Goal: Task Accomplishment & Management: Complete application form

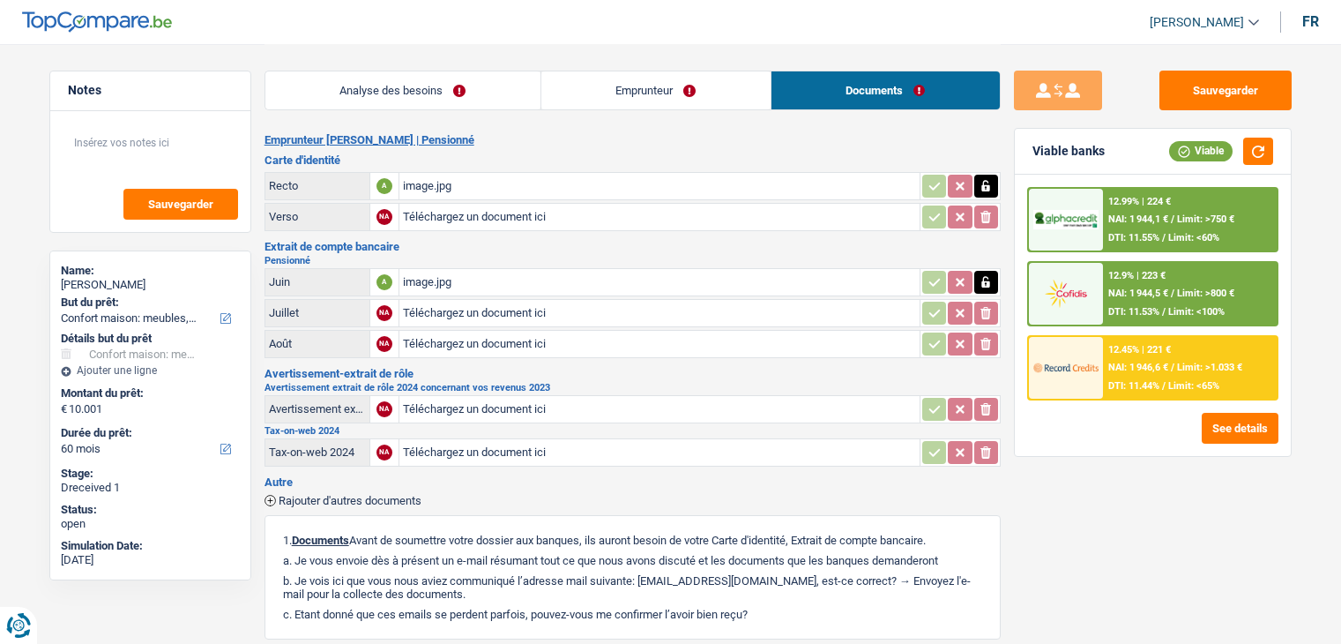
select select "household"
select select "60"
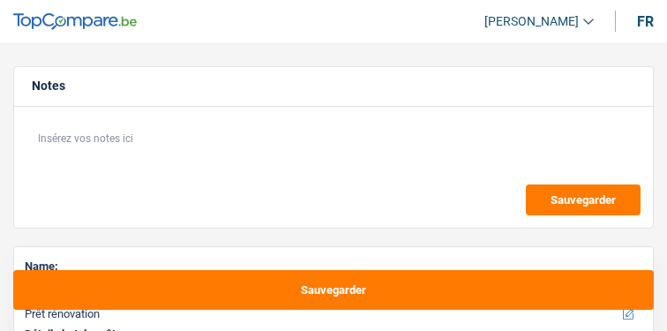
select select "renovation"
select select "120"
select select "renovation"
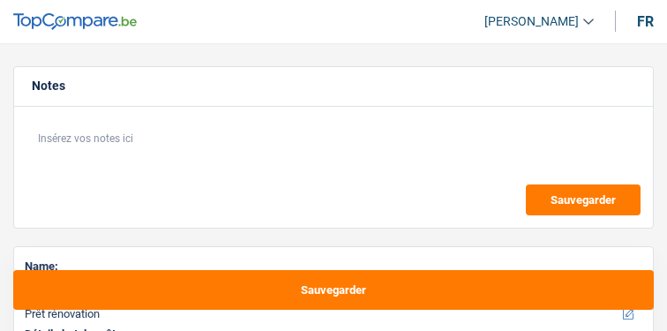
select select "120"
select select "independent"
select select "familyAllowances"
select select "netSalary"
select select "pension"
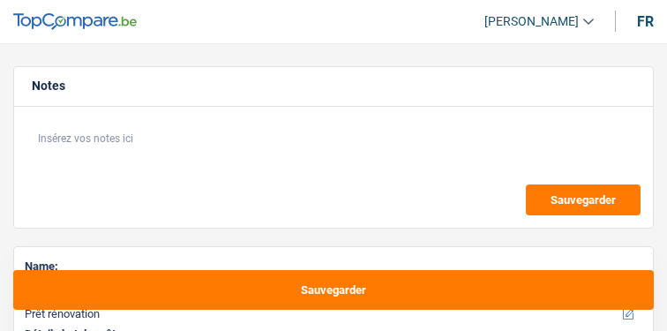
select select "ownerWithoutMortgage"
select select "renovation"
select select "120"
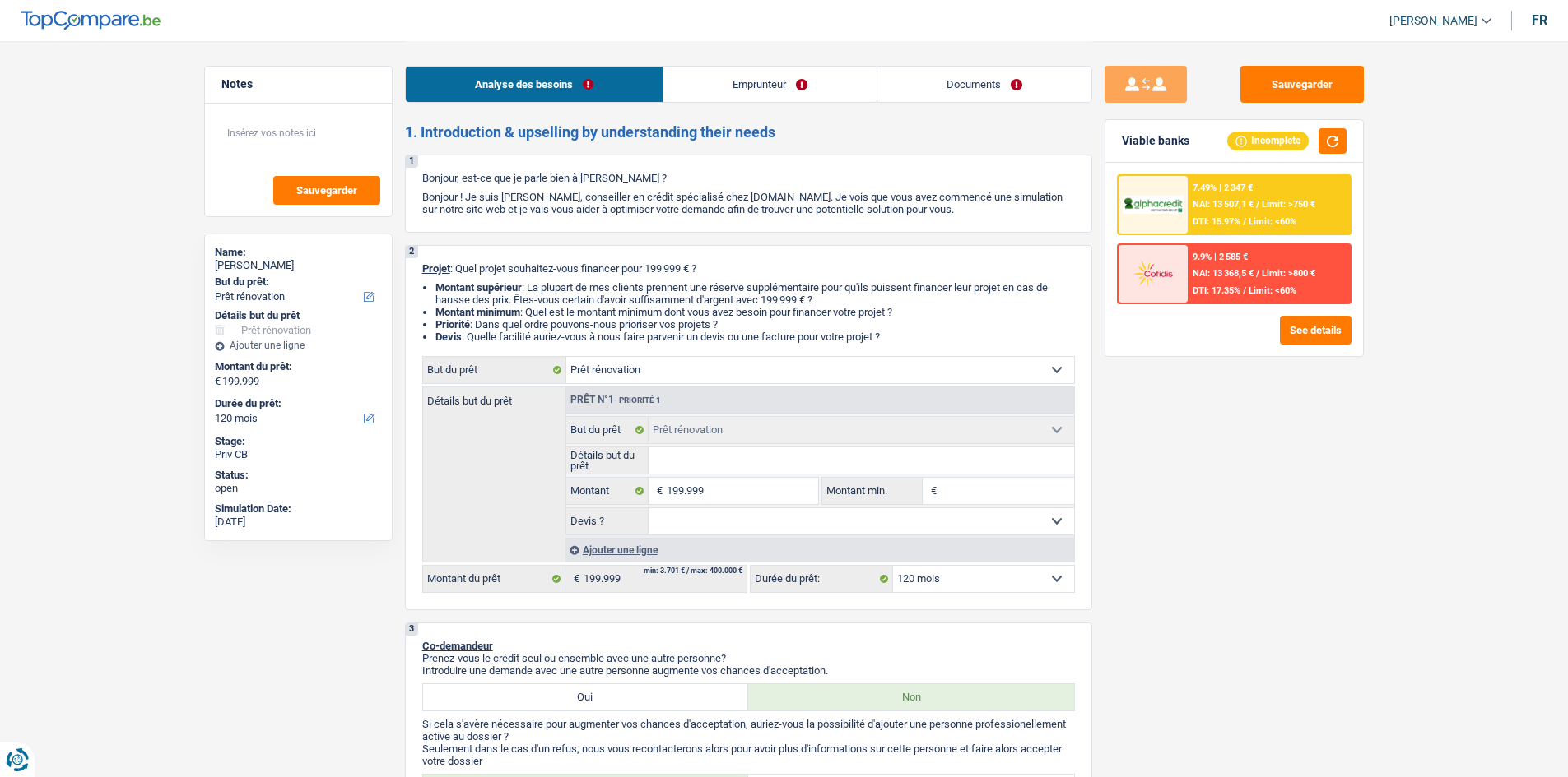
drag, startPoint x: 965, startPoint y: 72, endPoint x: 770, endPoint y: 87, distance: 195.6
click at [622, 72] on link "Documents" at bounding box center [984, 84] width 214 height 35
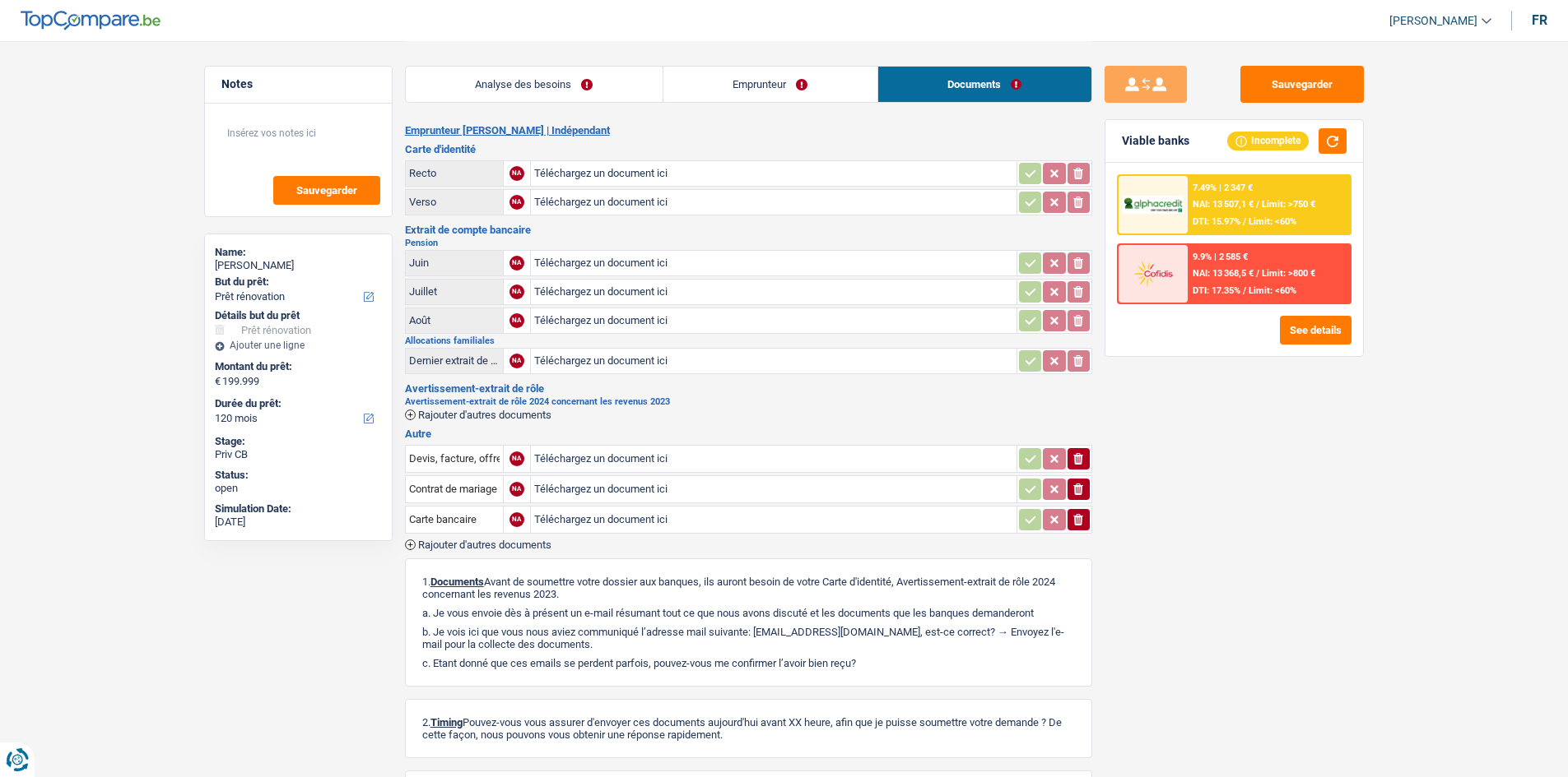
click at [587, 68] on link "Analyse des besoins" at bounding box center [534, 84] width 257 height 35
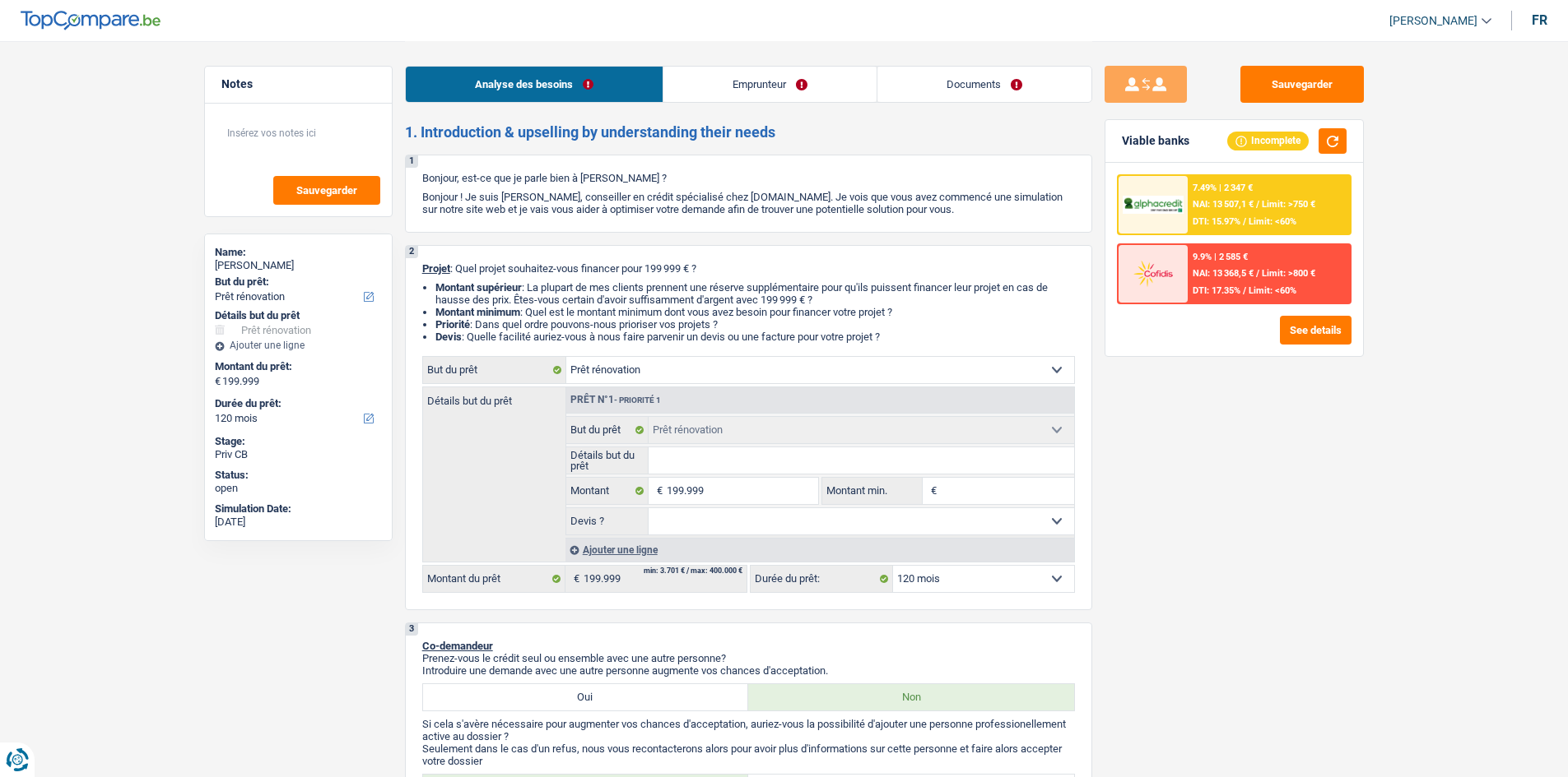
click at [622, 76] on link "Emprunteur" at bounding box center [770, 84] width 213 height 35
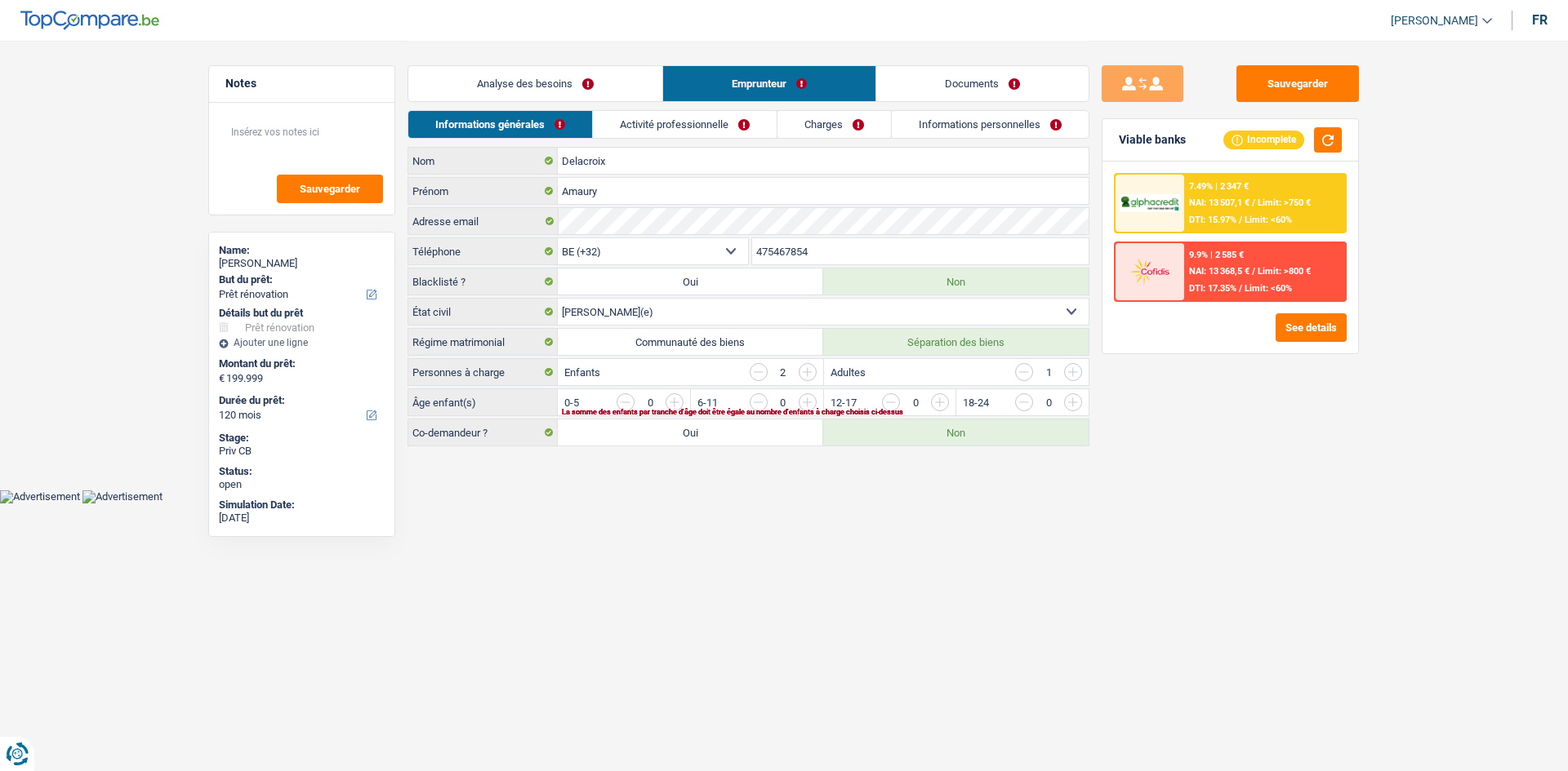
click at [617, 124] on link "Informations personnelles" at bounding box center [990, 124] width 197 height 27
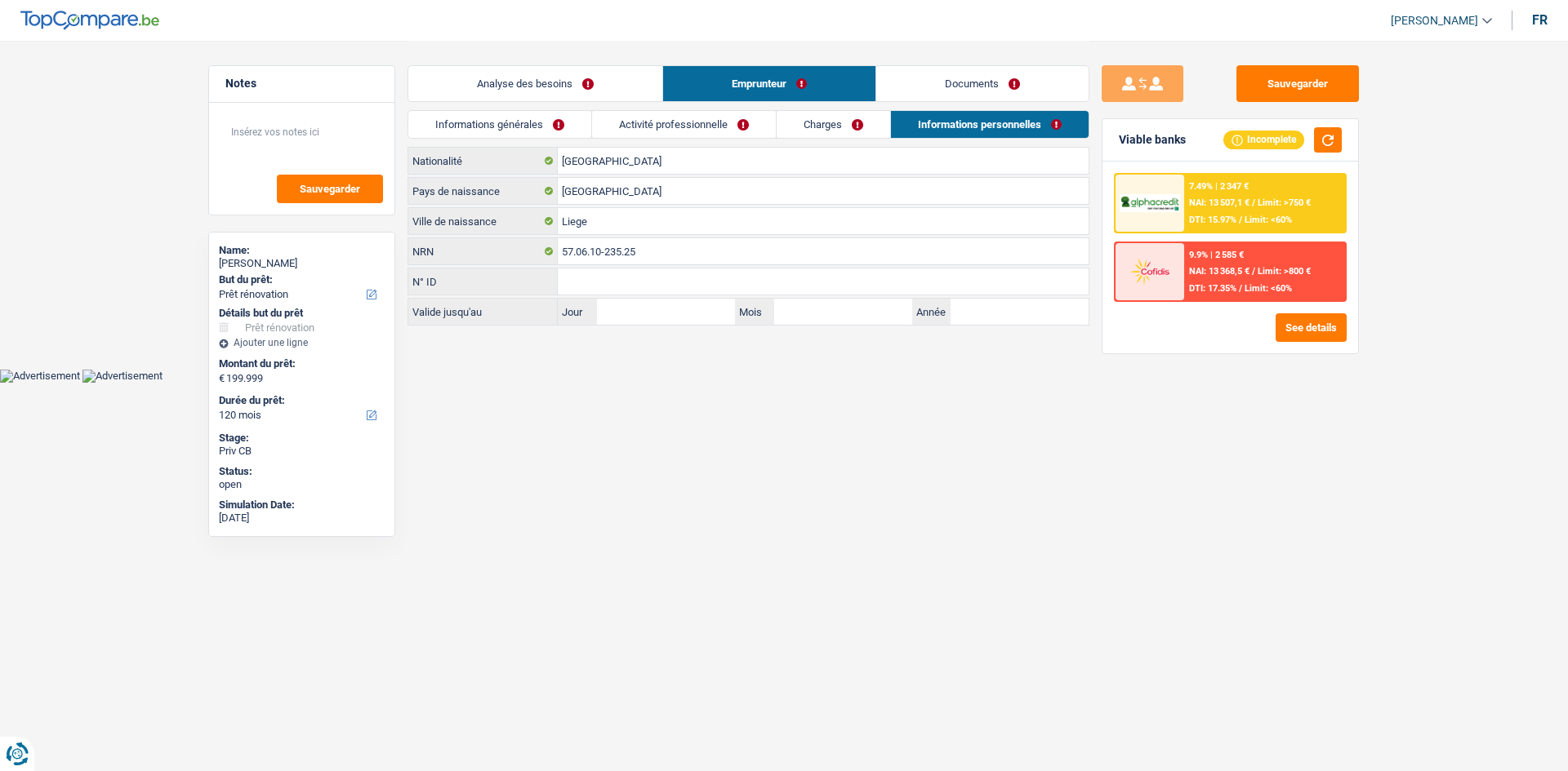
click at [617, 130] on link "Activité professionnelle" at bounding box center [684, 124] width 183 height 27
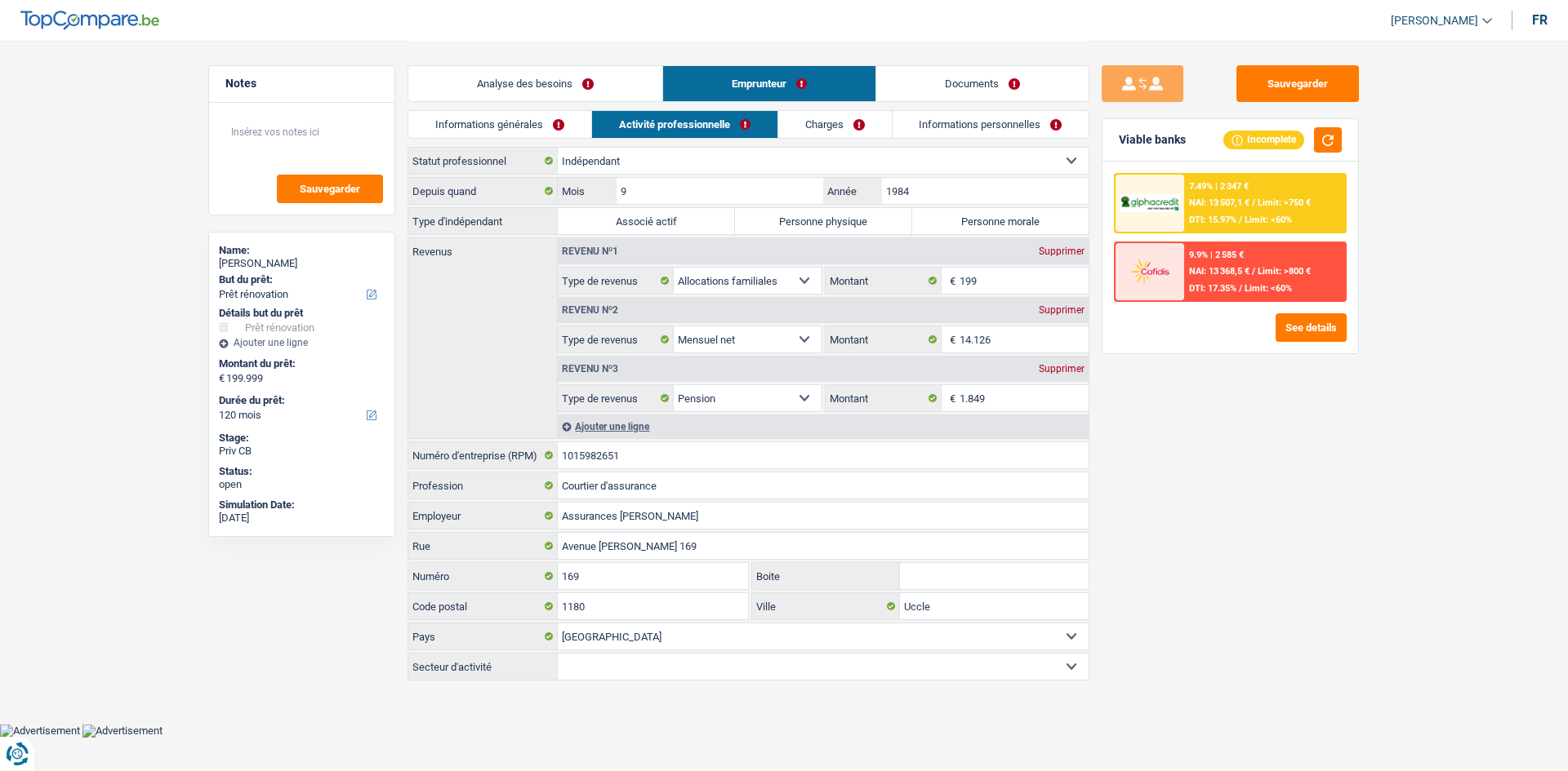
click at [535, 133] on link "Informations générales" at bounding box center [500, 124] width 183 height 27
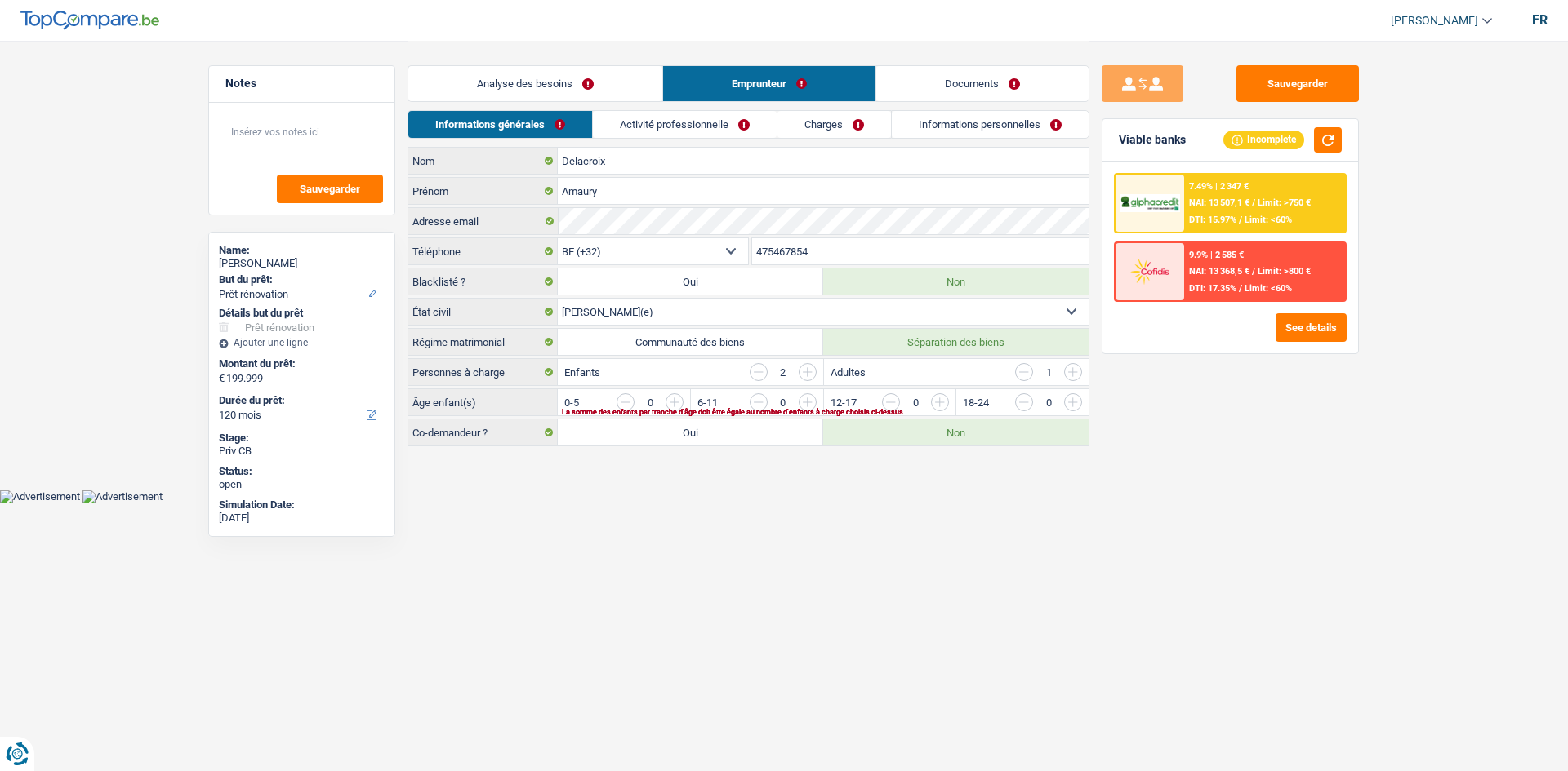
click at [597, 76] on link "Analyse des besoins" at bounding box center [535, 83] width 254 height 35
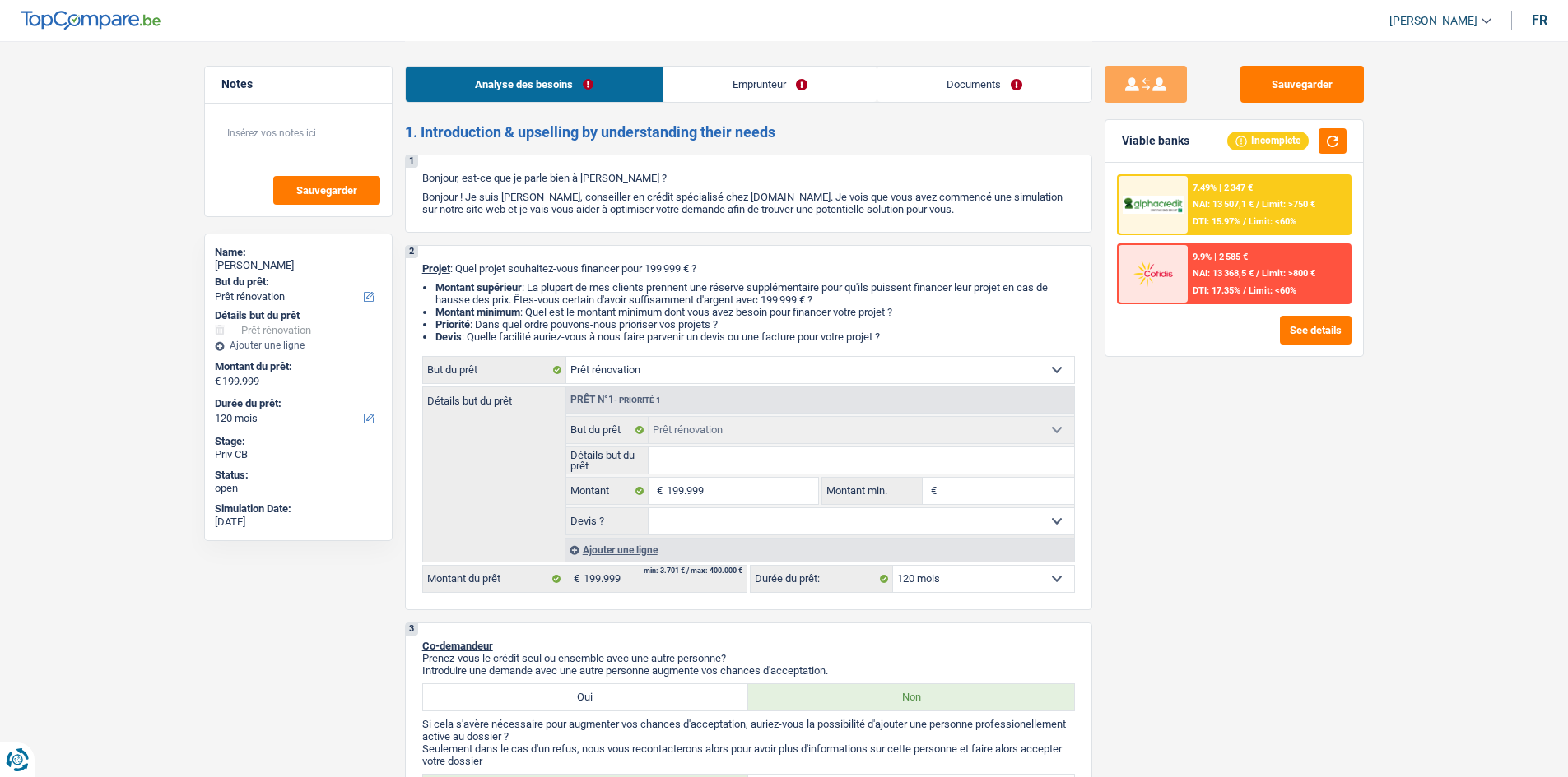
click at [622, 205] on span "Limit: >750 €" at bounding box center [1288, 203] width 53 height 10
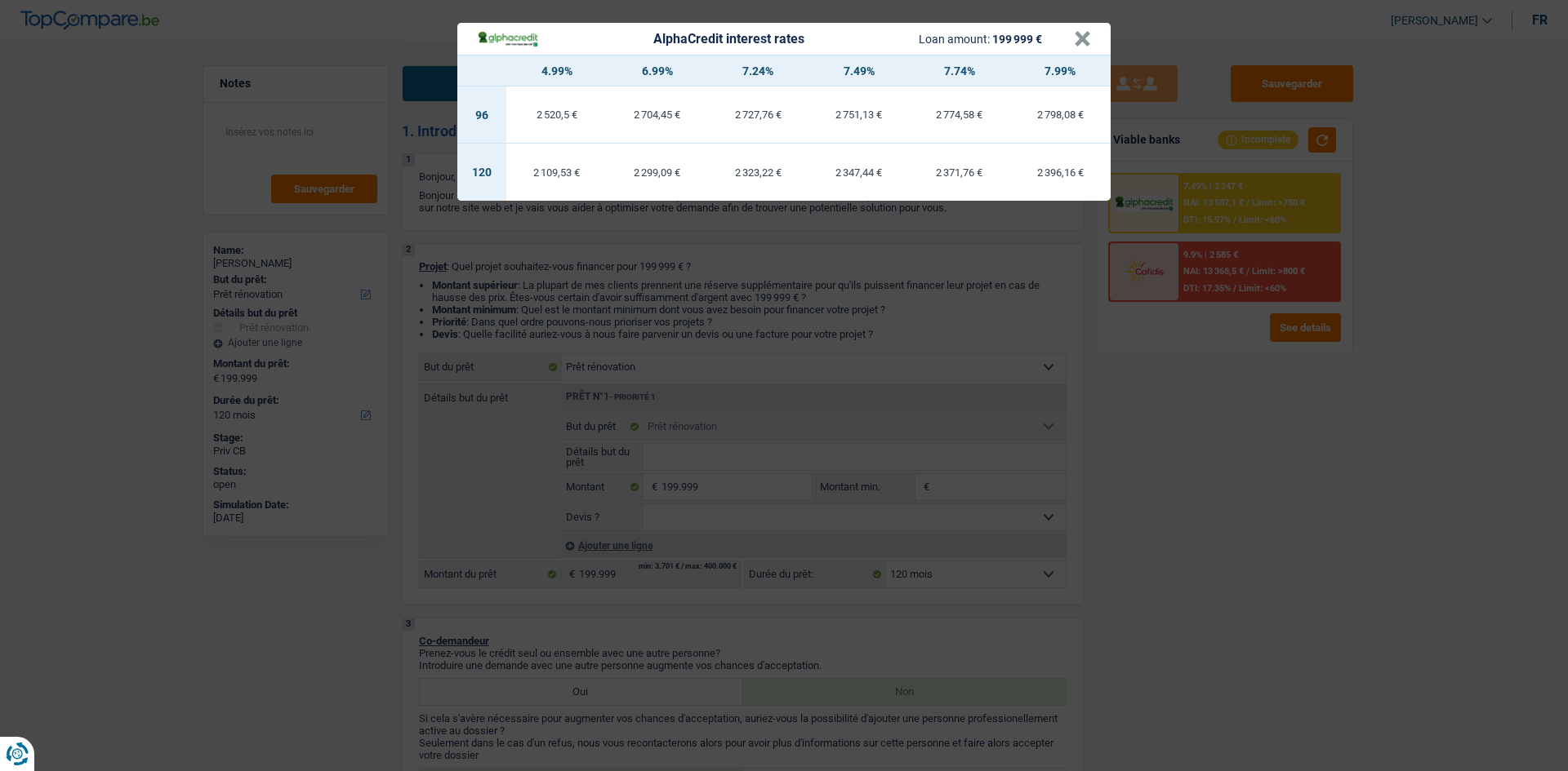
click at [617, 305] on div "AlphaCredit interest rates Loan amount: 199 999 € × 4.99% 6.99% 7.24% 7.49% 7.7…" at bounding box center [784, 385] width 1568 height 771
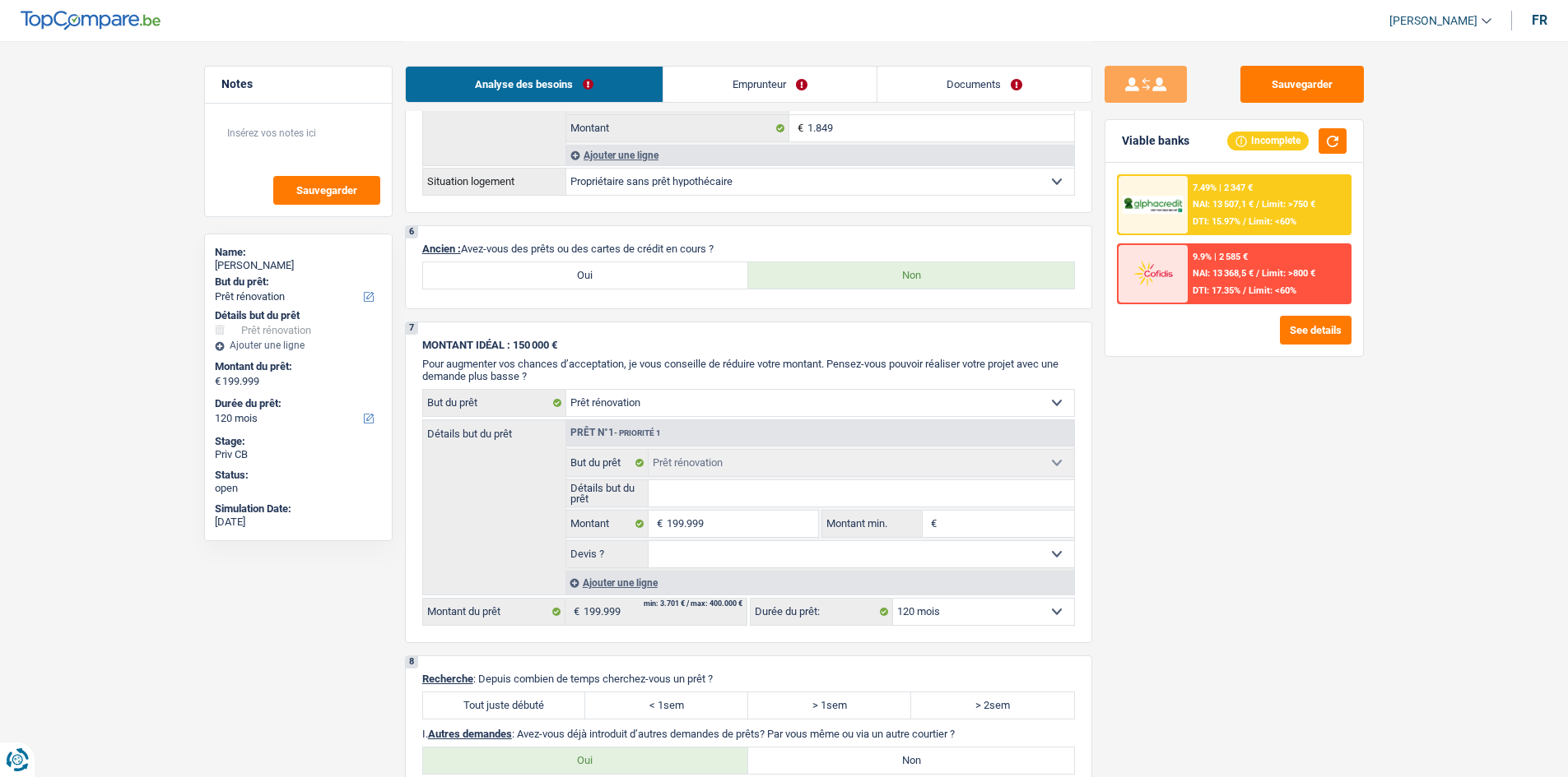
scroll to position [1234, 0]
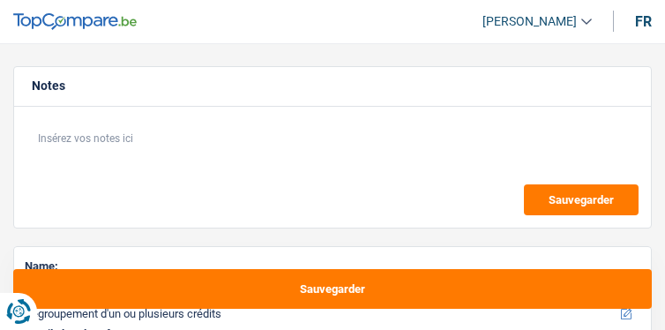
select select "refinancing"
select select "houseOrGarden"
select select "120"
select select "refinancing"
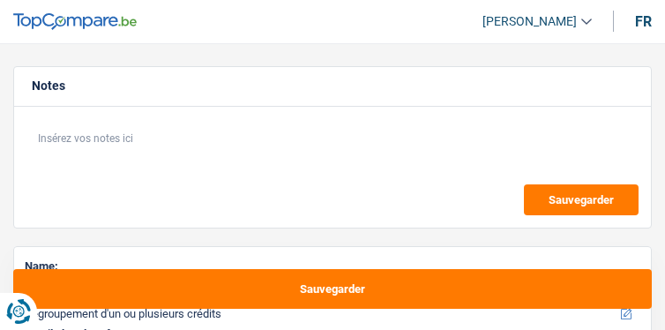
select select "refinancing"
select select "houseOrGarden"
select select "120"
select select "privateEmployee"
select select "familyAllowances"
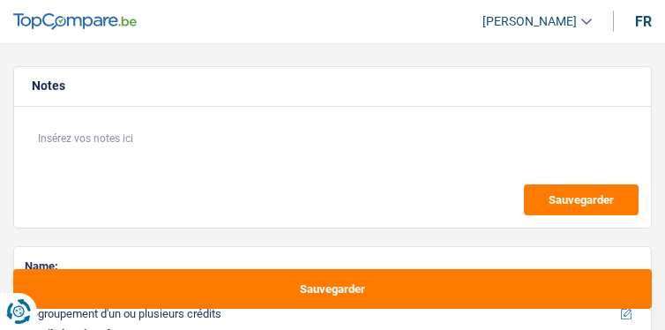
select select "netSalary"
select select "mealVouchers"
select select "liveWithParents"
select select "carLoan"
select select "60"
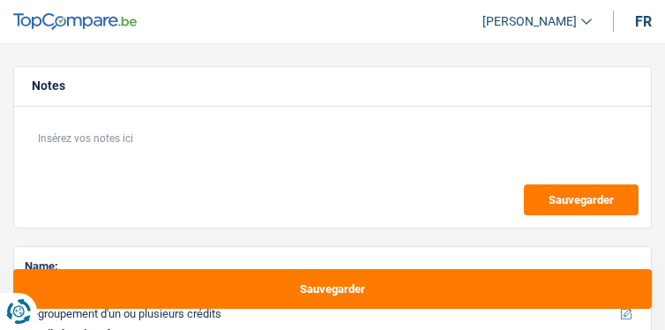
select select "personalLoan"
select select "smallWorks"
select select "36"
select select "refinancing"
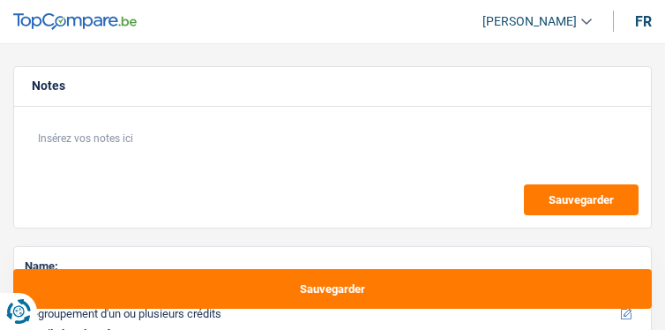
select select "houseOrGarden"
select select "120"
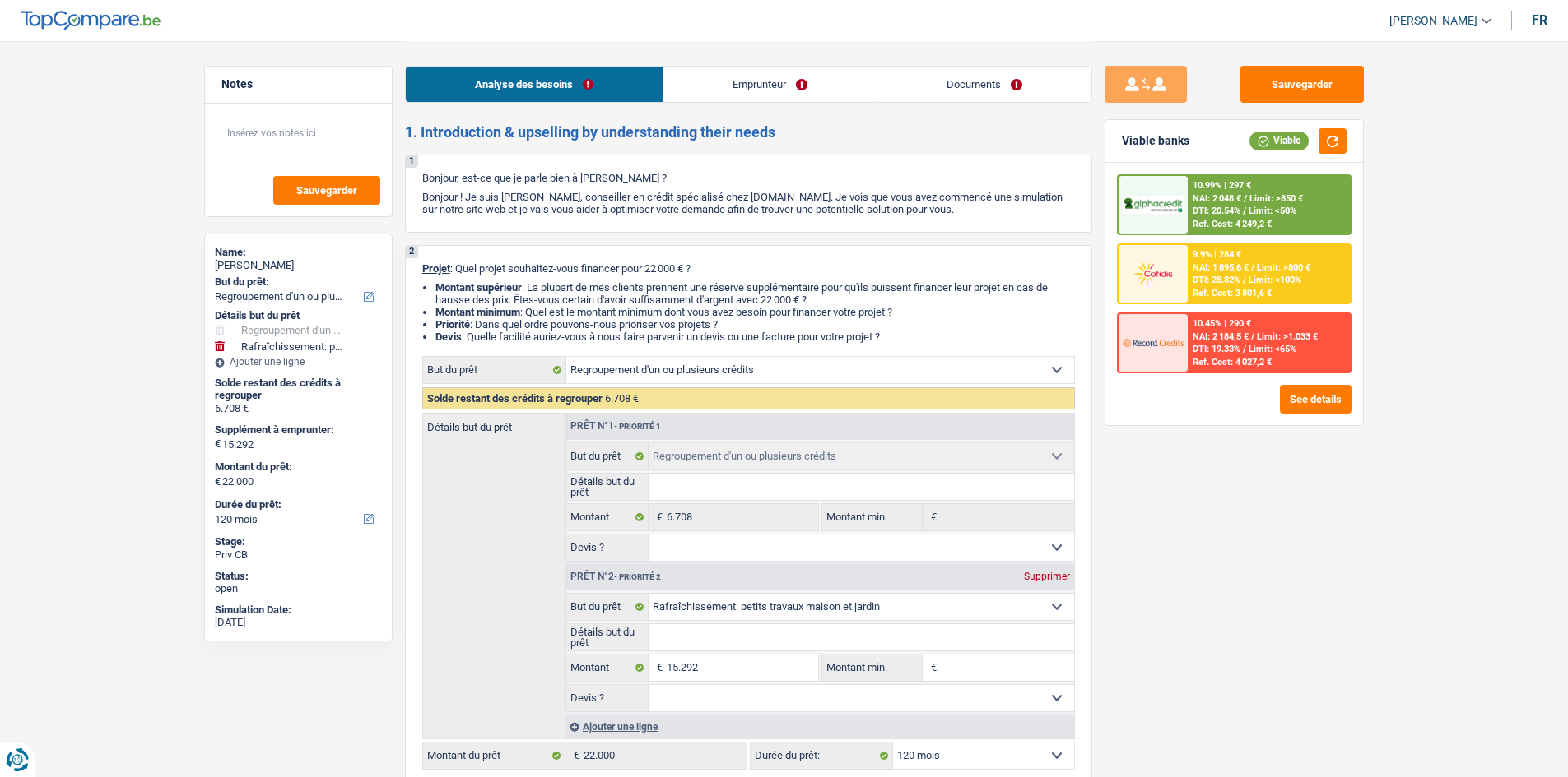
click at [620, 71] on link "Emprunteur" at bounding box center [770, 84] width 213 height 35
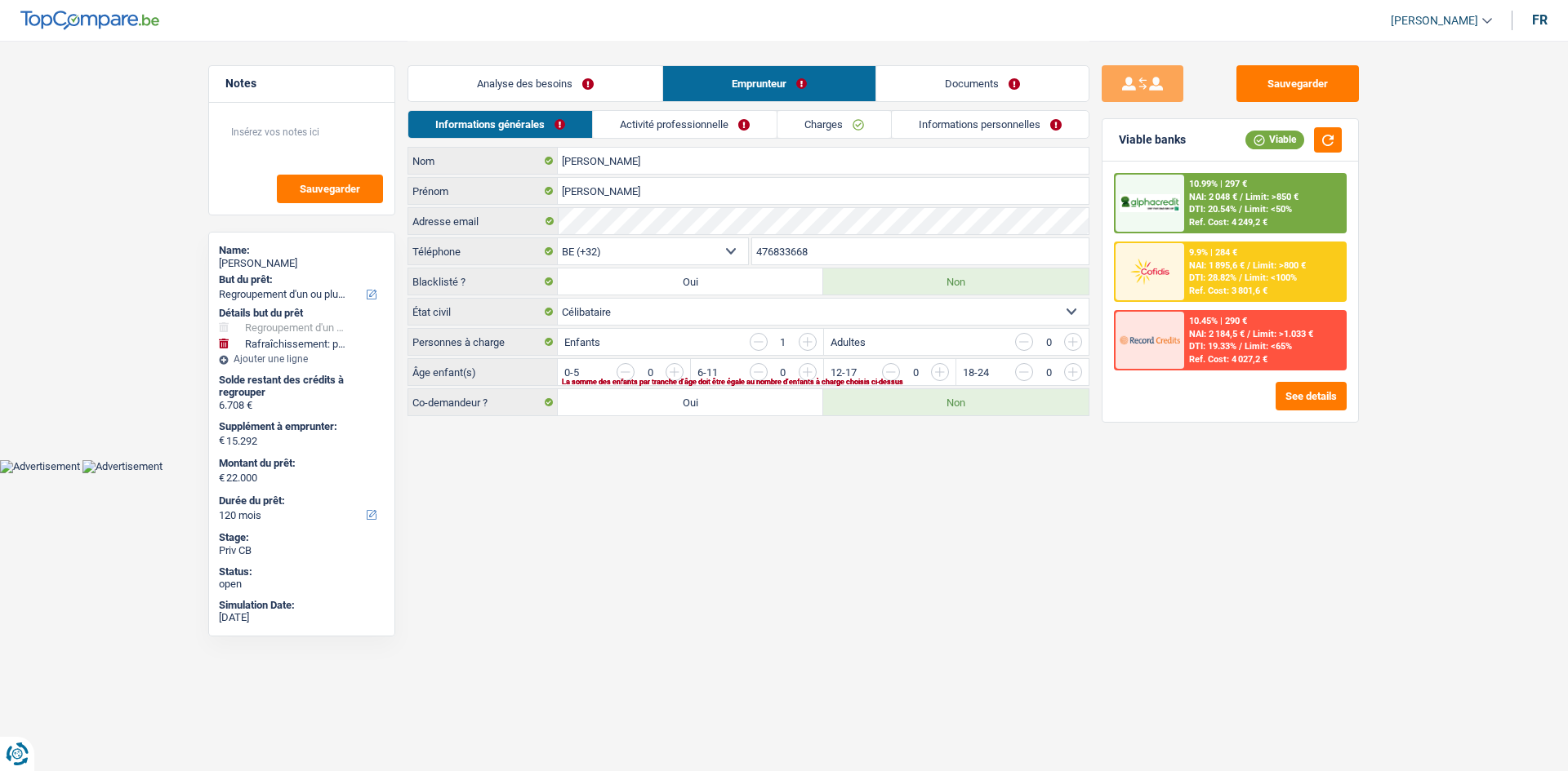
click at [615, 126] on link "Activité professionnelle" at bounding box center [684, 124] width 183 height 27
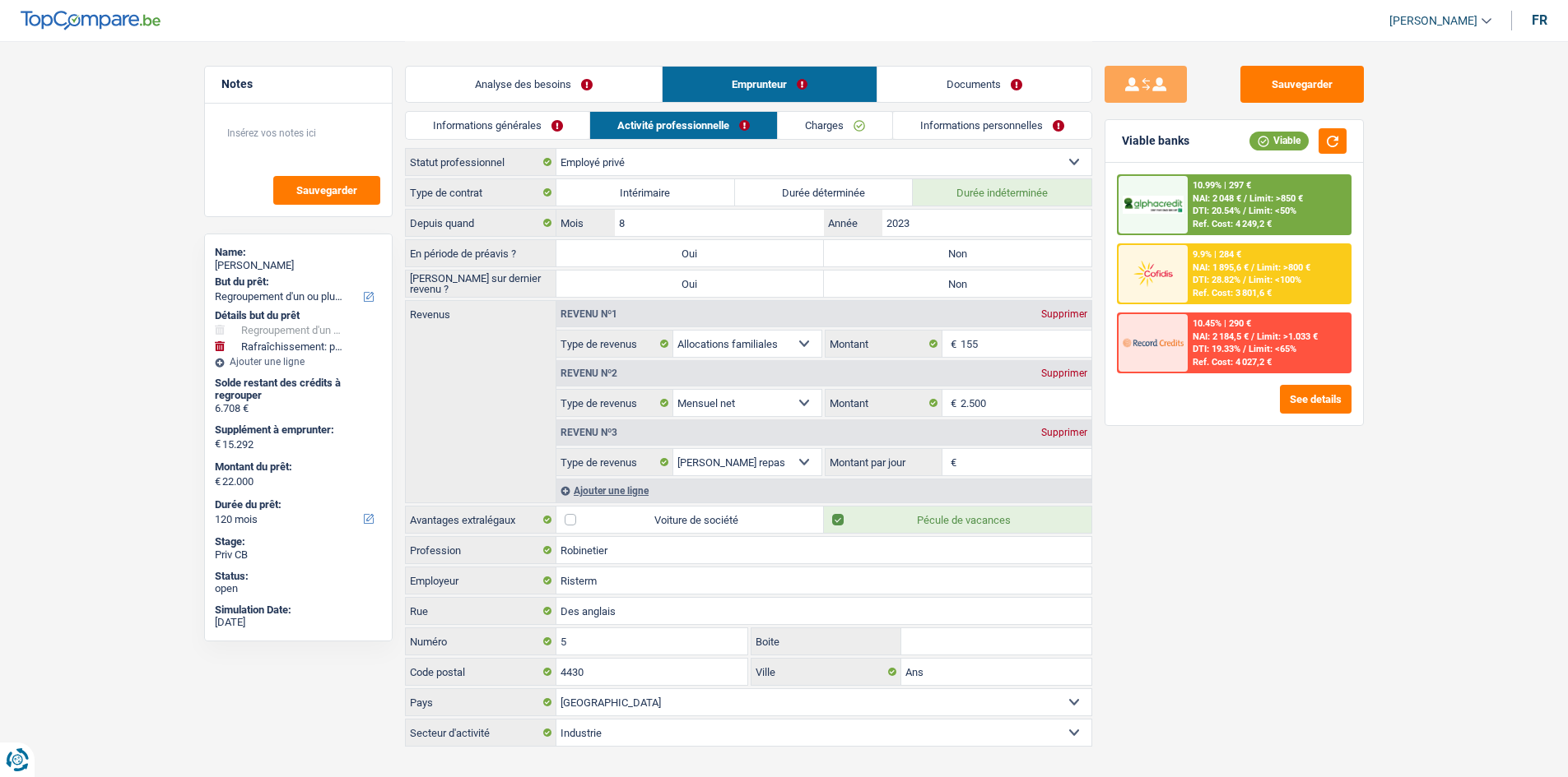
click at [549, 134] on link "Informations générales" at bounding box center [498, 125] width 185 height 27
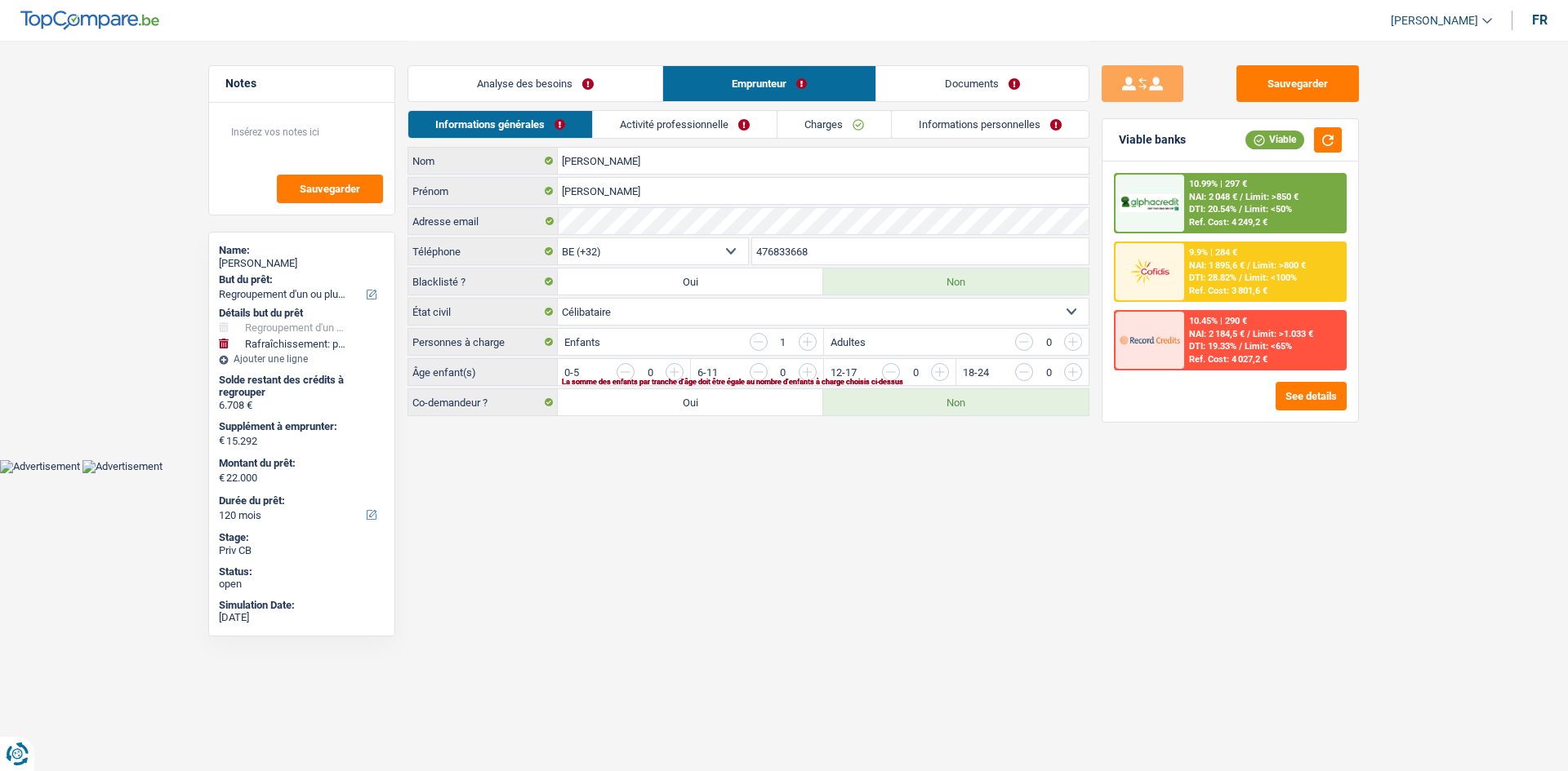
click at [615, 137] on link "Charges" at bounding box center [834, 124] width 114 height 27
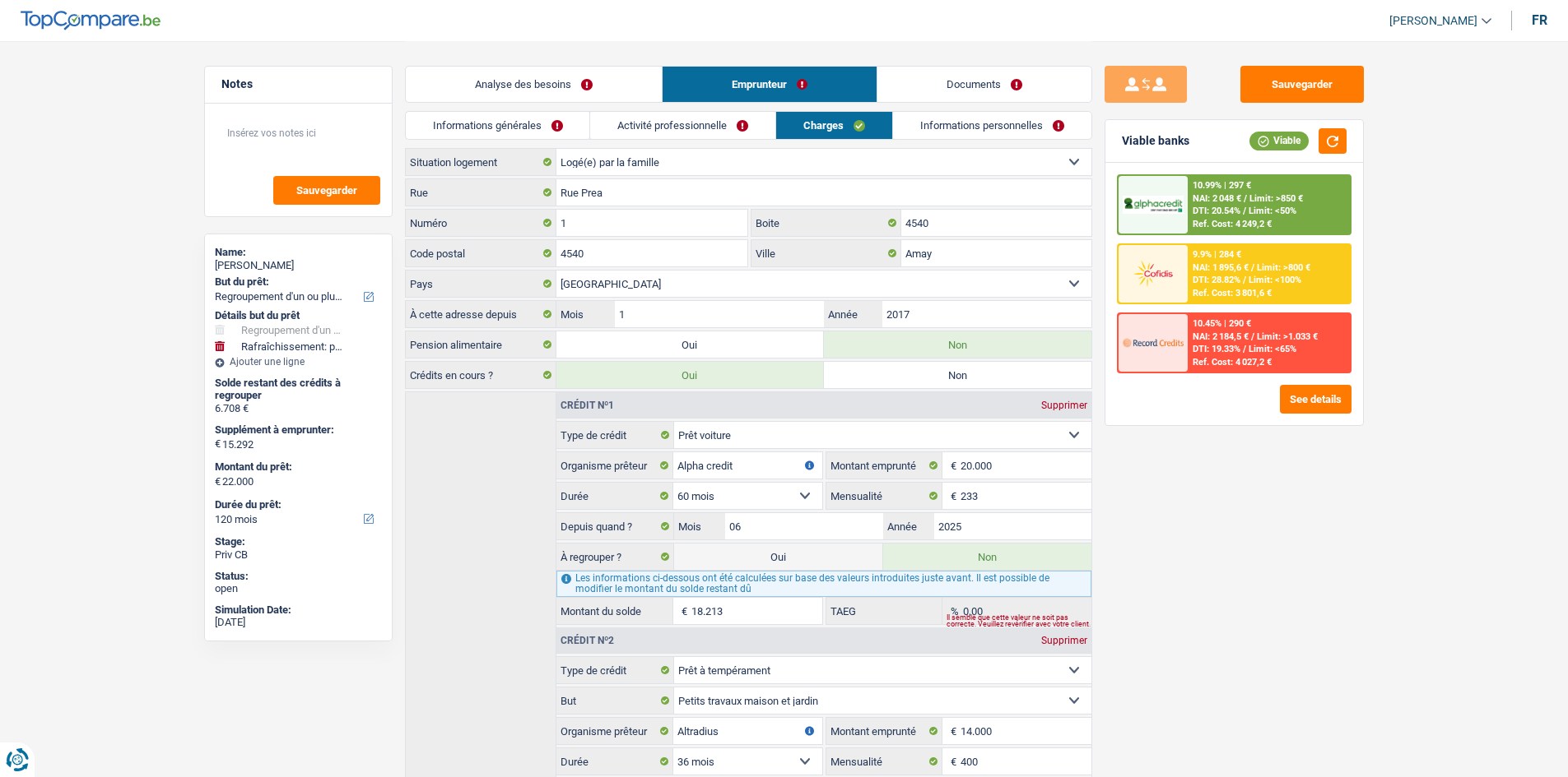
click at [548, 85] on link "Analyse des besoins" at bounding box center [534, 84] width 256 height 35
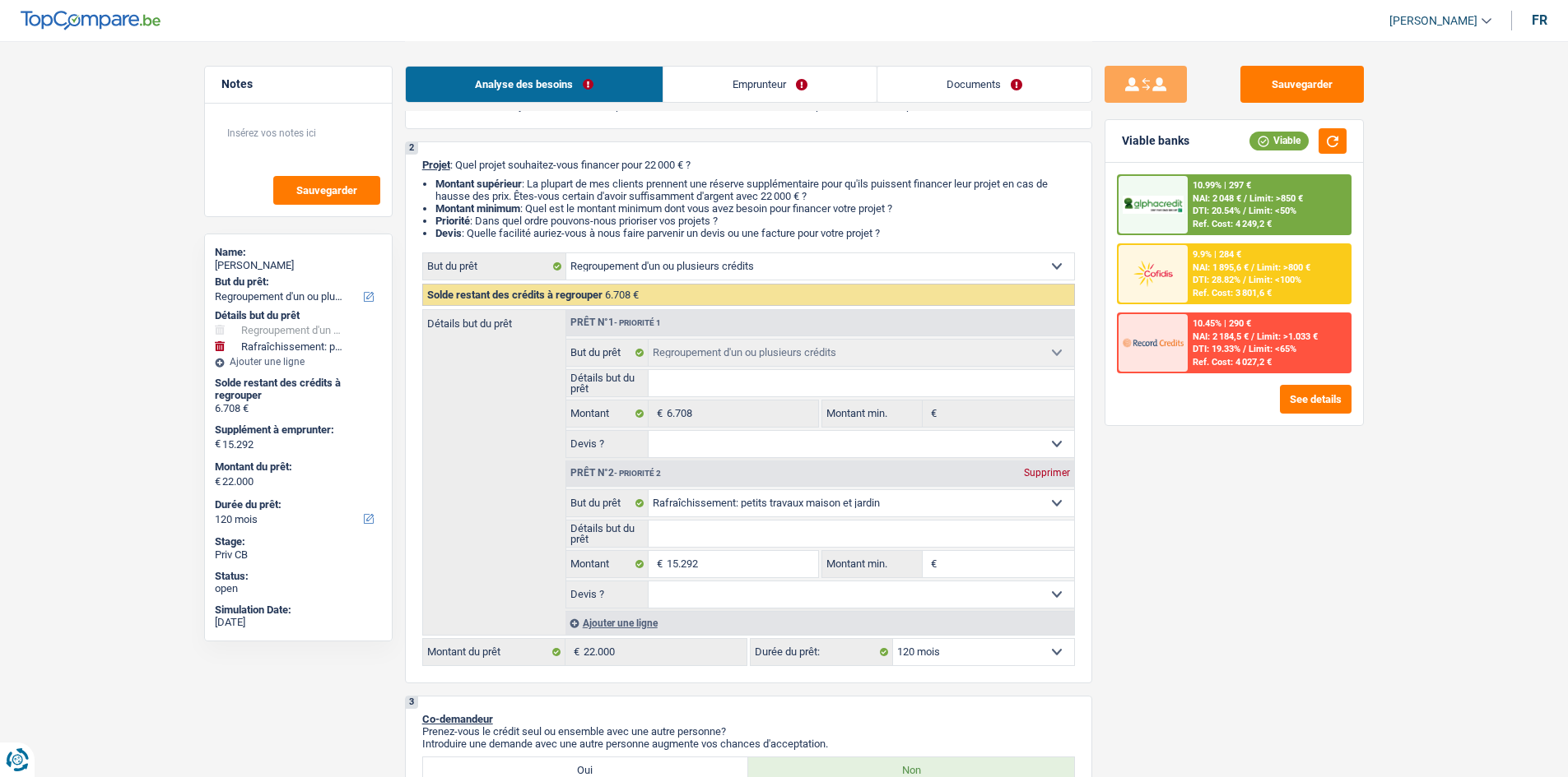
scroll to position [247, 0]
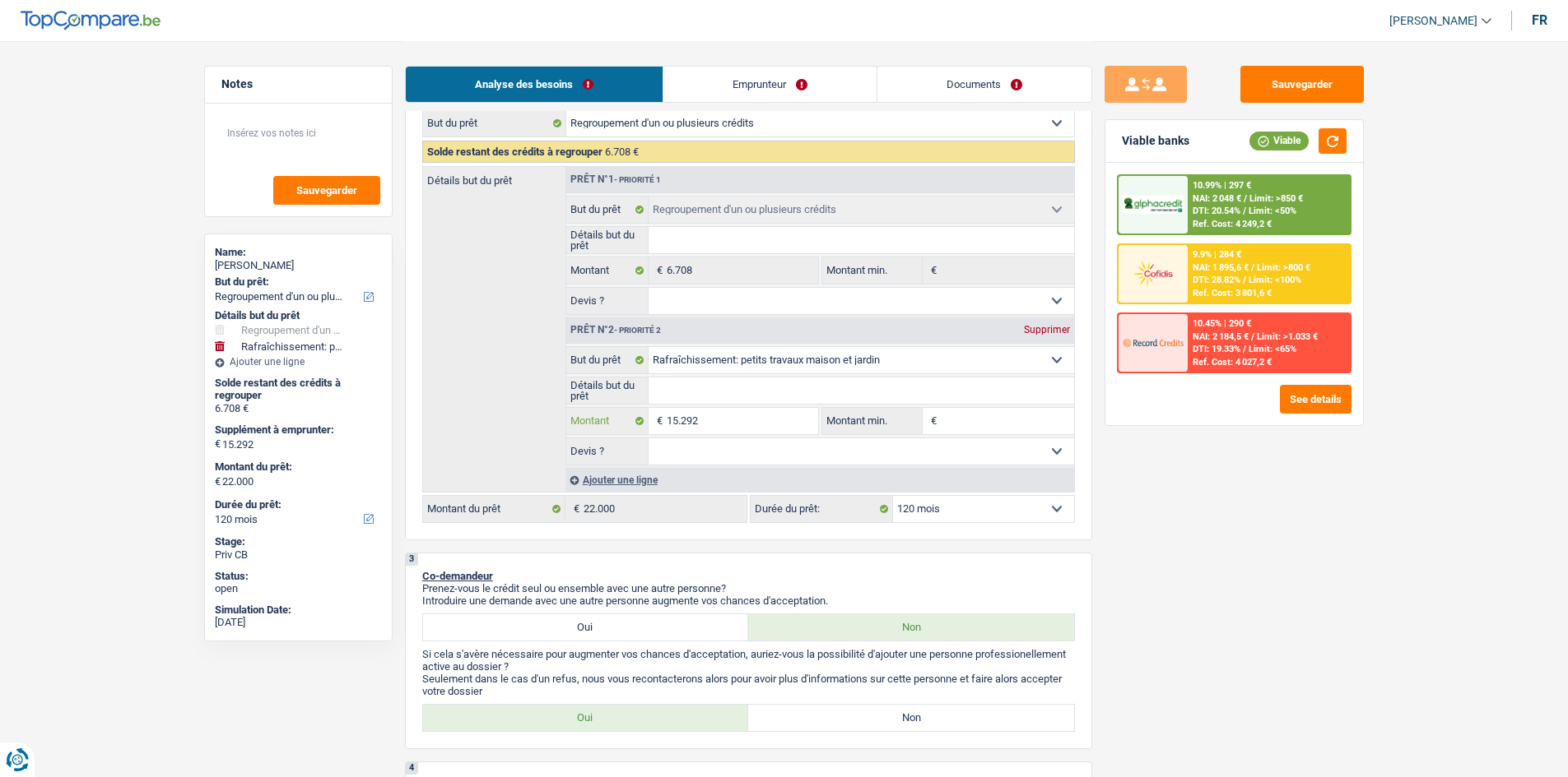
click at [620, 307] on input "15.292" at bounding box center [741, 421] width 150 height 26
drag, startPoint x: 751, startPoint y: 350, endPoint x: 737, endPoint y: 364, distance: 19.8
click at [620, 307] on select "Confort maison: meubles, textile, peinture, électroménager, outillage non-profe…" at bounding box center [861, 360] width 426 height 26
select select "household"
click at [620, 307] on select "Confort maison: meubles, textile, peinture, électroménager, outillage non-profe…" at bounding box center [861, 360] width 426 height 26
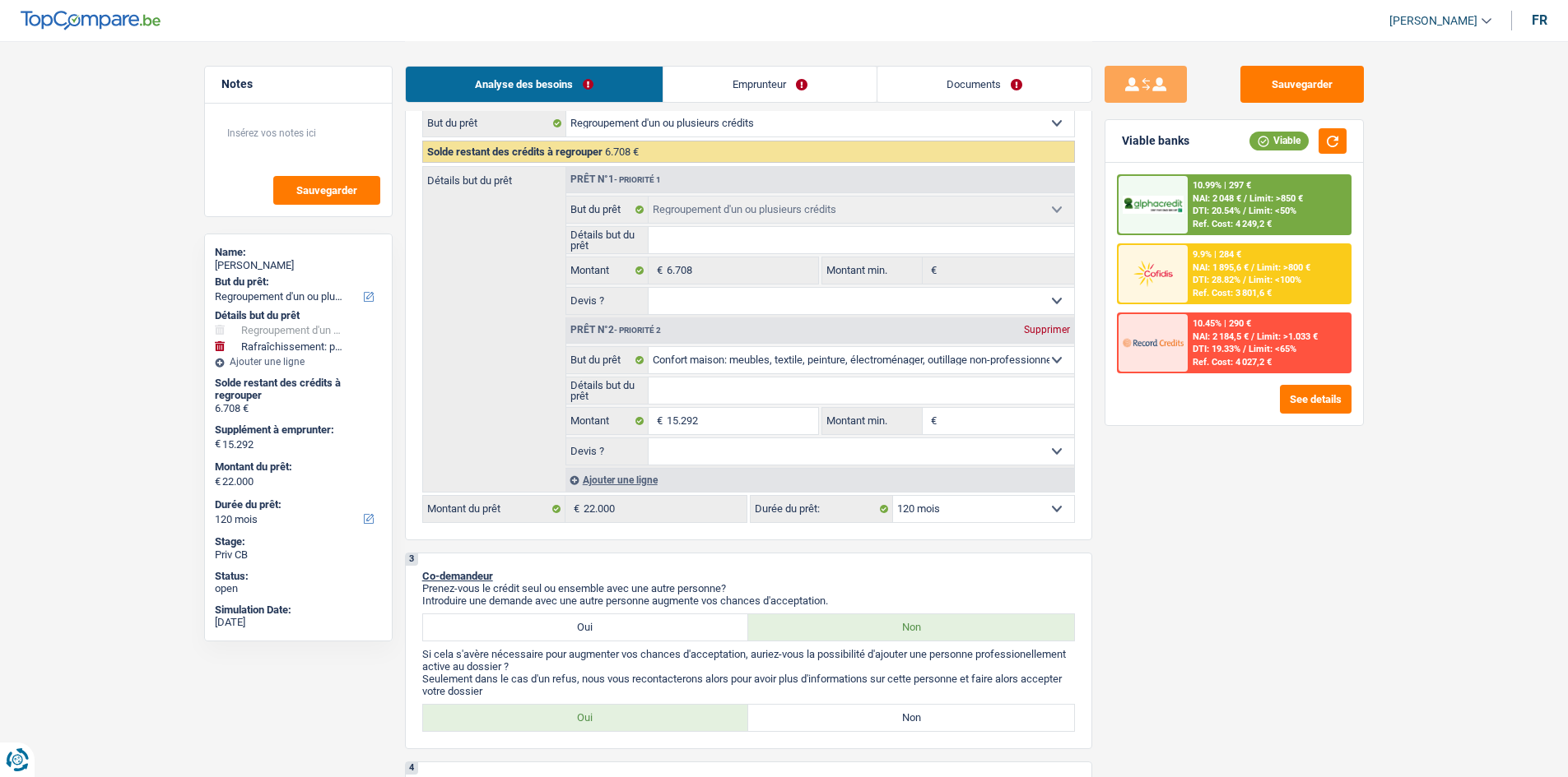
select select "household"
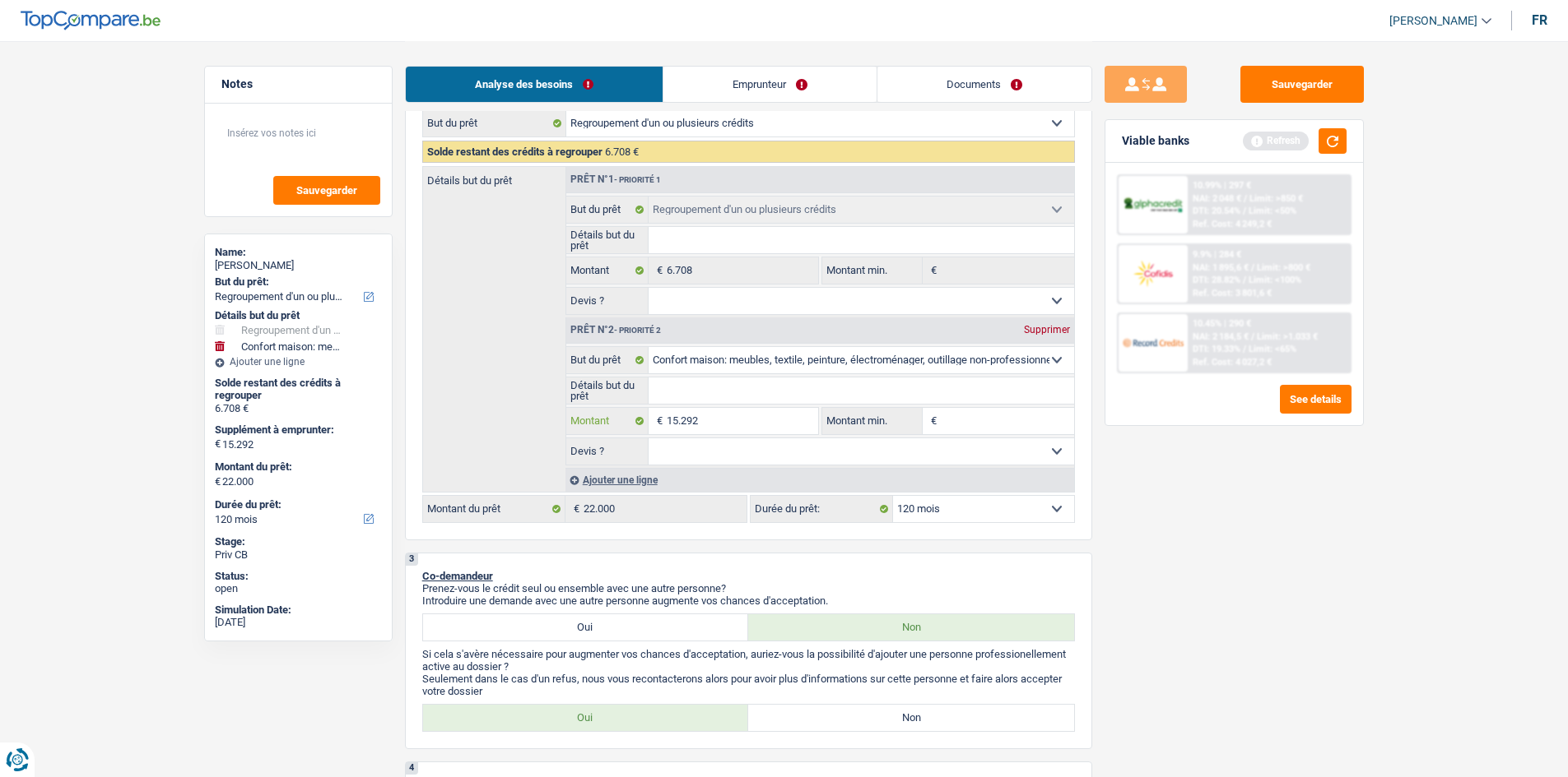
click at [620, 307] on input "15.292" at bounding box center [741, 421] width 150 height 26
click at [574, 307] on div "Ajouter une ligne" at bounding box center [819, 480] width 509 height 24
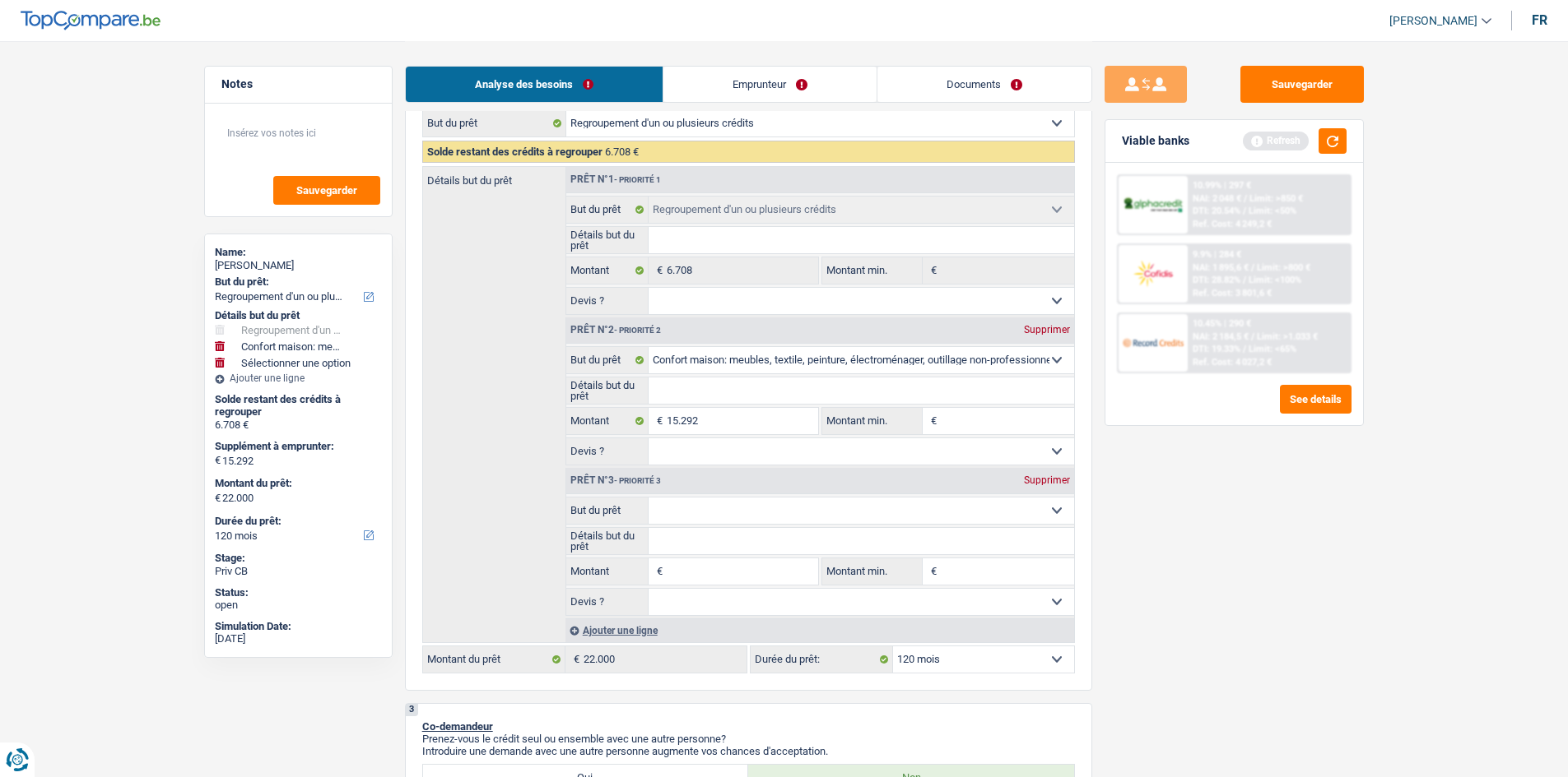
click at [620, 307] on select "Confort maison: meubles, textile, peinture, électroménager, outillage non-profe…" at bounding box center [861, 510] width 426 height 26
click at [475, 307] on div "Détails but du prêt Prêt n°1 - Priorité 1 Confort maison: meubles, textile, pei…" at bounding box center [748, 404] width 652 height 477
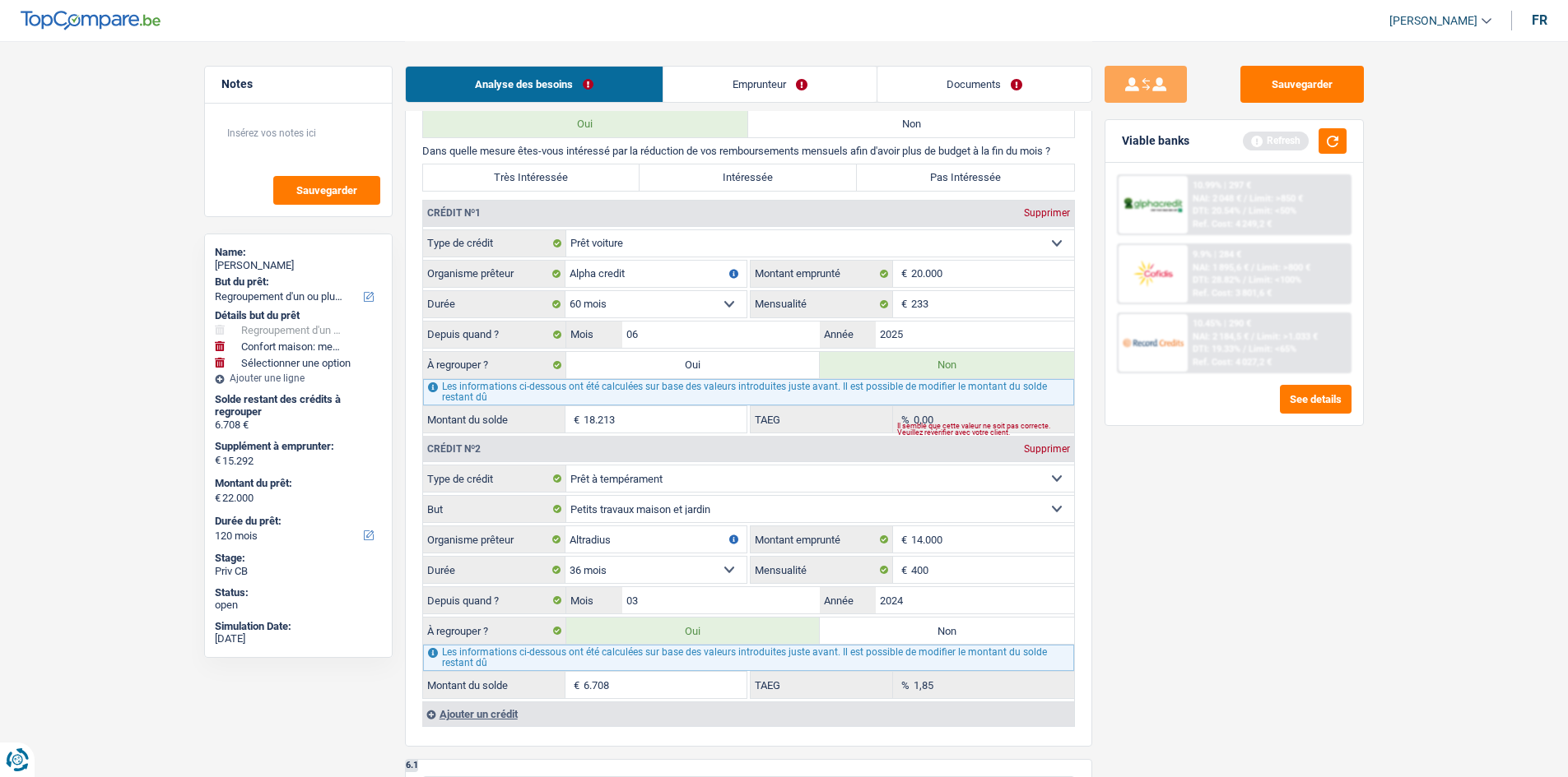
scroll to position [1645, 0]
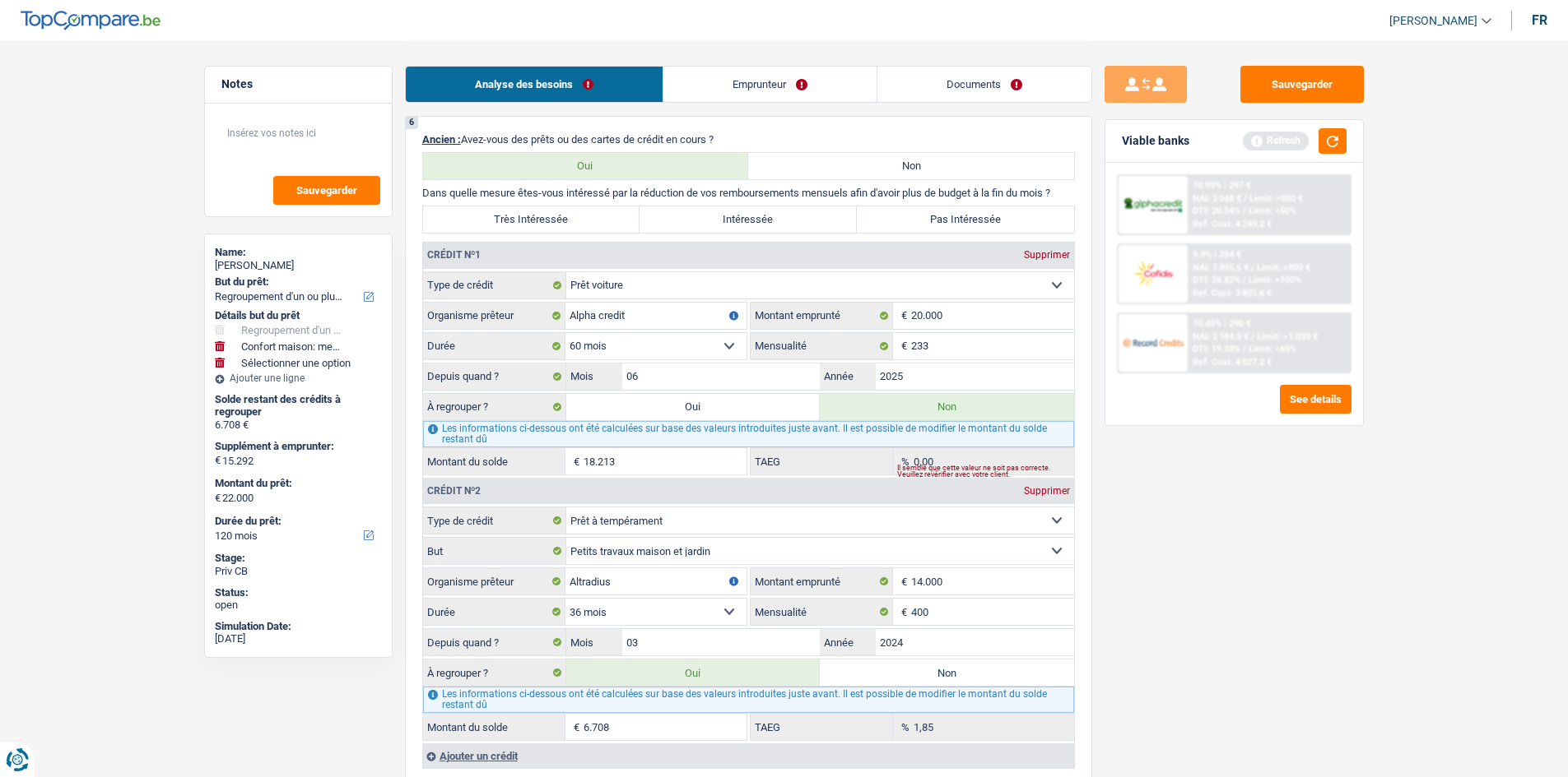
click at [620, 307] on select "12 mois 18 mois 24 mois 30 mois 36 mois 42 mois 48 mois 60 mois 72 mois 84 mois…" at bounding box center [656, 346] width 181 height 26
click at [620, 307] on input "20.000" at bounding box center [992, 315] width 163 height 26
click at [620, 307] on input "18.213" at bounding box center [665, 462] width 163 height 26
click at [313, 129] on textarea at bounding box center [298, 139] width 163 height 49
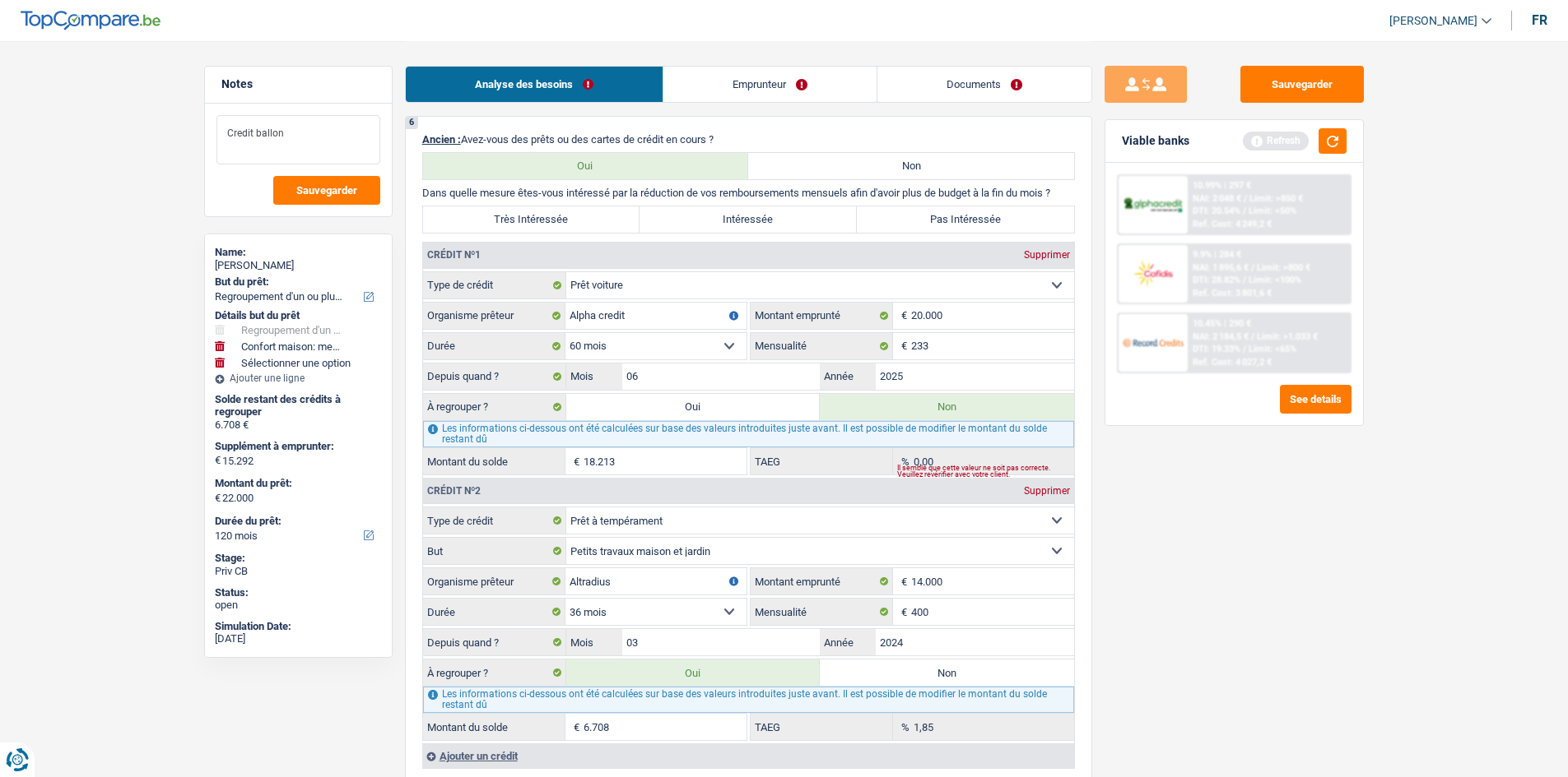
type textarea "Credit ballon"
click at [588, 307] on input "18.213" at bounding box center [665, 462] width 163 height 26
type input "28.213"
click at [620, 307] on main "Notes Credit ballon Sauvegarder Name: Alain Lambert But du prêt: Confort maison…" at bounding box center [784, 233] width 1568 height 3757
click at [301, 159] on textarea "Credit ballon" at bounding box center [298, 139] width 163 height 49
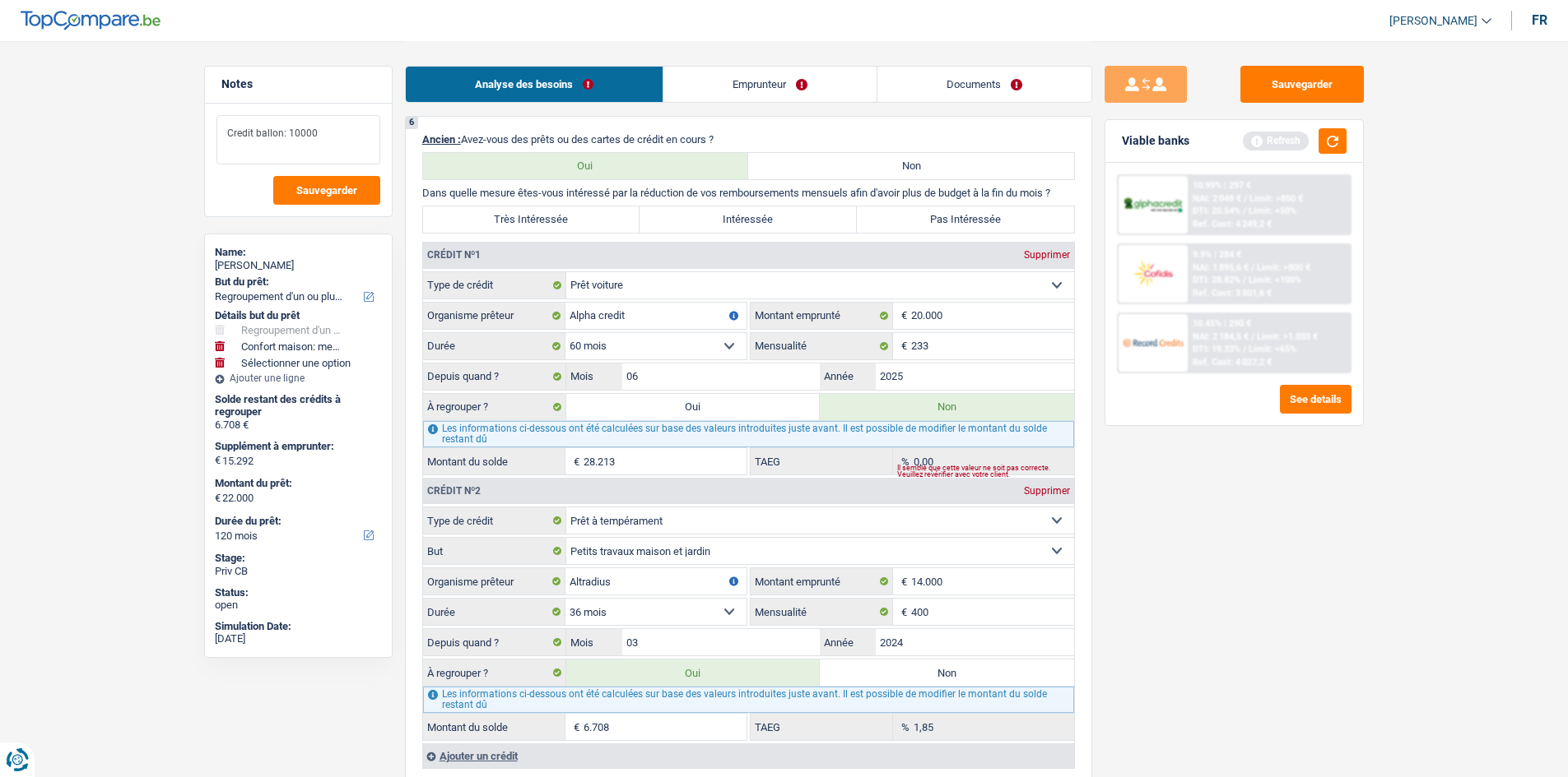
scroll to position [1727, 0]
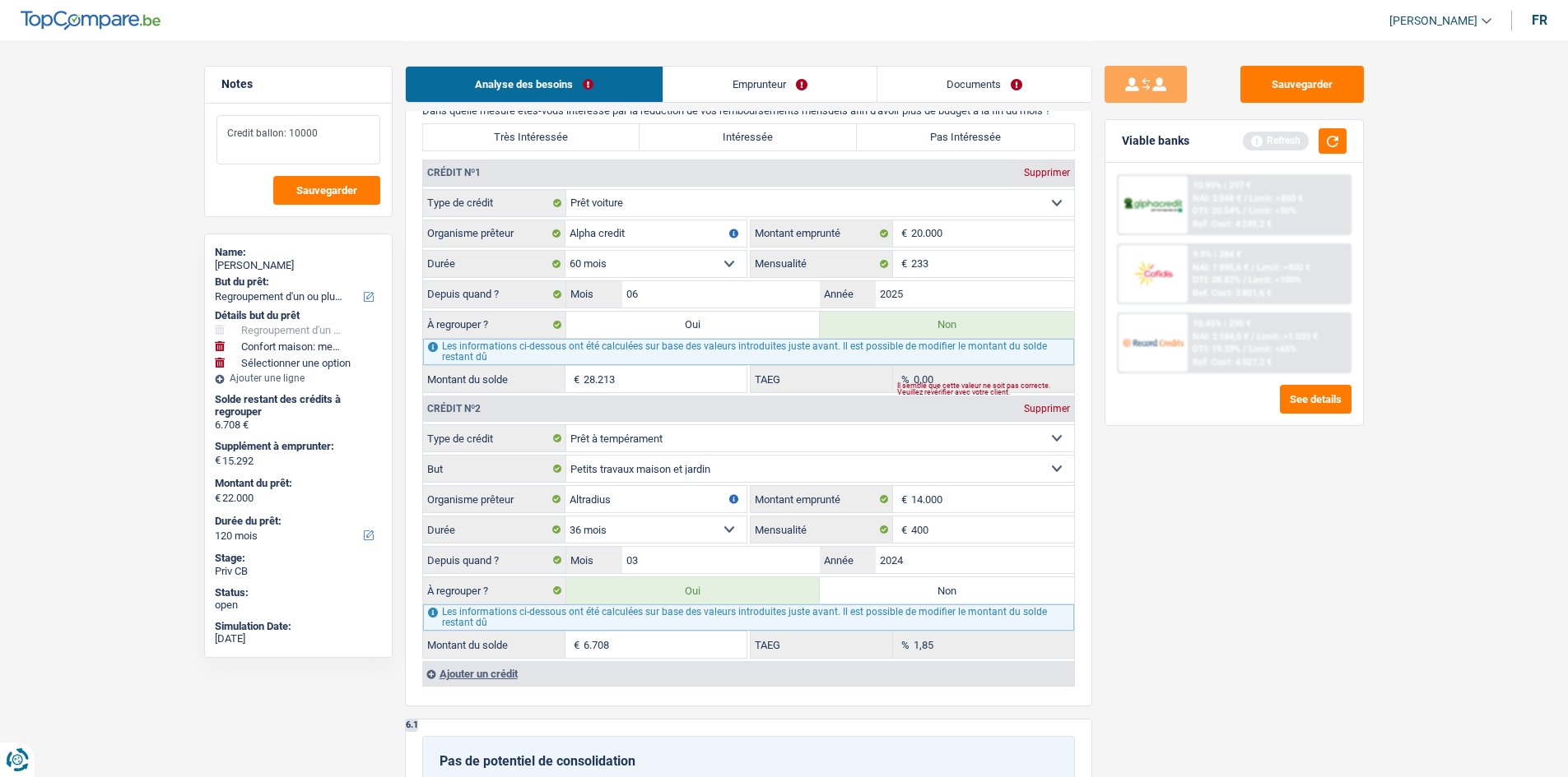
type textarea "Credit ballon: 10000"
click at [620, 307] on input "14.000" at bounding box center [992, 499] width 163 height 26
type input "1.400"
select select
type input "14.500"
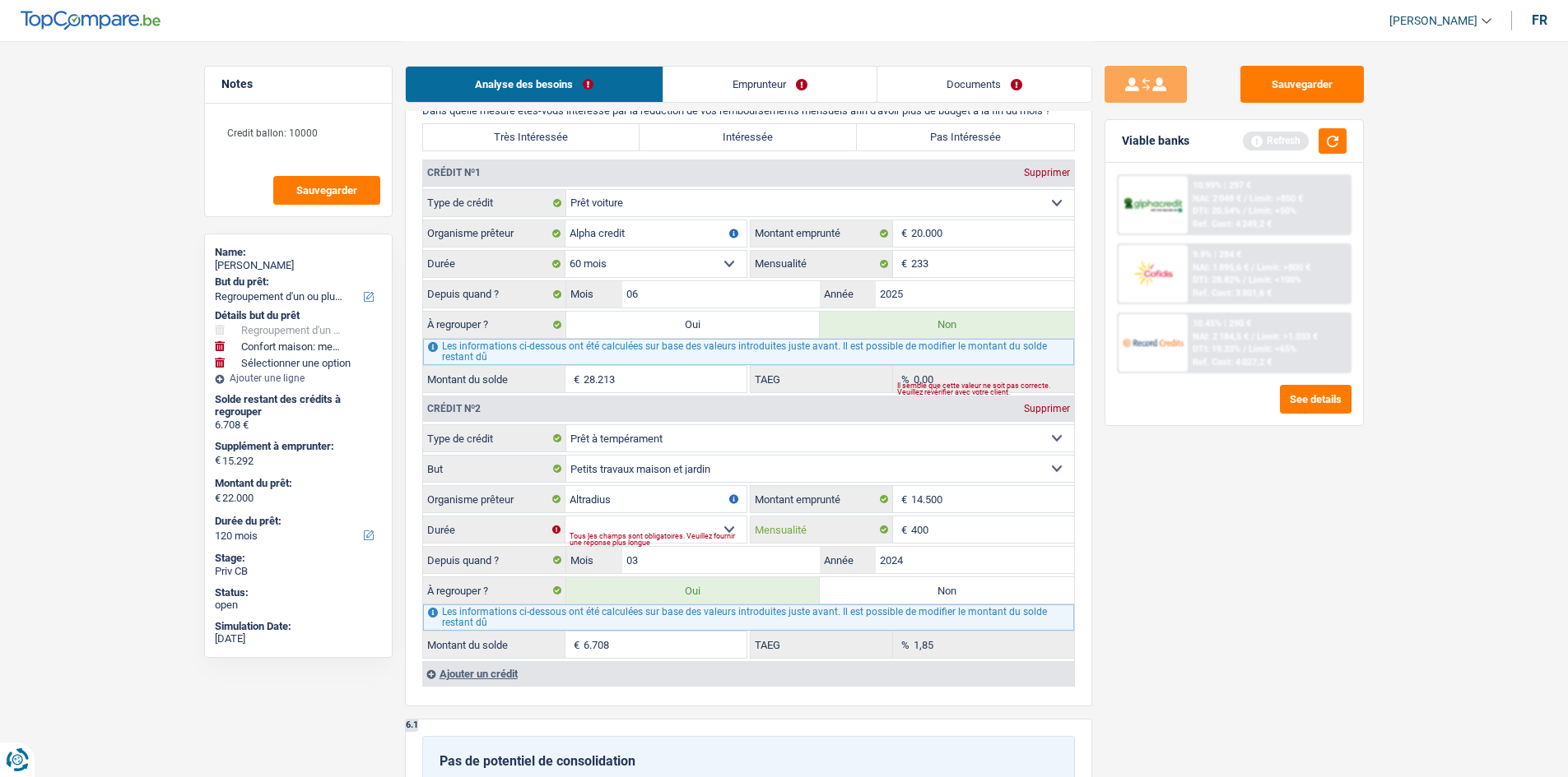
click at [620, 307] on input "400" at bounding box center [992, 530] width 163 height 26
click at [620, 307] on div "Sauvegarder Viable banks Refresh 10.99% | 297 € NAI: 2 048 € / Limit: >850 € DT…" at bounding box center [1234, 409] width 284 height 686
drag, startPoint x: 636, startPoint y: 528, endPoint x: 637, endPoint y: 516, distance: 12.0
click at [620, 307] on select "12 mois 18 mois 24 mois 30 mois 36 mois 42 mois 48 mois 60 mois Sélectionner un…" at bounding box center [656, 530] width 181 height 26
select select "60"
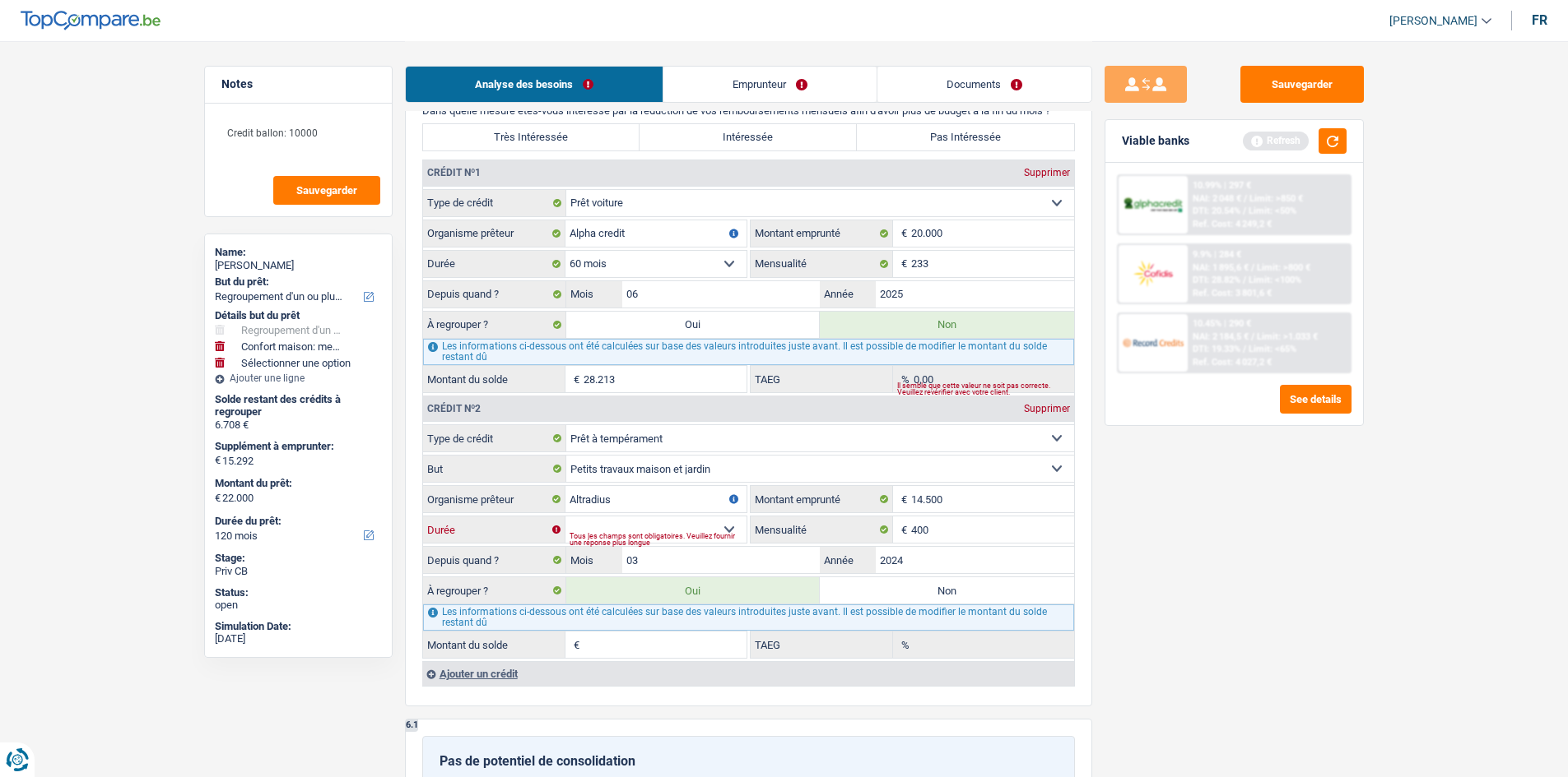
click at [566, 307] on select "12 mois 18 mois 24 mois 30 mois 36 mois 42 mois 48 mois 60 mois Sélectionner un…" at bounding box center [656, 530] width 181 height 26
type input "26.761"
select select "120"
type input "11.469"
type input "26.761"
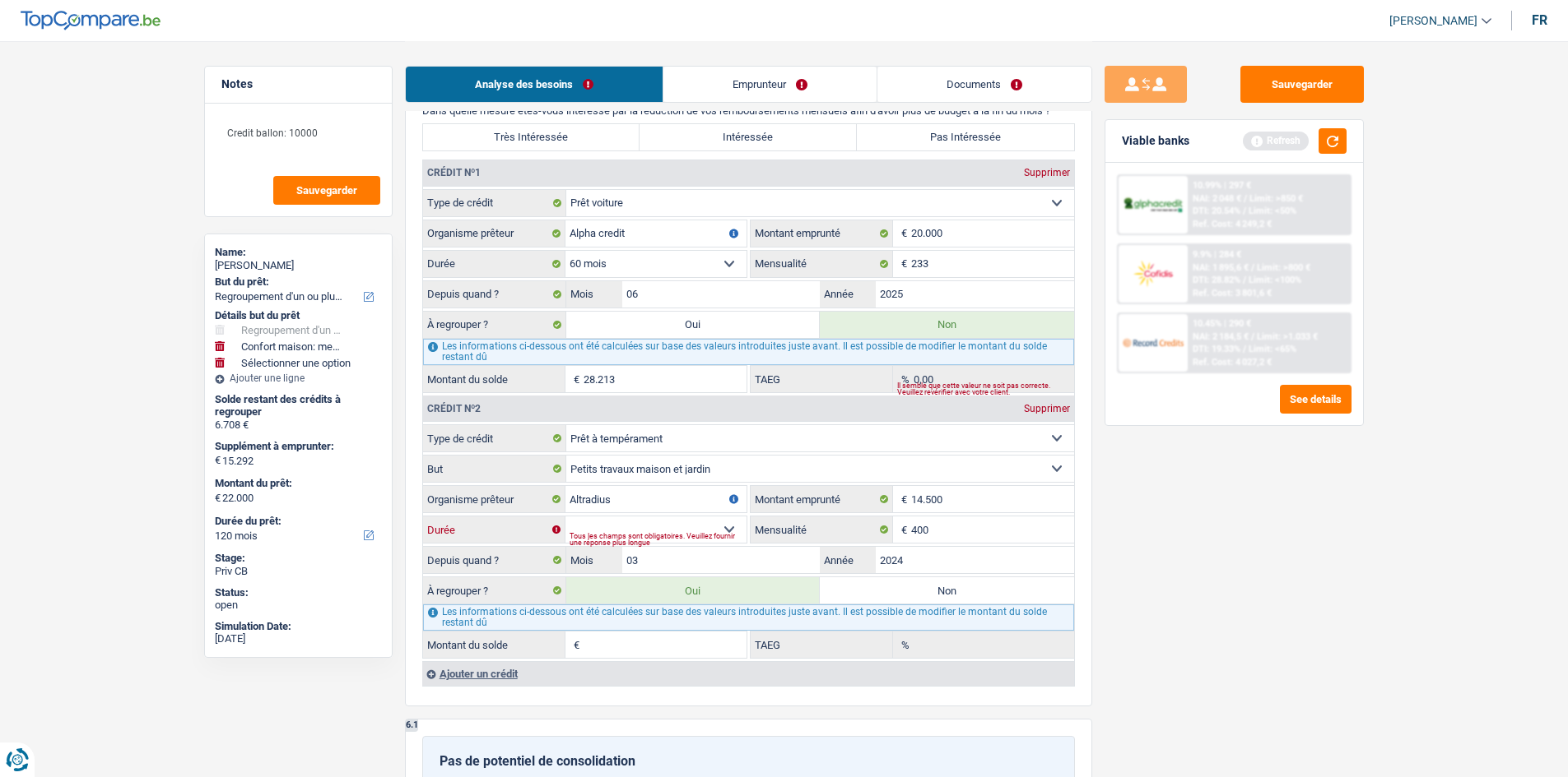
select select "120"
type input "11.469"
type input "24,29"
type input "11.469"
type input "26.761"
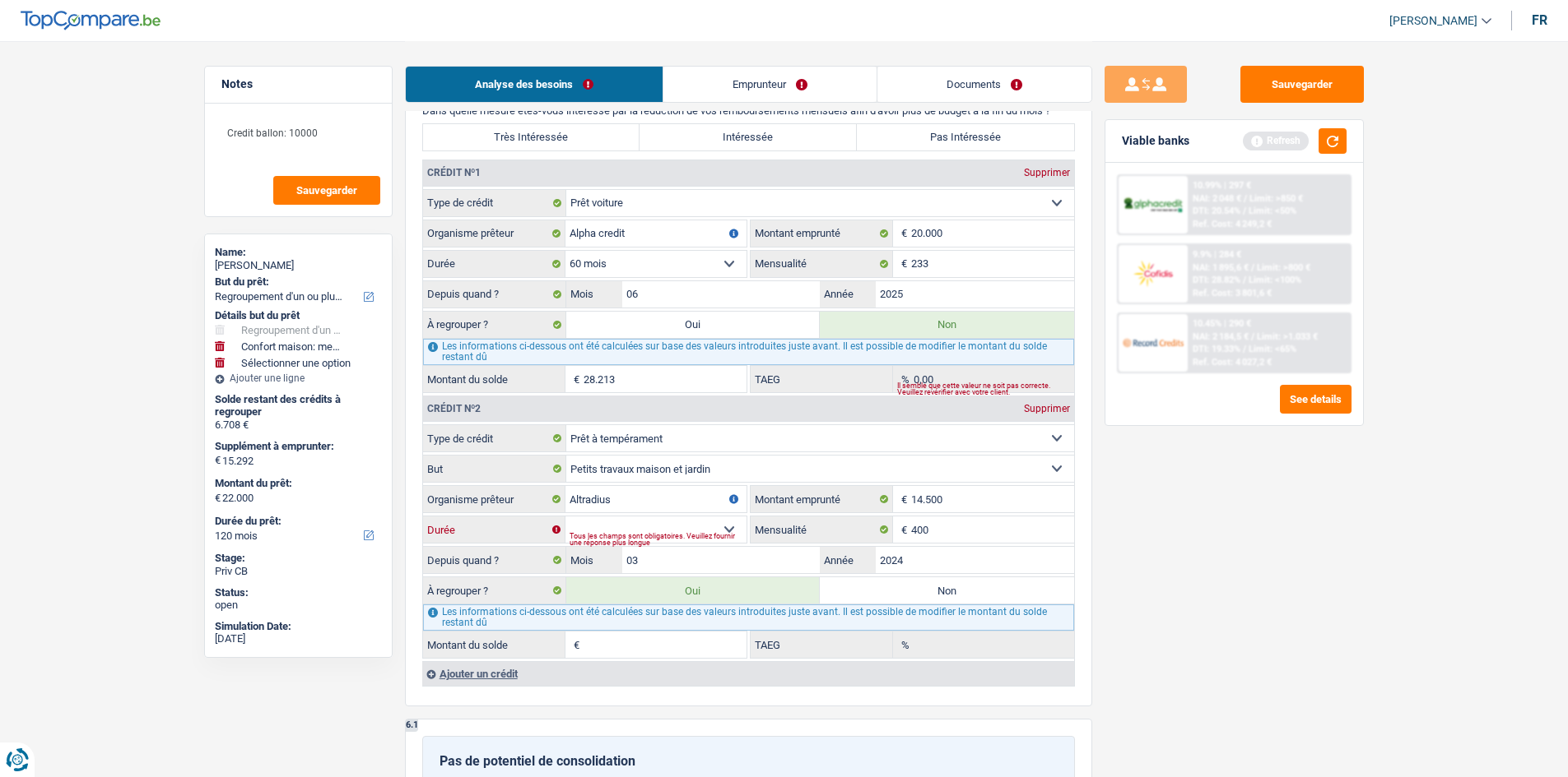
select select "120"
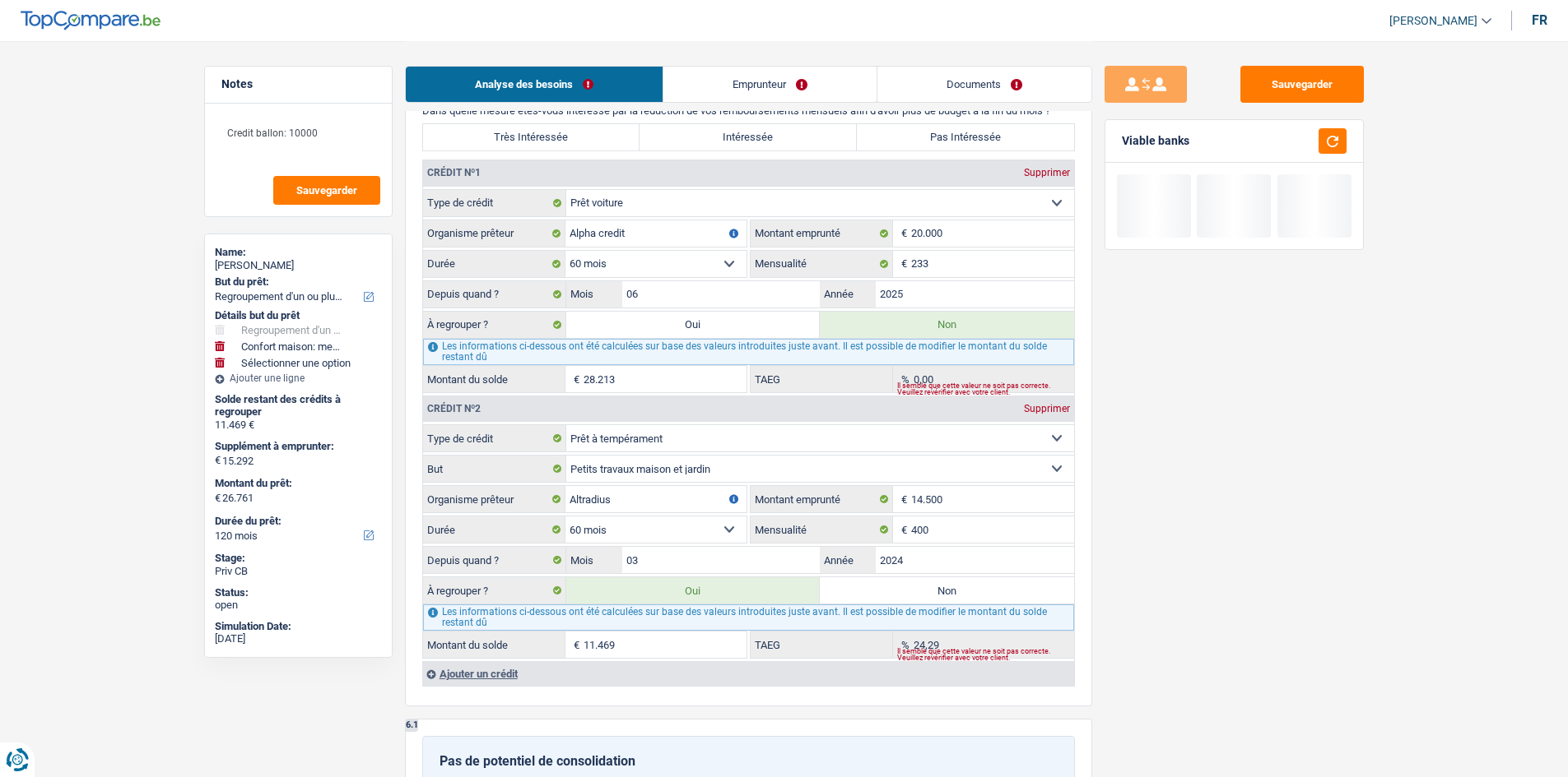
click at [620, 307] on select "12 mois 18 mois 24 mois 30 mois 36 mois 42 mois 48 mois 60 mois Sélectionner un…" at bounding box center [656, 530] width 181 height 26
select select "48"
click at [566, 307] on select "12 mois 18 mois 24 mois 30 mois 36 mois 42 mois 48 mois 60 mois Sélectionner un…" at bounding box center [656, 530] width 181 height 26
type input "25.027"
type input "9.735"
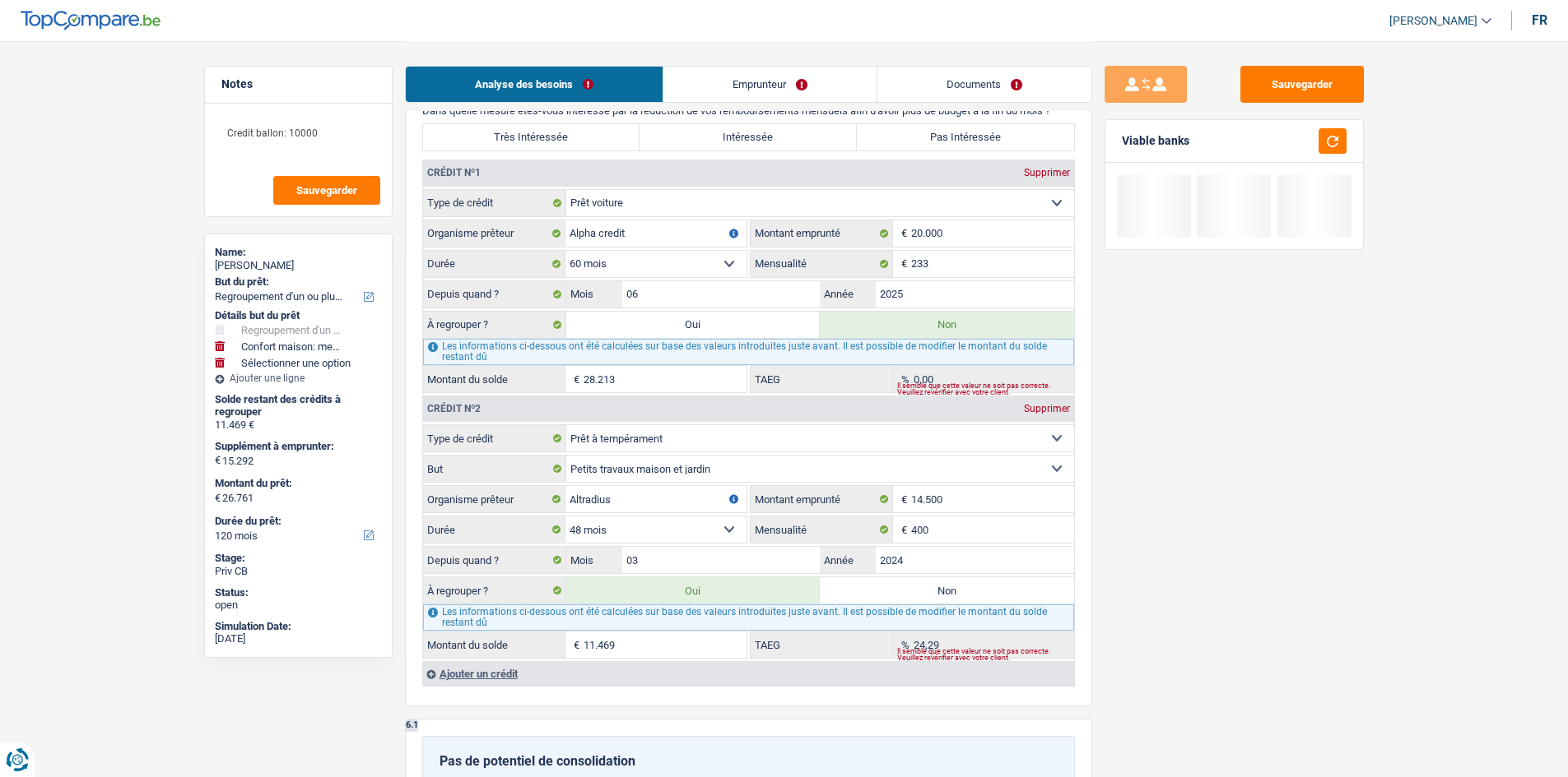
type input "25.027"
type input "9.735"
type input "15,52"
type input "9.735"
type input "25.027"
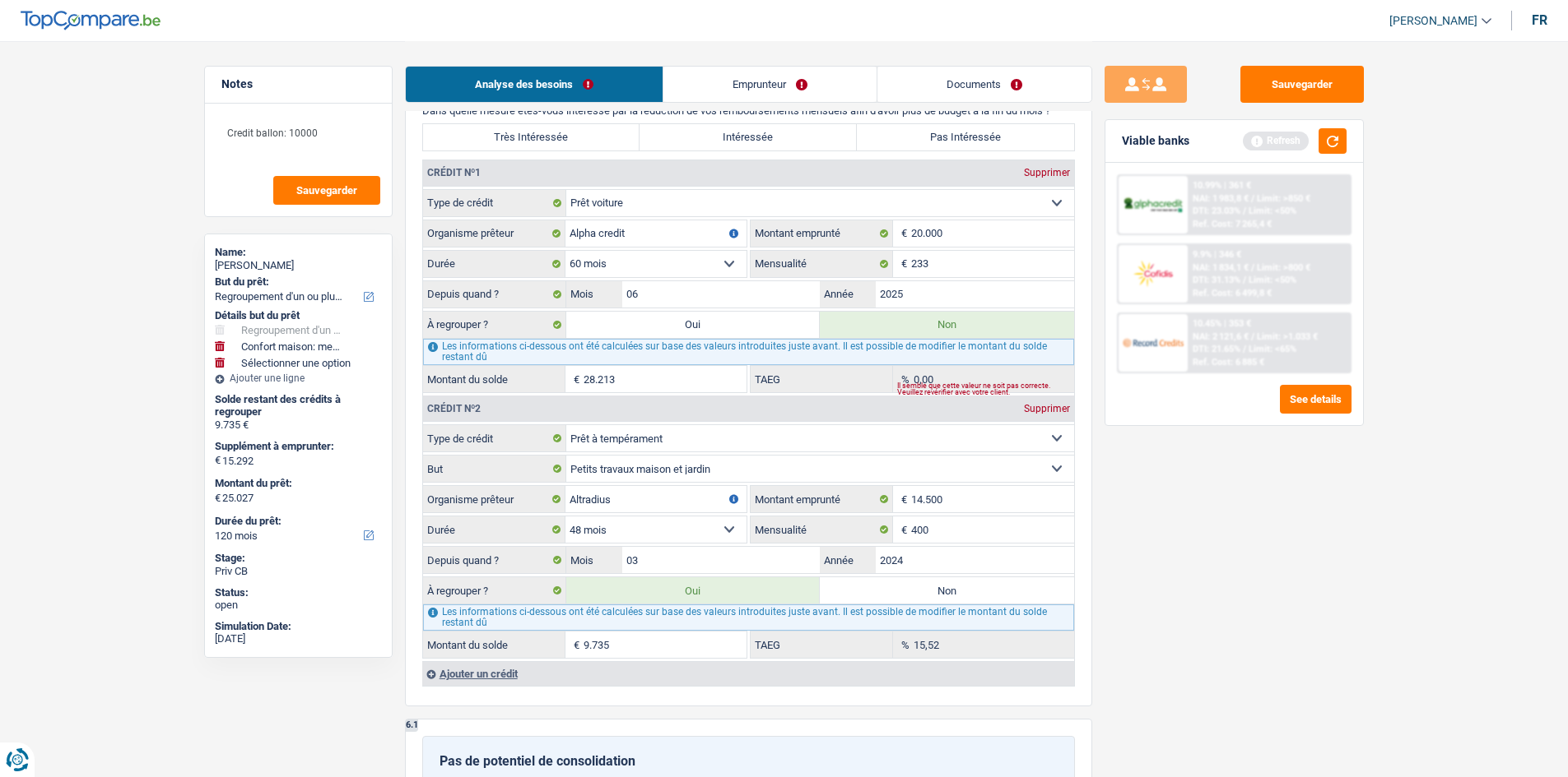
click at [620, 307] on select "12 mois 18 mois 24 mois 30 mois 36 mois 42 mois 48 mois 60 mois Sélectionner un…" at bounding box center [656, 530] width 181 height 26
select select "60"
click at [566, 307] on select "12 mois 18 mois 24 mois 30 mois 36 mois 42 mois 48 mois 60 mois Sélectionner un…" at bounding box center [656, 530] width 181 height 26
type input "26.761"
type input "11.469"
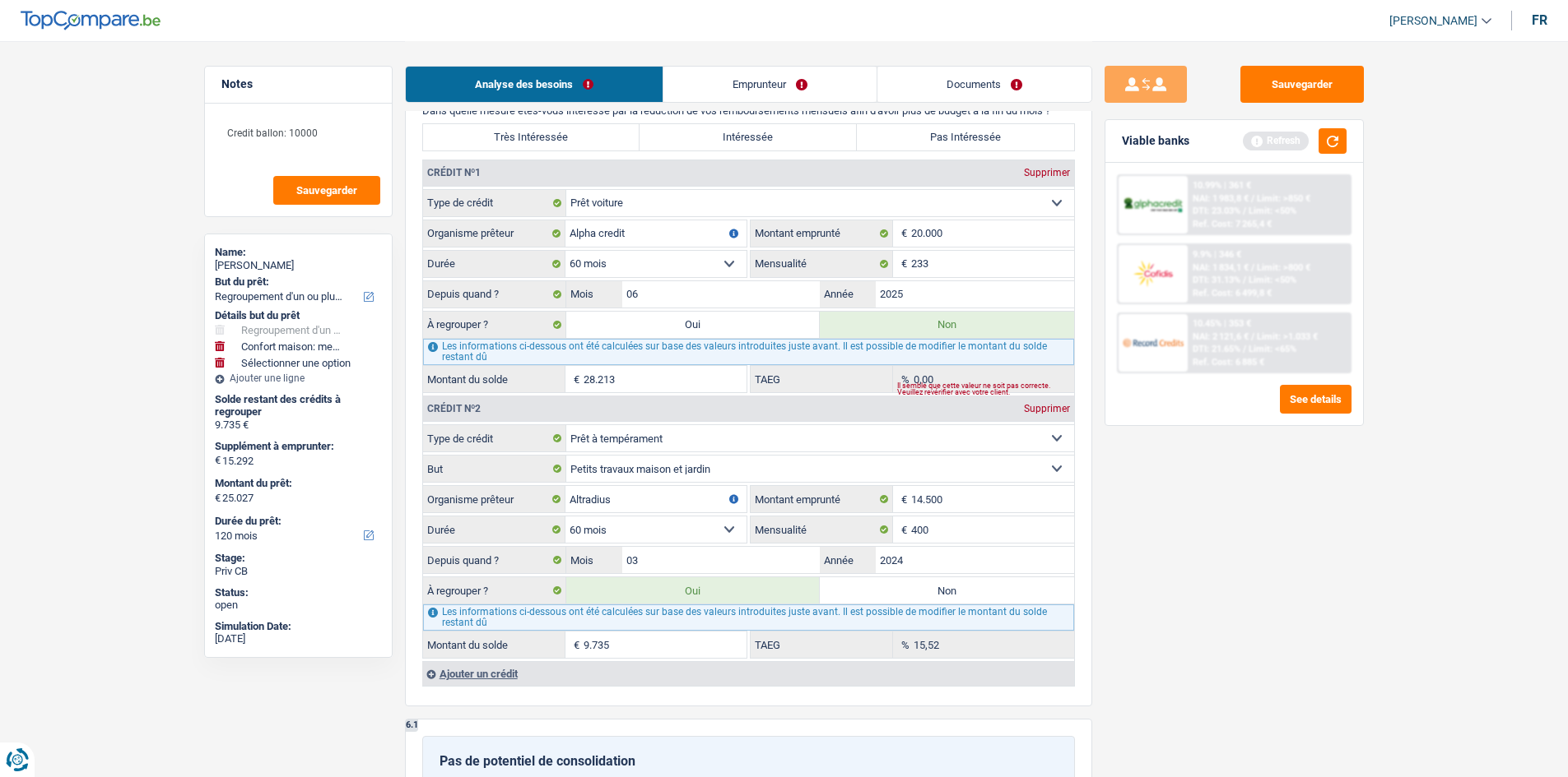
type input "26.761"
type input "11.469"
type input "24,29"
type input "11.469"
type input "26.761"
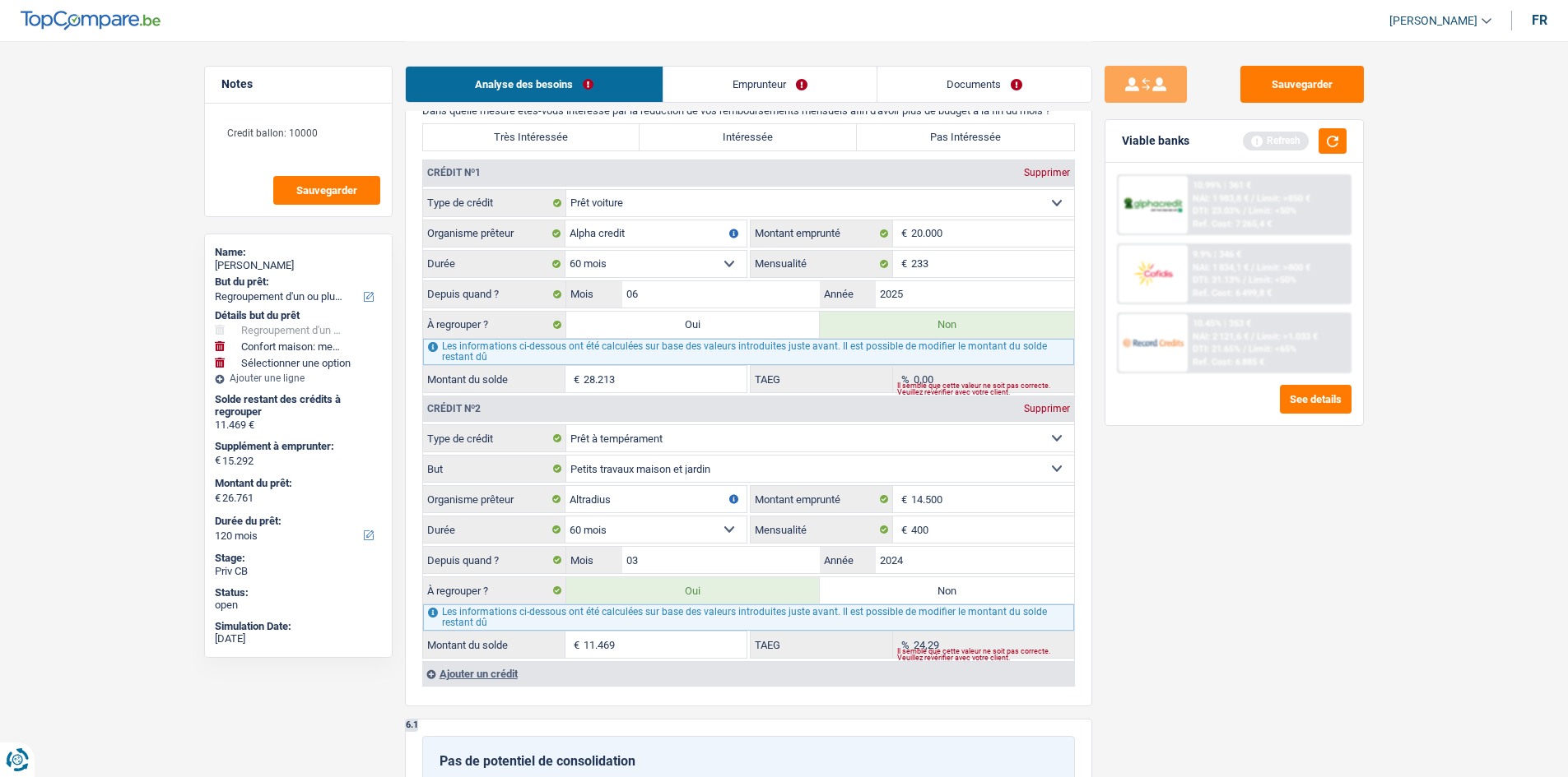
click at [620, 136] on div "Viable banks Refresh" at bounding box center [1234, 142] width 258 height 43
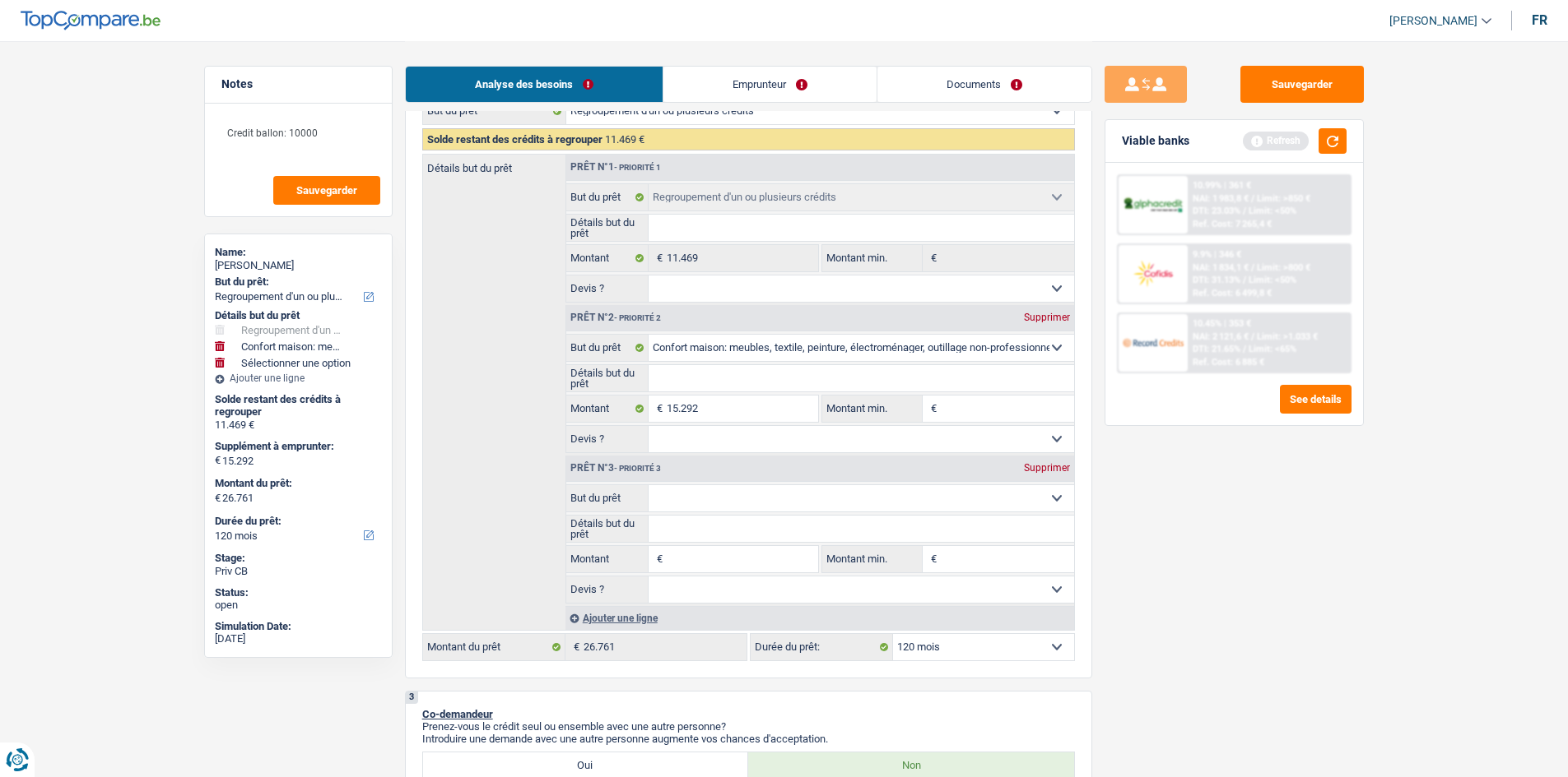
scroll to position [247, 0]
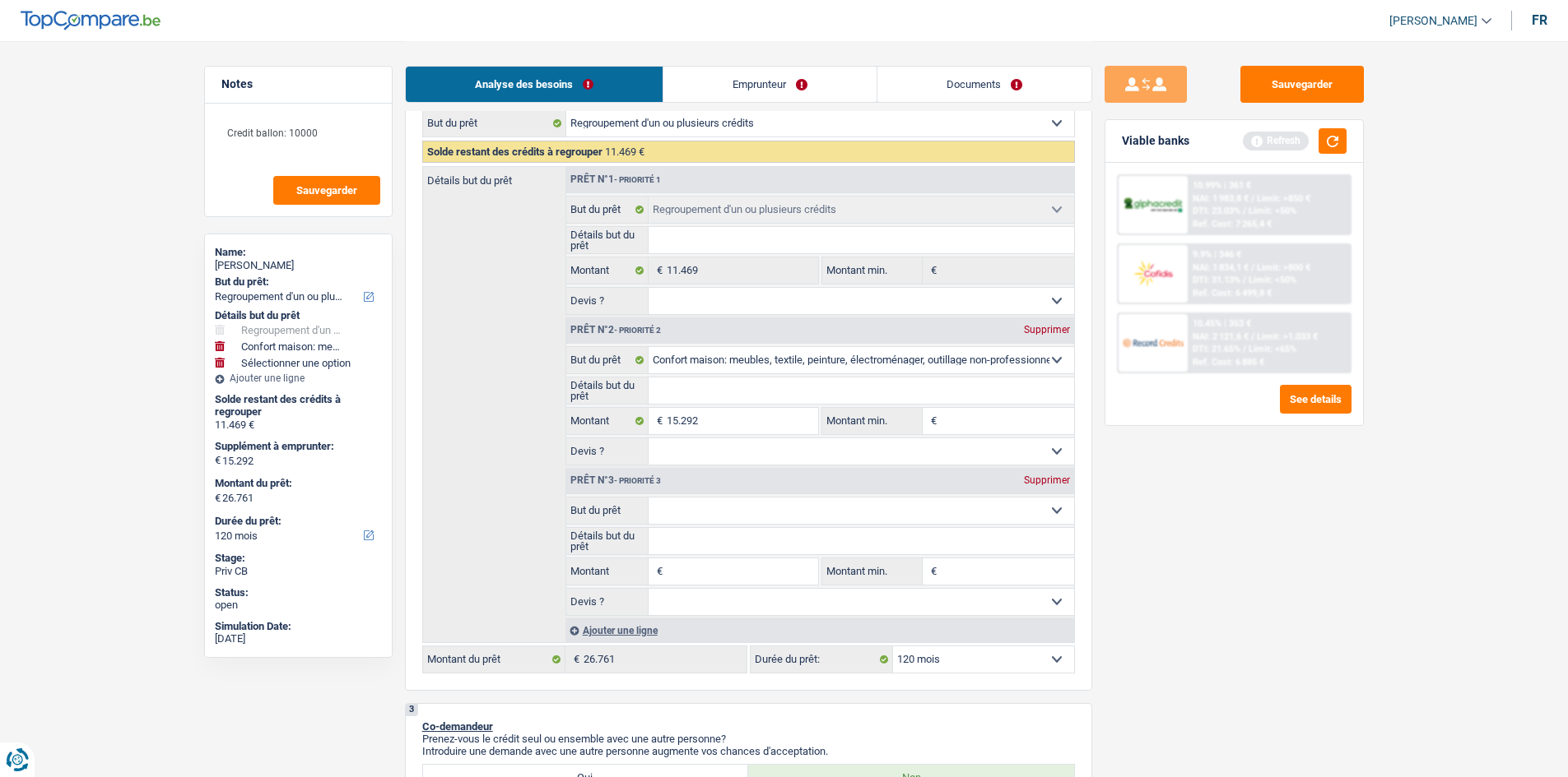
click at [620, 307] on div "Supprimer" at bounding box center [1047, 329] width 54 height 10
select select
type input "0"
type input "11.469"
select select "60"
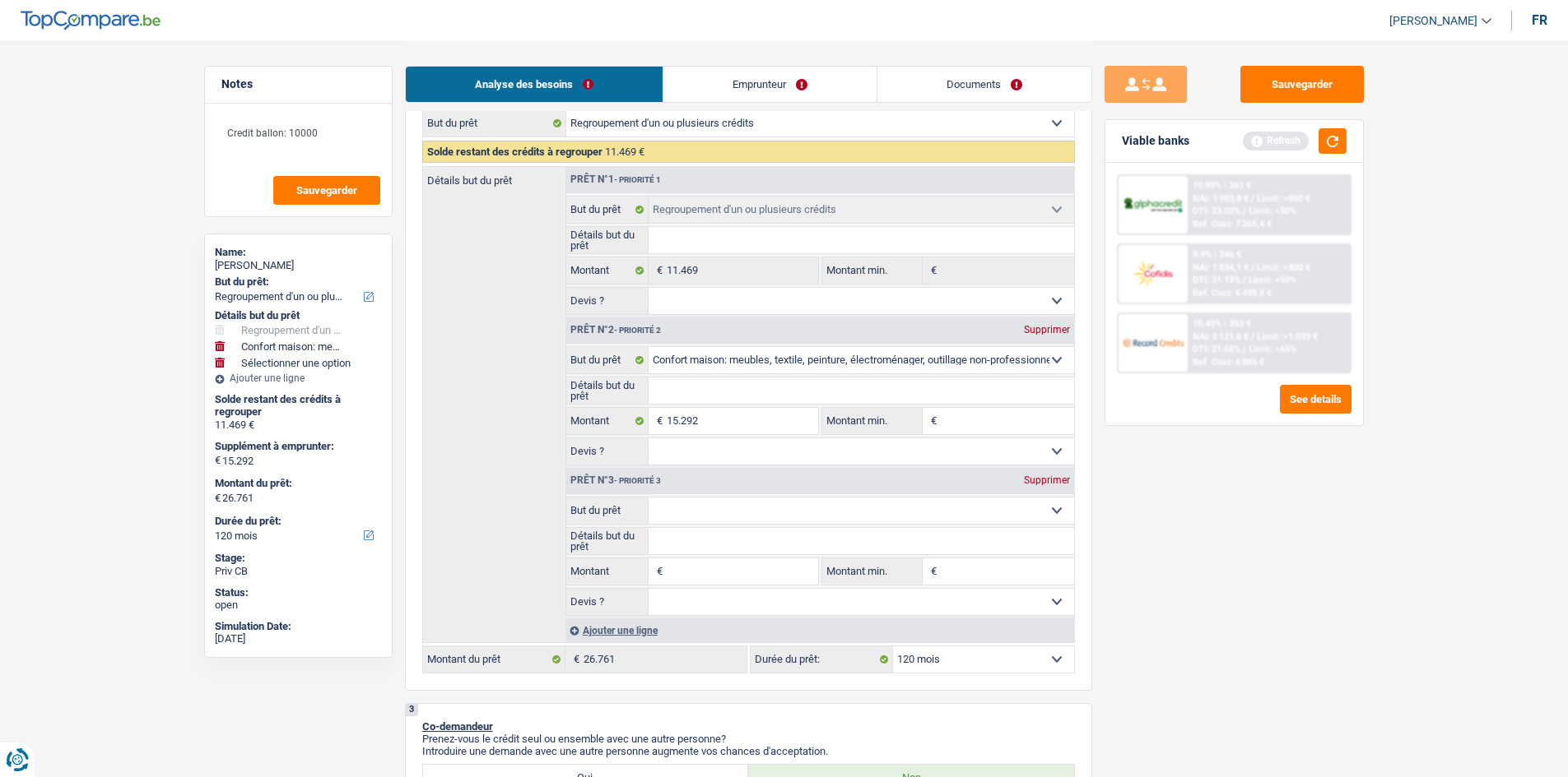
select select
type input "11.469"
select select "60"
select select
type input "11.469"
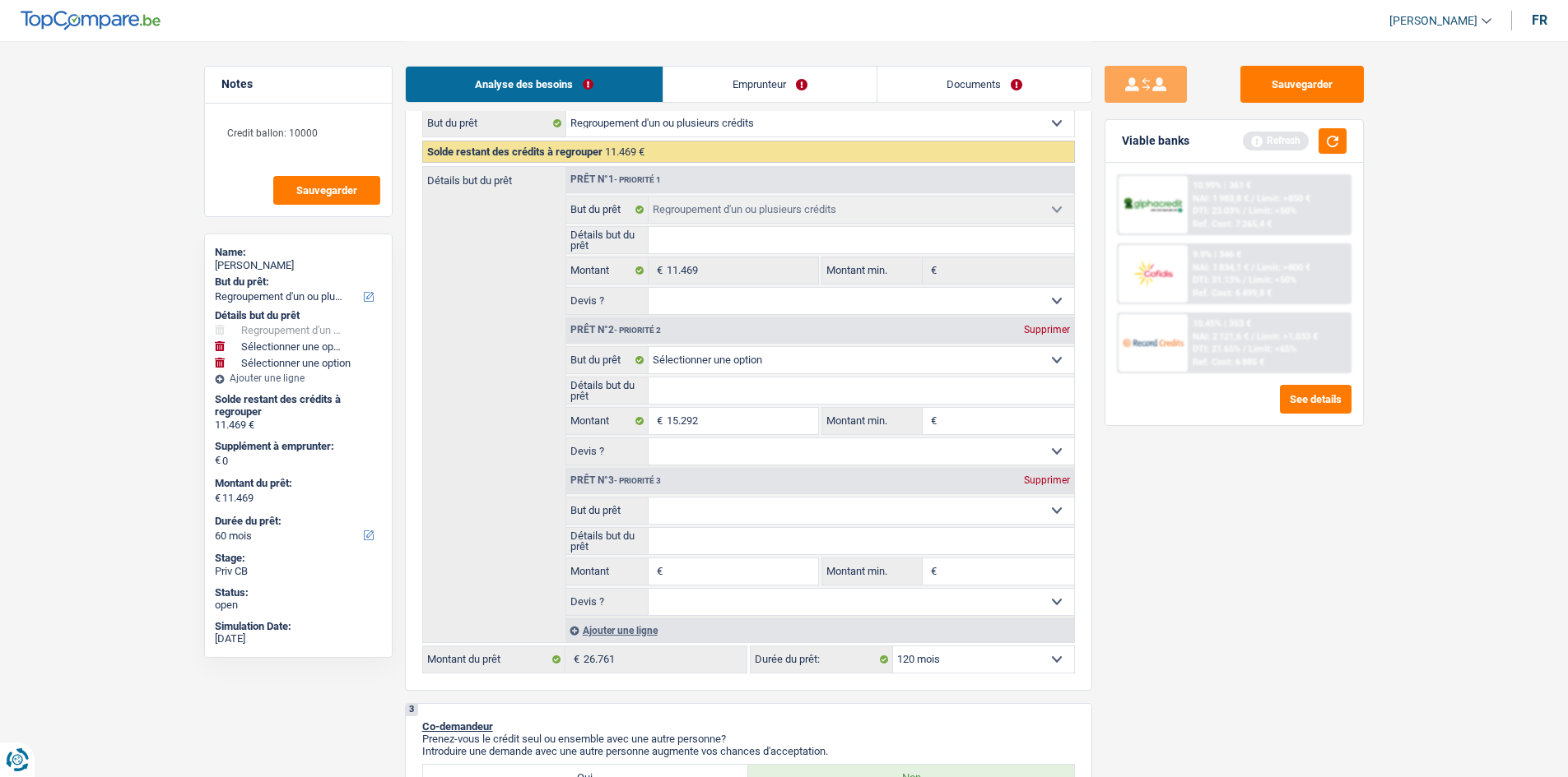
select select "60"
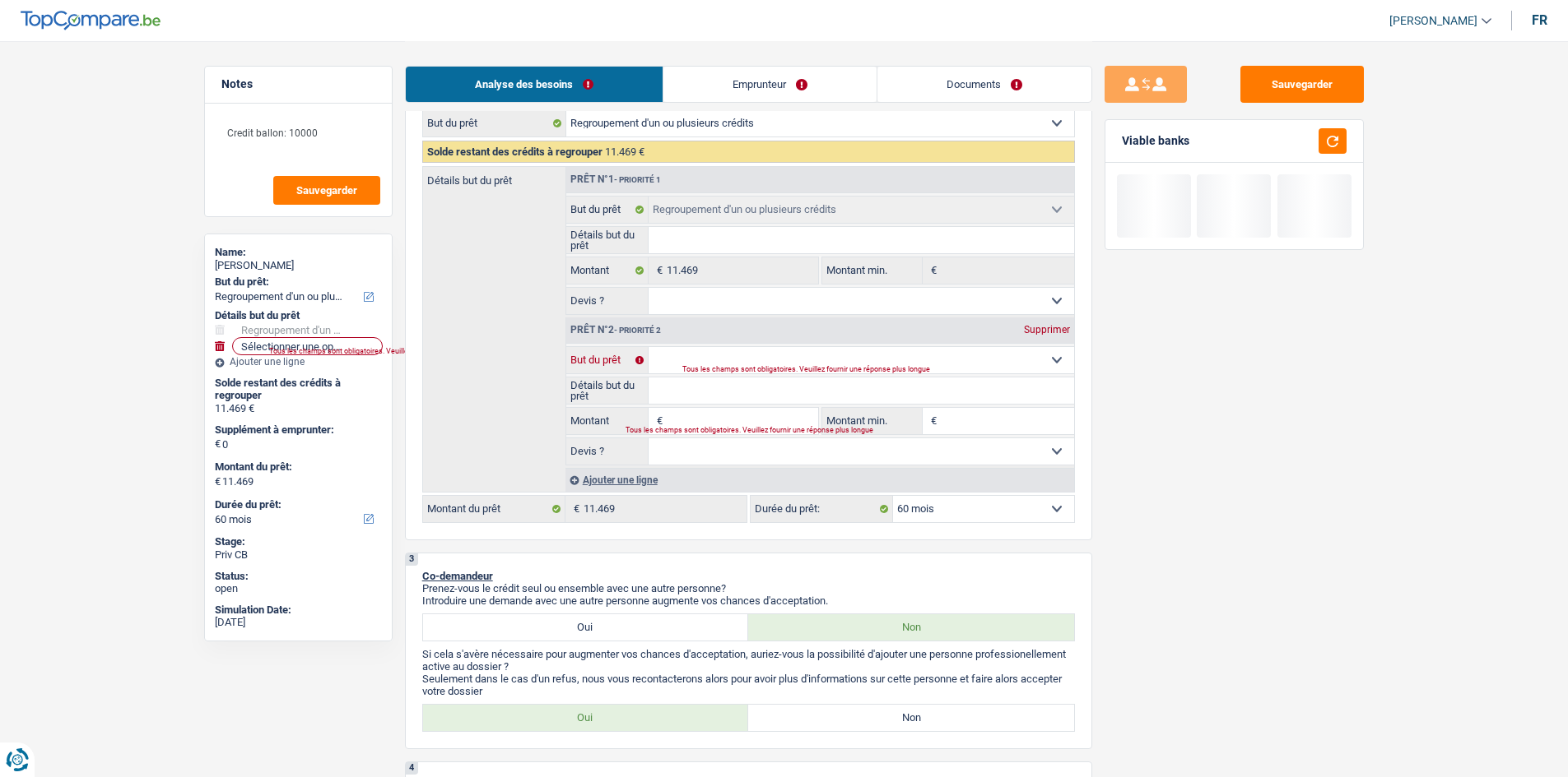
click at [620, 307] on select "Confort maison: meubles, textile, peinture, électroménager, outillage non-profe…" at bounding box center [861, 360] width 426 height 26
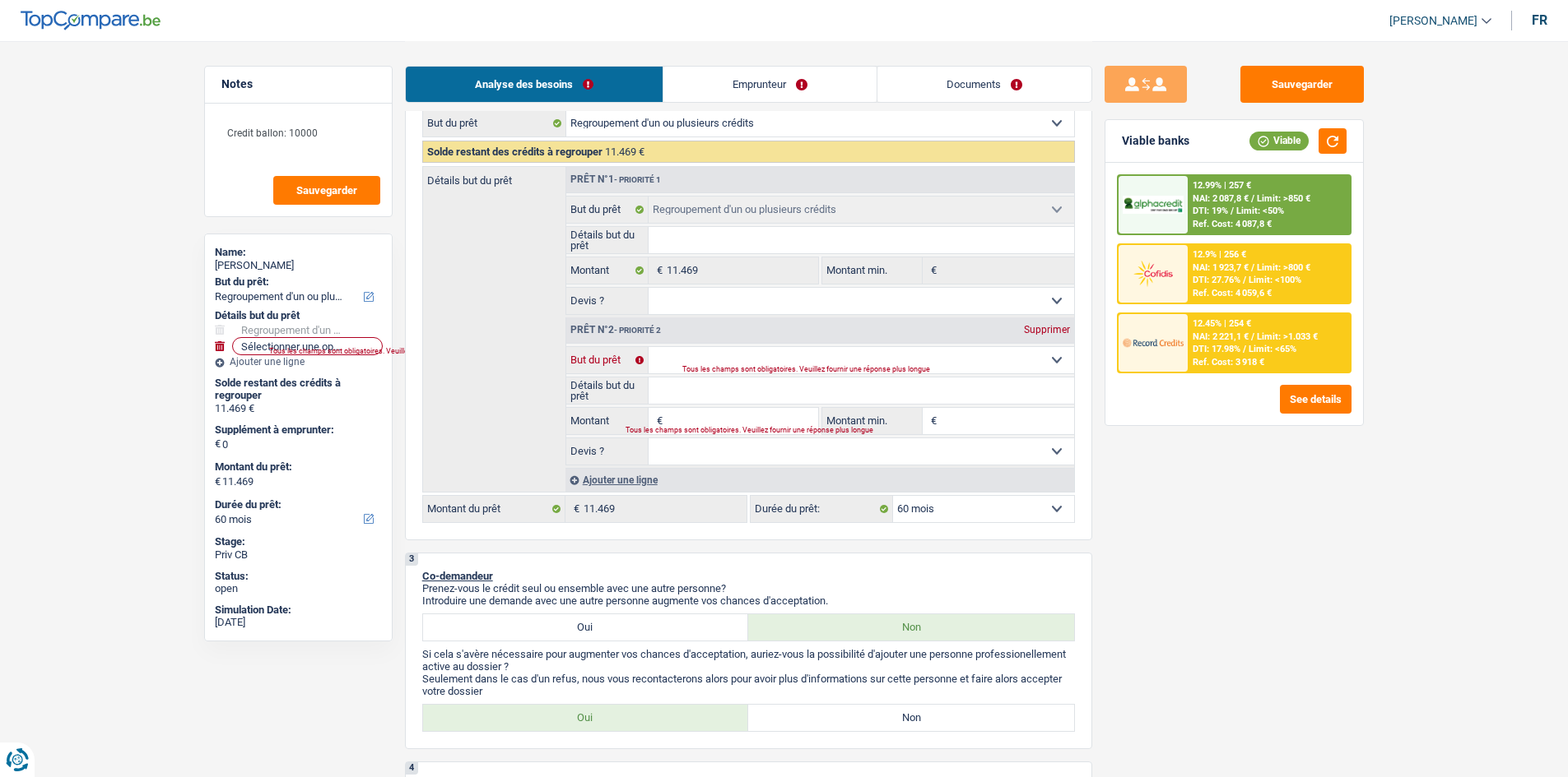
select select "tech"
click at [620, 307] on select "Confort maison: meubles, textile, peinture, électroménager, outillage non-profe…" at bounding box center [861, 360] width 426 height 26
select select "tech"
type input "2"
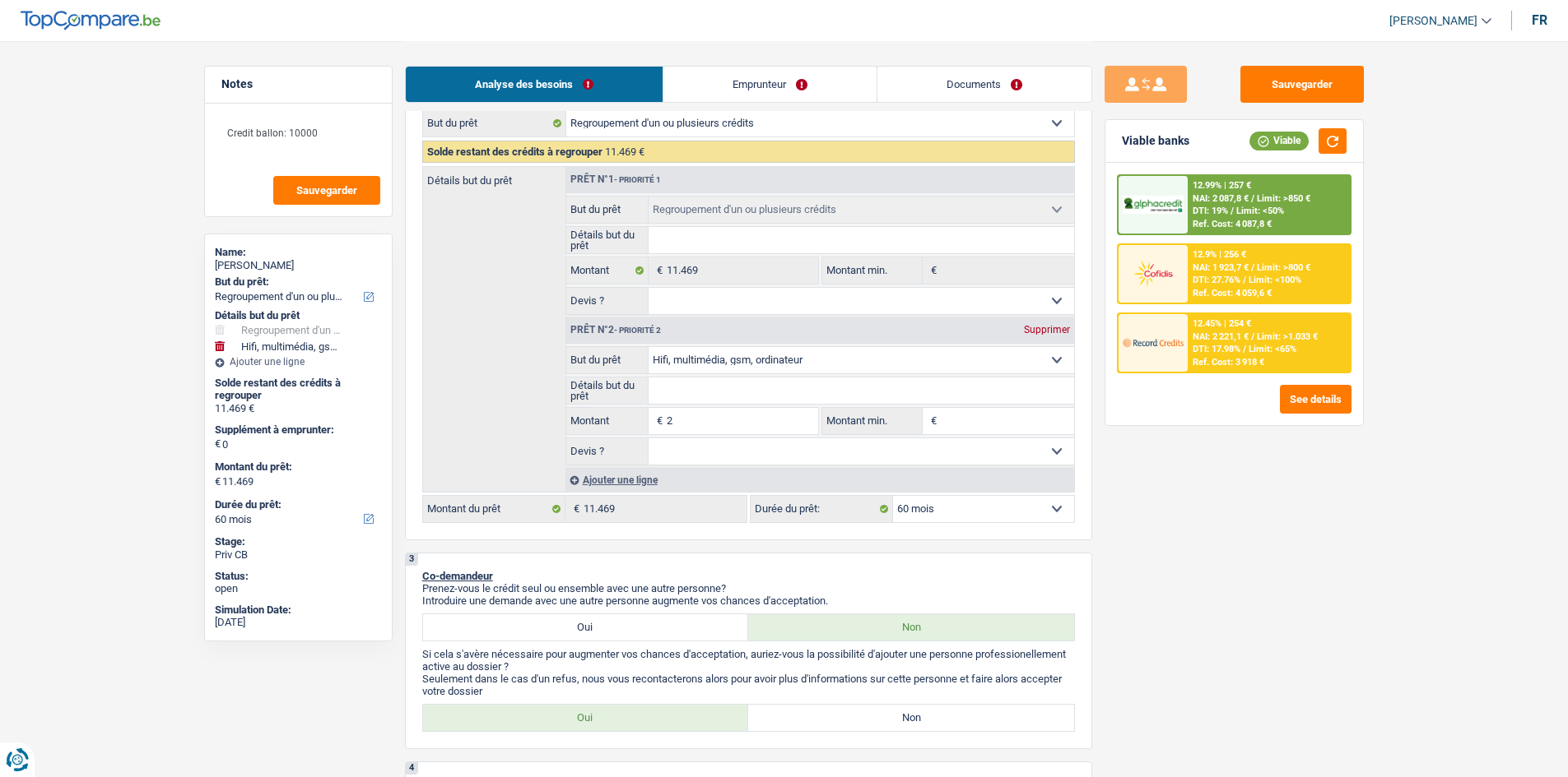
type input "2"
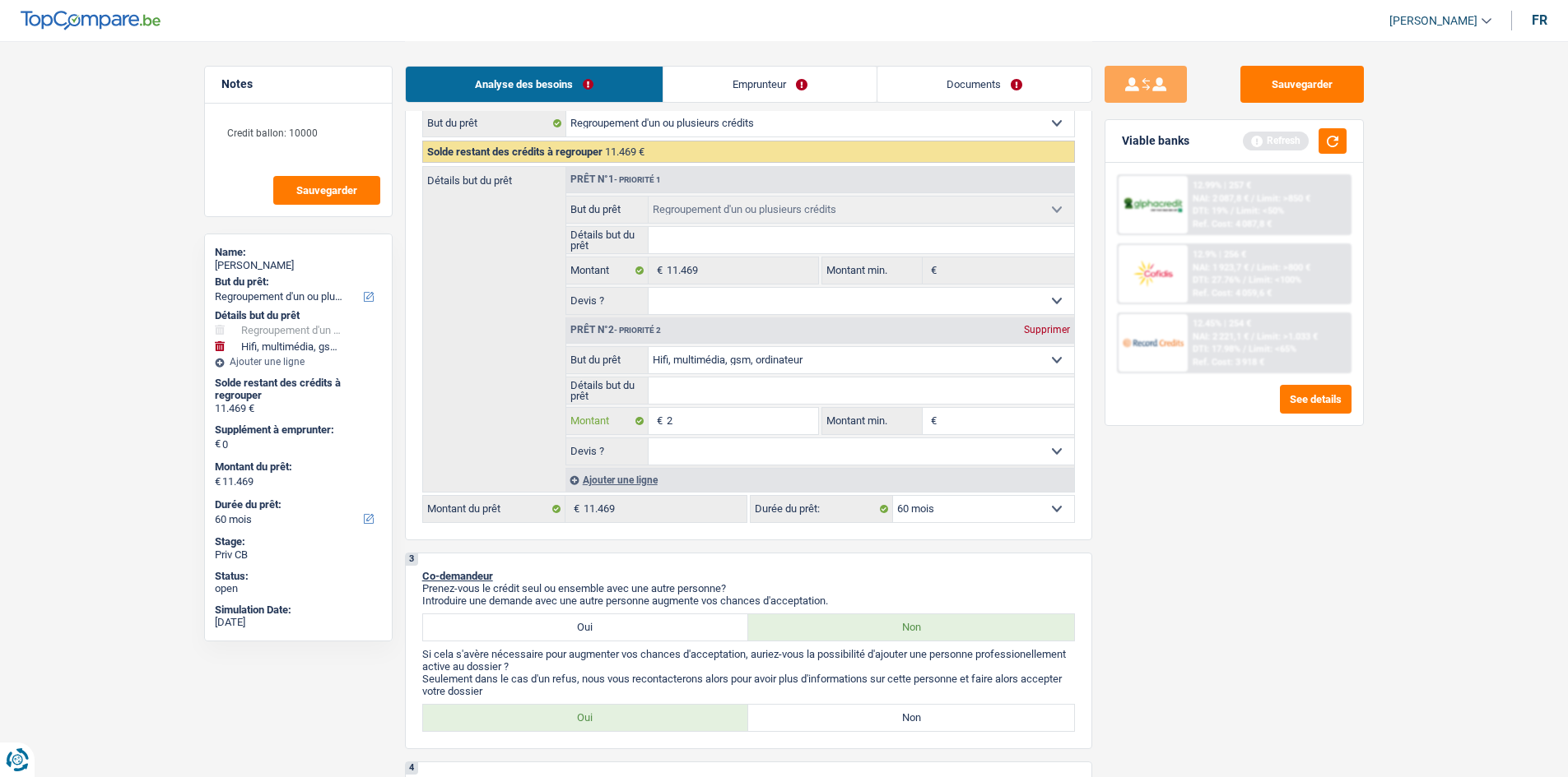
type input "20"
type input "200"
type input "2.000"
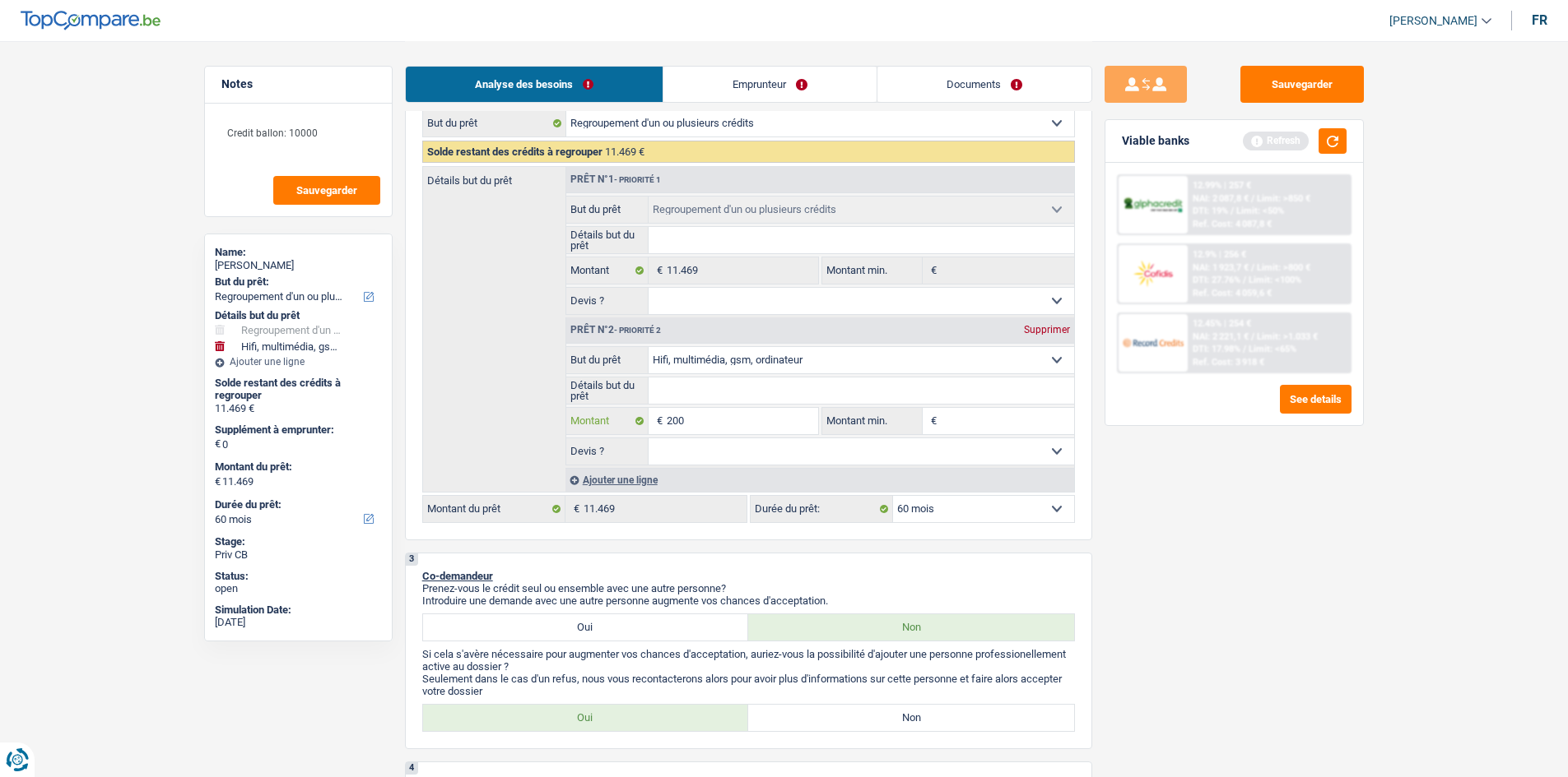
type input "2.000"
click at [620, 307] on div "Sauvegarder Viable banks Refresh 12.99% | 257 € NAI: 2 087,8 € / Limit: >850 € …" at bounding box center [1234, 409] width 284 height 686
type input "2.000"
type input "13.469"
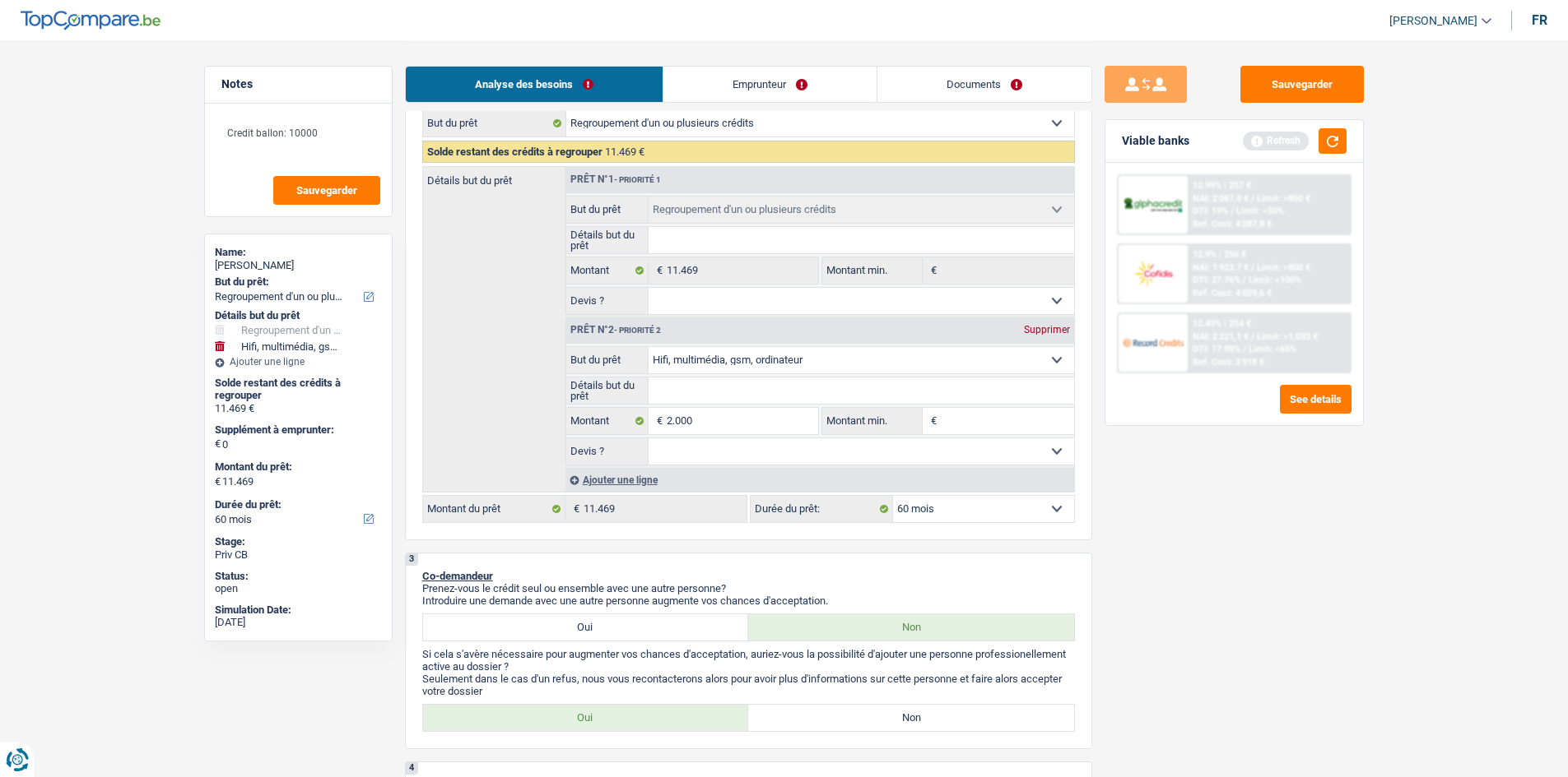
type input "13.469"
click at [620, 307] on input "2.000" at bounding box center [741, 421] width 150 height 26
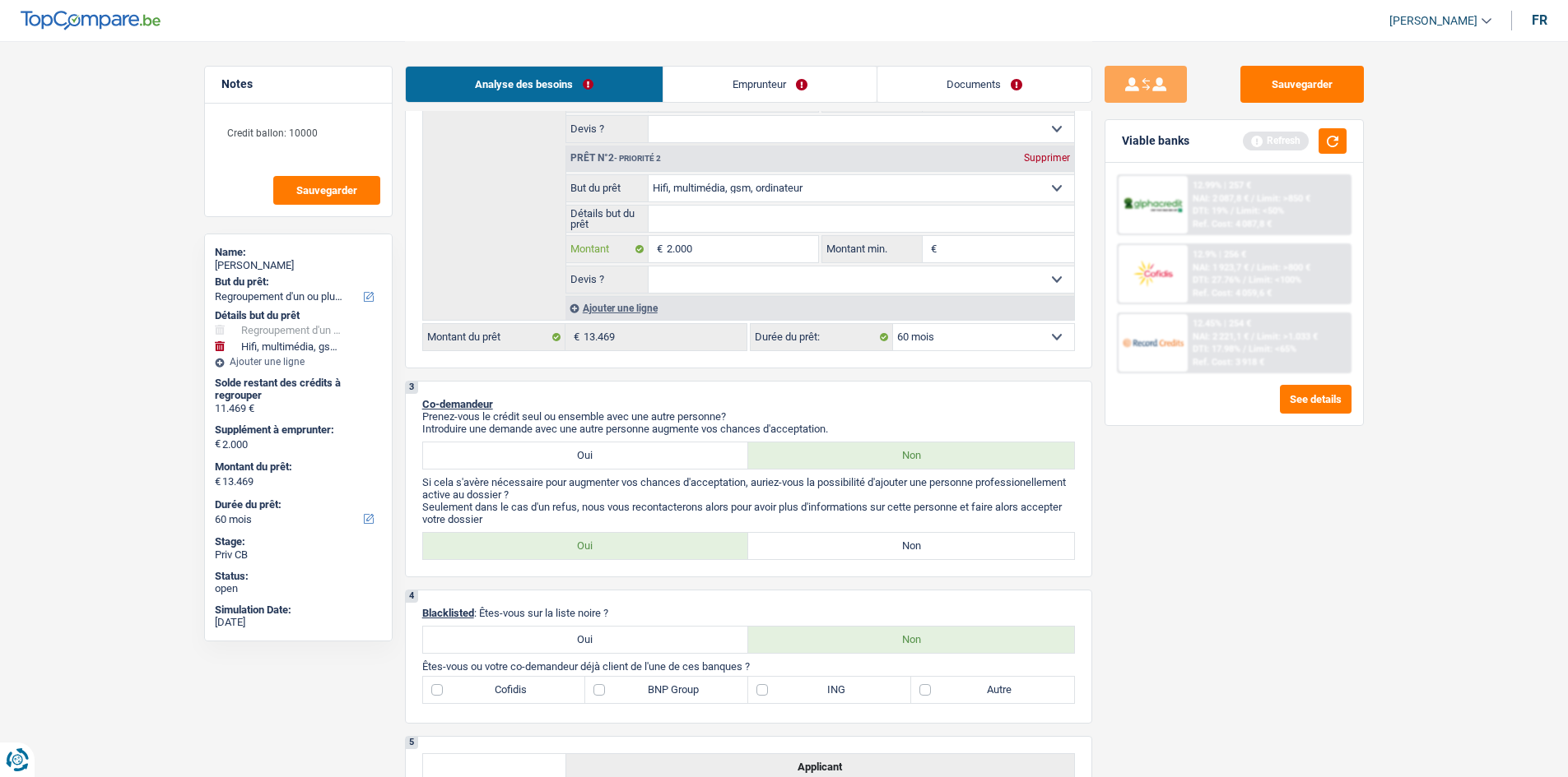
scroll to position [411, 0]
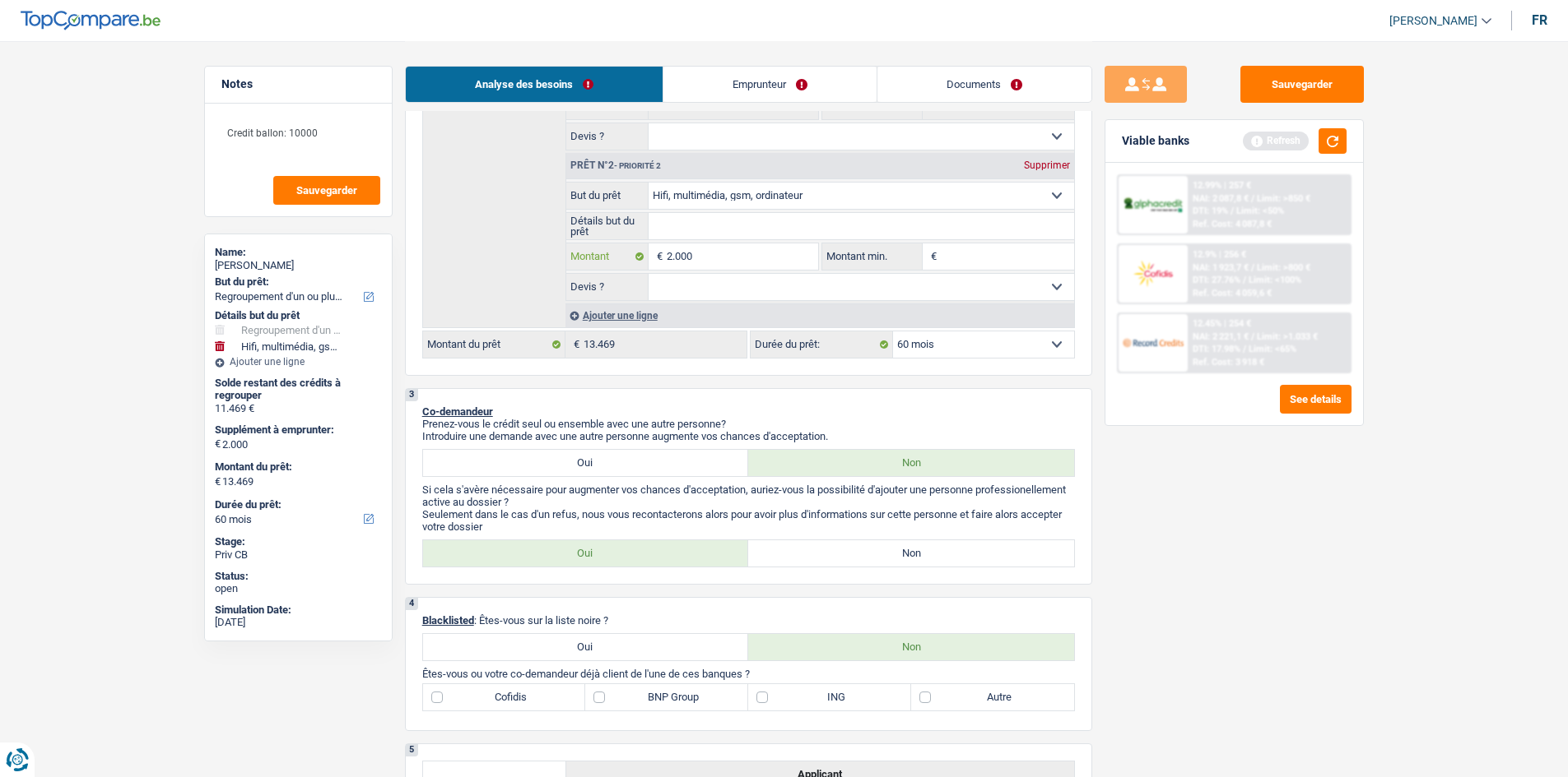
type input "200"
type input "20"
type input "2"
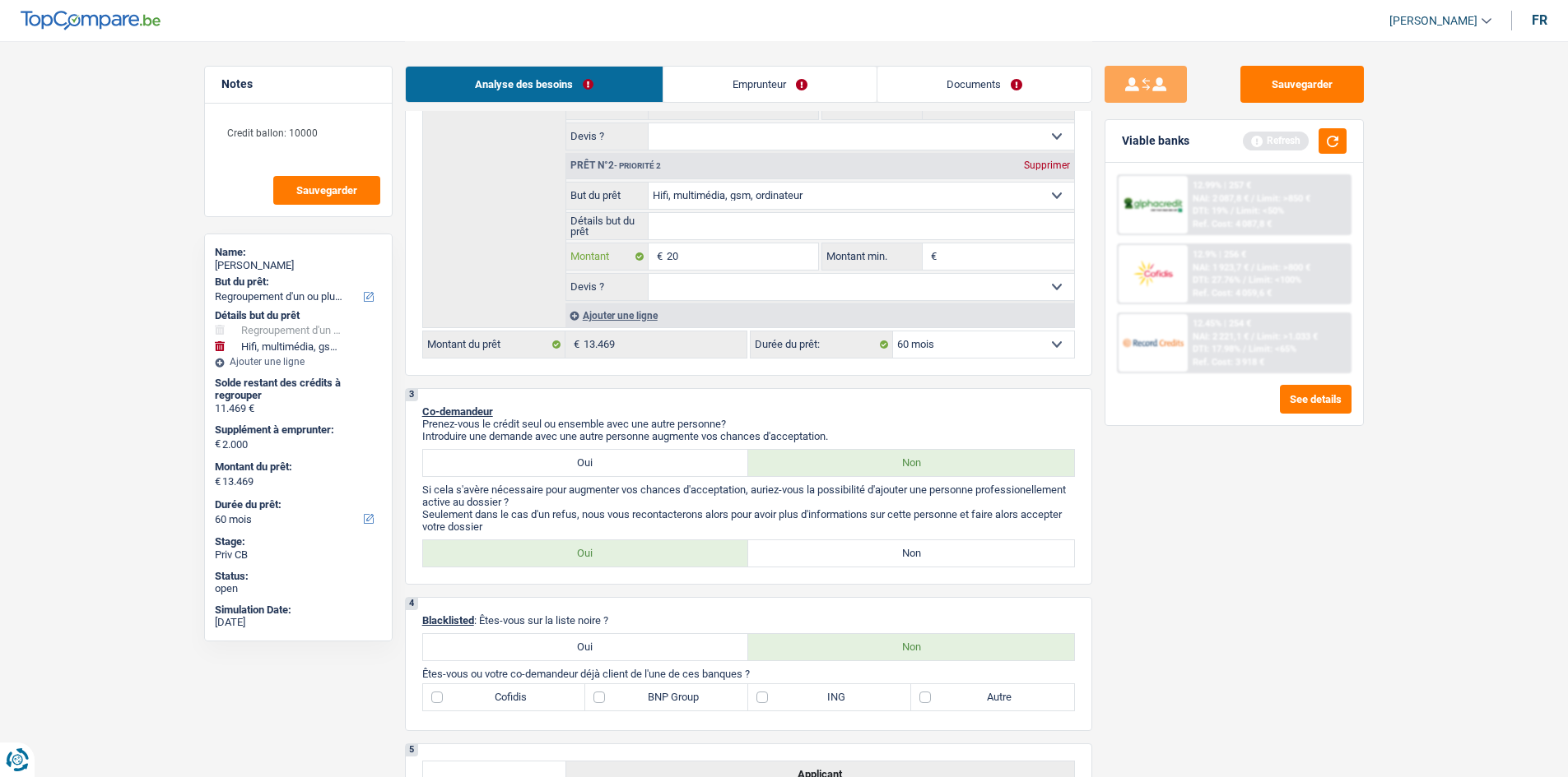
type input "2"
type input "8"
type input "80"
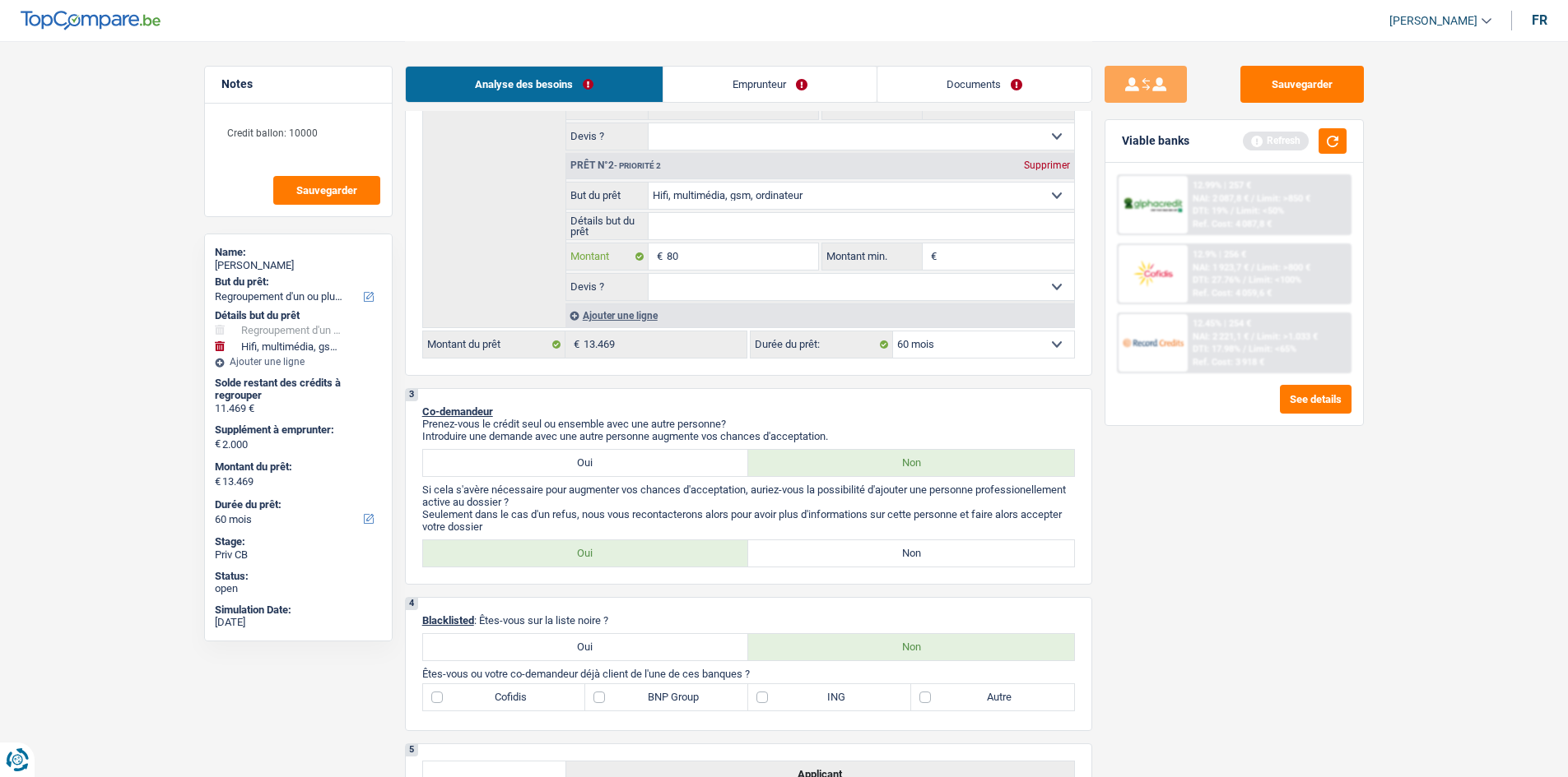
type input "800"
type input "8.000"
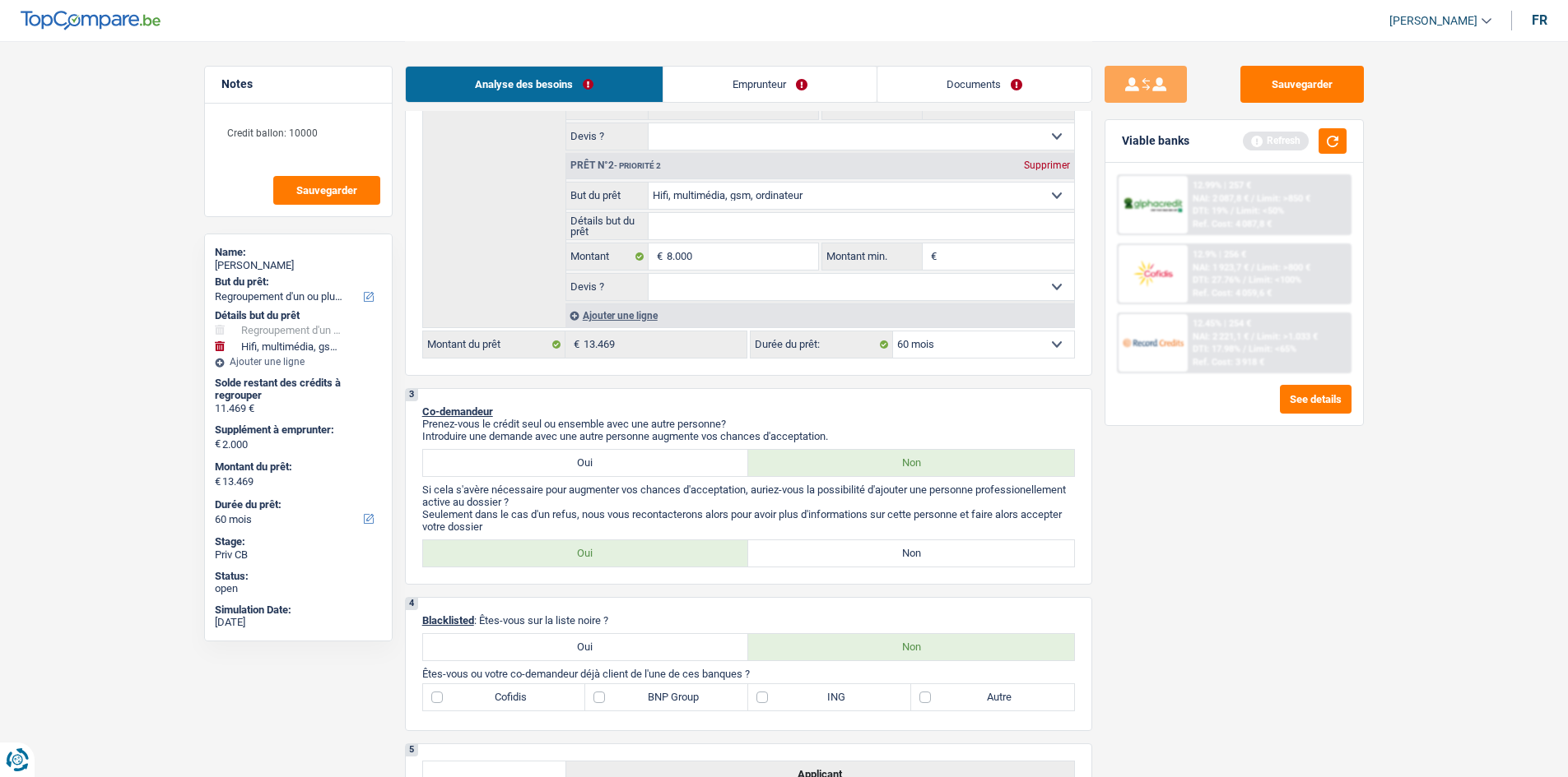
type input "8.000"
type input "19.469"
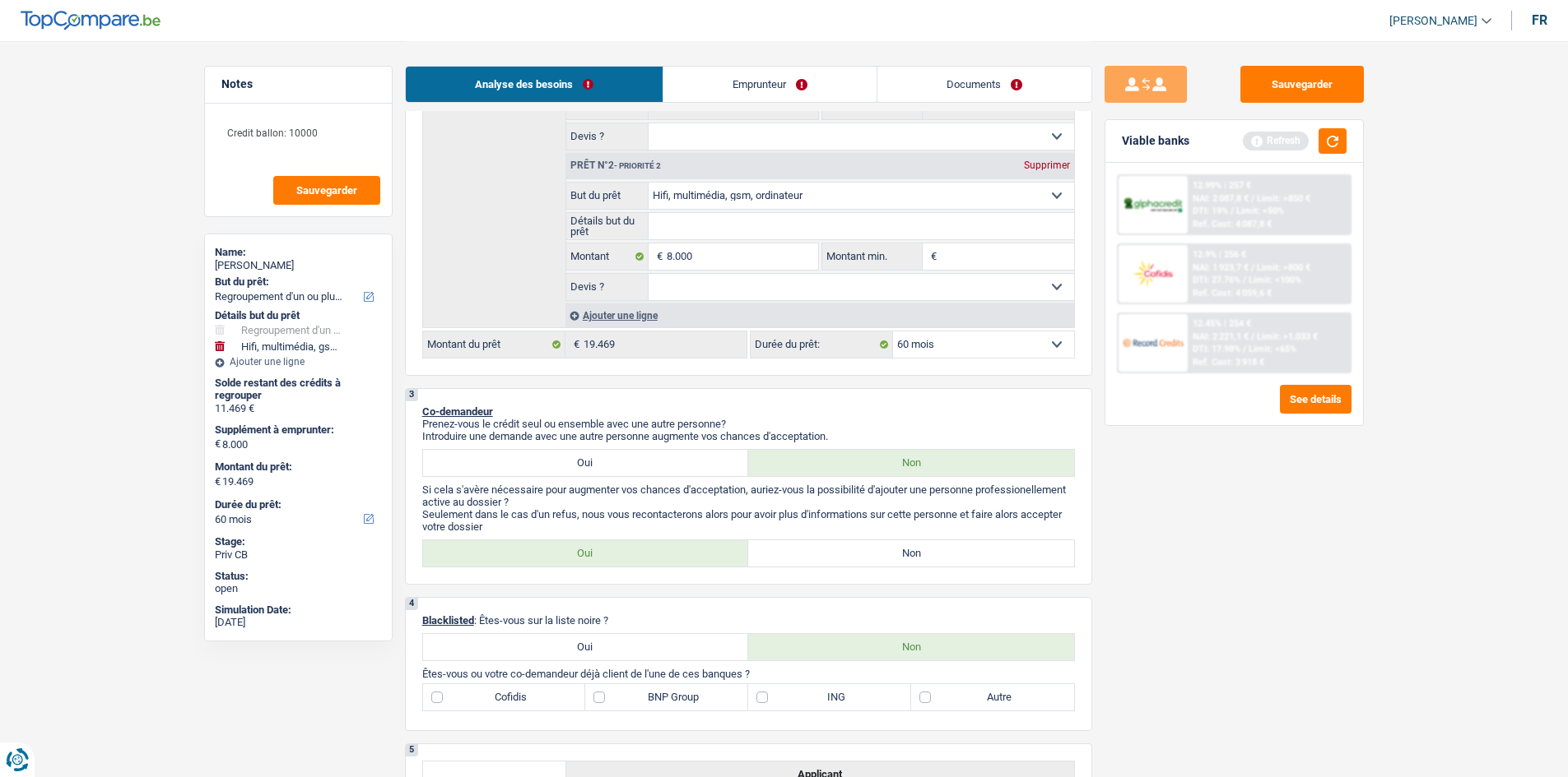
select select "84"
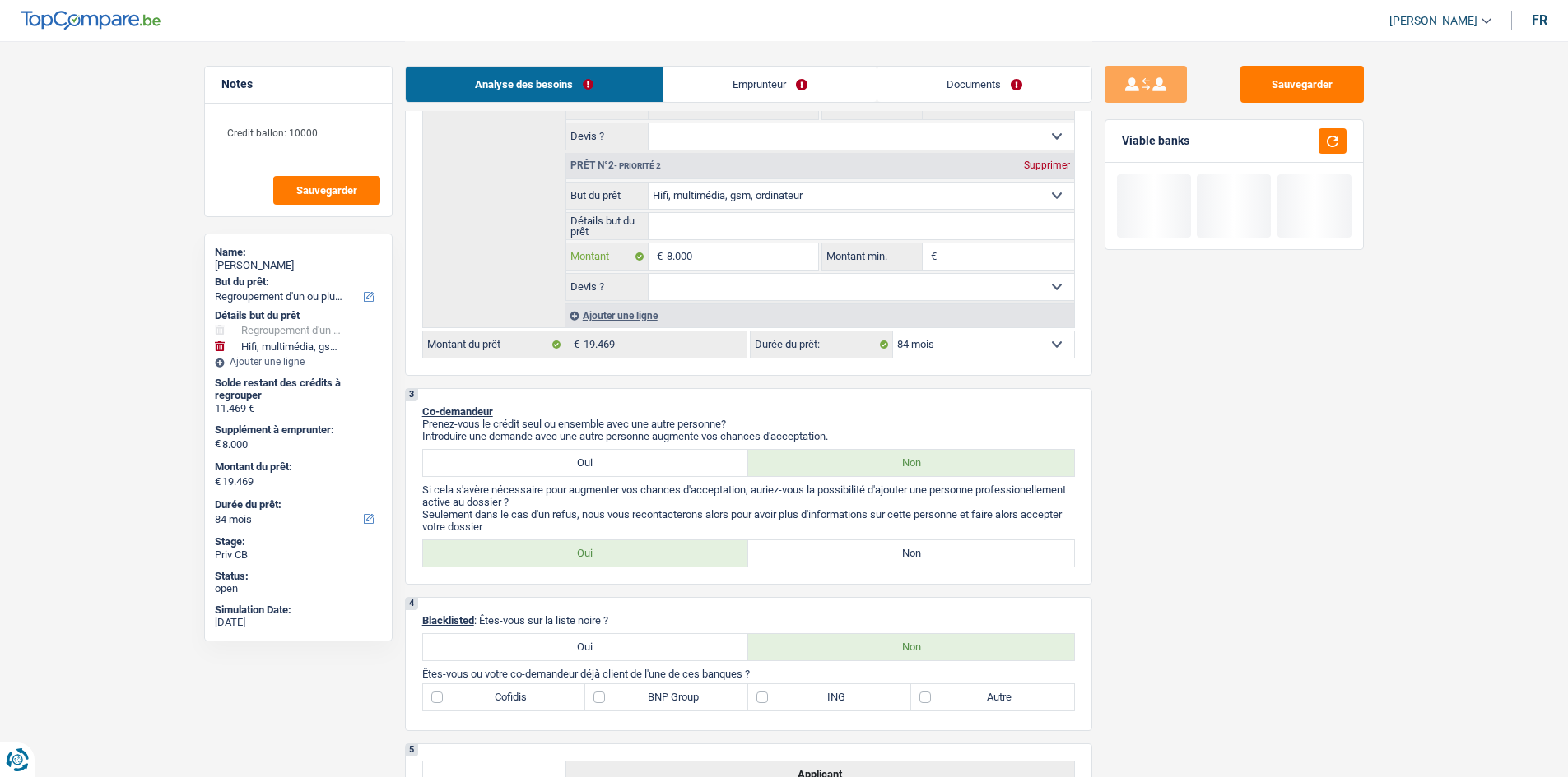
click at [620, 261] on input "8.000" at bounding box center [741, 257] width 150 height 26
type input "800"
type input "80"
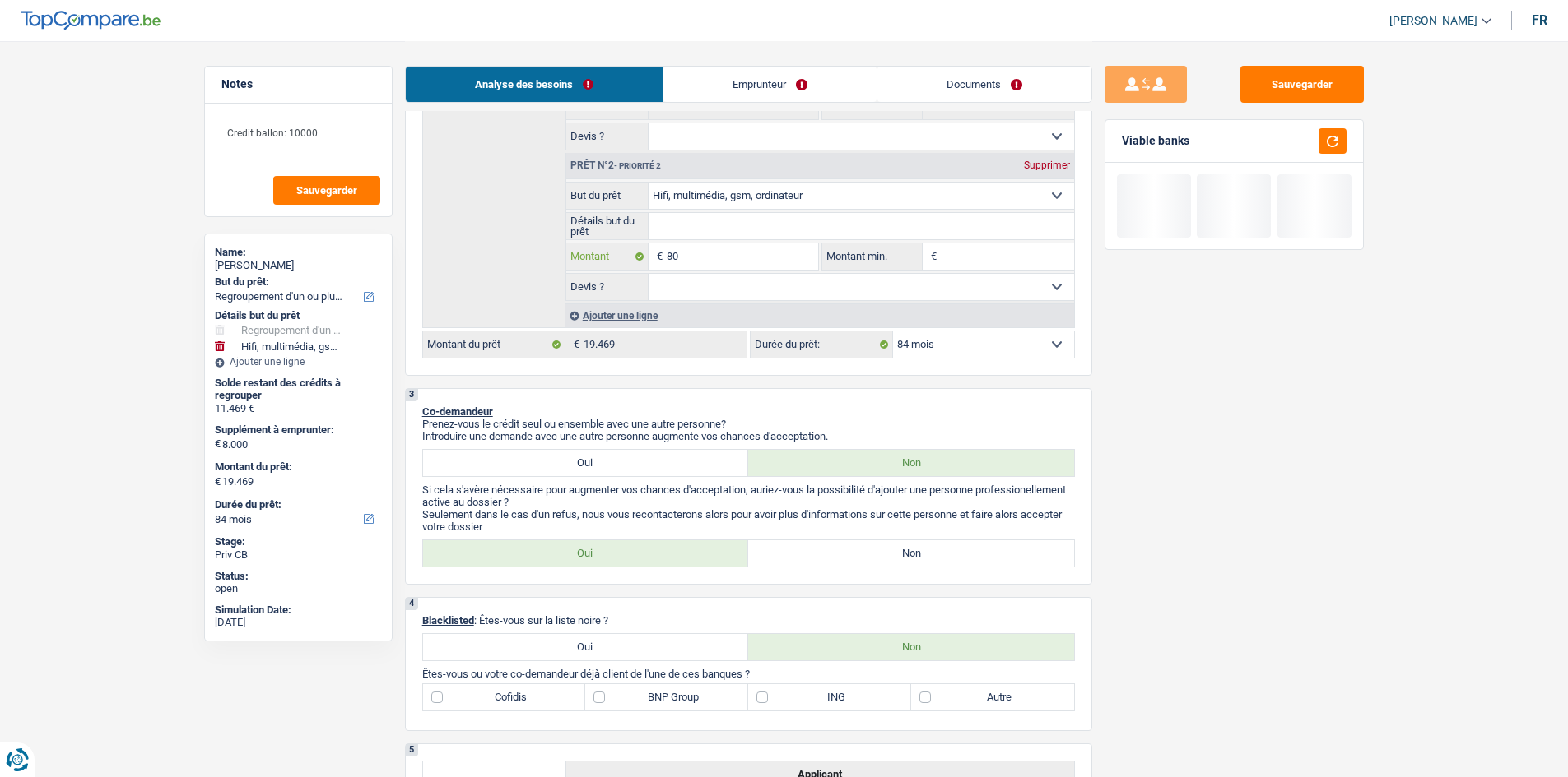
type input "8"
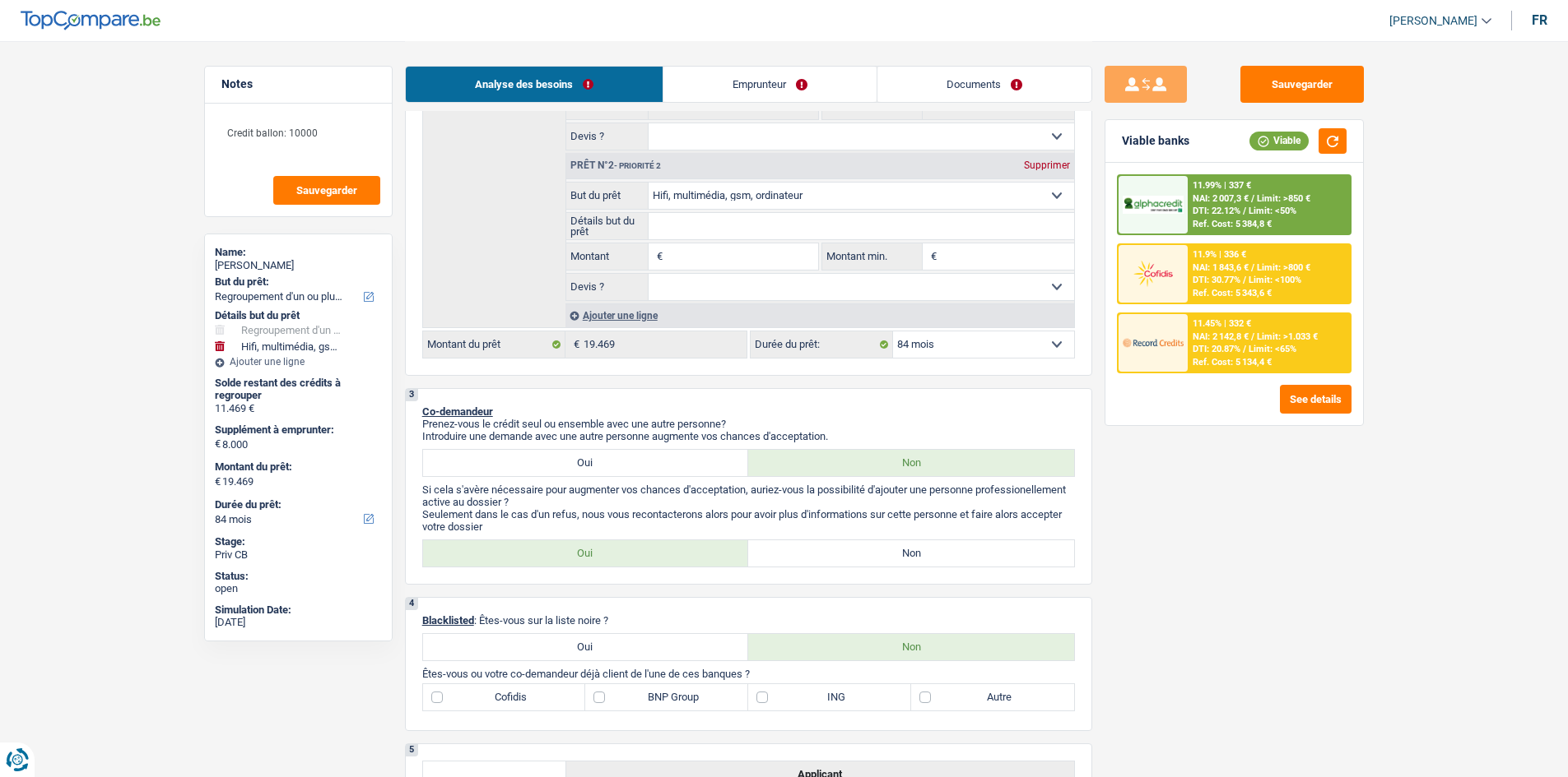
type input "6"
type input "60"
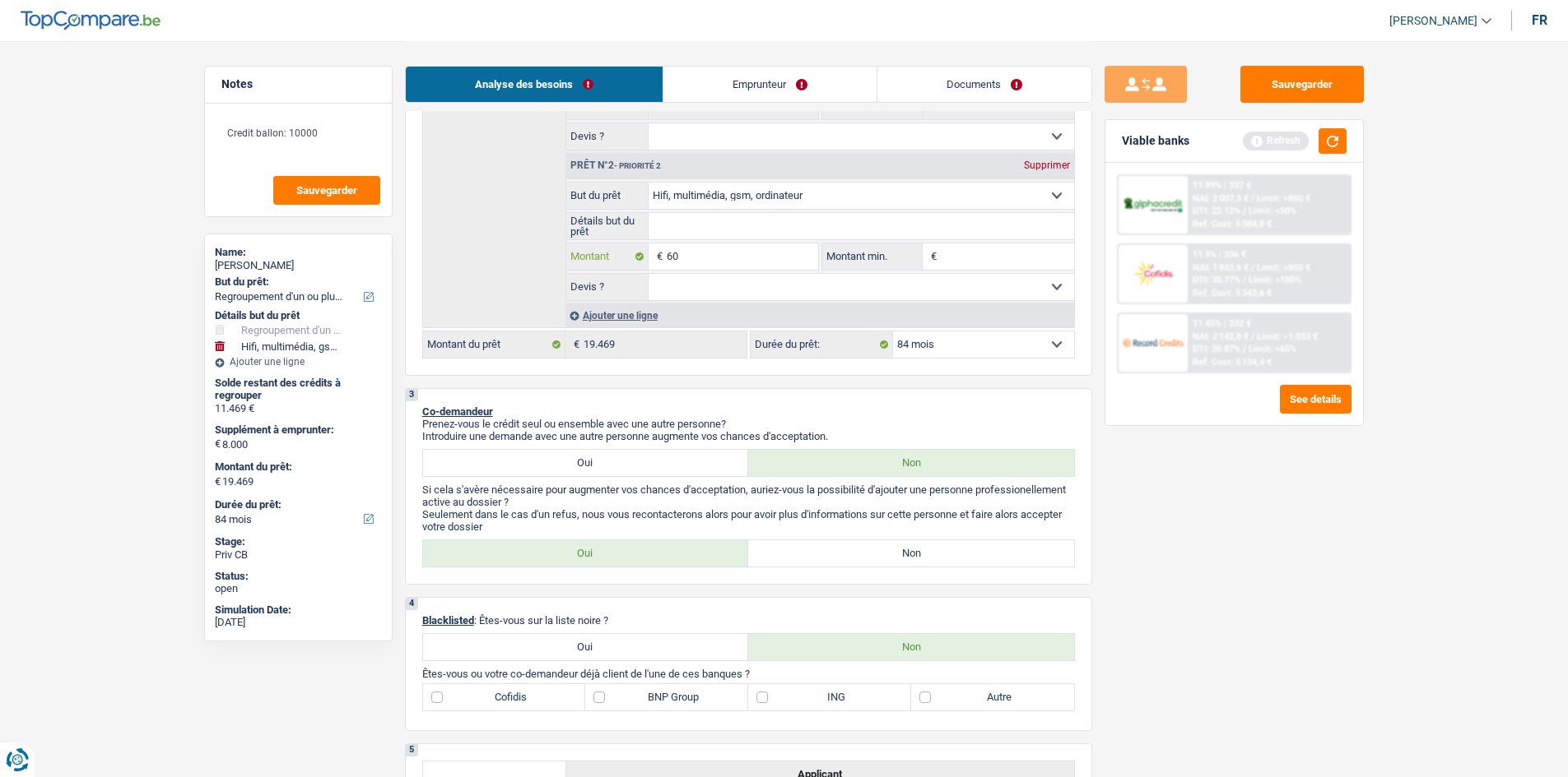
type input "600"
type input "6.000"
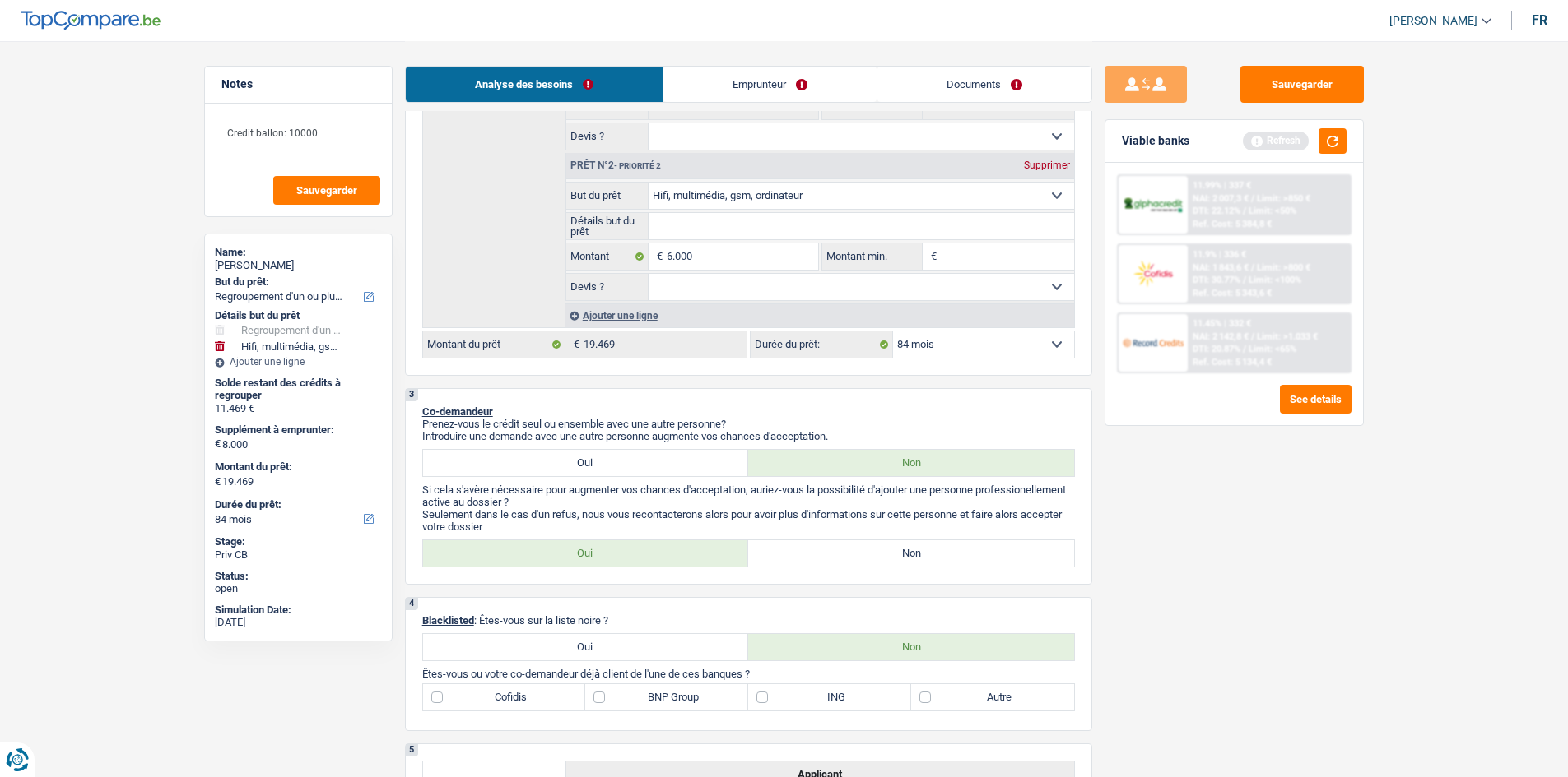
type input "6.000"
type input "17.469"
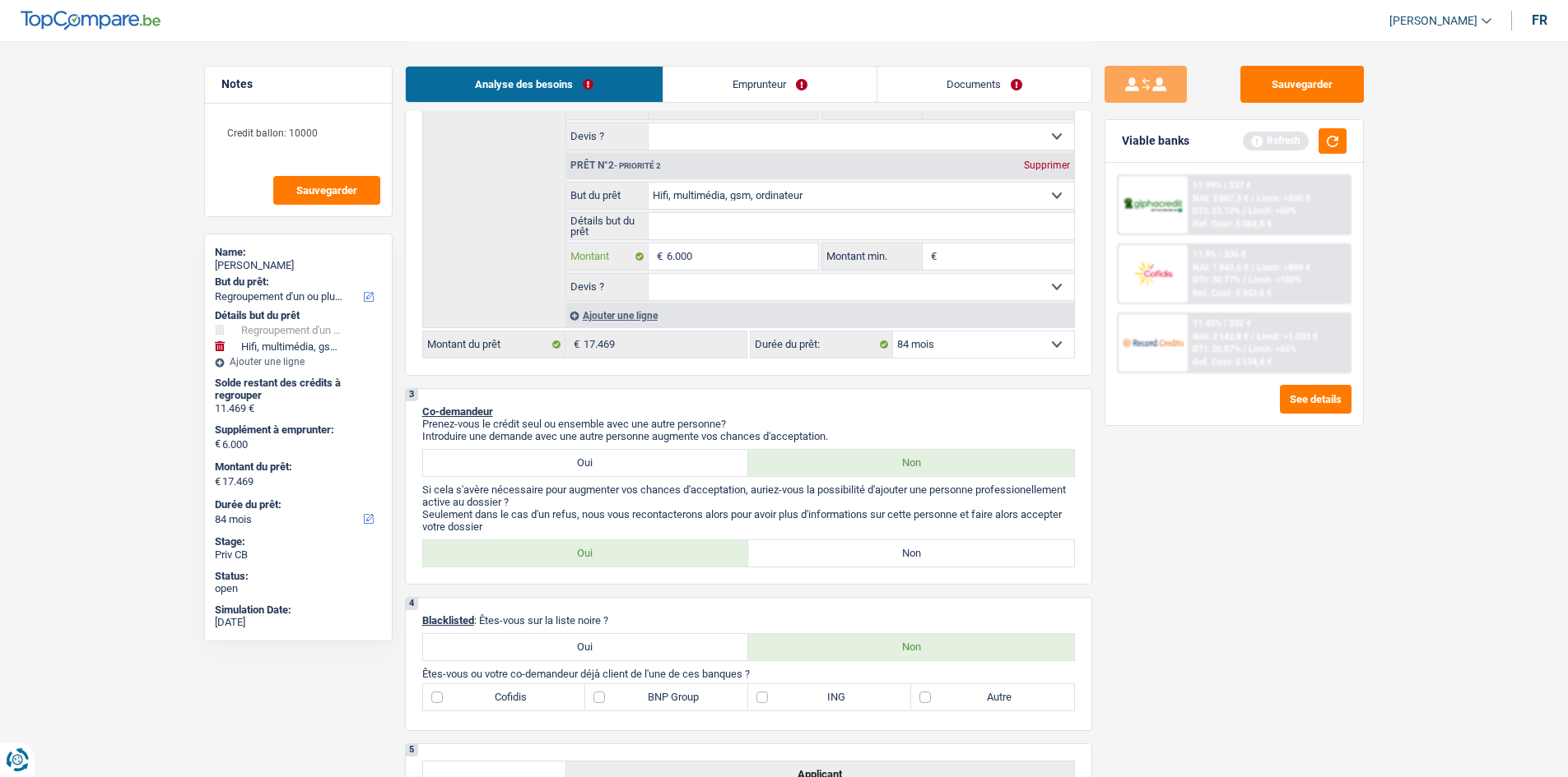
click at [620, 256] on input "6.000" at bounding box center [741, 257] width 150 height 26
type input "0"
type input "50"
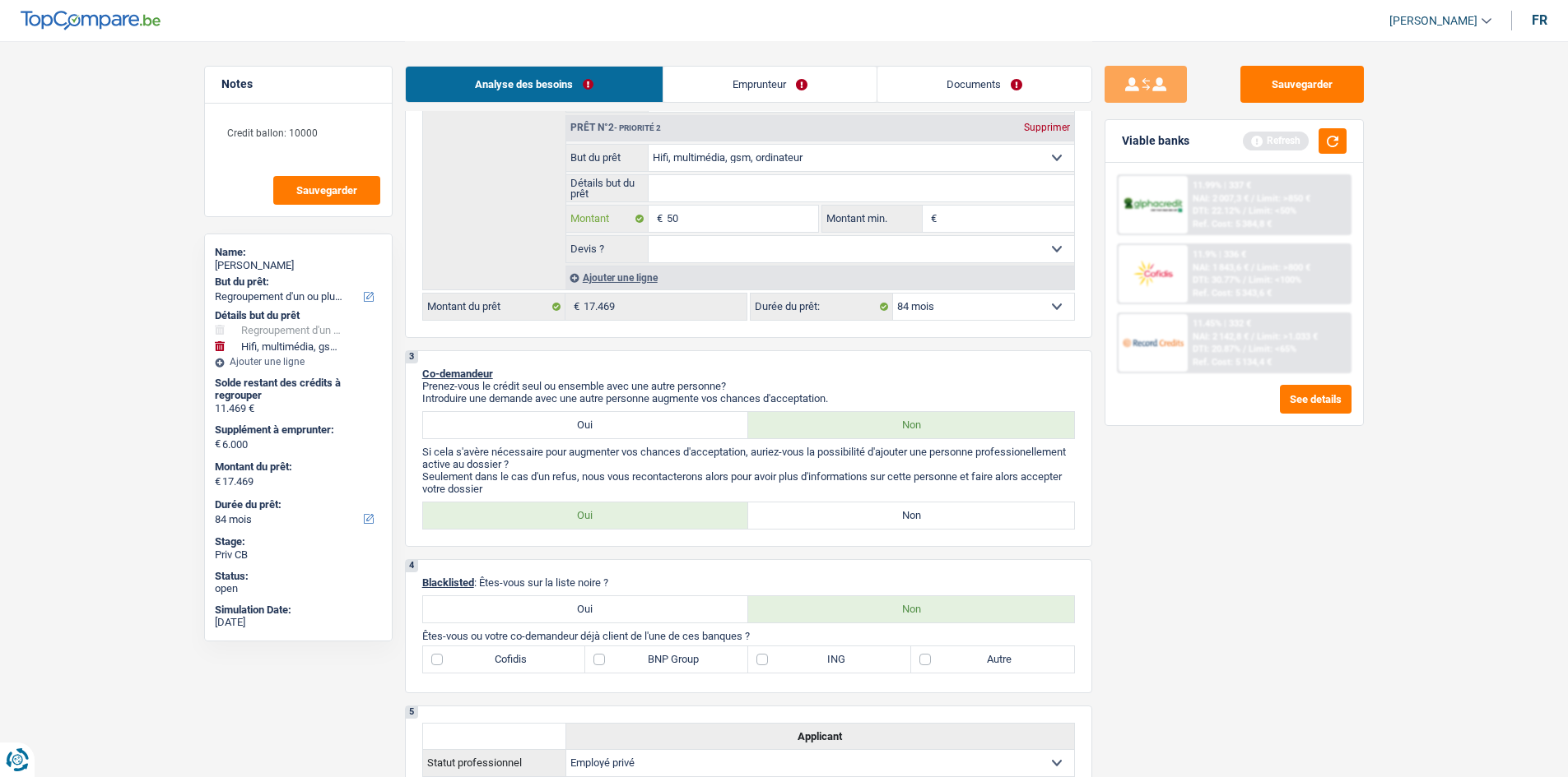
scroll to position [268, 0]
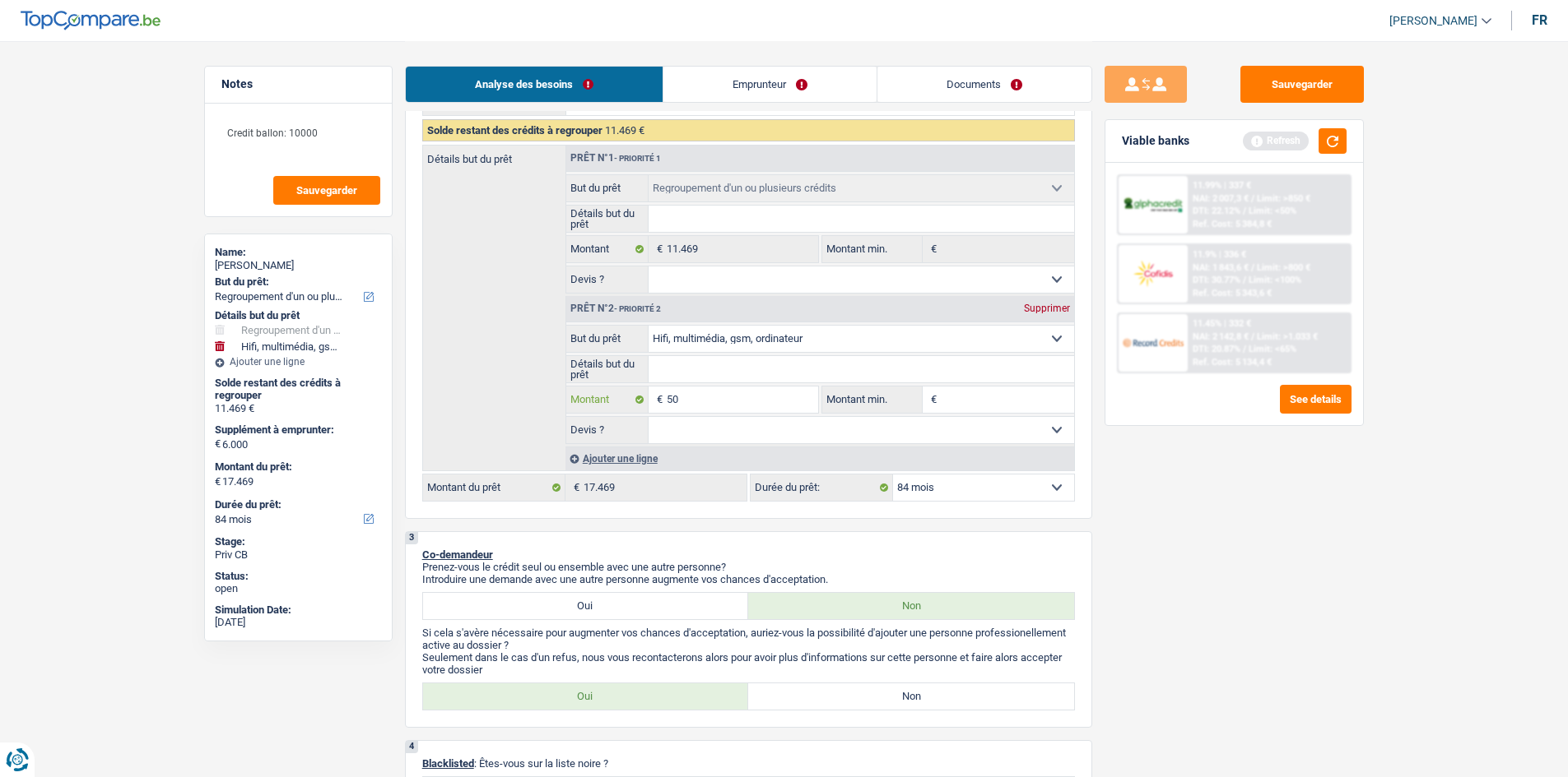
click at [620, 307] on input "50" at bounding box center [741, 399] width 150 height 26
type input "500"
type input "5.000"
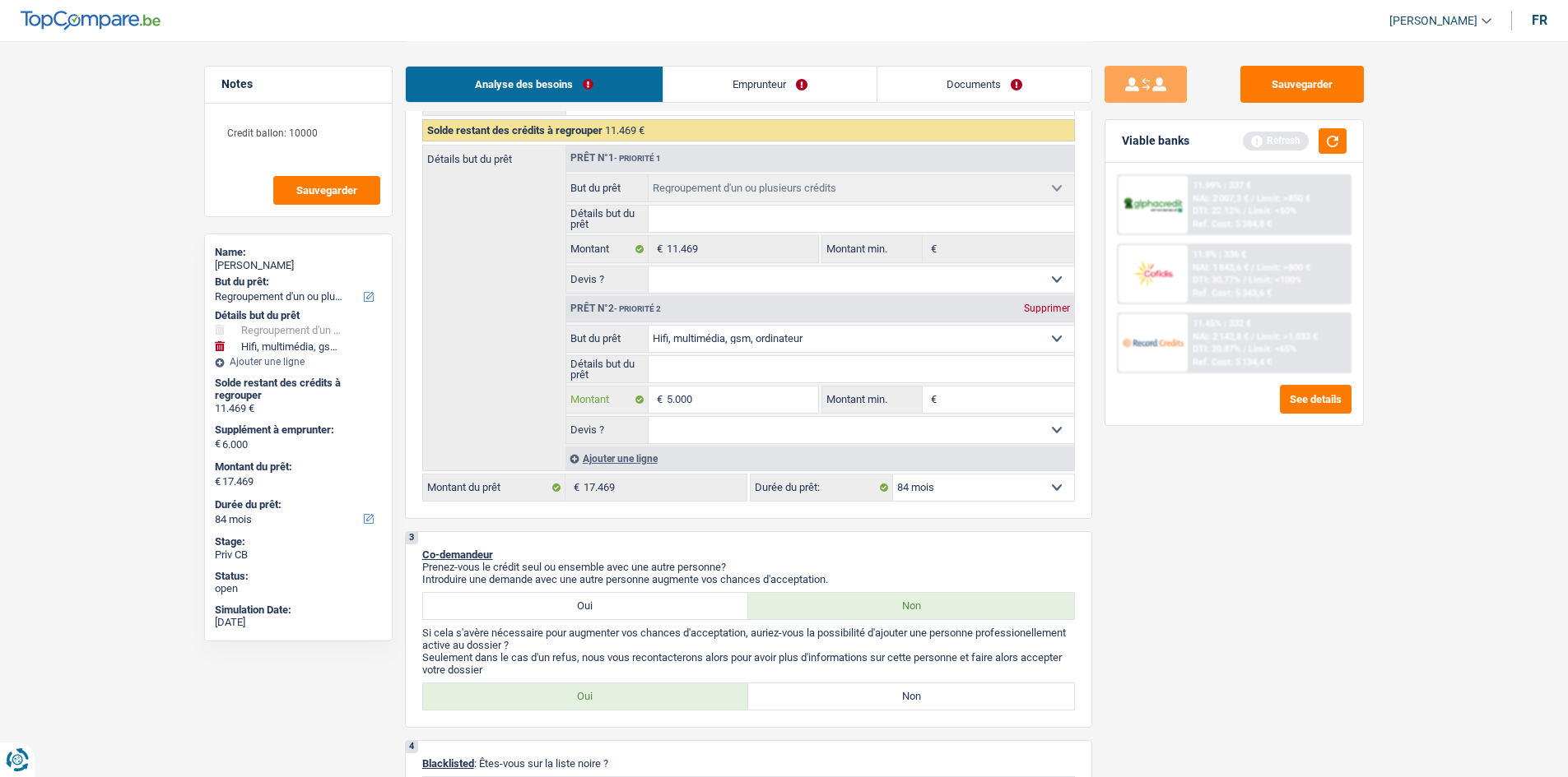
type input "50.000"
type input "5.000"
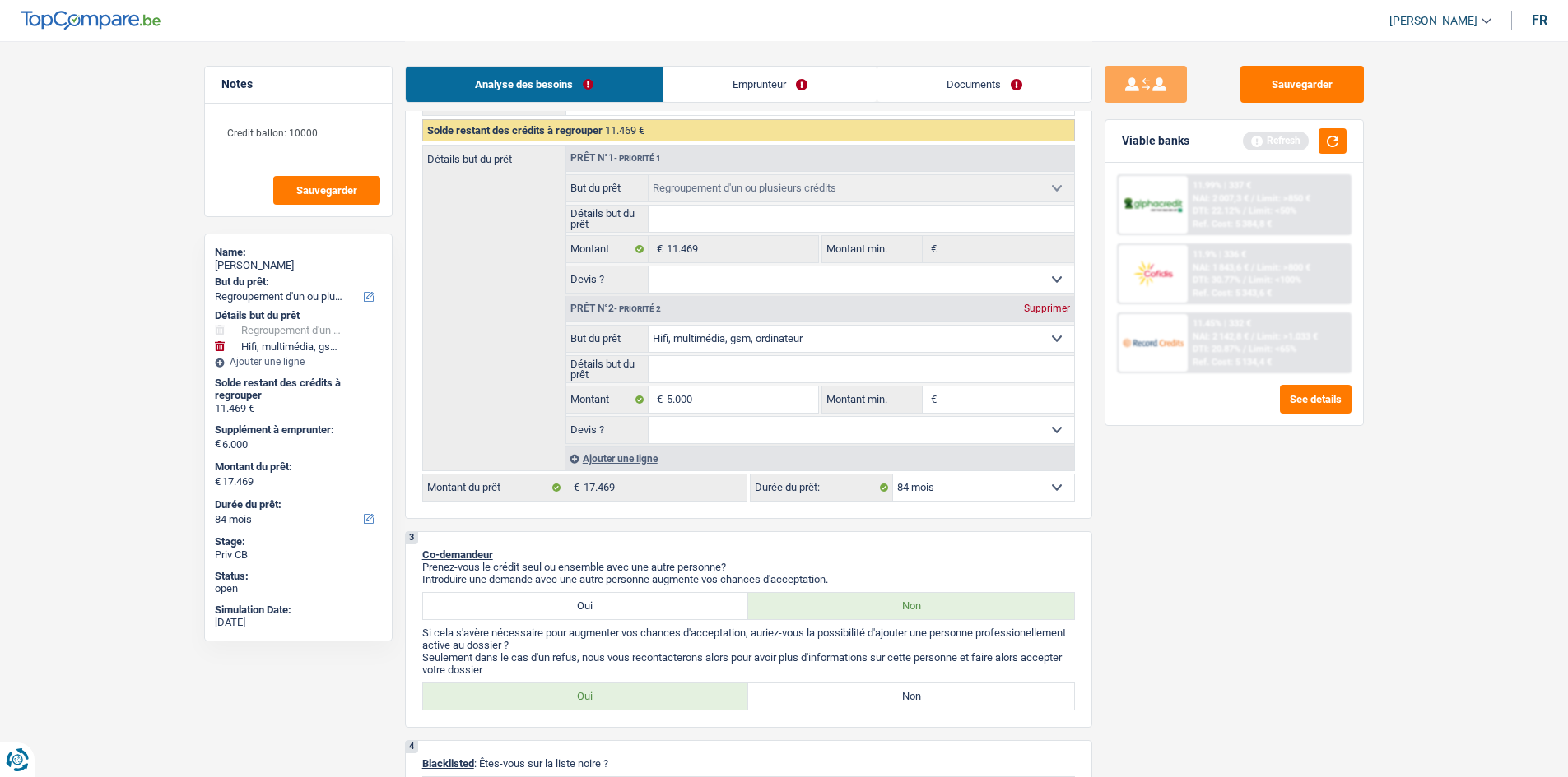
click at [620, 307] on div "Sauvegarder Viable banks Refresh 11.99% | 337 € NAI: 2 007,3 € / Limit: >850 € …" at bounding box center [1234, 409] width 284 height 686
type input "5.000"
type input "16.469"
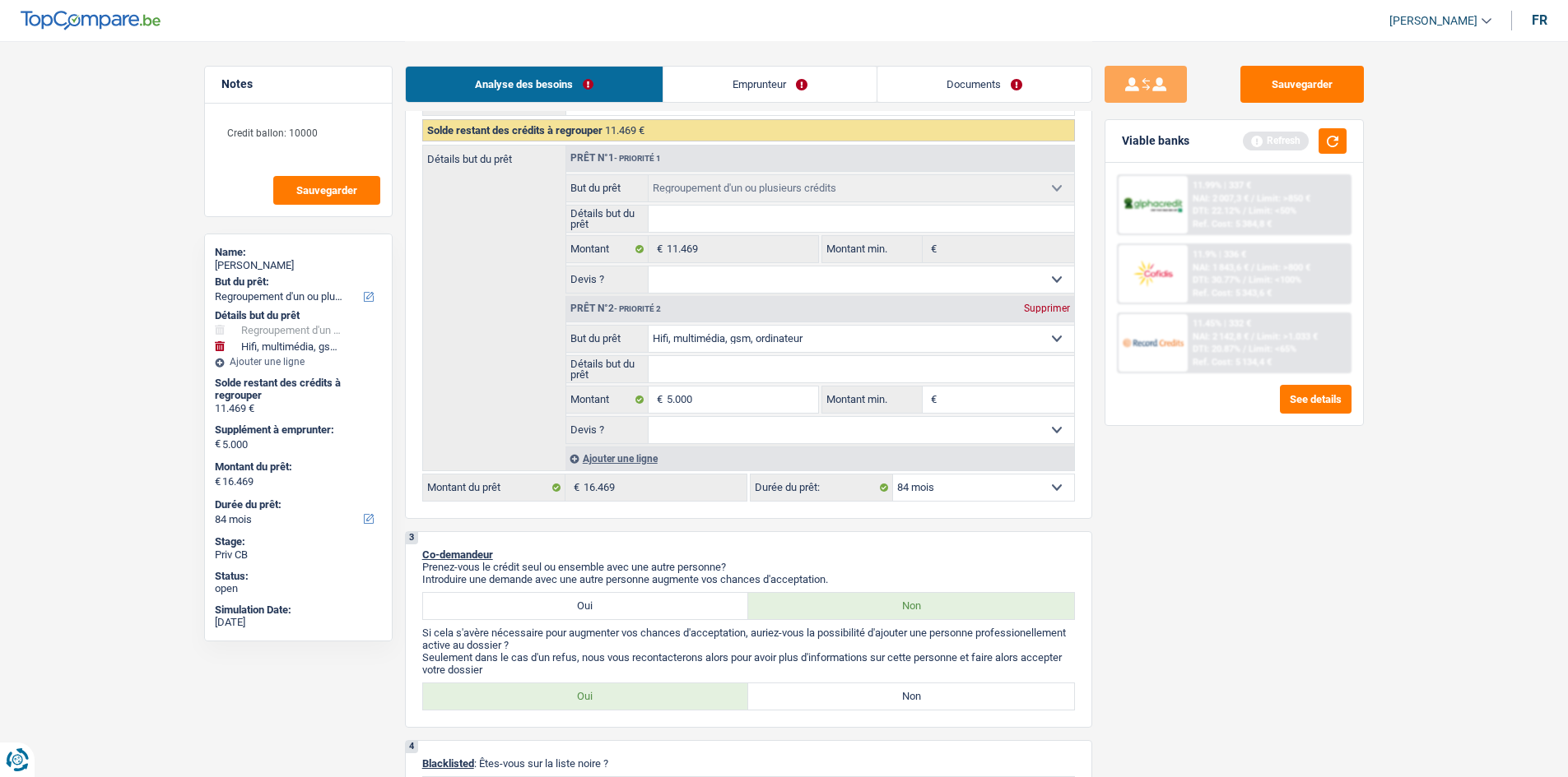
drag, startPoint x: 773, startPoint y: 337, endPoint x: 769, endPoint y: 352, distance: 15.5
click at [620, 307] on select "Confort maison: meubles, textile, peinture, électroménager, outillage non-profe…" at bounding box center [861, 339] width 426 height 26
select select "household"
click at [620, 307] on select "Confort maison: meubles, textile, peinture, électroménager, outillage non-profe…" at bounding box center [861, 339] width 426 height 26
select select "household"
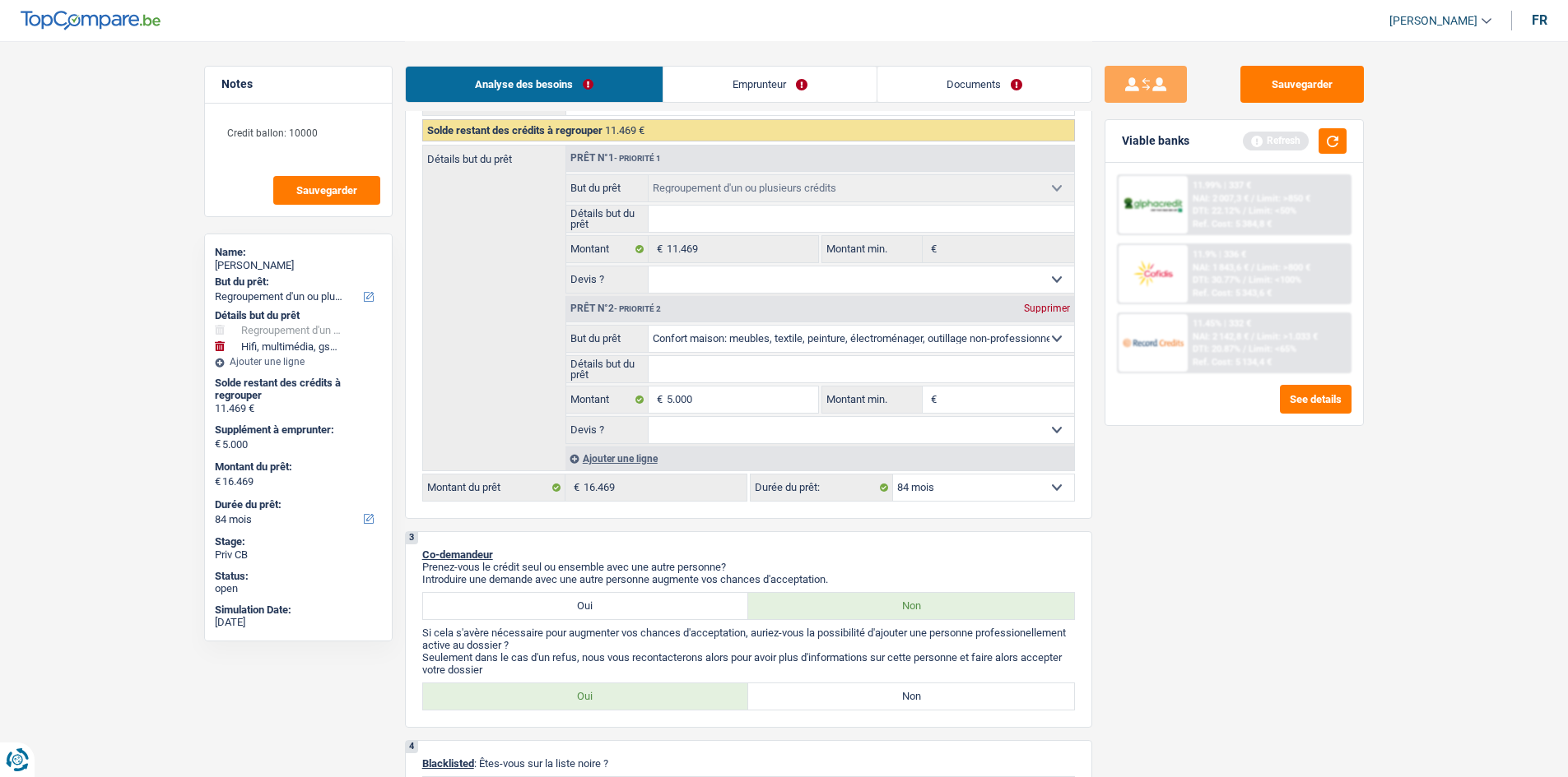
select select "household"
click at [620, 307] on input "Détails but du prêt" at bounding box center [861, 369] width 426 height 26
type input "M"
type input "Me"
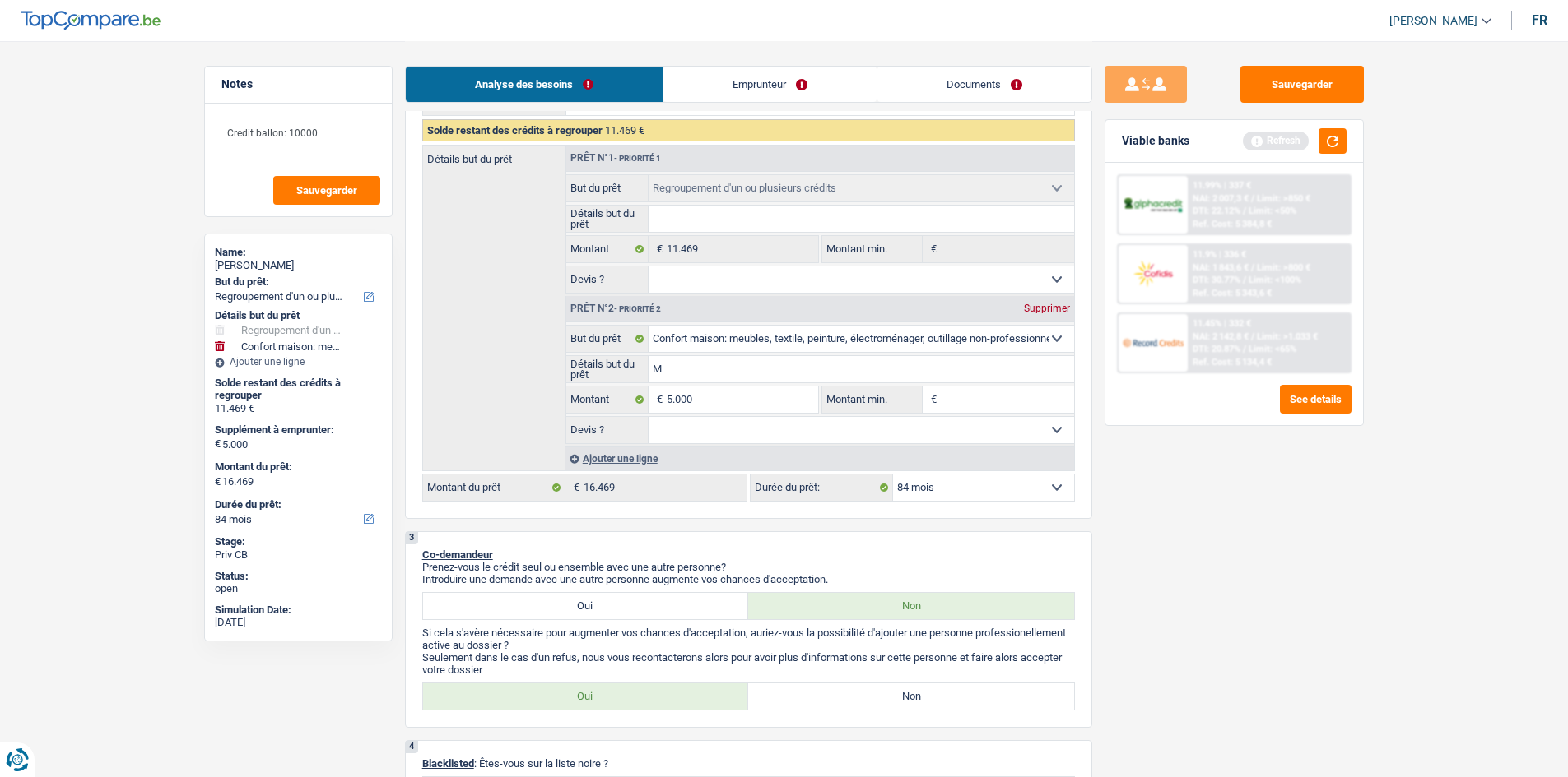
type input "Me"
type input "Meu"
type input "Meub"
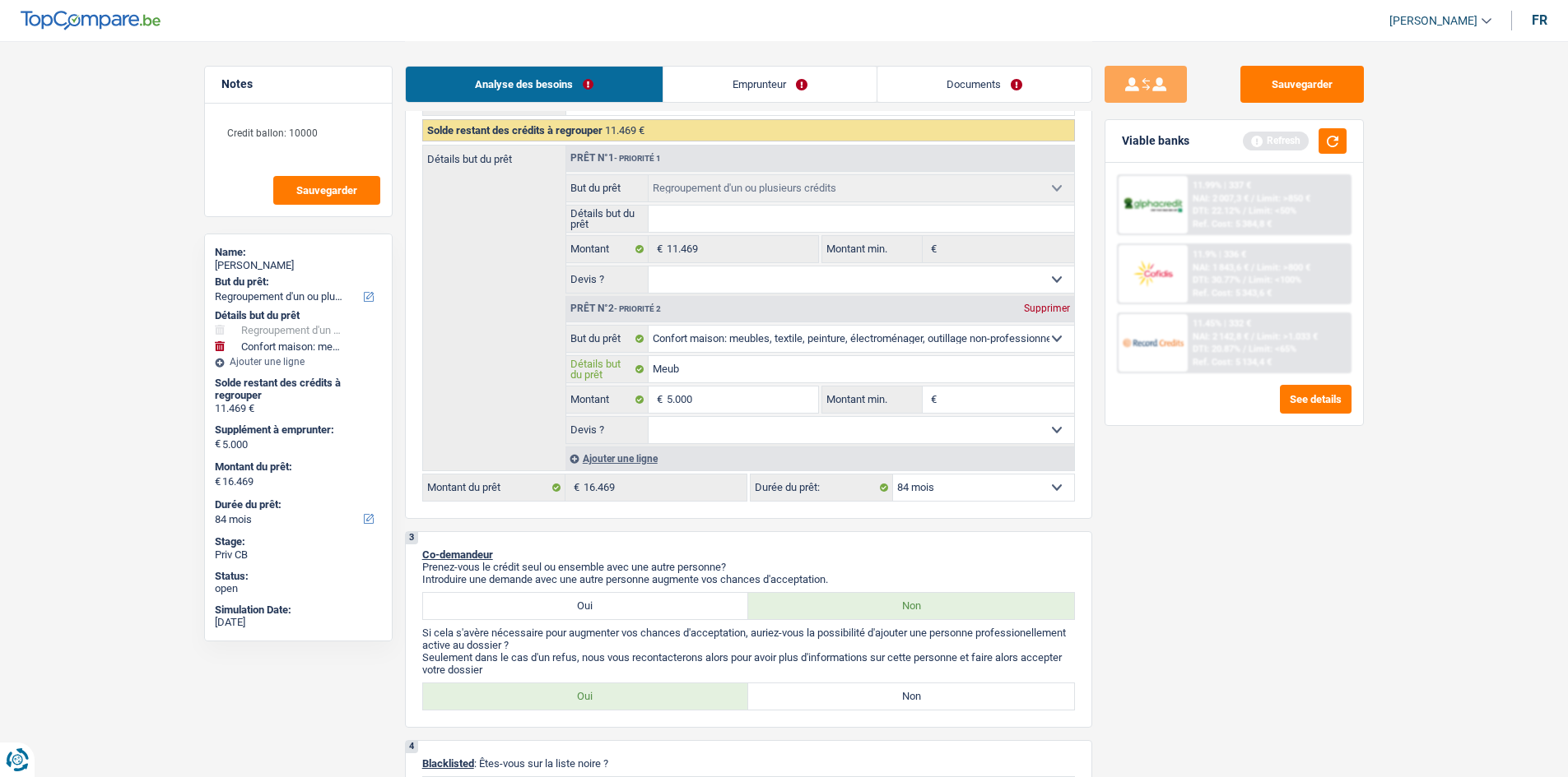
type input "Meubl"
type input "Meuble"
type input "Meubles"
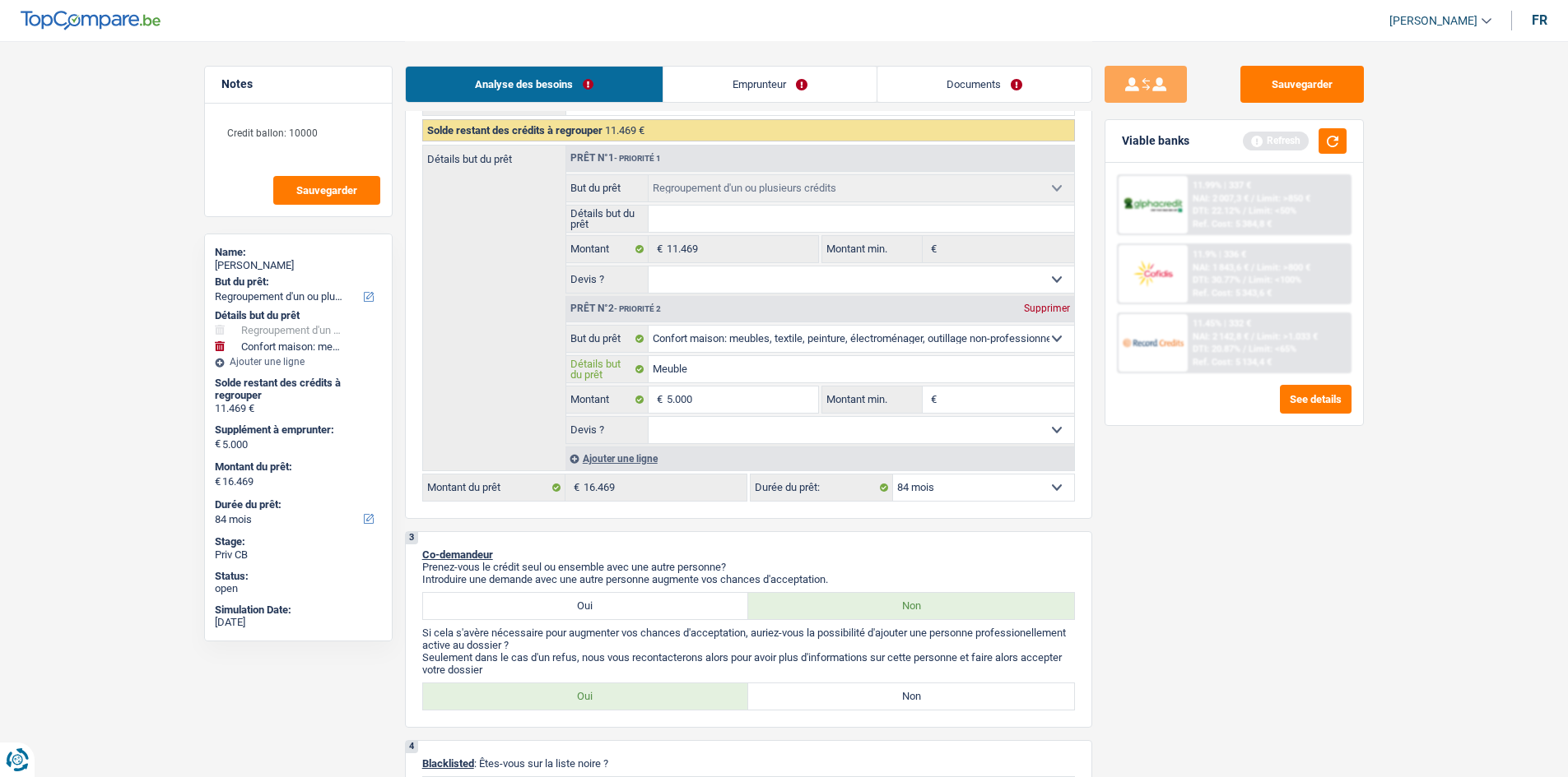
type input "Meubles"
click at [620, 307] on div "Sauvegarder Viable banks Refresh 11.99% | 337 € NAI: 2 007,3 € / Limit: >850 € …" at bounding box center [1234, 409] width 284 height 686
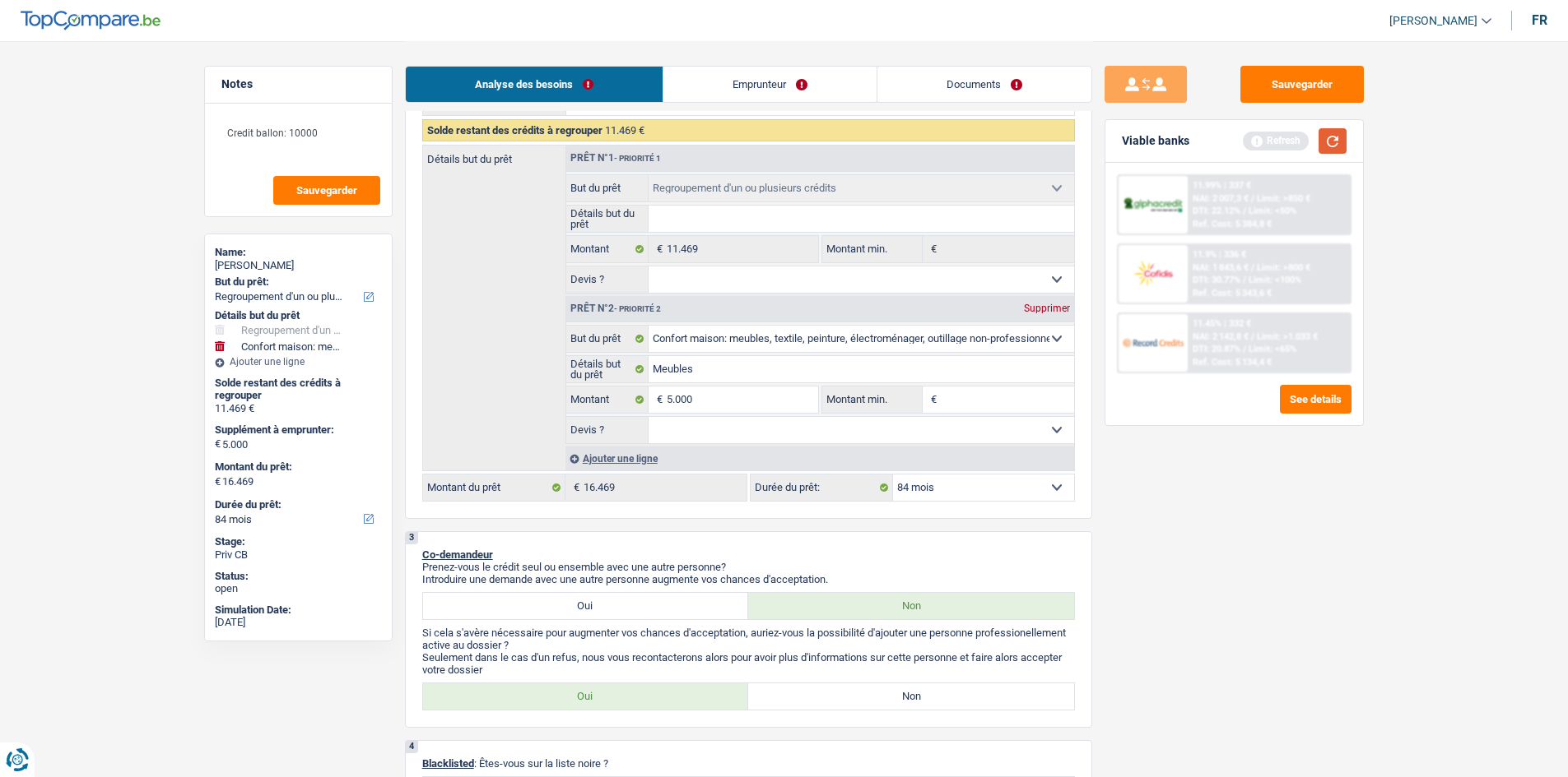
click at [620, 140] on button "button" at bounding box center [1333, 141] width 28 height 25
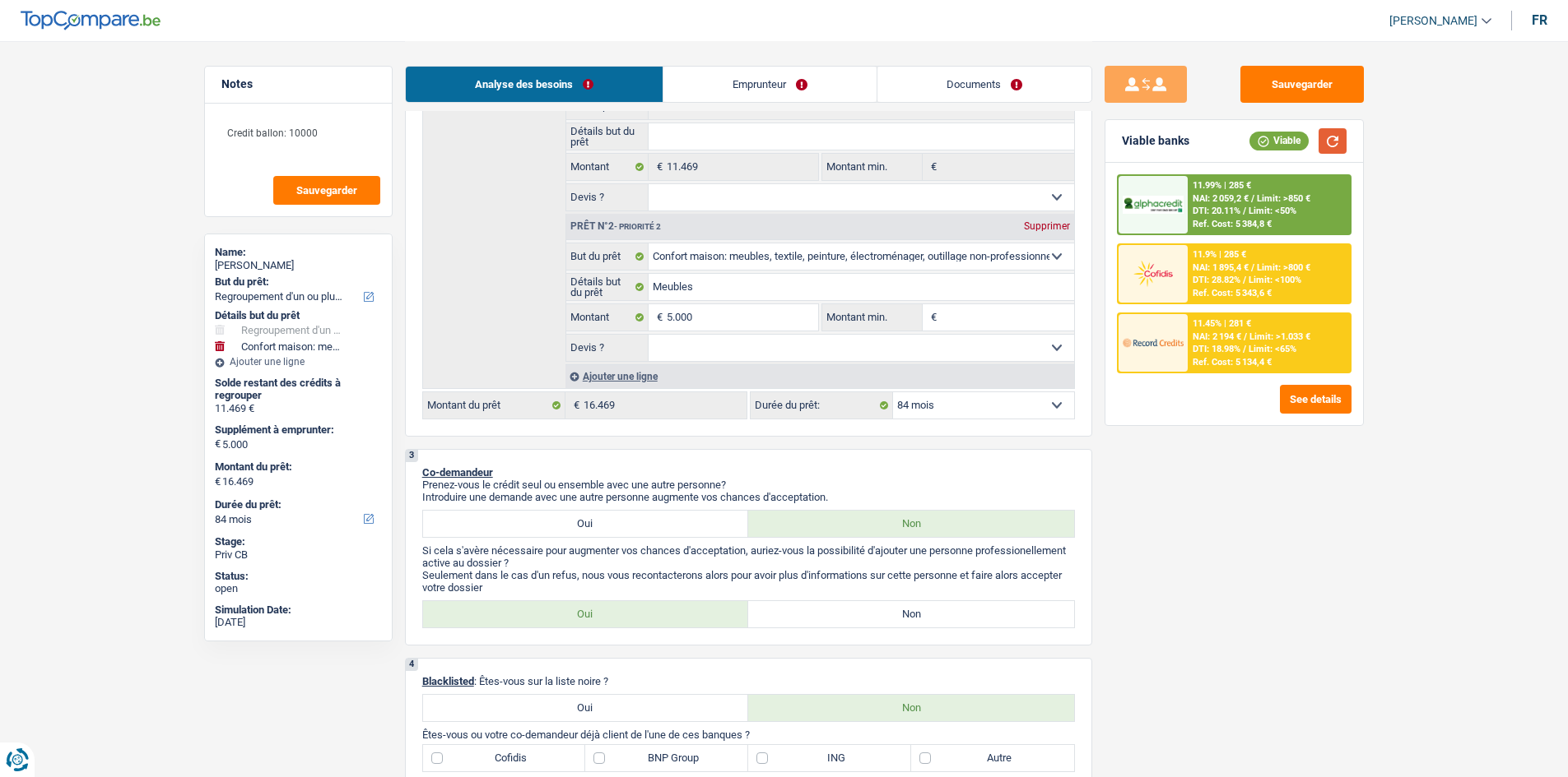
scroll to position [515, 0]
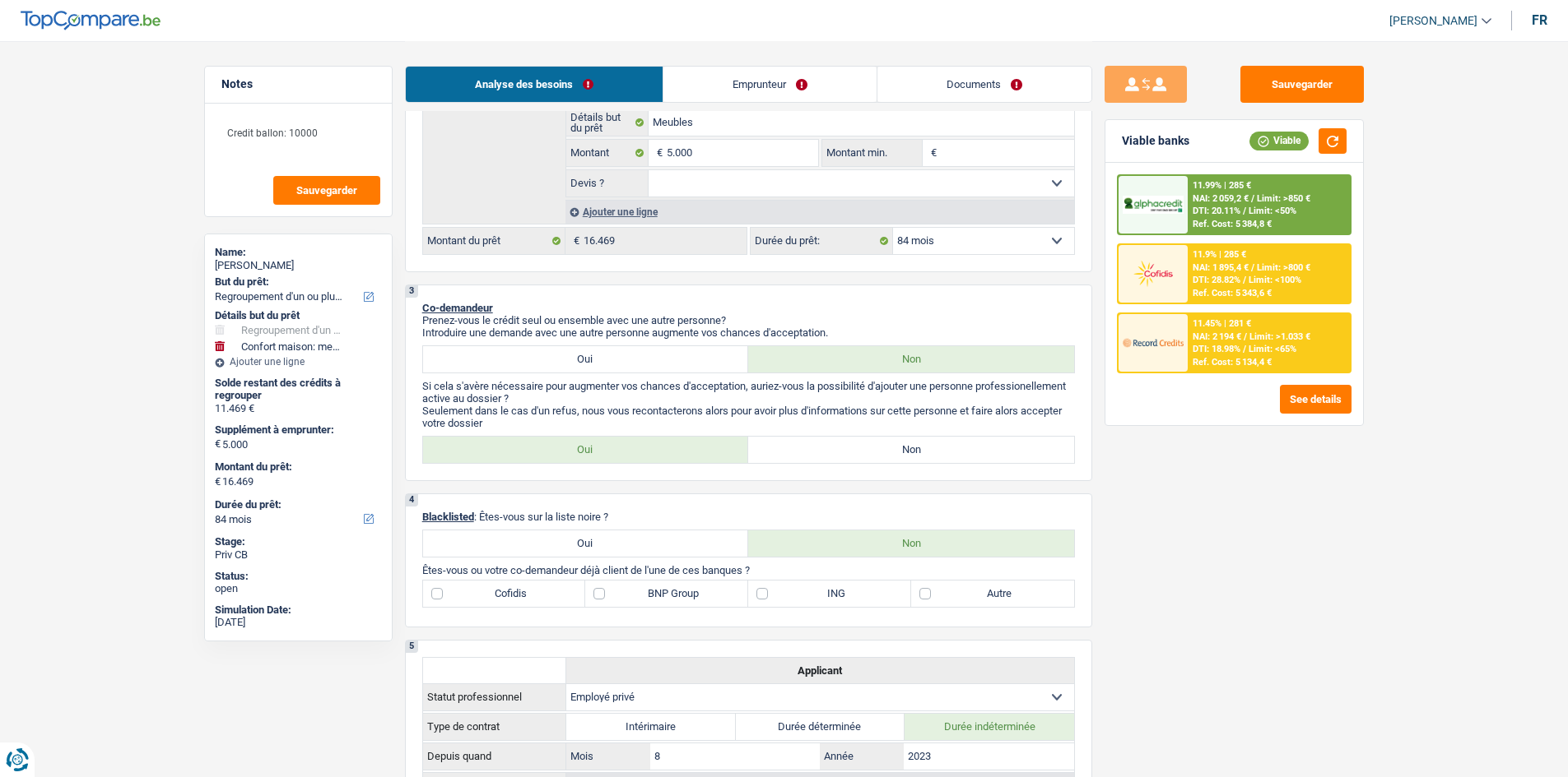
click at [620, 307] on label "Non" at bounding box center [911, 450] width 326 height 26
click at [620, 307] on input "Non" at bounding box center [911, 450] width 326 height 26
radio input "true"
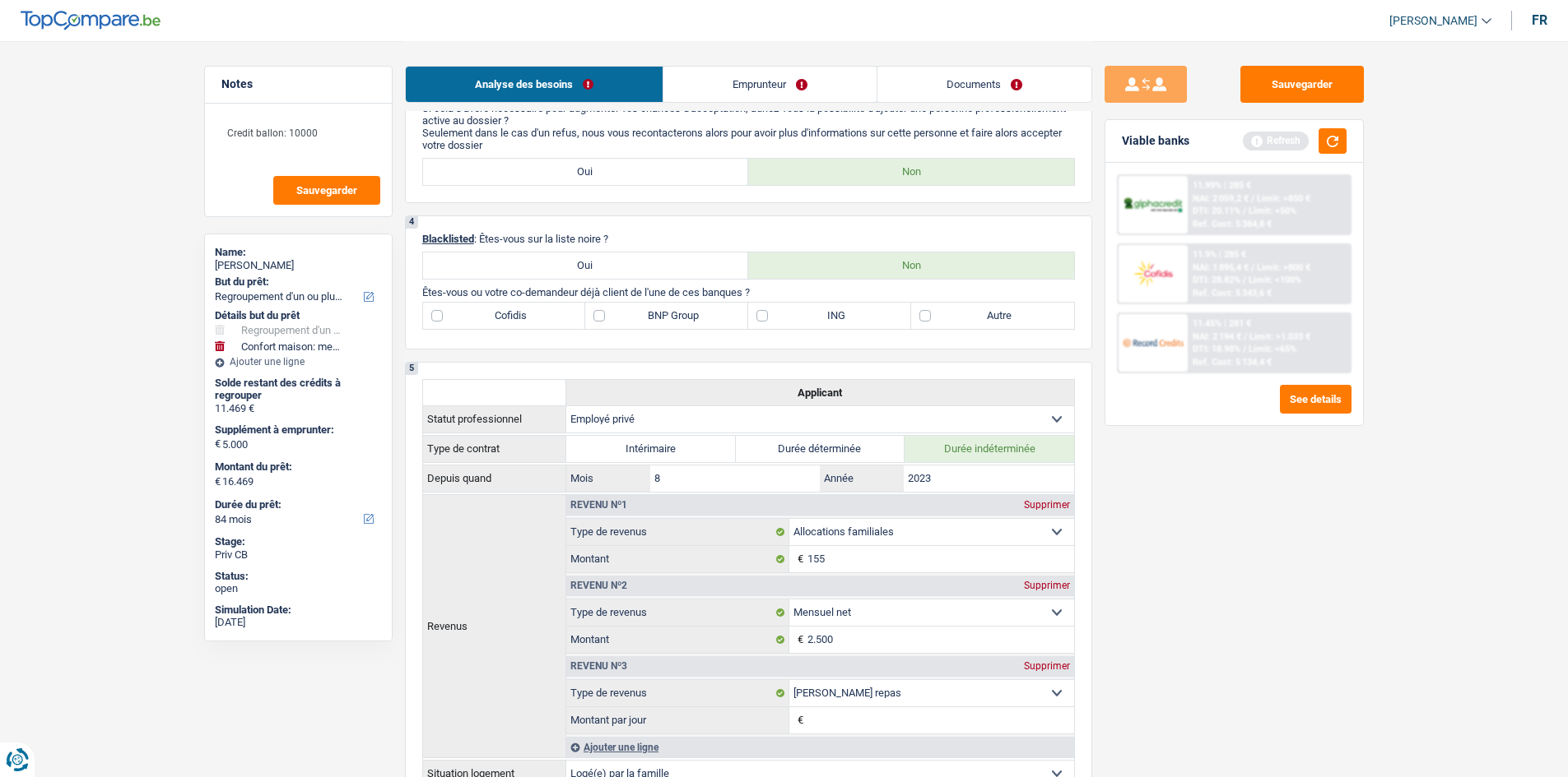
scroll to position [762, 0]
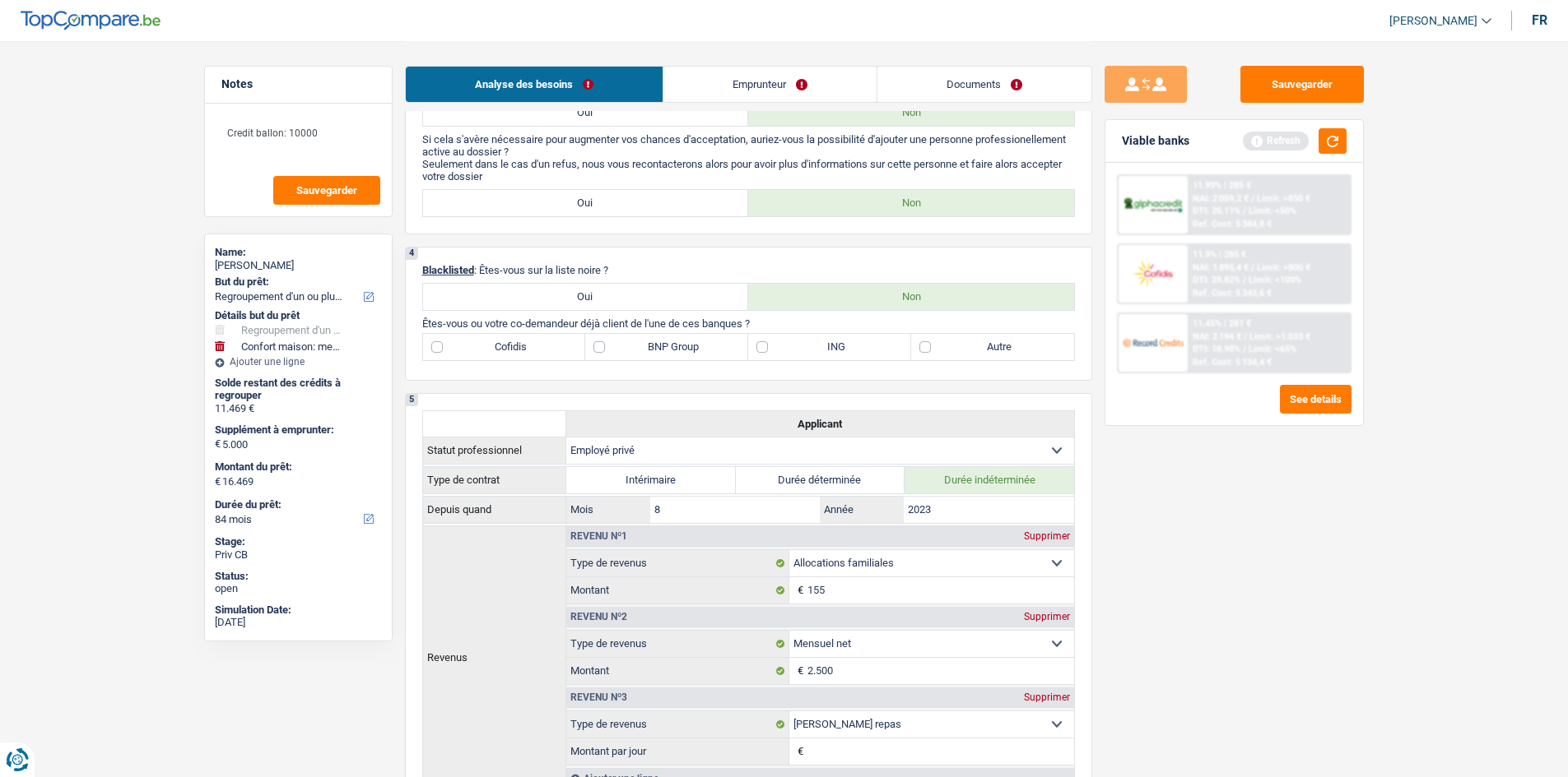
click at [620, 307] on label "BNP Group" at bounding box center [666, 347] width 163 height 26
click at [620, 307] on input "BNP Group" at bounding box center [666, 347] width 163 height 26
checkbox input "true"
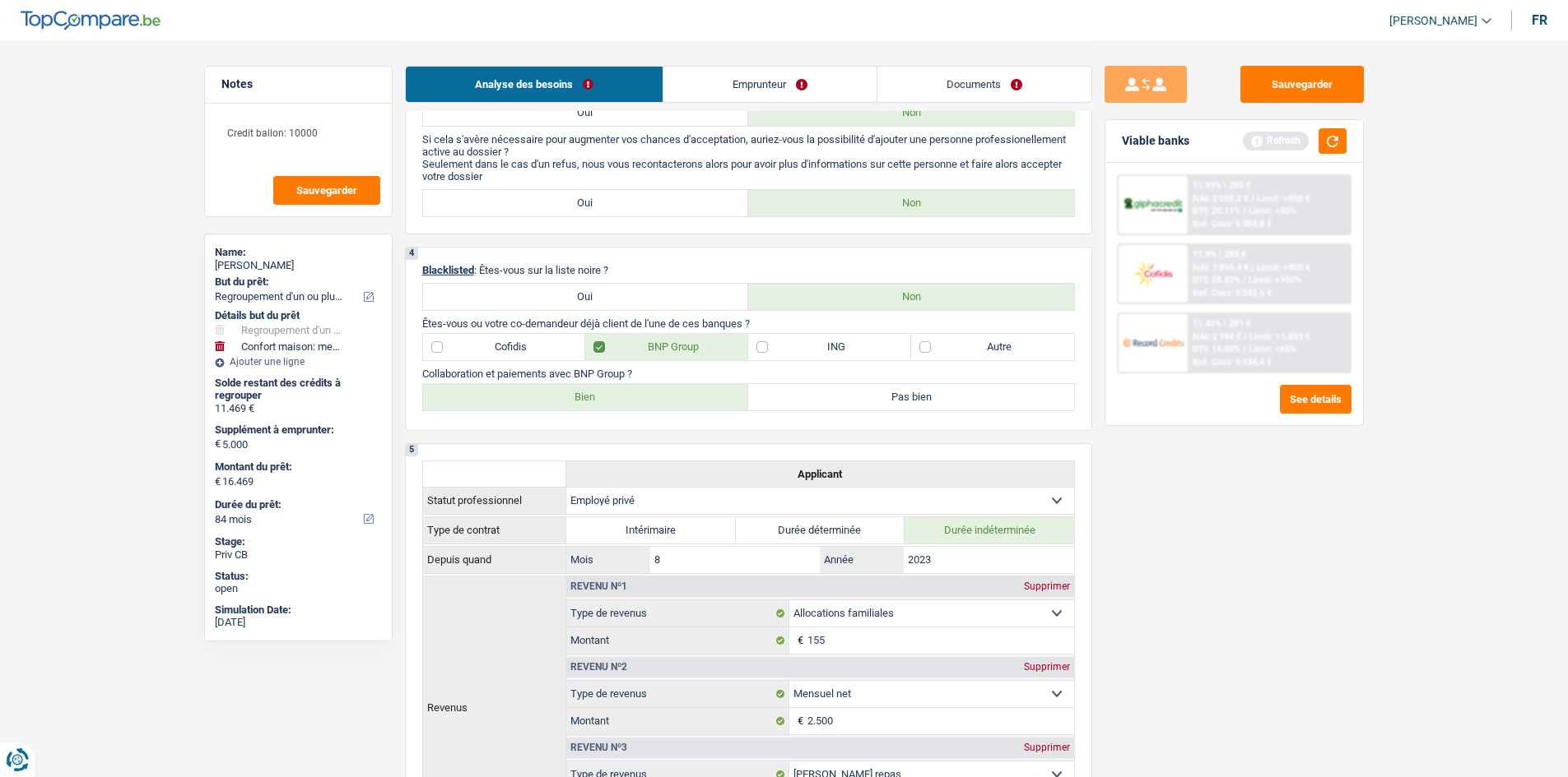
click at [601, 307] on label "Bien" at bounding box center [585, 397] width 326 height 26
click at [601, 307] on input "Bien" at bounding box center [585, 397] width 326 height 26
radio input "true"
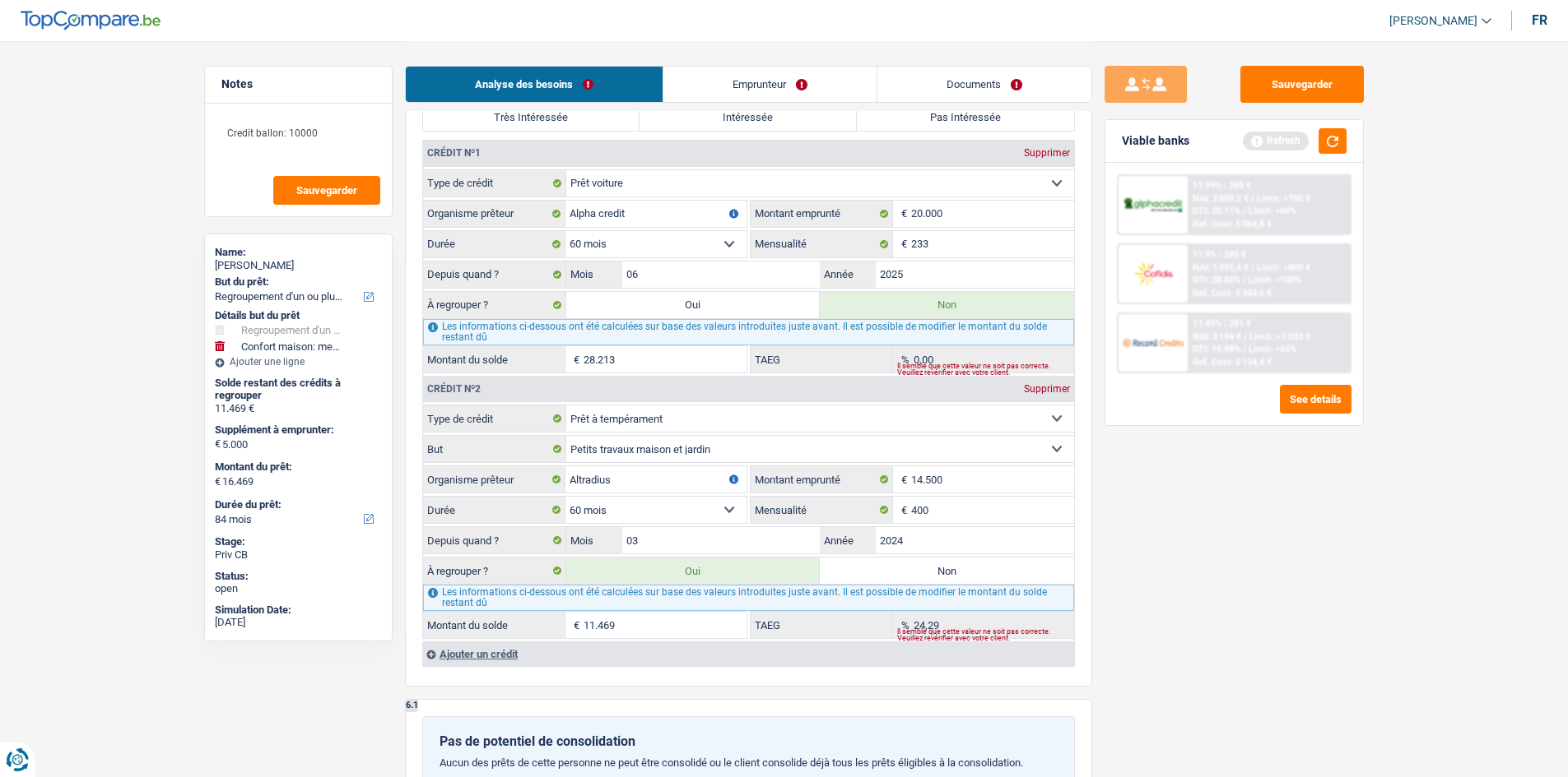
scroll to position [1502, 0]
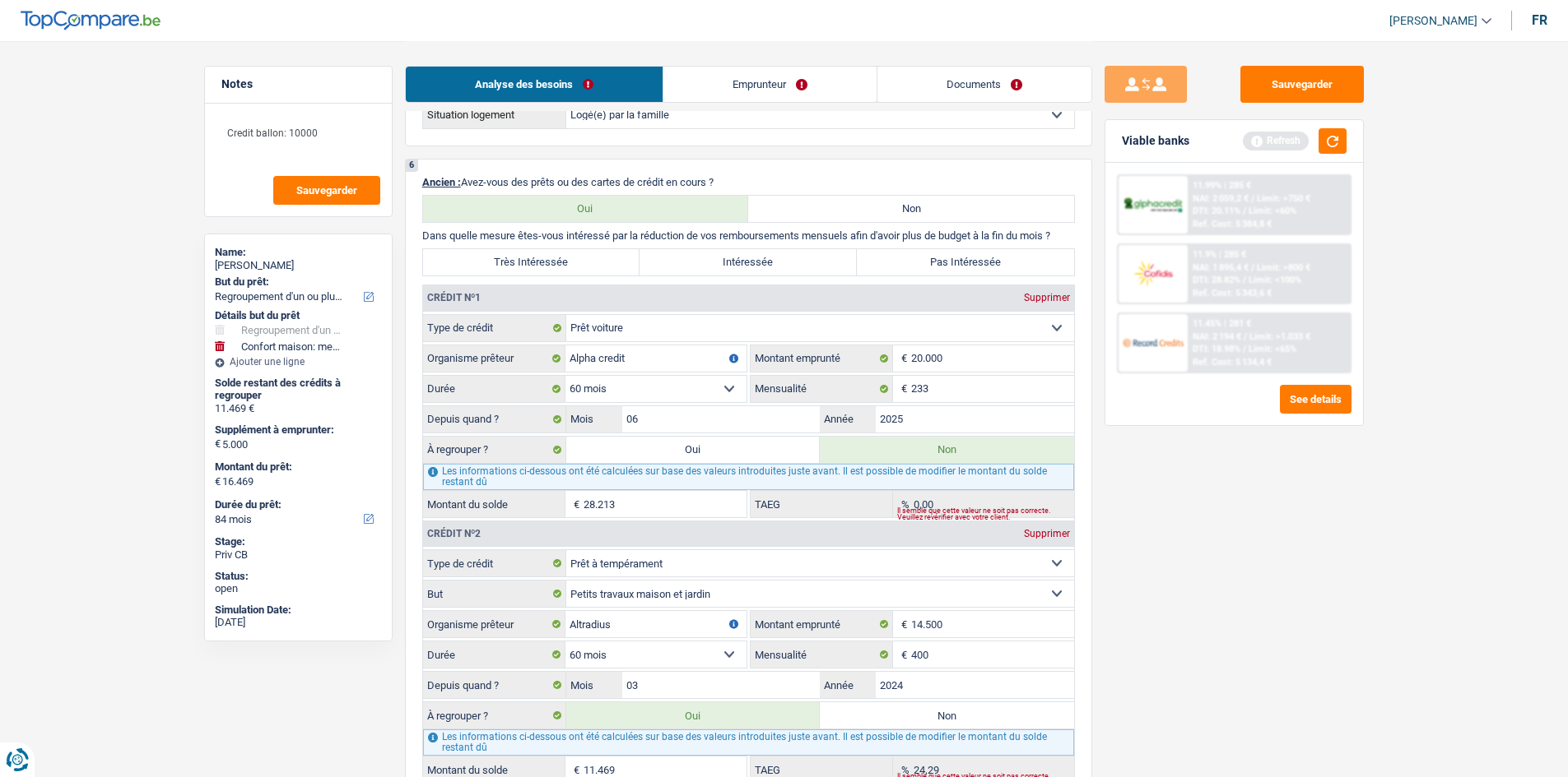
click at [585, 260] on label "Très Intéressée" at bounding box center [531, 262] width 217 height 26
click at [585, 260] on input "Très Intéressée" at bounding box center [531, 262] width 217 height 26
radio input "true"
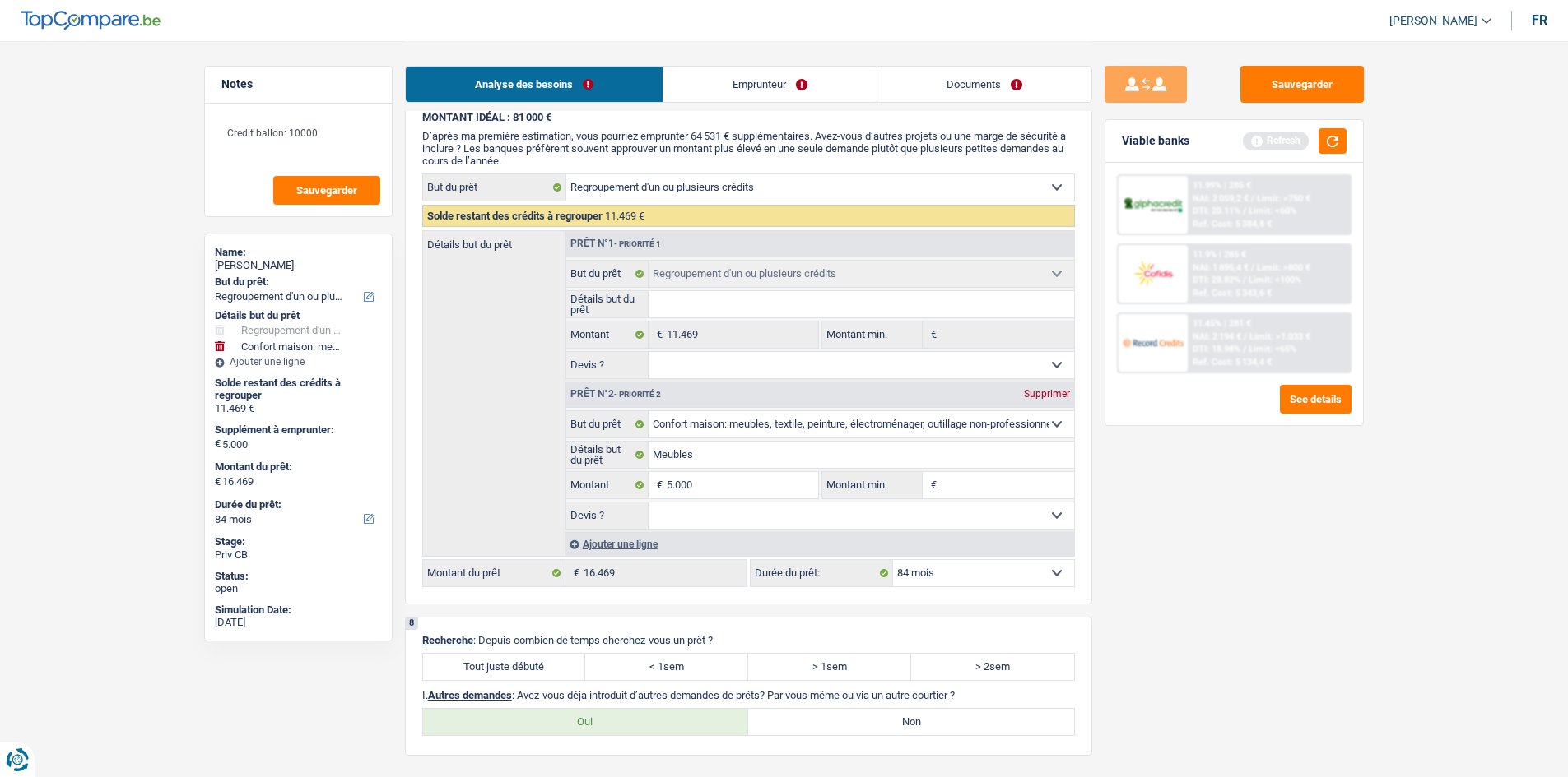
scroll to position [2489, 0]
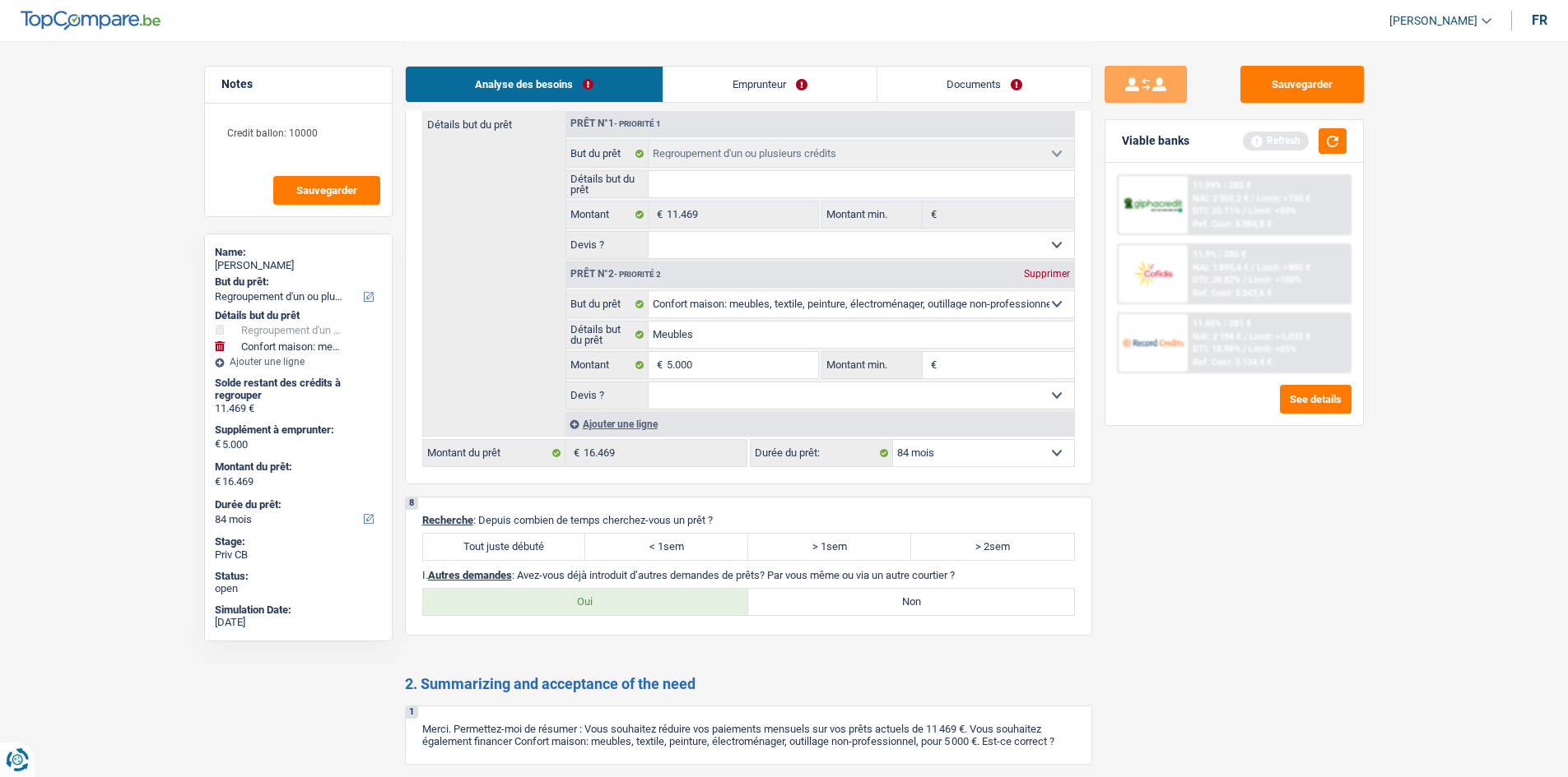
click at [488, 307] on label "Tout juste débuté" at bounding box center [504, 547] width 163 height 26
click at [488, 307] on input "Tout juste débuté" at bounding box center [504, 547] width 163 height 26
radio input "true"
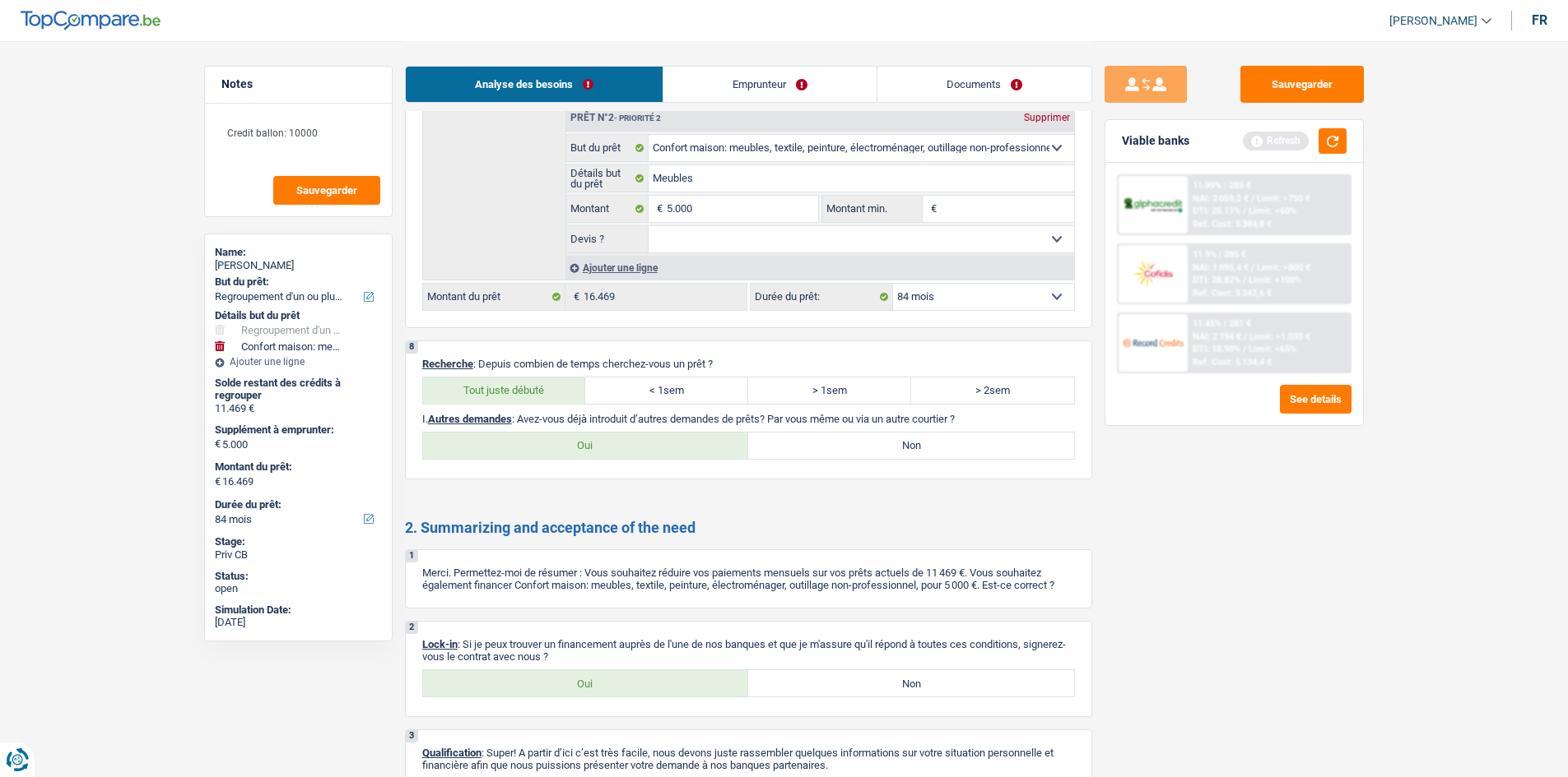
scroll to position [2736, 0]
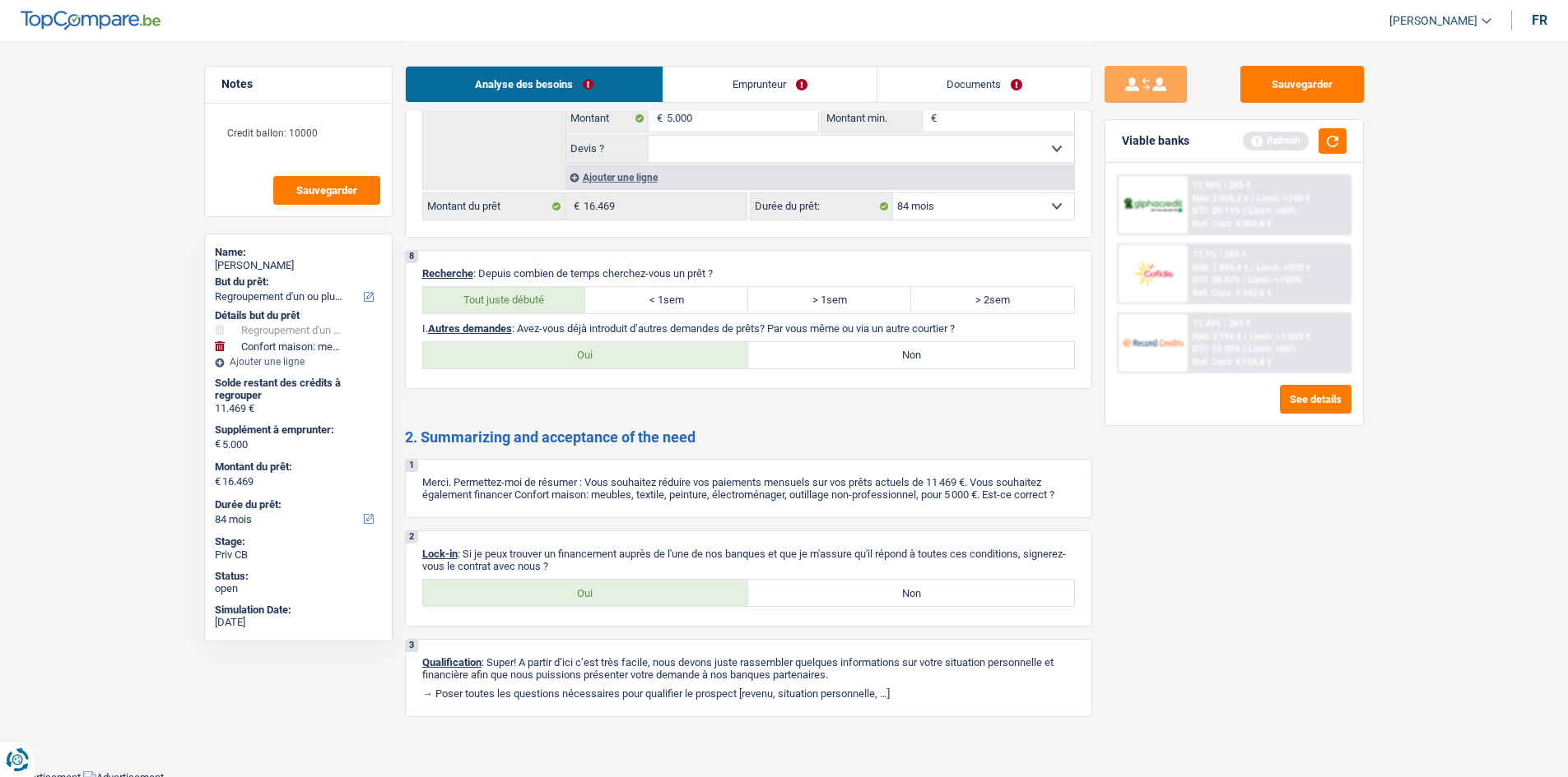
click at [620, 307] on label "Oui" at bounding box center [585, 593] width 326 height 26
click at [620, 307] on input "Oui" at bounding box center [585, 593] width 326 height 26
radio input "true"
click at [620, 307] on label "Non" at bounding box center [911, 355] width 326 height 26
click at [620, 307] on input "Non" at bounding box center [911, 355] width 326 height 26
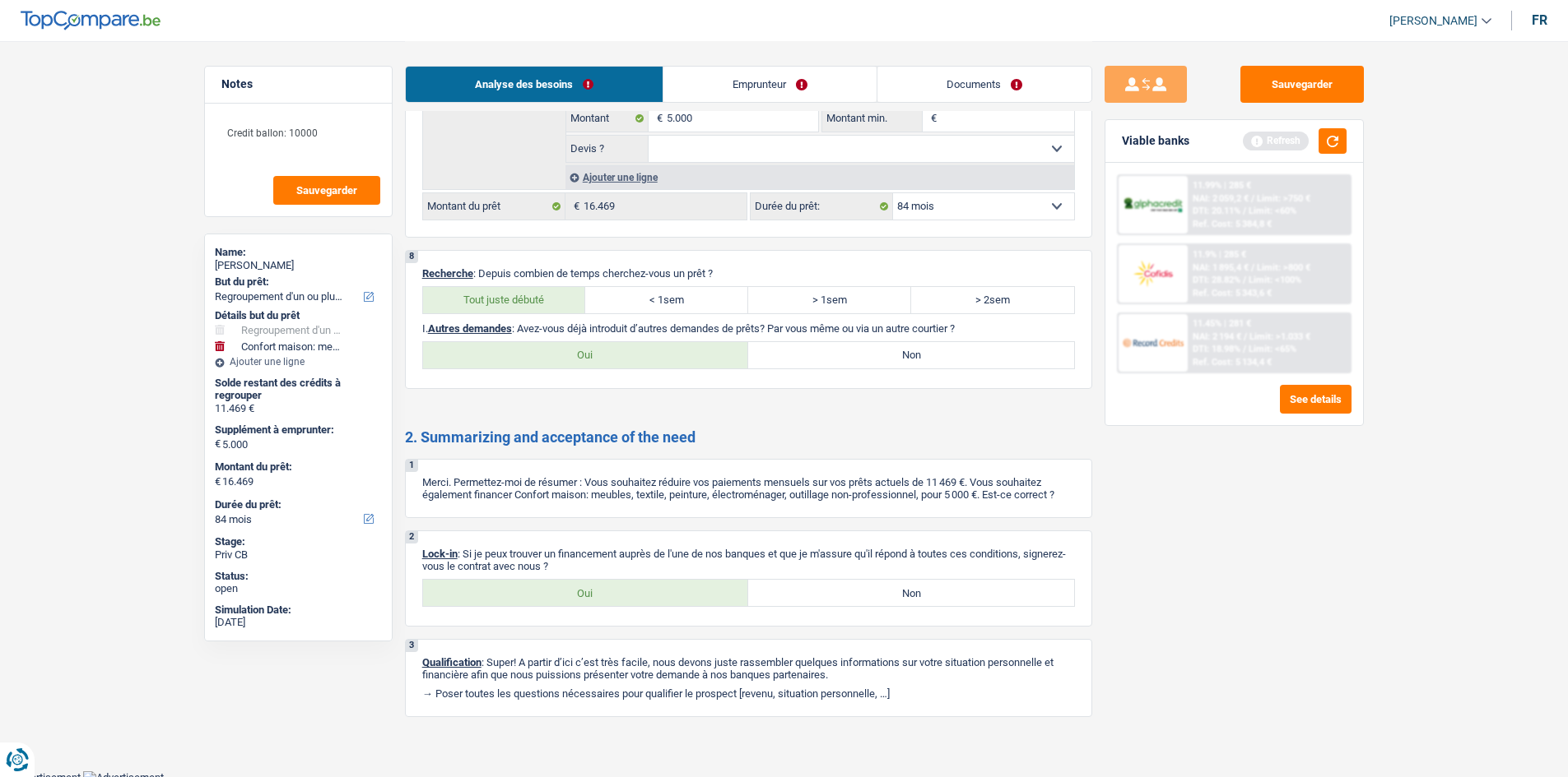
radio input "true"
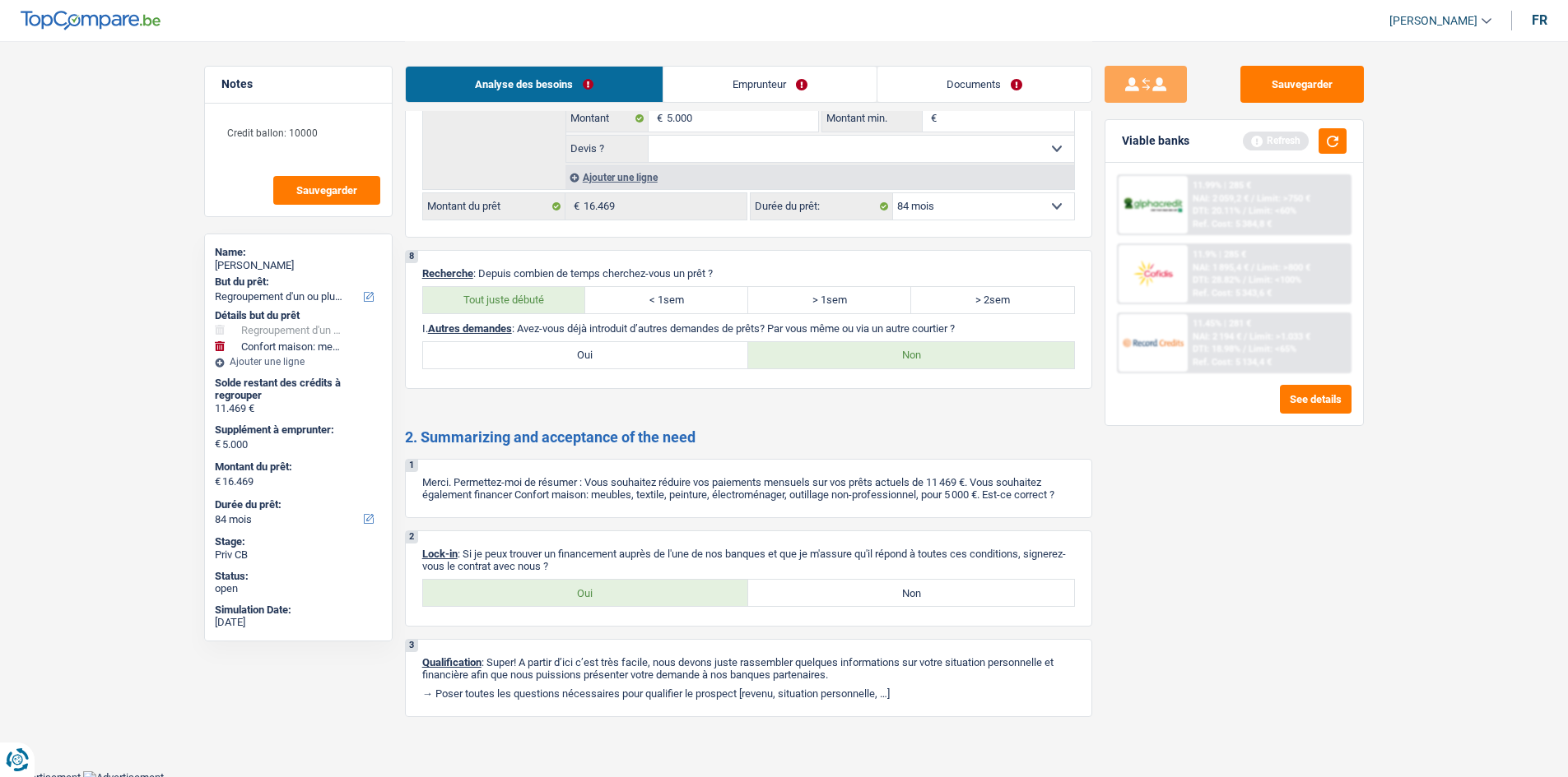
drag, startPoint x: 774, startPoint y: 140, endPoint x: 746, endPoint y: 155, distance: 31.8
click at [620, 140] on select "Oui Non Non répondu Sélectionner une option" at bounding box center [861, 148] width 426 height 26
select select "yes"
click at [620, 135] on select "Oui Non Non répondu Sélectionner une option" at bounding box center [861, 148] width 426 height 26
select select "yes"
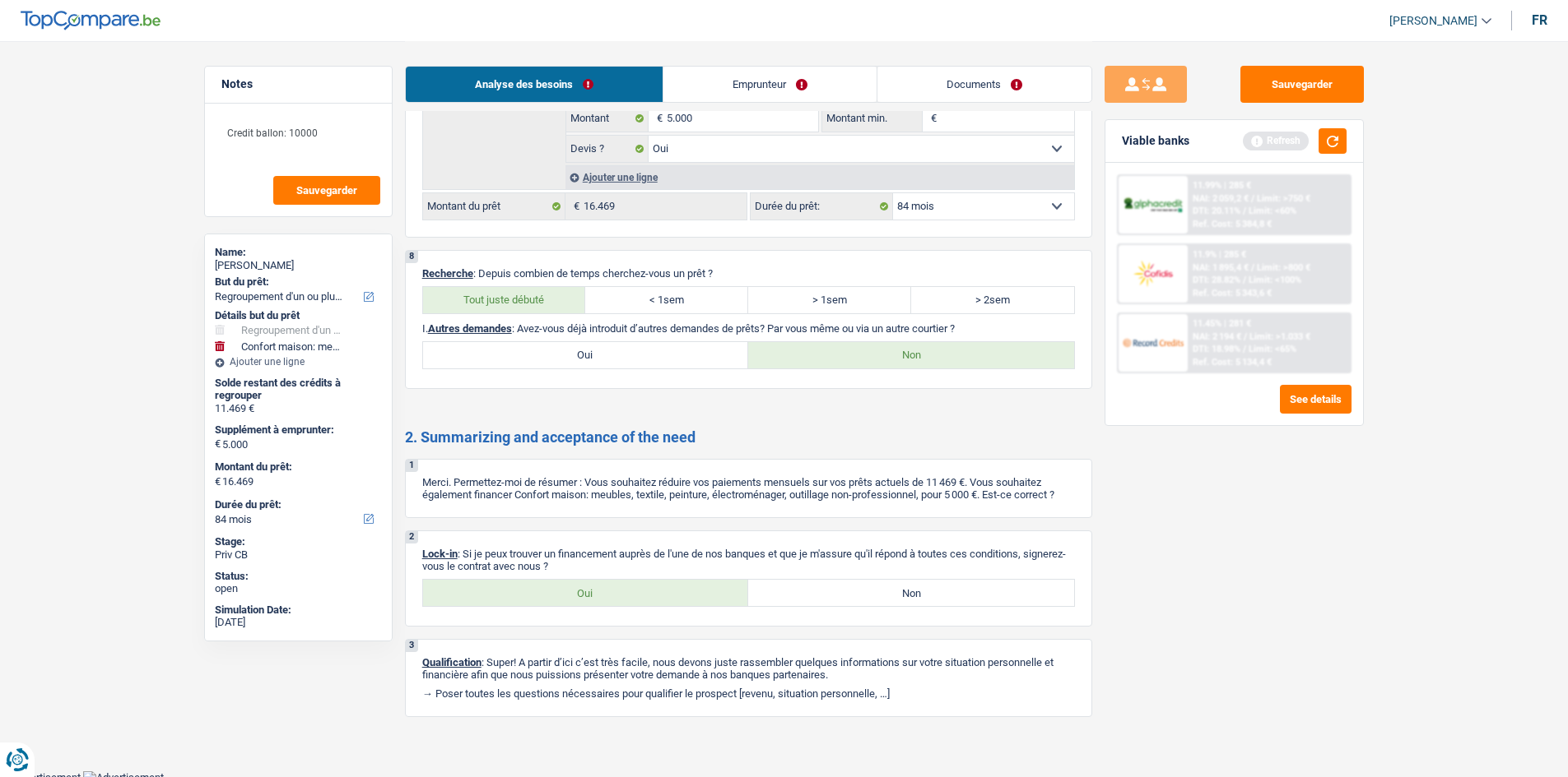
click at [620, 58] on div "Analyse des besoins Emprunteur Documents" at bounding box center [749, 76] width 687 height 70
click at [620, 81] on link "Emprunteur" at bounding box center [770, 84] width 213 height 35
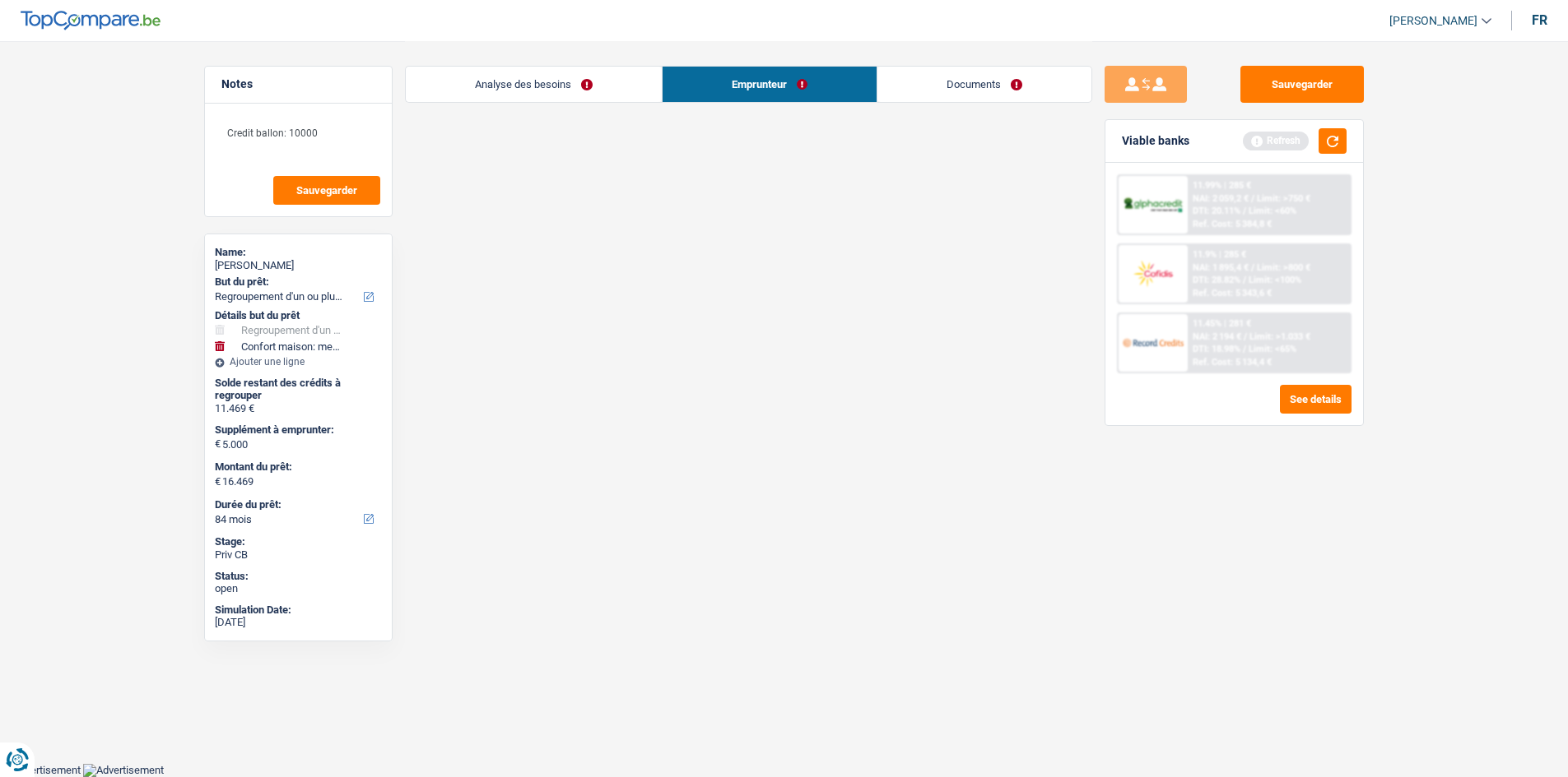
scroll to position [199, 0]
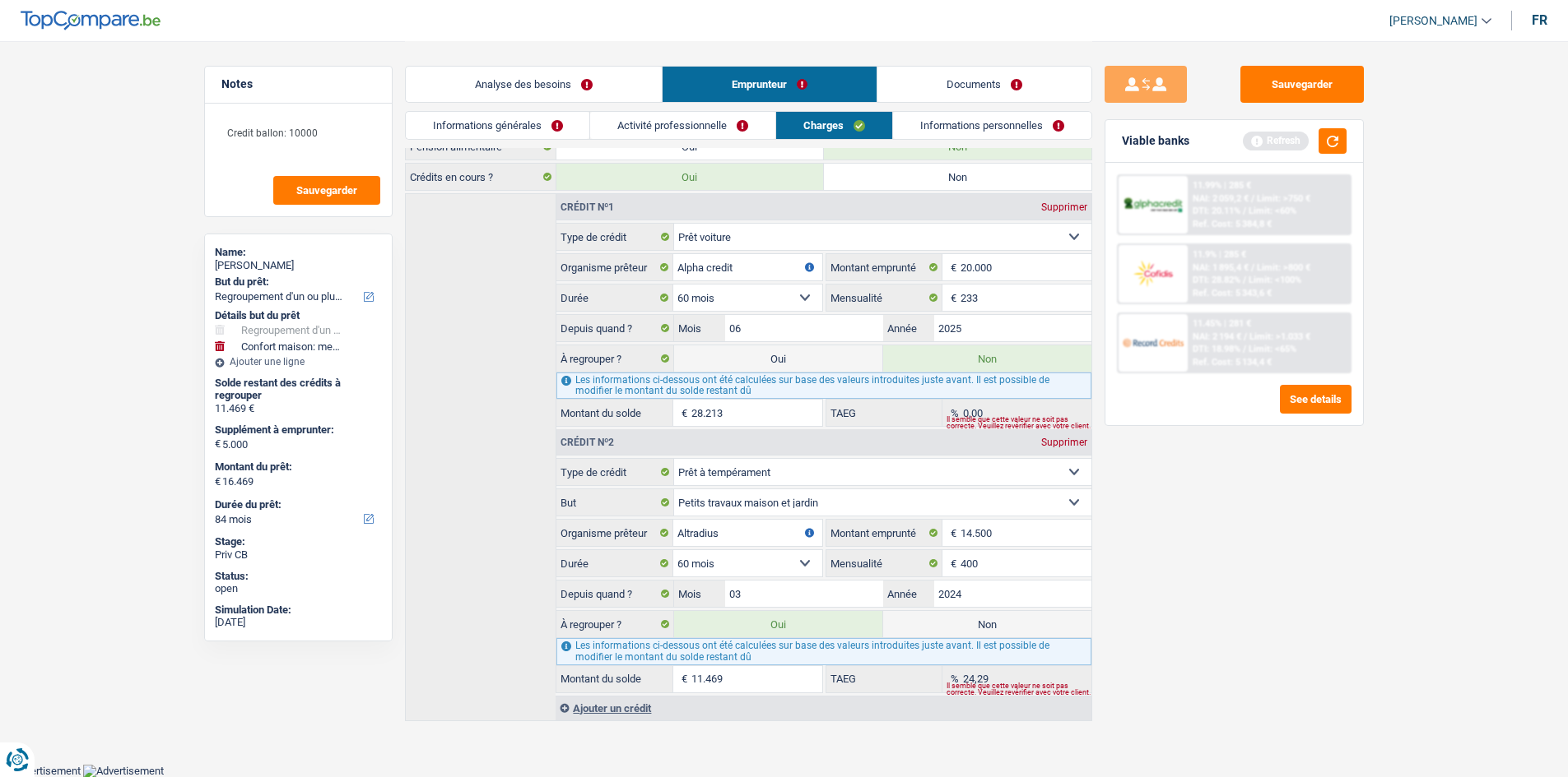
click at [483, 135] on link "Informations générales" at bounding box center [498, 125] width 185 height 27
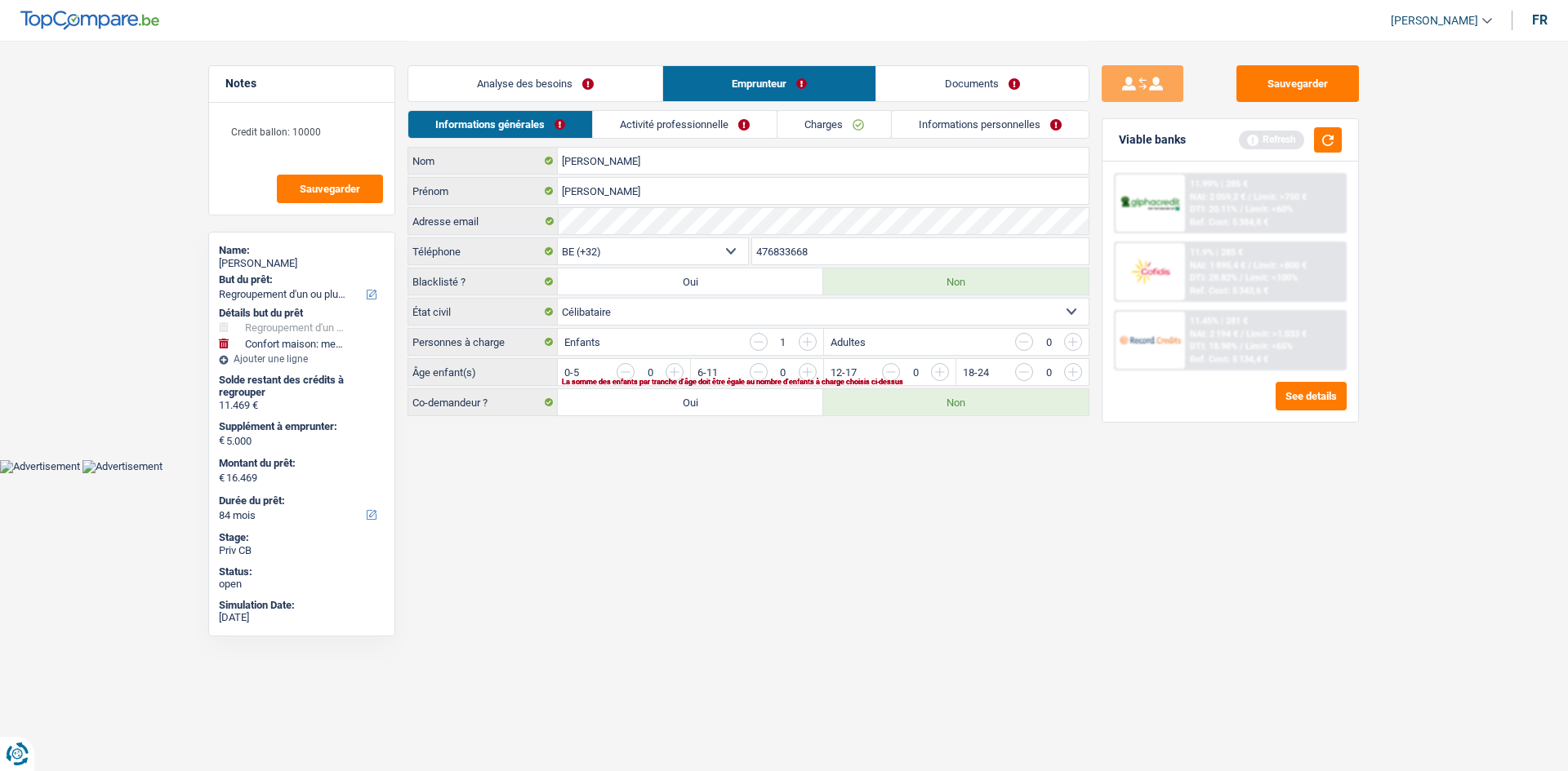
click at [615, 305] on input "button" at bounding box center [1404, 376] width 681 height 26
click at [615, 305] on input "button" at bounding box center [1073, 342] width 18 height 18
click at [615, 148] on input "Lambert" at bounding box center [822, 161] width 531 height 26
click at [615, 133] on link "Activité professionnelle" at bounding box center [685, 124] width 183 height 27
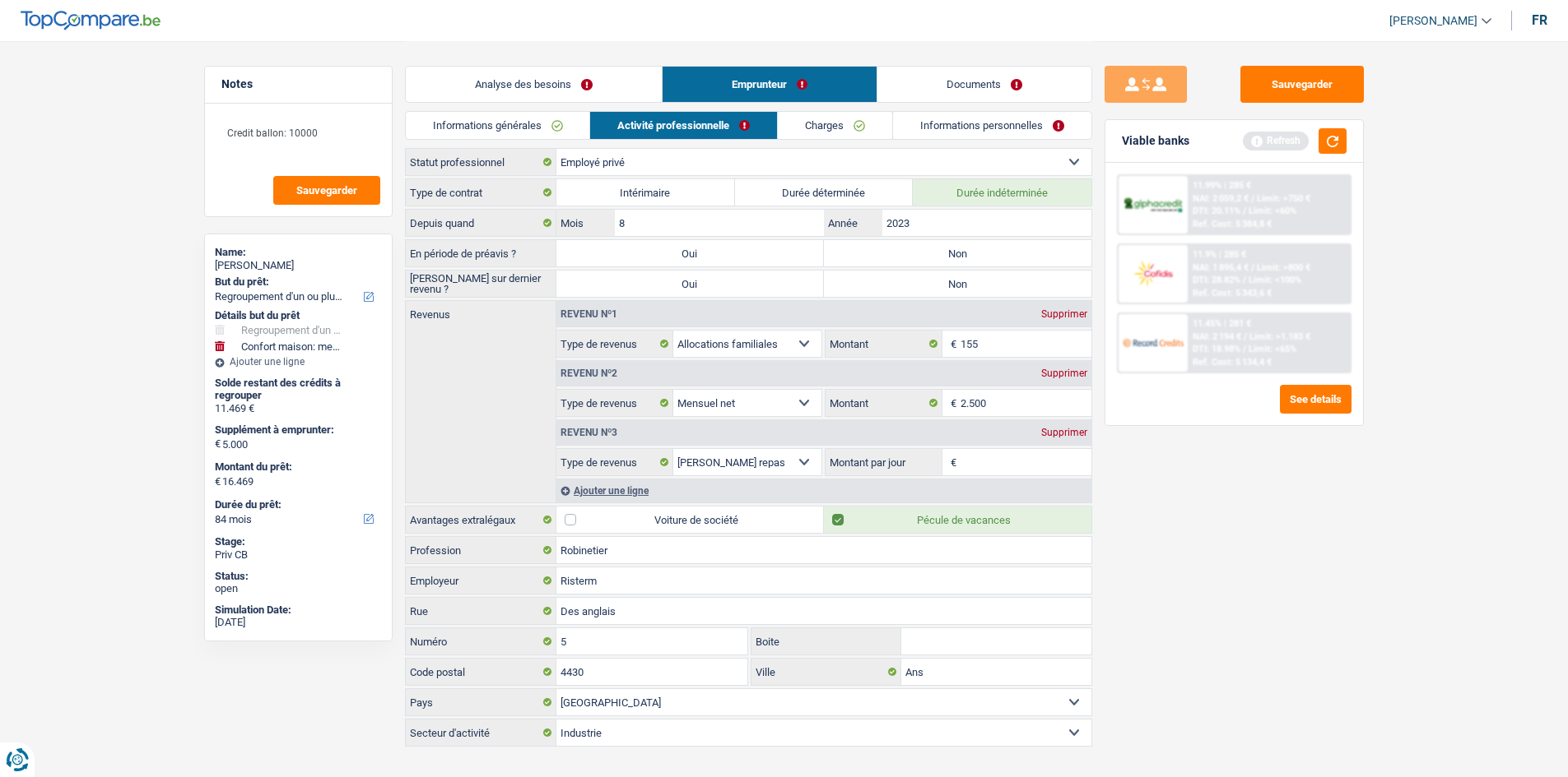
click at [620, 251] on label "Non" at bounding box center [958, 253] width 268 height 26
click at [620, 251] on input "Non" at bounding box center [958, 253] width 268 height 26
radio input "true"
click at [620, 300] on div "Revenus Revenu nº1 Supprimer Allocation d'handicap Allocations chômage Allocati…" at bounding box center [749, 402] width 687 height 203
click at [620, 224] on input "2023" at bounding box center [986, 223] width 208 height 26
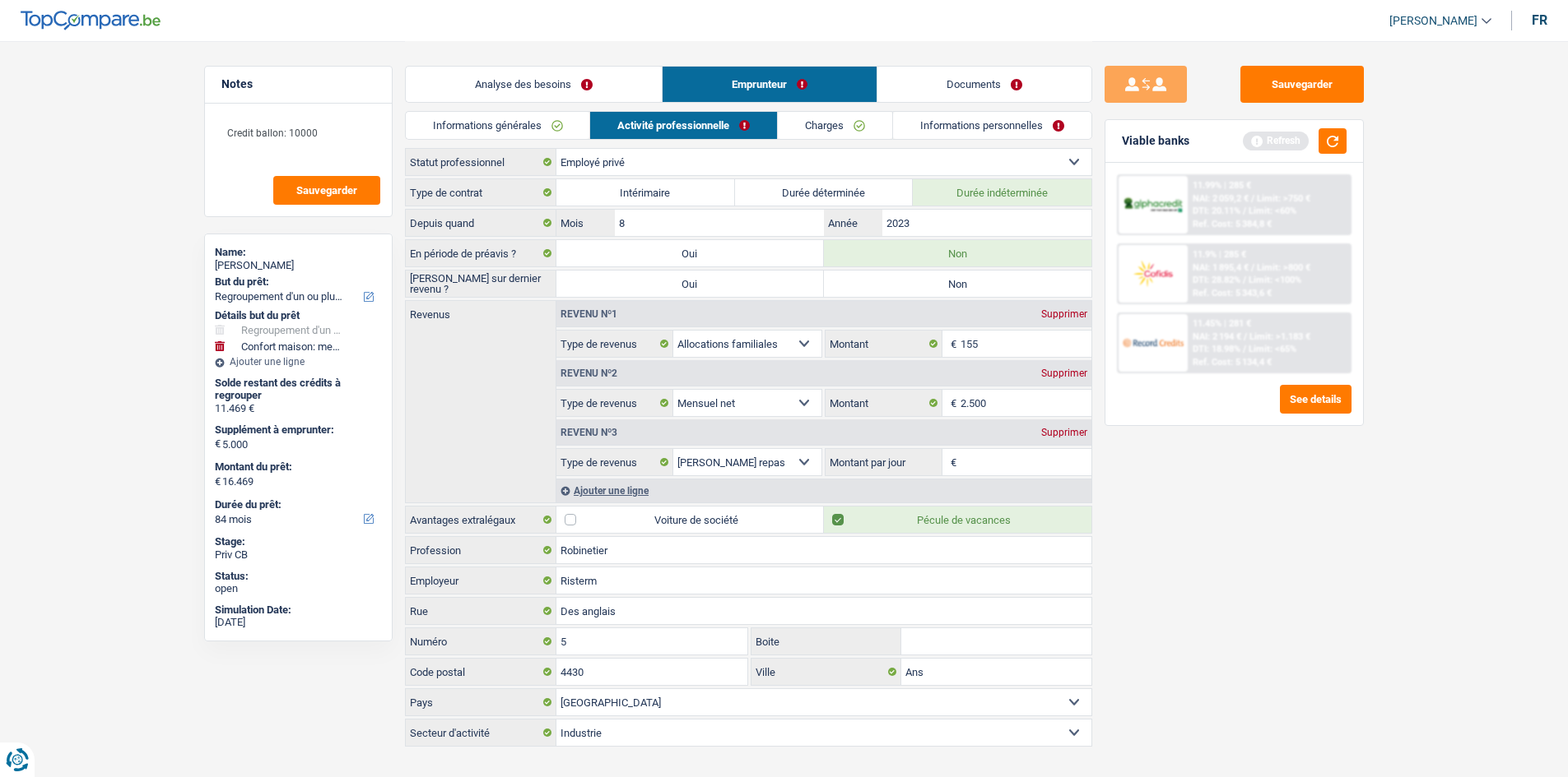
click at [620, 289] on label "Non" at bounding box center [958, 284] width 268 height 26
click at [620, 289] on input "Non" at bounding box center [958, 284] width 268 height 26
radio input "true"
click at [620, 307] on input "155" at bounding box center [1026, 343] width 131 height 26
click at [620, 307] on input "Montant par jour" at bounding box center [1026, 462] width 131 height 26
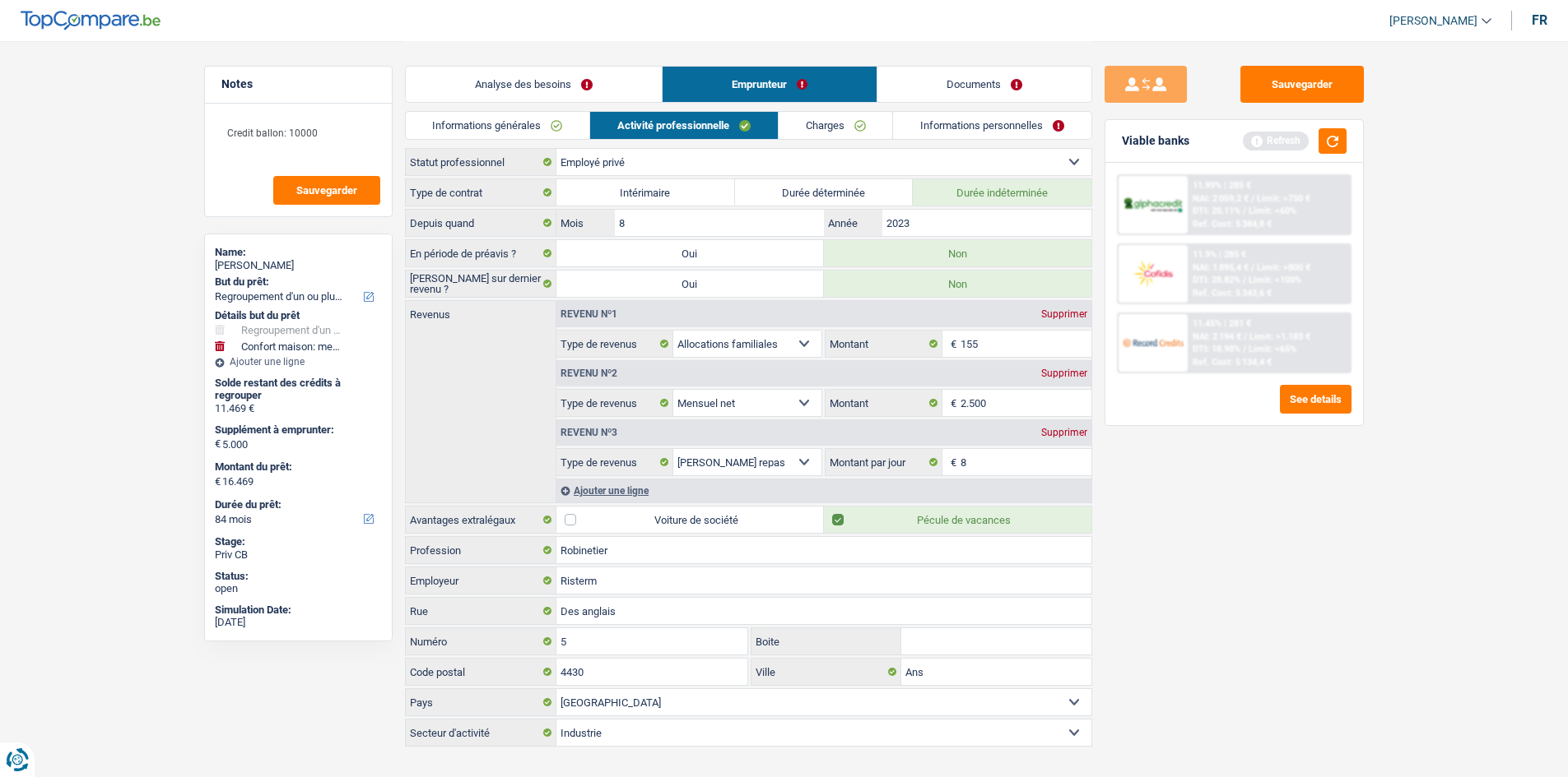
type input "8,0"
click at [620, 118] on link "Charges" at bounding box center [835, 125] width 115 height 27
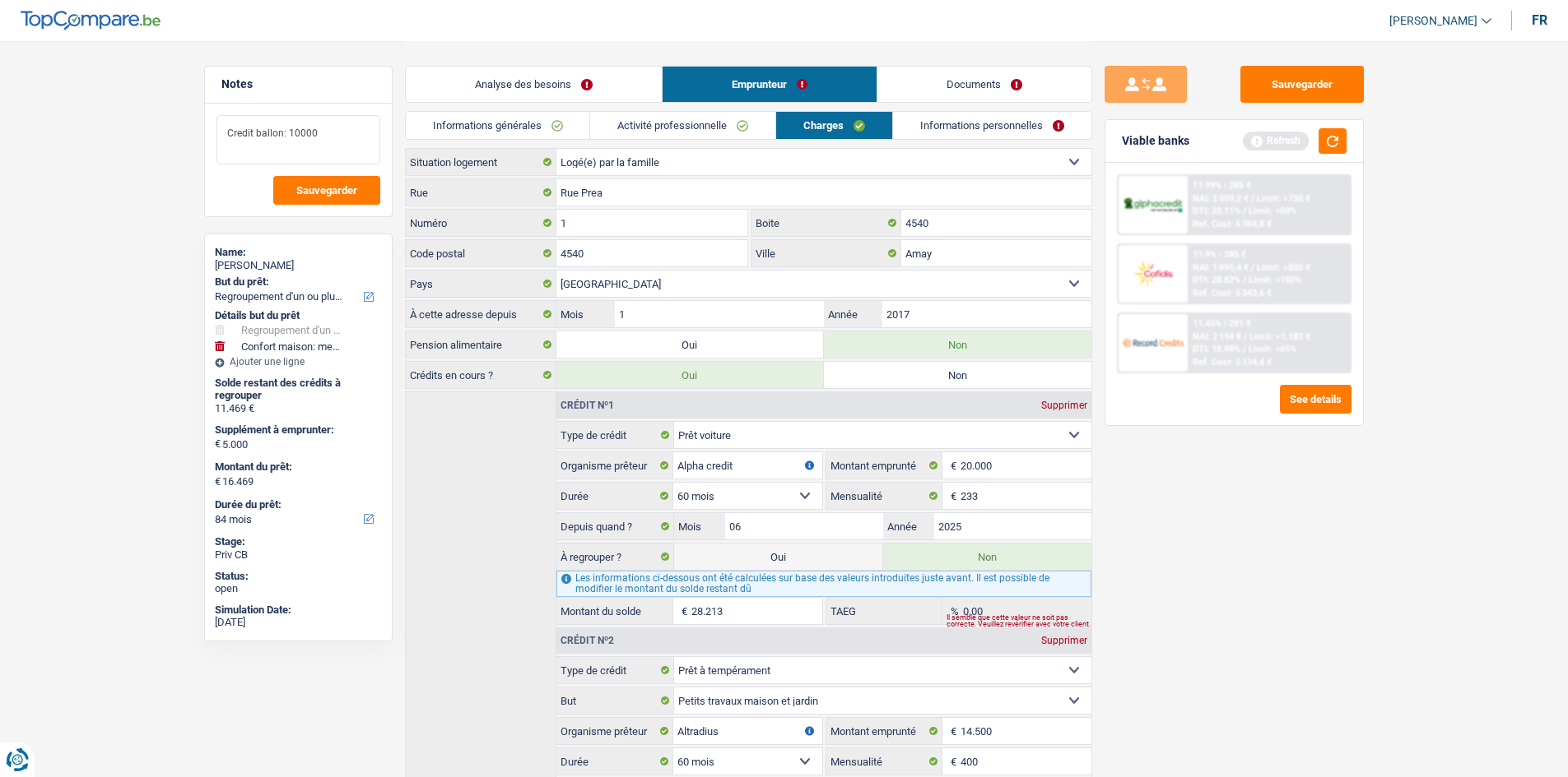
click at [329, 142] on textarea "Credit ballon: 10000" at bounding box center [298, 139] width 163 height 49
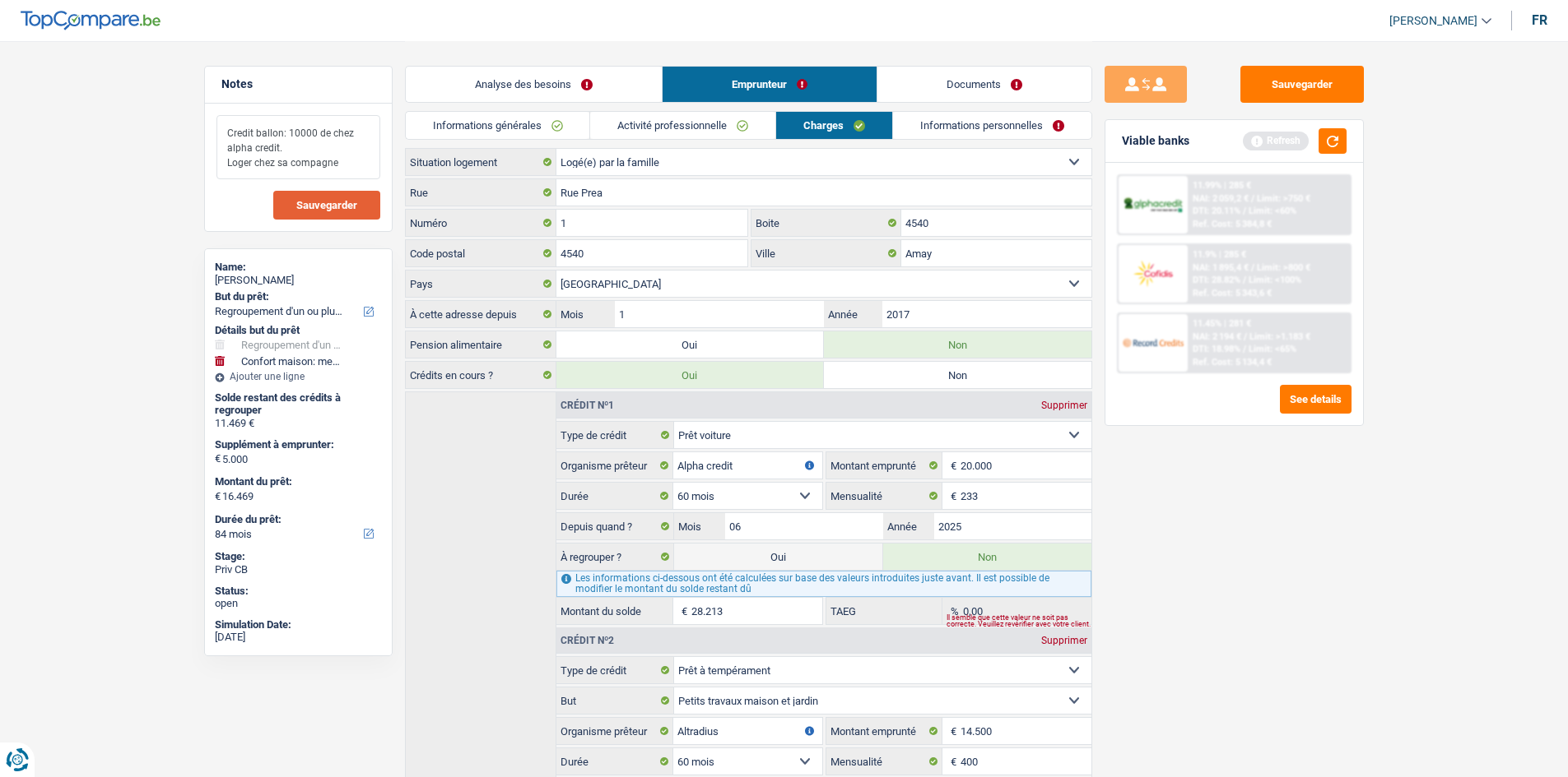
type textarea "Credit ballon: 10000 de chez alpha credit. Loger chez sa compagne"
click at [316, 213] on button "Sauvegarder" at bounding box center [327, 205] width 107 height 29
click at [620, 120] on link "Informations personnelles" at bounding box center [992, 125] width 199 height 27
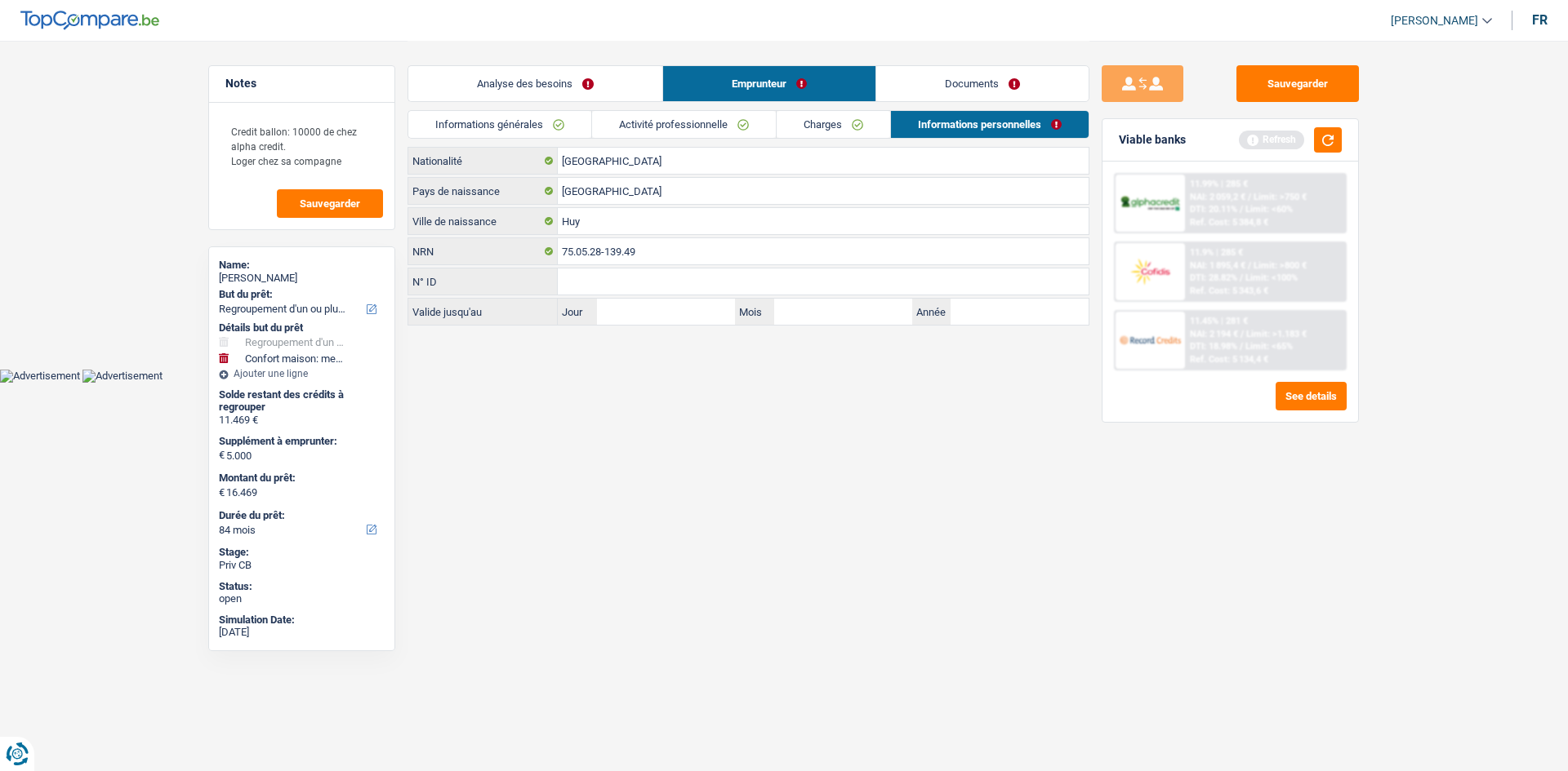
click at [615, 78] on link "Documents" at bounding box center [982, 83] width 212 height 35
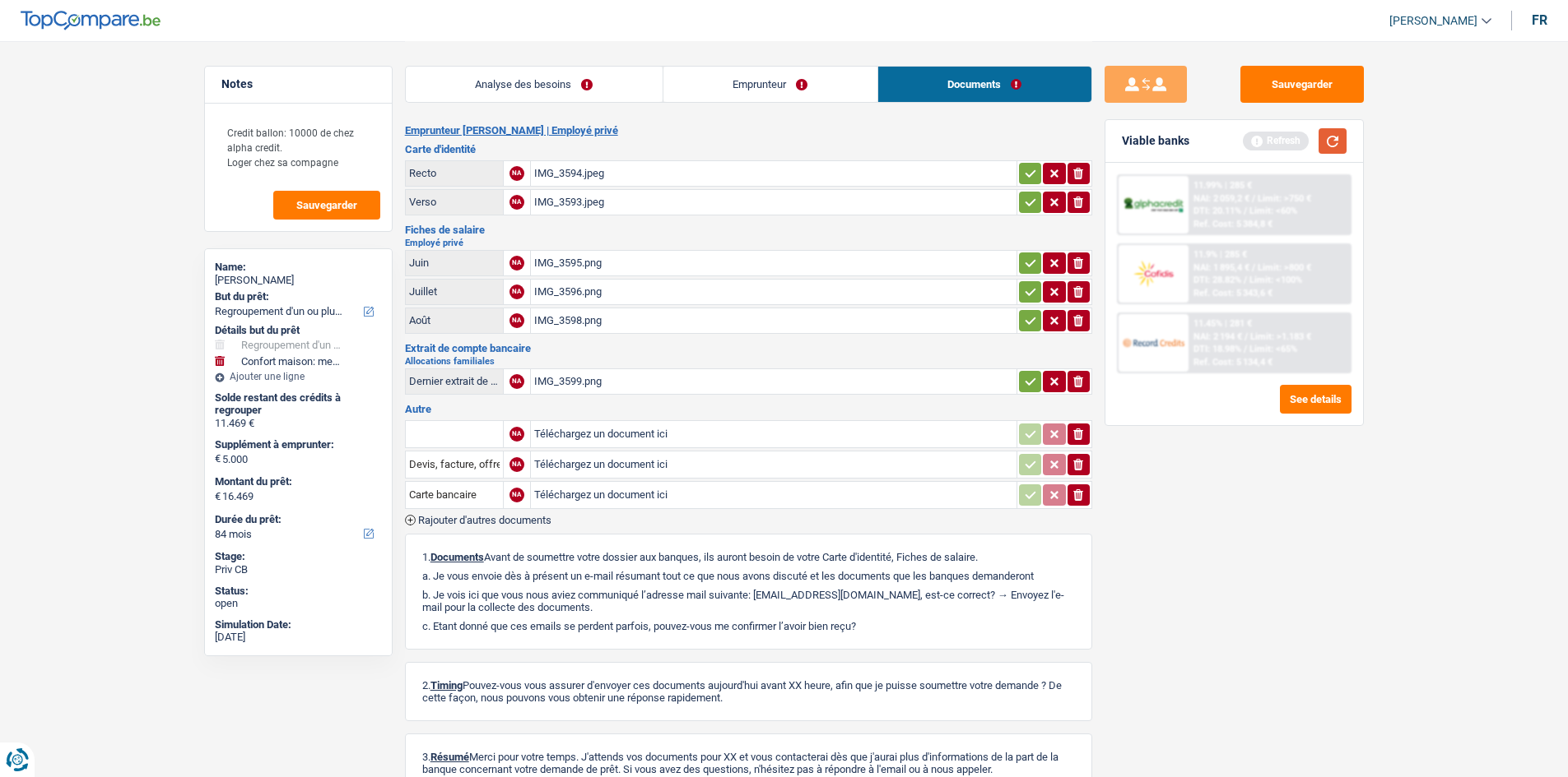
click at [620, 143] on button "button" at bounding box center [1333, 141] width 28 height 25
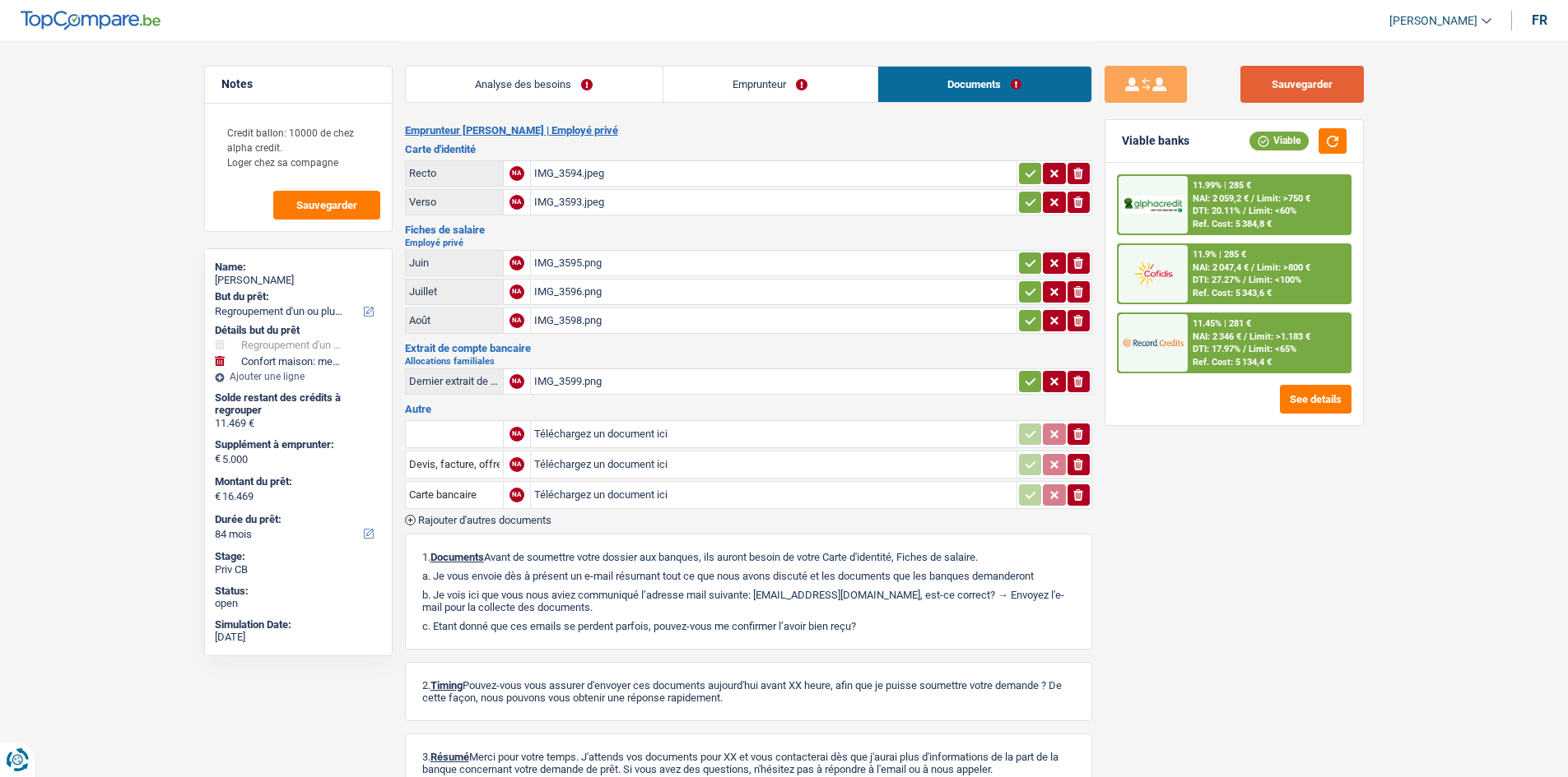
click at [620, 85] on button "Sauvegarder" at bounding box center [1302, 85] width 123 height 37
click at [497, 82] on link "Analyse des besoins" at bounding box center [534, 84] width 257 height 35
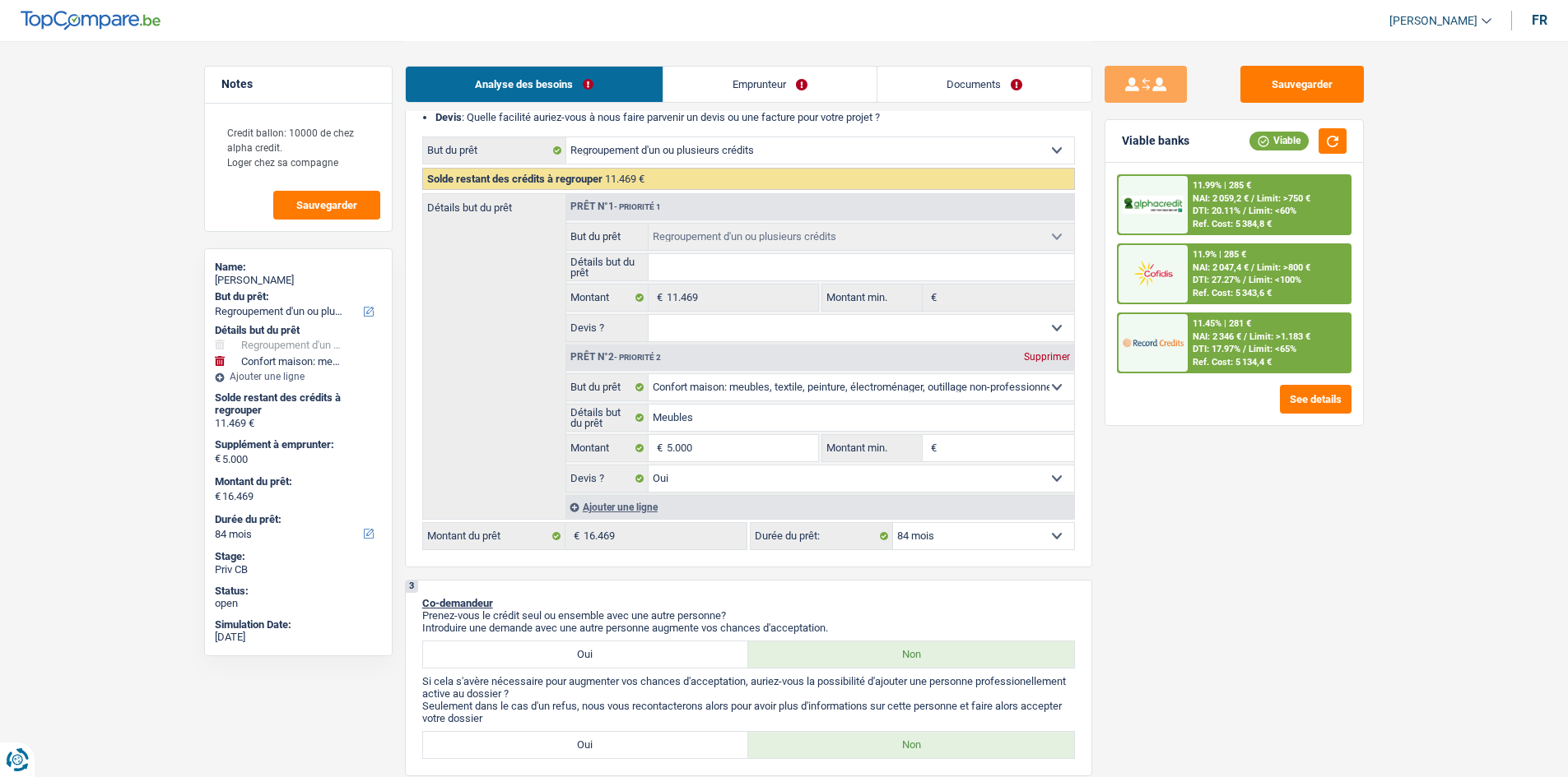
scroll to position [329, 0]
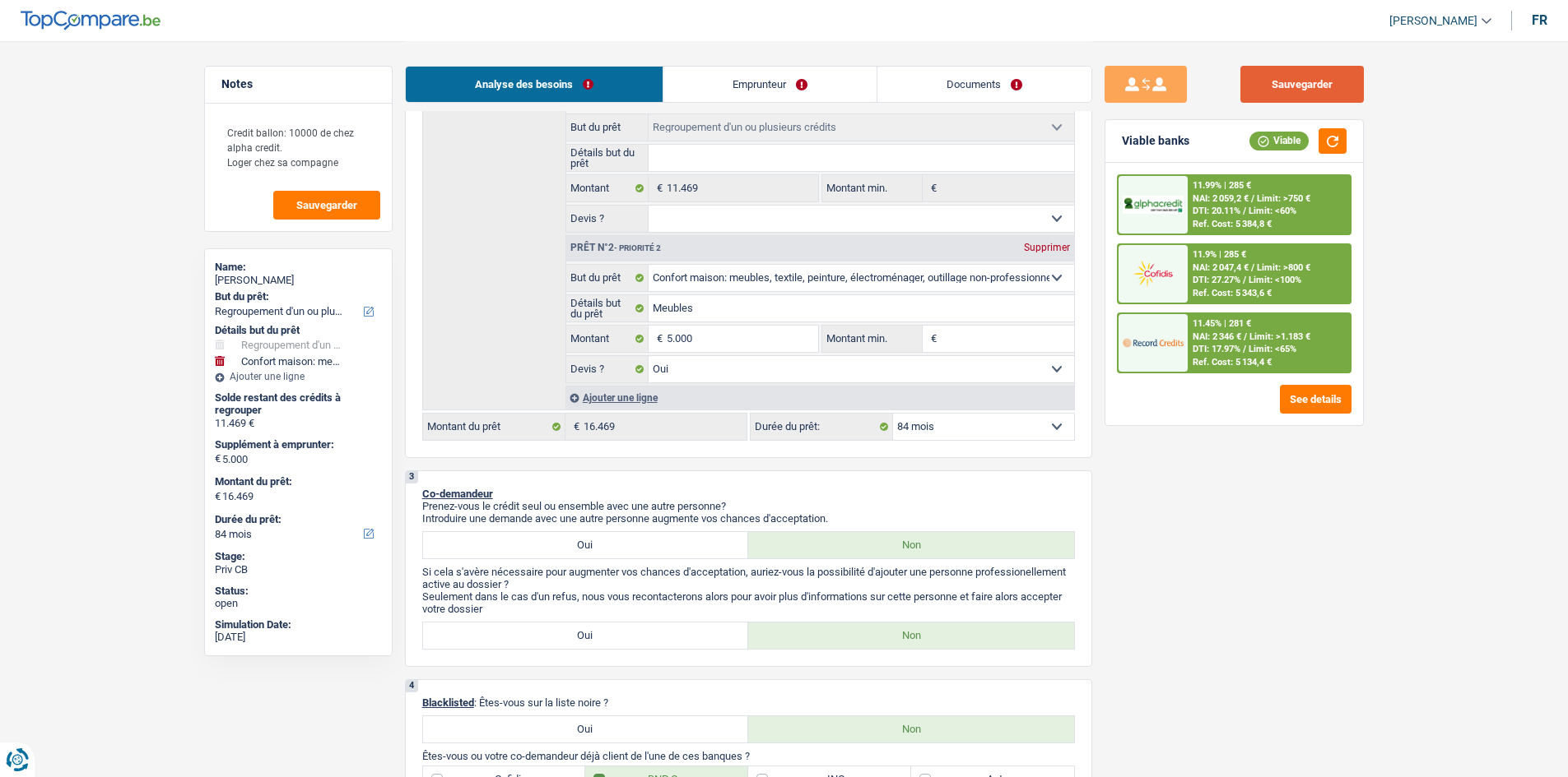
click at [620, 75] on button "Sauvegarder" at bounding box center [1302, 85] width 123 height 37
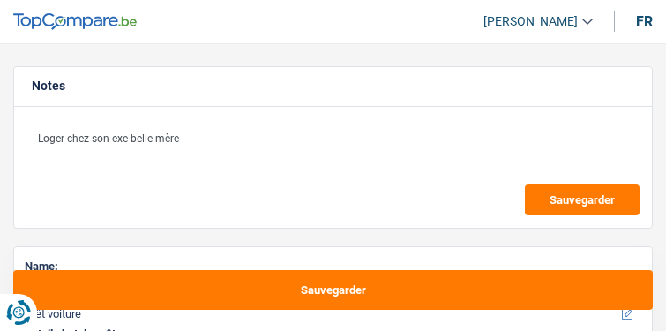
select select "car"
select select "60"
select select "car"
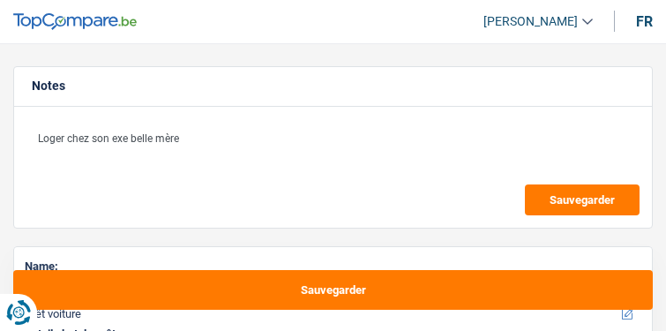
select select "yes"
select select "60"
select select "privateEmployee"
select select "familyAllowances"
select select "netSalary"
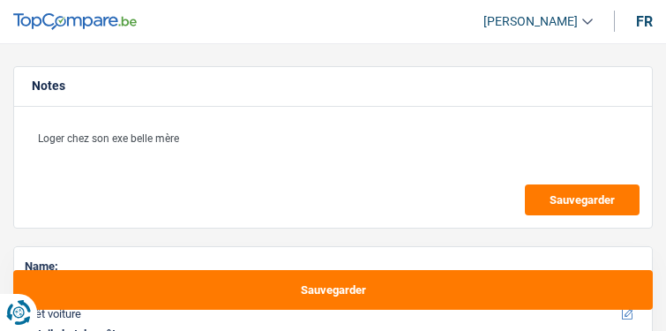
select select "mealVouchers"
select select "liveWithParents"
select select "cardOrCredit"
select select "personalLoan"
select select "education"
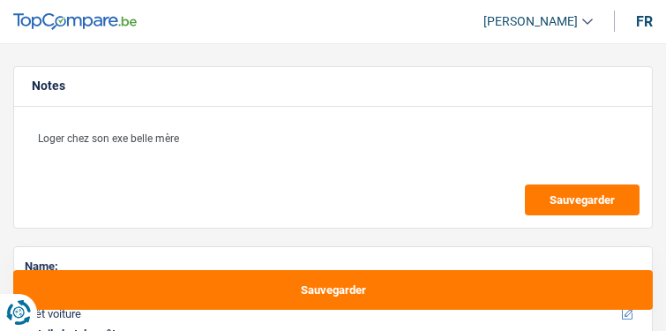
select select "48"
select select "car"
select select "yes"
select select "60"
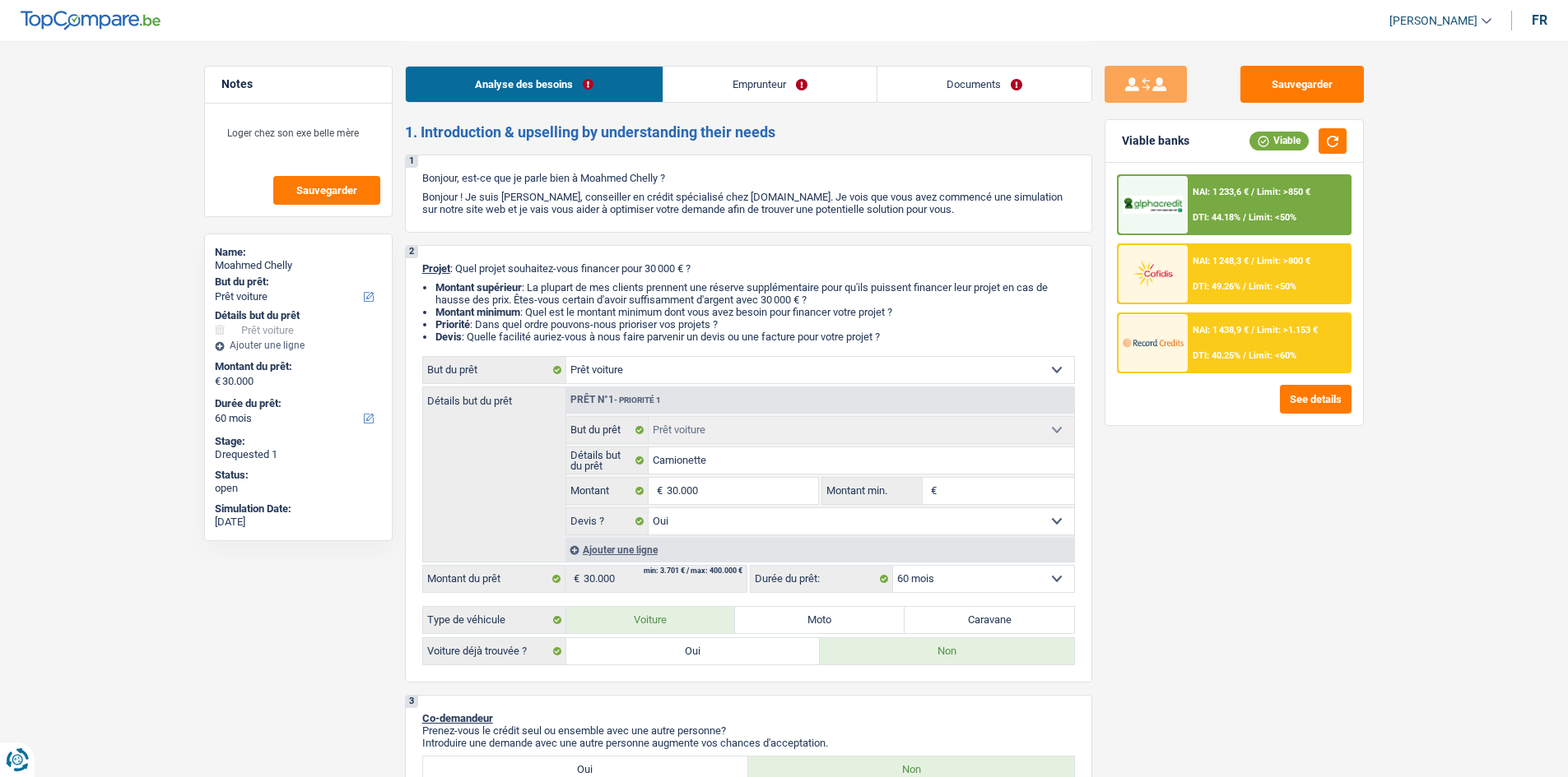
click at [621, 68] on link "Emprunteur" at bounding box center [770, 84] width 213 height 35
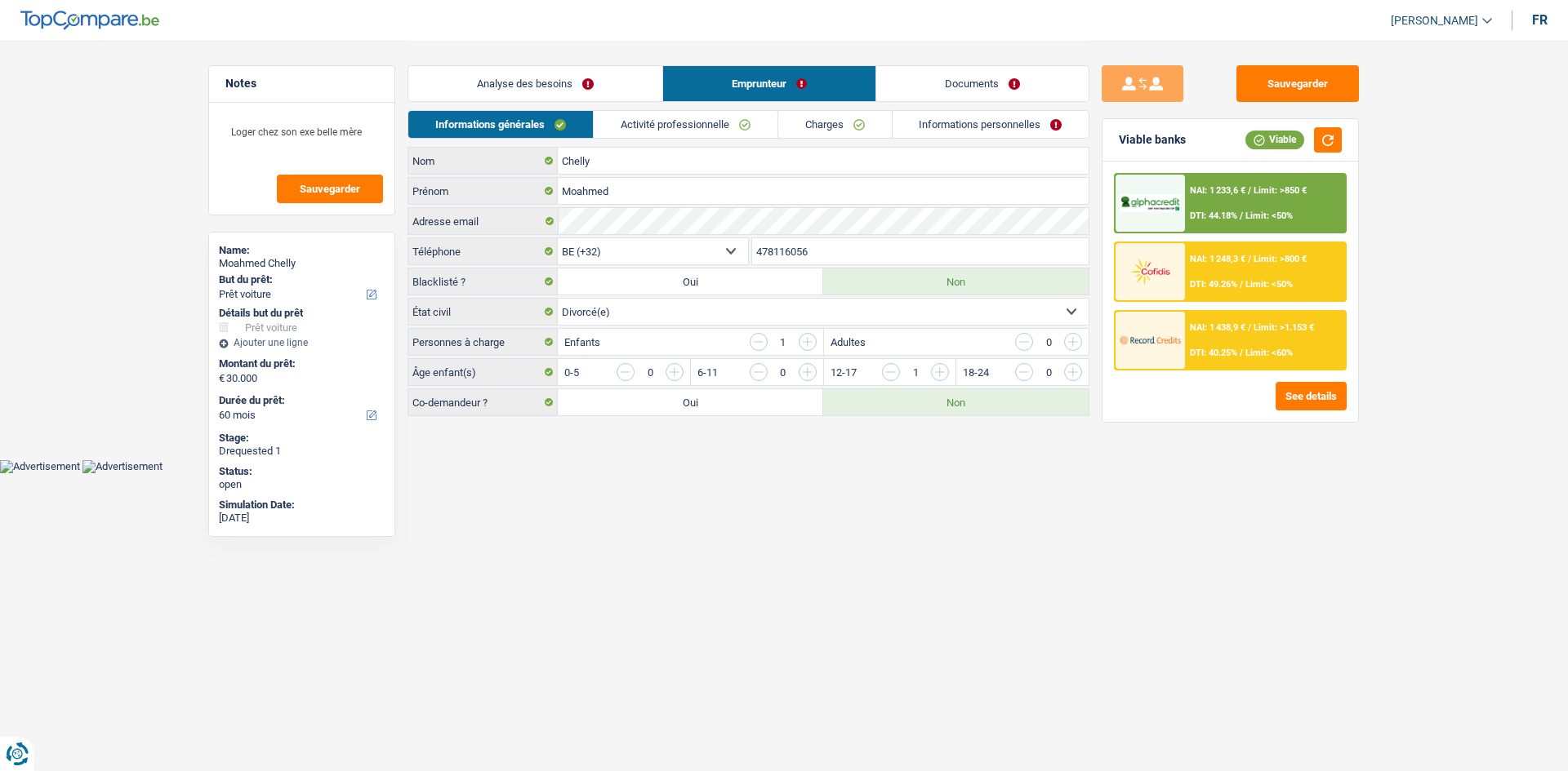
click at [616, 125] on link "Activité professionnelle" at bounding box center [685, 124] width 183 height 27
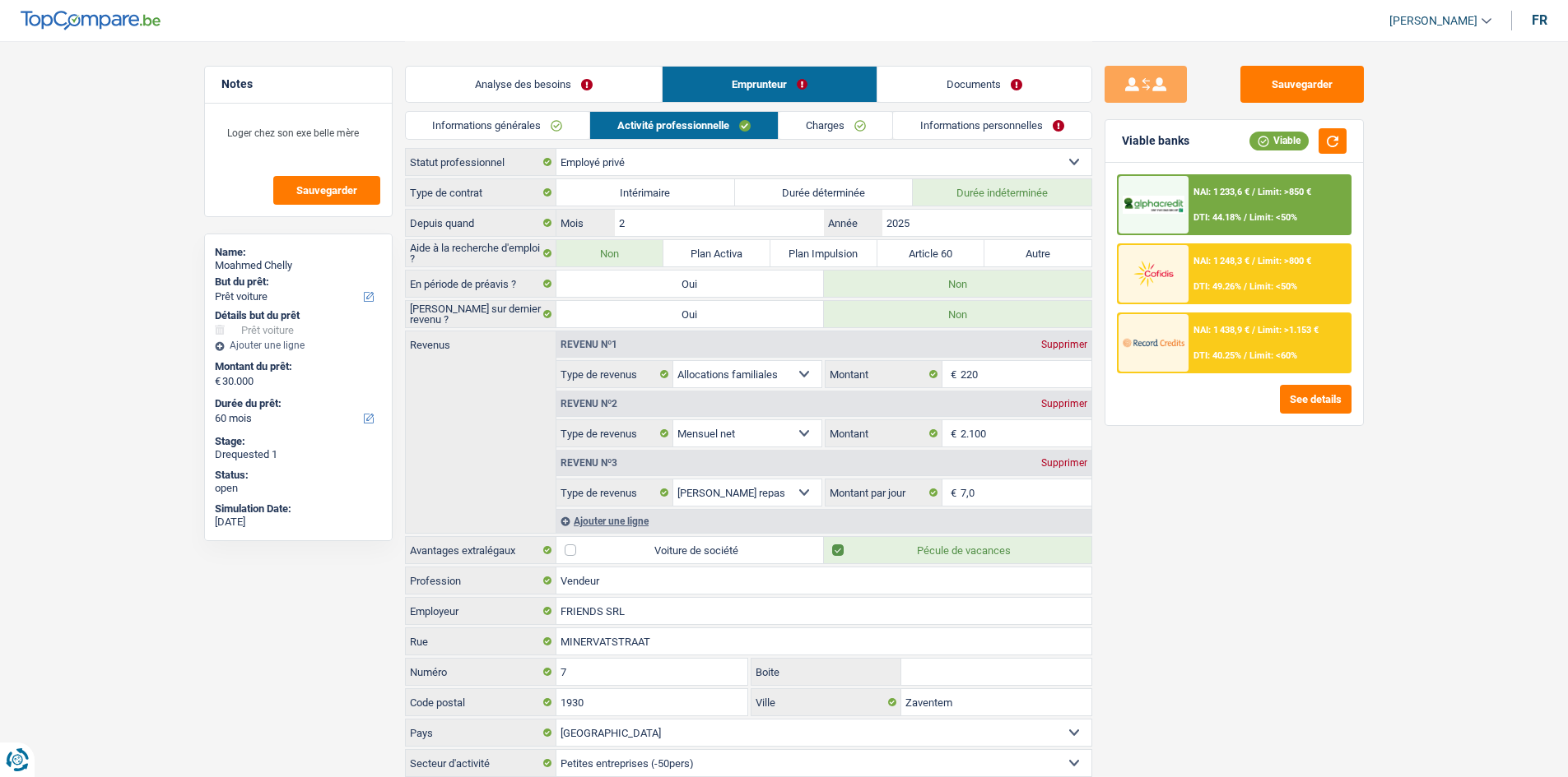
click at [621, 135] on link "Charges" at bounding box center [835, 125] width 115 height 27
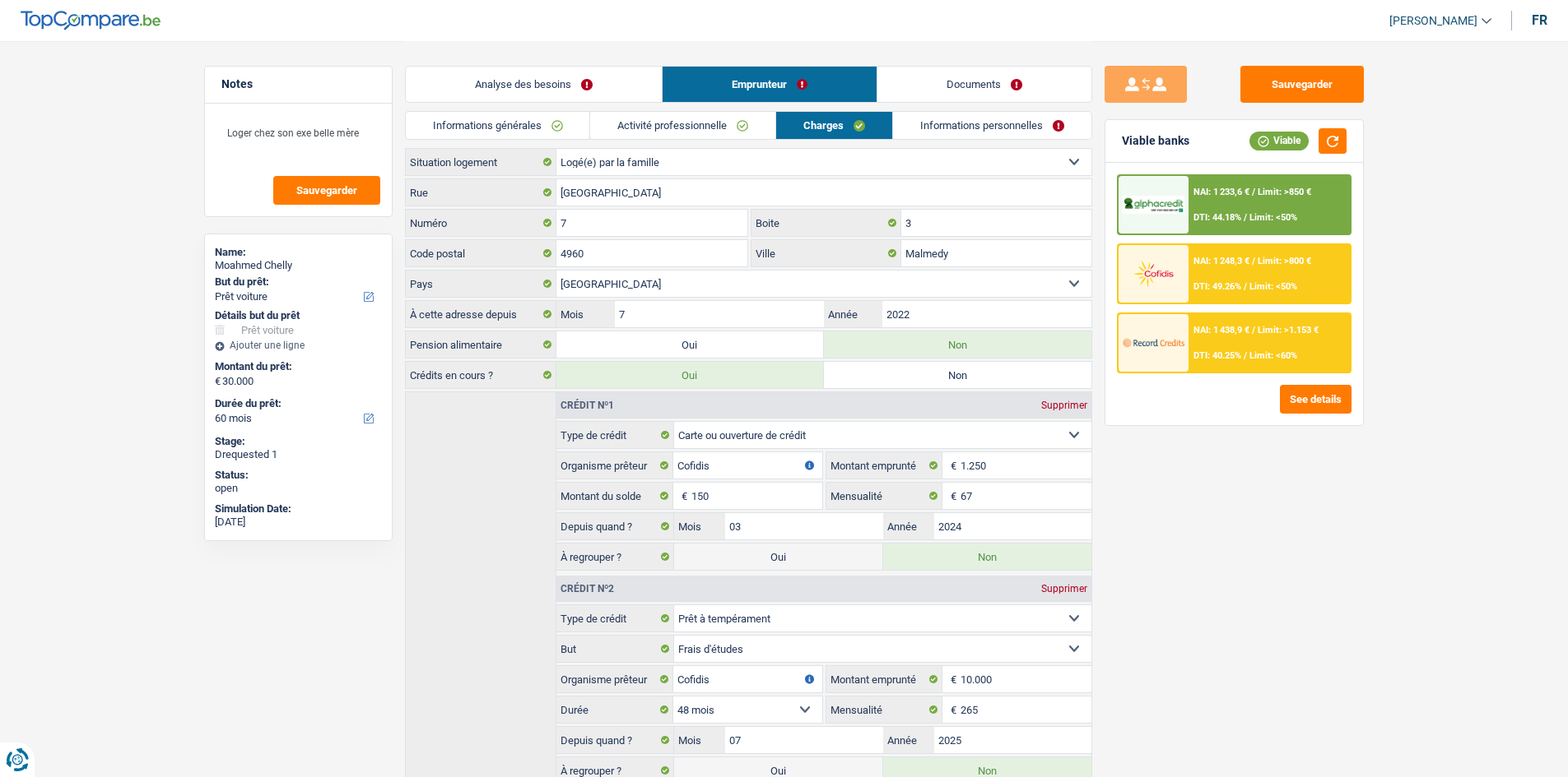
click at [621, 132] on link "Informations personnelles" at bounding box center [992, 125] width 199 height 27
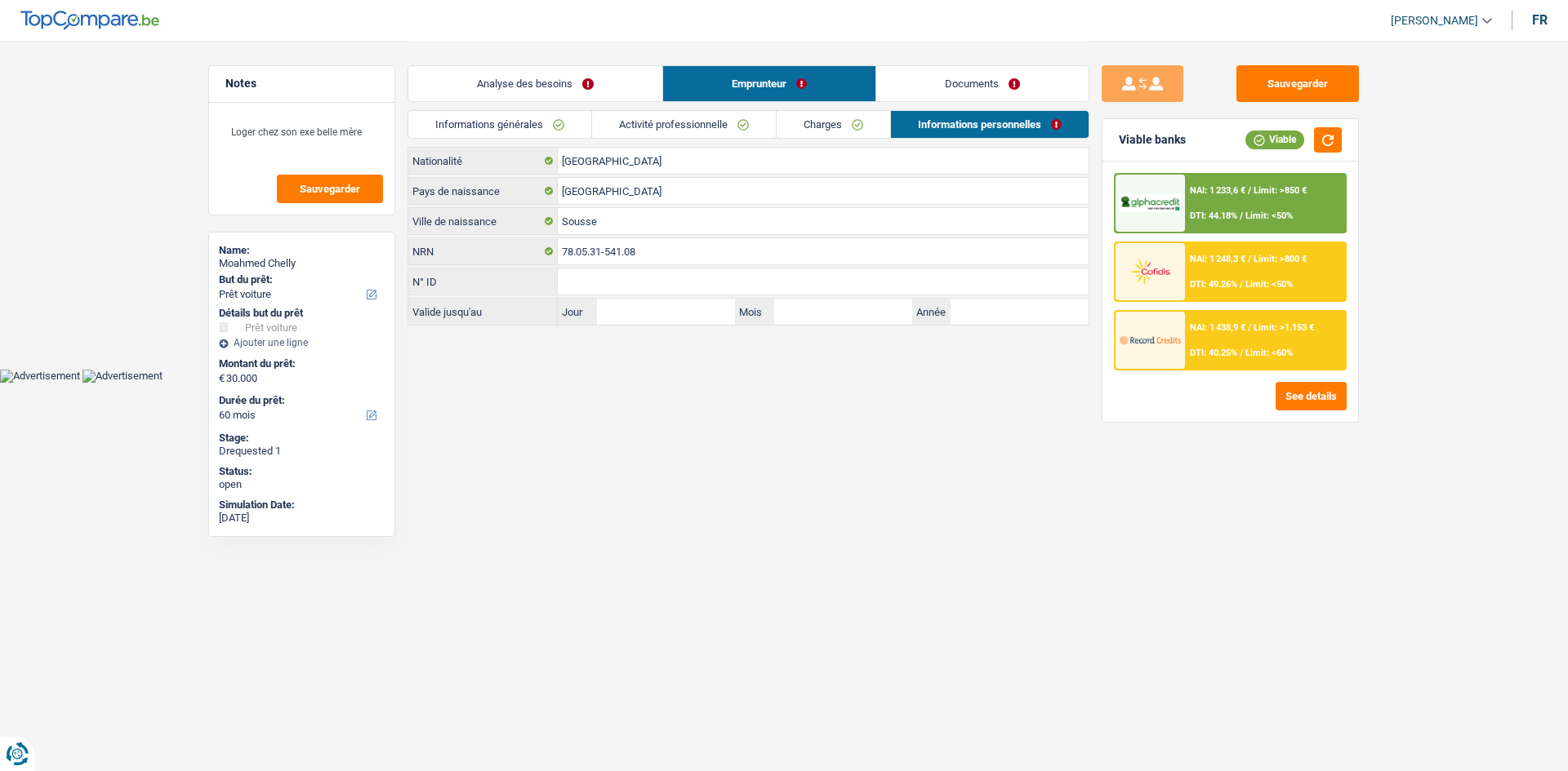
click at [616, 72] on link "Documents" at bounding box center [982, 83] width 212 height 35
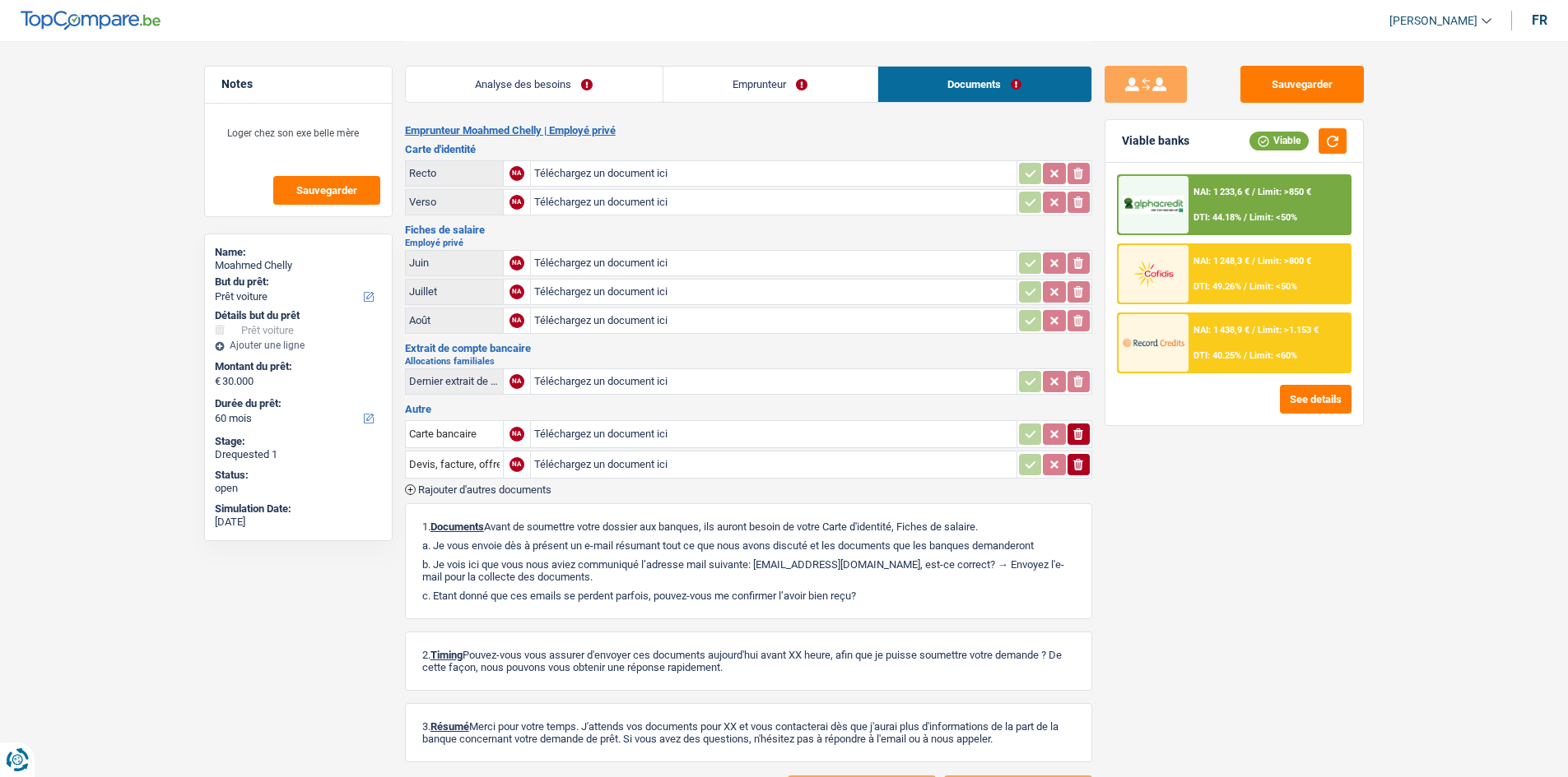
click at [519, 85] on link "Analyse des besoins" at bounding box center [534, 84] width 257 height 35
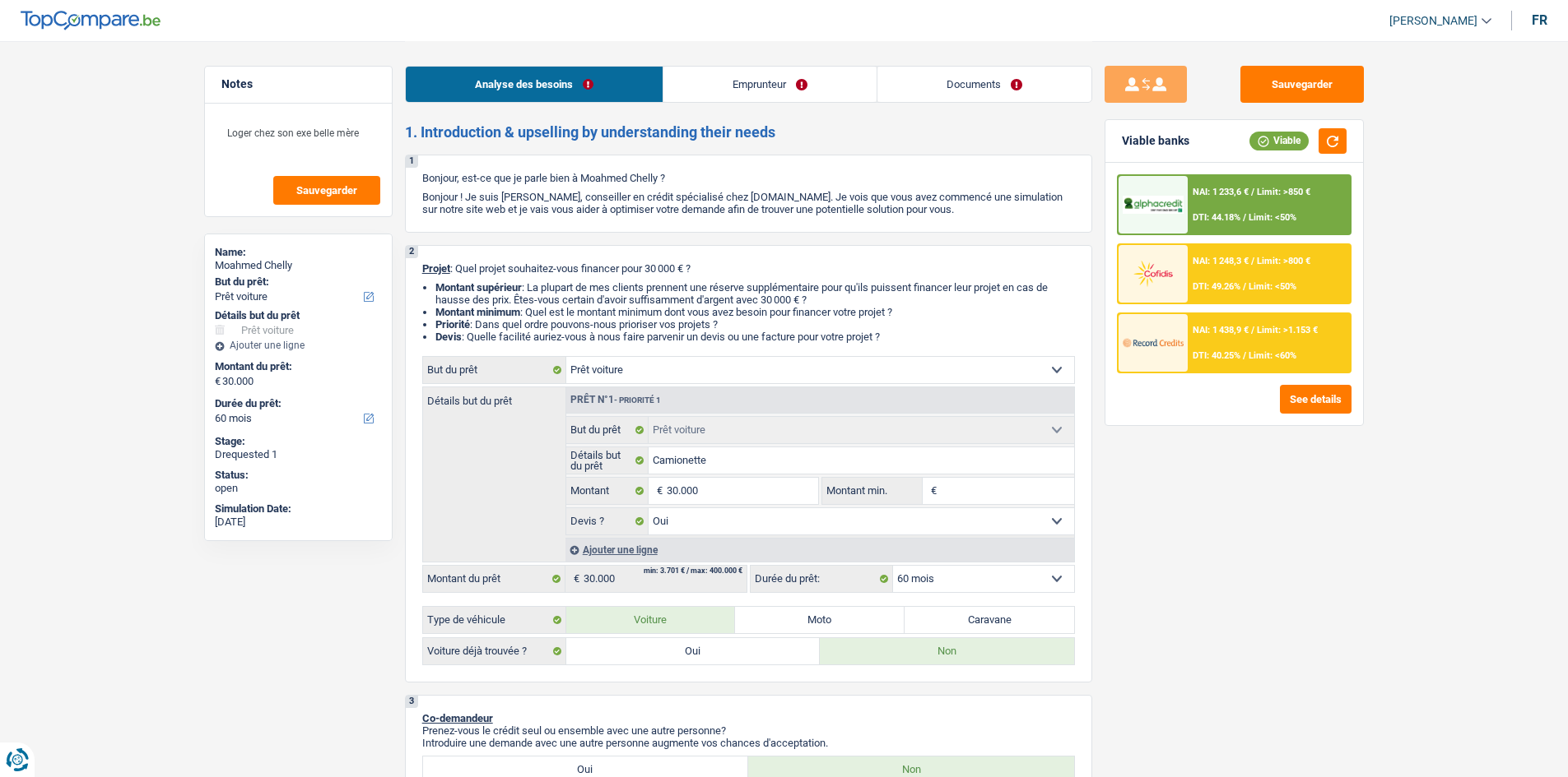
click at [607, 308] on div "Ajouter une ligne" at bounding box center [819, 550] width 509 height 24
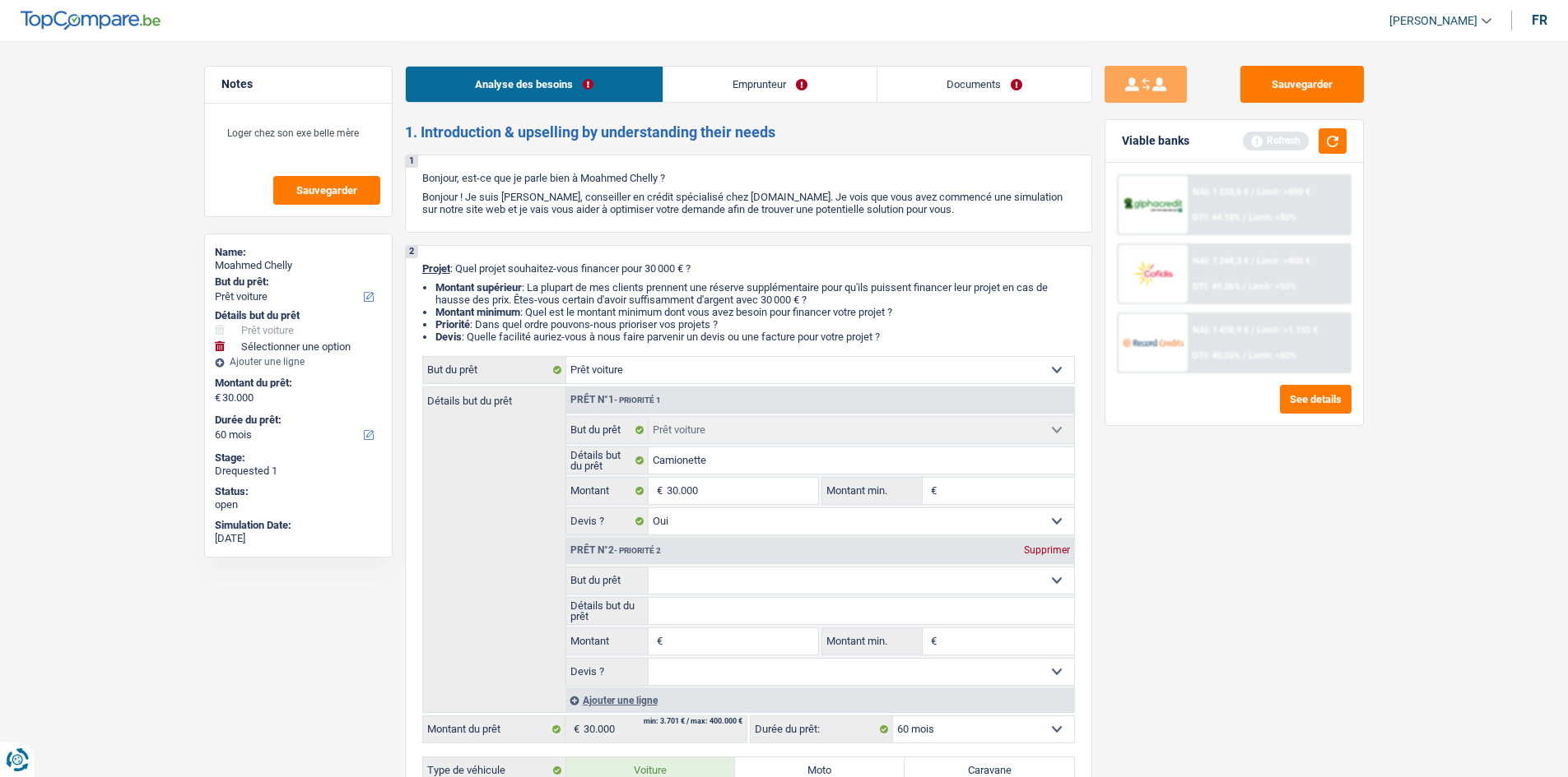
click at [621, 308] on select "Confort maison: meubles, textile, peinture, électroménager, outillage non-profe…" at bounding box center [861, 580] width 426 height 26
select select "familyEvent"
click at [621, 308] on select "Confort maison: meubles, textile, peinture, électroménager, outillage non-profe…" at bounding box center [861, 580] width 426 height 26
select select "familyEvent"
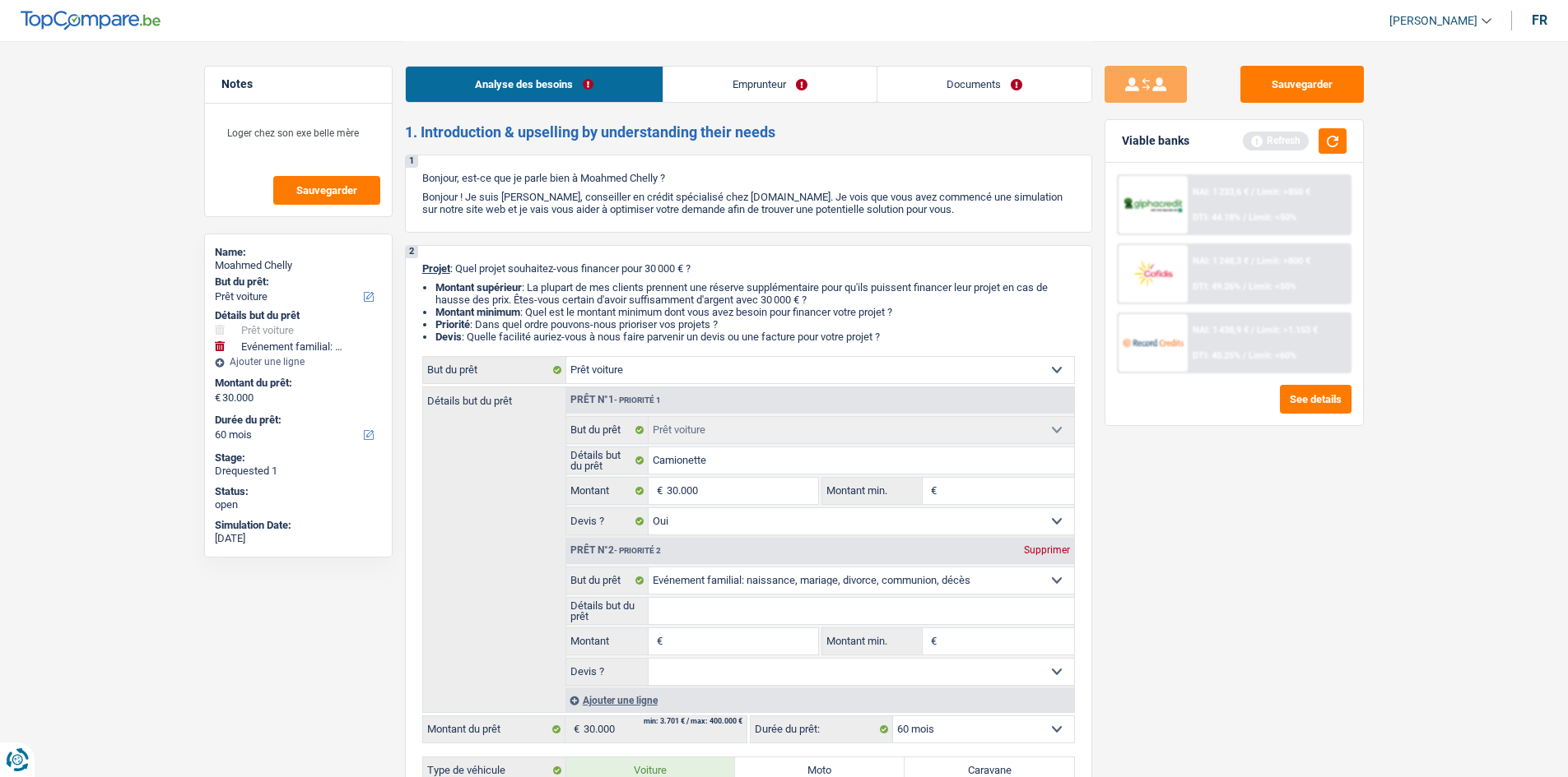
click at [621, 308] on input "Détails but du prêt" at bounding box center [861, 611] width 426 height 26
type input "d"
type input "dé"
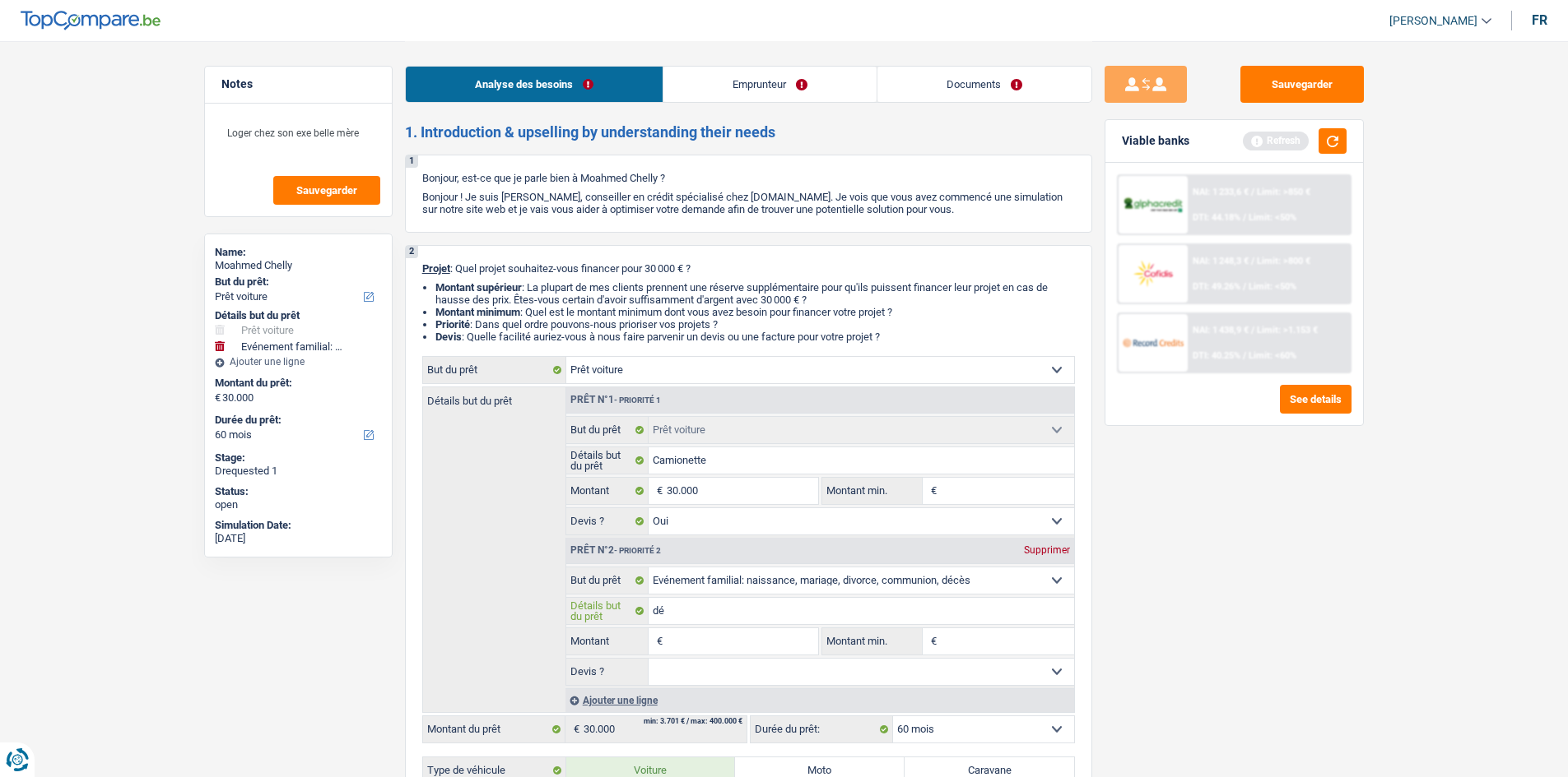
type input "déc"
type input "décè"
type input "décès"
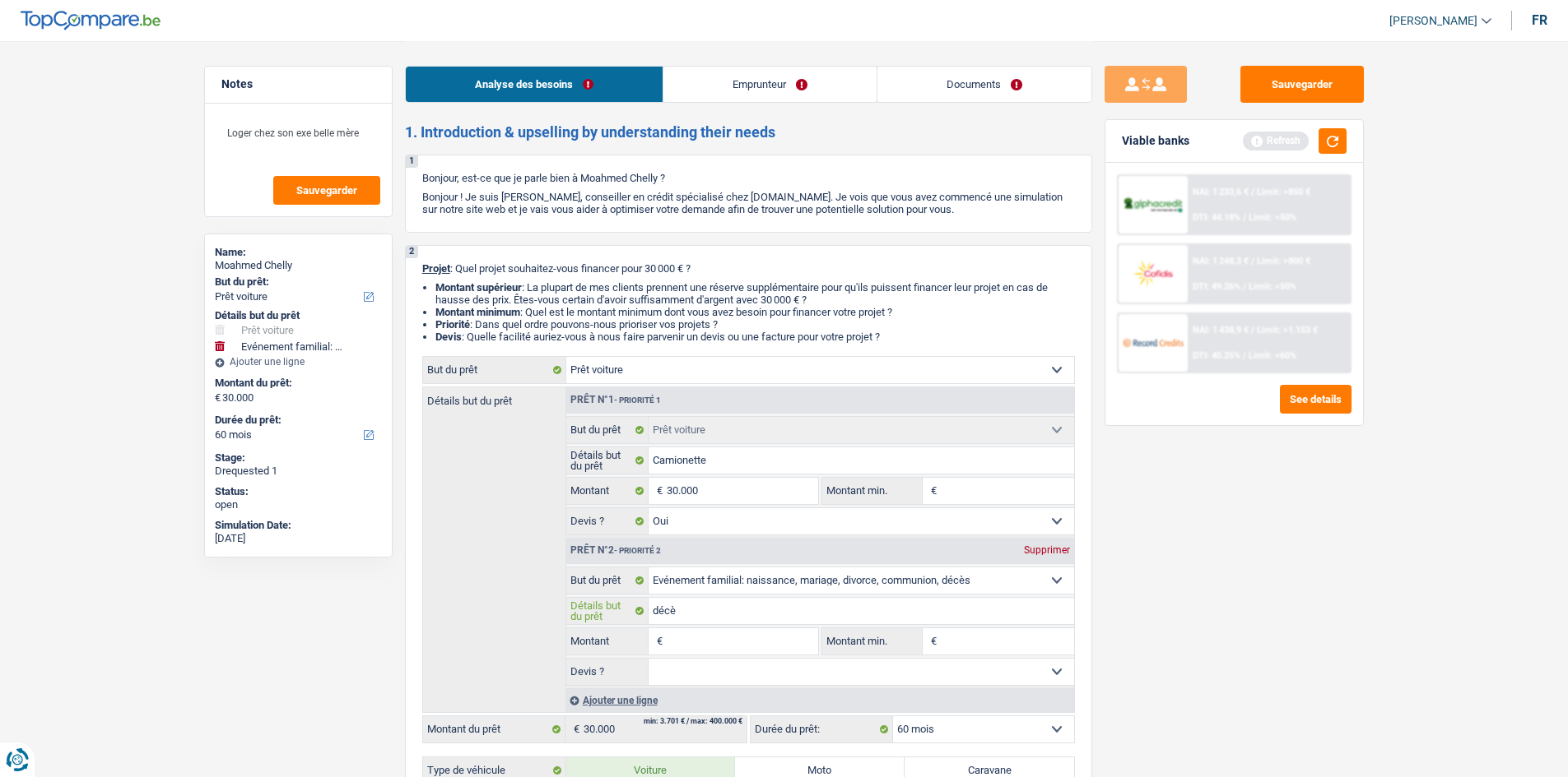
type input "décès"
click at [621, 308] on div "Sauvegarder Viable banks Refresh NAI: 1 233,6 € / Limit: >850 € DTI: 44.18% / L…" at bounding box center [1234, 409] width 284 height 686
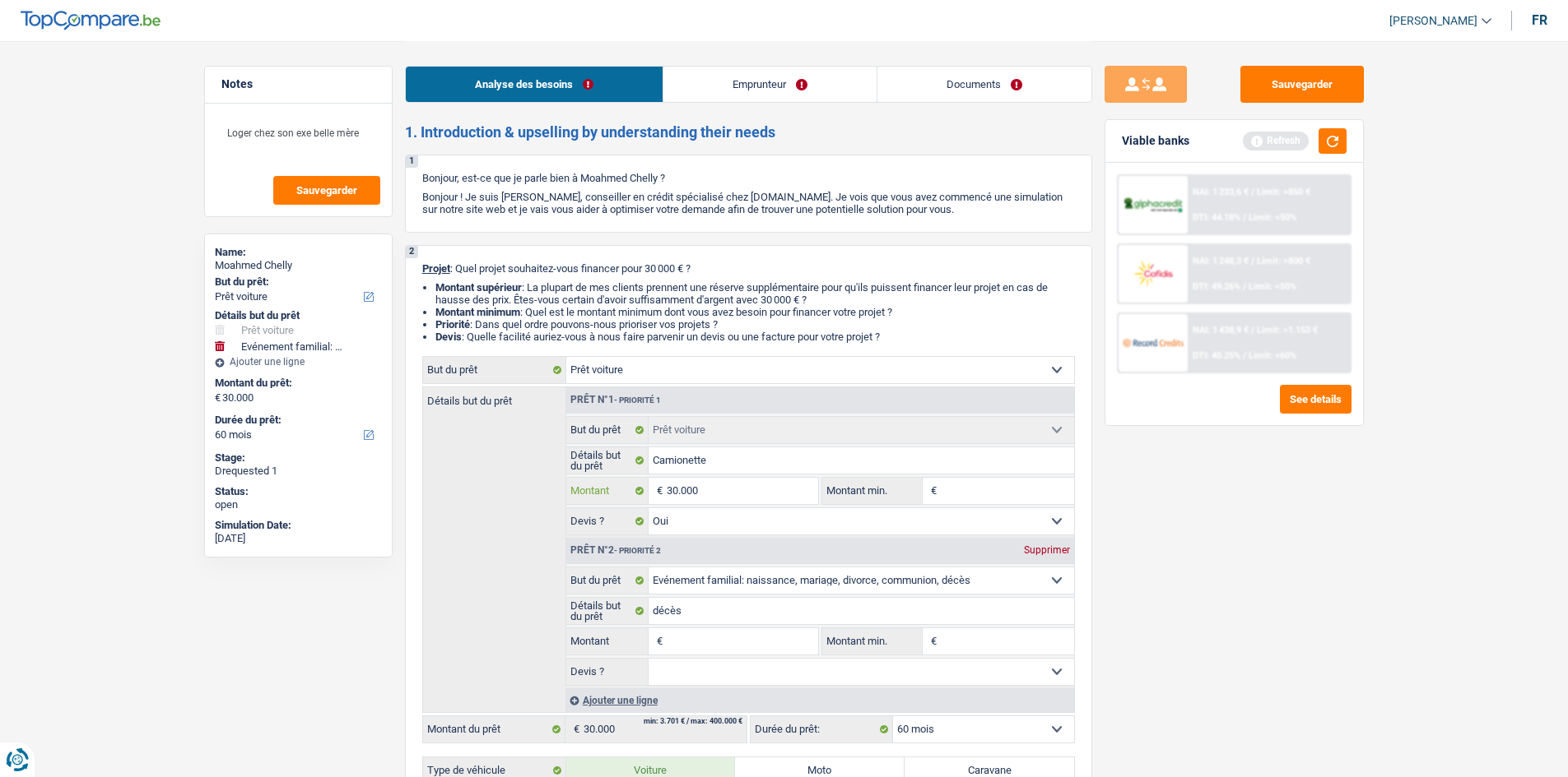
click at [621, 308] on input "30.000" at bounding box center [741, 491] width 150 height 26
click at [621, 308] on div "Sauvegarder Viable banks Refresh NAI: 1 233,6 € / Limit: >850 € DTI: 44.18% / L…" at bounding box center [1234, 409] width 284 height 686
click at [621, 90] on link "Emprunteur" at bounding box center [770, 84] width 213 height 35
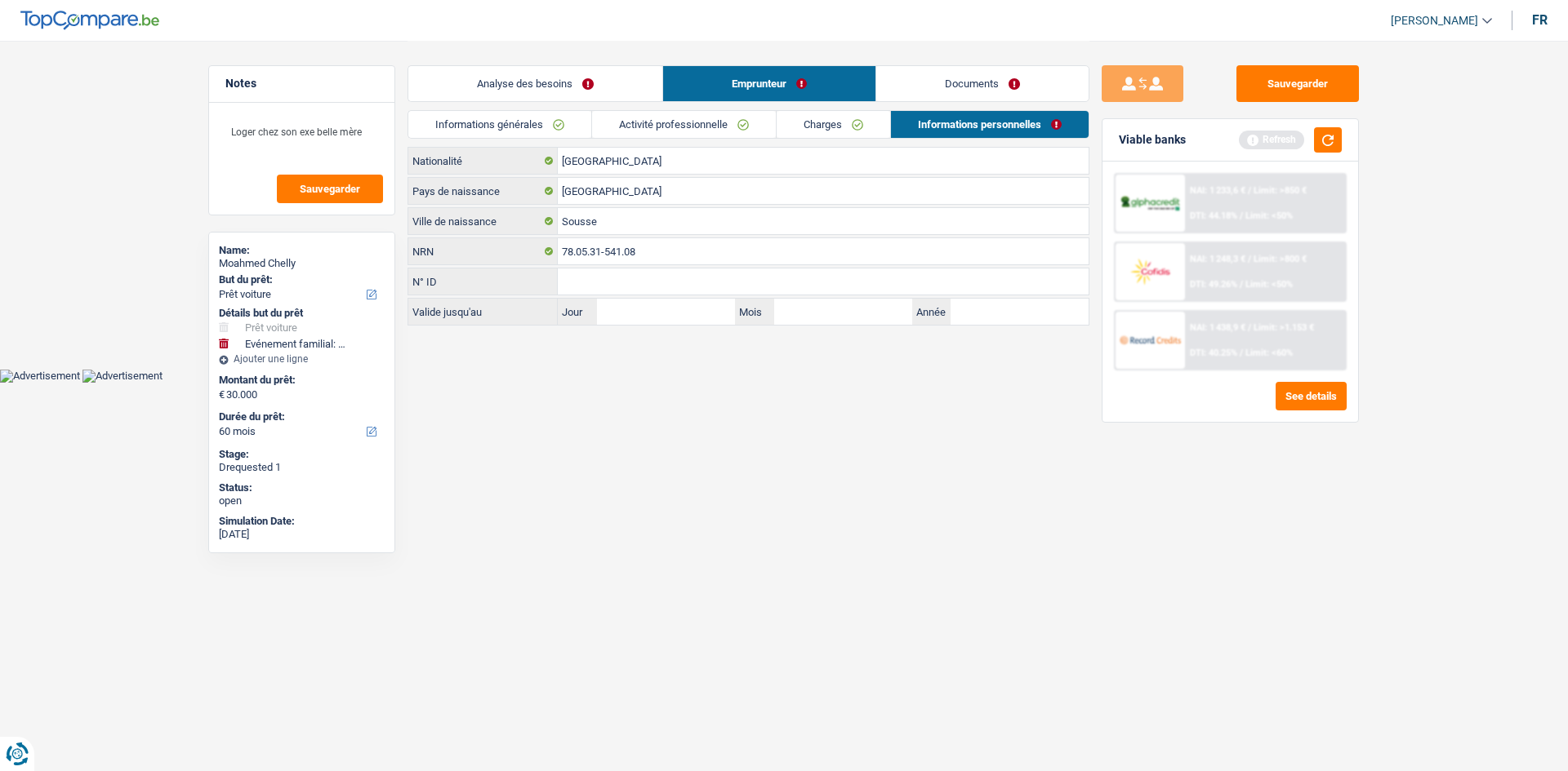
click at [616, 125] on link "Activité professionnelle" at bounding box center [684, 124] width 183 height 27
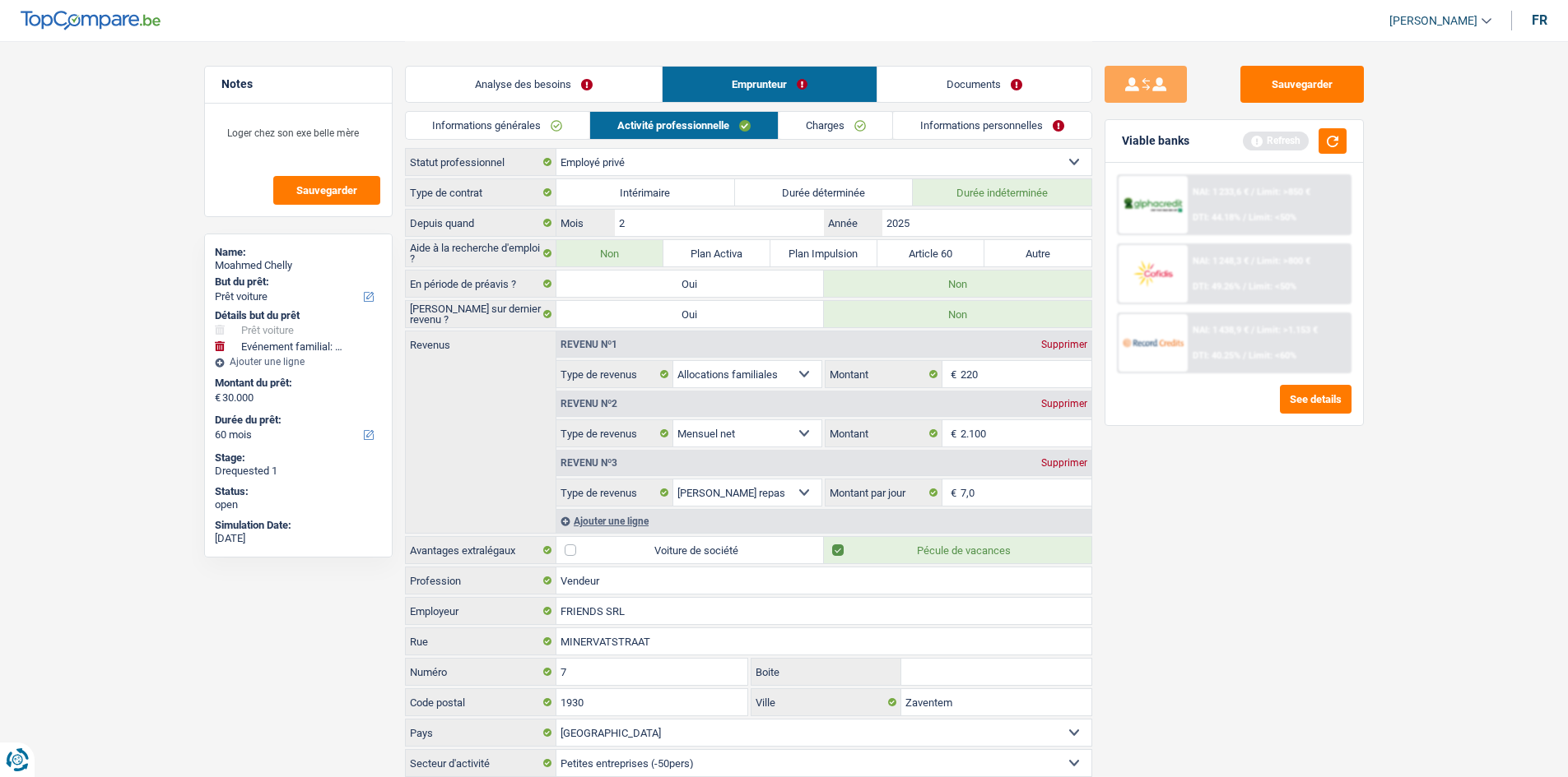
click at [621, 124] on link "Charges" at bounding box center [835, 125] width 115 height 27
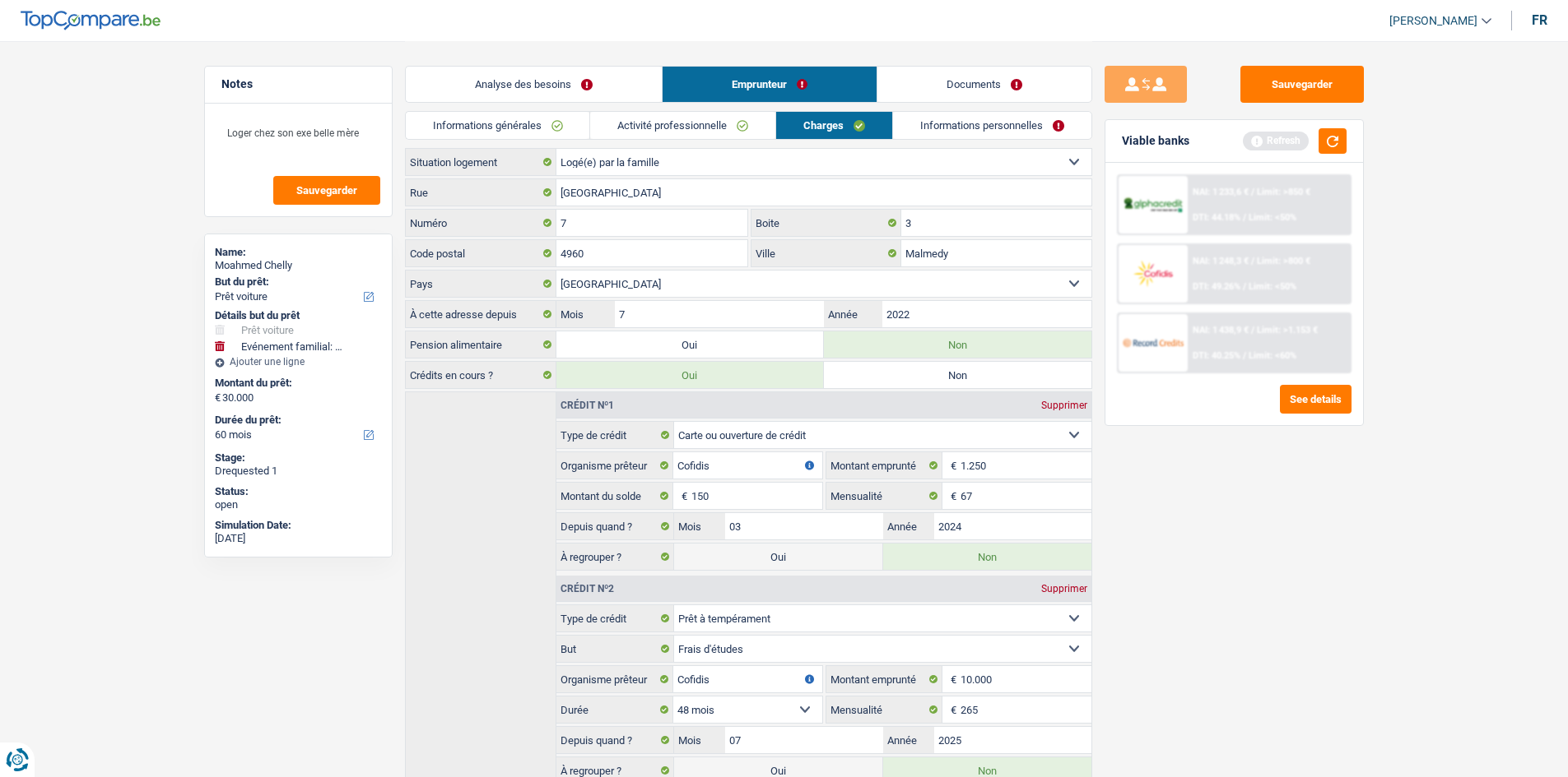
click at [621, 128] on link "Informations personnelles" at bounding box center [992, 125] width 199 height 27
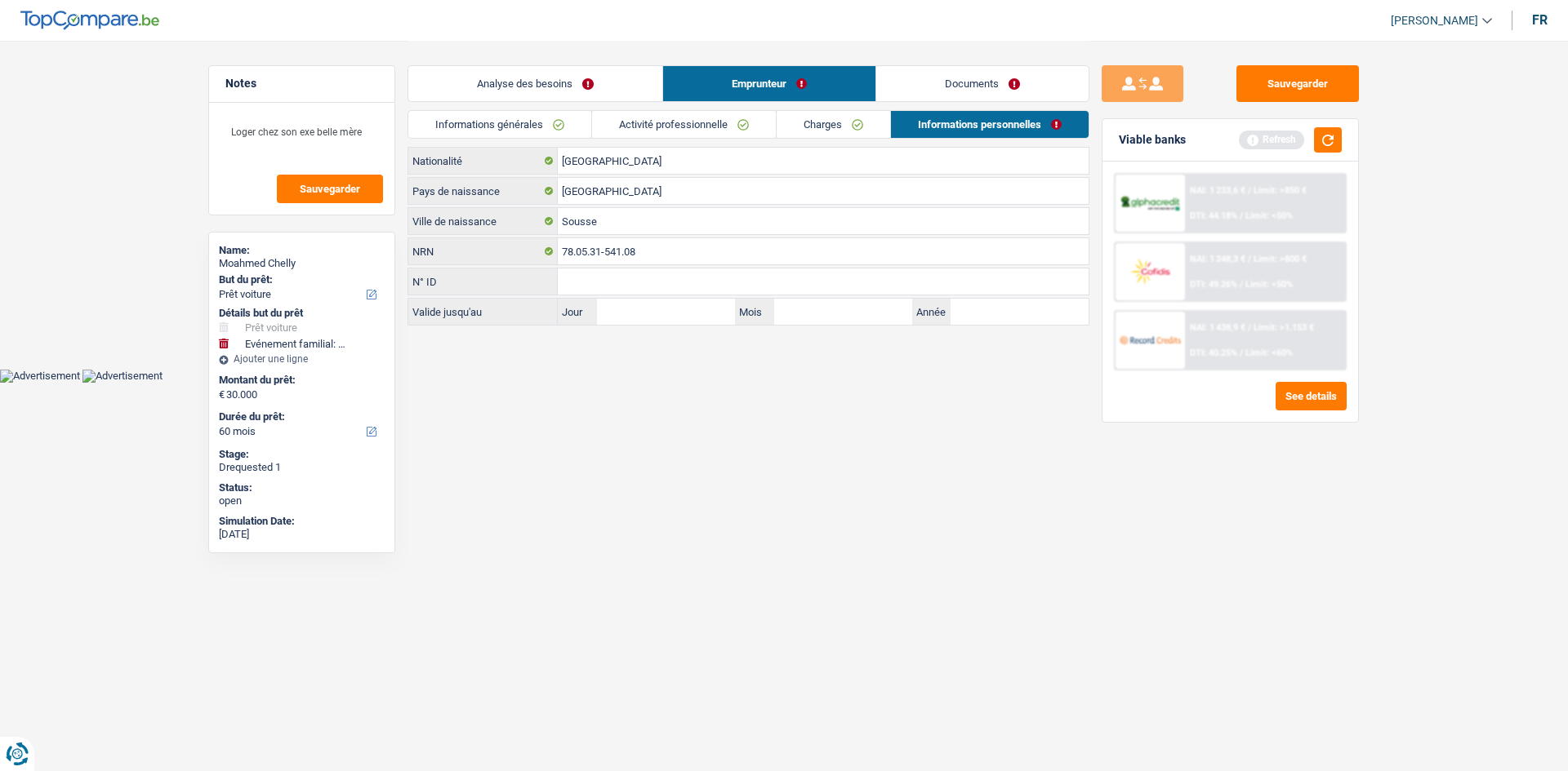
click at [504, 131] on link "Informations générales" at bounding box center [500, 124] width 183 height 27
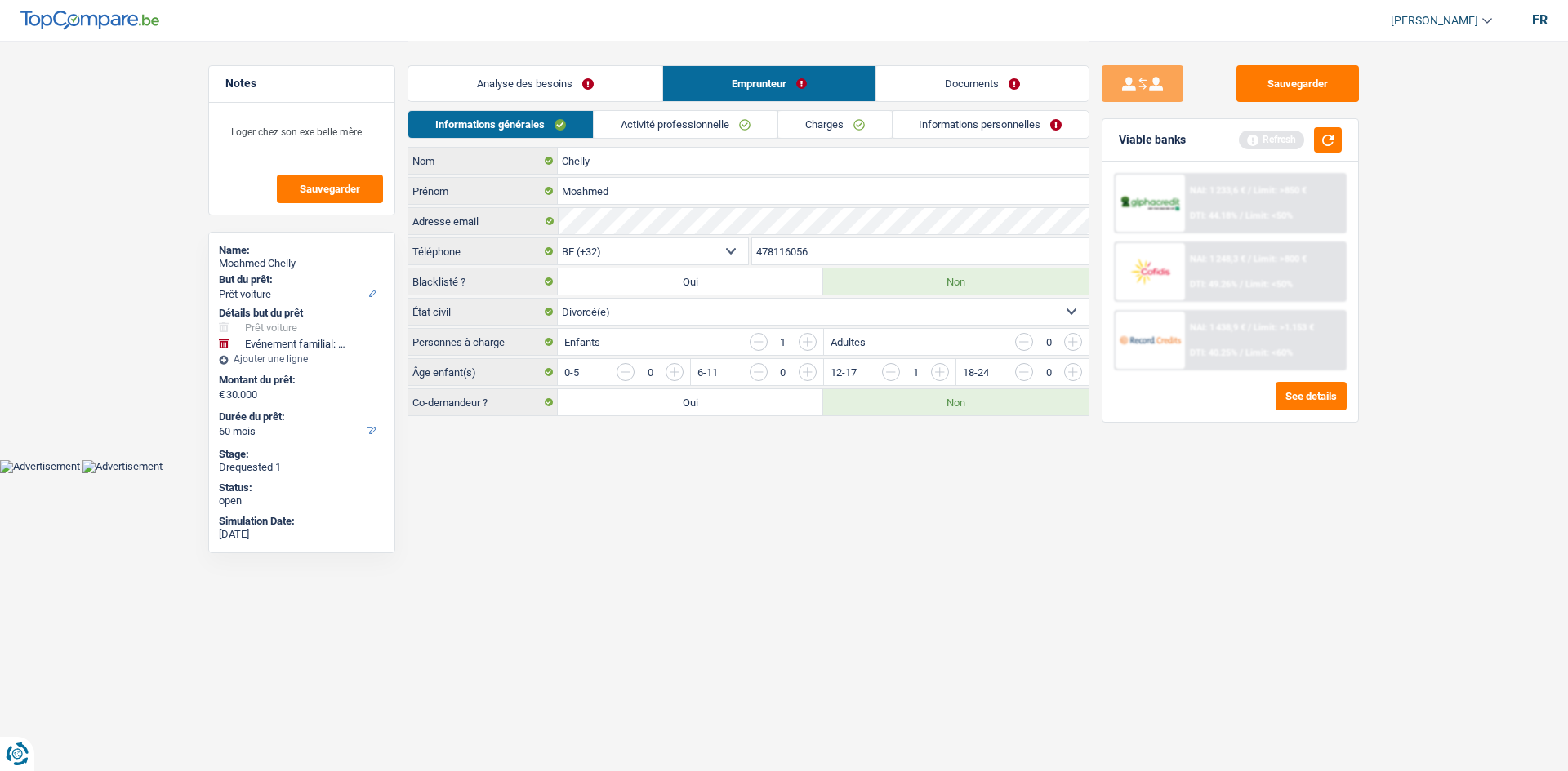
click at [545, 86] on link "Analyse des besoins" at bounding box center [535, 83] width 254 height 35
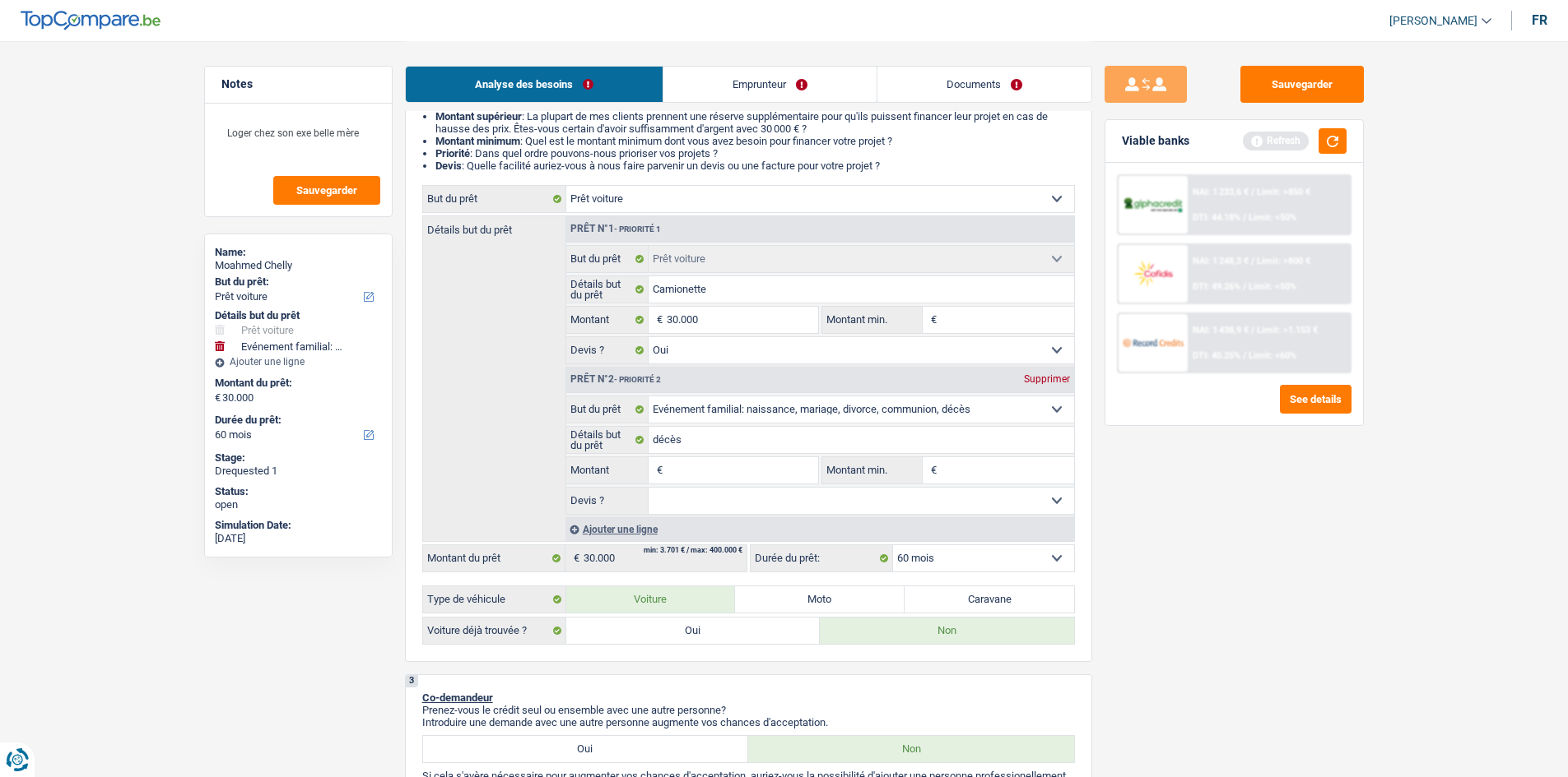
scroll to position [164, 0]
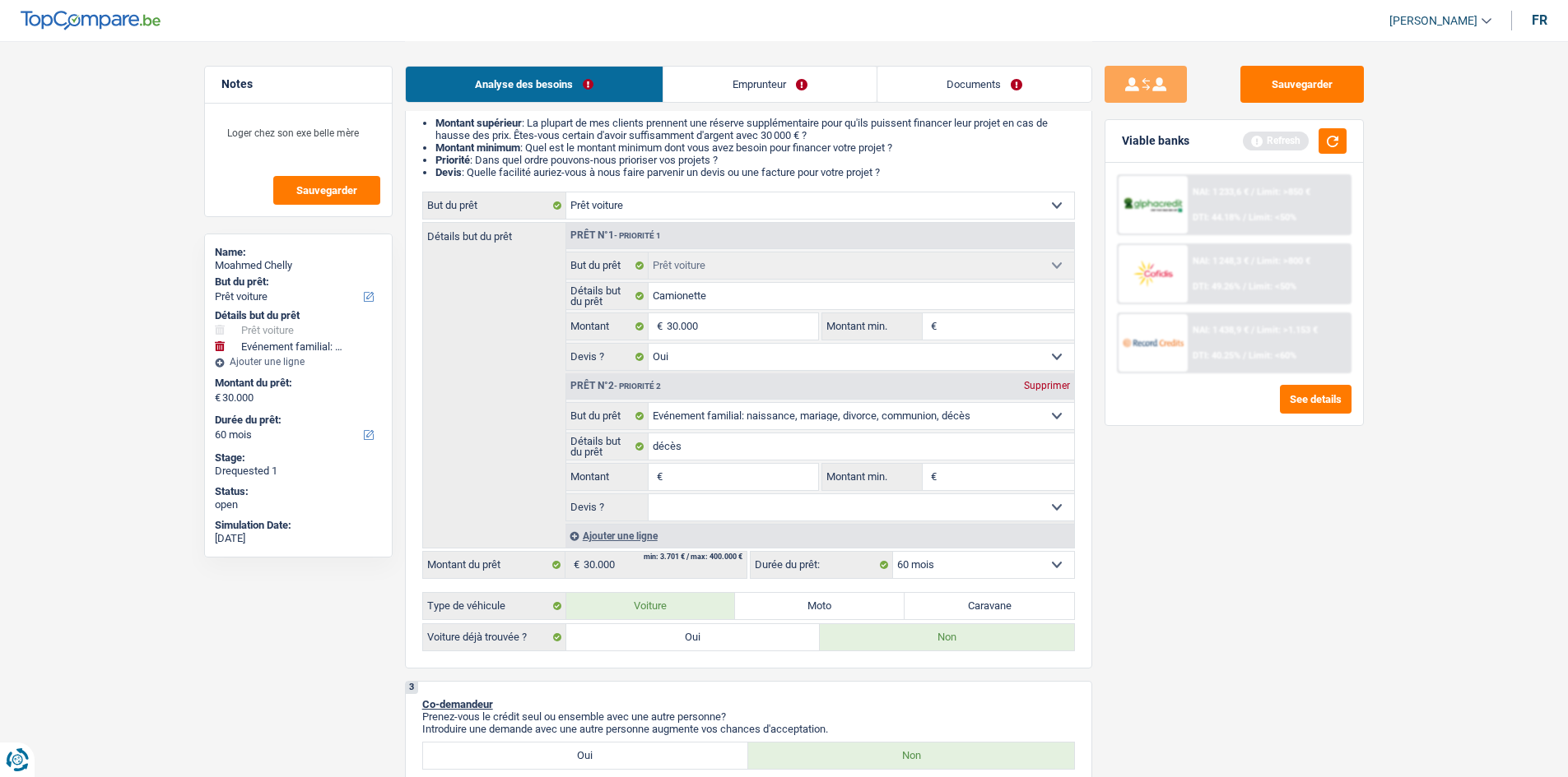
click at [621, 201] on select "Confort maison: meubles, textile, peinture, électroménager, outillage non-profe…" at bounding box center [820, 205] width 508 height 26
select select "other"
click at [567, 192] on select "Confort maison: meubles, textile, peinture, électroménager, outillage non-profe…" at bounding box center [820, 205] width 508 height 26
select select "other"
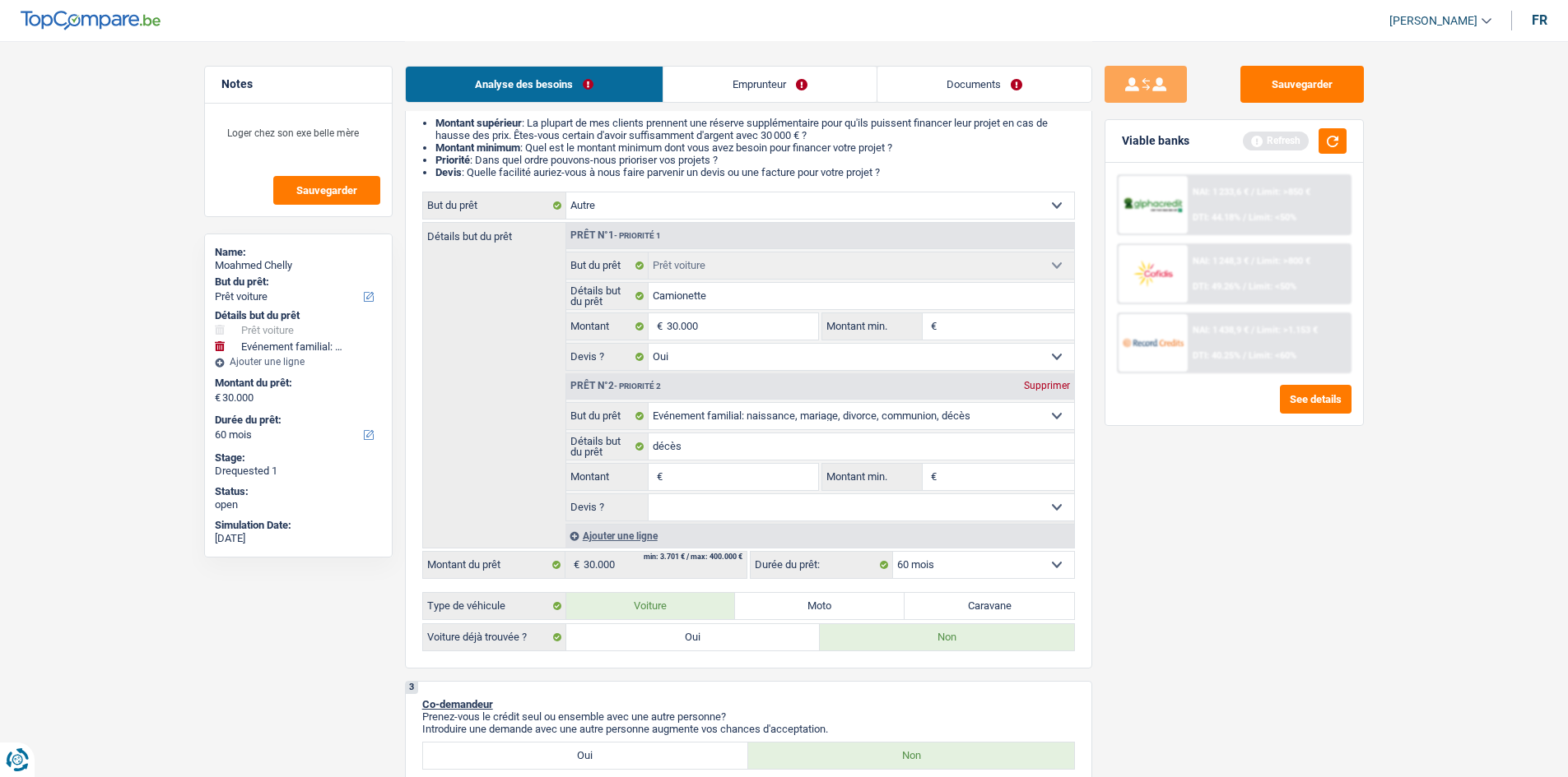
select select "other"
select select
select select "other"
select select
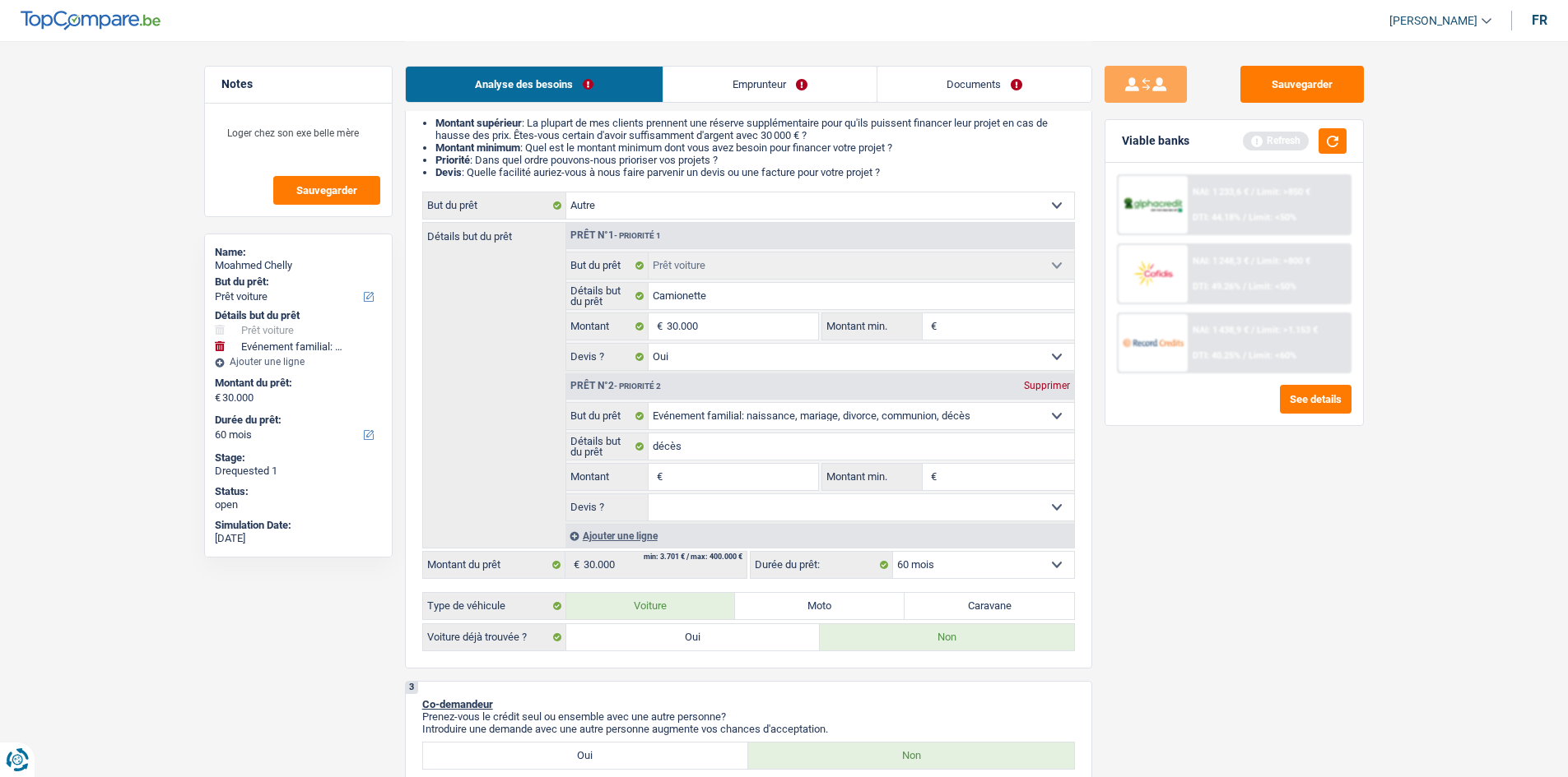
radio input "false"
select select "car"
type input "Camionette"
type input "30.000"
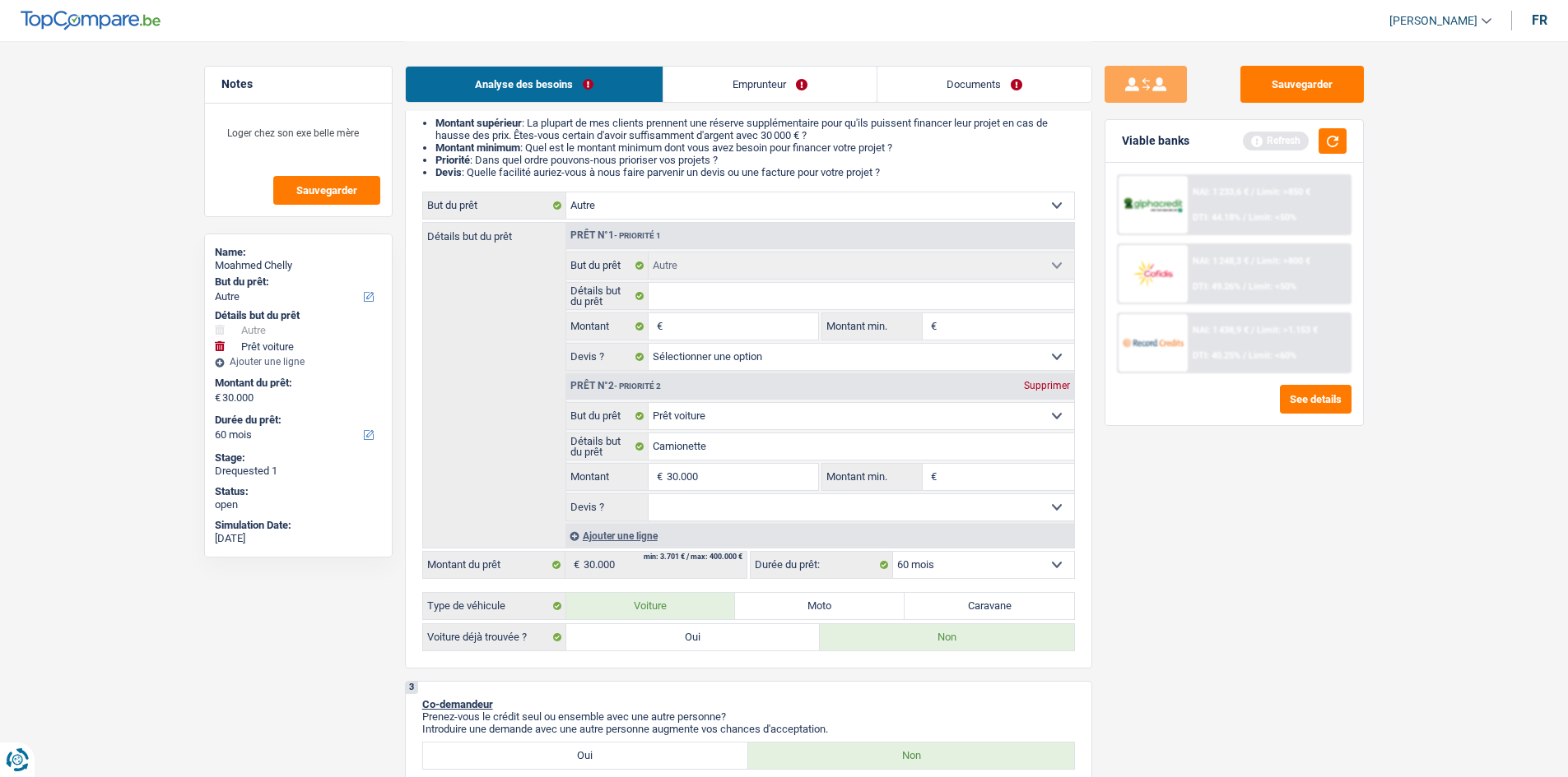
select select "yes"
select select "car"
type input "Camionette"
type input "30.000"
select select "yes"
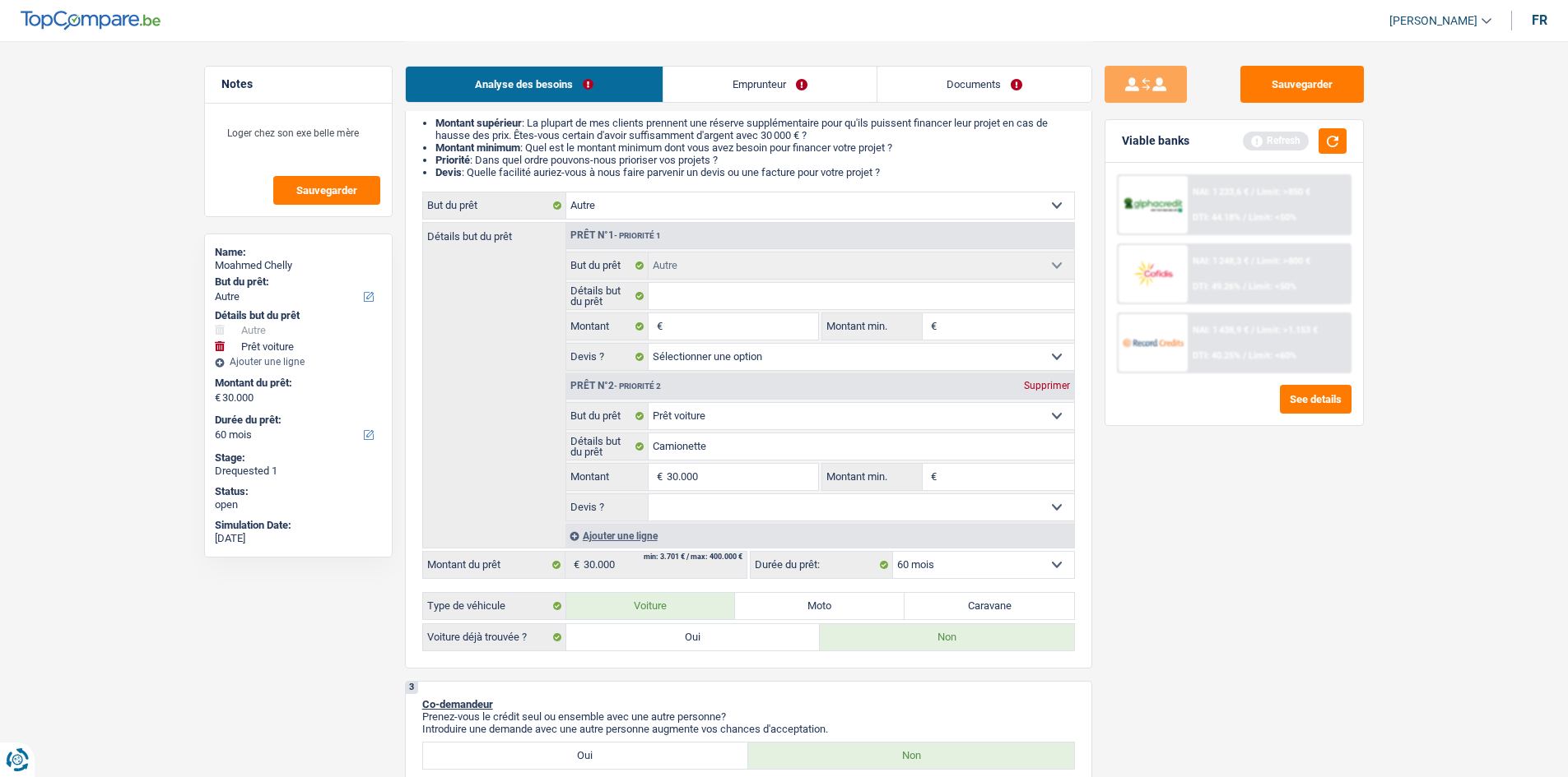
select select "120"
select select "familyEvent"
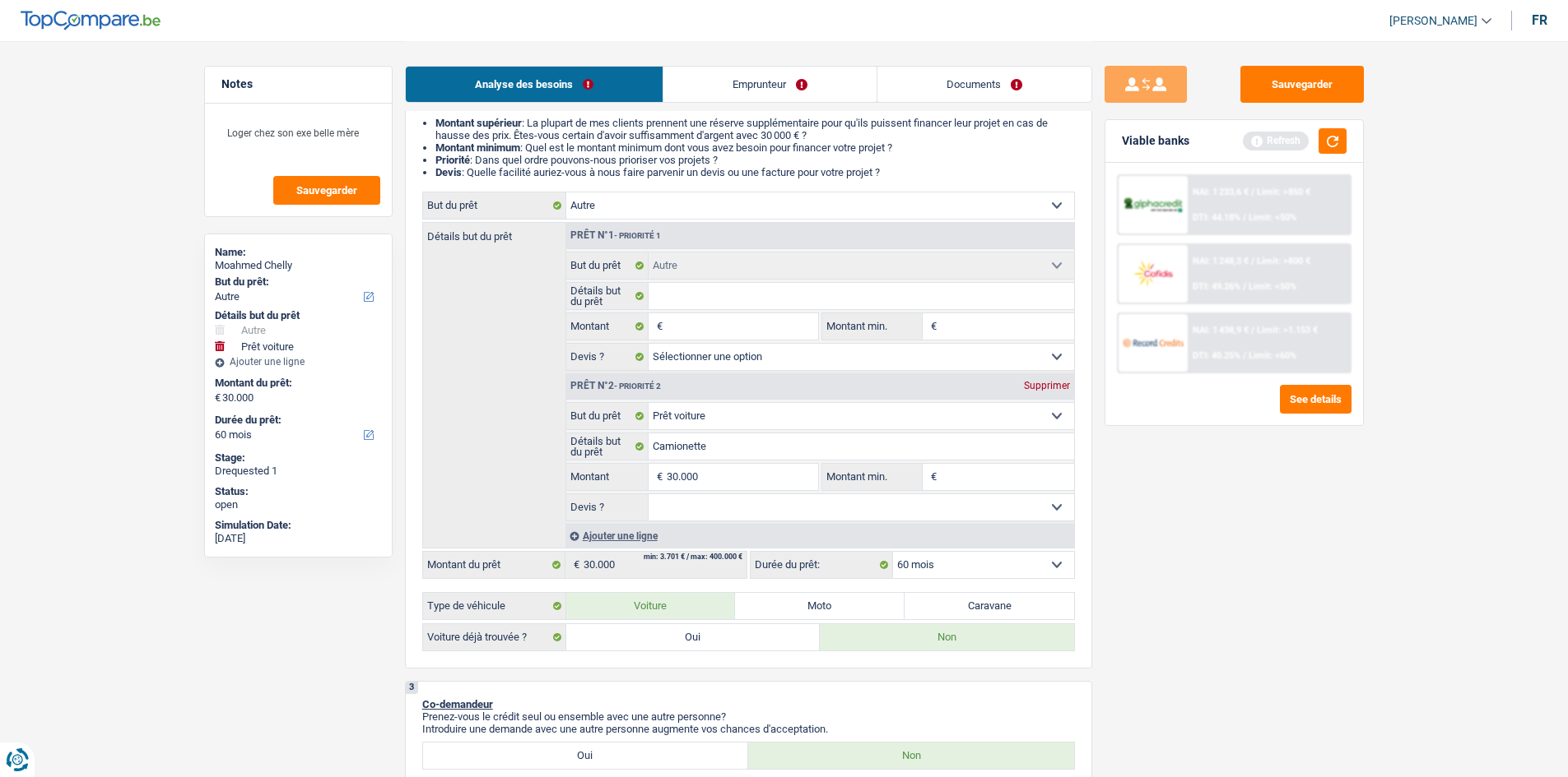
select select "familyEvent"
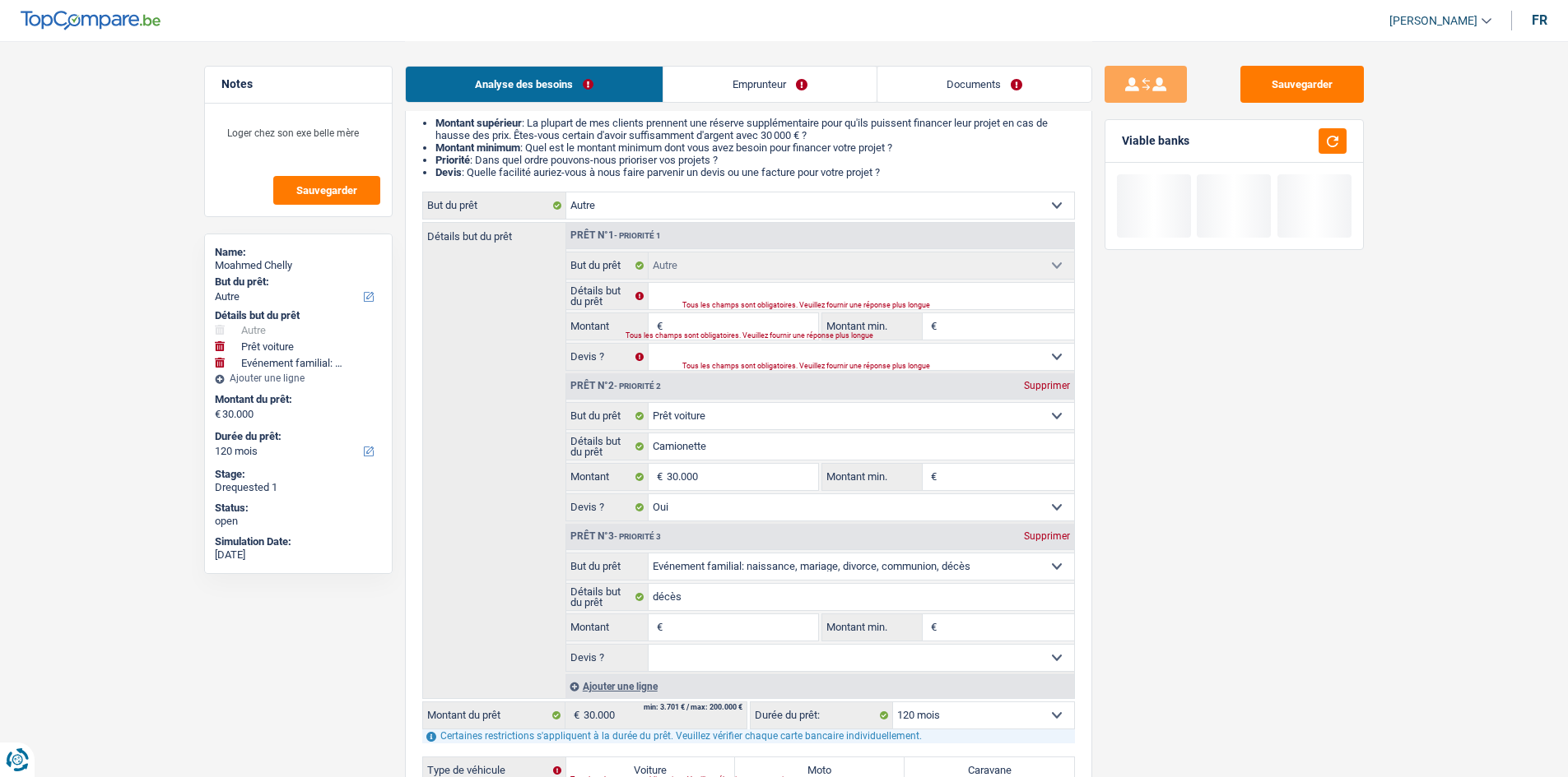
click at [621, 308] on input "Montant" at bounding box center [741, 326] width 150 height 26
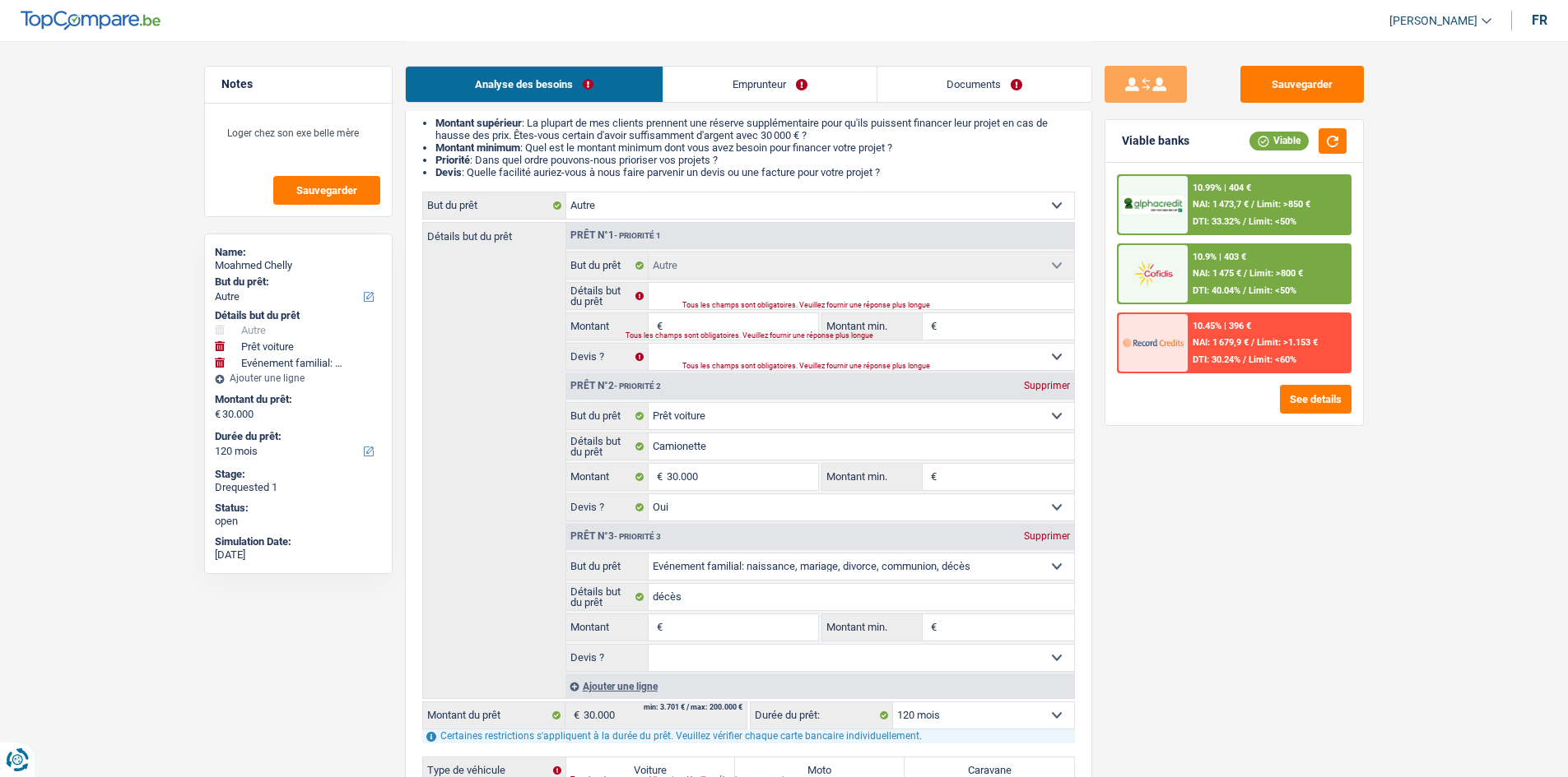
type input "3"
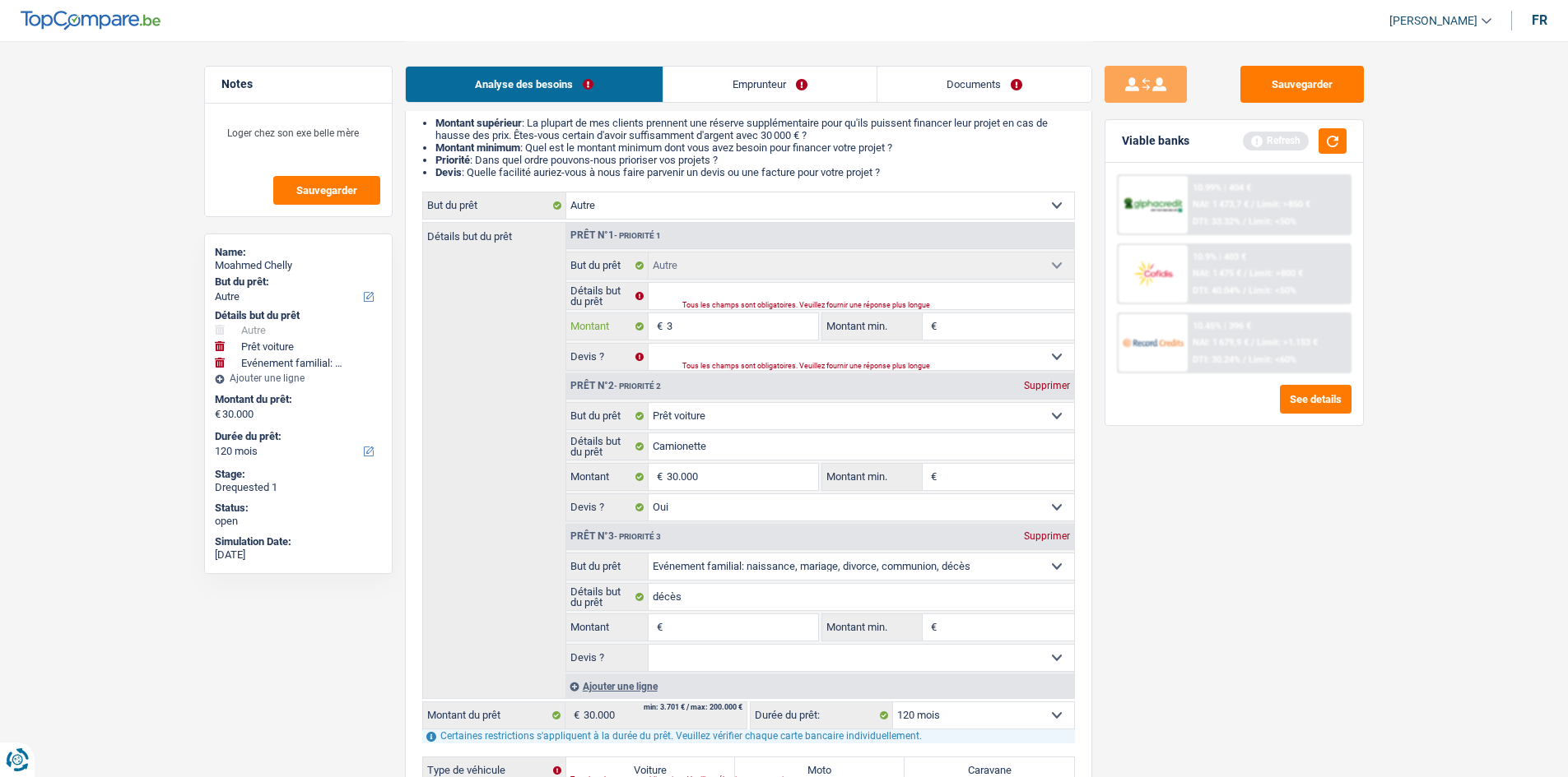
type input "30"
type input "300"
type input "3.000"
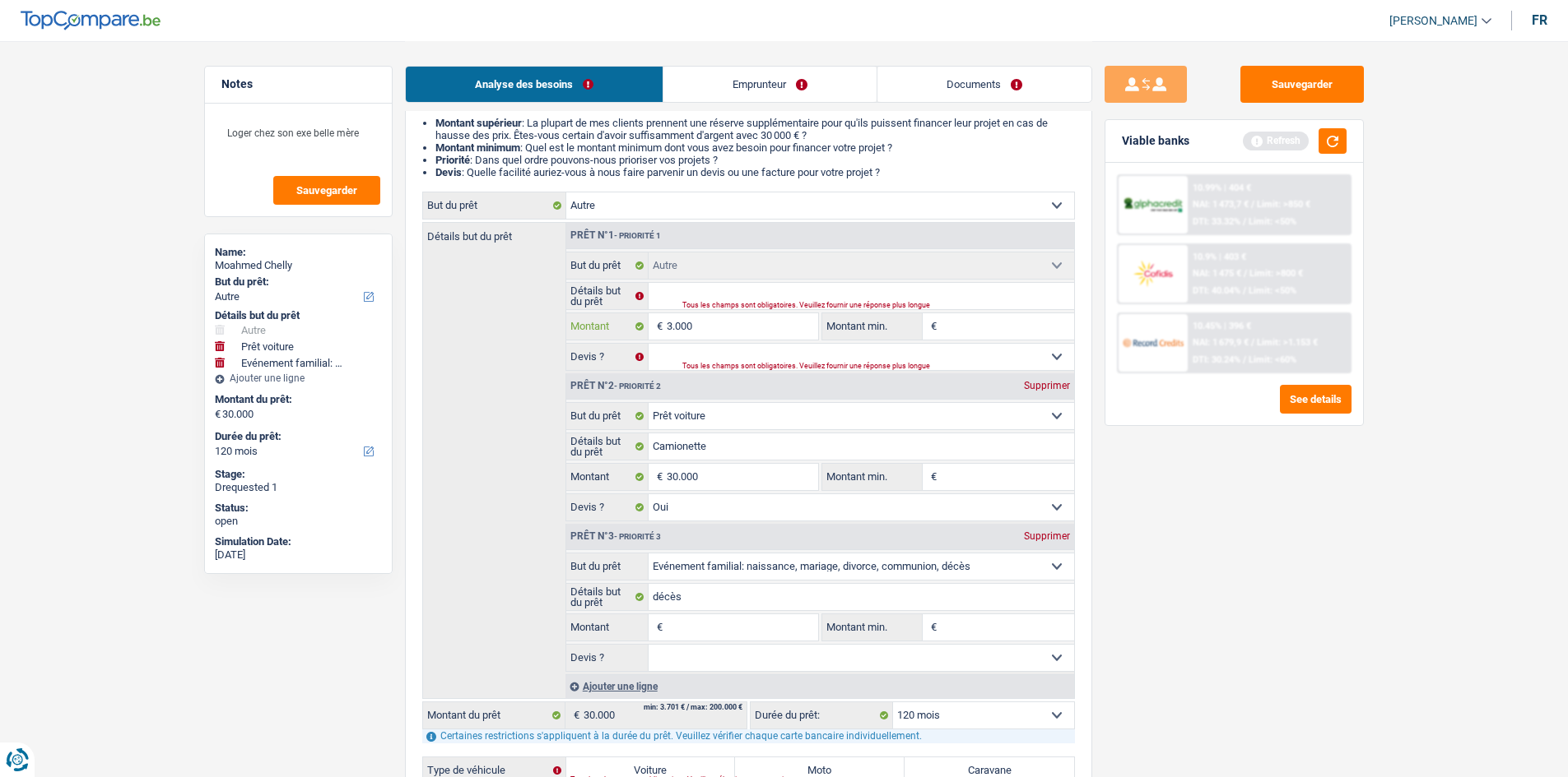
type input "3.000"
type input "30.000"
type input "60.000"
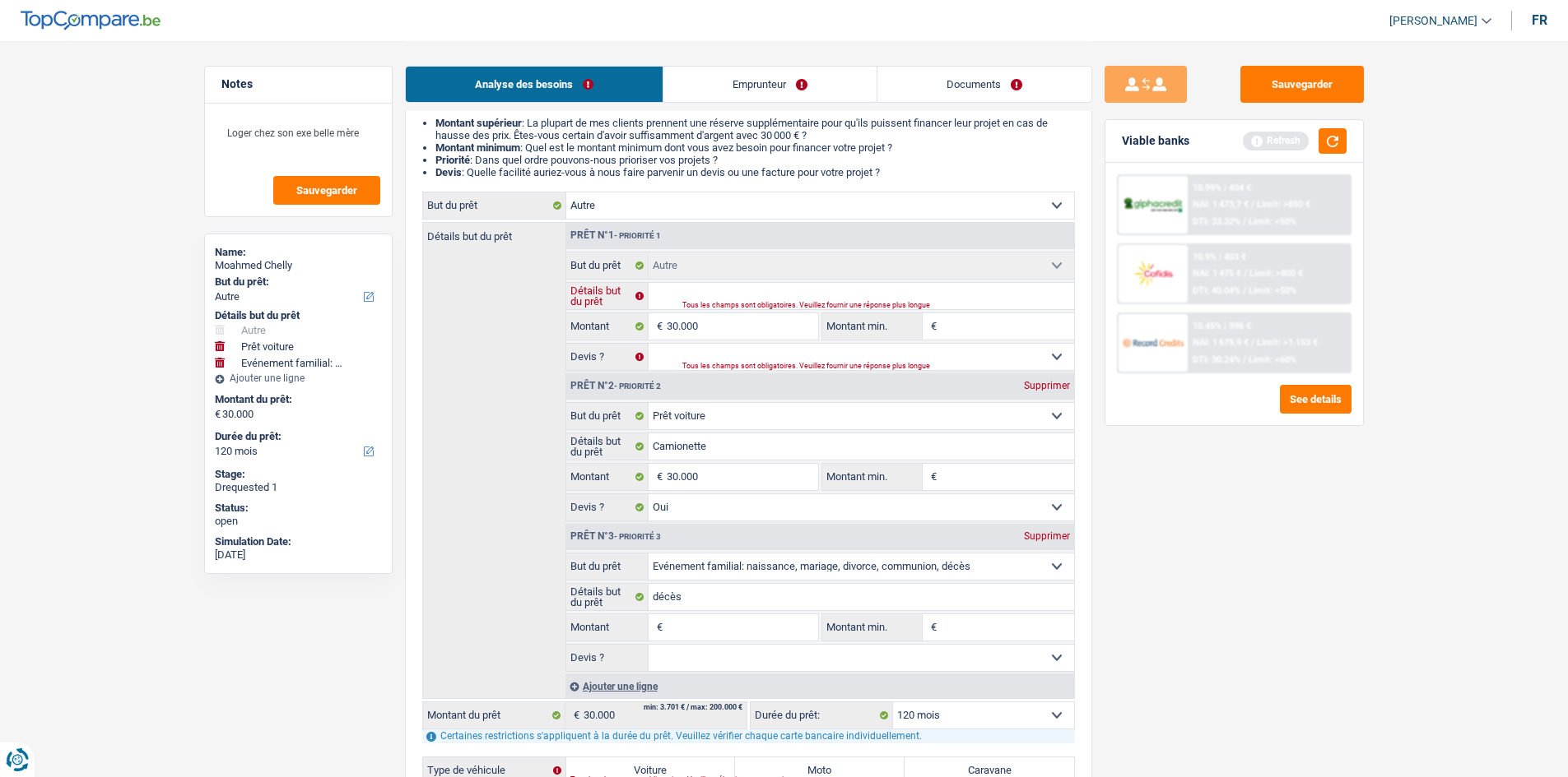
type input "60.000"
click at [621, 300] on input "Détails but du prêt" at bounding box center [861, 296] width 426 height 26
select select "144"
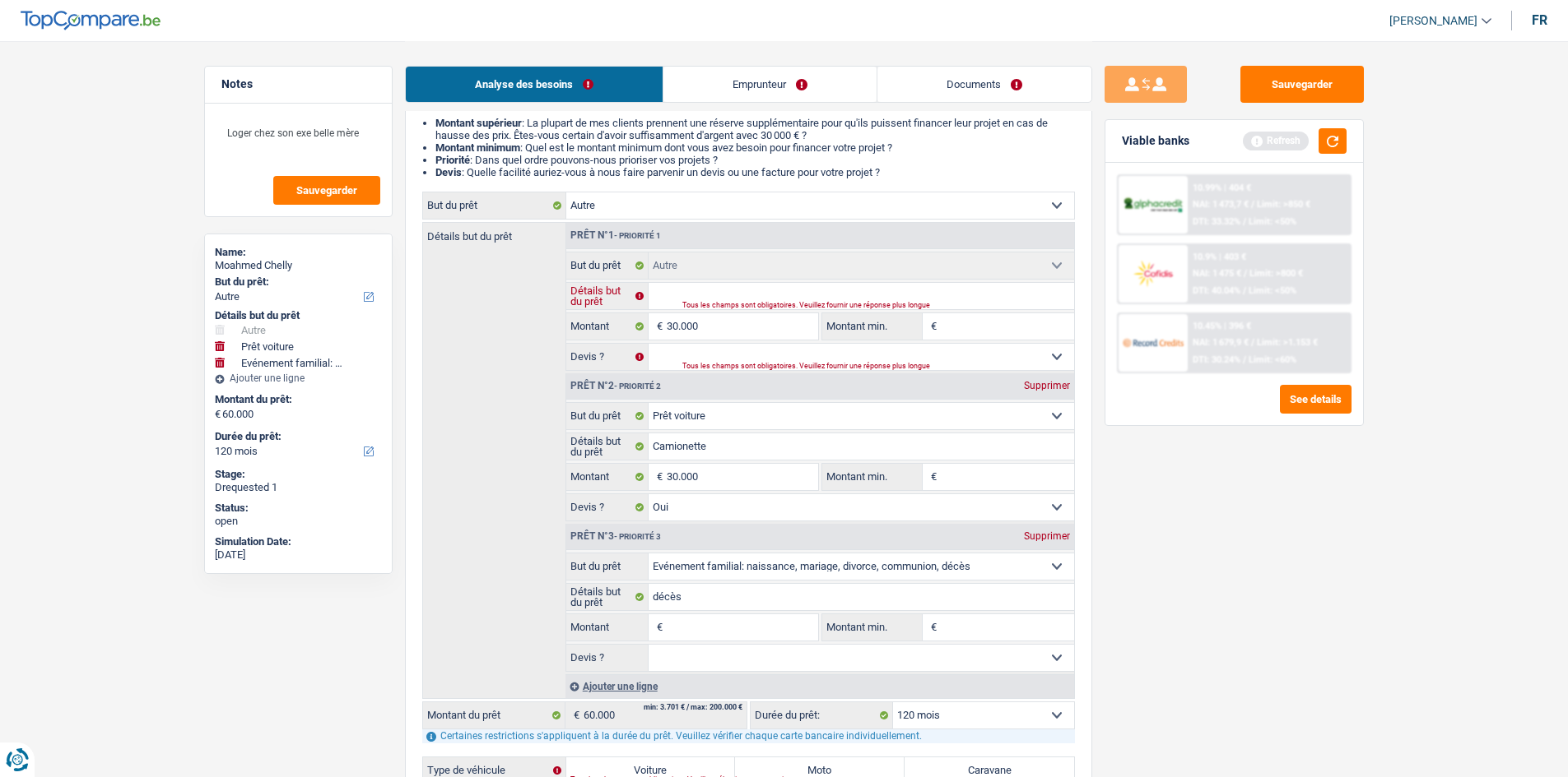
select select "144"
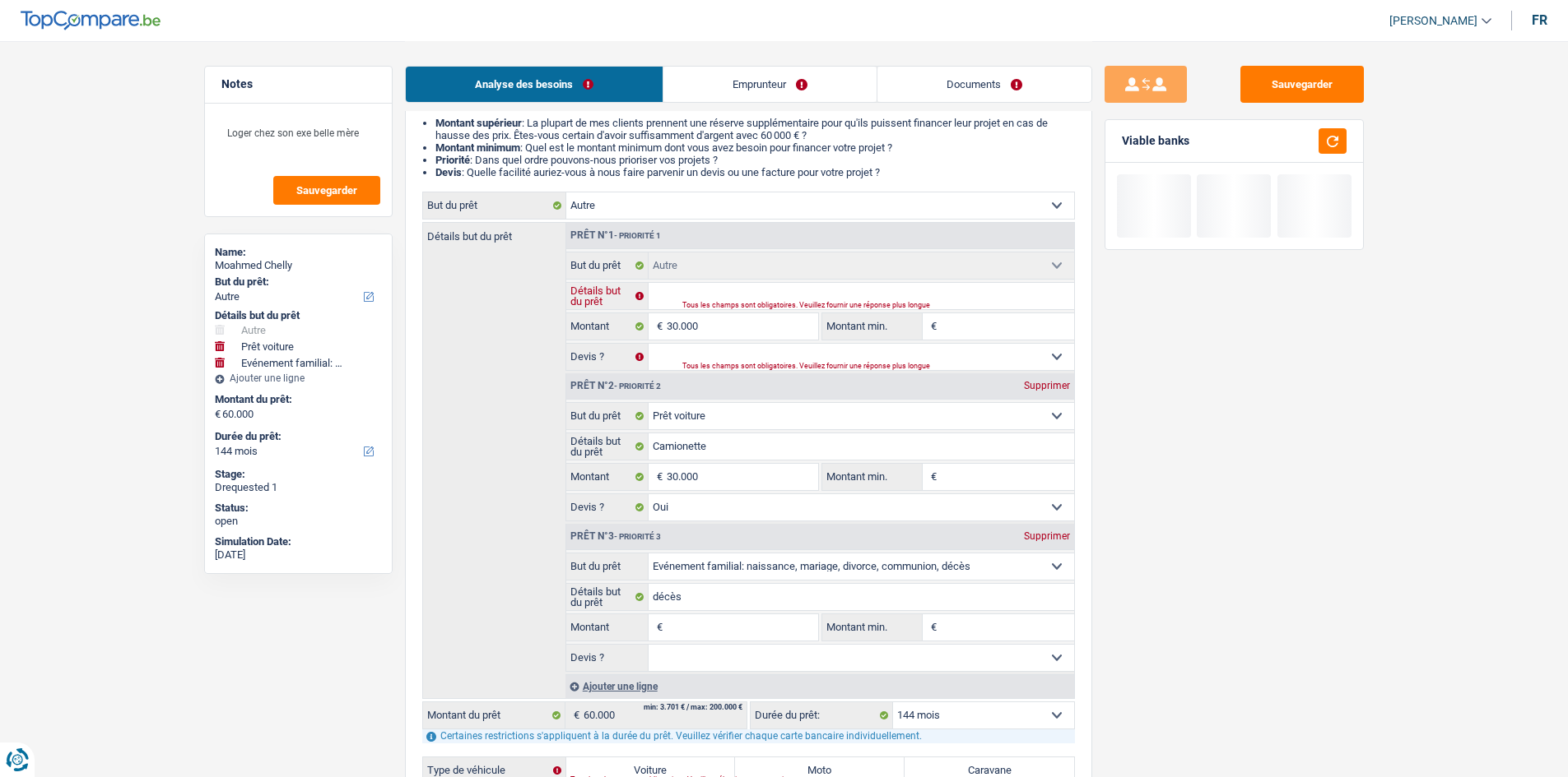
type input "C"
type input "Ca"
type input "Cam"
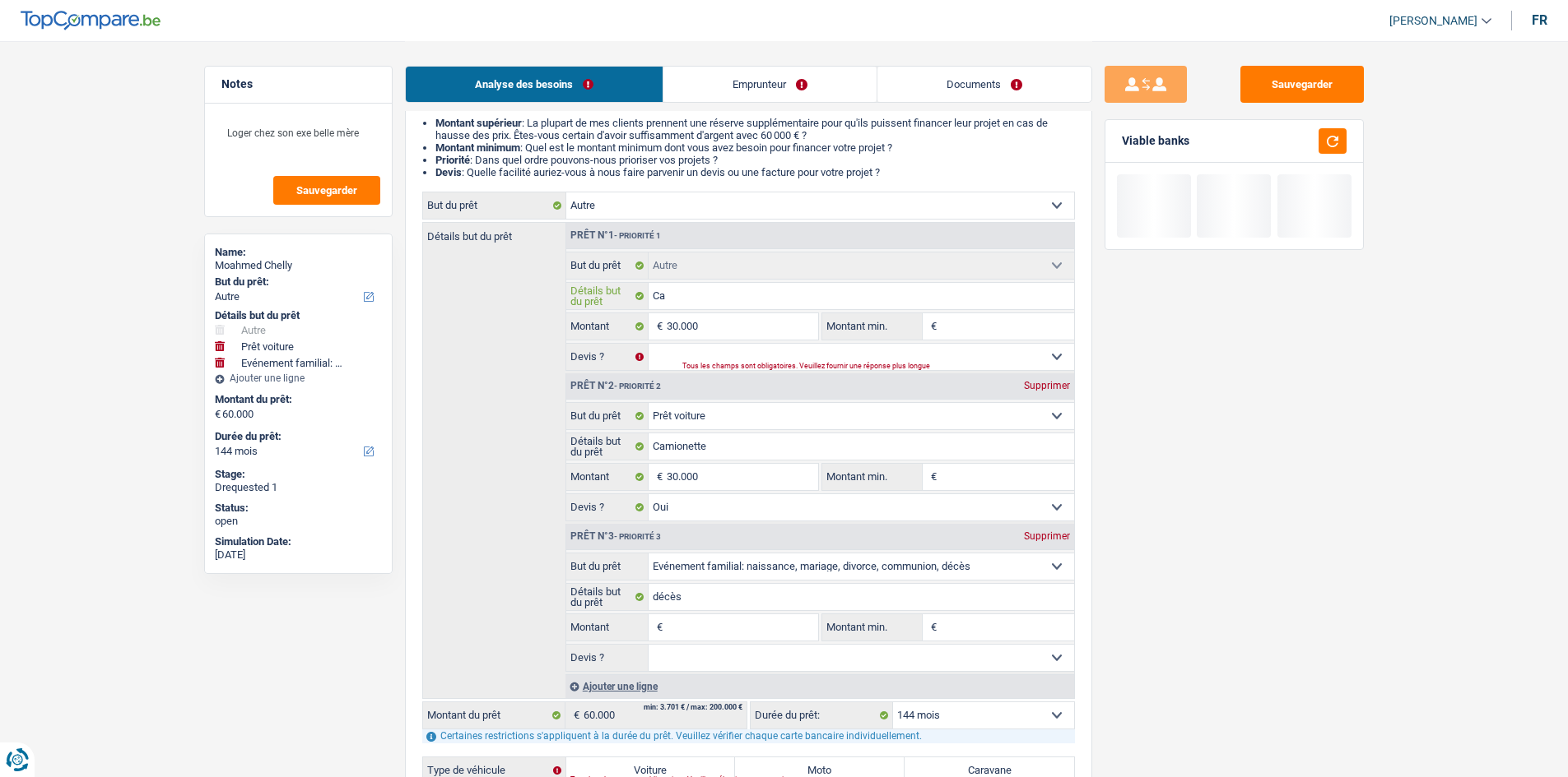
type input "Cam"
type input "Cami"
type input "Camio"
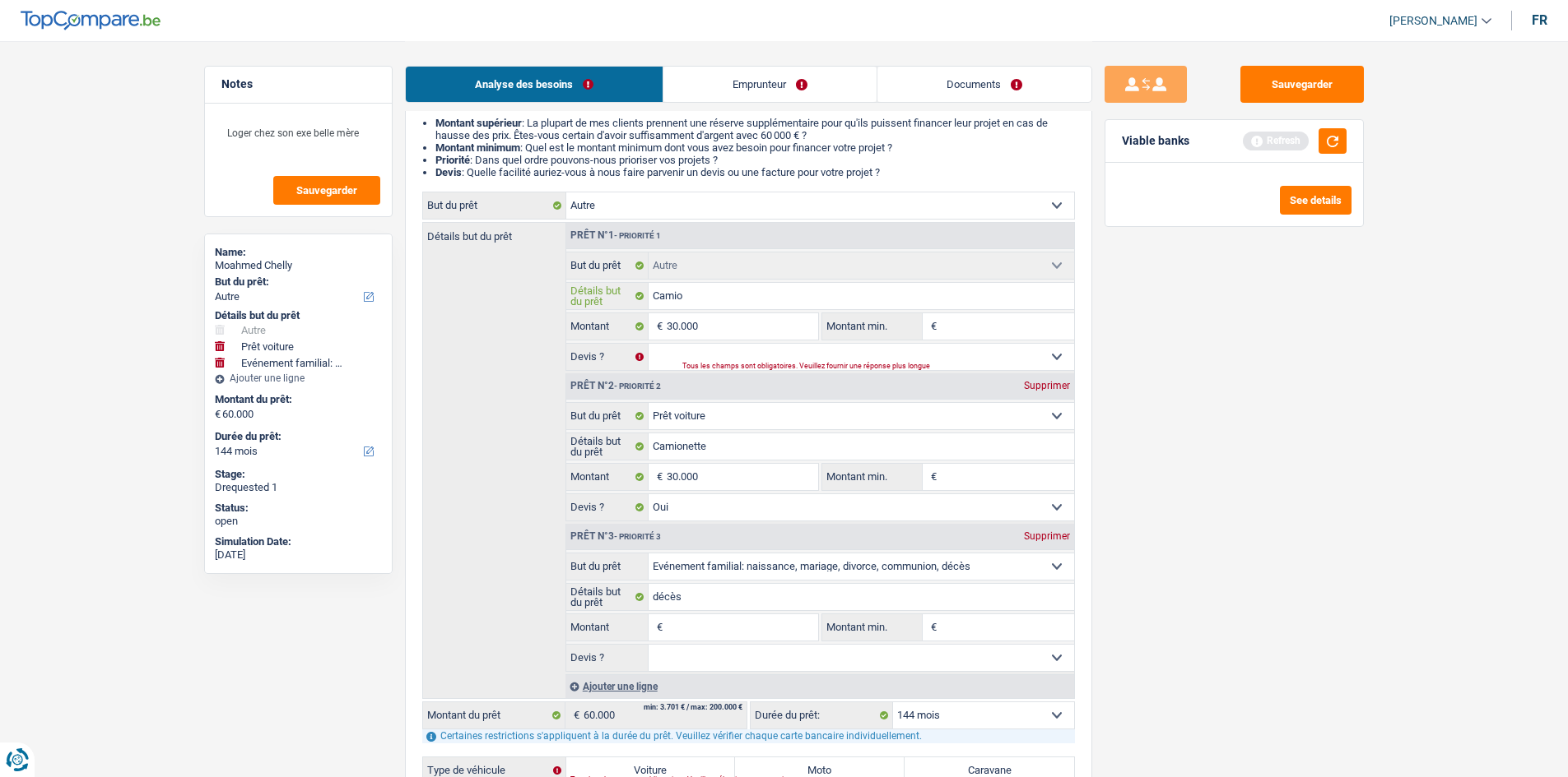
type input "Camion"
type input "Camione"
type input "Camionet"
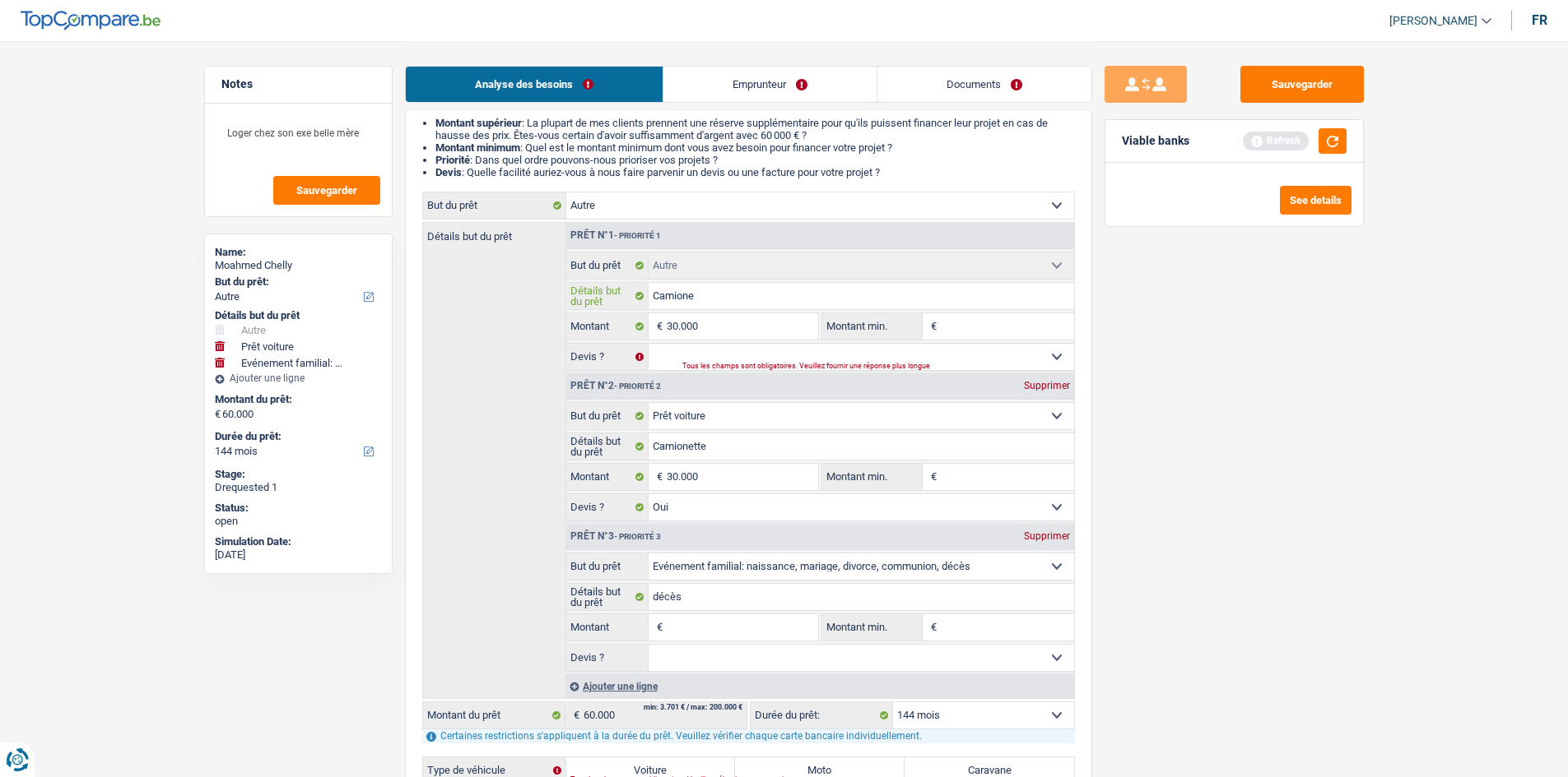
type input "Camionet"
type input "Camionett"
type input "Camionette"
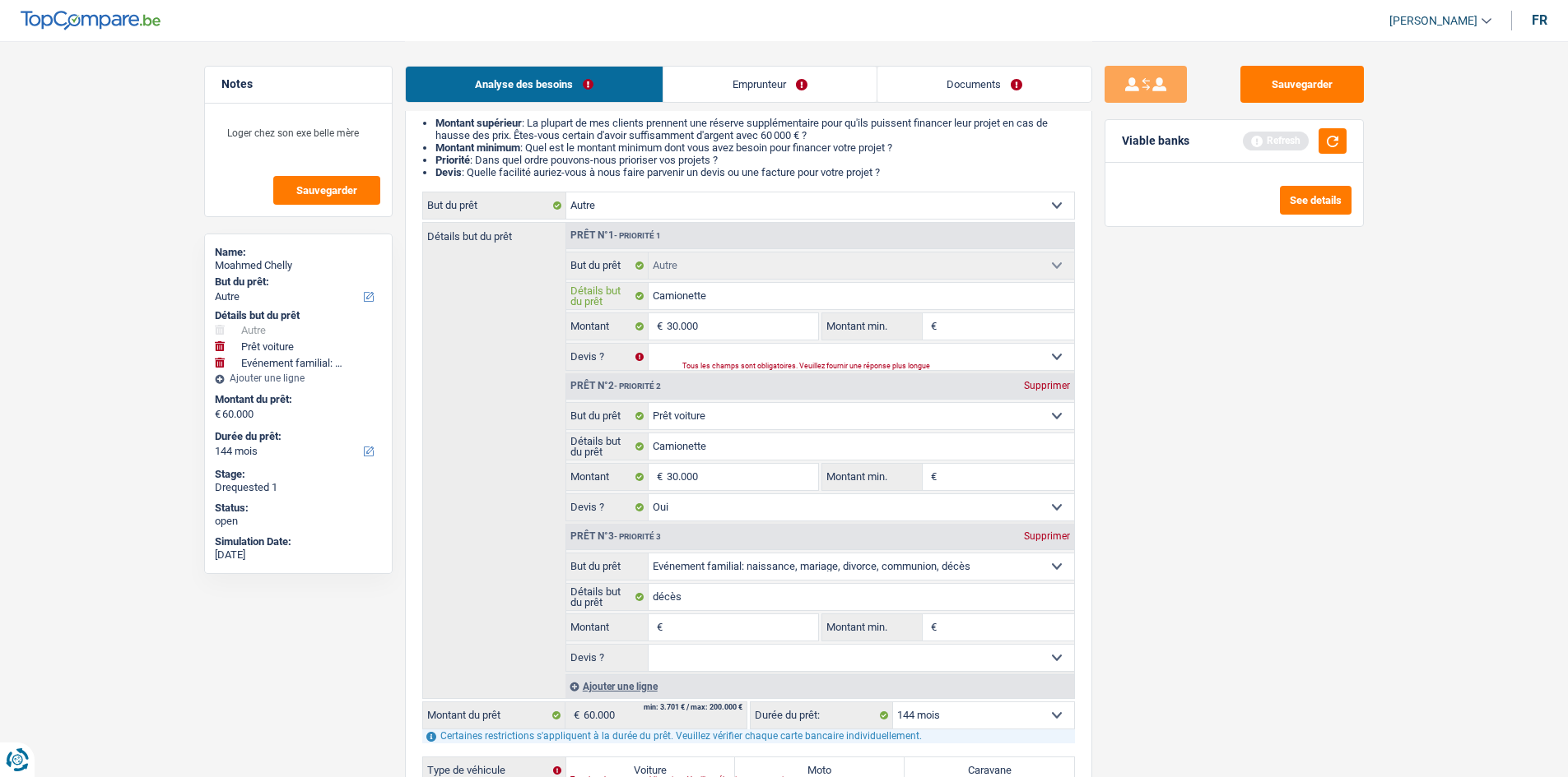
type input "Camionette"
click at [621, 308] on div "Prêt n°2 - Priorité 2 Supprimer" at bounding box center [820, 386] width 508 height 26
click at [621, 308] on div "Supprimer" at bounding box center [1047, 385] width 54 height 10
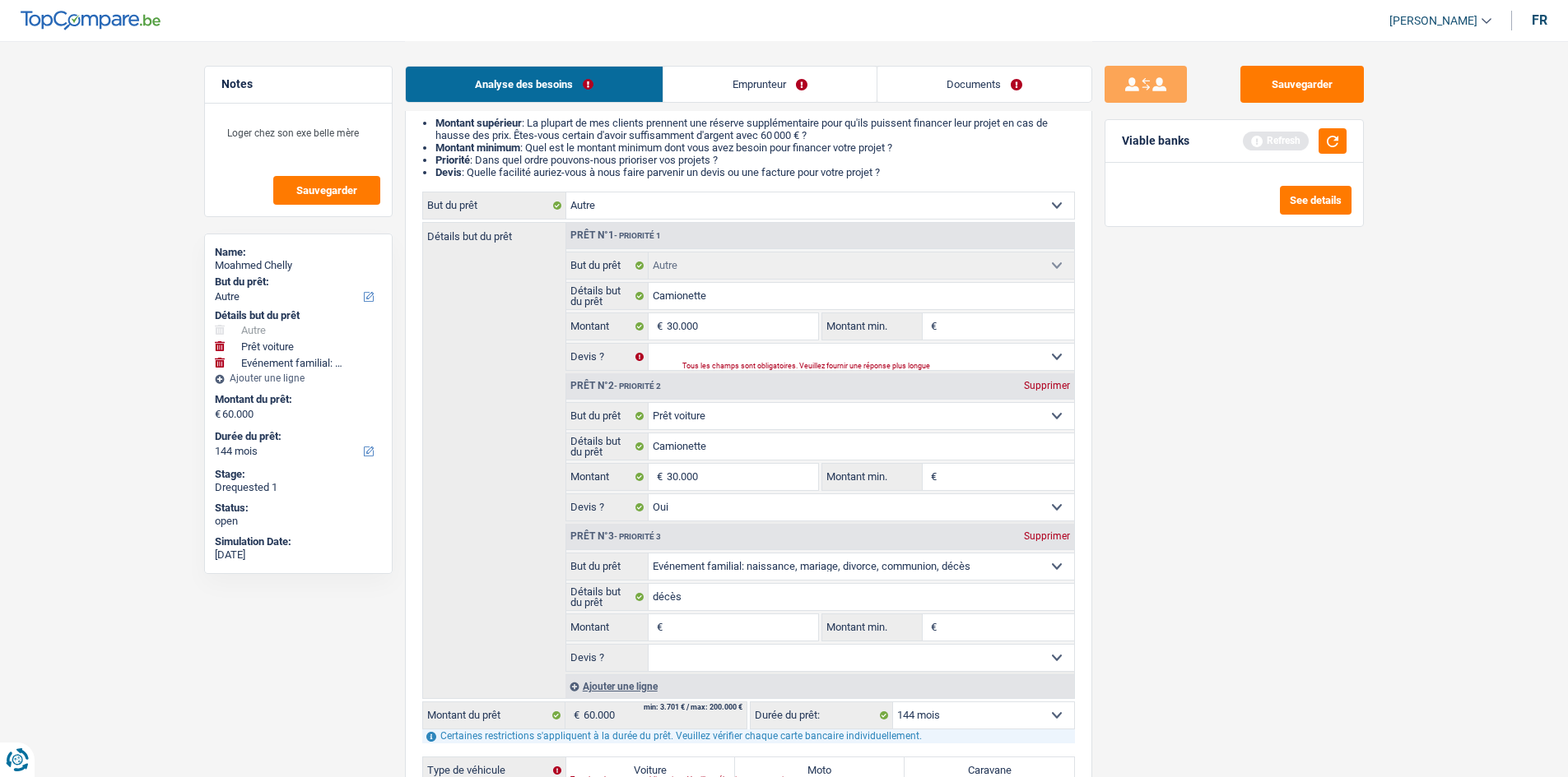
type input "30.000"
select select "120"
type input "30.000"
select select "120"
type input "30.000"
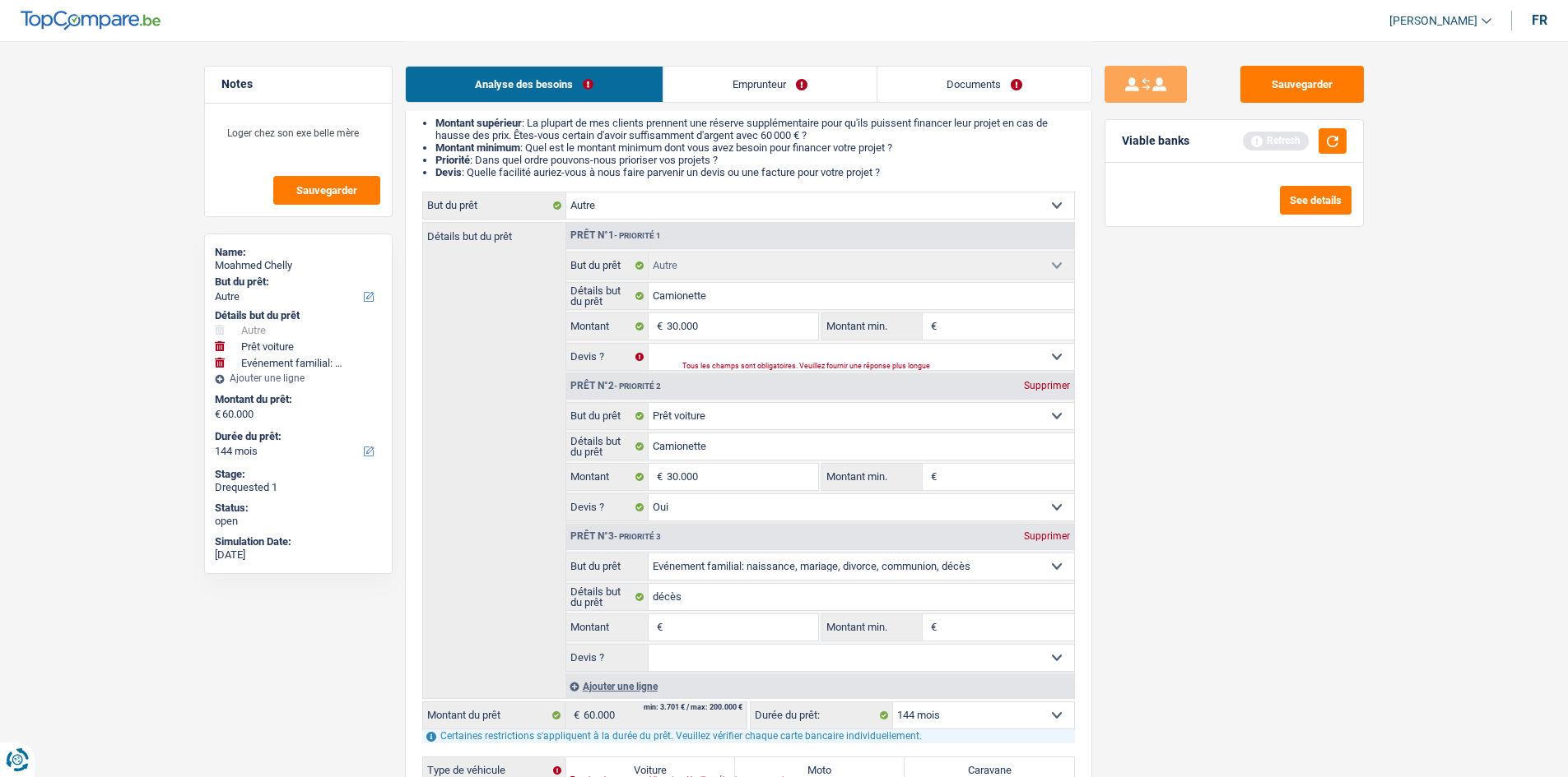
select select "120"
select select "familyEvent"
type input "décès"
select select
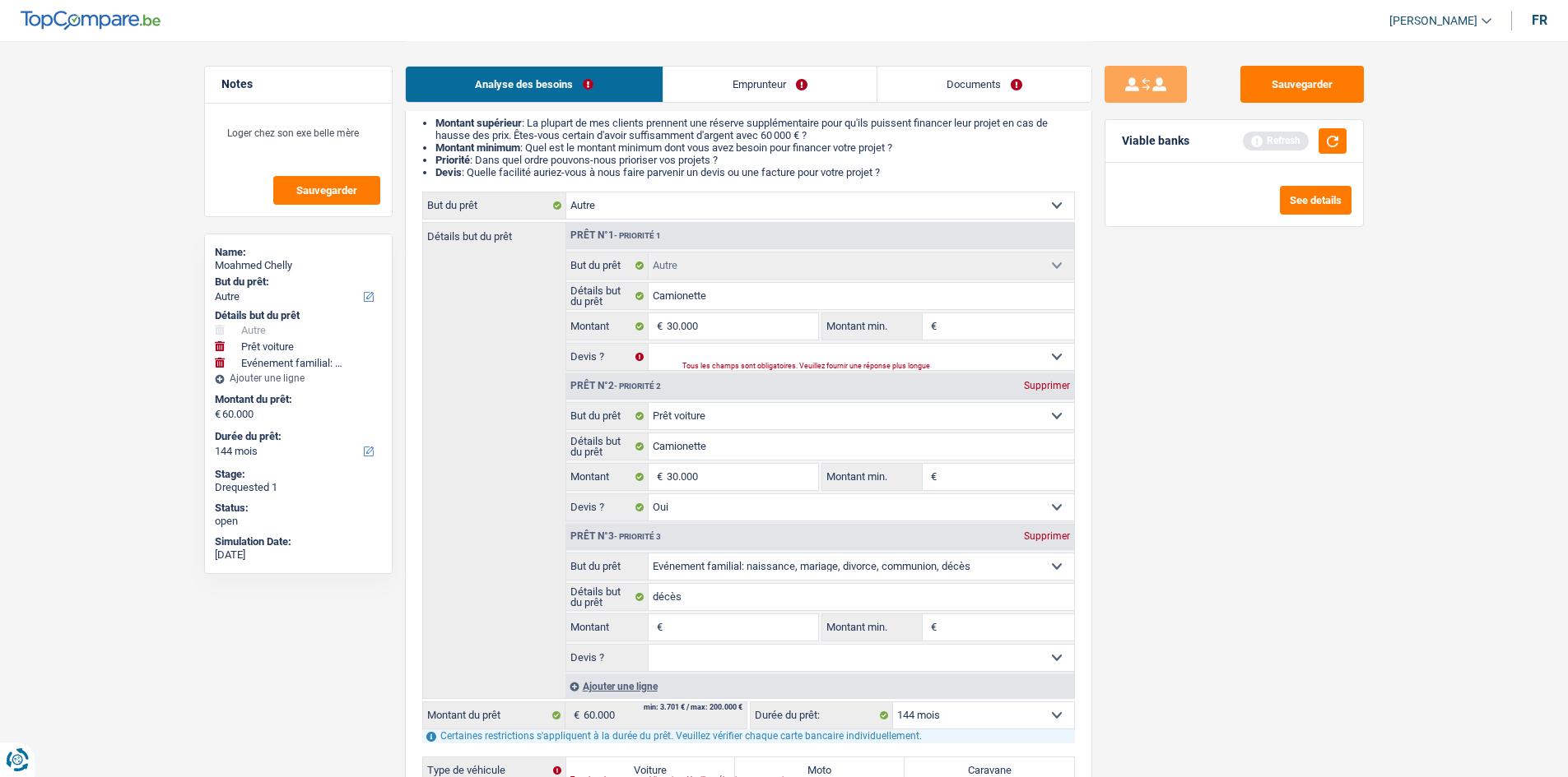
select select "familyEvent"
type input "décès"
select select
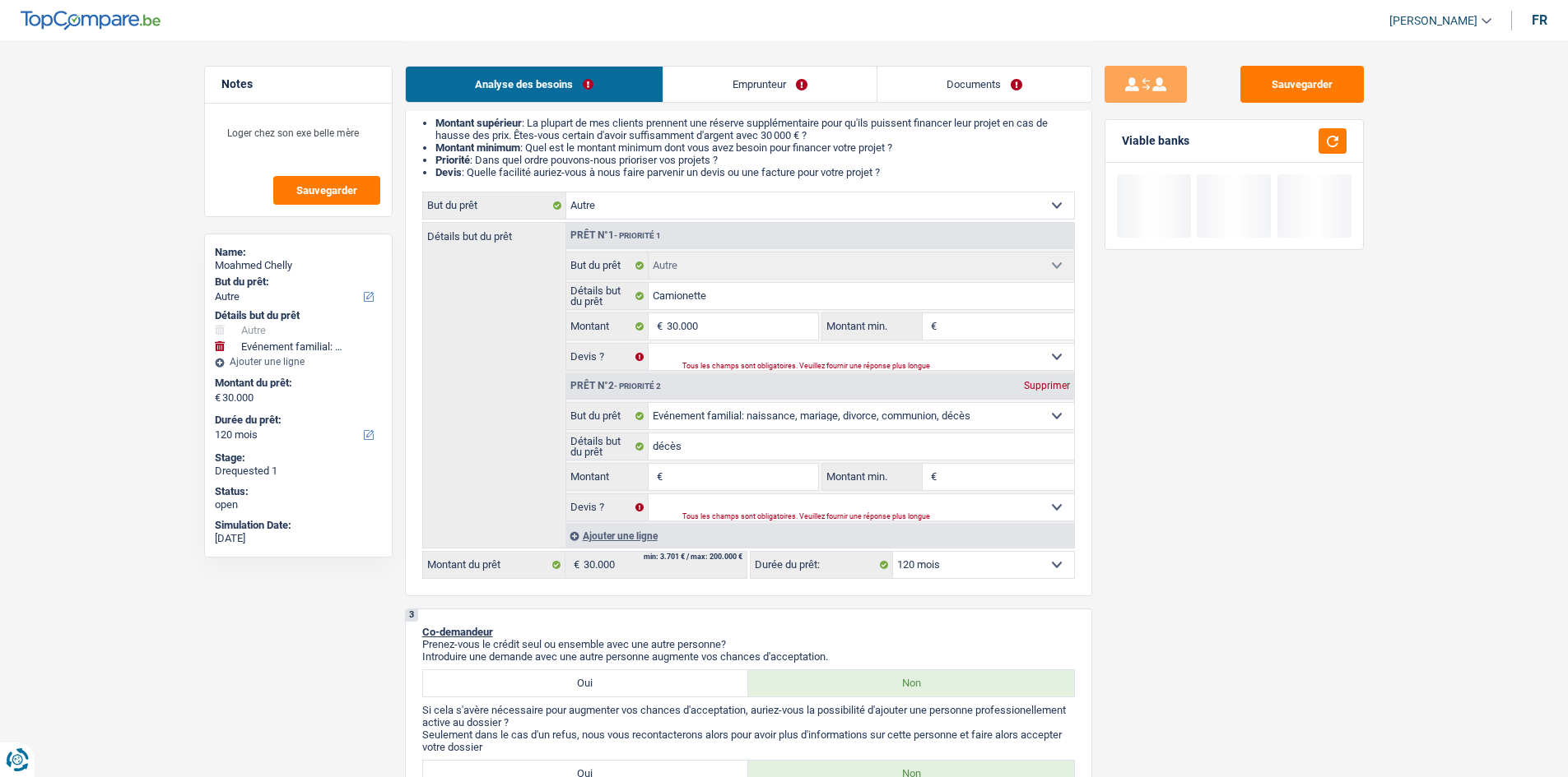
click at [621, 308] on div "Supprimer" at bounding box center [1047, 385] width 54 height 10
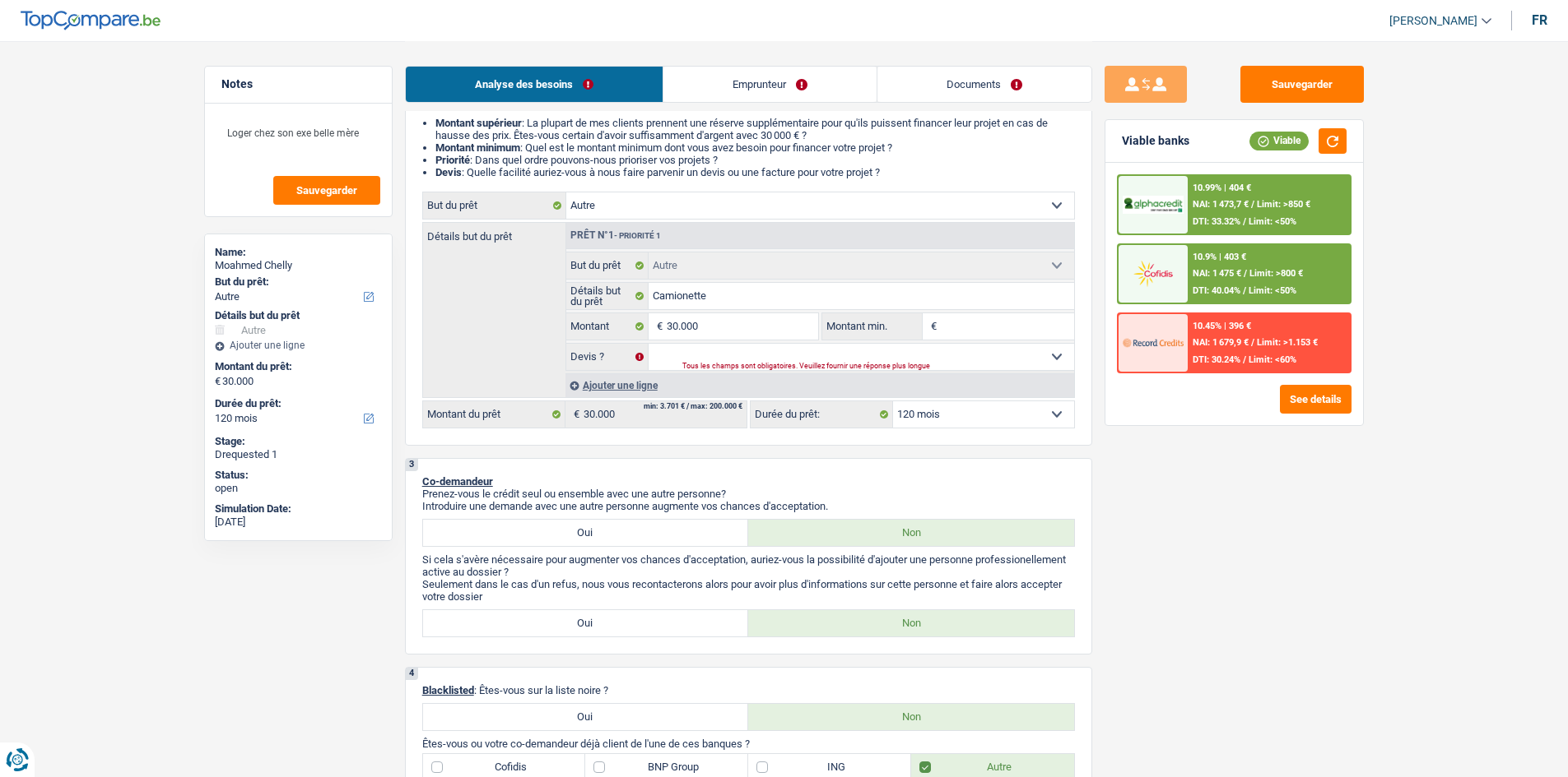
click at [621, 72] on link "Documents" at bounding box center [984, 84] width 214 height 35
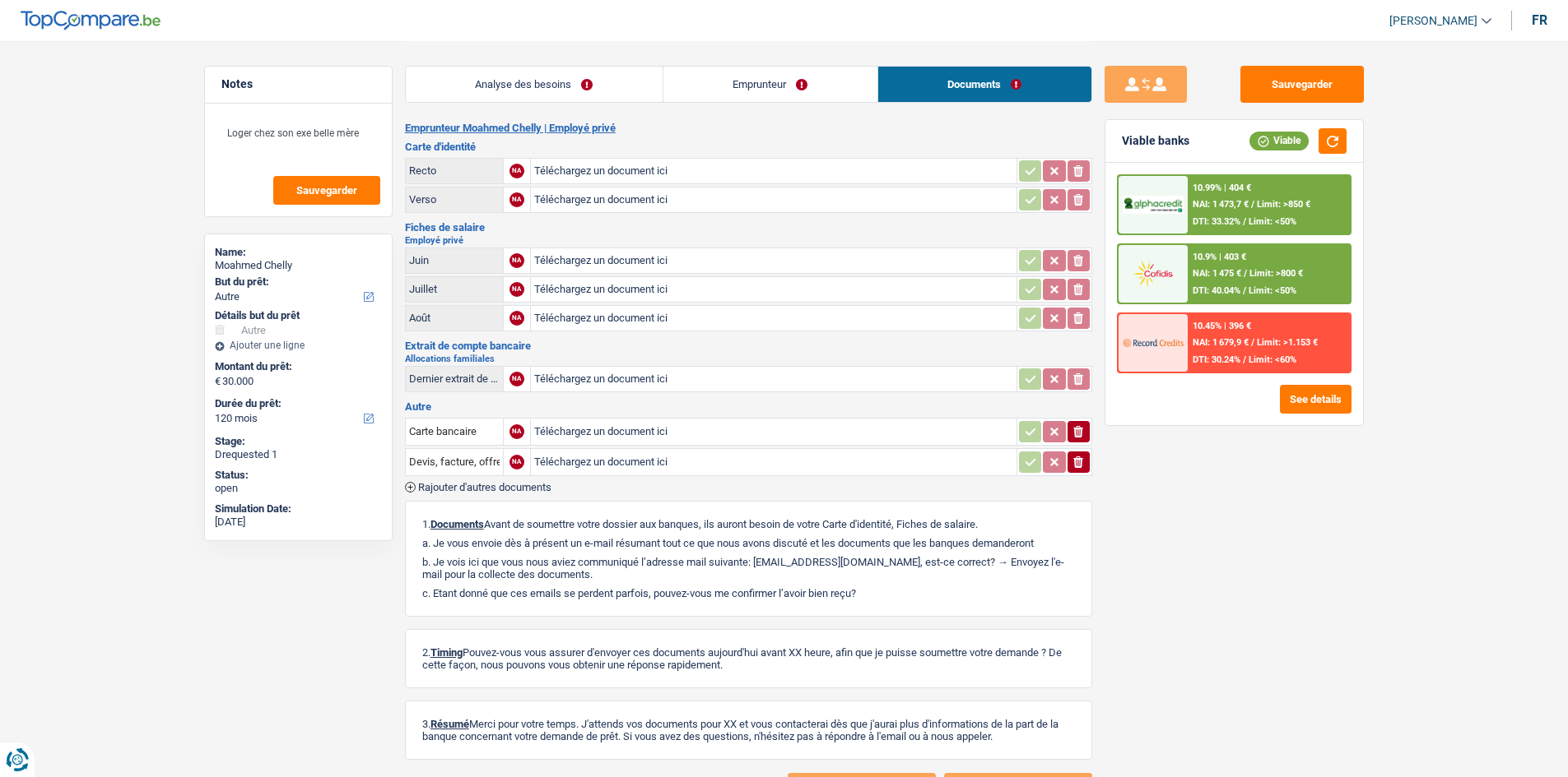
scroll to position [0, 0]
click at [621, 84] on link "Emprunteur" at bounding box center [770, 84] width 214 height 35
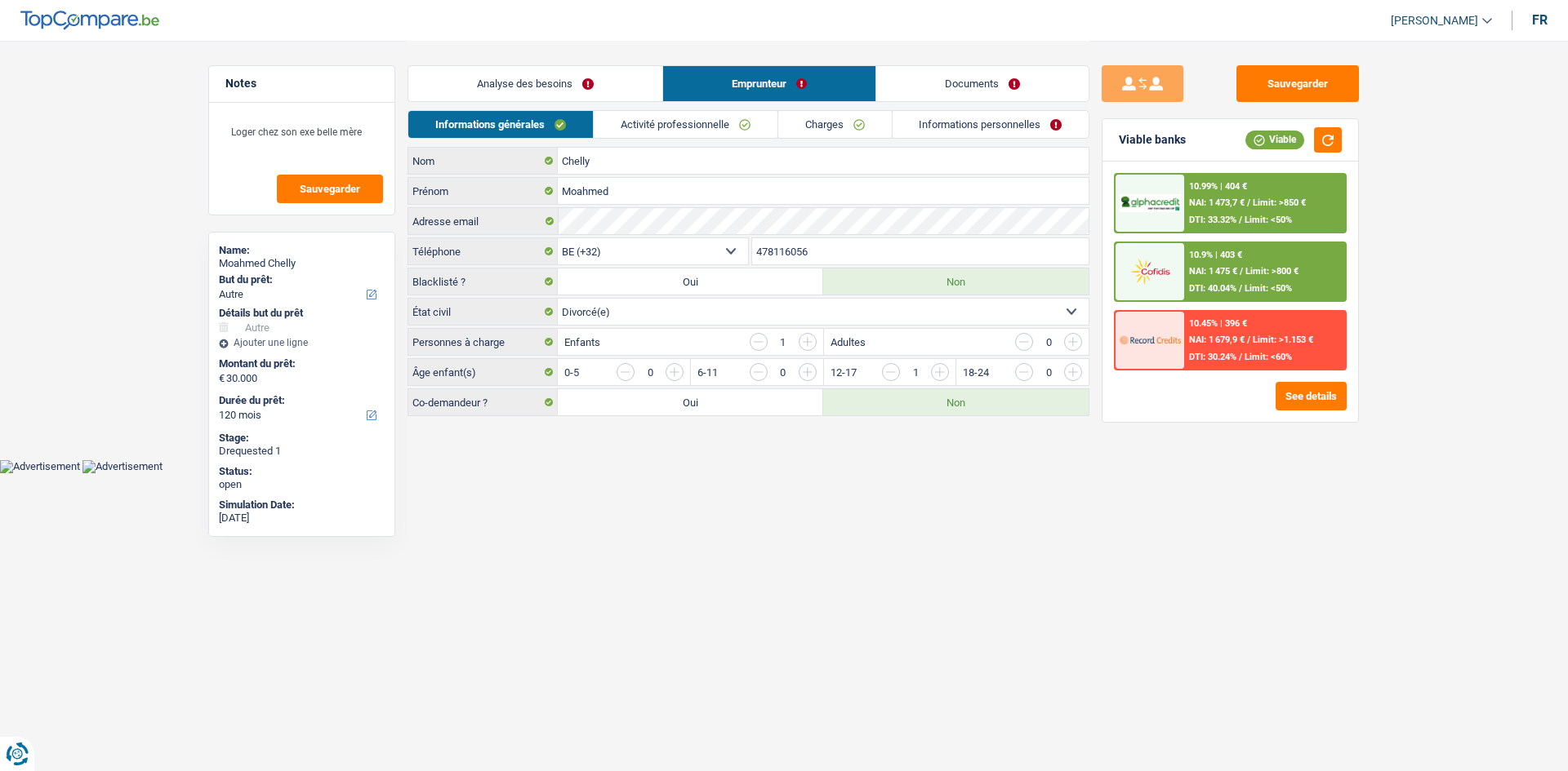
click at [575, 80] on link "Analyse des besoins" at bounding box center [535, 83] width 254 height 35
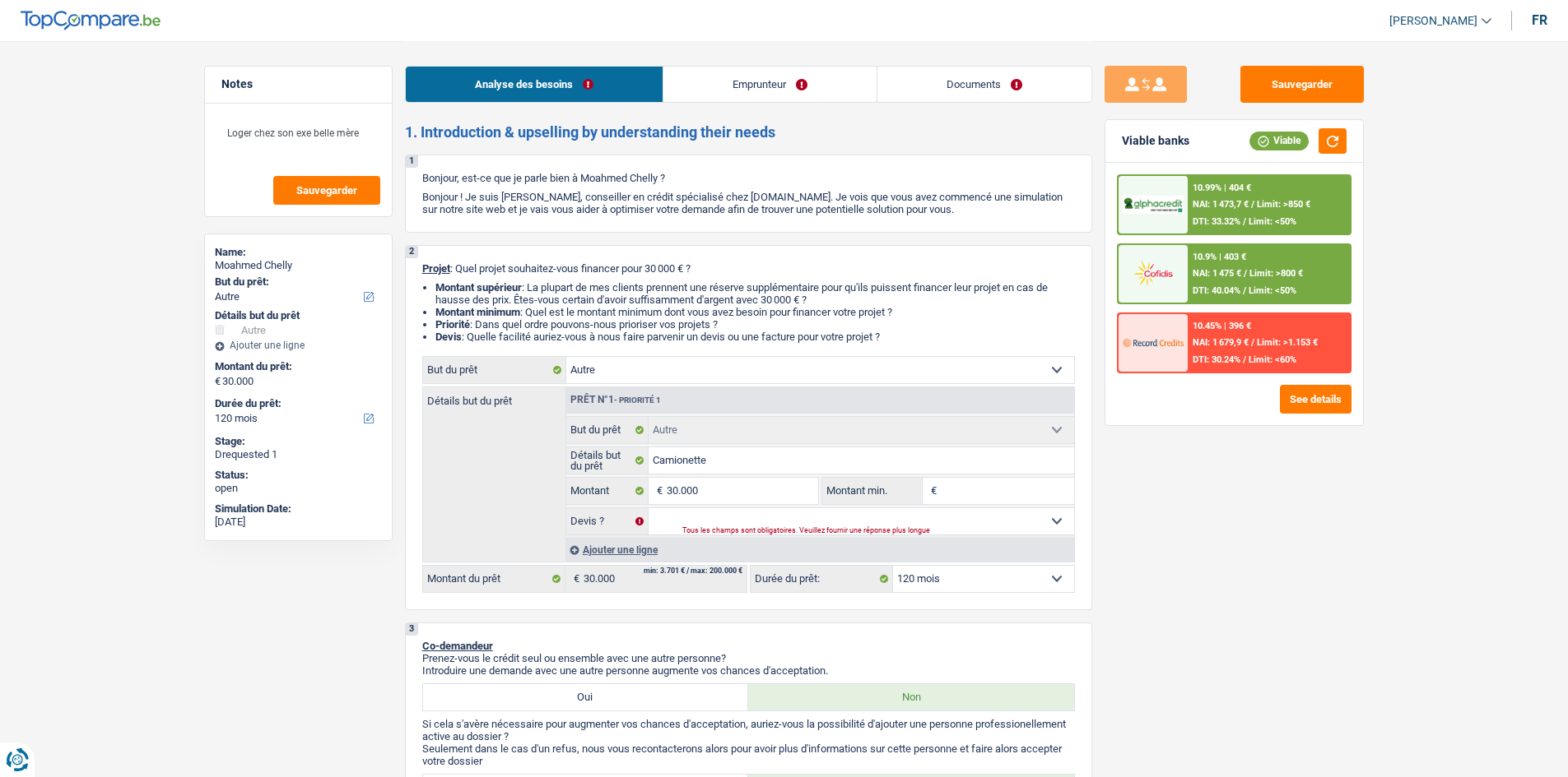
click at [621, 90] on link "Emprunteur" at bounding box center [770, 84] width 213 height 35
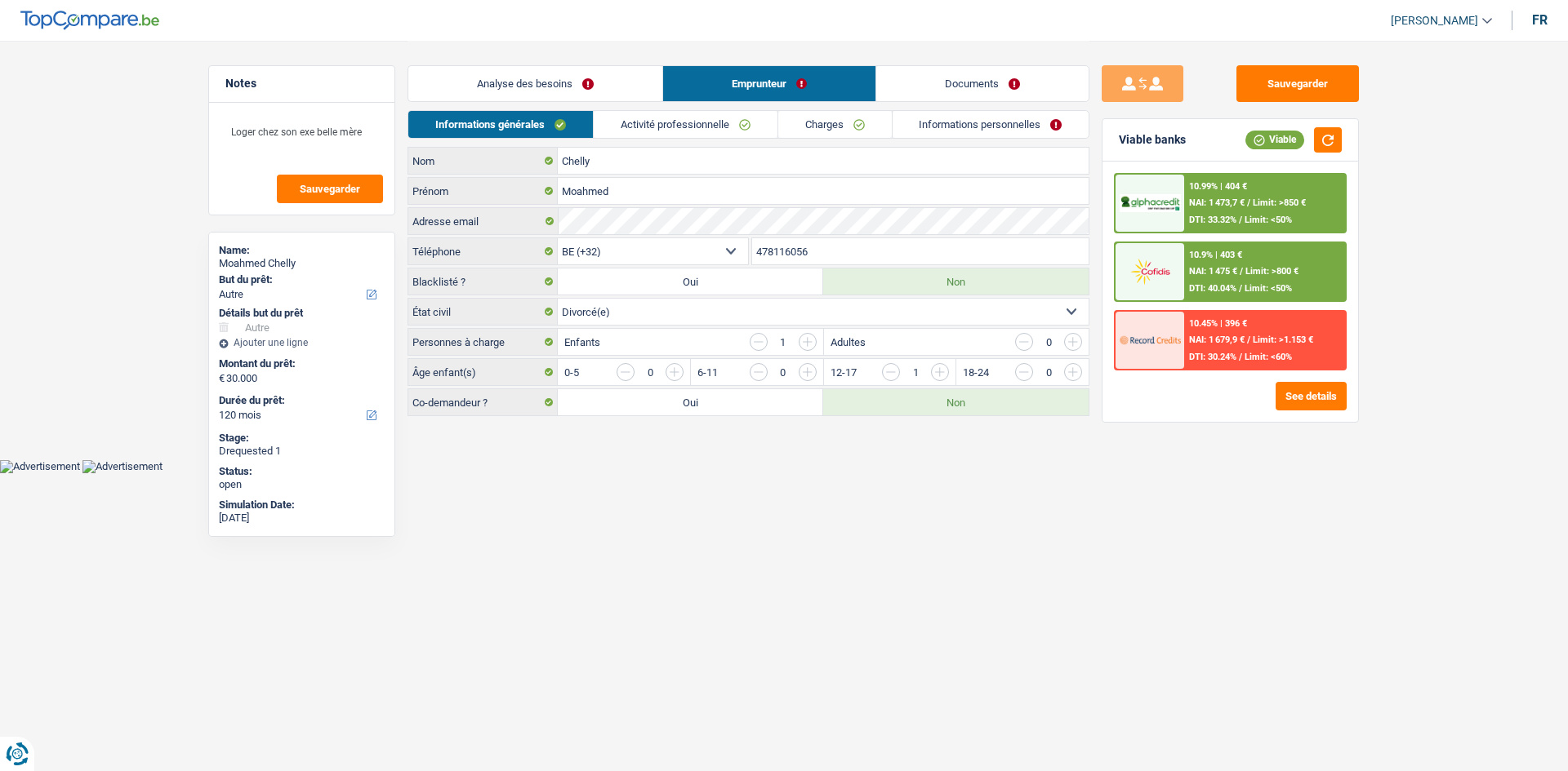
click at [616, 121] on link "Activité professionnelle" at bounding box center [685, 124] width 183 height 27
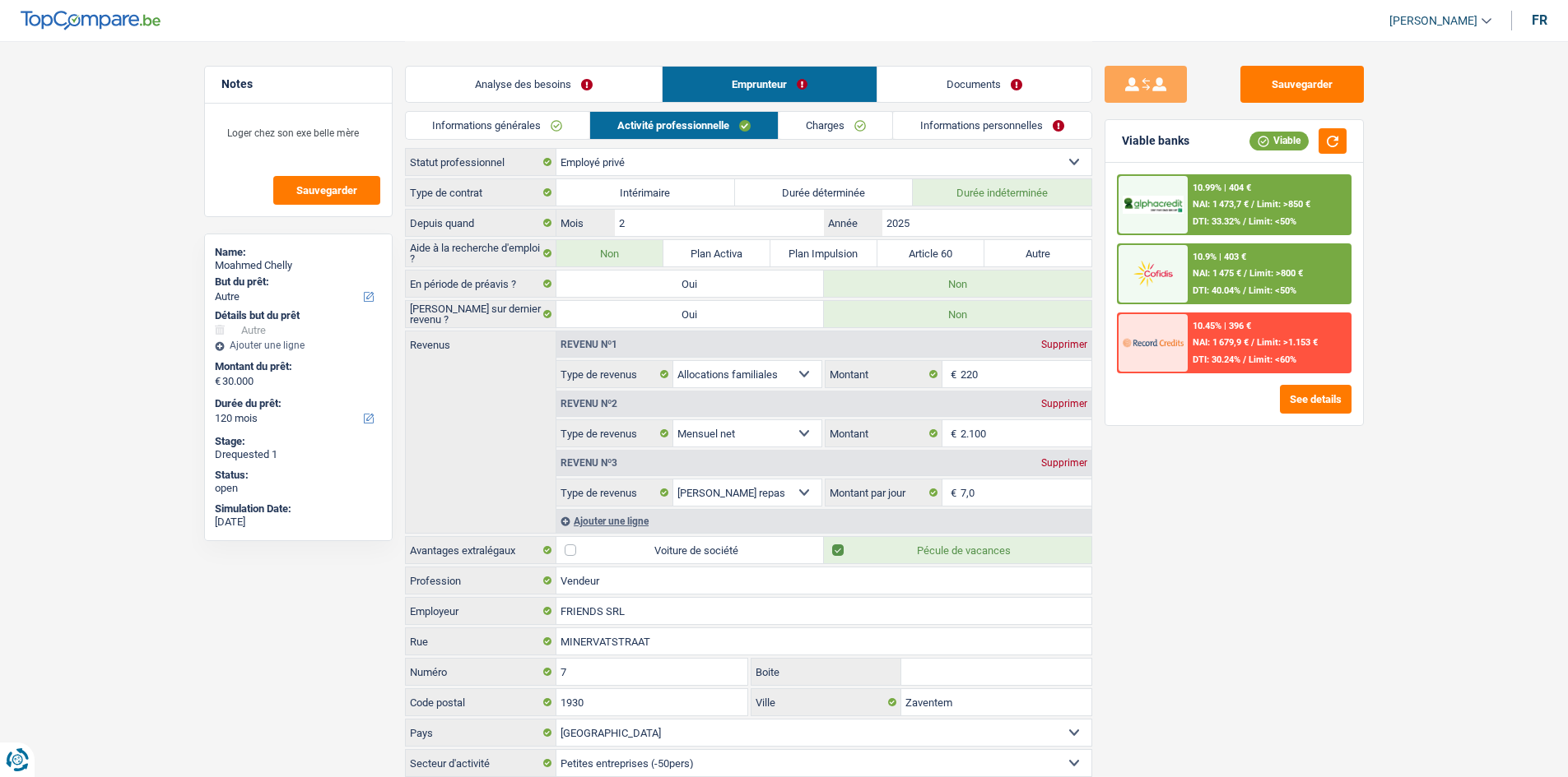
click at [564, 75] on link "Analyse des besoins" at bounding box center [534, 84] width 256 height 35
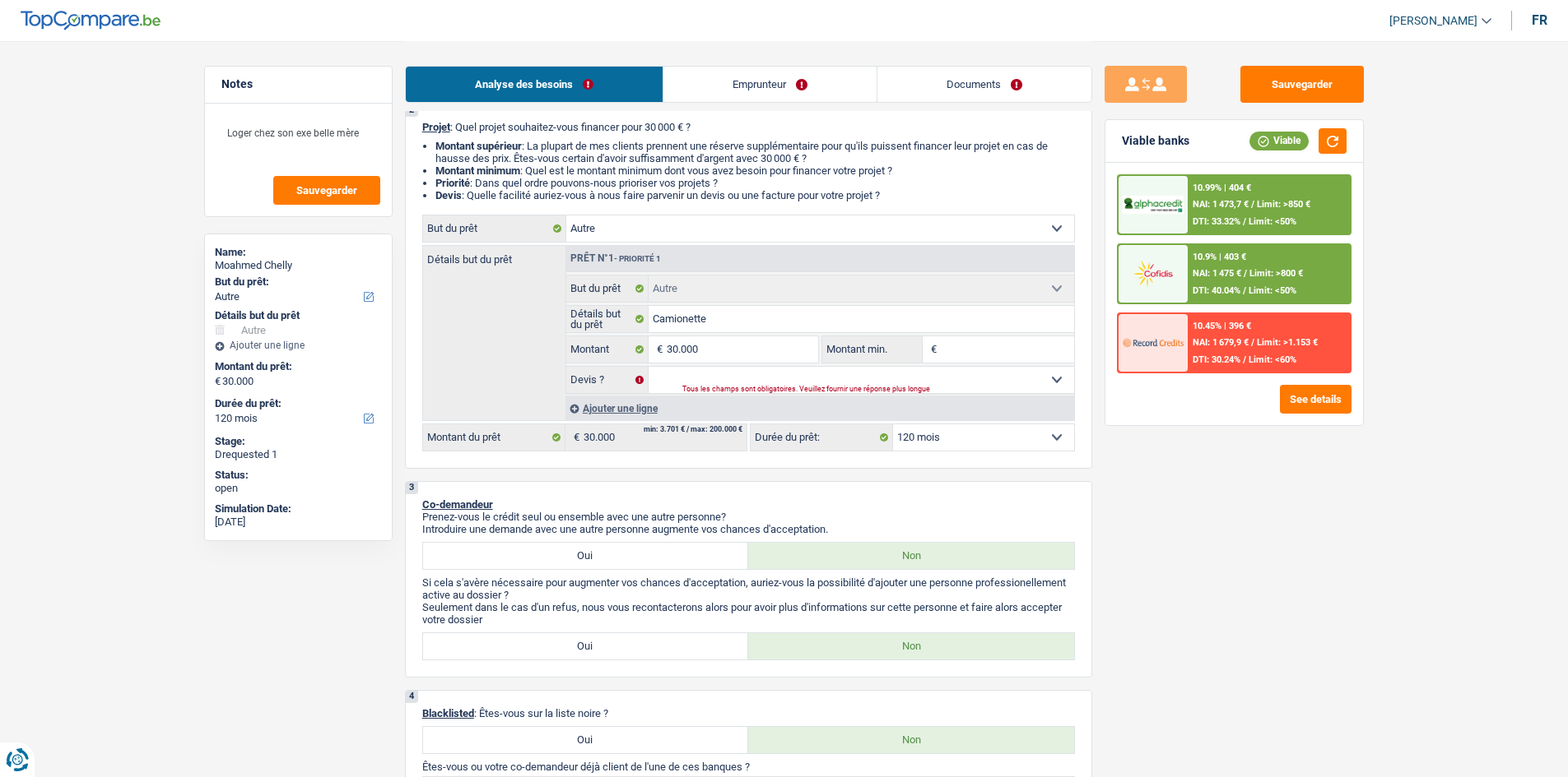
scroll to position [164, 0]
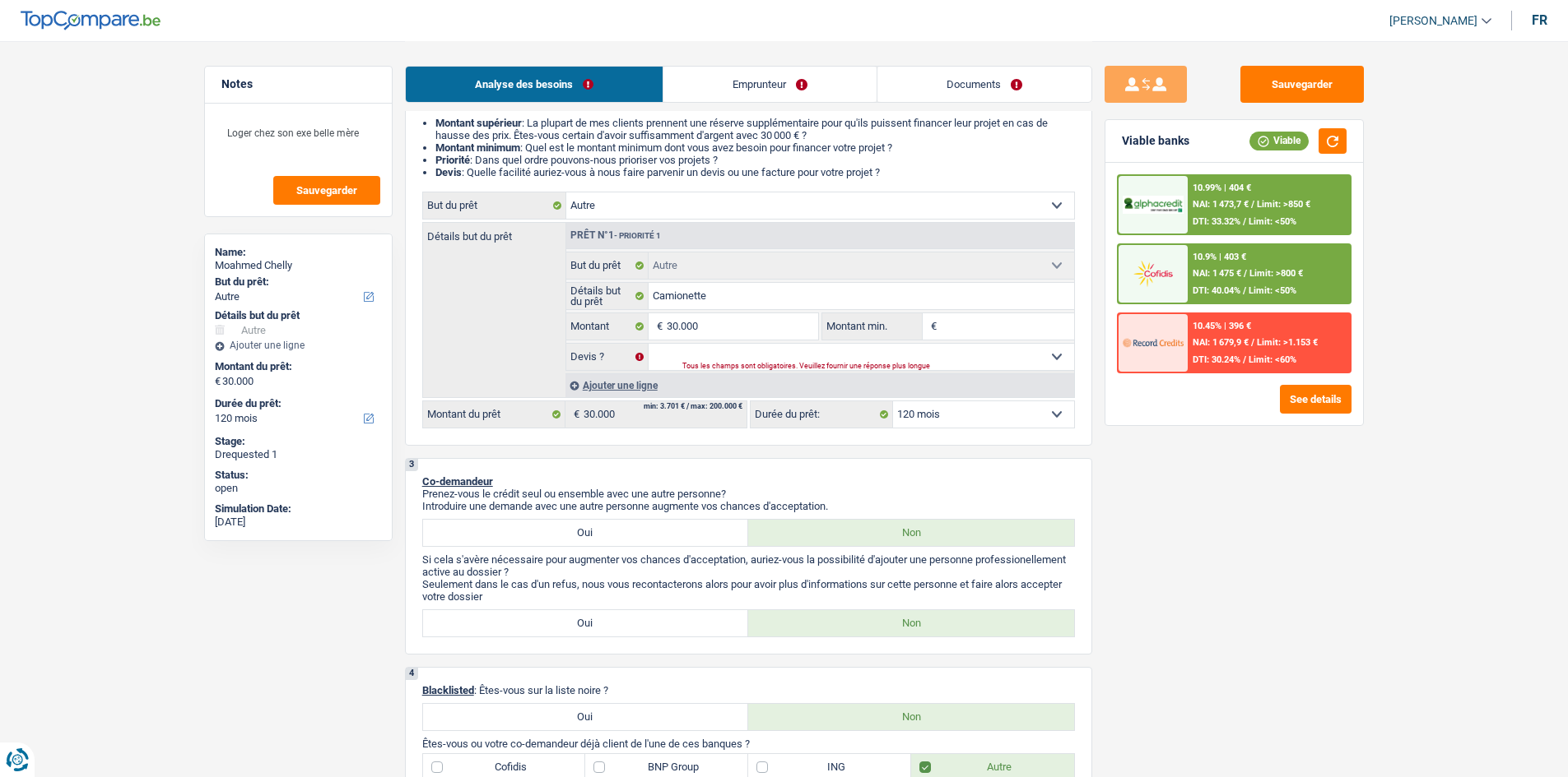
click at [621, 308] on div "Ajouter une ligne" at bounding box center [819, 385] width 509 height 24
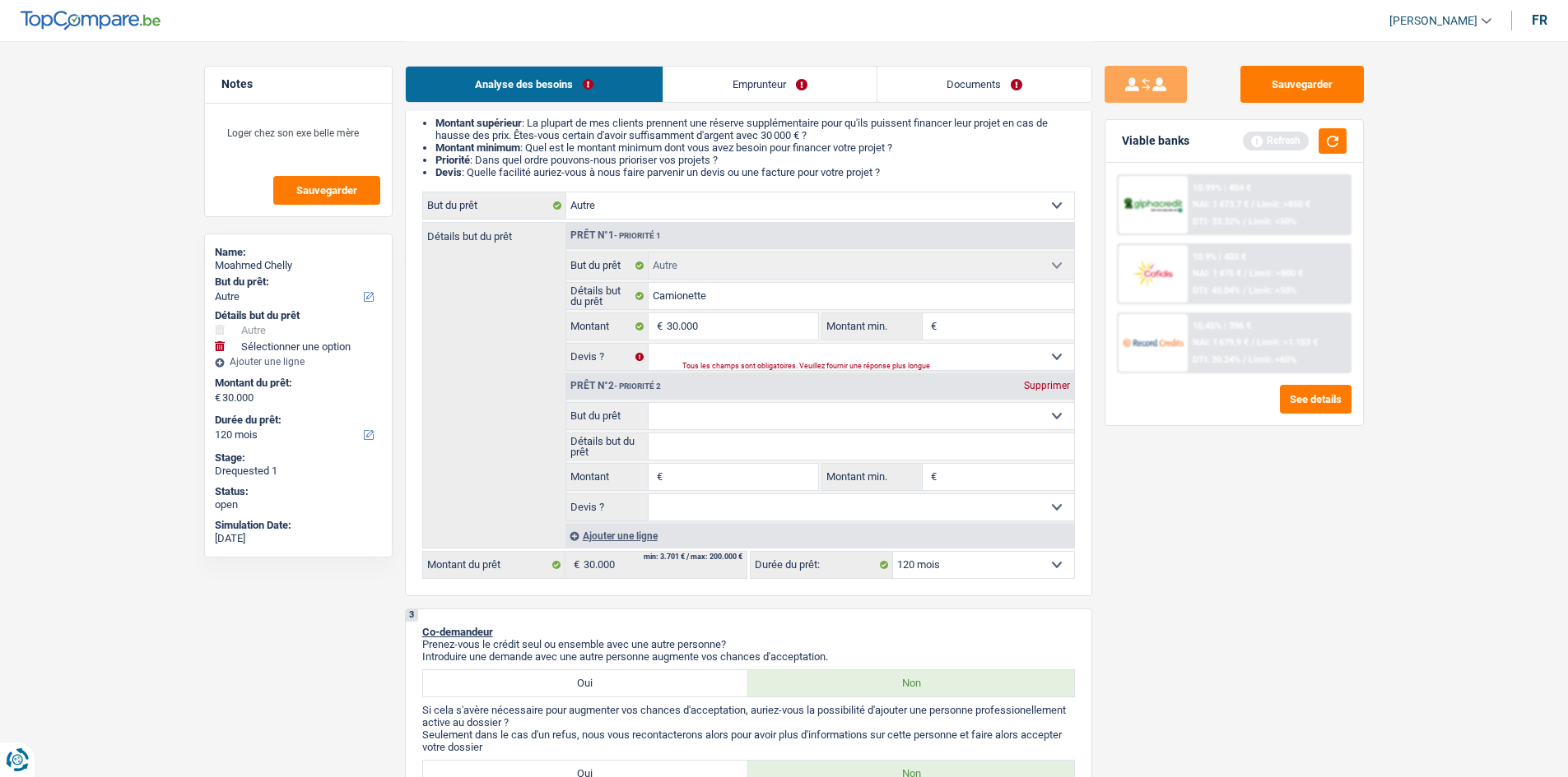
click at [621, 308] on select "Confort maison: meubles, textile, peinture, électroménager, outillage non-profe…" at bounding box center [861, 416] width 426 height 26
select select "familyEvent"
click at [621, 308] on select "Confort maison: meubles, textile, peinture, électroménager, outillage non-profe…" at bounding box center [861, 416] width 426 height 26
select select "familyEvent"
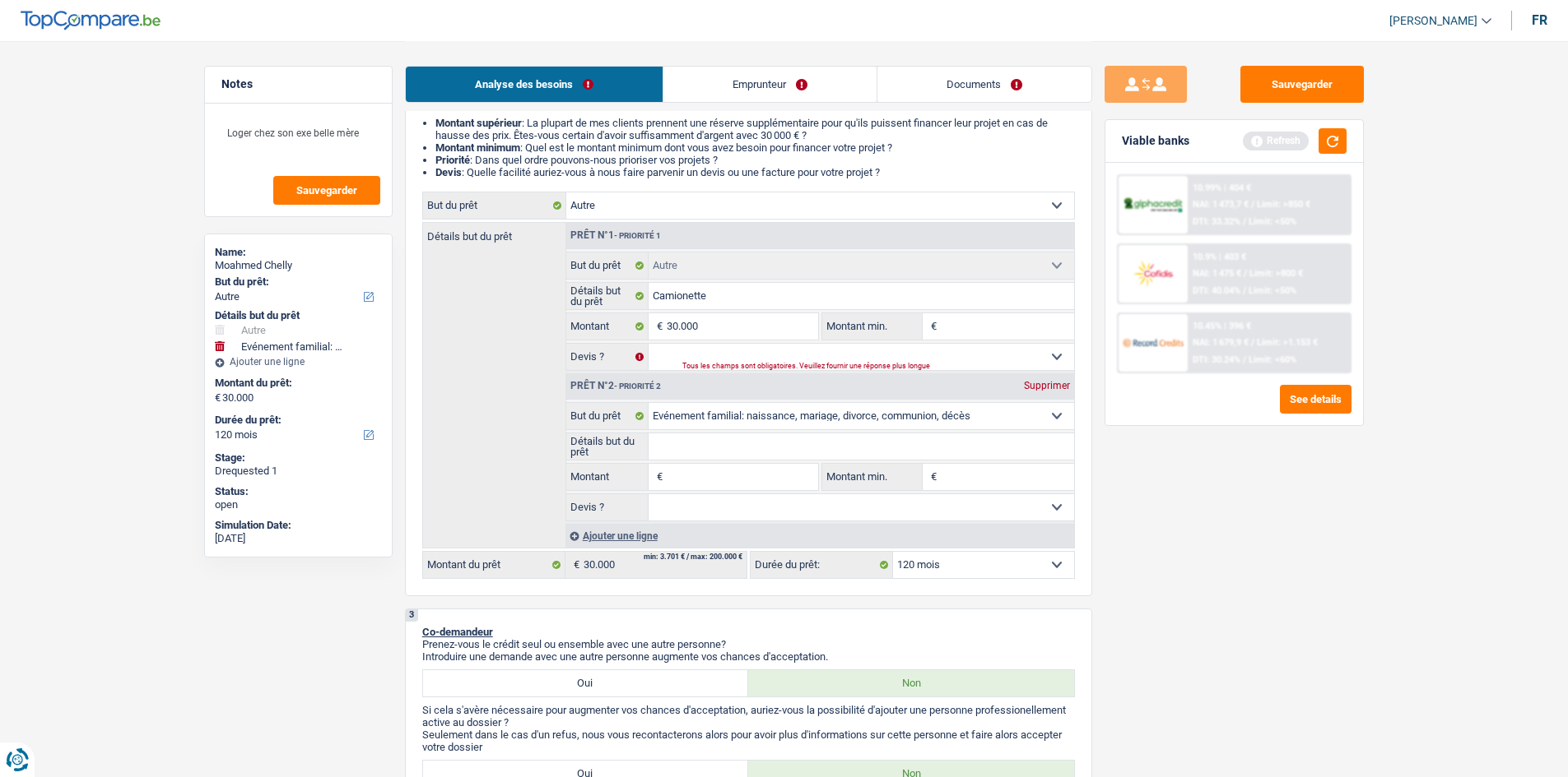
click at [621, 308] on input "Détails but du prêt" at bounding box center [861, 447] width 426 height 26
type input "D"
type input "Dé"
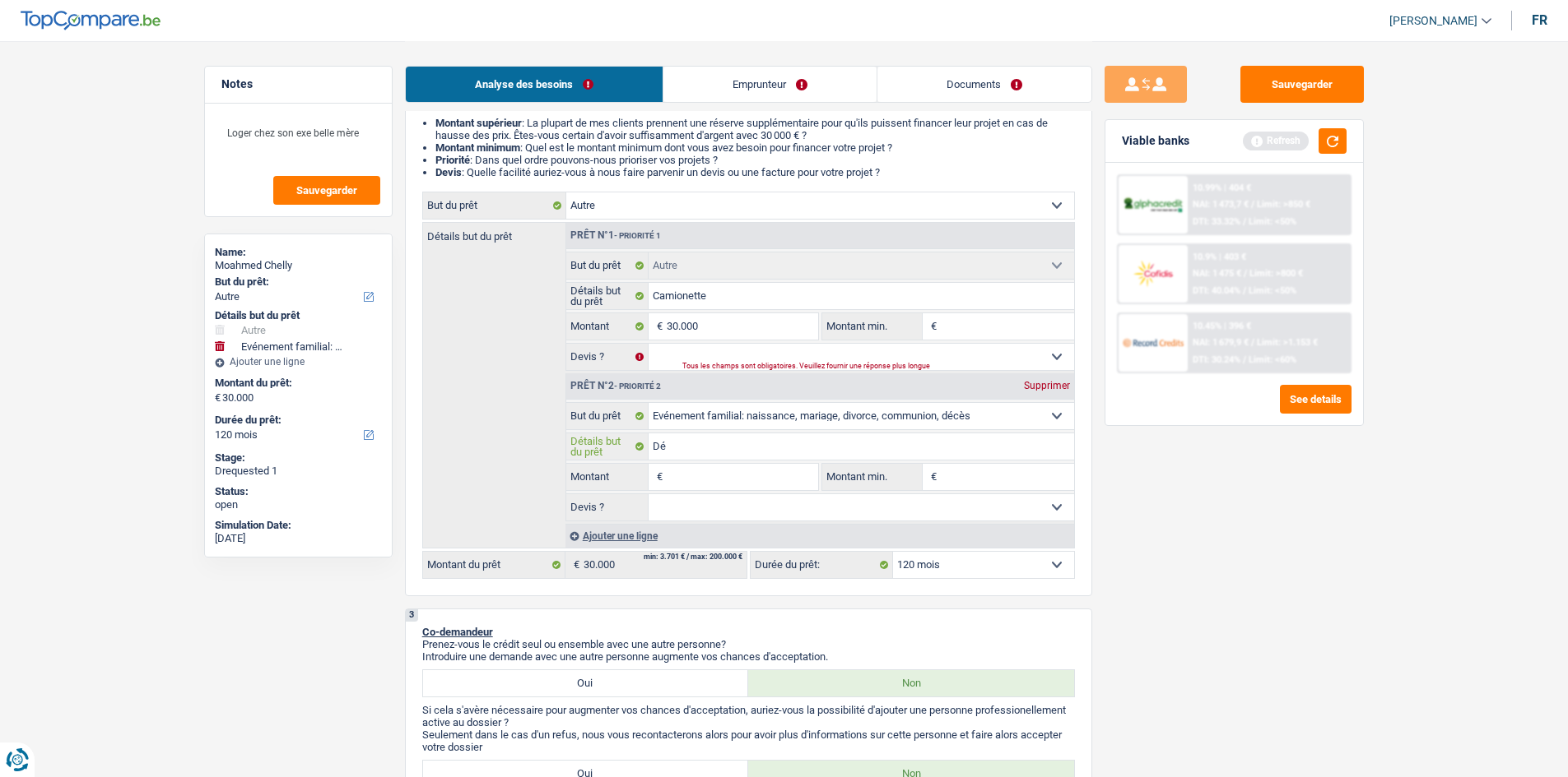
type input "Déc"
type input "Décè"
type input "Décès"
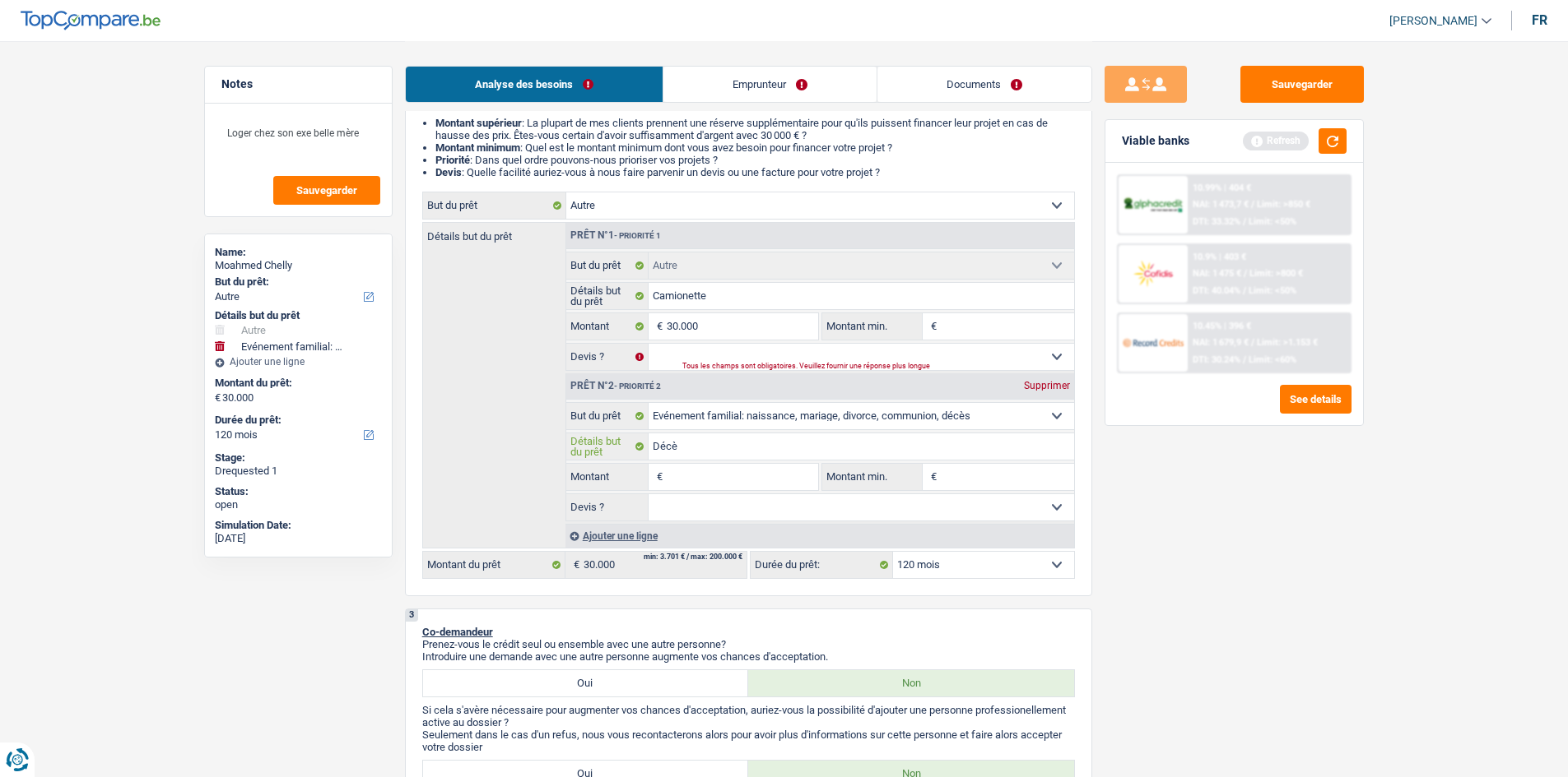
type input "Décès"
type input "Décès d"
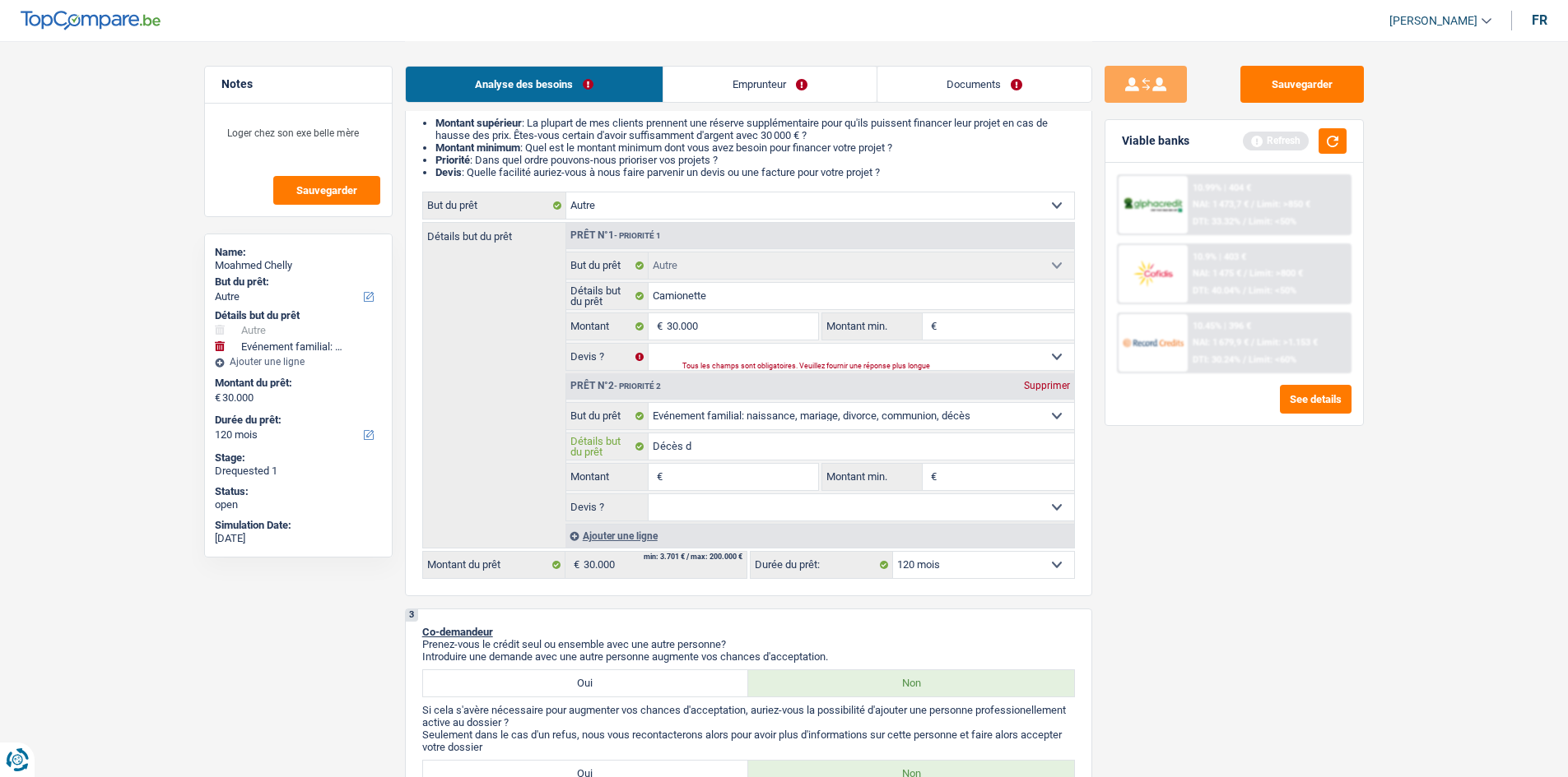
type input "Décès de"
type input "Décès de s"
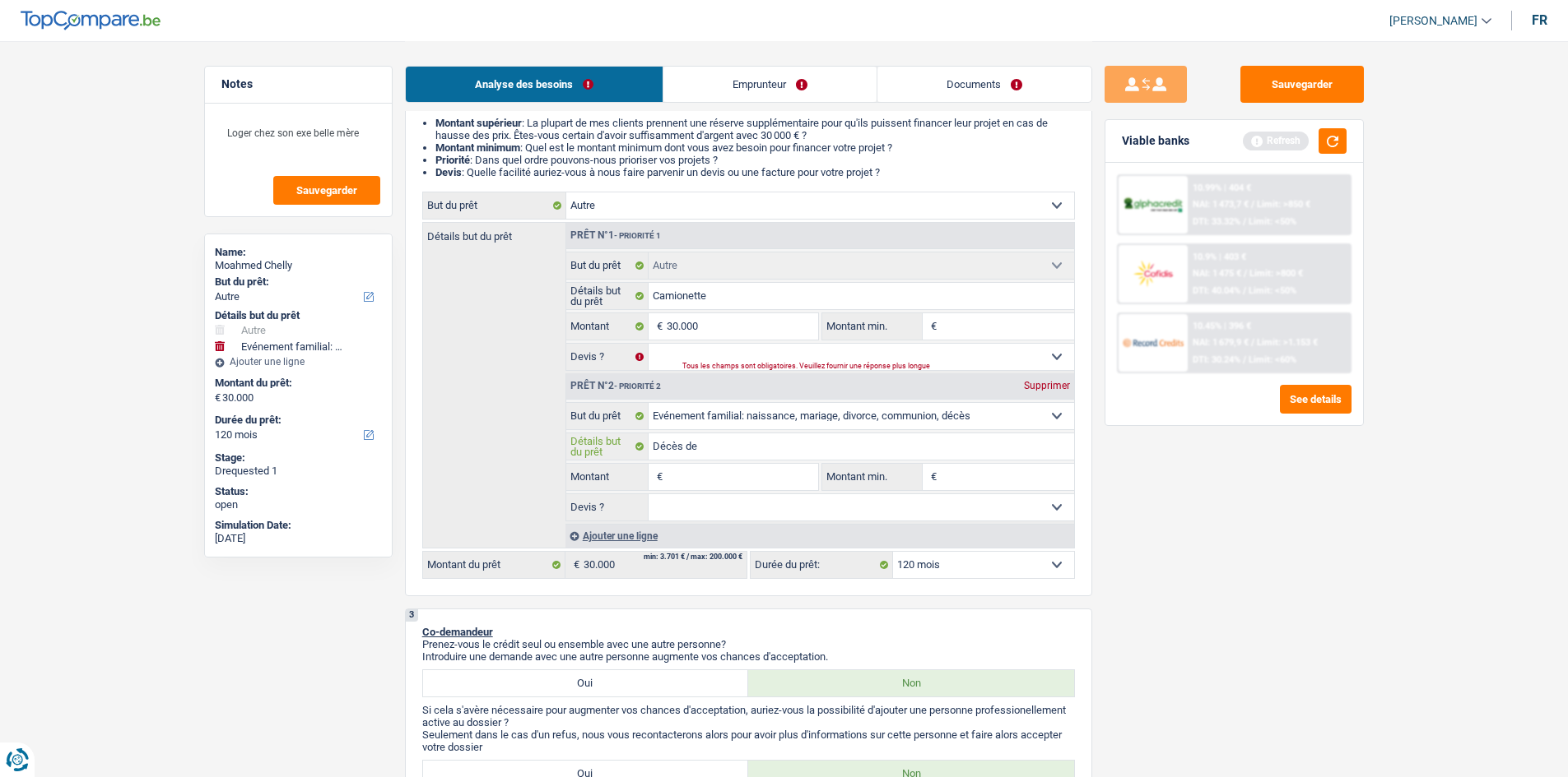
type input "Décès de s"
type input "Décès de so"
type input "Décès de son"
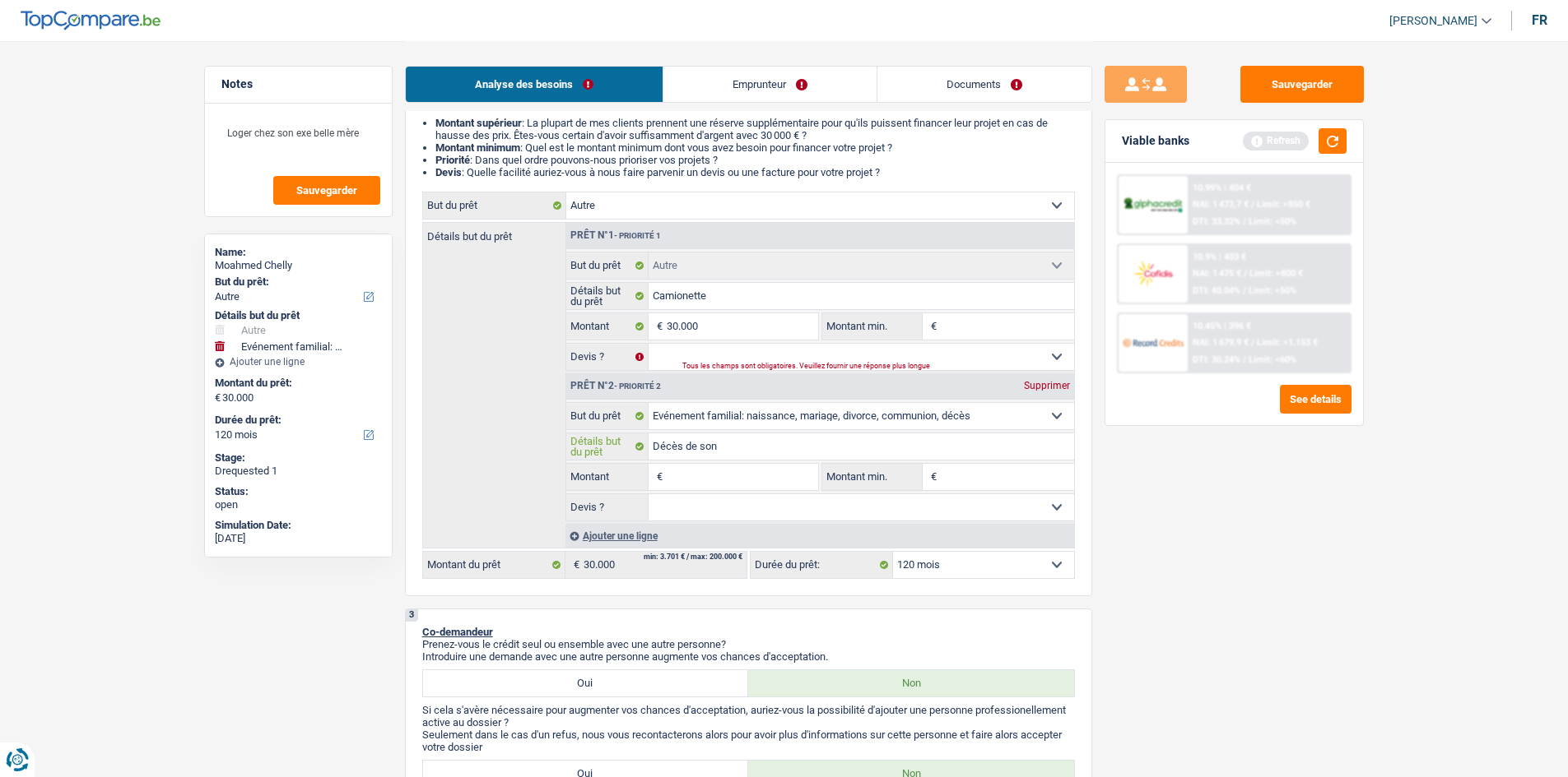
type input "Décès de son"
type input "Décès de son p"
type input "Décès de son pa"
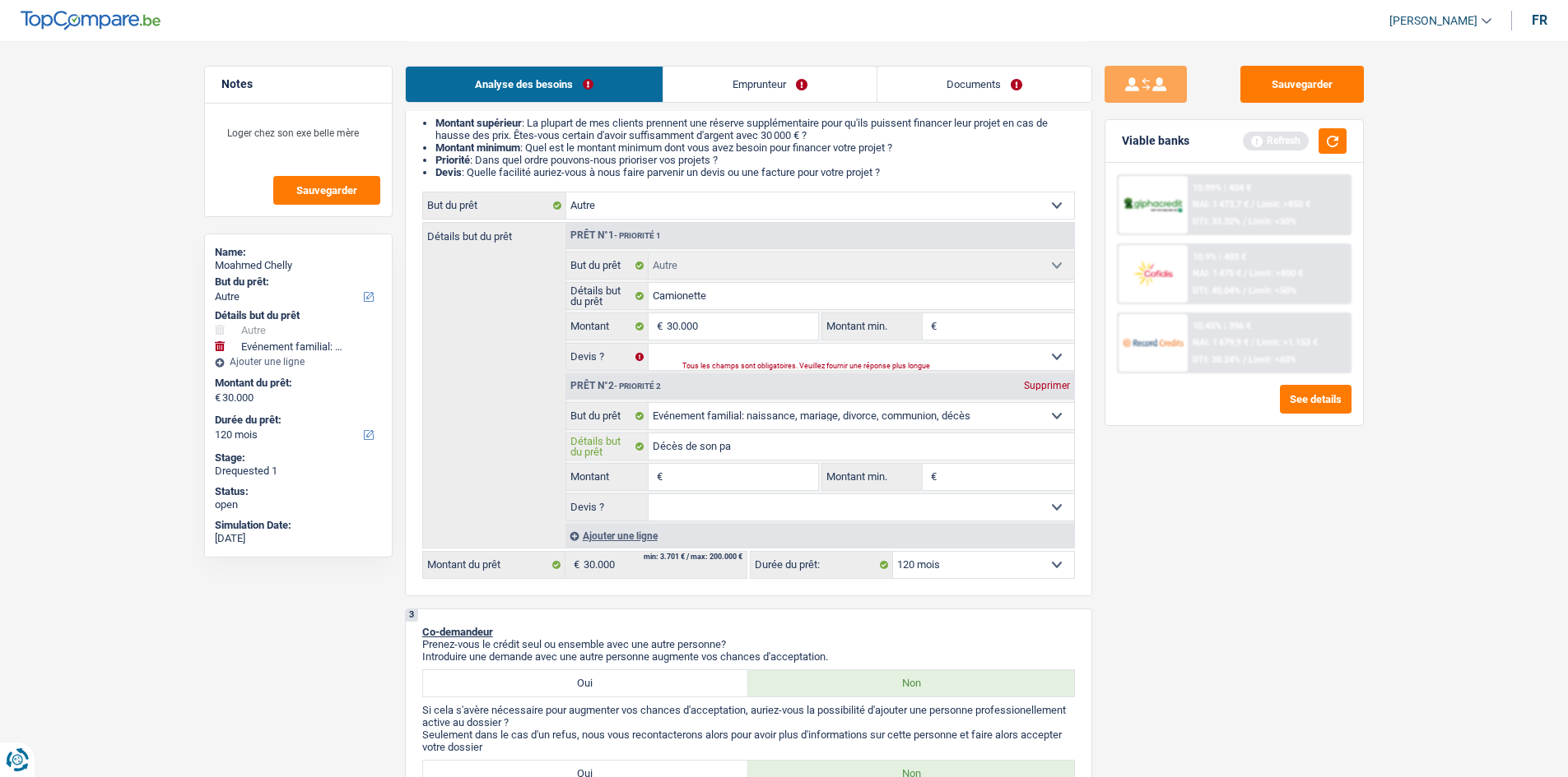
type input "Décès de son pa"
type input "Décès de son pap"
type input "Décès de son papa"
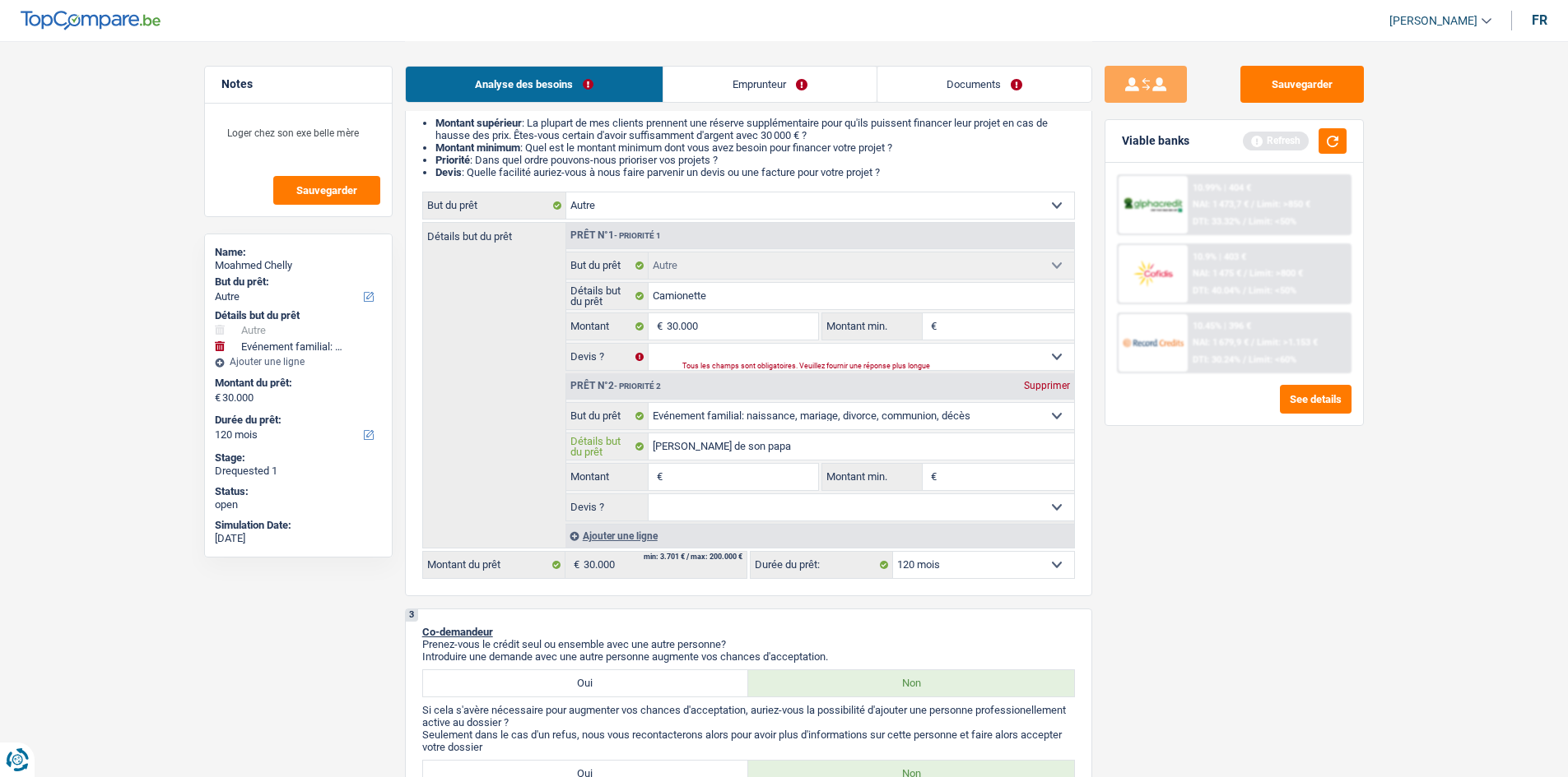
type input "Décès de son papa"
click at [621, 308] on input "Montant" at bounding box center [741, 477] width 150 height 26
type input "1"
type input "10"
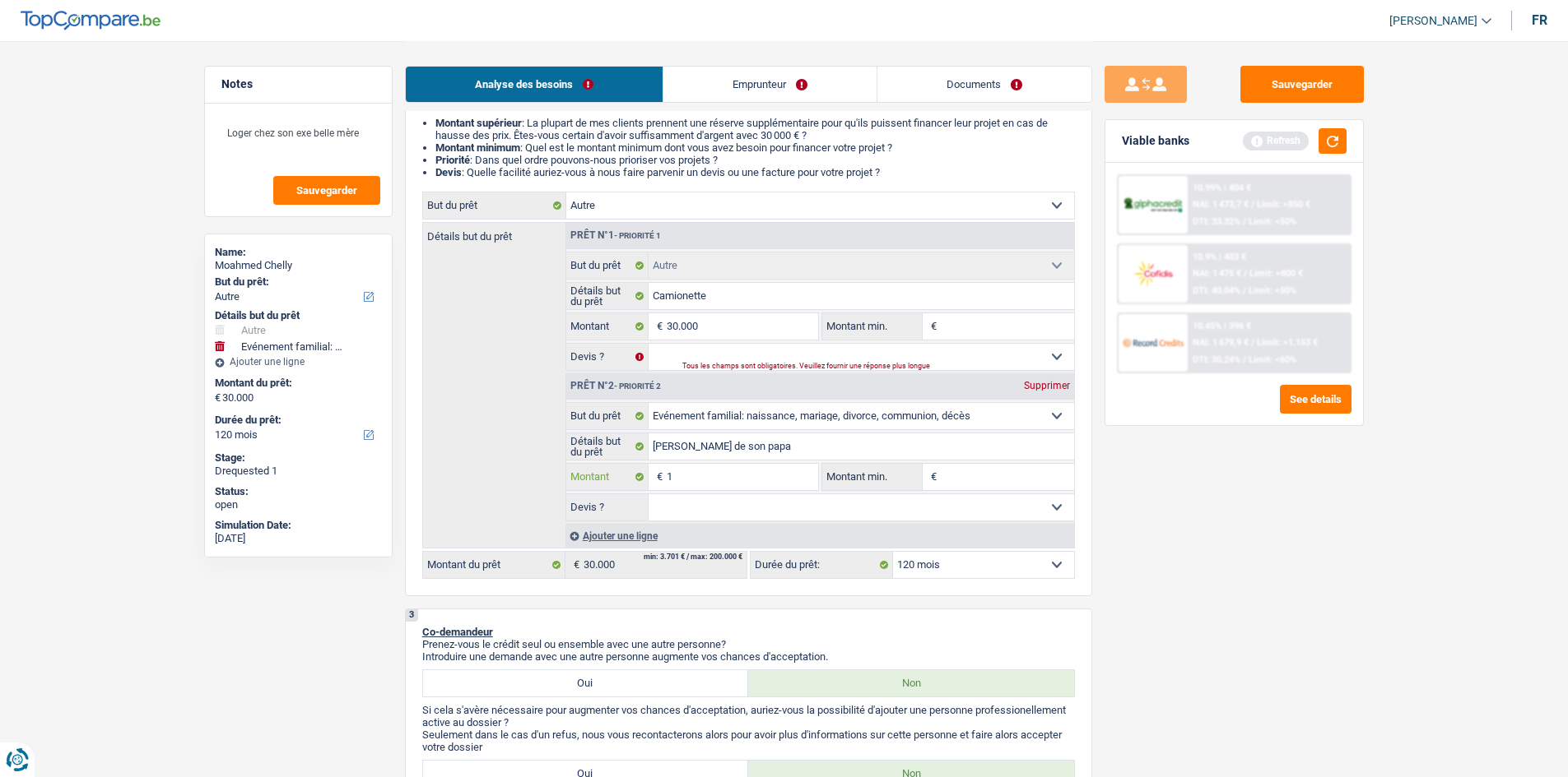
type input "10"
type input "100"
type input "1.000"
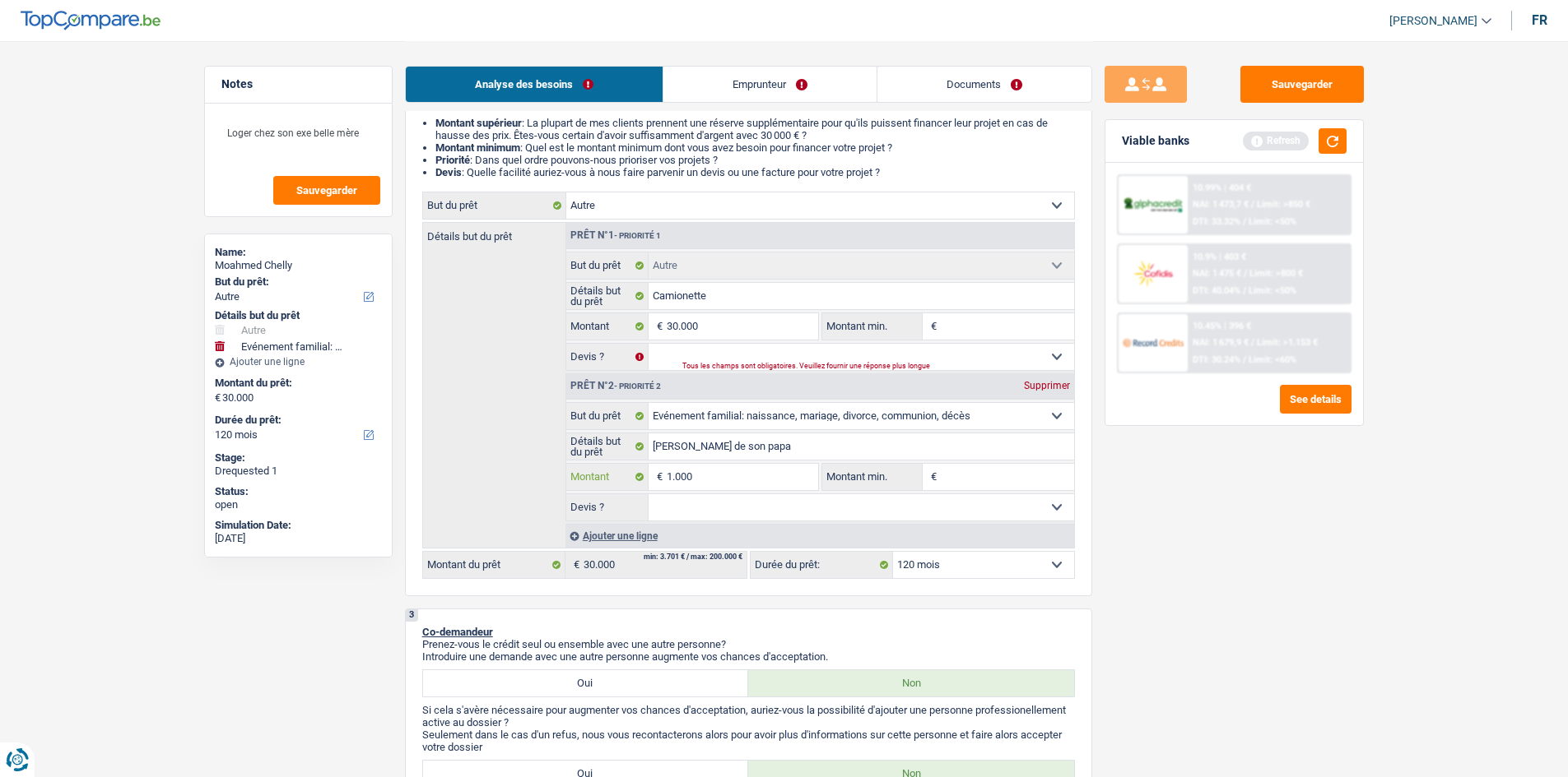
type input "10.000"
type input "40.000"
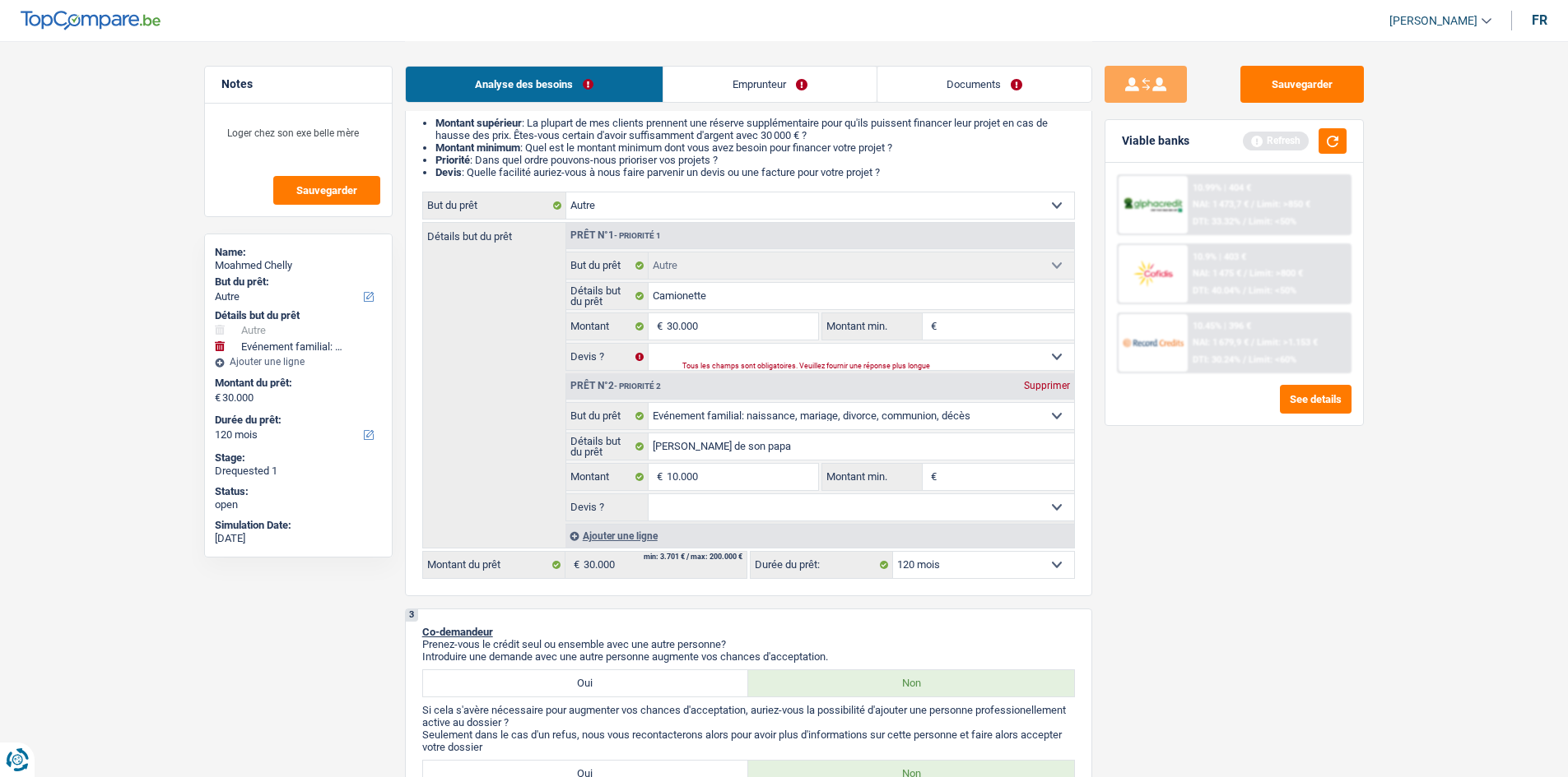
type input "40.000"
click at [621, 308] on div "Sauvegarder Viable banks Refresh 10.99% | 404 € NAI: 1 473,7 € / Limit: >850 € …" at bounding box center [1234, 409] width 284 height 686
select select "144"
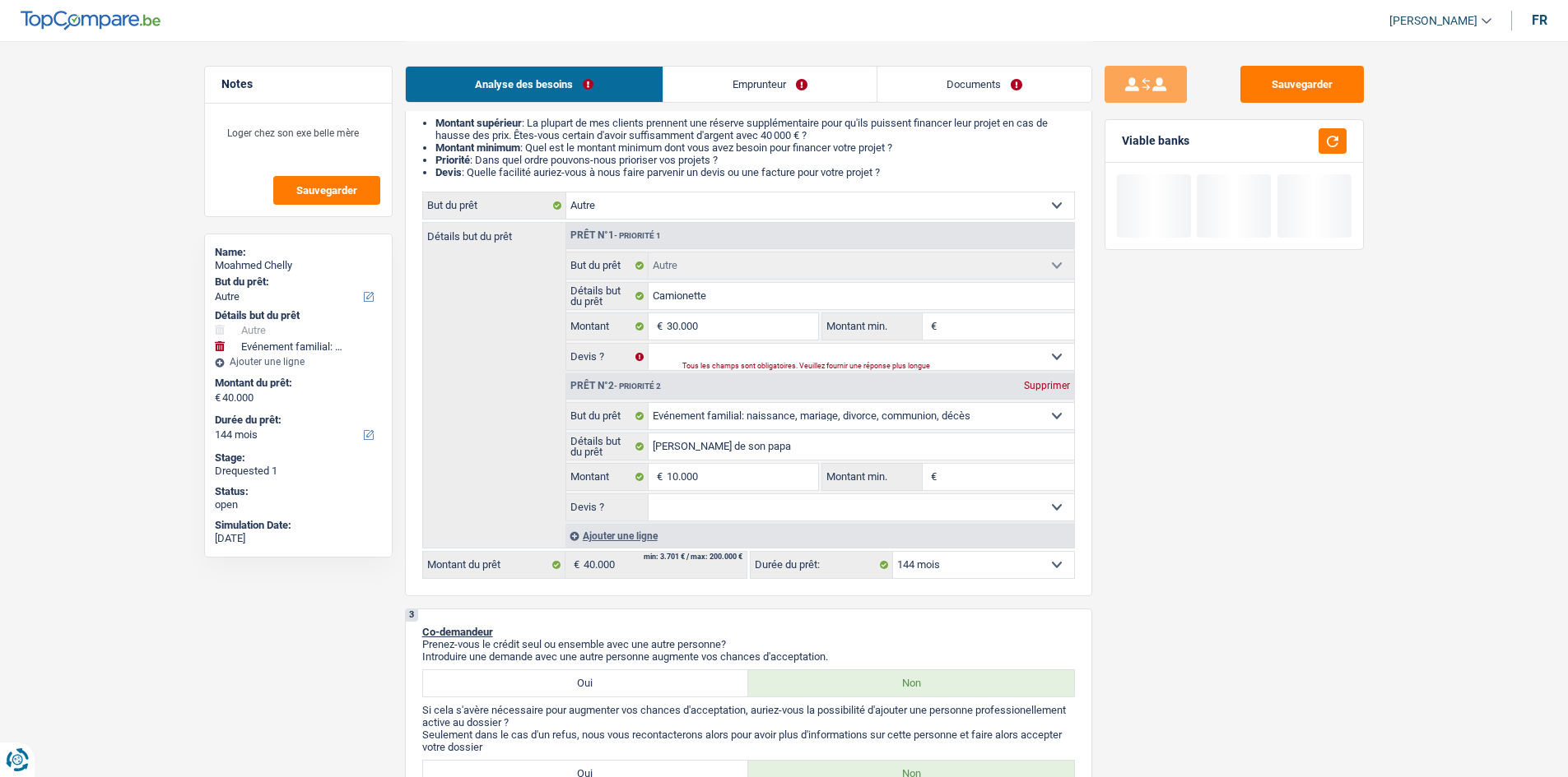
click at [621, 308] on select "12 mois 18 mois 24 mois 30 mois 36 mois 42 mois 48 mois 60 mois 72 mois 84 mois…" at bounding box center [984, 565] width 181 height 26
select select "120"
click at [621, 308] on select "12 mois 18 mois 24 mois 30 mois 36 mois 42 mois 48 mois 60 mois 72 mois 84 mois…" at bounding box center [984, 565] width 181 height 26
select select "120"
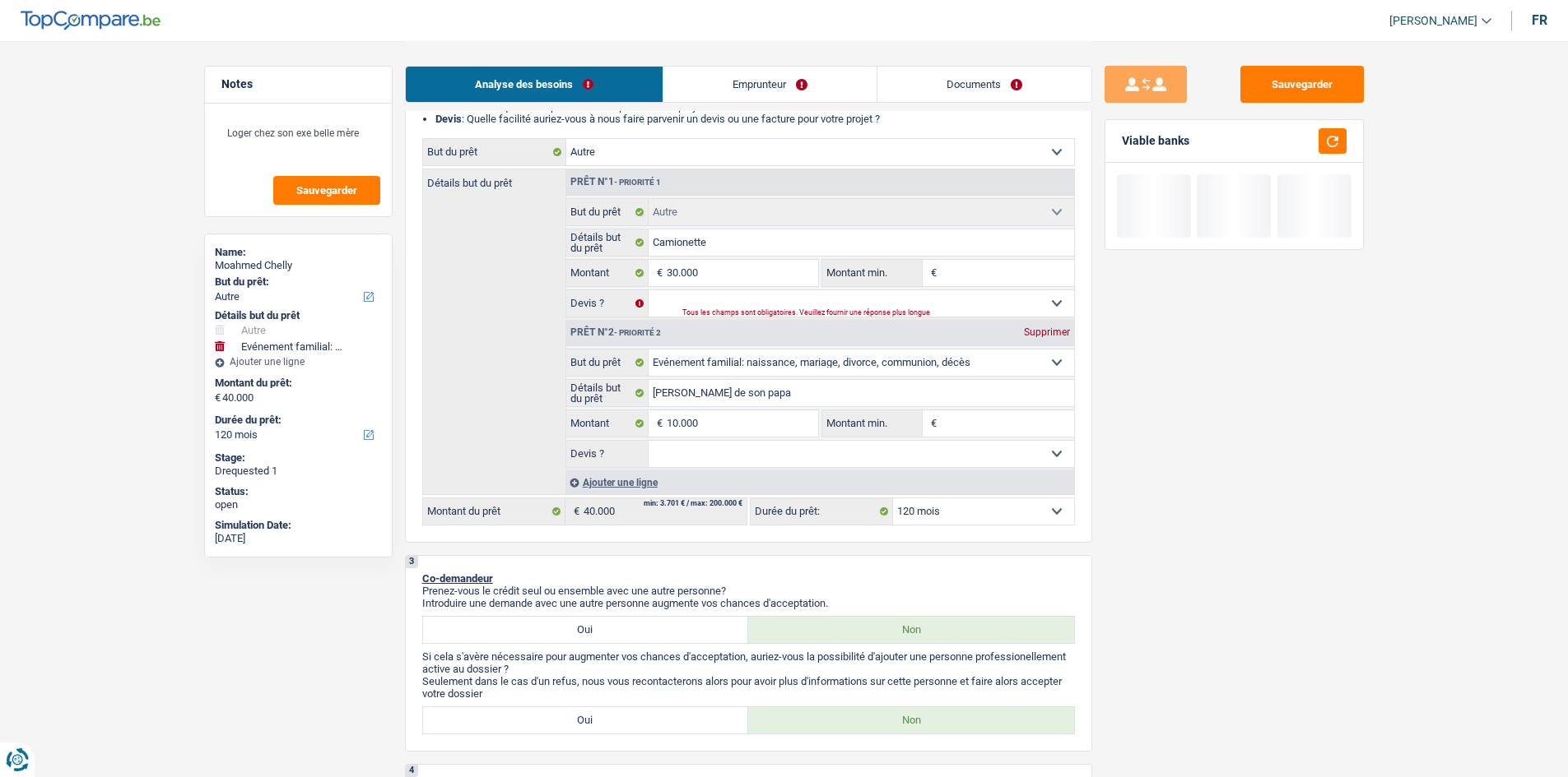
scroll to position [247, 0]
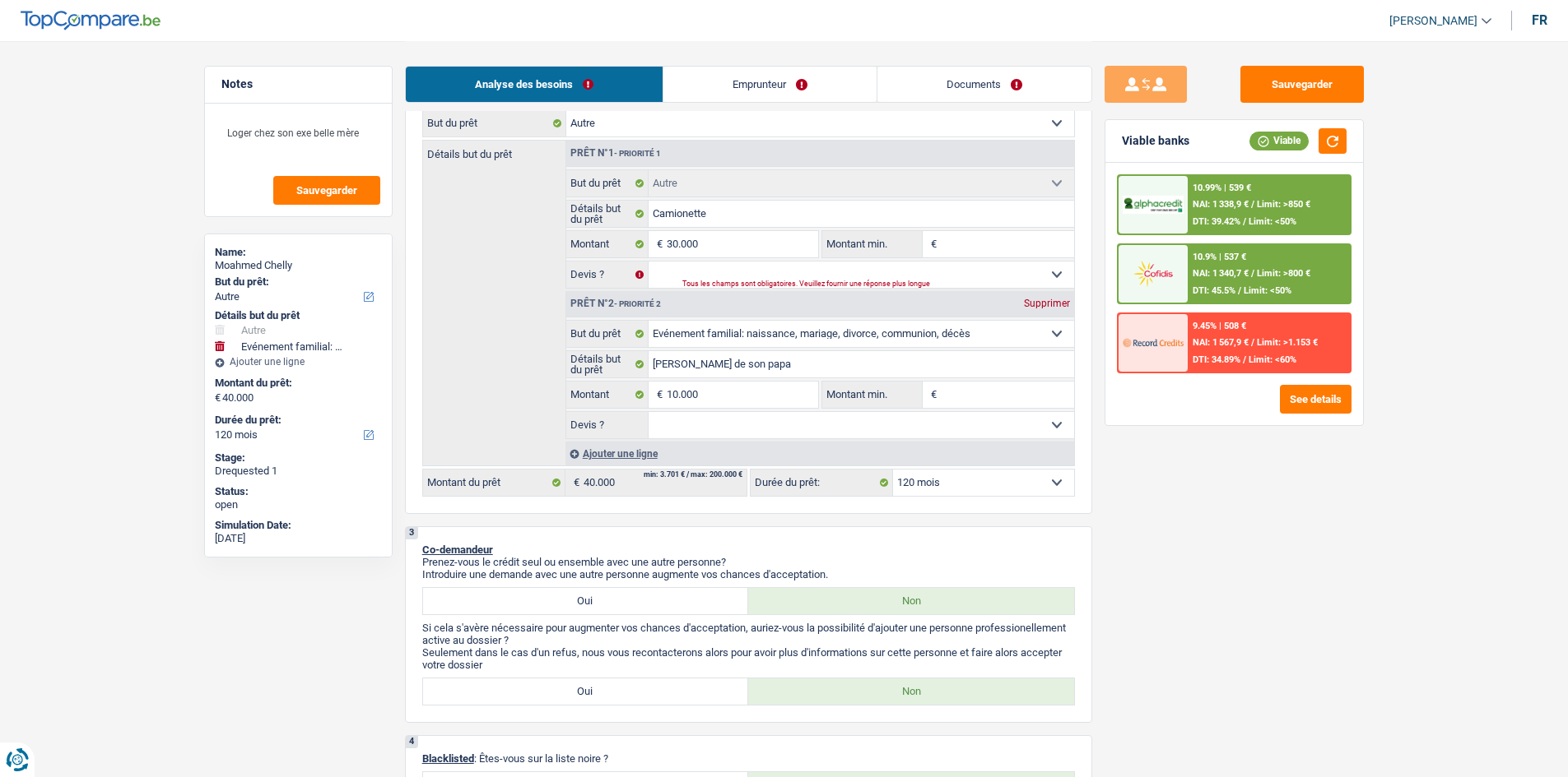
click at [621, 200] on div "10.99% | 539 € NAI: 1 338,9 € / Limit: >850 € DTI: 39.42% / Limit: <50%" at bounding box center [1268, 205] width 162 height 58
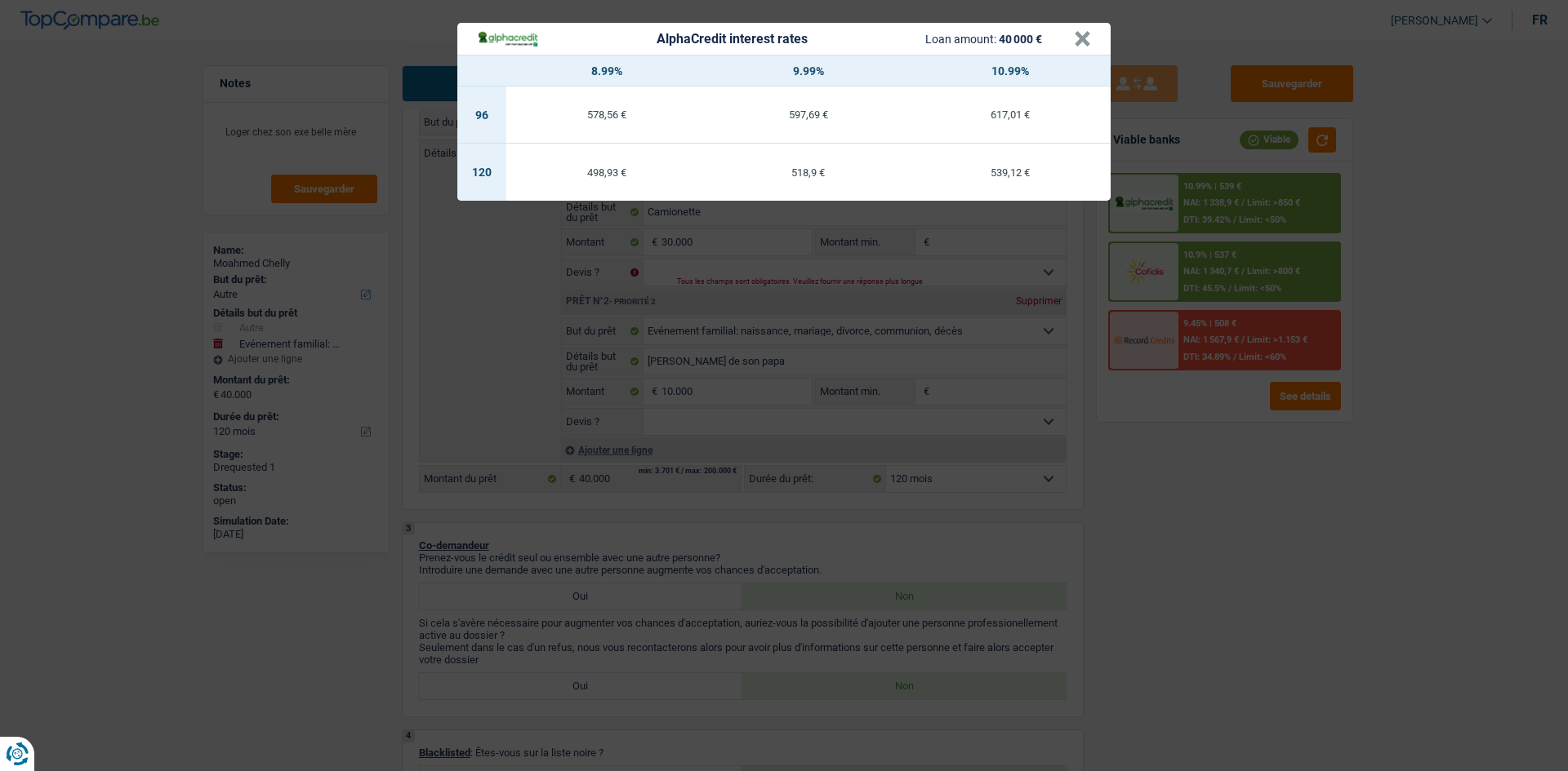
drag, startPoint x: 1311, startPoint y: 605, endPoint x: 1046, endPoint y: 474, distance: 295.6
click at [616, 305] on div "AlphaCredit interest rates Loan amount: 40 000 € × 8.99% 9.99% 10.99% 96 578,56…" at bounding box center [784, 385] width 1568 height 771
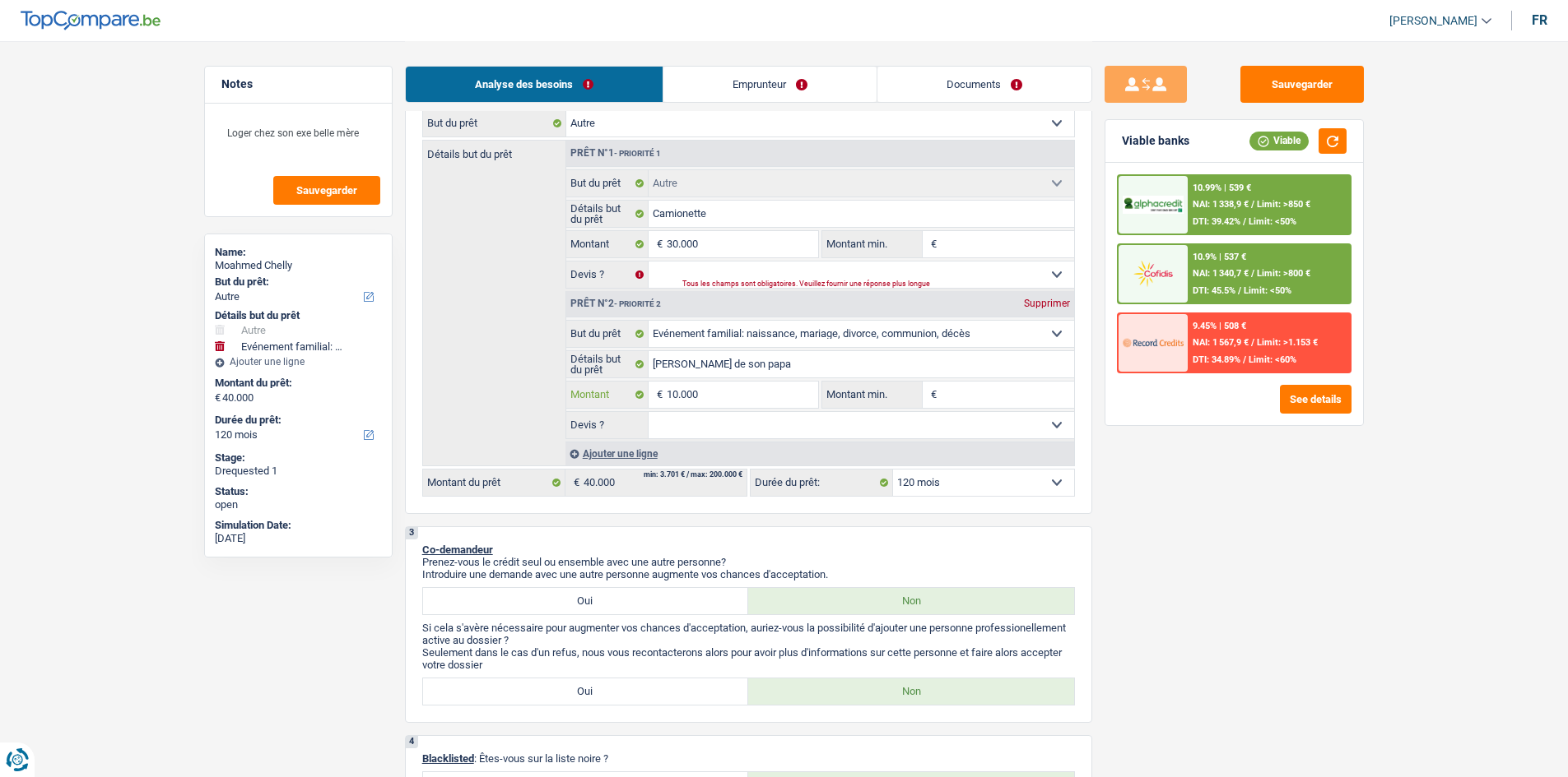
click at [621, 308] on input "10.000" at bounding box center [741, 395] width 150 height 26
type input "1.000"
type input "100"
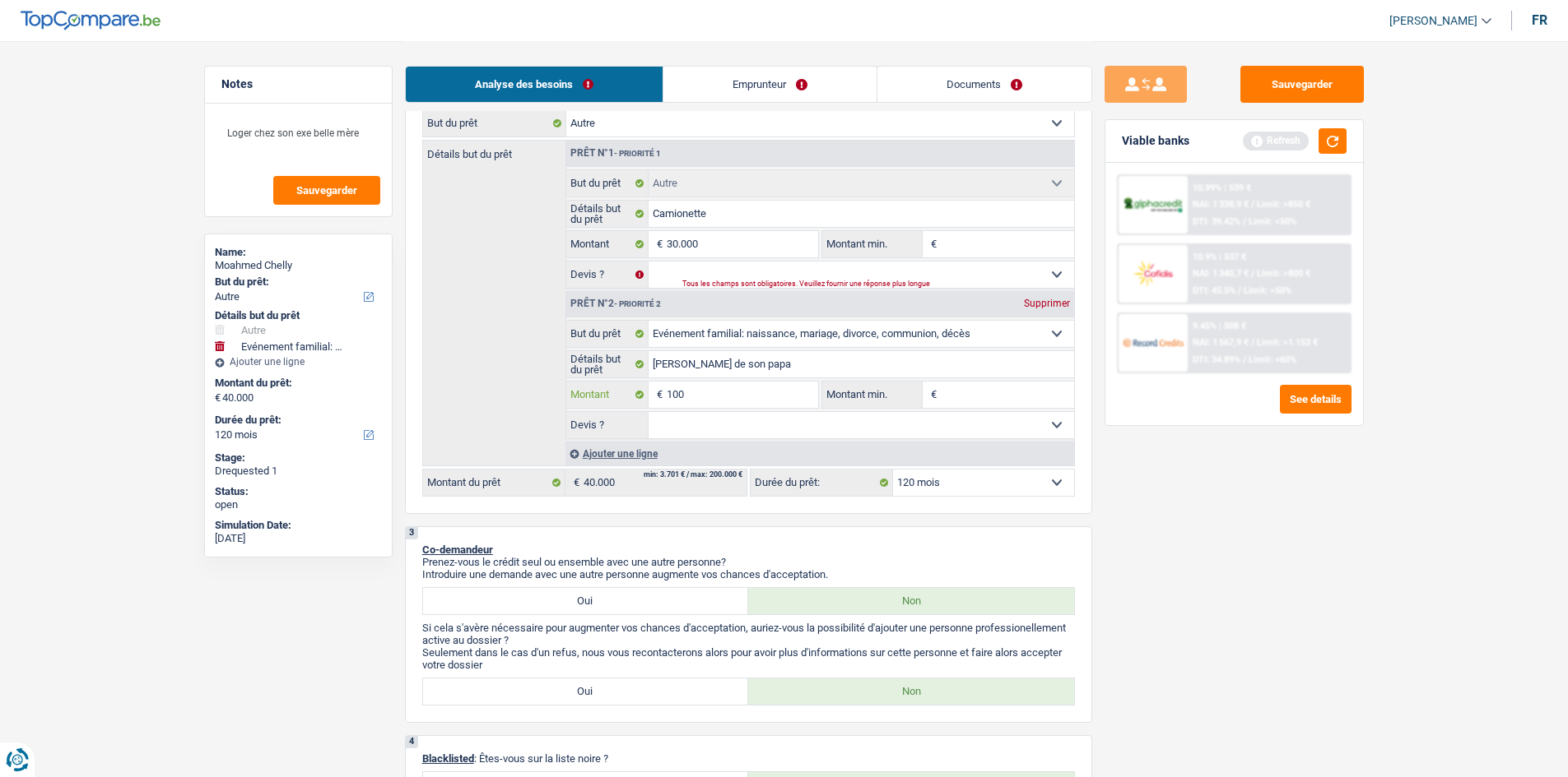
type input "10"
type input "1"
type input "2"
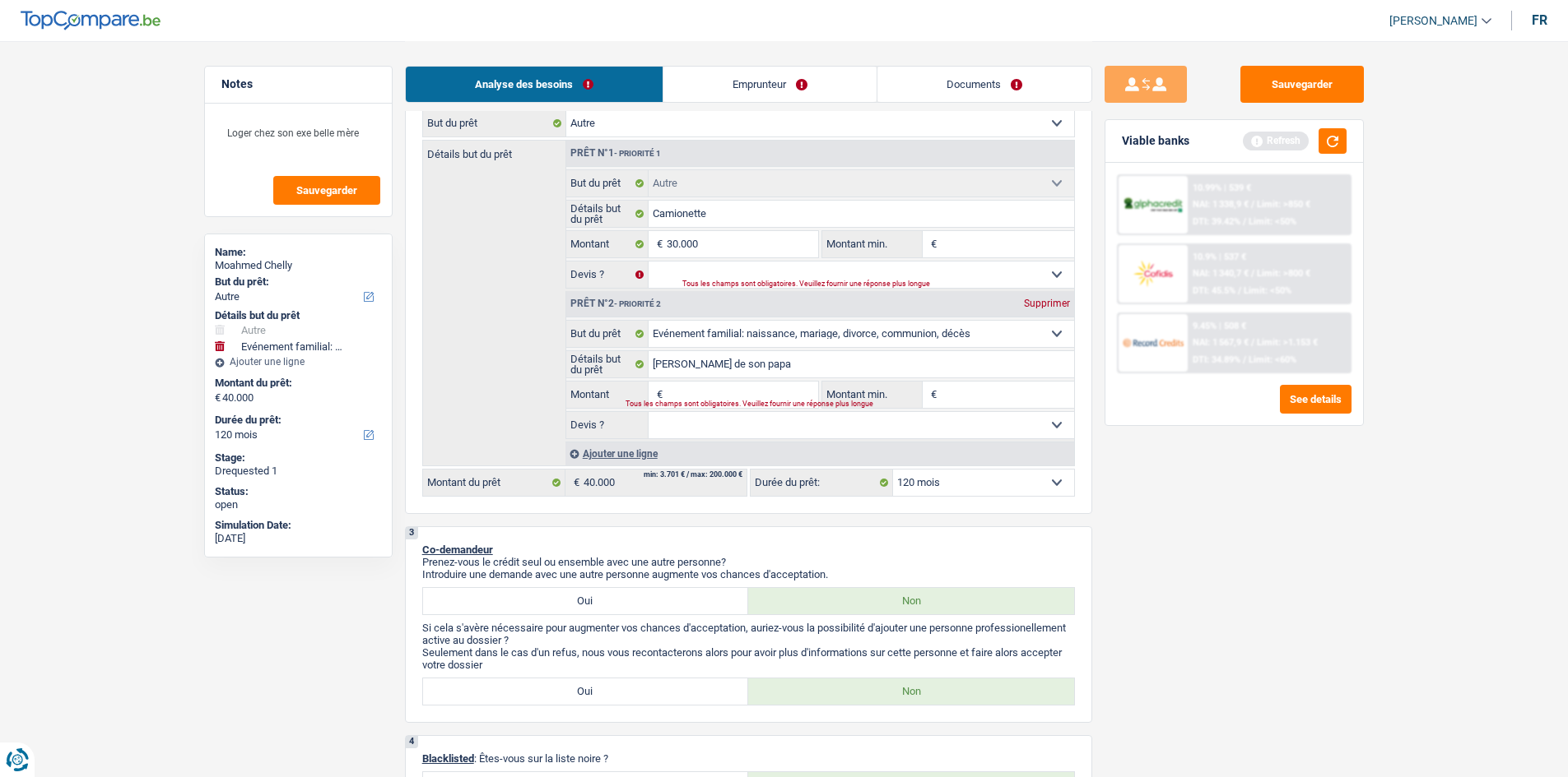
type input "2"
type input "20"
type input "200"
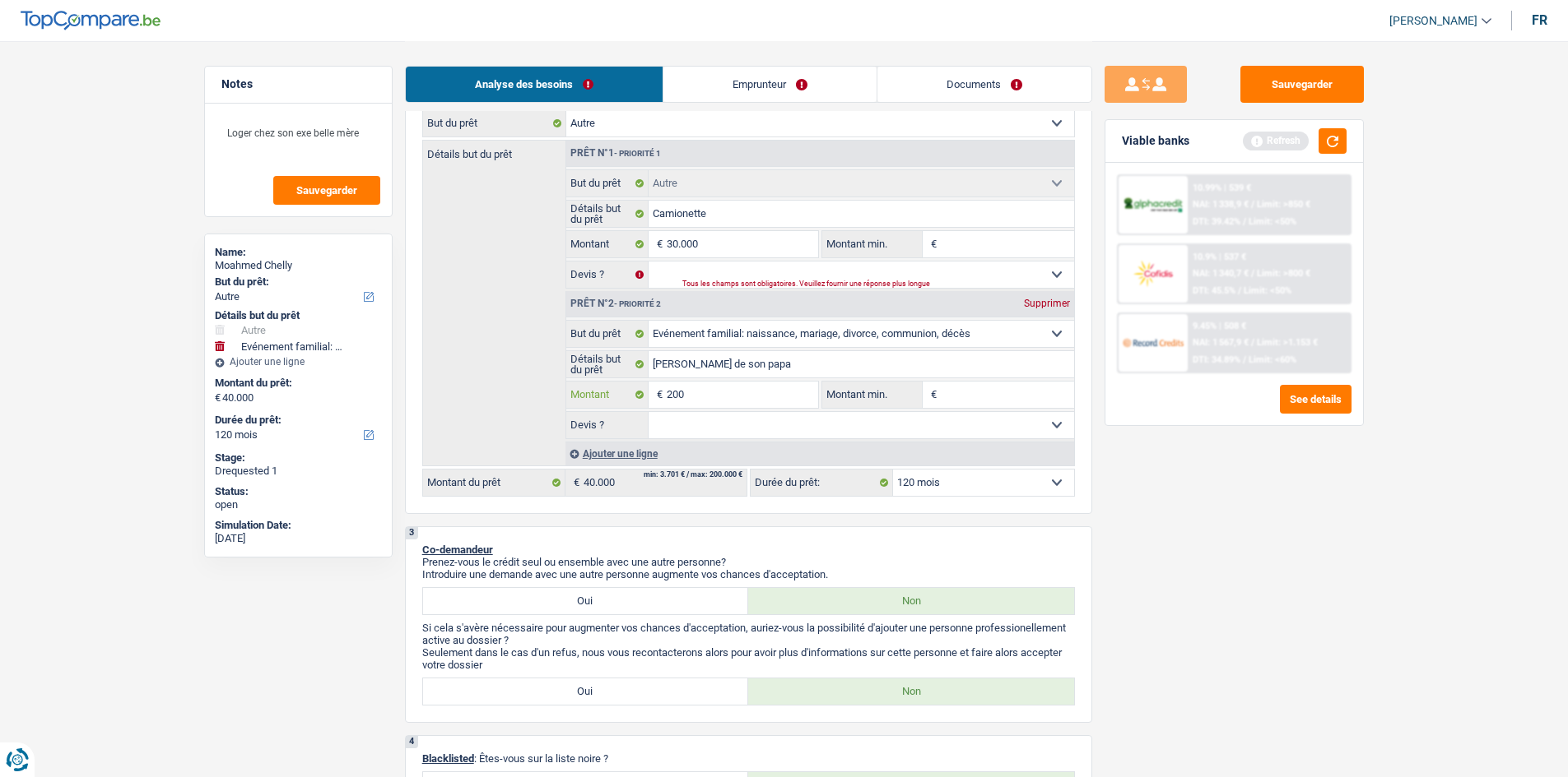
type input "2.000"
type input "20.000"
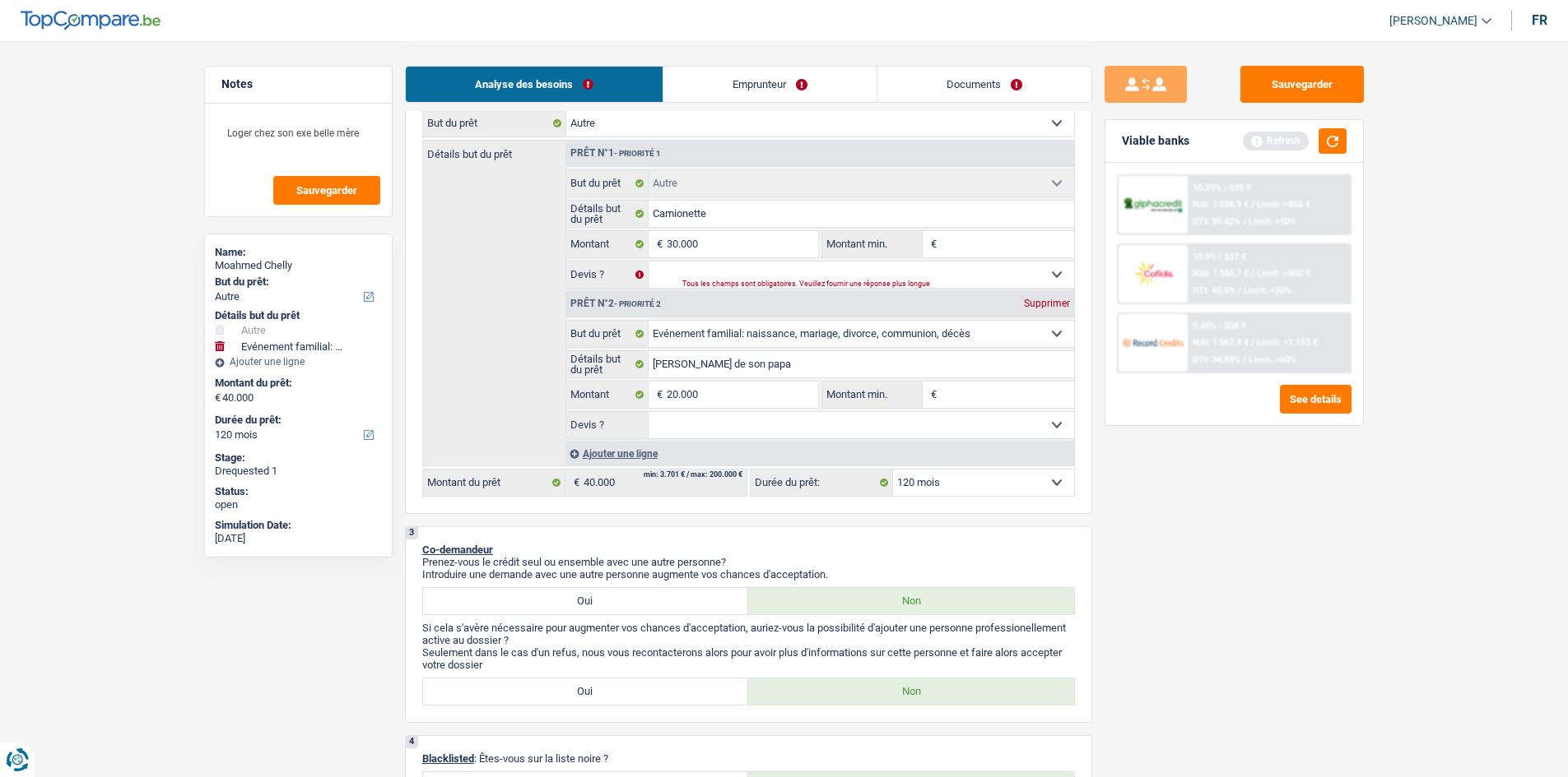
click at [621, 308] on div "Sauvegarder Viable banks Refresh 10.99% | 539 € NAI: 1 338,9 € / Limit: >850 € …" at bounding box center [1234, 409] width 284 height 686
type input "50.000"
select select "144"
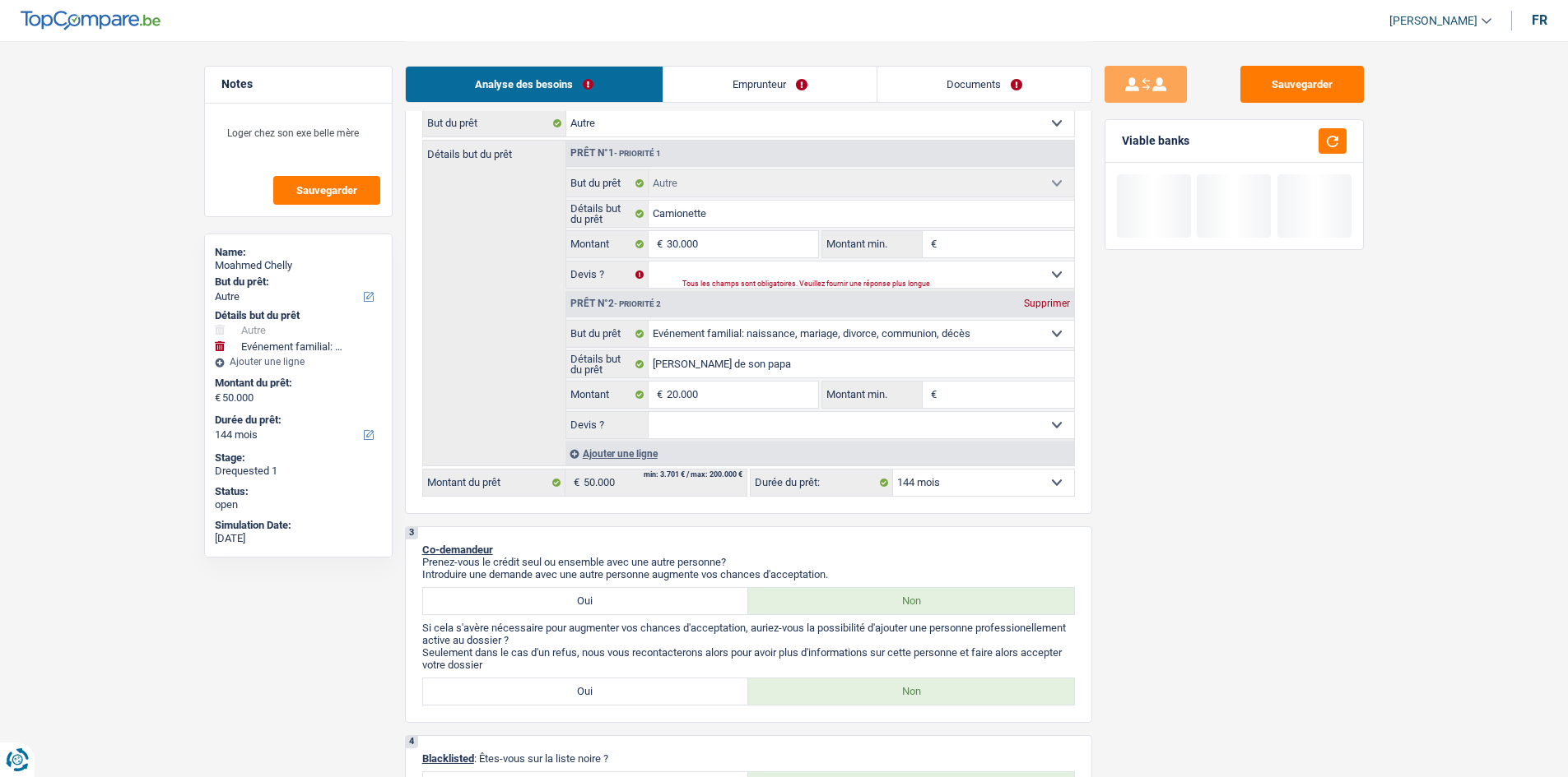
click at [621, 308] on select "12 mois 18 mois 24 mois 30 mois 36 mois 42 mois 48 mois 60 mois 72 mois 84 mois…" at bounding box center [984, 483] width 181 height 26
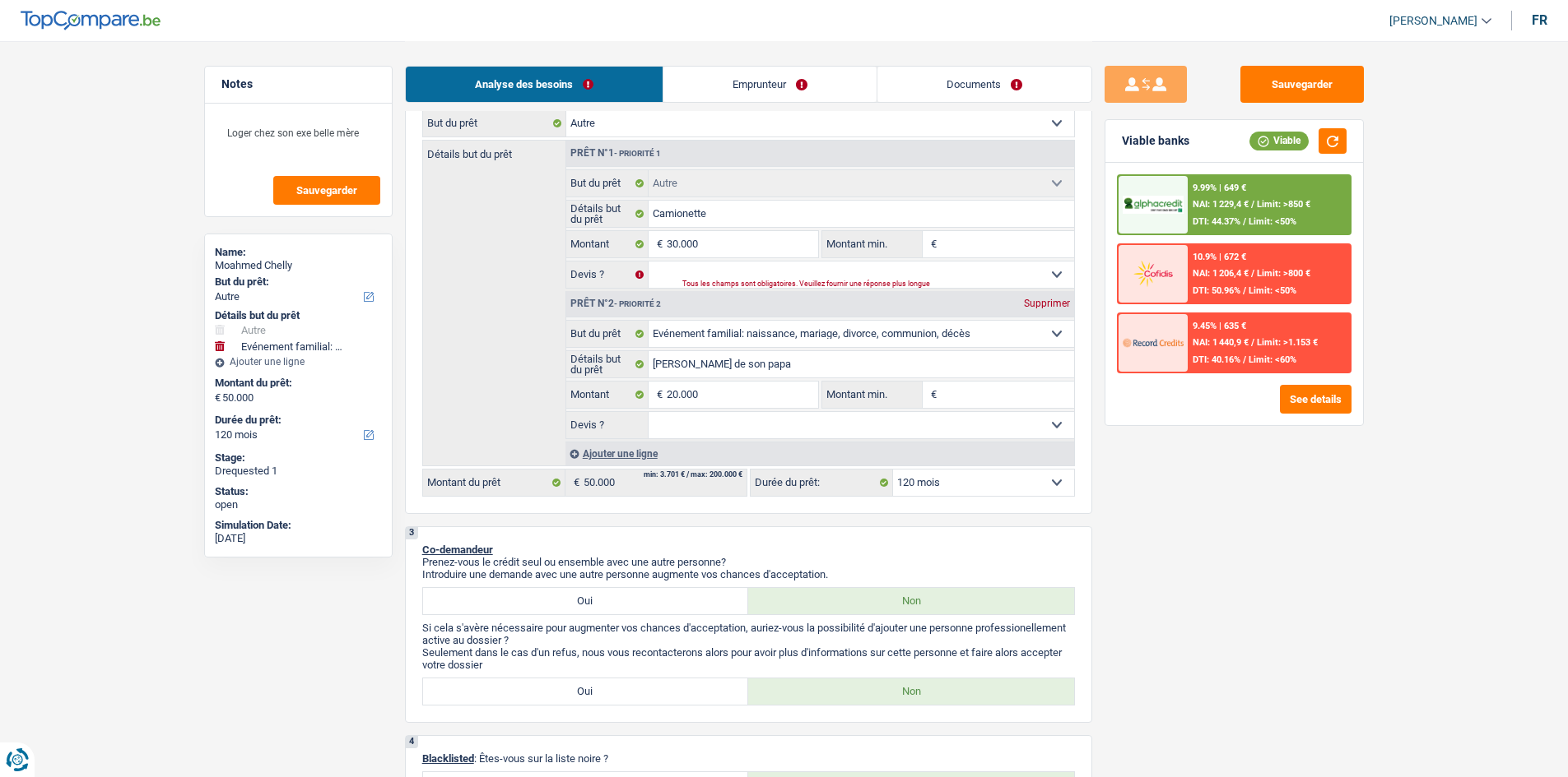
click at [621, 97] on link "Emprunteur" at bounding box center [770, 84] width 213 height 35
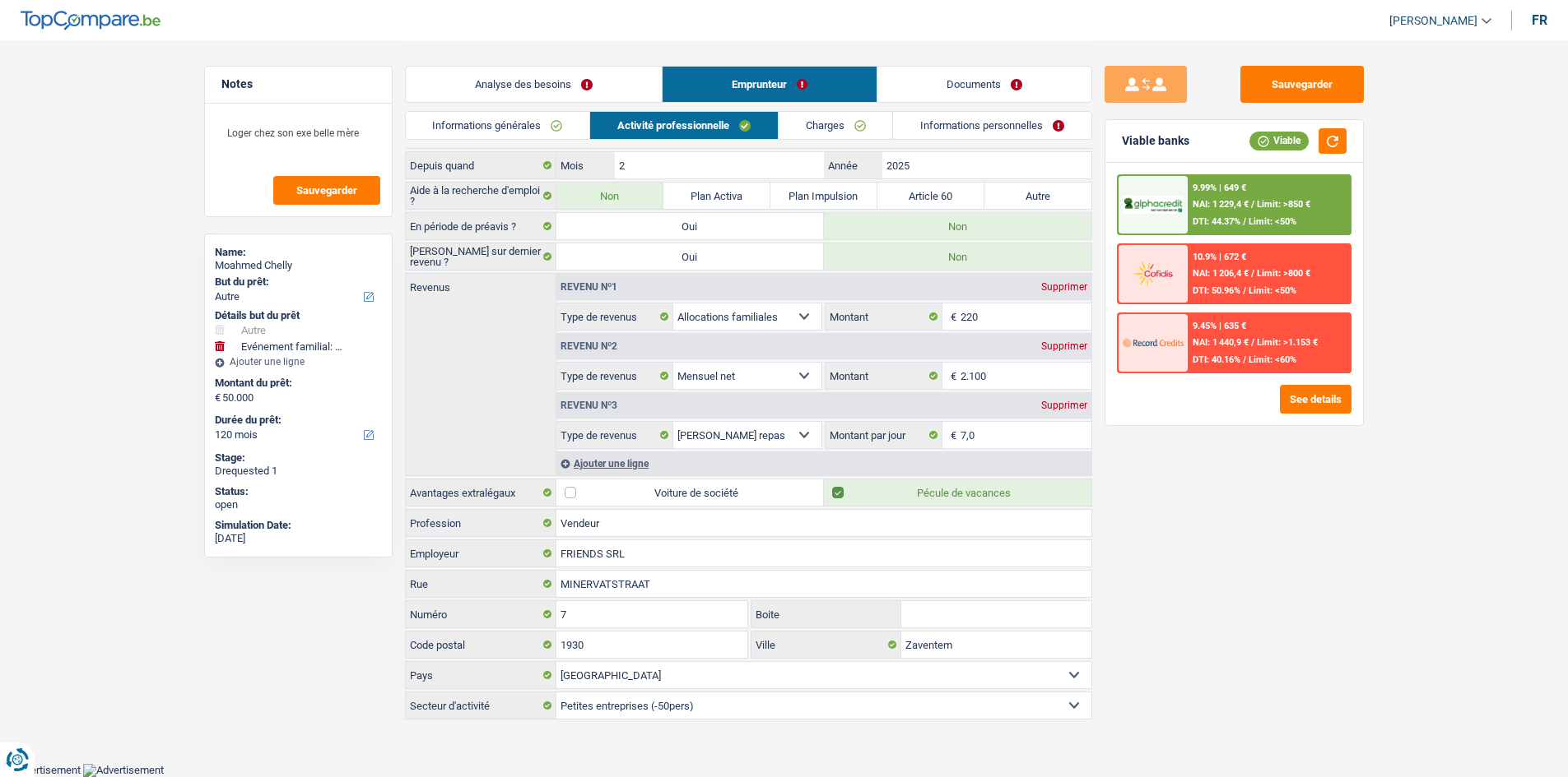
scroll to position [56, 0]
click at [542, 124] on link "Informations générales" at bounding box center [498, 125] width 185 height 27
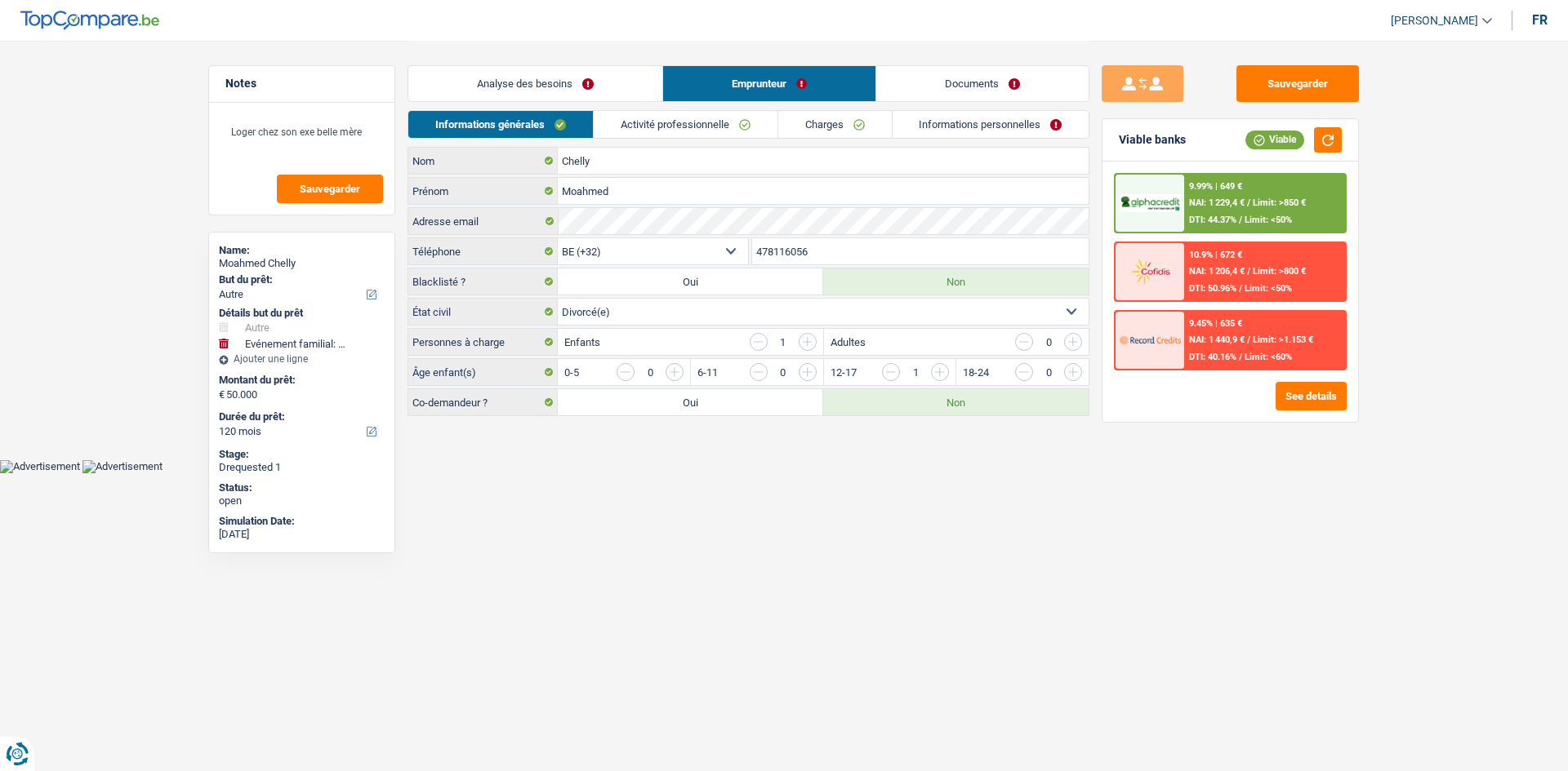
click at [576, 93] on link "Analyse des besoins" at bounding box center [535, 83] width 254 height 35
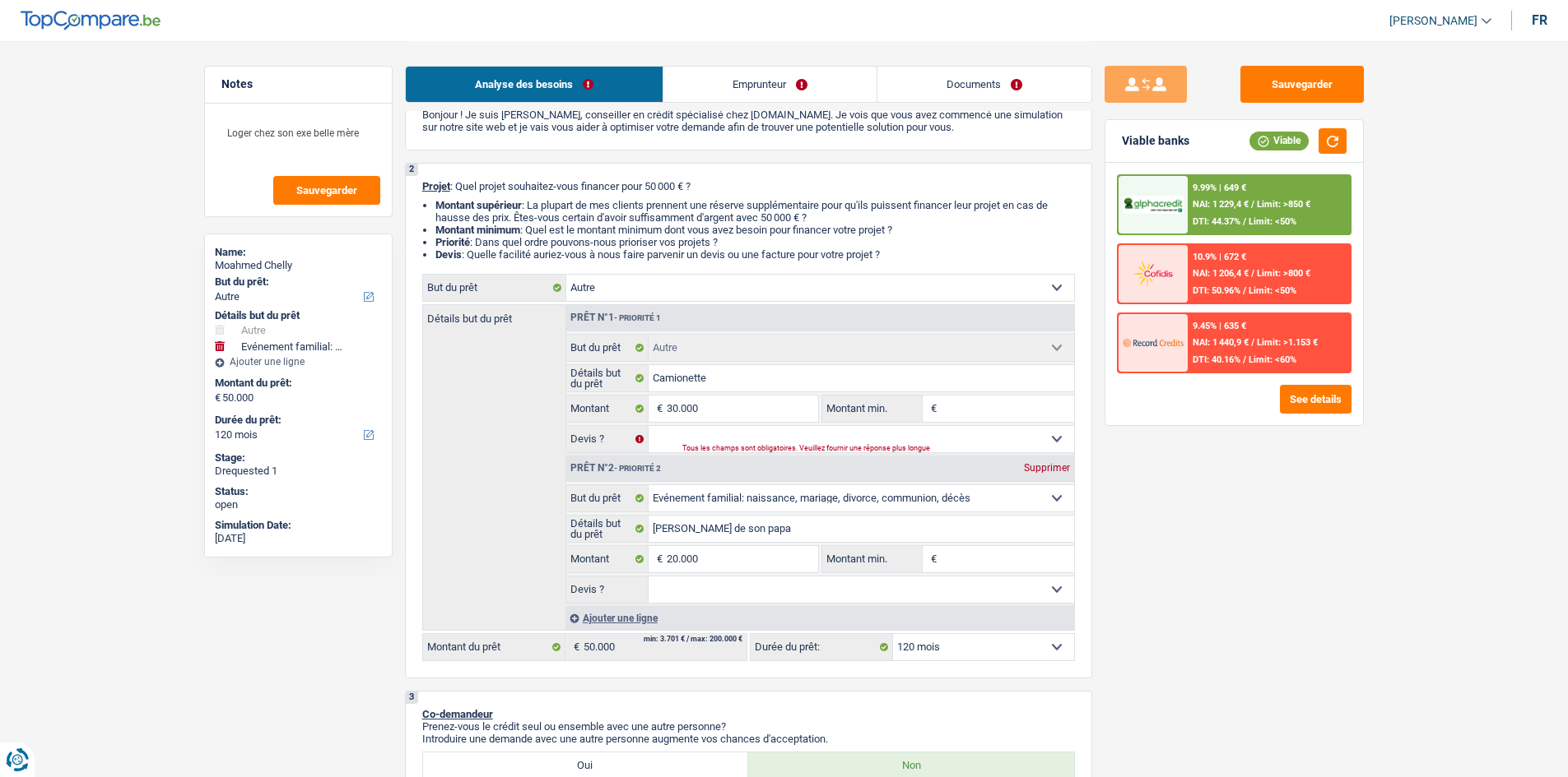
scroll to position [164, 0]
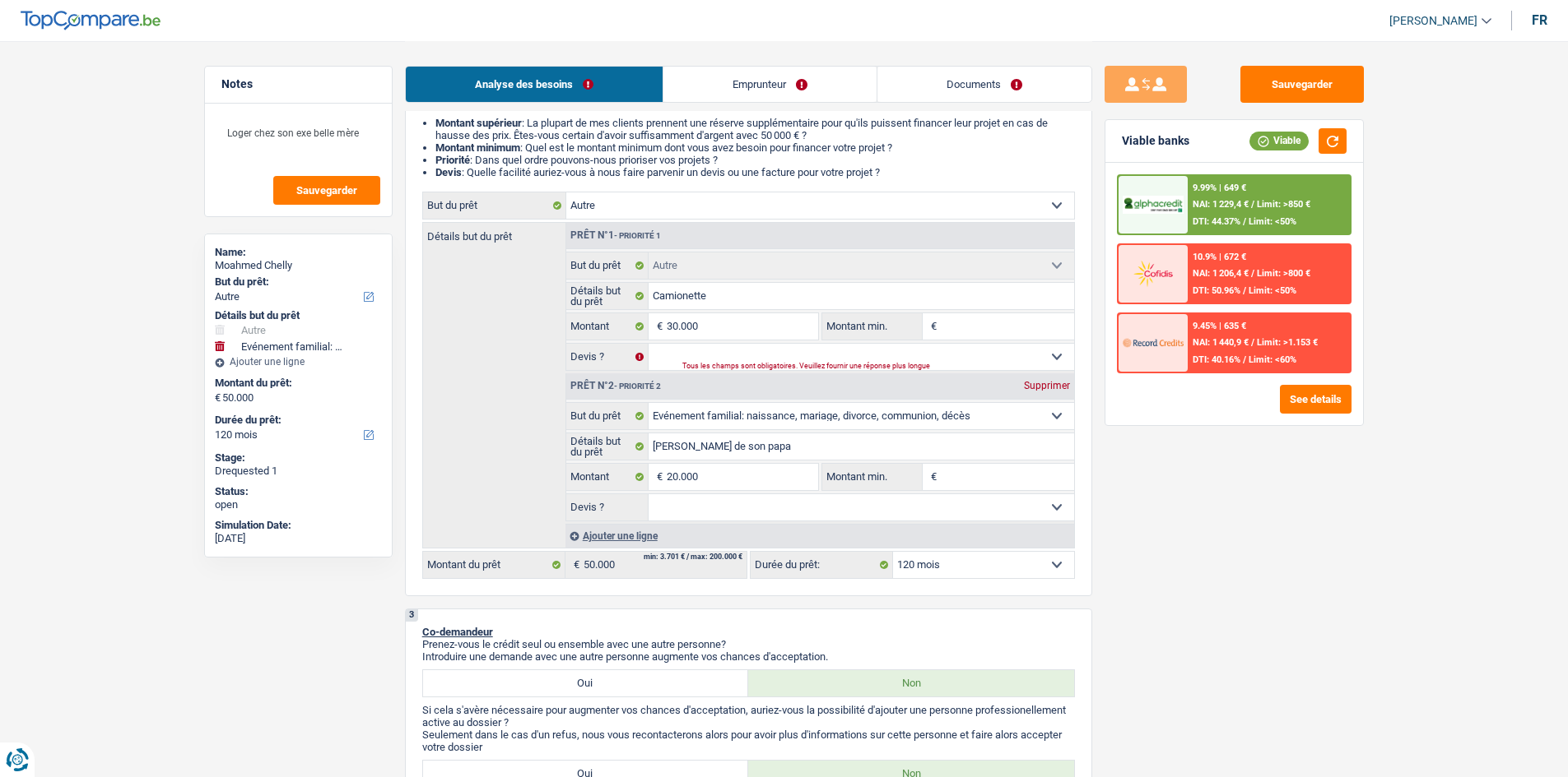
click at [621, 308] on select "Oui Non Non répondu Sélectionner une option" at bounding box center [861, 507] width 426 height 26
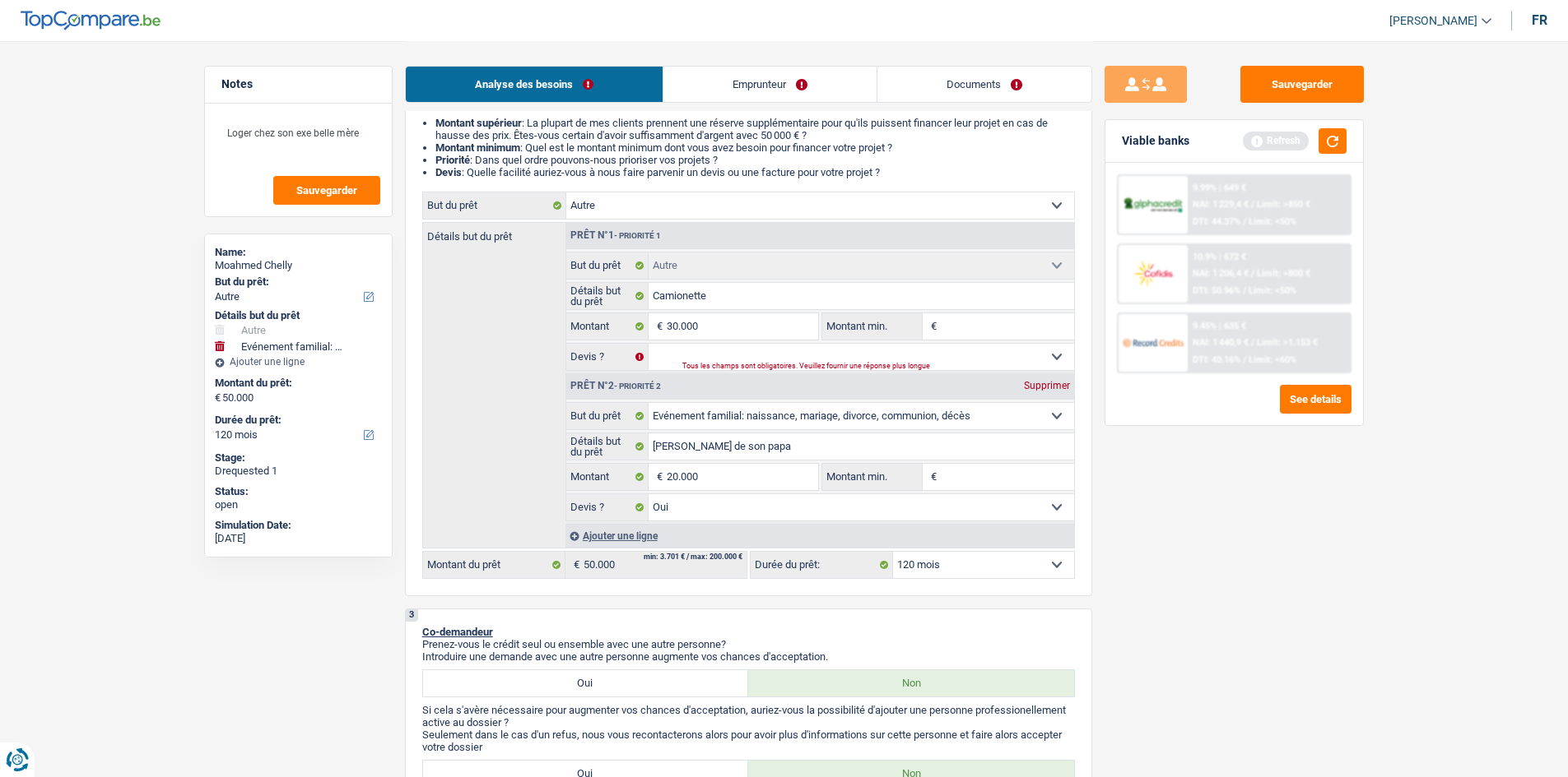
click at [621, 308] on fieldset "Confort maison: meubles, textile, peinture, électroménager, outillage non-profe…" at bounding box center [820, 312] width 508 height 119
click at [621, 308] on select "Oui Non Non répondu Sélectionner une option" at bounding box center [861, 357] width 426 height 26
click at [621, 143] on button "button" at bounding box center [1333, 141] width 28 height 25
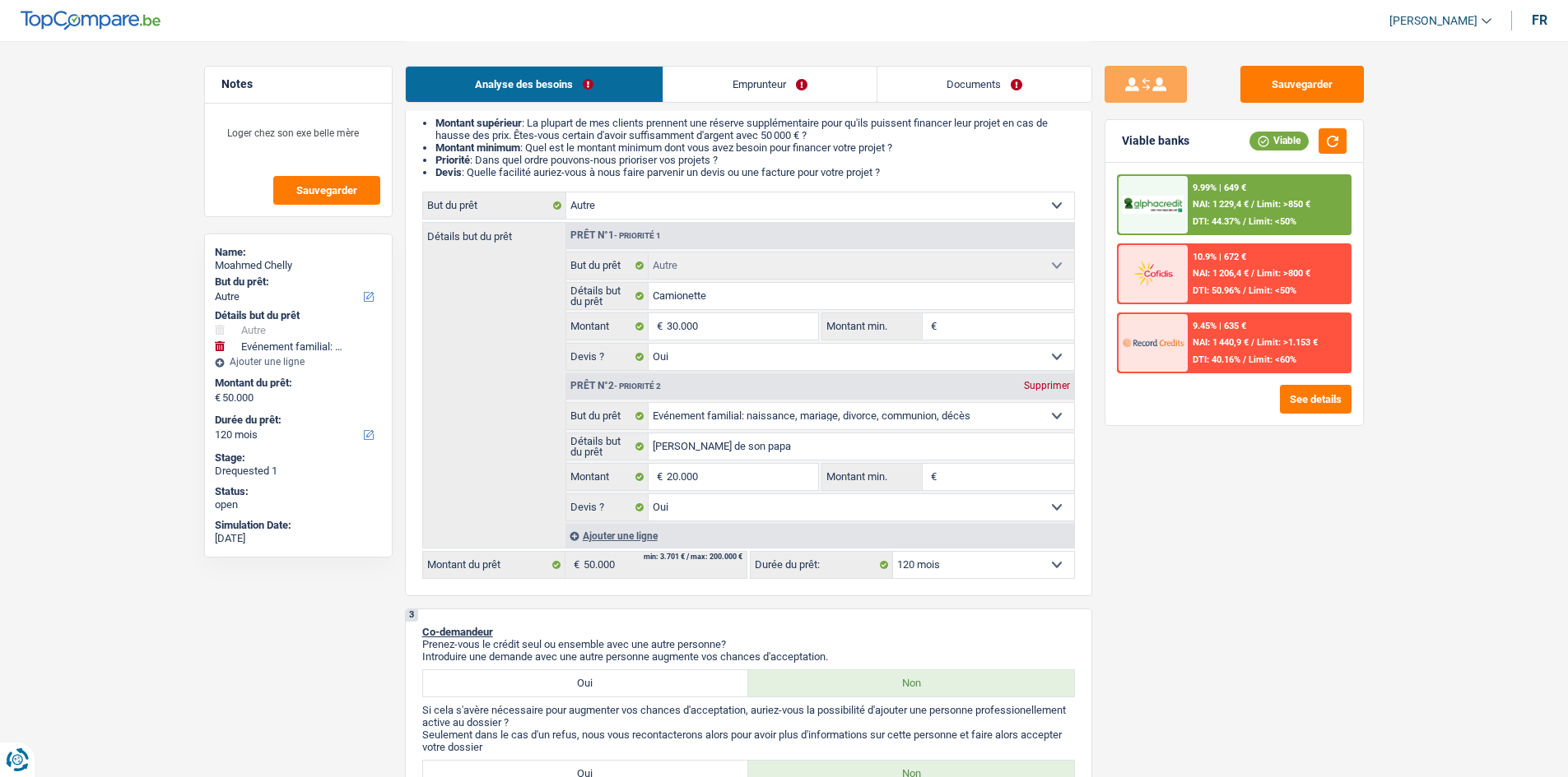
click at [621, 308] on input "Montant min." at bounding box center [1007, 326] width 133 height 26
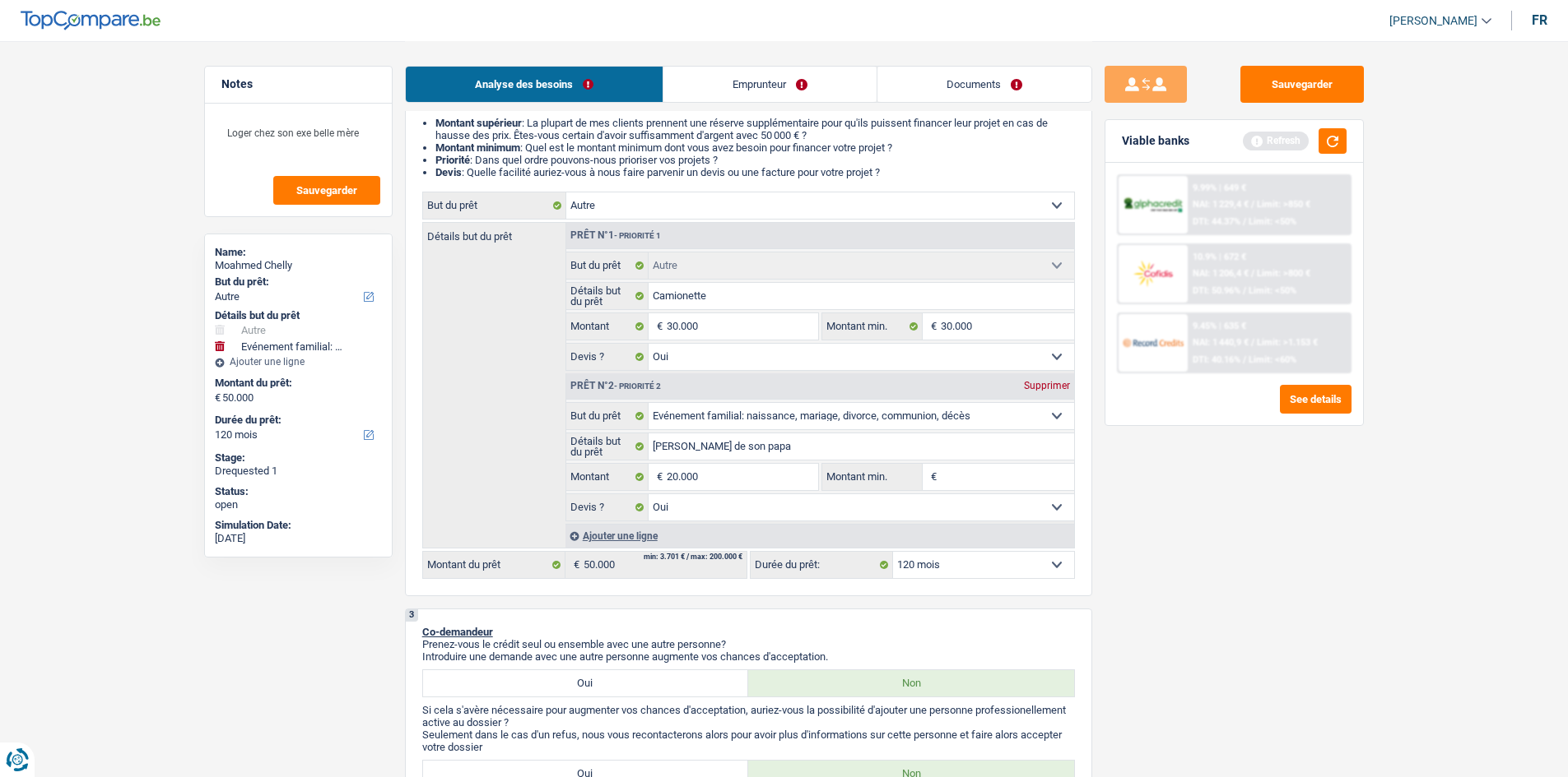
click at [621, 308] on input "Montant min." at bounding box center [1007, 477] width 133 height 26
drag, startPoint x: 1324, startPoint y: 144, endPoint x: 1320, endPoint y: 164, distance: 20.4
click at [621, 141] on button "button" at bounding box center [1333, 141] width 28 height 25
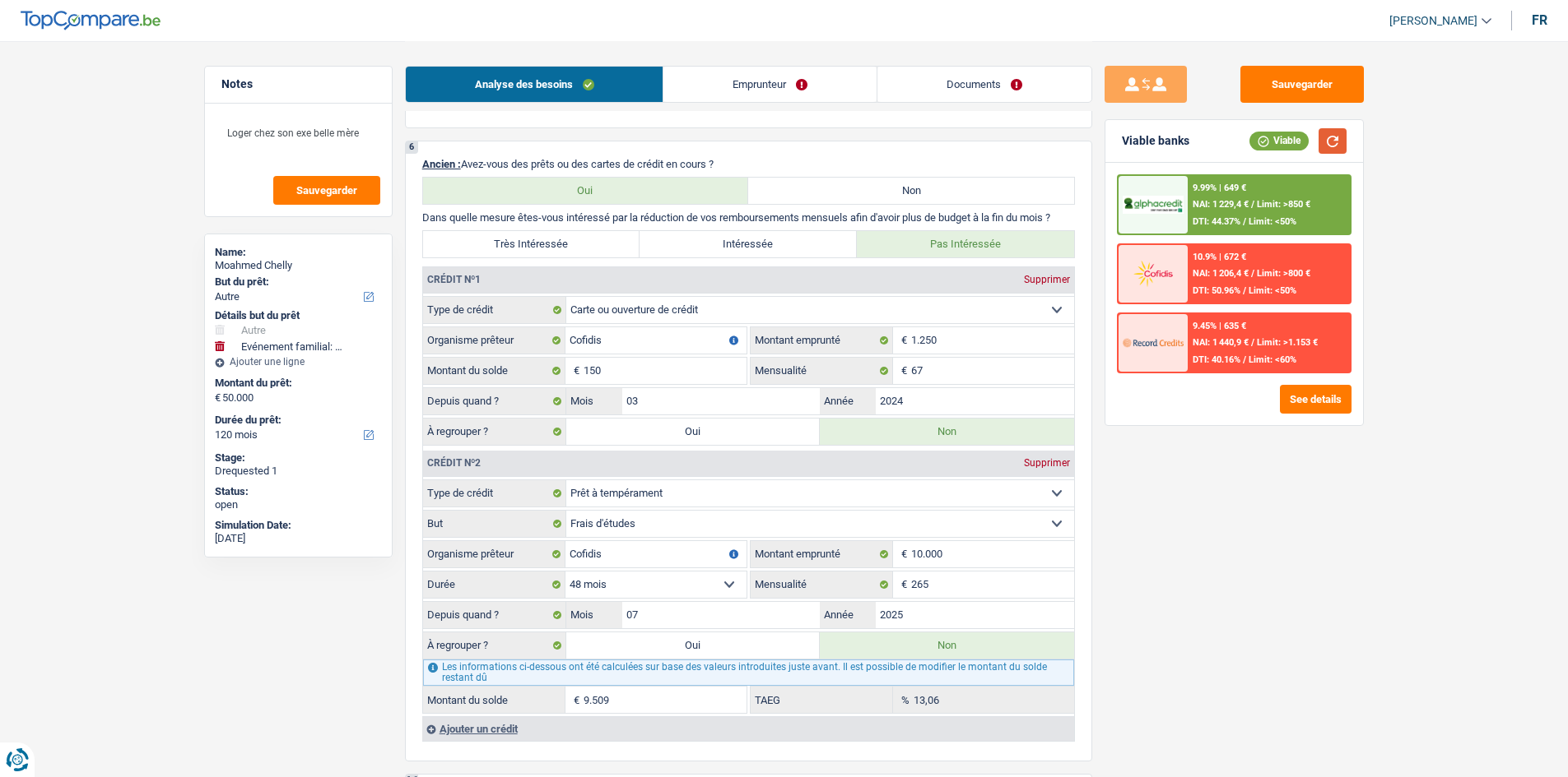
scroll to position [1480, 0]
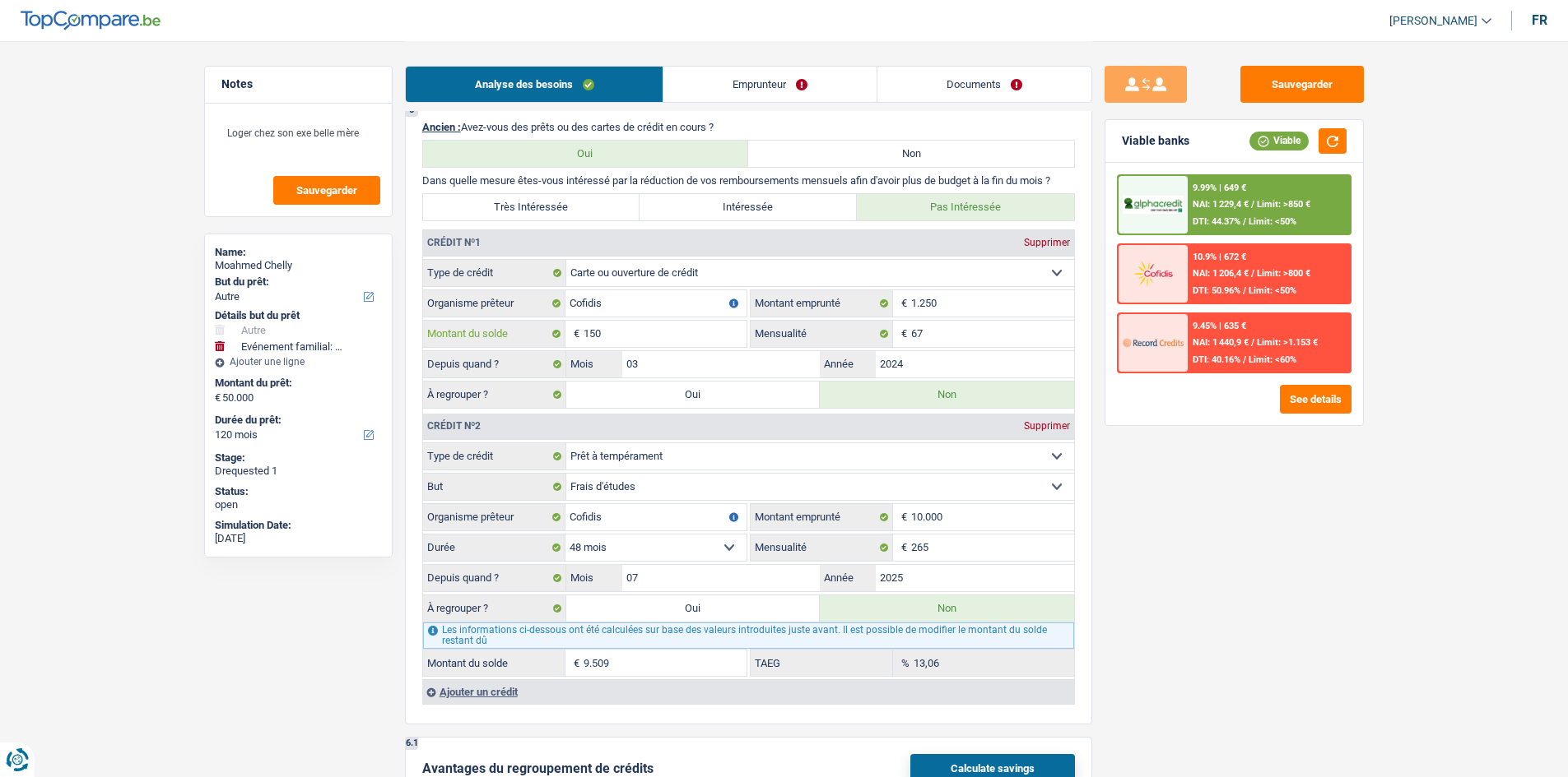
click at [621, 308] on input "150" at bounding box center [665, 334] width 163 height 26
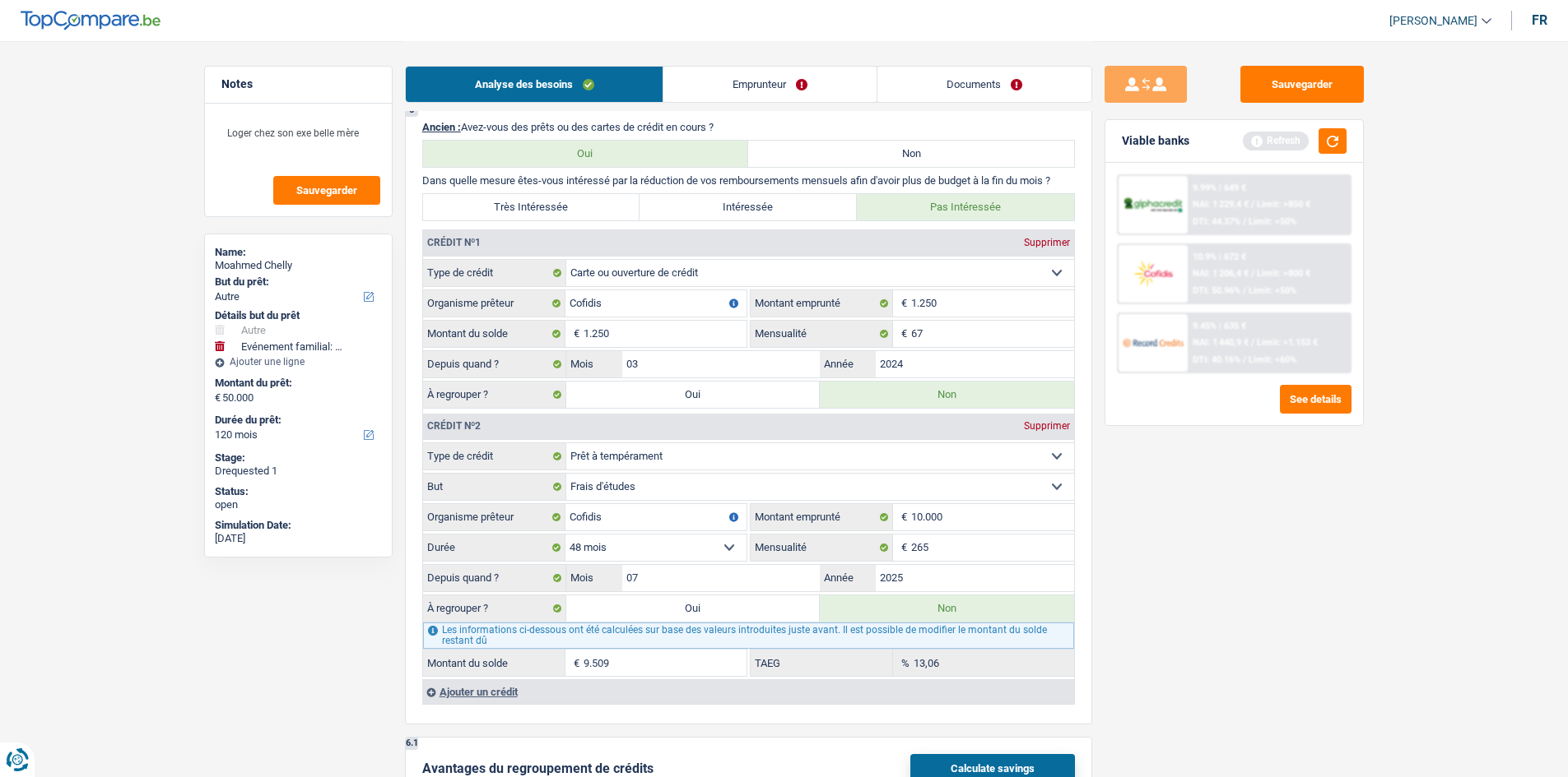
click at [621, 308] on div "Sauvegarder Viable banks Refresh 9.99% | 649 € NAI: 1 229,4 € / Limit: >850 € D…" at bounding box center [1234, 409] width 284 height 686
click at [621, 308] on label "Oui" at bounding box center [693, 395] width 254 height 26
click at [621, 308] on input "Oui" at bounding box center [693, 395] width 254 height 26
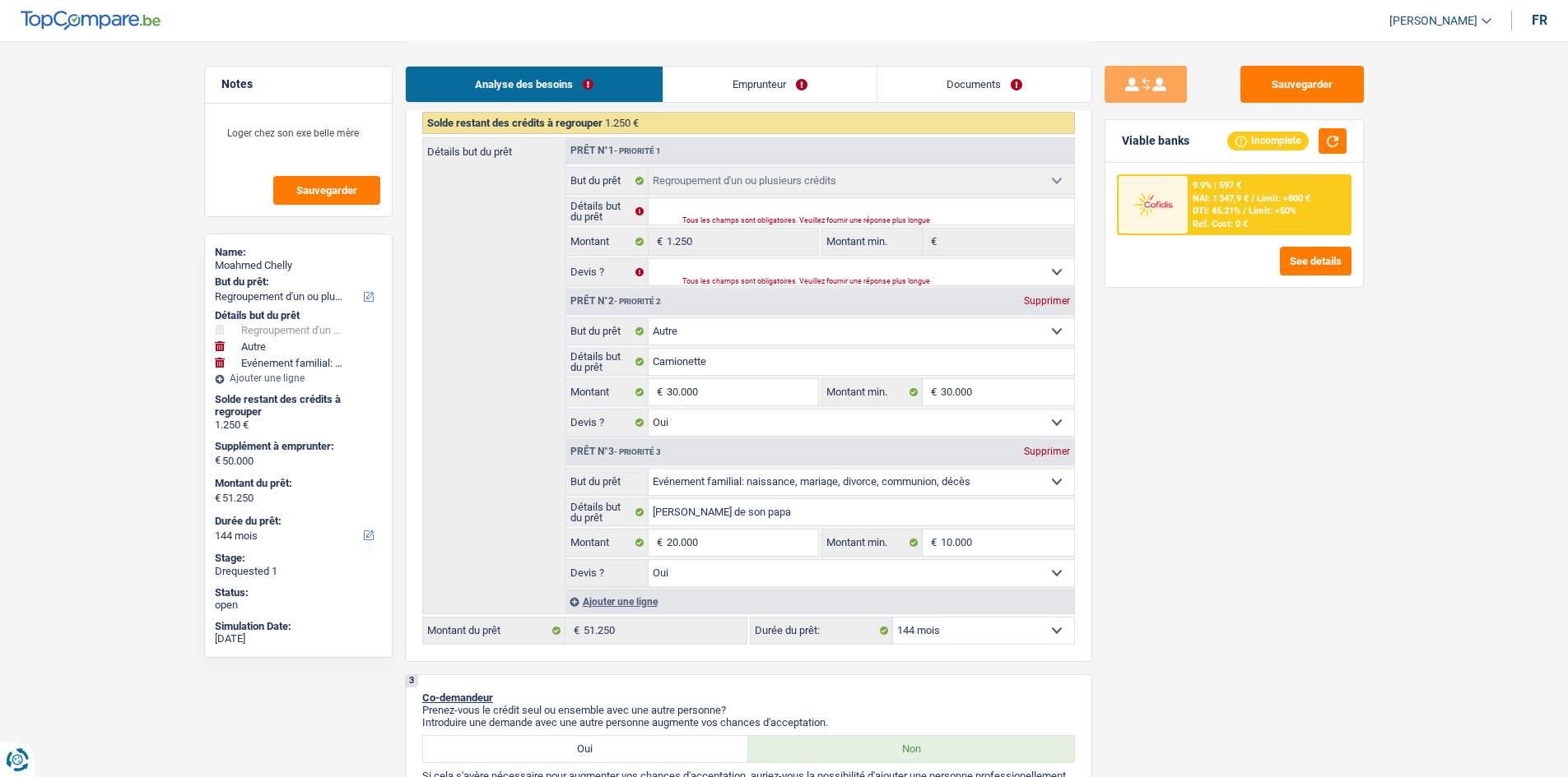
scroll to position [247, 0]
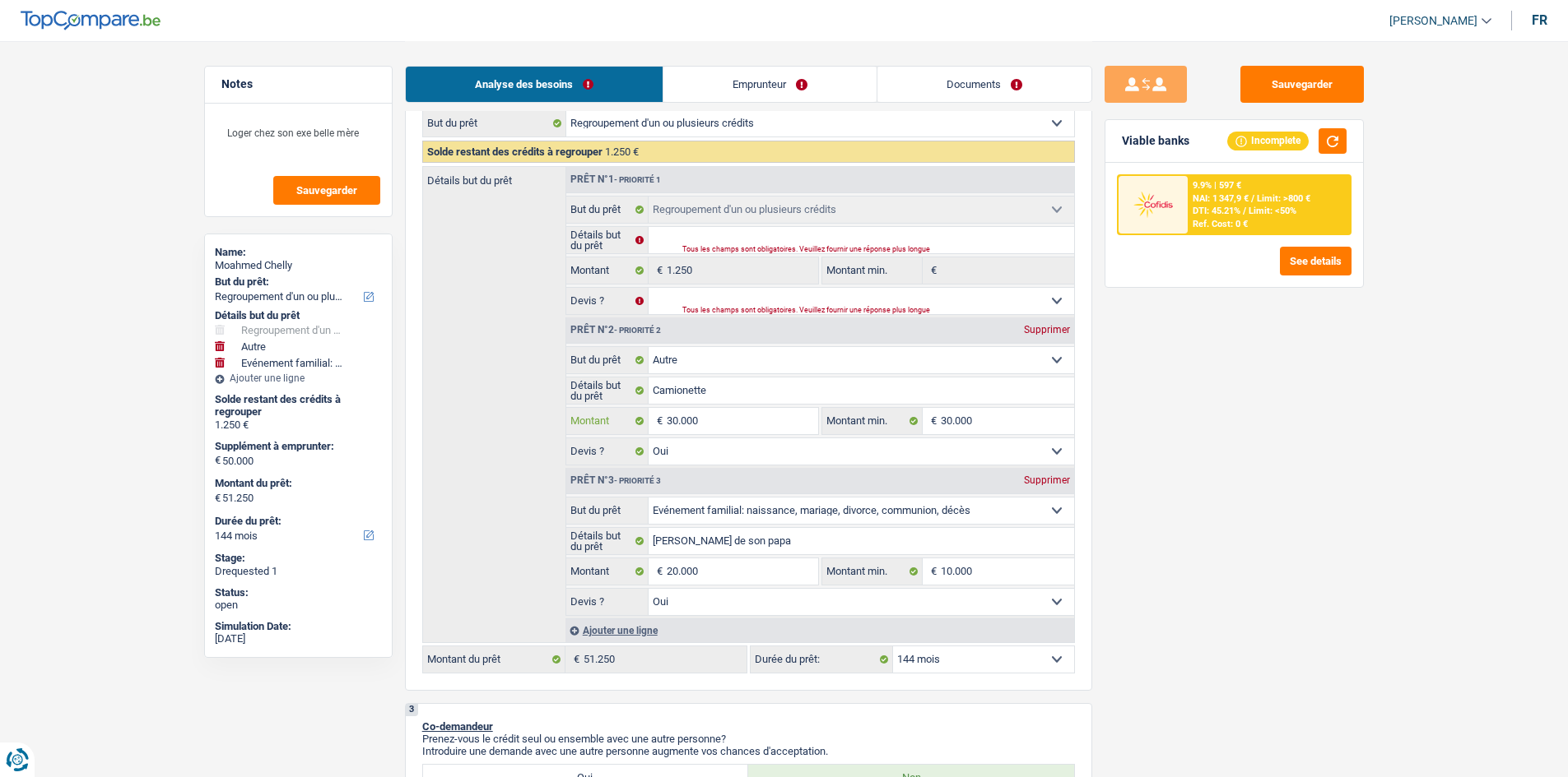
click at [621, 308] on input "30.000" at bounding box center [741, 421] width 150 height 26
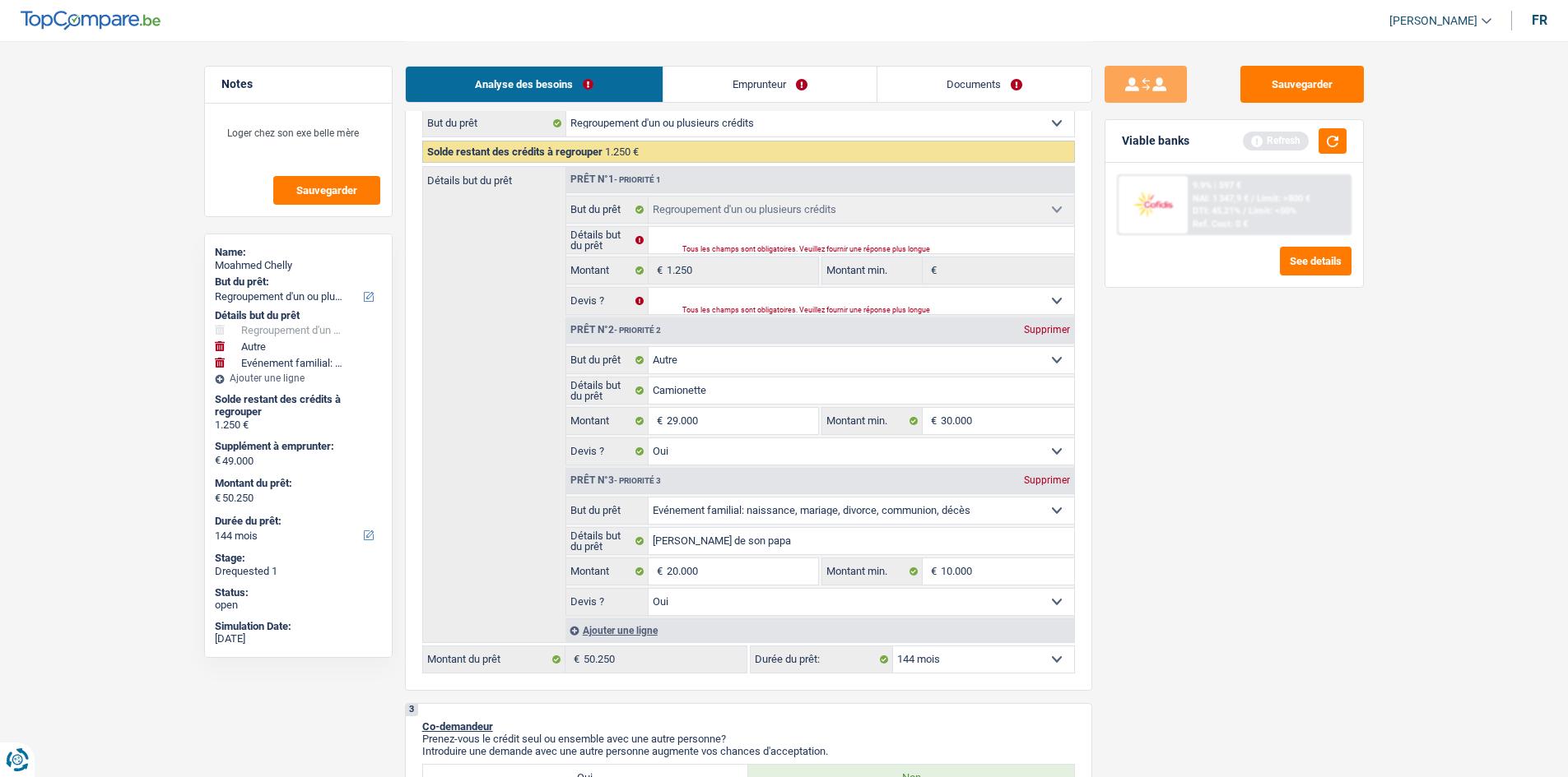
click at [621, 308] on div "Sauvegarder Viable banks Refresh 9.9% | 597 € NAI: 1 347,9 € / Limit: >800 € DT…" at bounding box center [1234, 409] width 284 height 686
click at [621, 308] on input "29.000" at bounding box center [741, 421] width 150 height 26
drag, startPoint x: 1344, startPoint y: 546, endPoint x: 1248, endPoint y: 522, distance: 99.0
click at [621, 308] on div "Sauvegarder Viable banks Refresh 9.9% | 597 € NAI: 1 347,9 € / Limit: >800 € DT…" at bounding box center [1234, 409] width 284 height 686
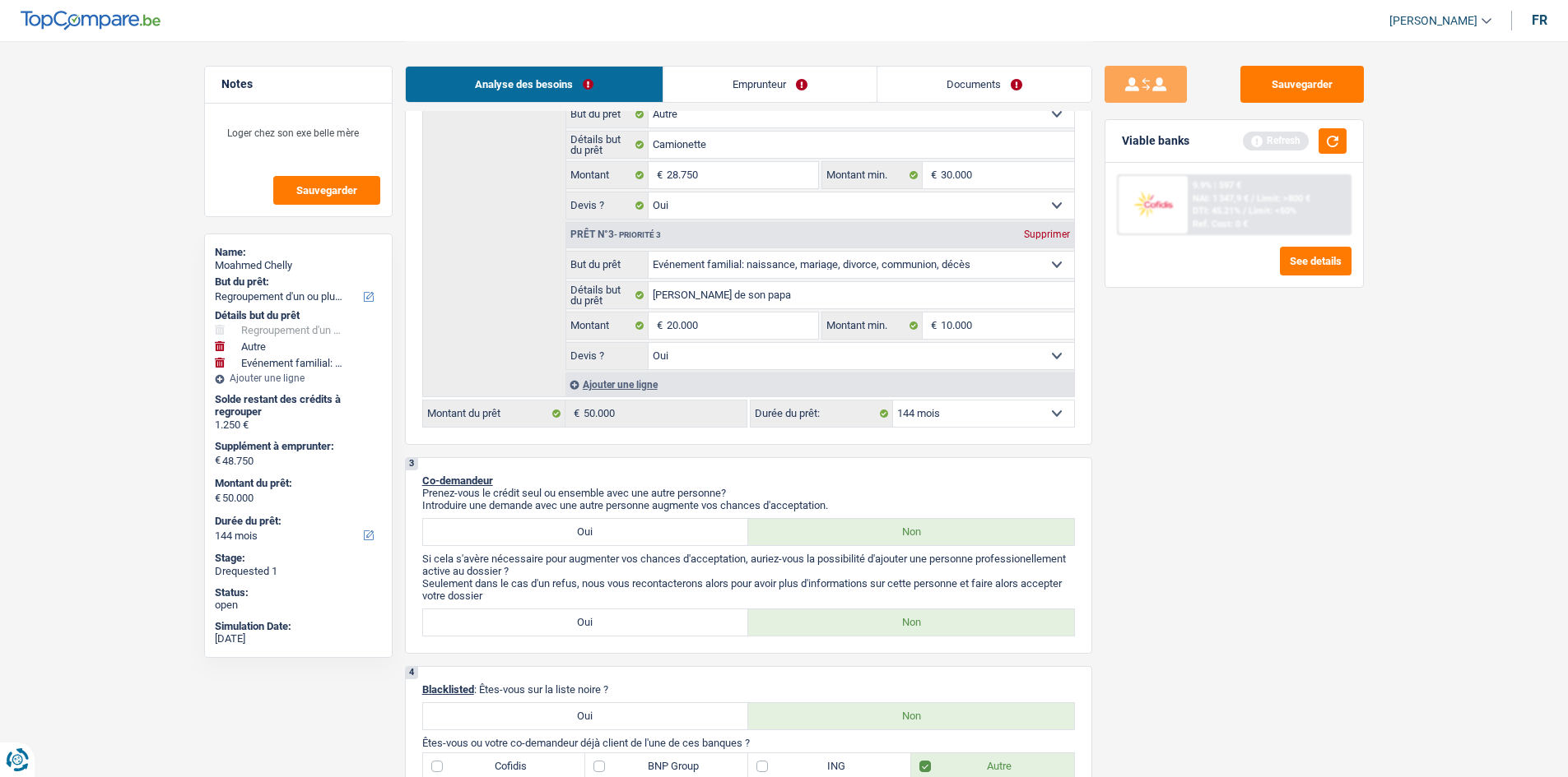
scroll to position [493, 0]
drag, startPoint x: 950, startPoint y: 413, endPoint x: 946, endPoint y: 423, distance: 10.8
click at [621, 308] on select "12 mois 18 mois 24 mois 30 mois 36 mois 42 mois 48 mois 60 mois 72 mois 84 mois…" at bounding box center [984, 413] width 181 height 26
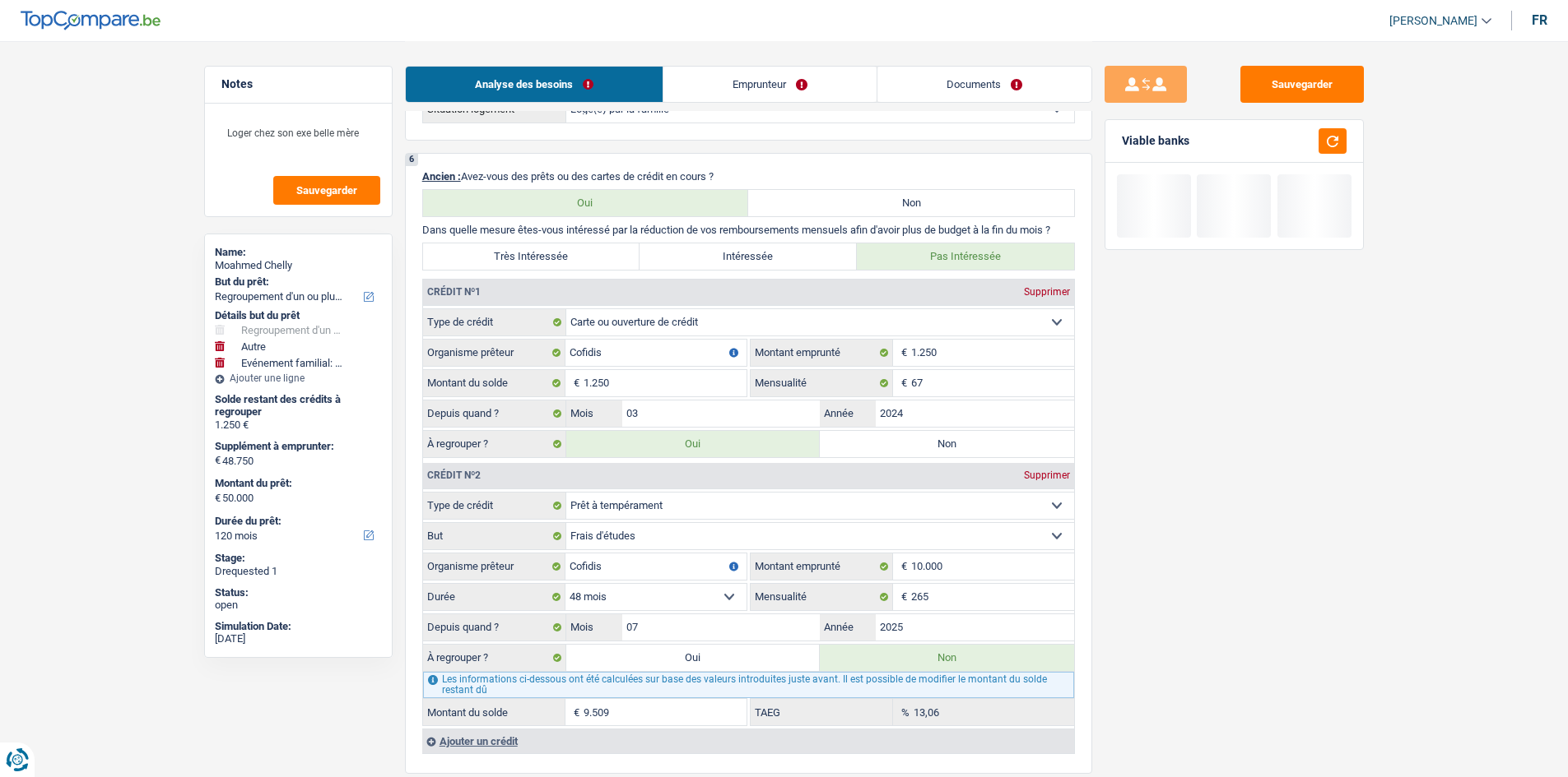
scroll to position [1810, 0]
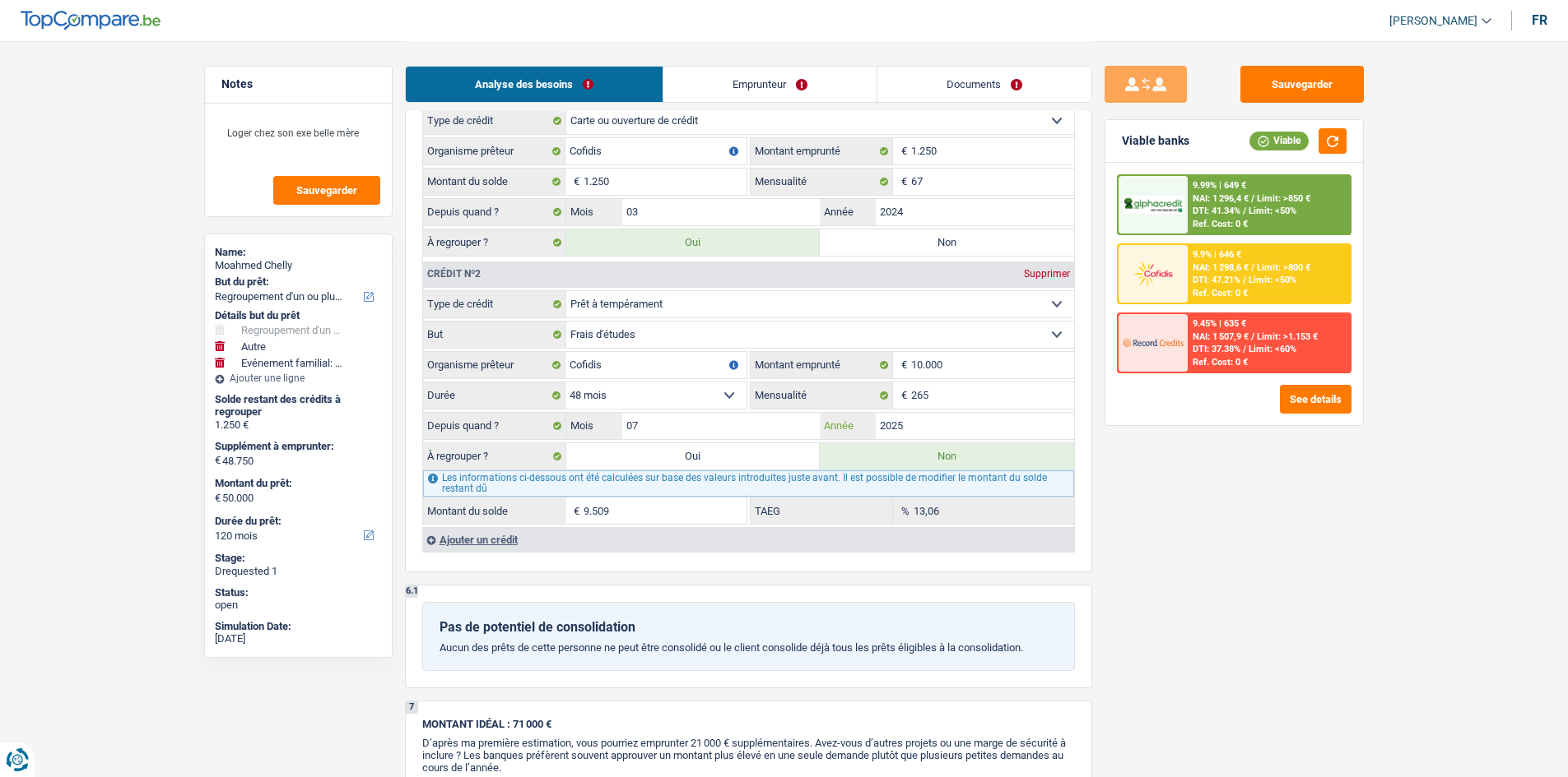
click at [621, 308] on input "2025" at bounding box center [974, 426] width 199 height 26
click at [621, 308] on input "07" at bounding box center [721, 426] width 199 height 26
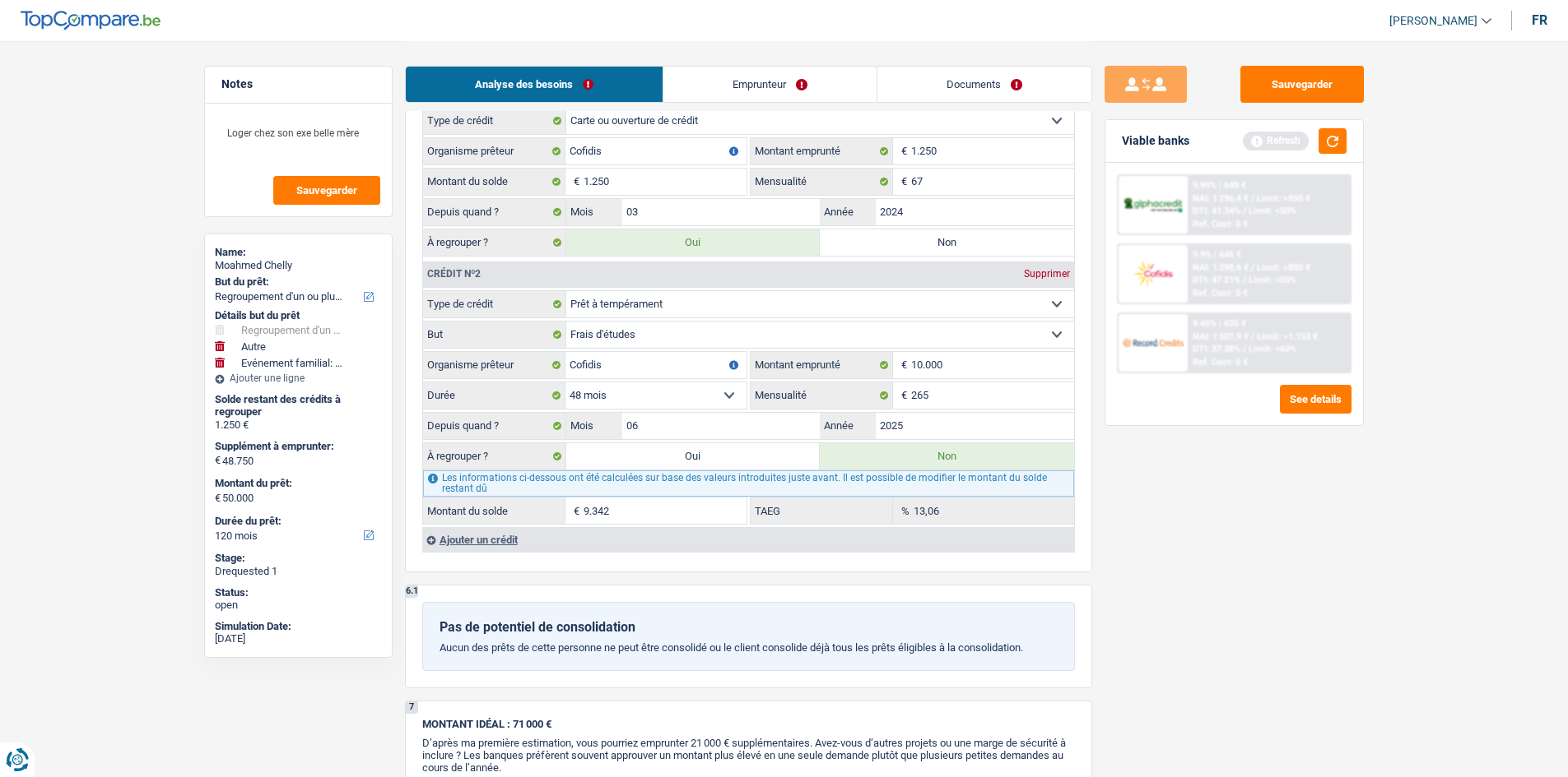
drag, startPoint x: 1292, startPoint y: 576, endPoint x: 1320, endPoint y: 586, distance: 29.7
click at [621, 308] on div "Sauvegarder Viable banks Refresh 9.99% | 649 € NAI: 1 296,4 € / Limit: >850 € D…" at bounding box center [1234, 409] width 284 height 686
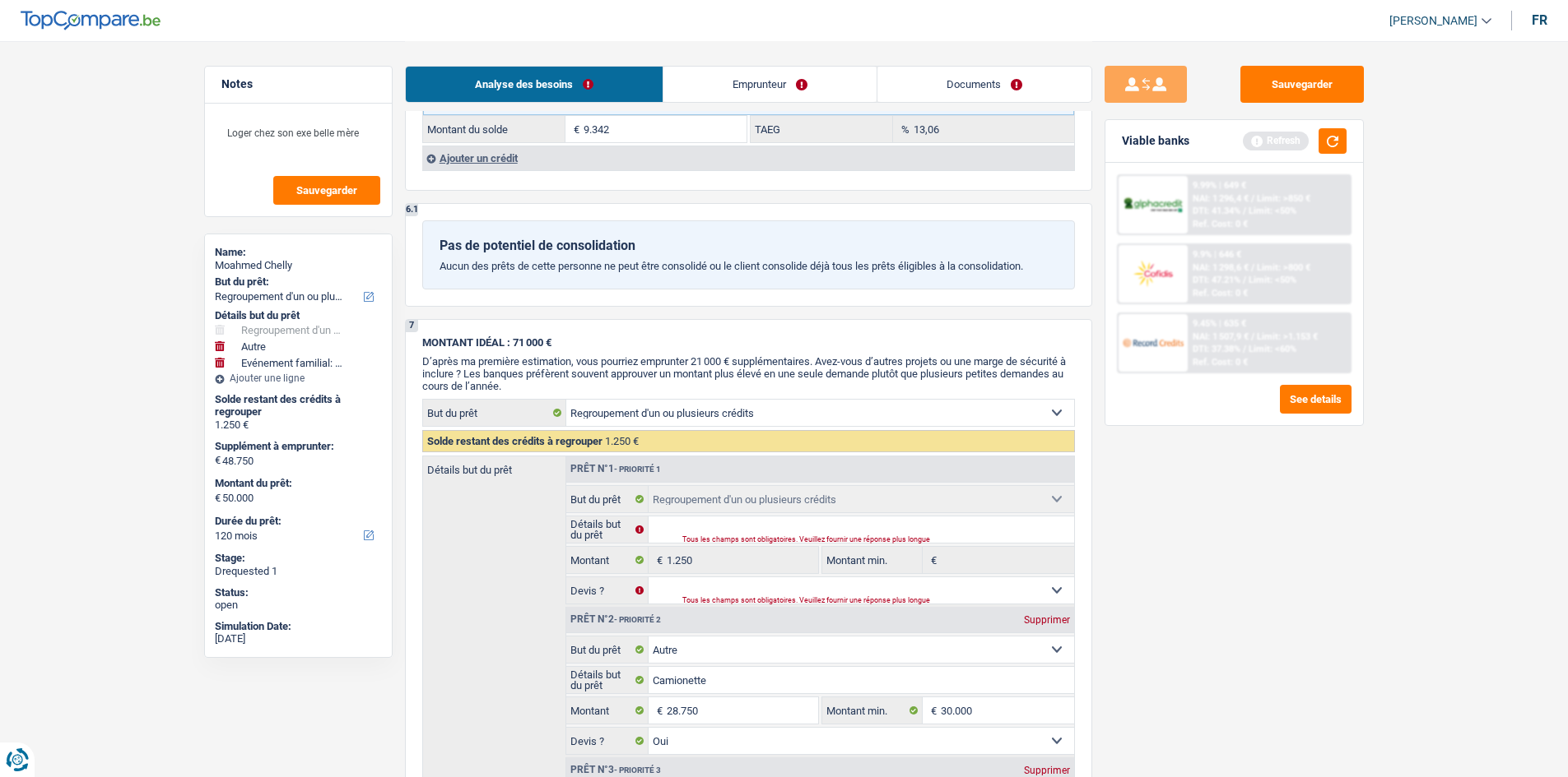
scroll to position [1871, 0]
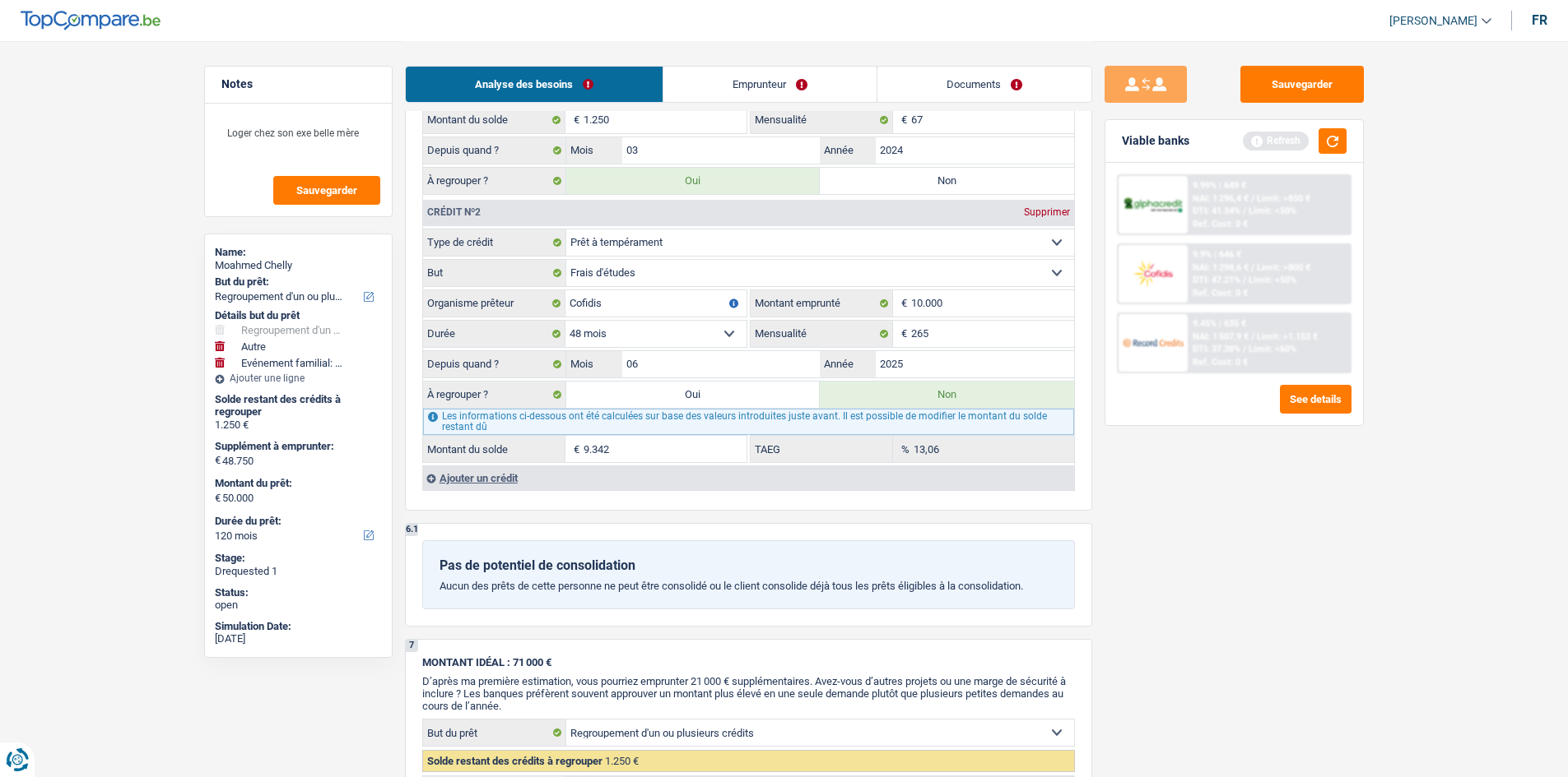
click at [621, 96] on link "Emprunteur" at bounding box center [770, 84] width 213 height 35
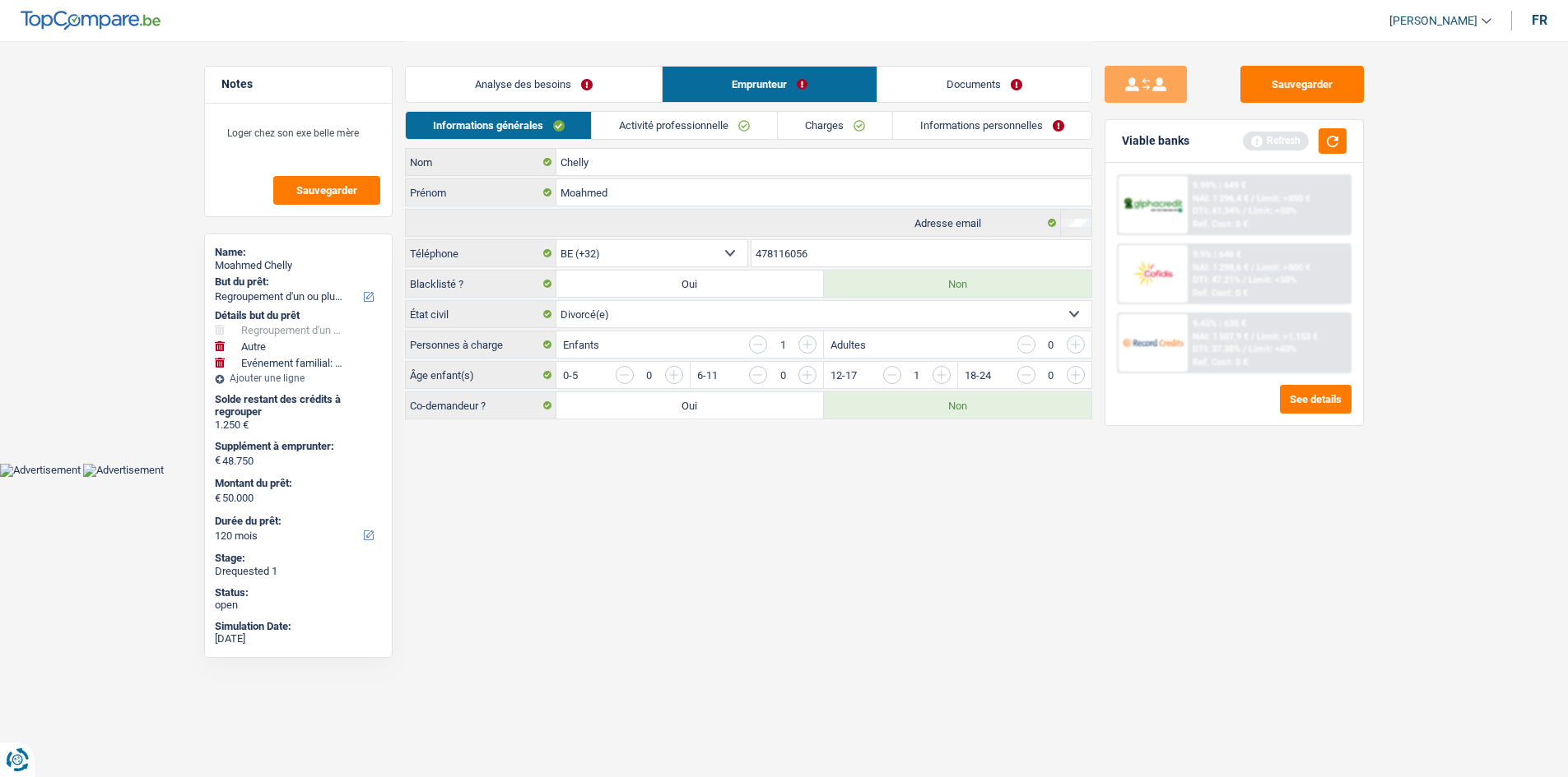
scroll to position [0, 0]
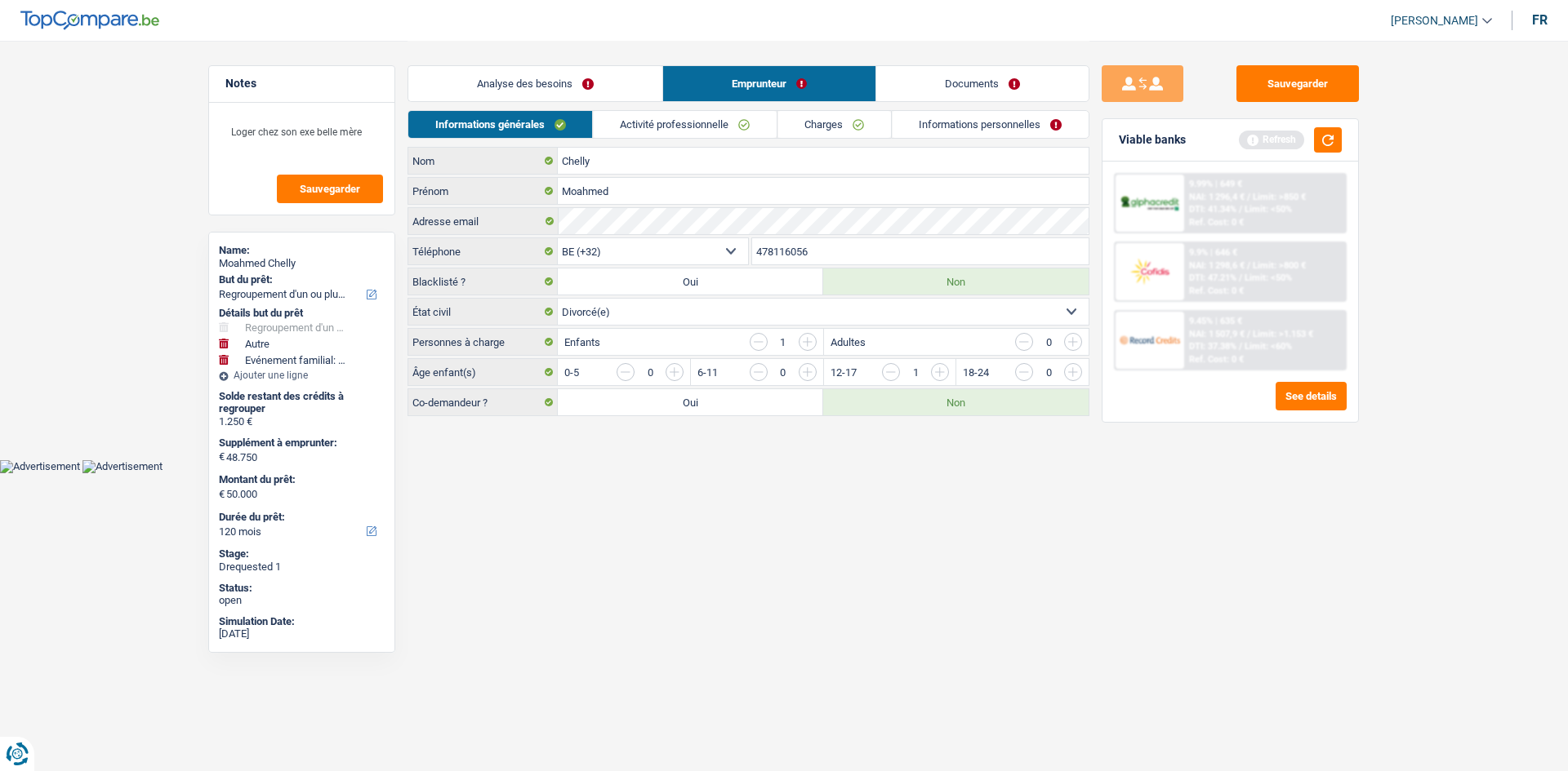
click at [616, 95] on link "Emprunteur" at bounding box center [769, 83] width 212 height 35
click at [616, 125] on link "Activité professionnelle" at bounding box center [685, 124] width 183 height 27
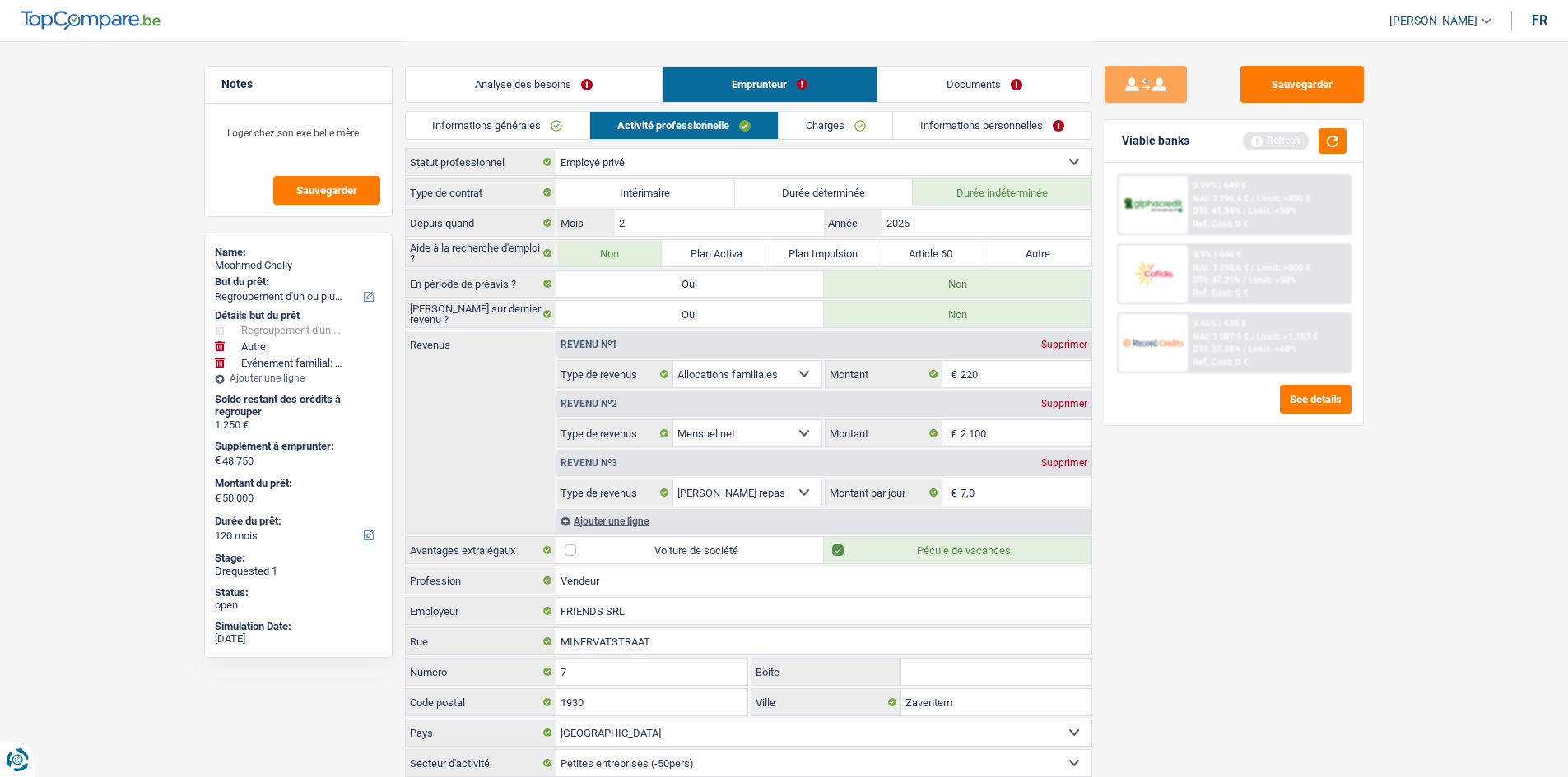
click at [621, 135] on link "Charges" at bounding box center [835, 125] width 115 height 27
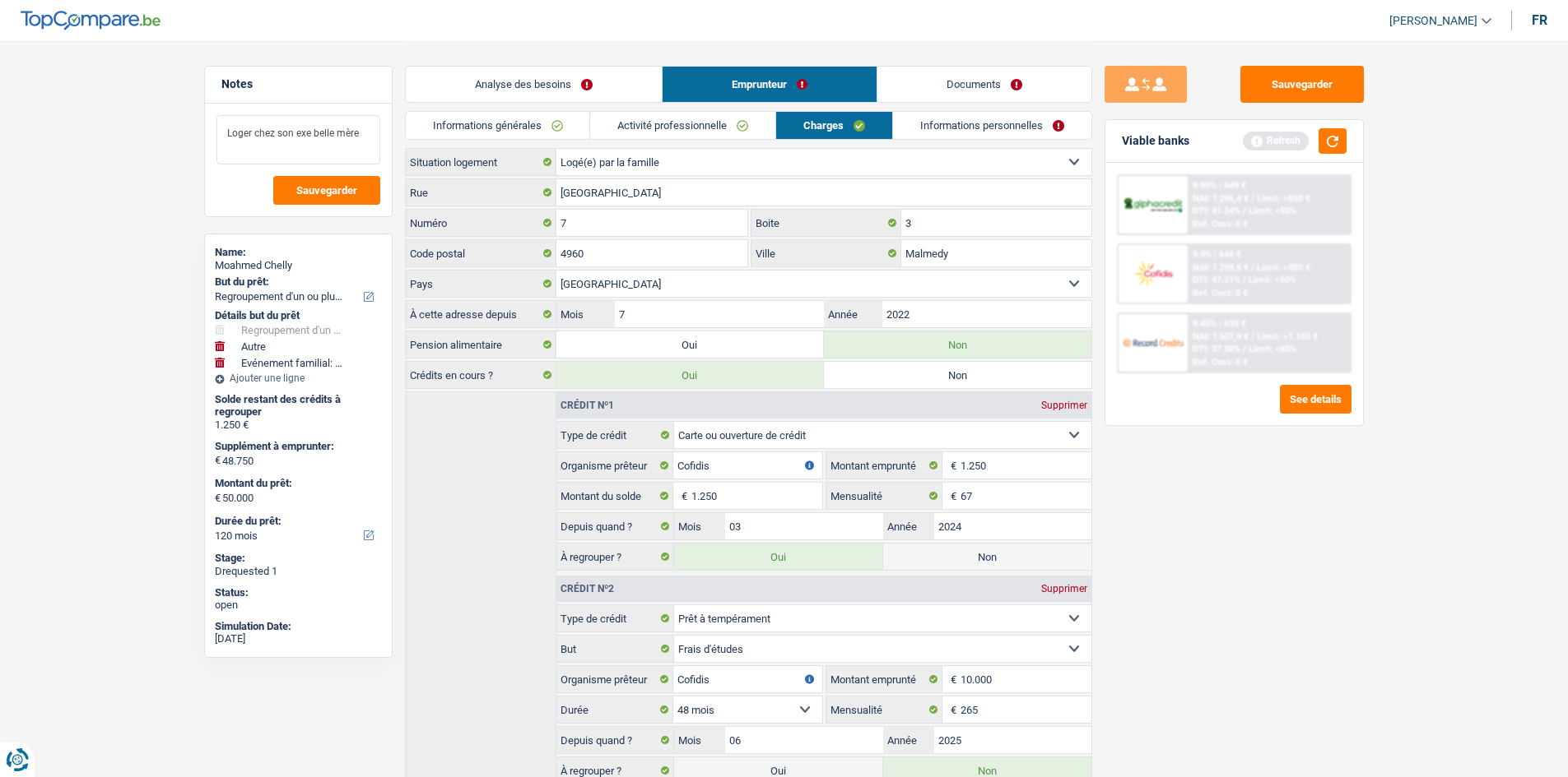
click at [324, 135] on textarea "Loger chez son exe belle mère" at bounding box center [298, 139] width 163 height 49
click at [621, 117] on link "Informations personnelles" at bounding box center [992, 125] width 199 height 27
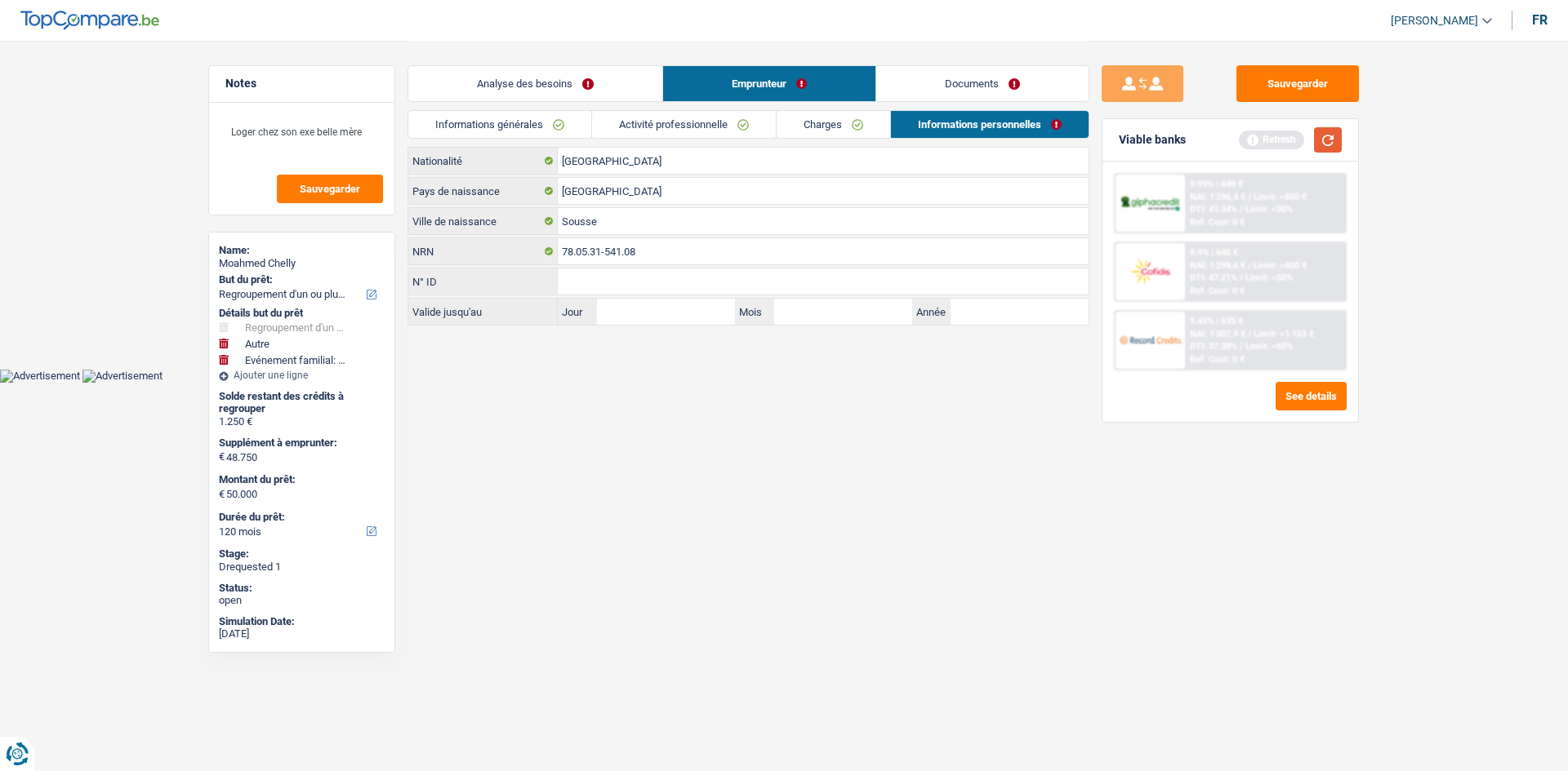
click at [616, 136] on button "button" at bounding box center [1328, 140] width 28 height 25
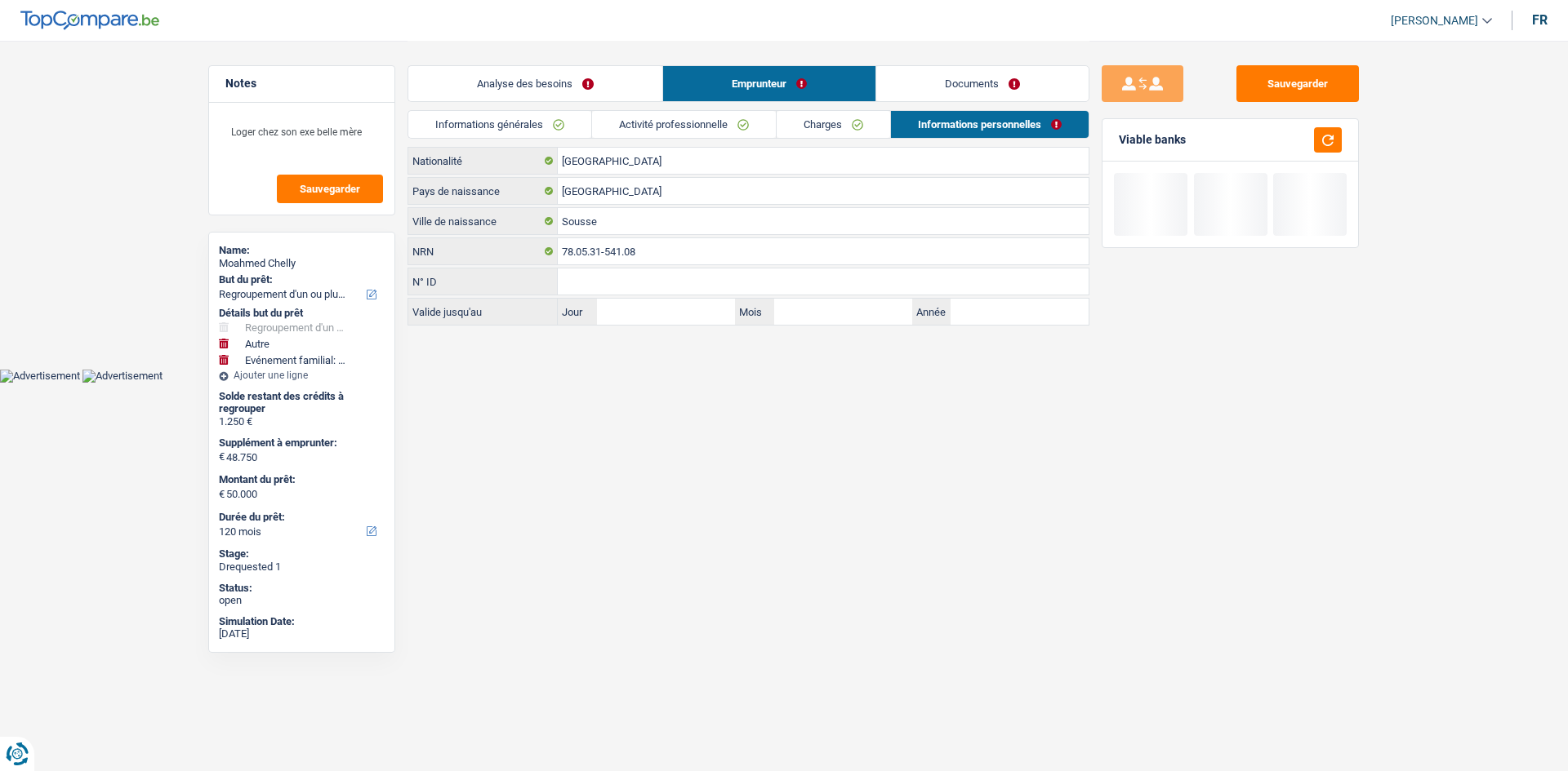
click at [616, 64] on div "Analyse des besoins Emprunteur Documents" at bounding box center [748, 75] width 682 height 69
click at [616, 86] on link "Documents" at bounding box center [982, 83] width 212 height 35
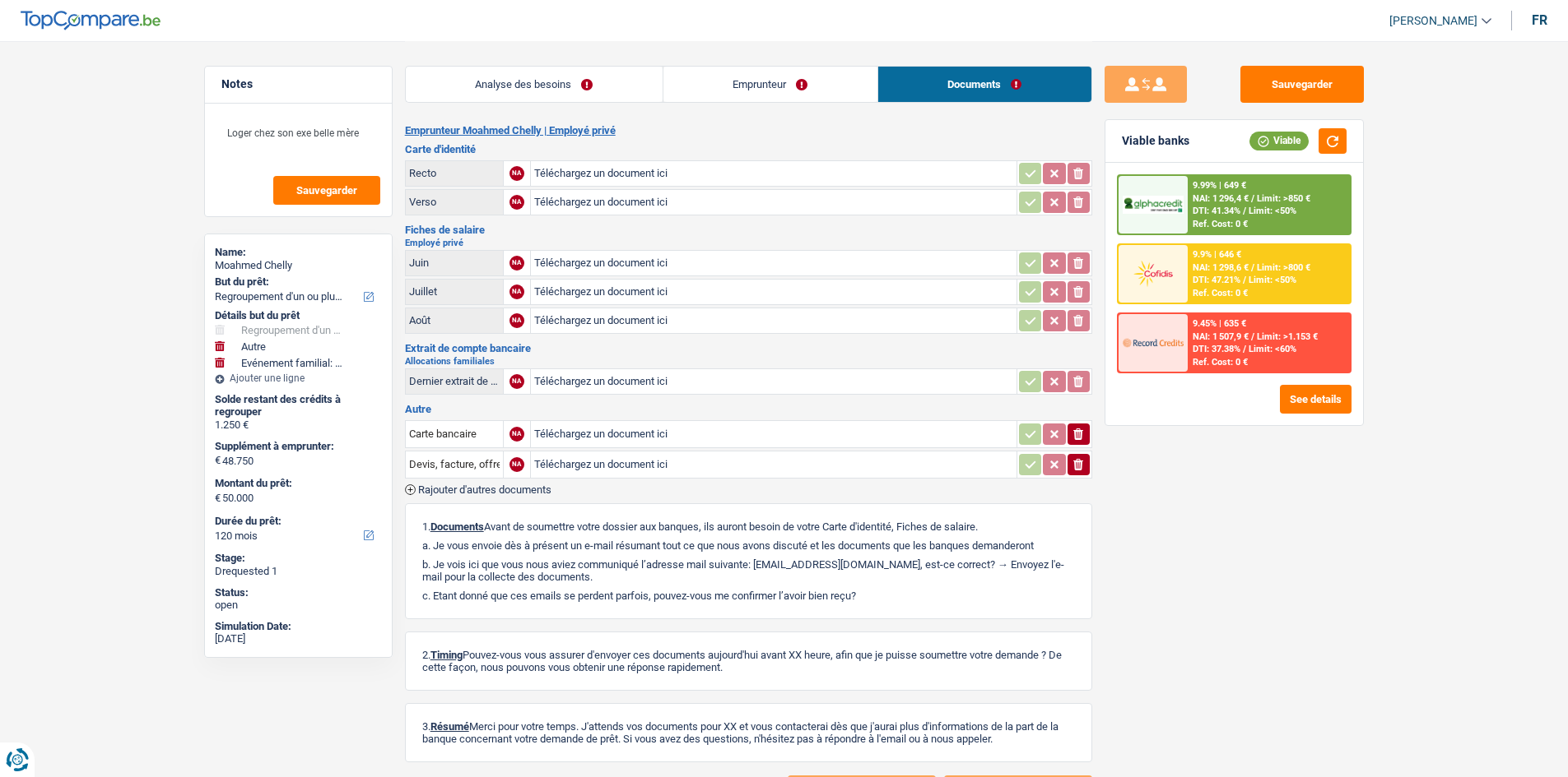
click at [510, 90] on link "Analyse des besoins" at bounding box center [534, 84] width 257 height 35
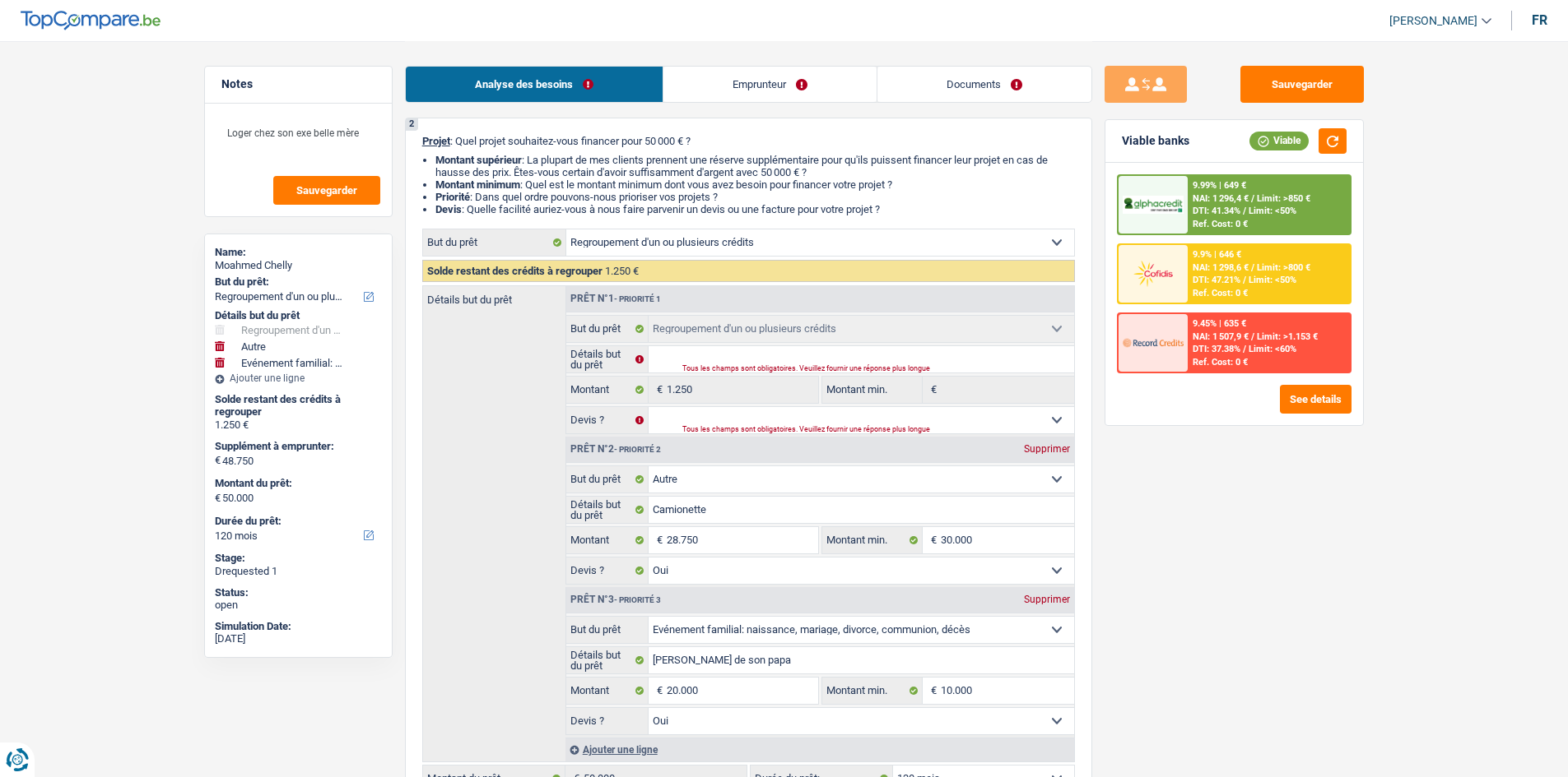
scroll to position [329, 0]
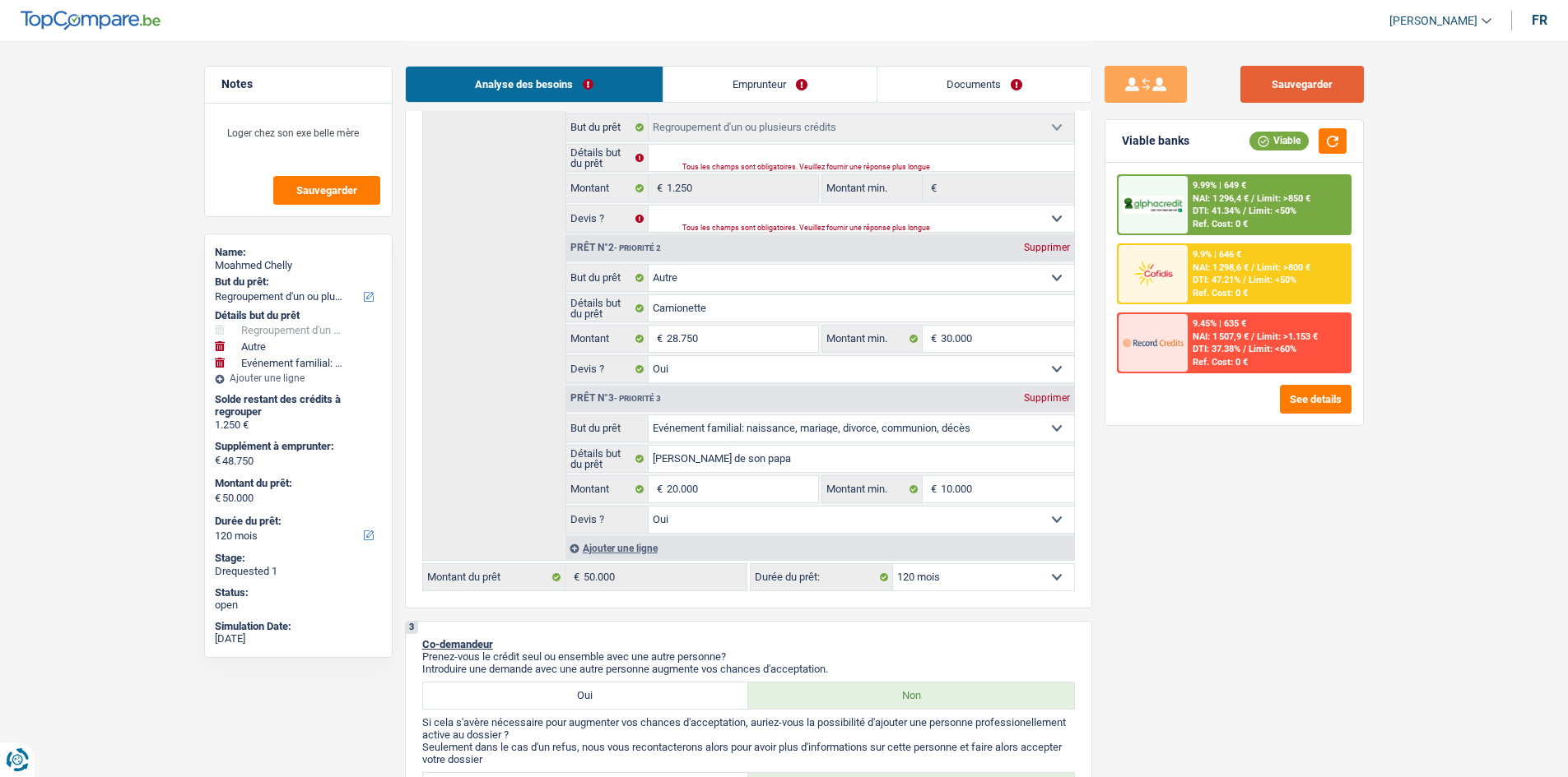
click at [621, 90] on button "Sauvegarder" at bounding box center [1302, 85] width 123 height 37
click at [621, 93] on link "Documents" at bounding box center [984, 84] width 214 height 35
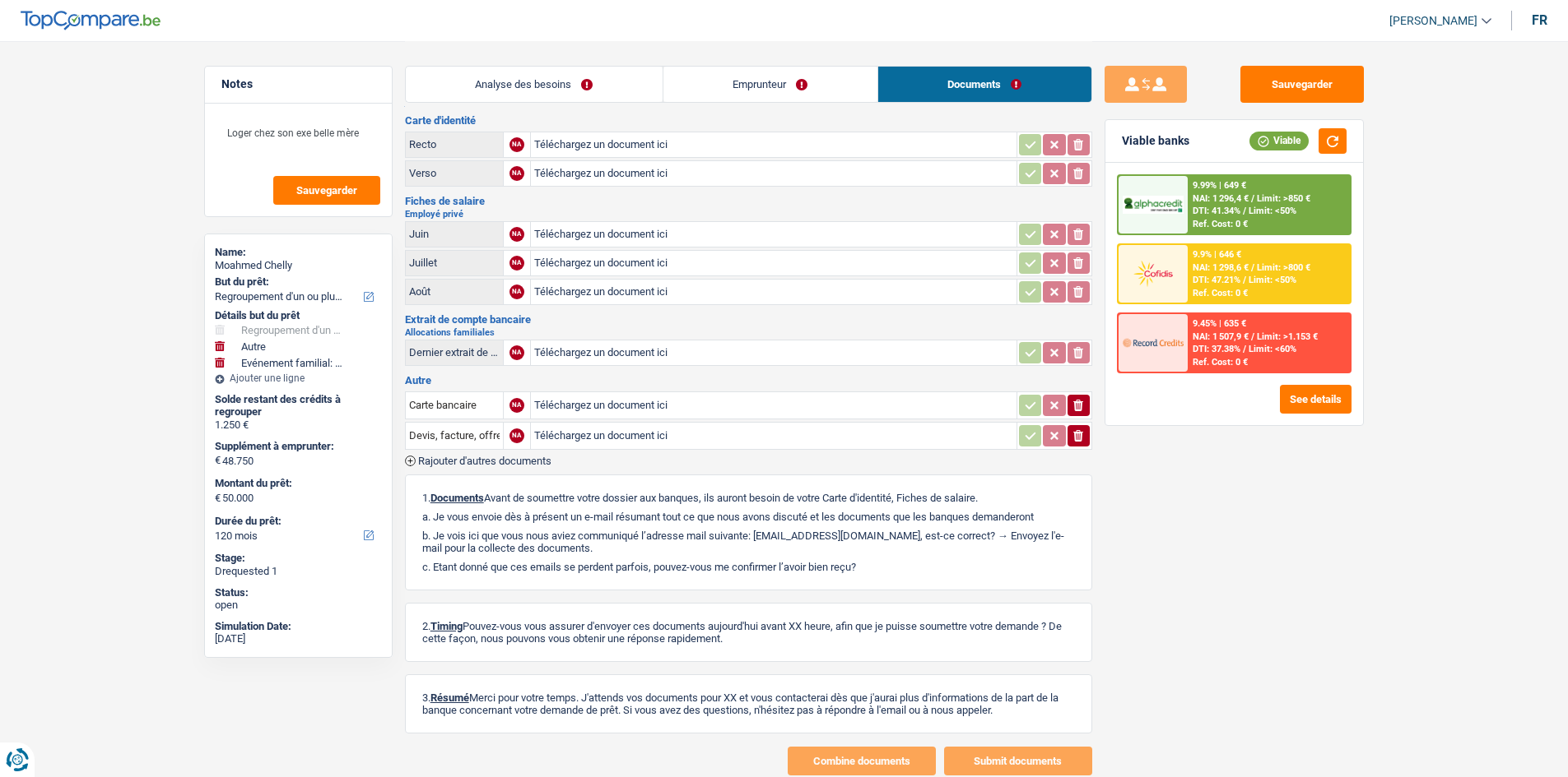
scroll to position [0, 0]
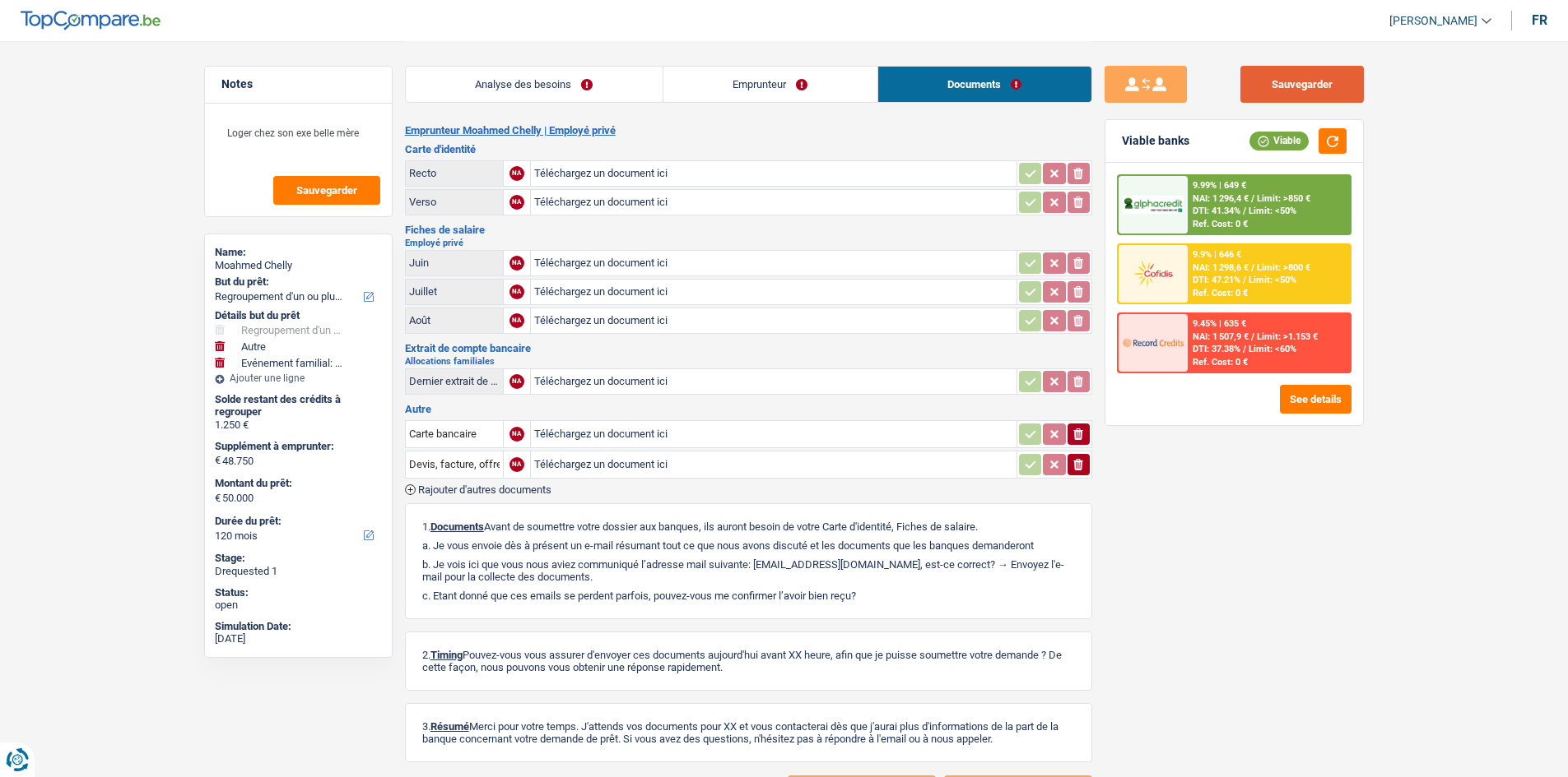
drag, startPoint x: 1359, startPoint y: 80, endPoint x: 1372, endPoint y: 117, distance: 39.2
click at [621, 80] on button "Sauvegarder" at bounding box center [1302, 85] width 123 height 37
drag, startPoint x: 558, startPoint y: 99, endPoint x: 816, endPoint y: 341, distance: 353.7
click at [558, 99] on link "Analyse des besoins" at bounding box center [534, 84] width 257 height 35
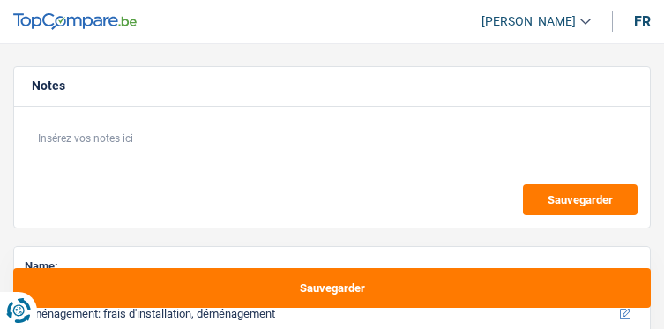
select select "movingOrInstallation"
select select "60"
select select "movingOrInstallation"
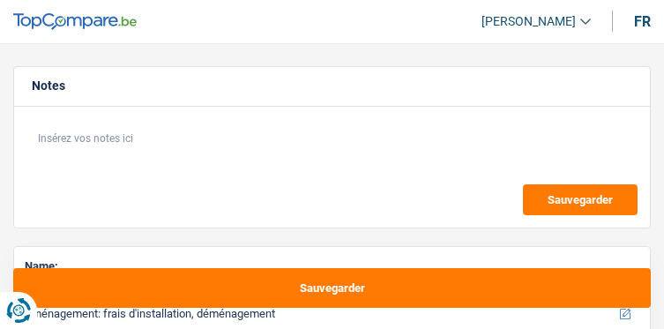
select select "60"
select select "privateEmployee"
select select "netSalary"
select select "mealVouchers"
select select "liveWithParents"
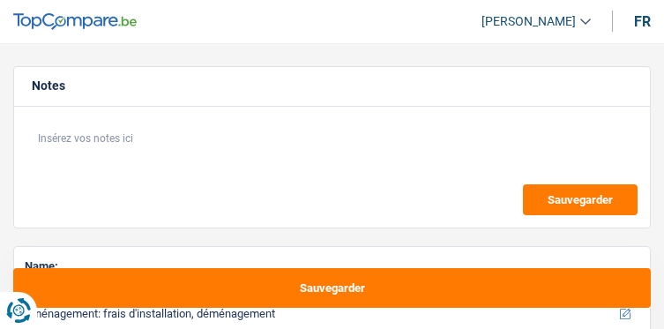
select select "movingOrInstallation"
select select "60"
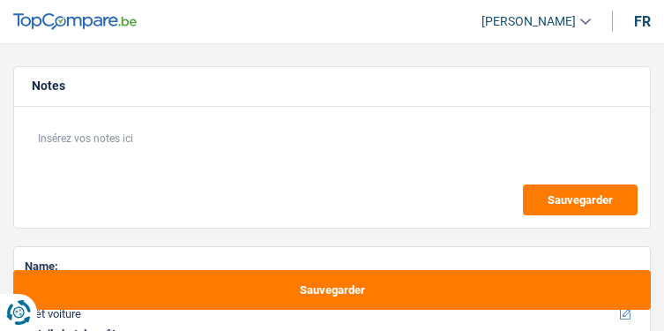
select select "car"
select select "48"
select select "car"
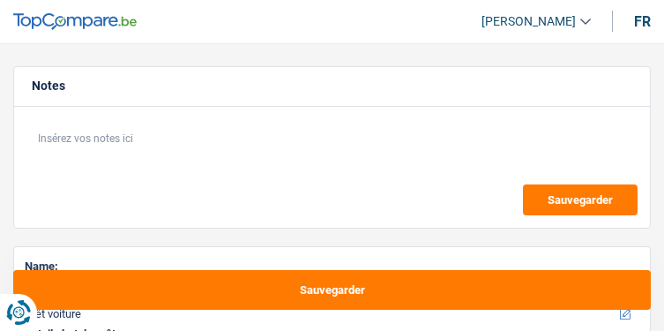
select select "48"
select select "privateEmployee"
select select "netSalary"
select select "mealVouchers"
select select "liveWithParents"
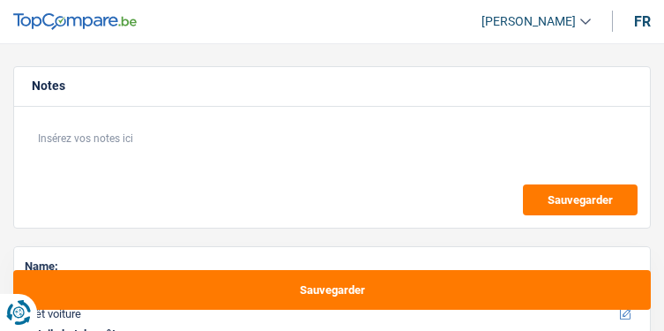
select select "car"
select select "48"
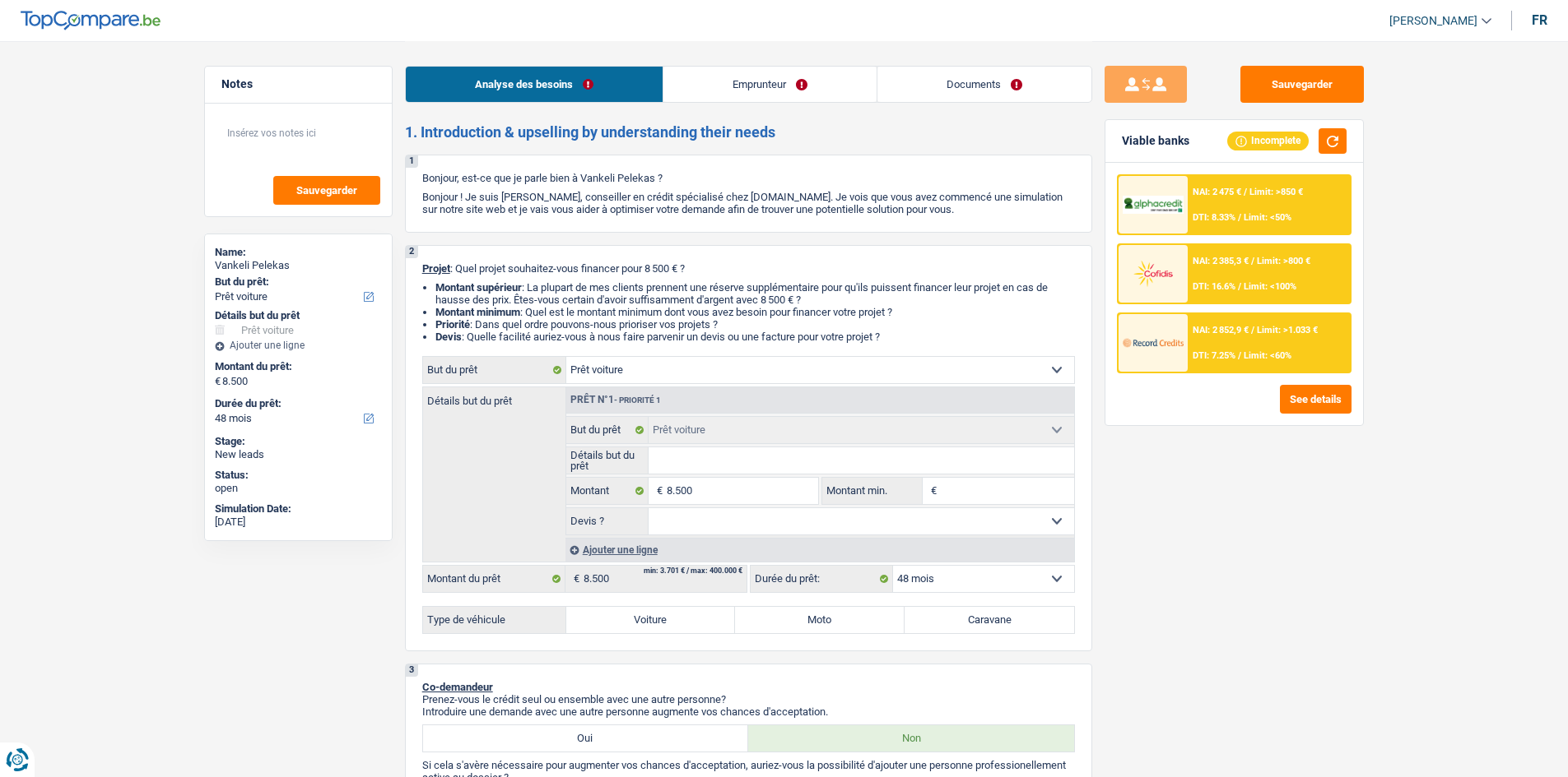
click at [619, 308] on input "Détails but du prêt" at bounding box center [861, 461] width 426 height 26
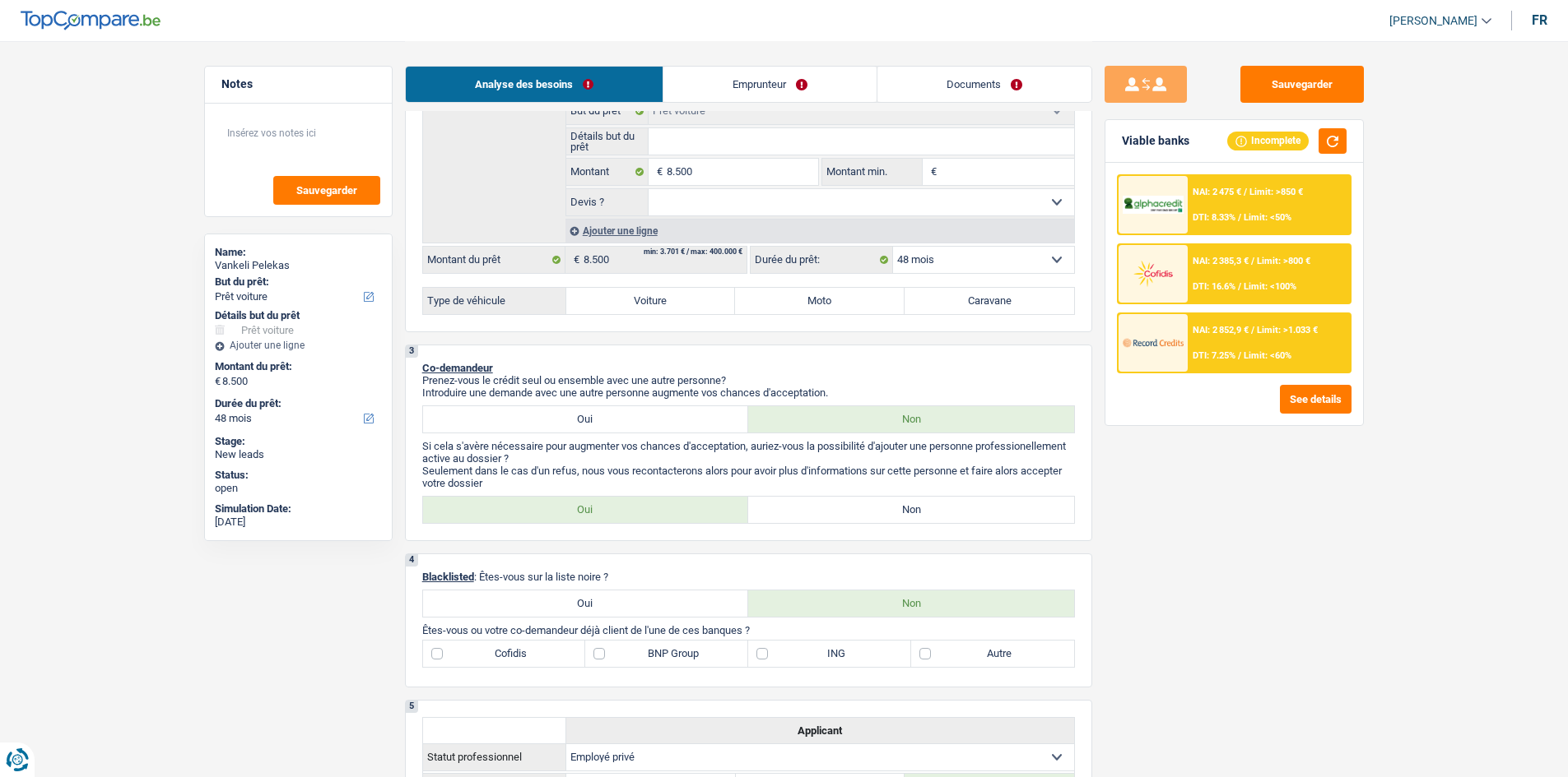
scroll to position [329, 0]
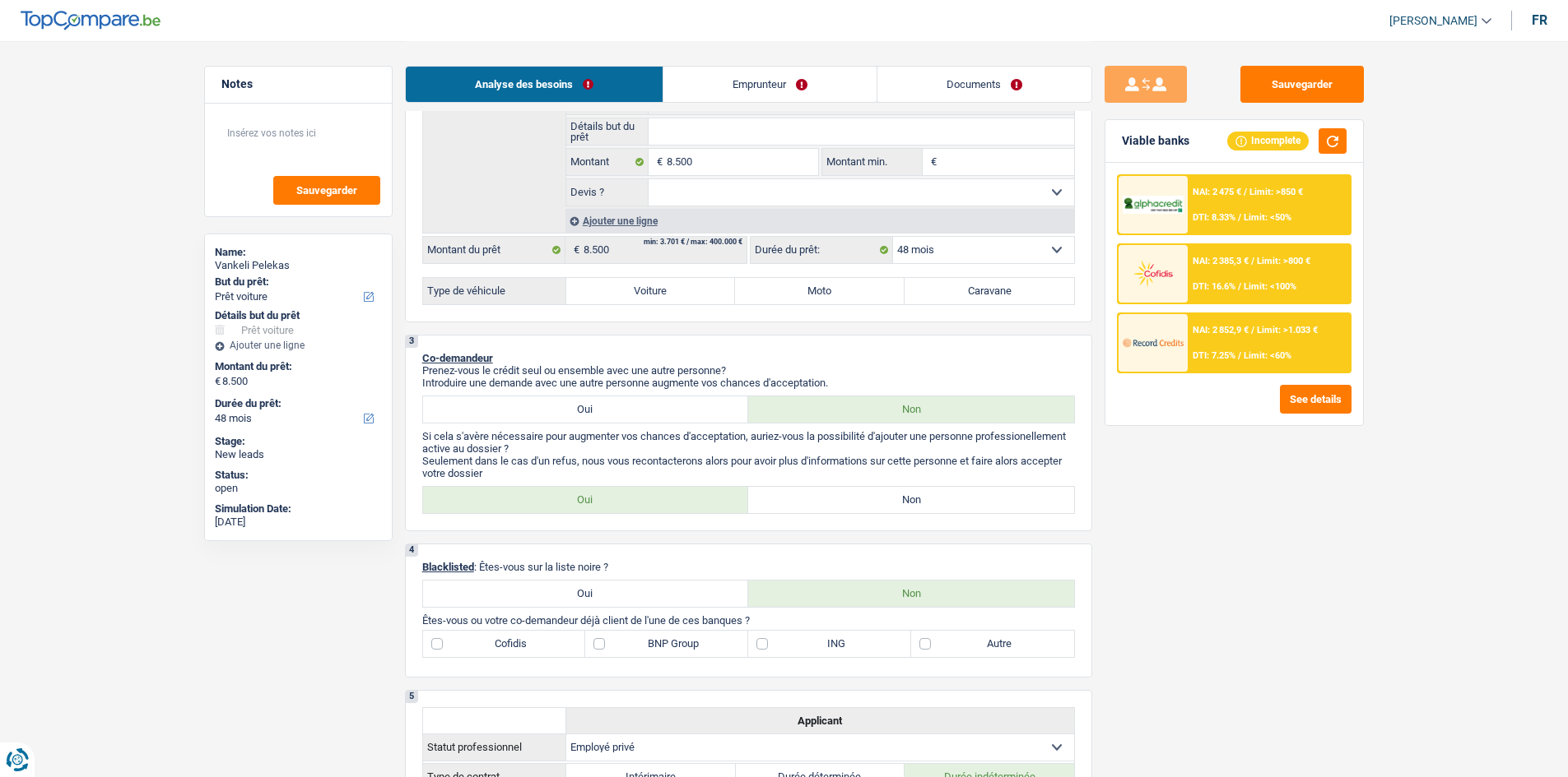
click at [572, 308] on label "Oui" at bounding box center [585, 594] width 326 height 26
click at [572, 308] on input "Oui" at bounding box center [585, 594] width 326 height 26
radio input "true"
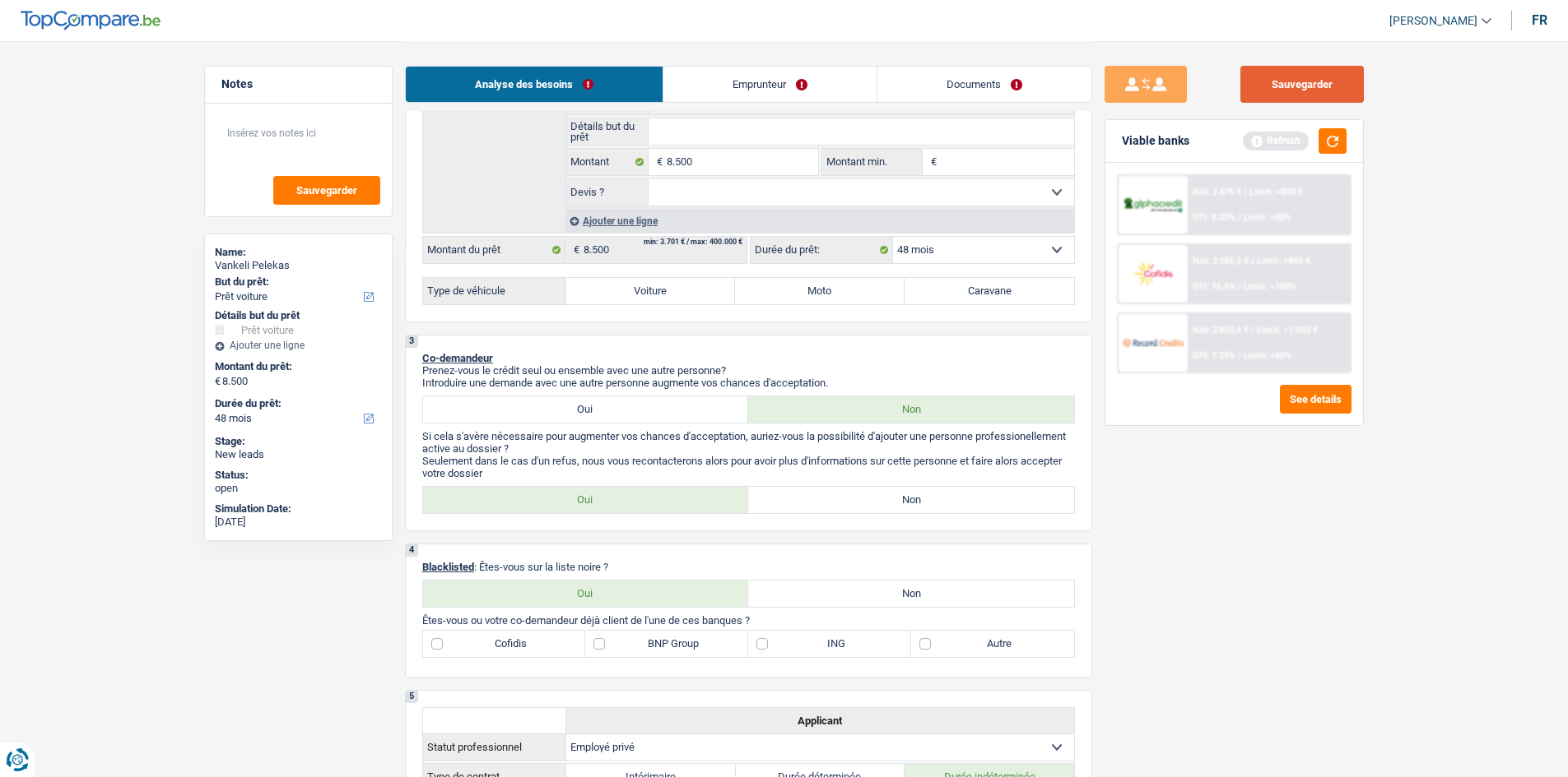
click at [619, 83] on button "Sauvegarder" at bounding box center [1302, 85] width 123 height 37
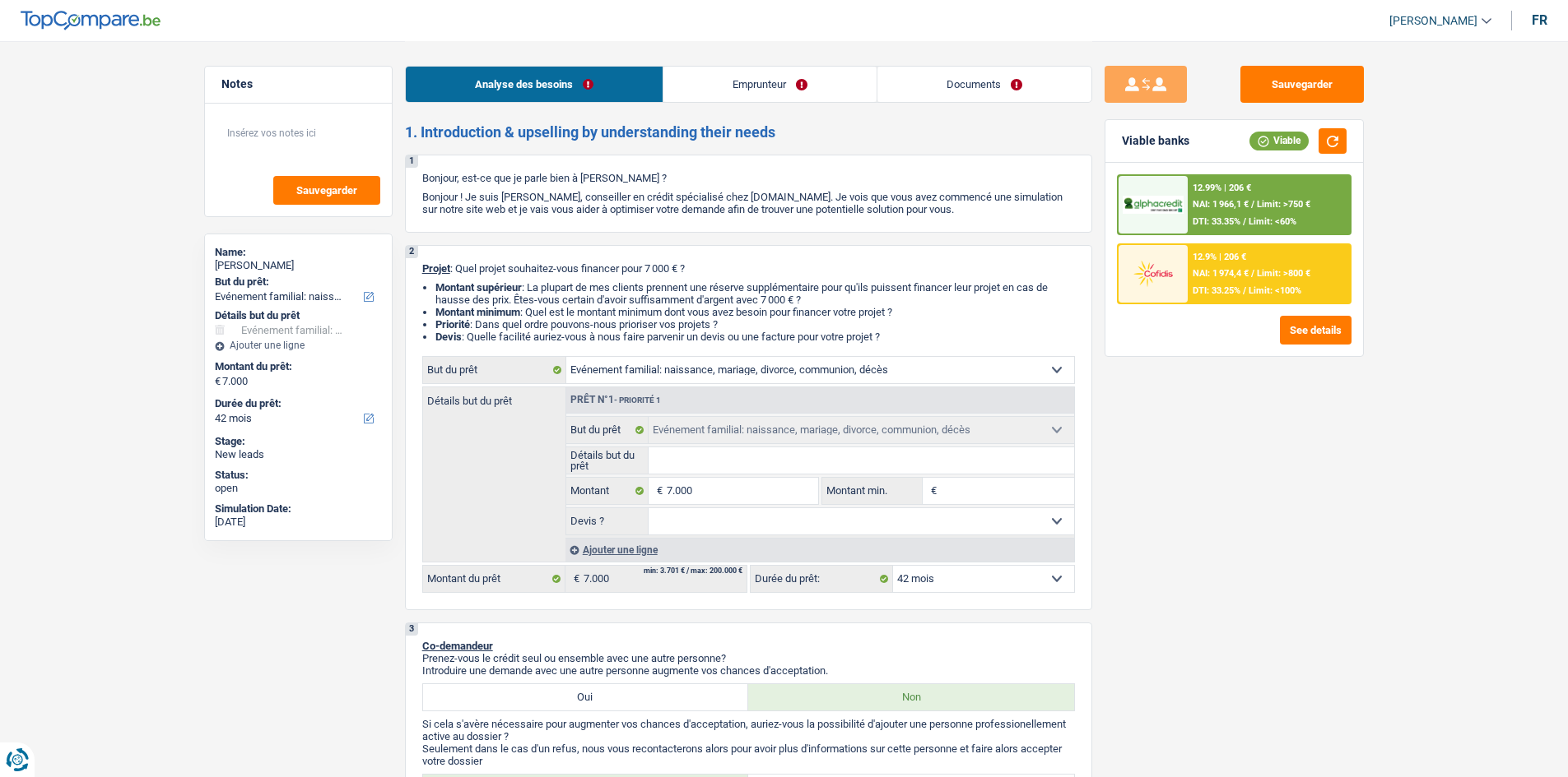
select select "familyEvent"
select select "42"
select select "familyEvent"
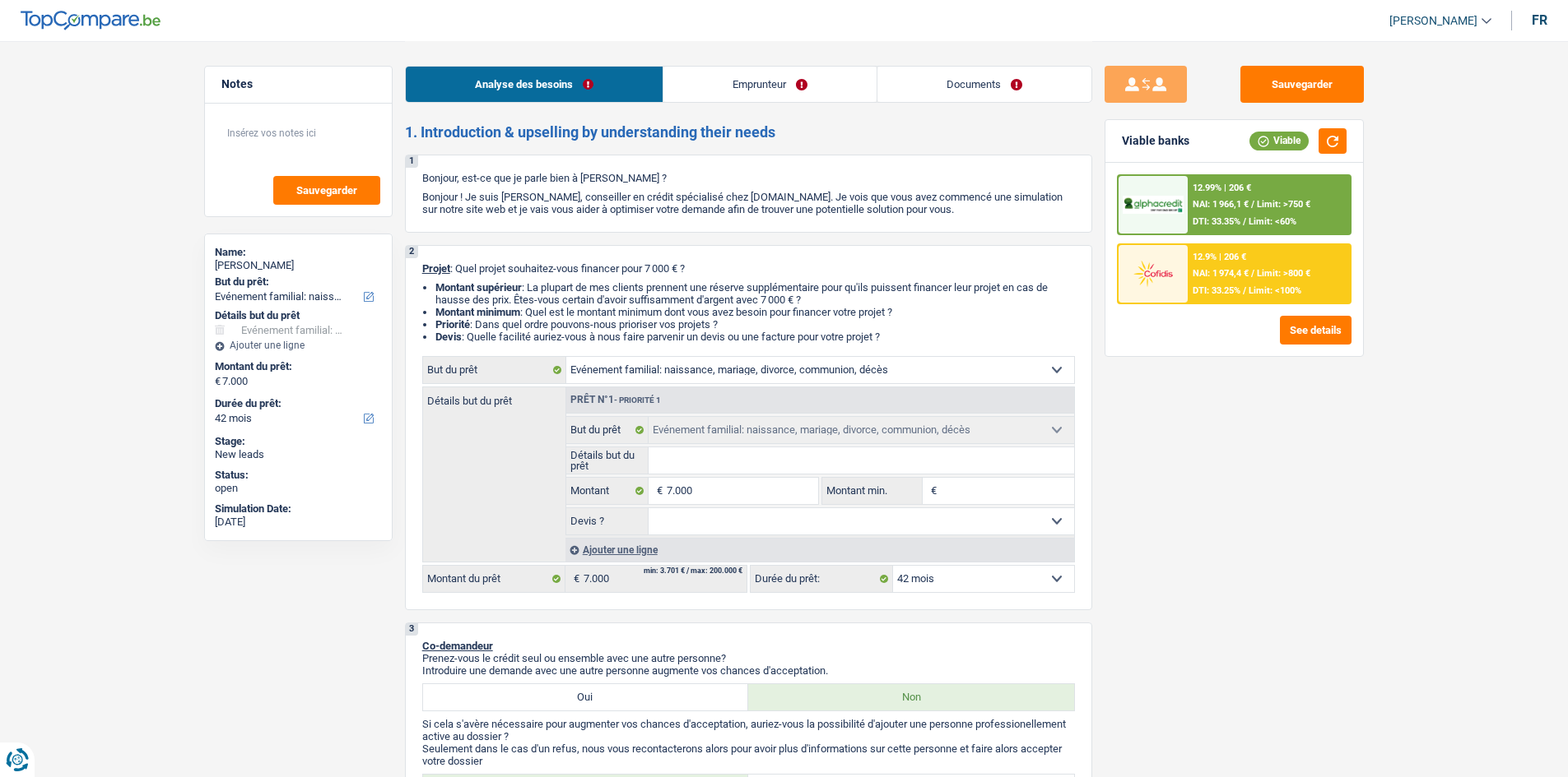
select select "42"
select select "privateEmployee"
select select "netSalary"
select select "mealVouchers"
select select "ownerWithMortgage"
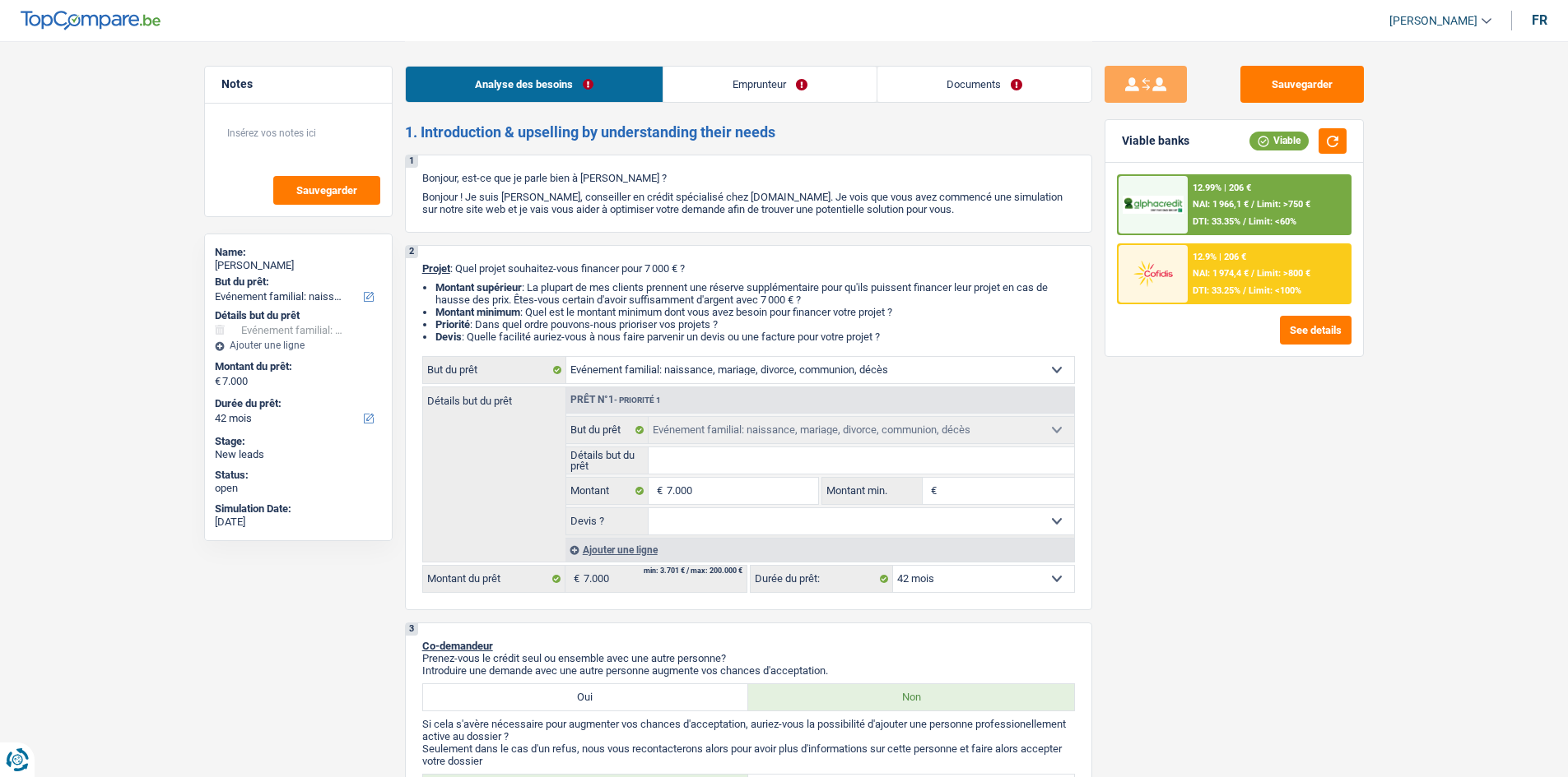
select select "mortgage"
select select "300"
select select "mortgage"
select select "300"
select select "familyEvent"
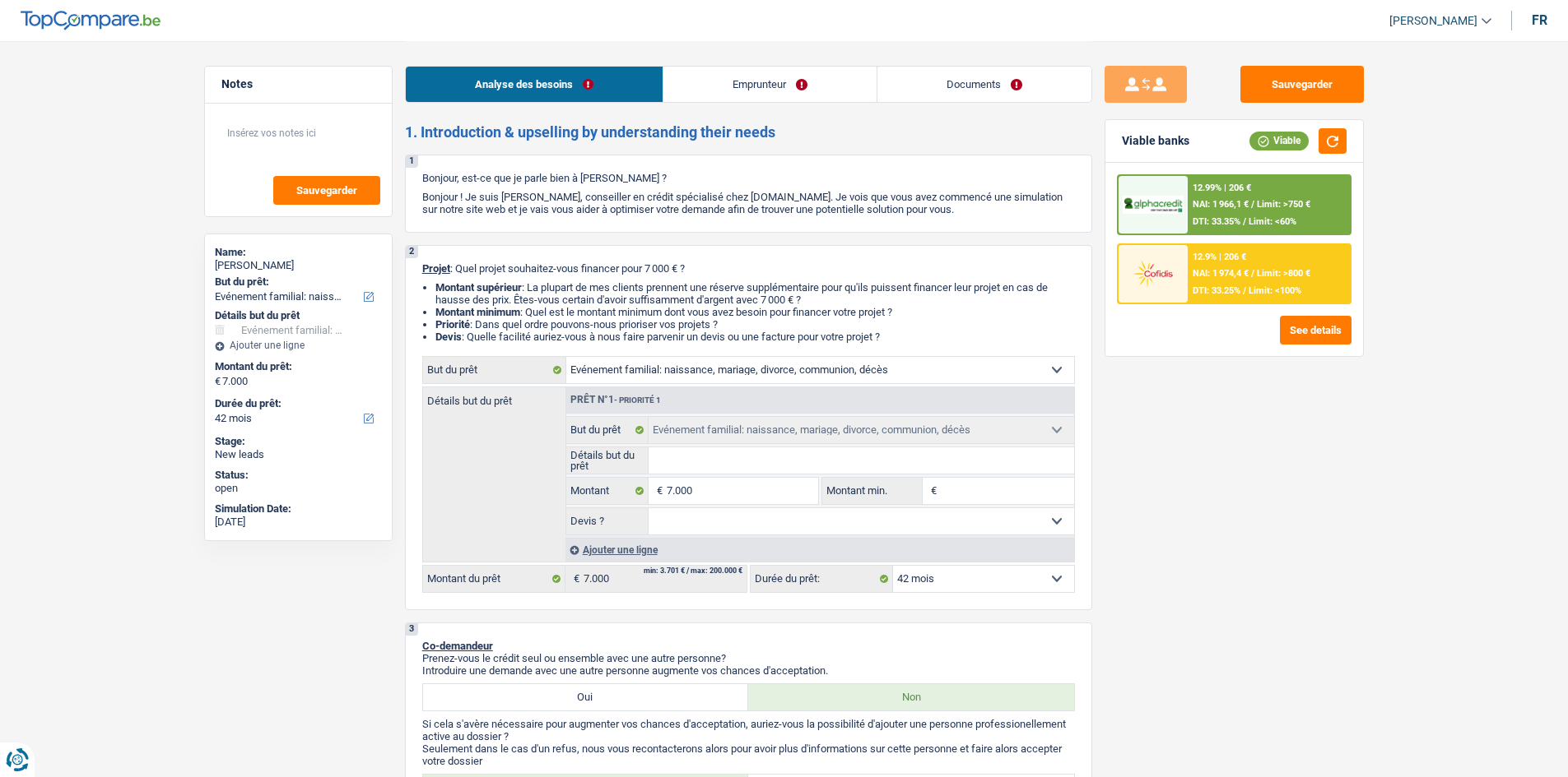
select select "familyEvent"
select select "42"
click at [686, 457] on input "Détails but du prêt" at bounding box center [861, 461] width 426 height 26
type input "d"
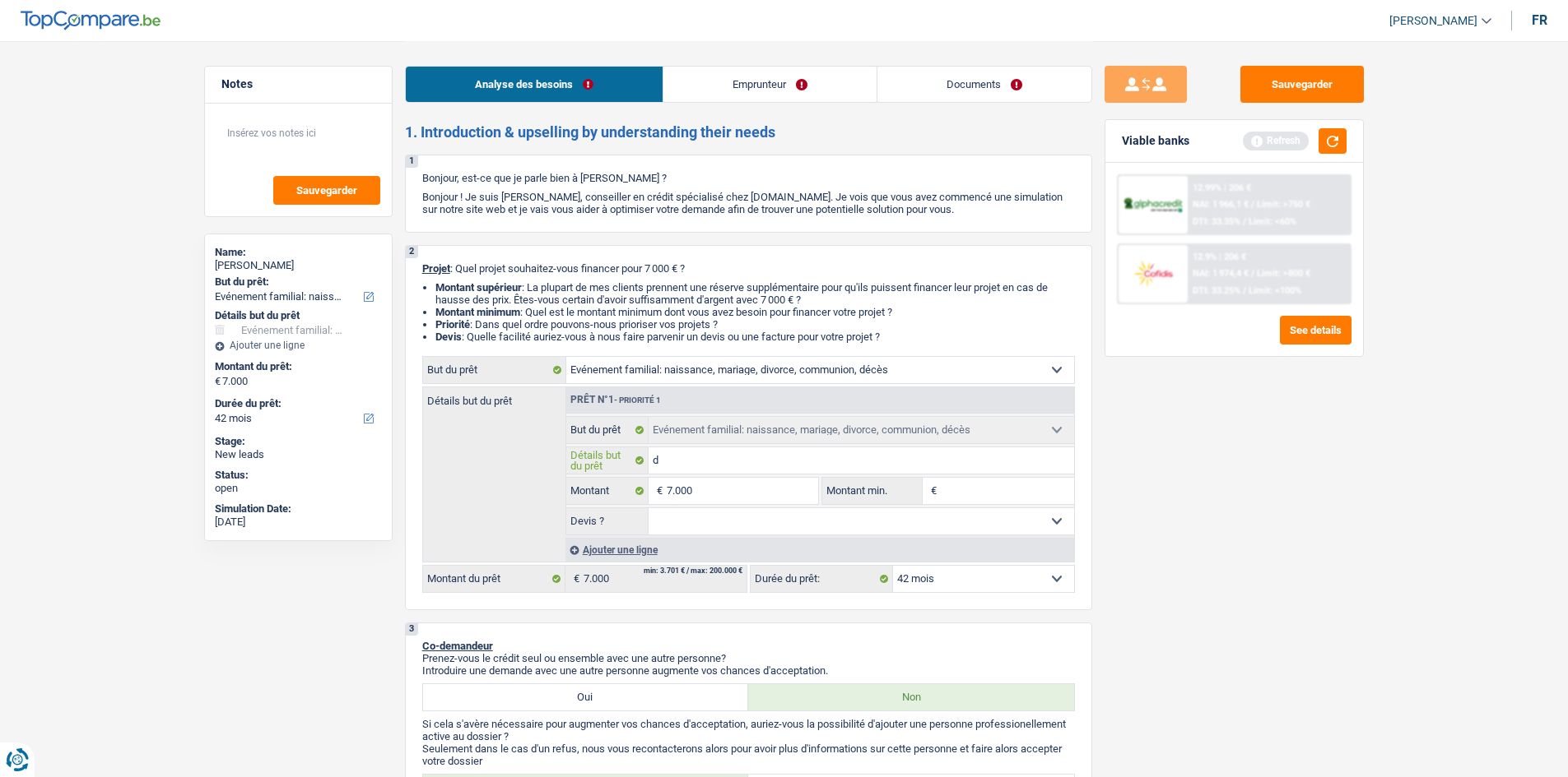
type input "dé"
type input "déc"
type input "décè"
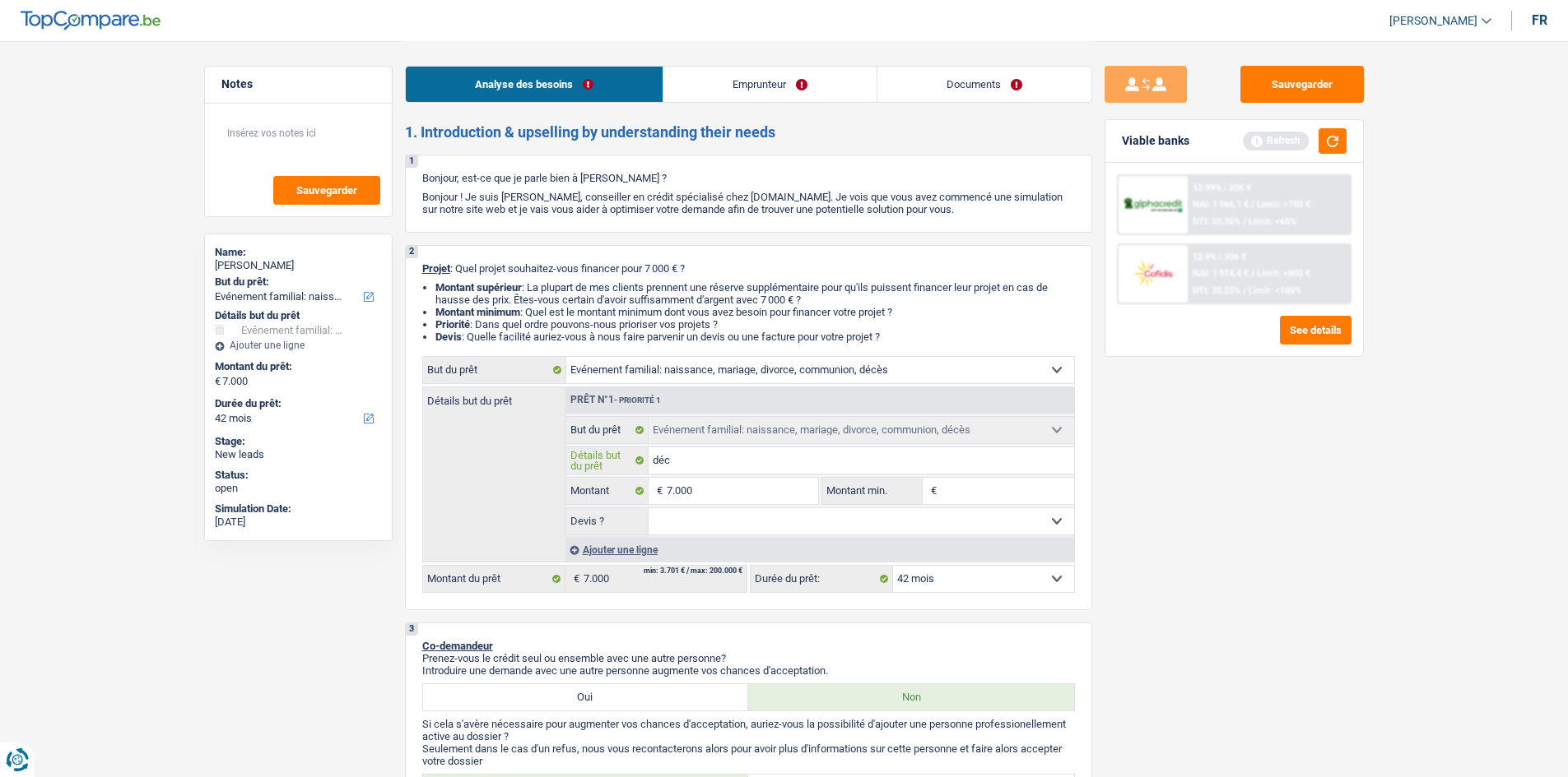
type input "décè"
type input "décès"
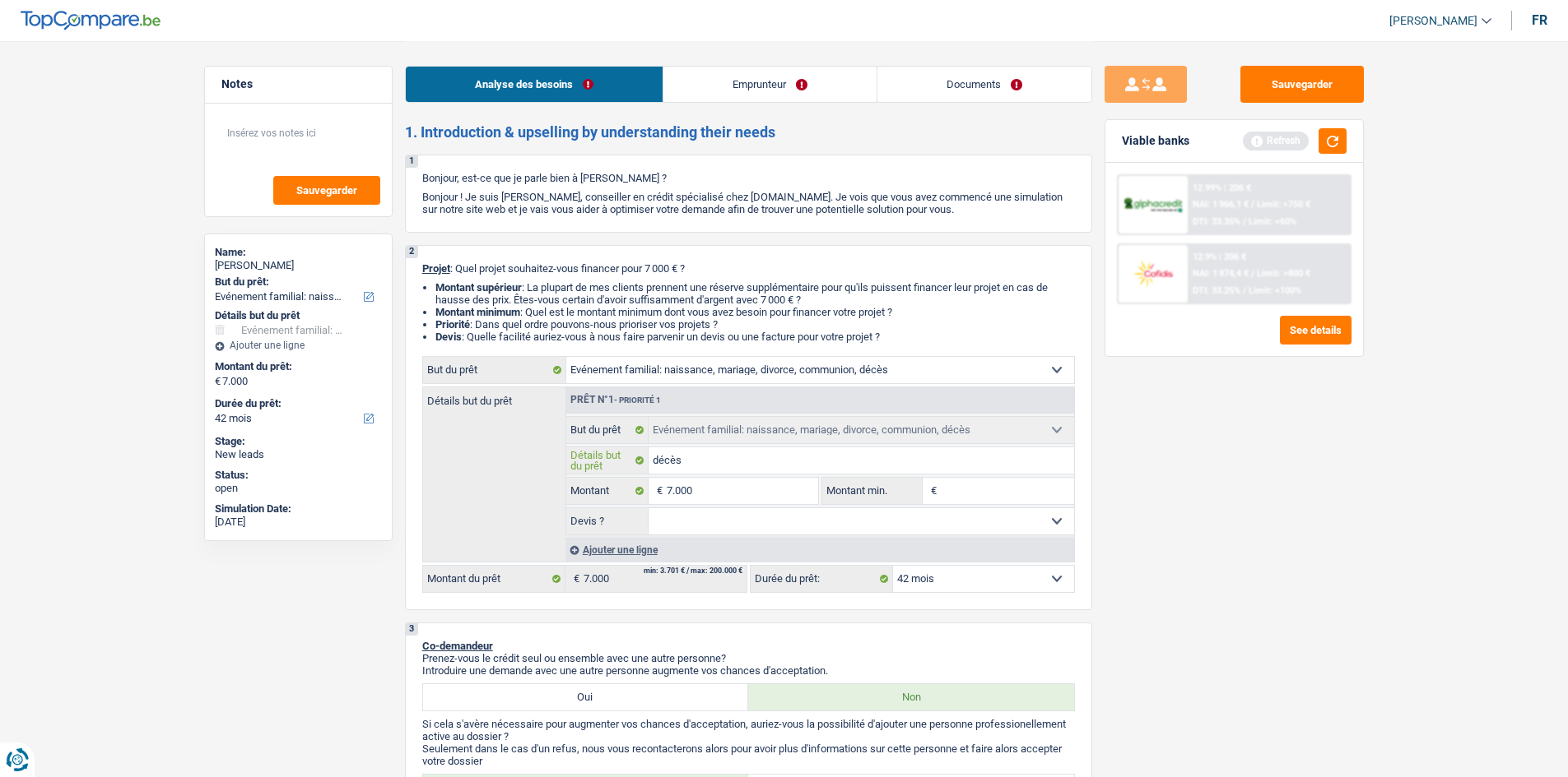
type input "décès d"
type input "décès de"
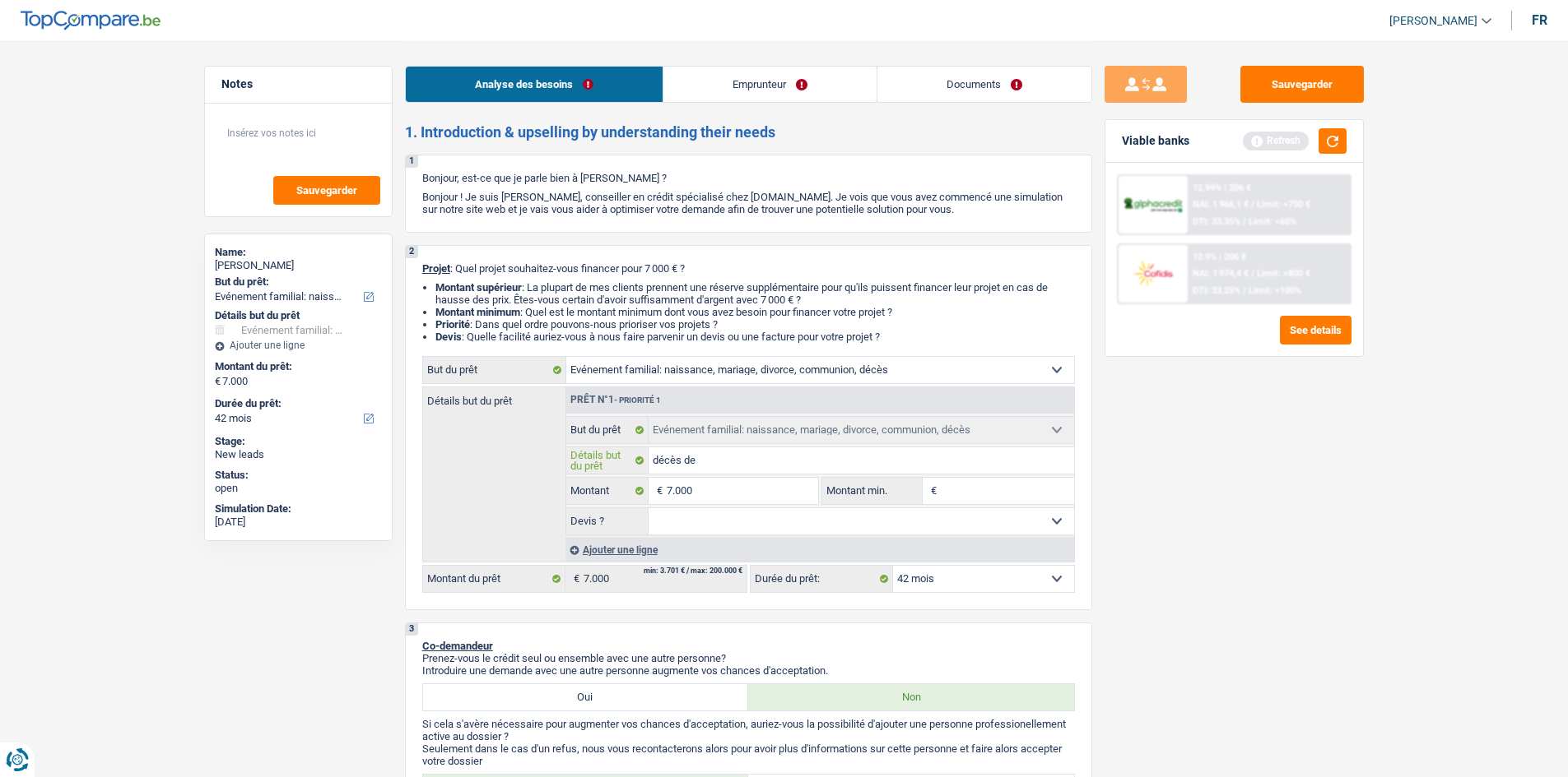
type input "décès de"
type input "décès de s"
type input "décès de sa"
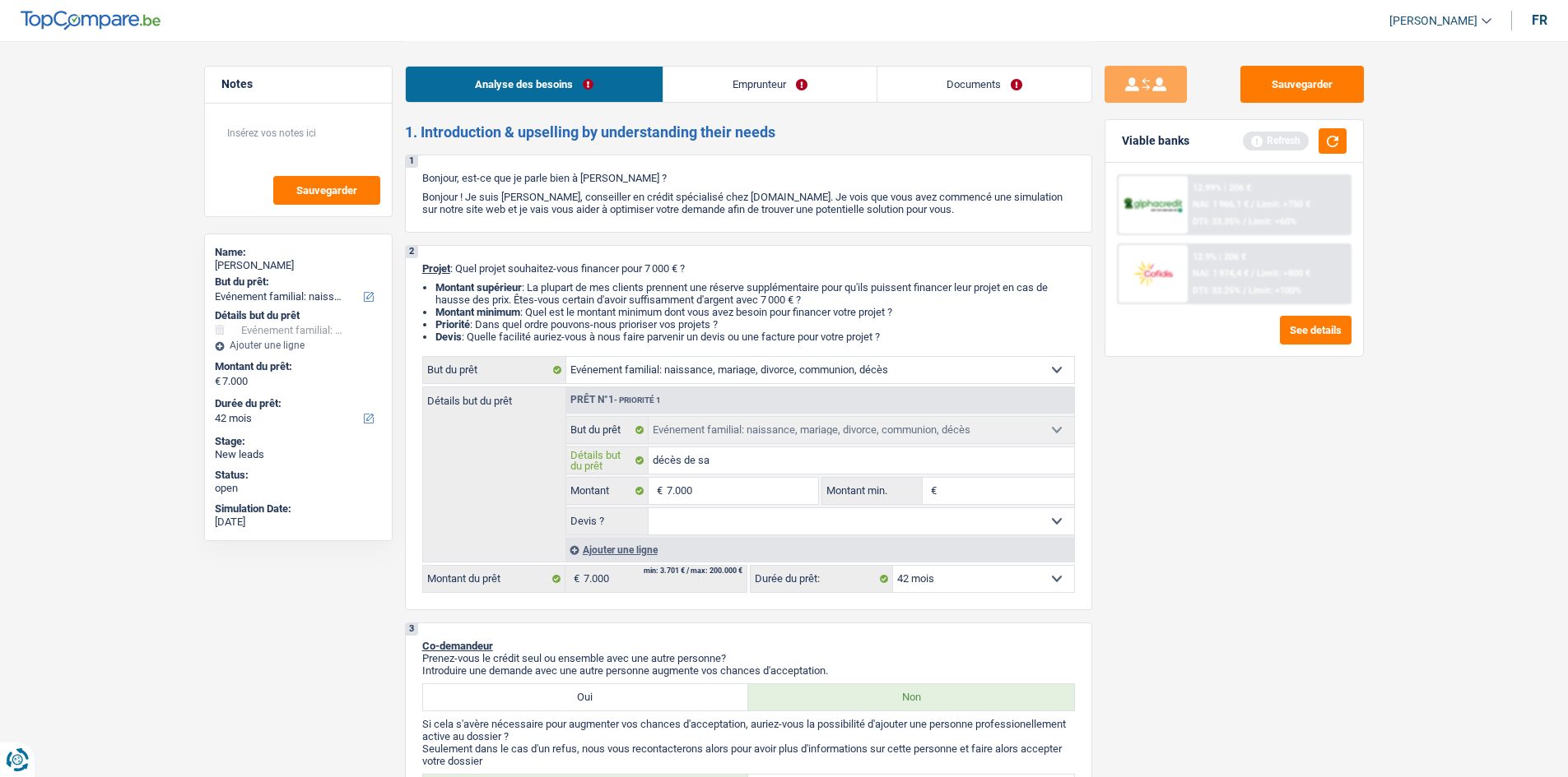
type input "décès de sa"
type input "décès de sa b"
type input "décès de sa be"
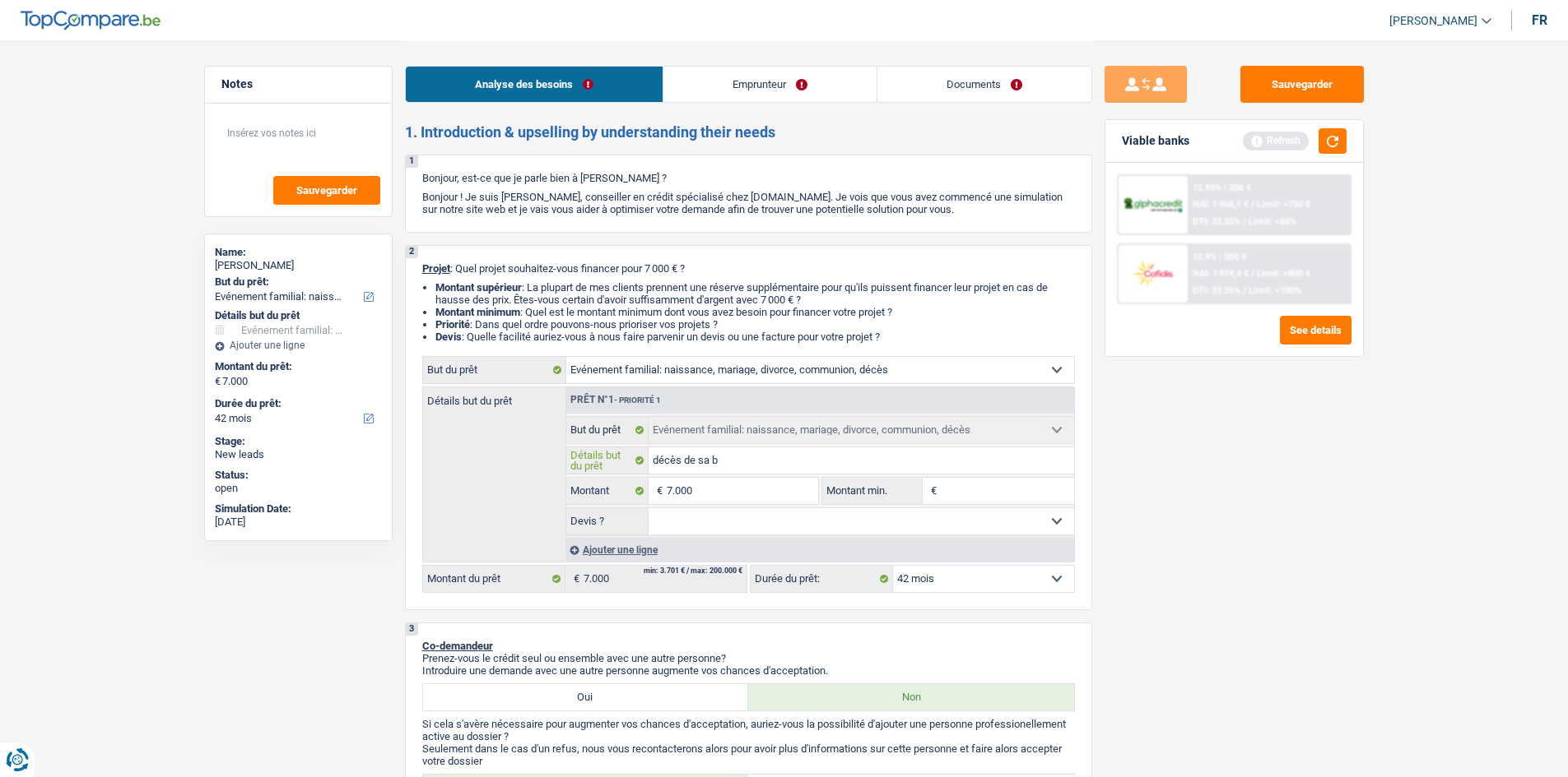
type input "décès de sa be"
type input "décès de sa bel"
type input "décès de sa bell"
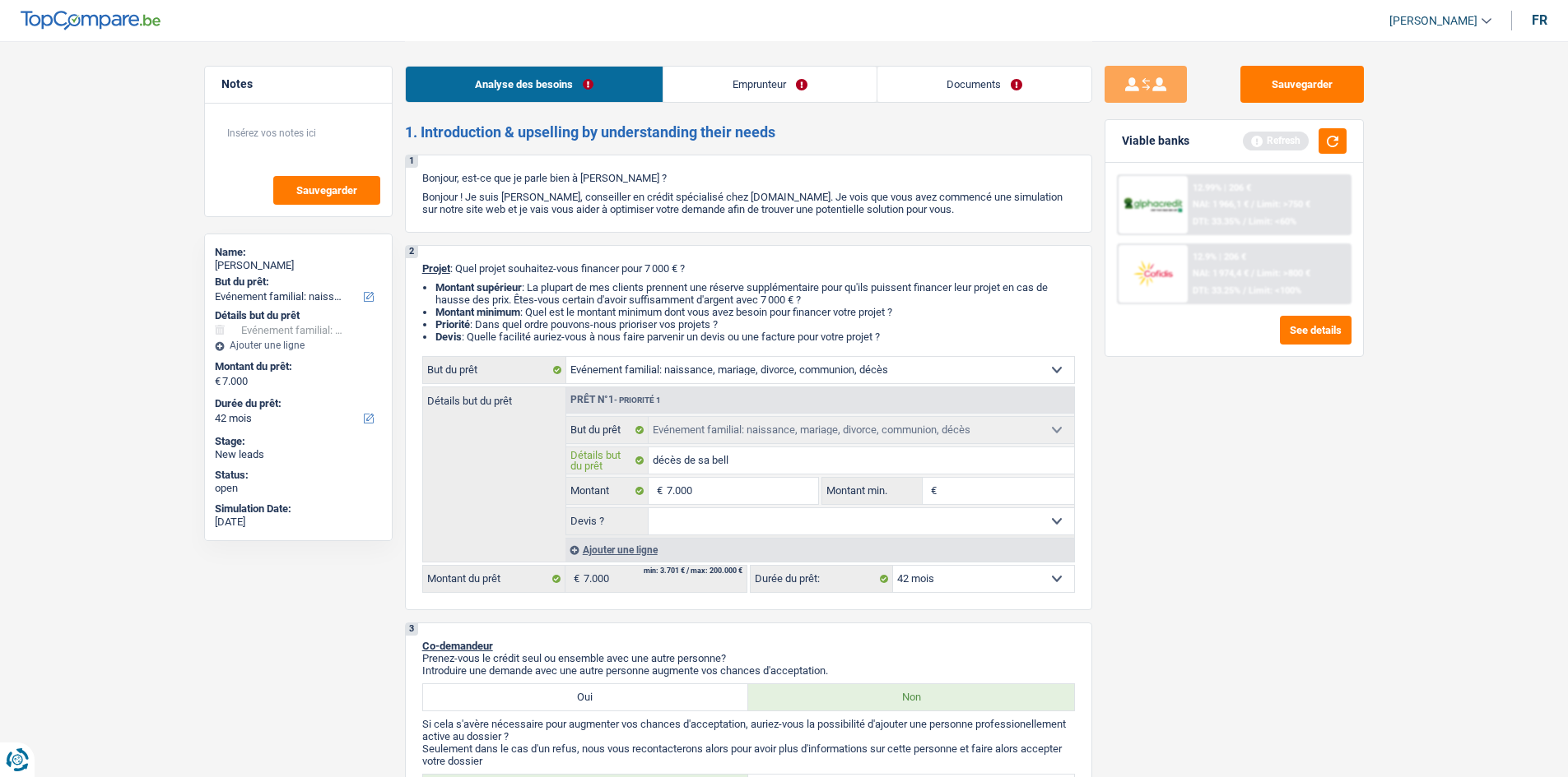
type input "décès de sa belle"
type input "décès de sa belle f"
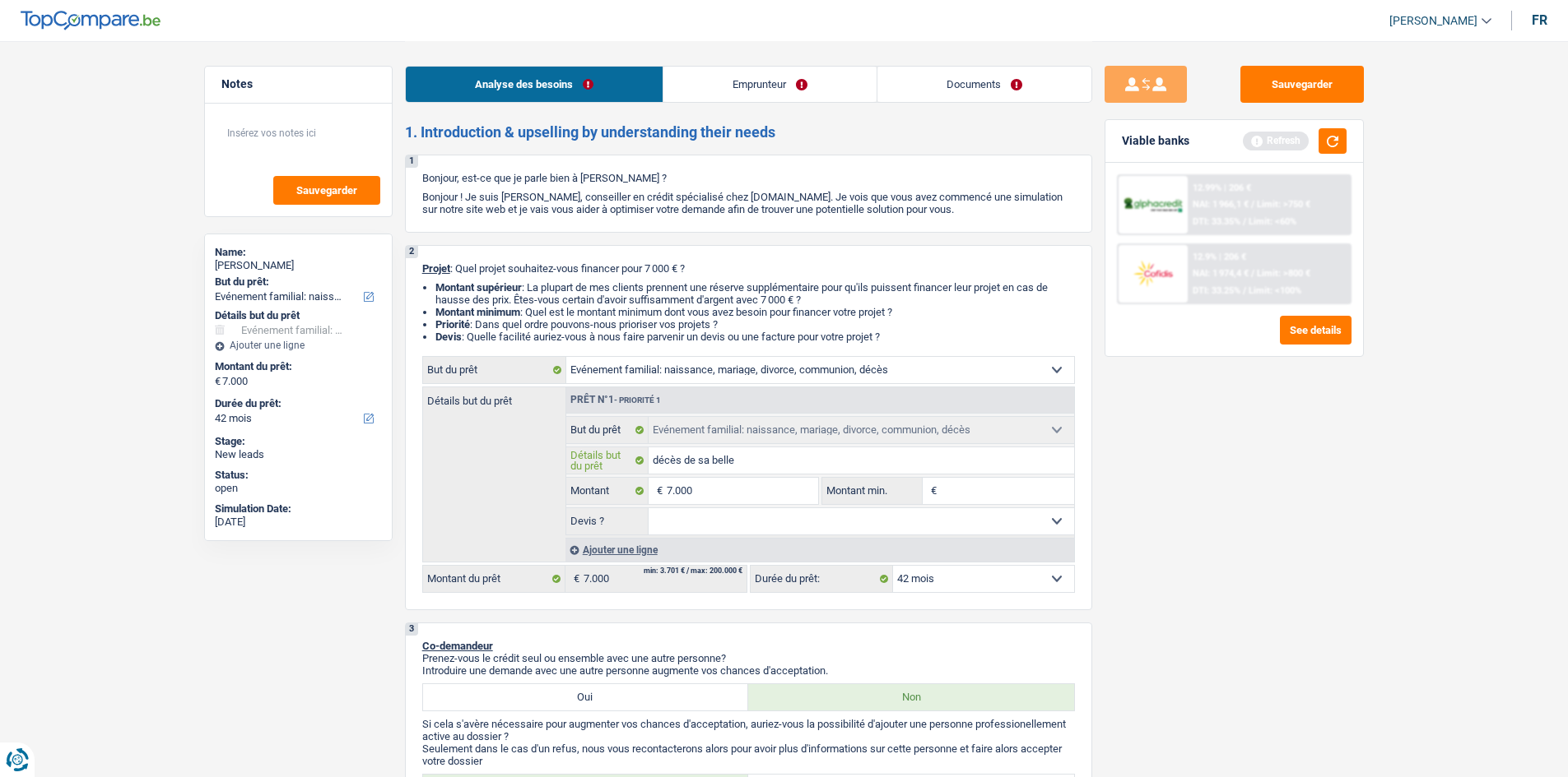
type input "décès de sa belle f"
type input "décès de sa belle fi"
type input "décès de sa belle fil"
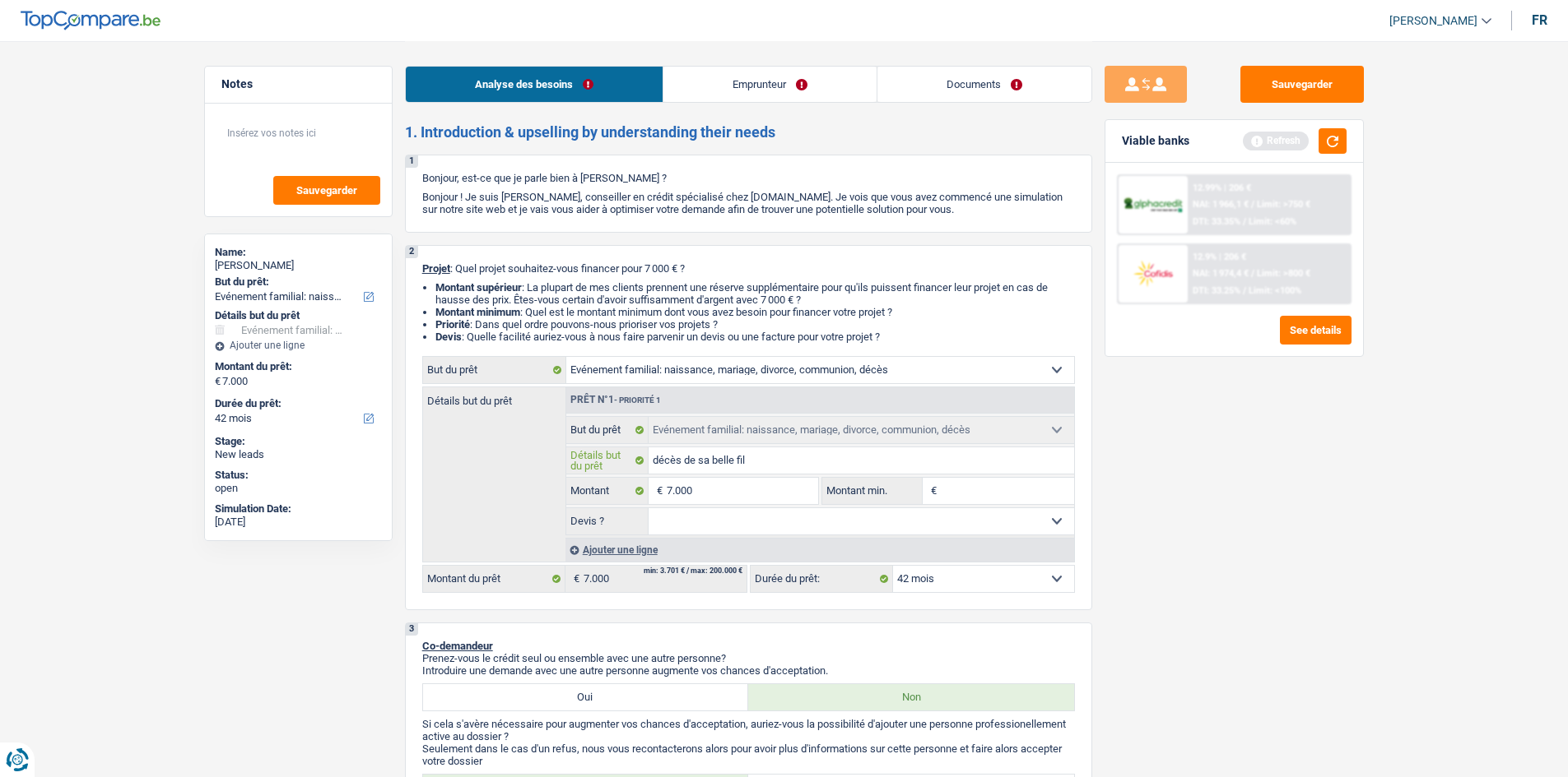
type input "décès de sa belle fill"
type input "décès de sa belle fille"
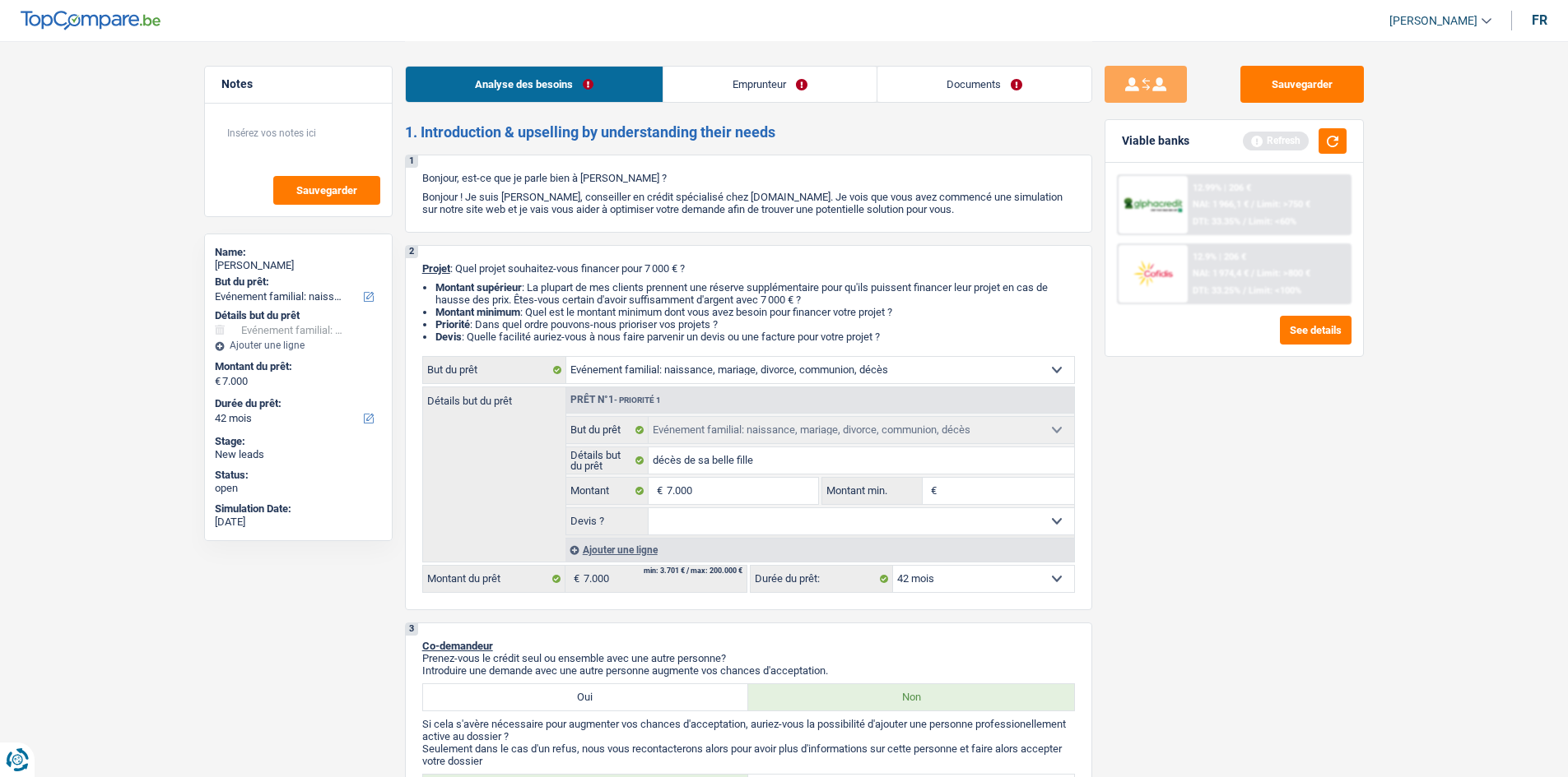
click at [1334, 509] on div "Sauvegarder Viable banks Refresh 12.99% | 206 € NAI: 1 966,1 € / Limit: >750 € …" at bounding box center [1234, 409] width 284 height 686
click at [653, 551] on div "Ajouter une ligne" at bounding box center [819, 550] width 509 height 24
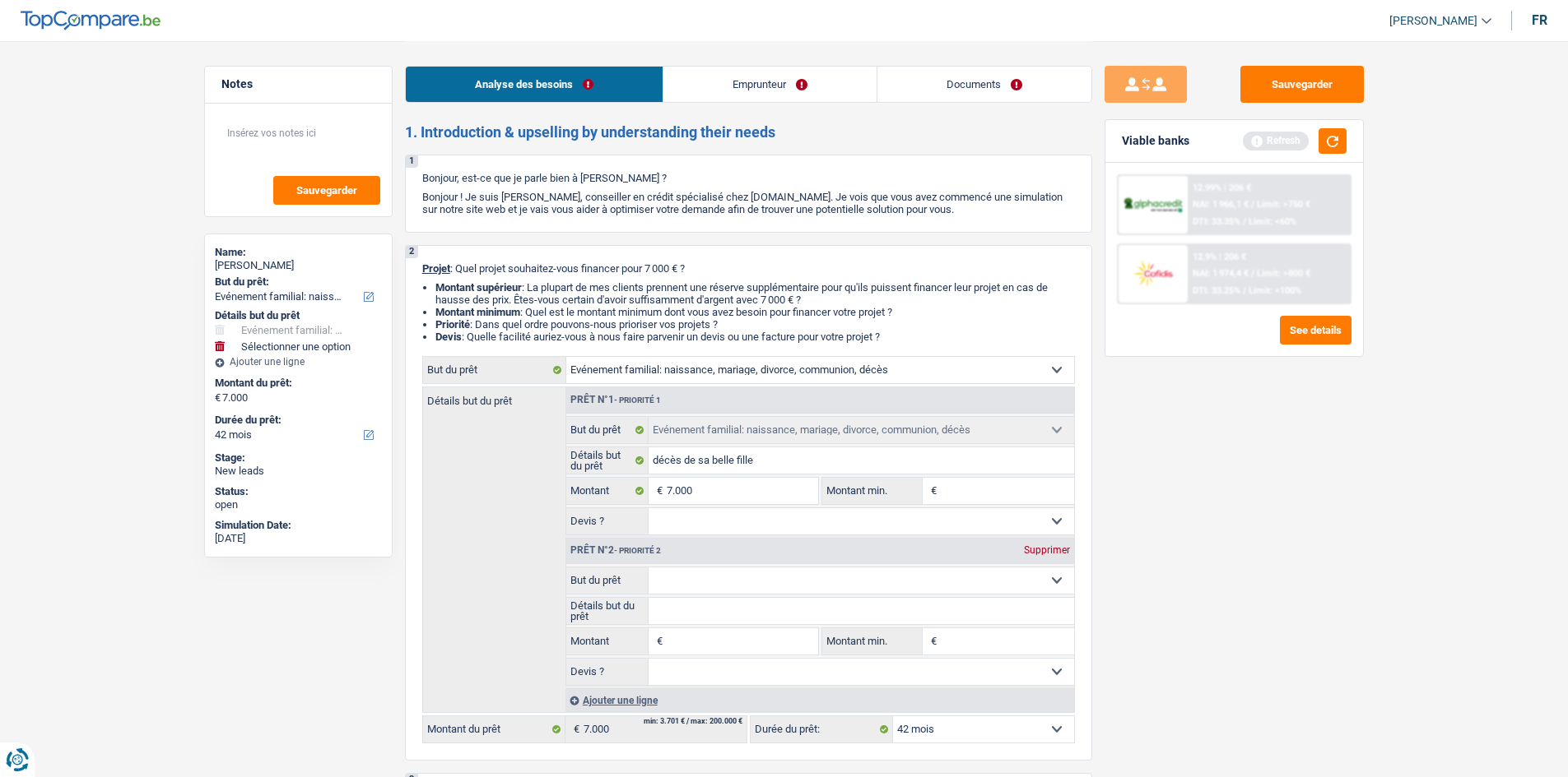
click at [752, 595] on fieldset "Confort maison: meubles, textile, peinture, électroménager, outillage non-profe…" at bounding box center [820, 627] width 508 height 119
click at [751, 572] on select "Confort maison: meubles, textile, peinture, électroménager, outillage non-profe…" at bounding box center [861, 580] width 426 height 26
select select "study"
click at [649, 567] on select "Confort maison: meubles, textile, peinture, électroménager, outillage non-profe…" at bounding box center [861, 580] width 426 height 26
select select "study"
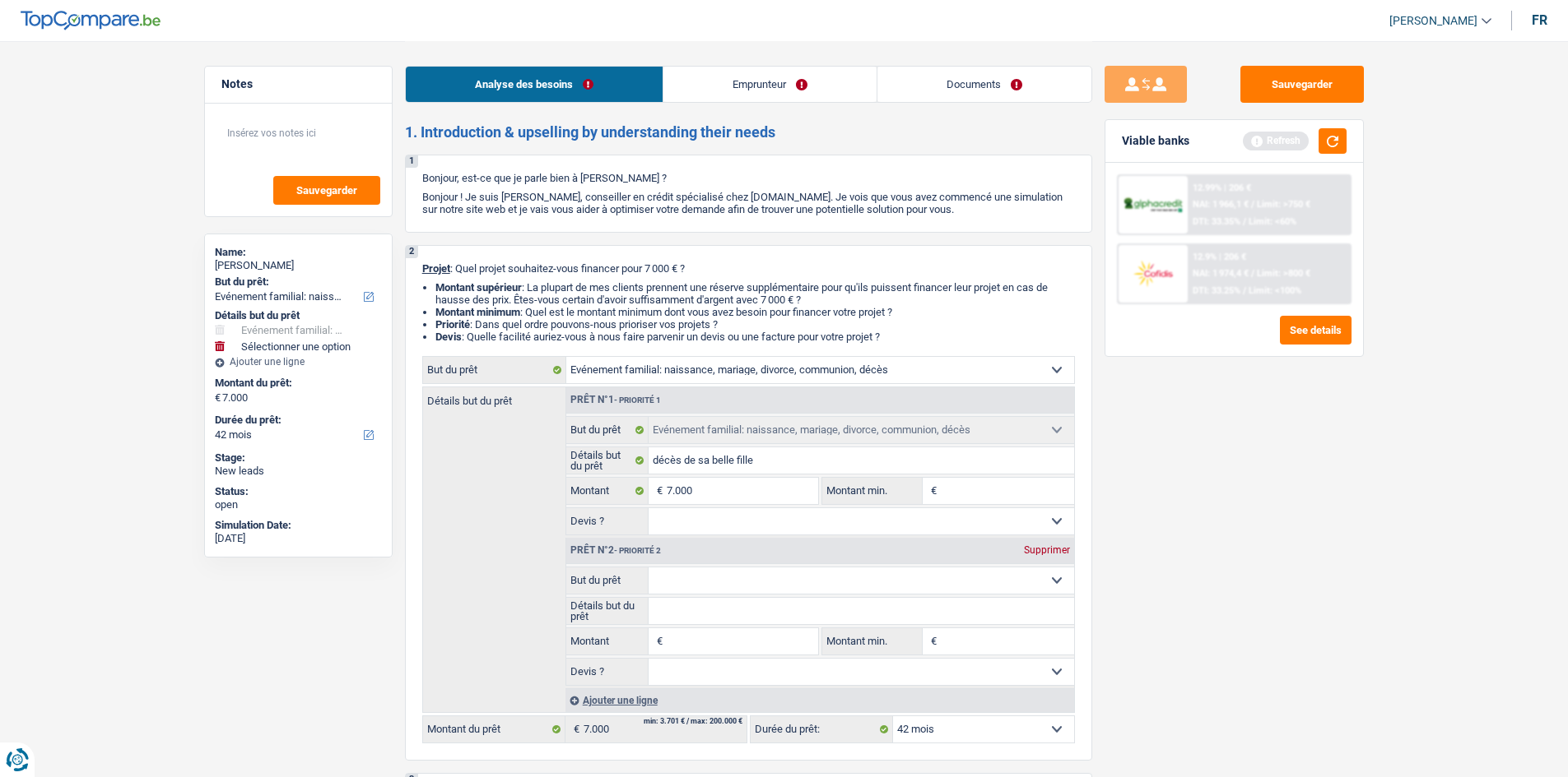
select select "study"
click at [740, 607] on input "Détails but du prêt" at bounding box center [861, 611] width 426 height 26
type input "F"
type input "Fo"
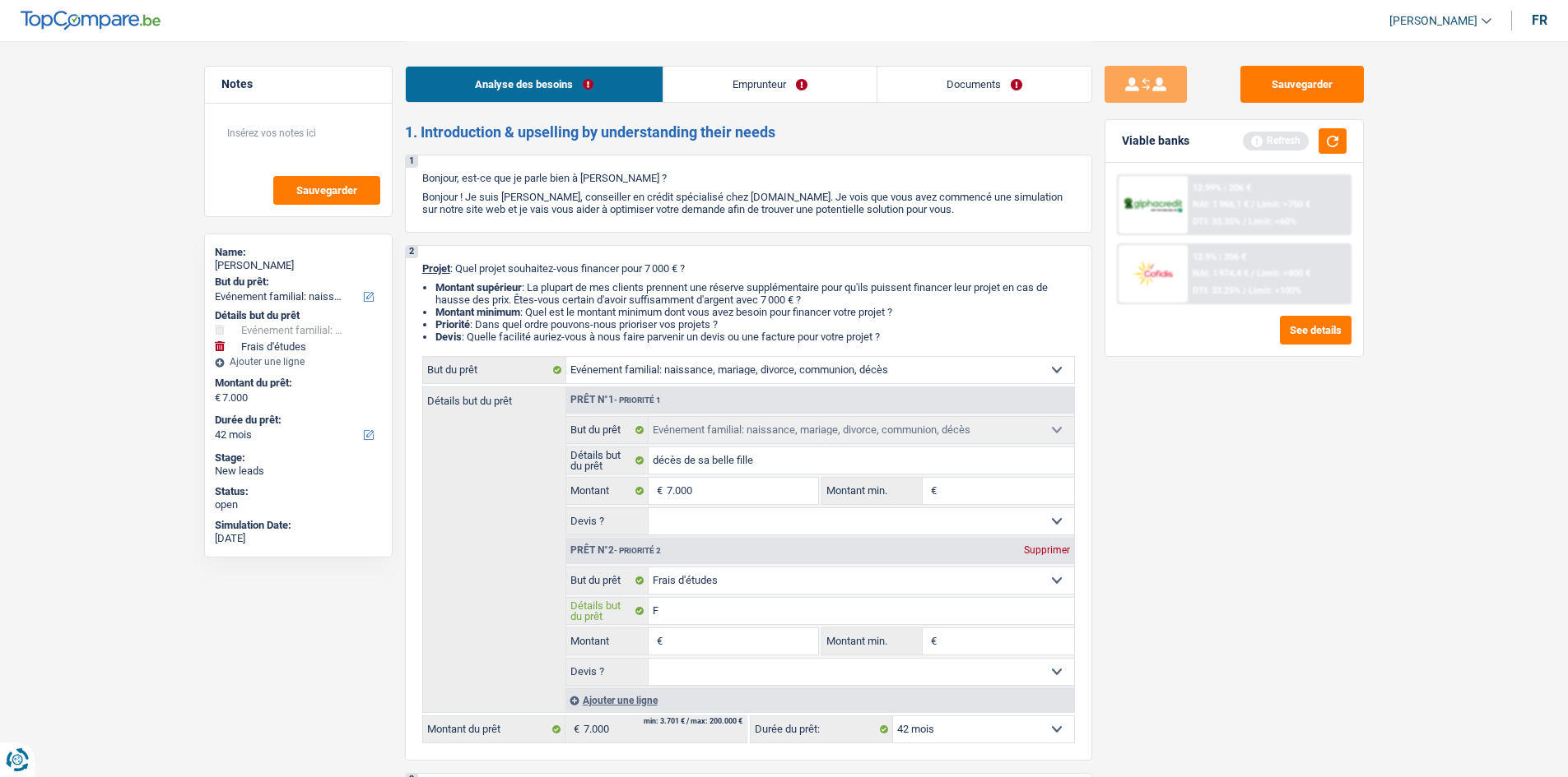
type input "Fo"
type input "For"
type input "Form"
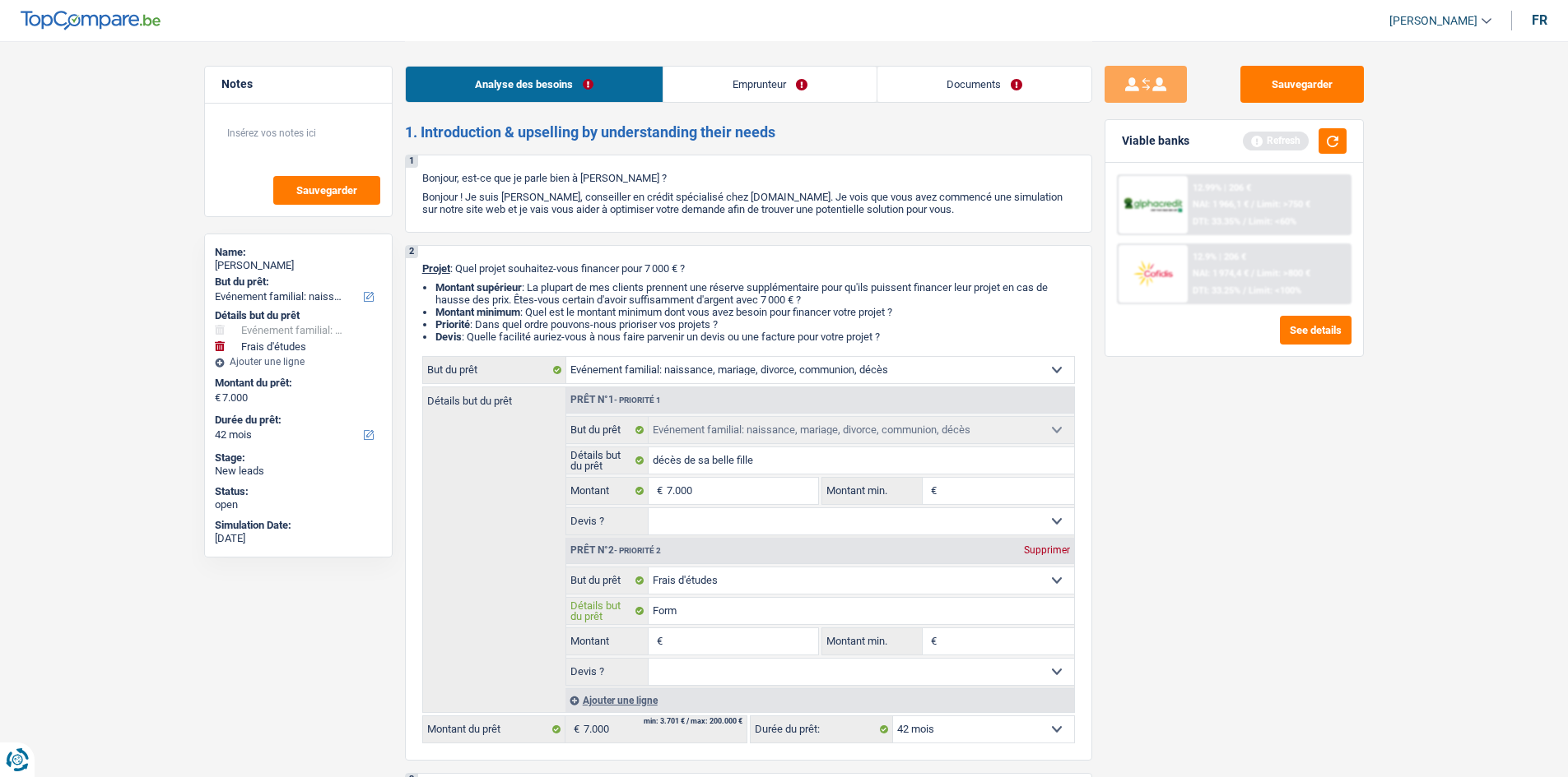
type input "Forma"
type input "Format"
type input "Formati"
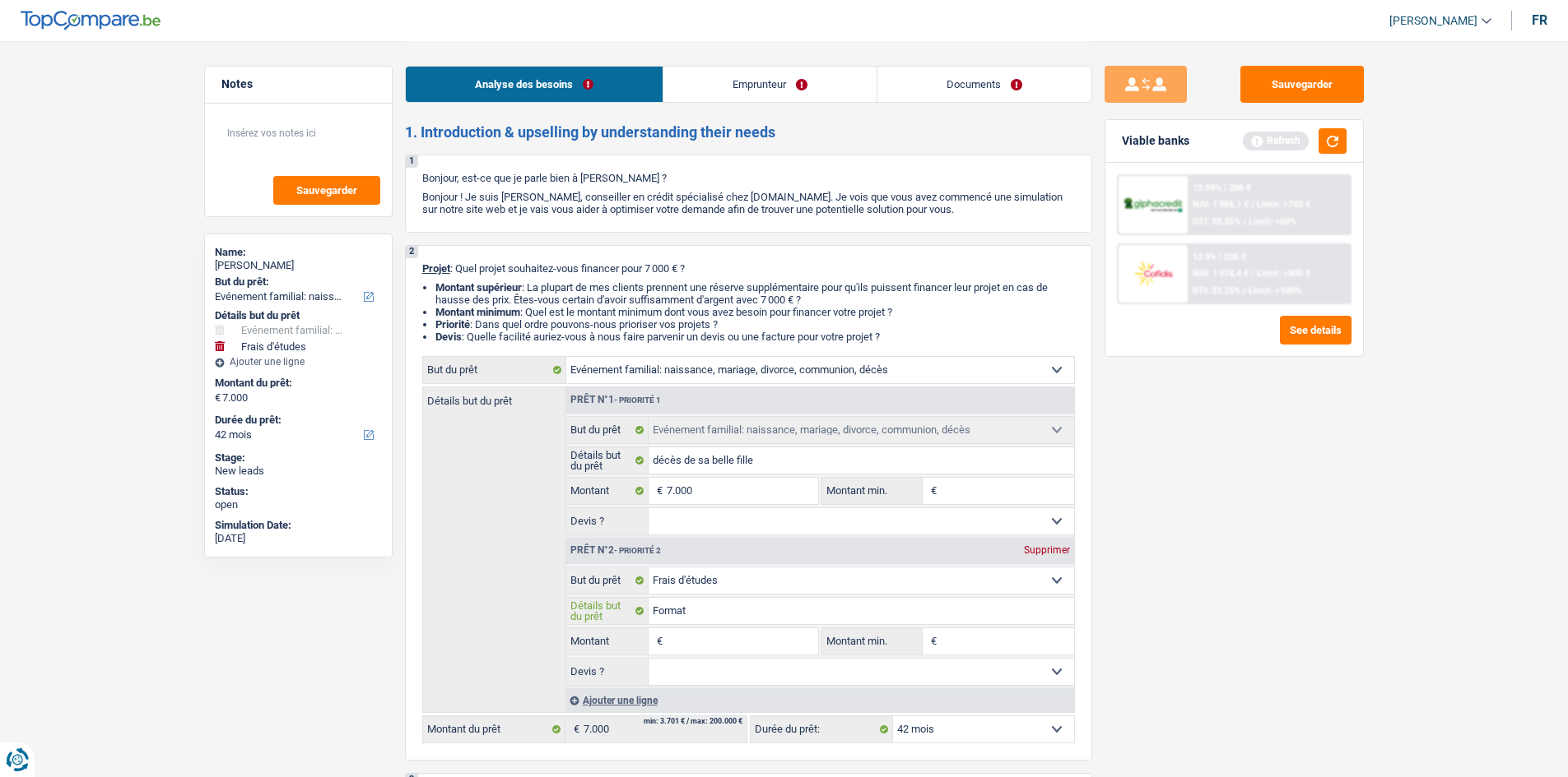
type input "Formati"
type input "Formatio"
type input "Formation"
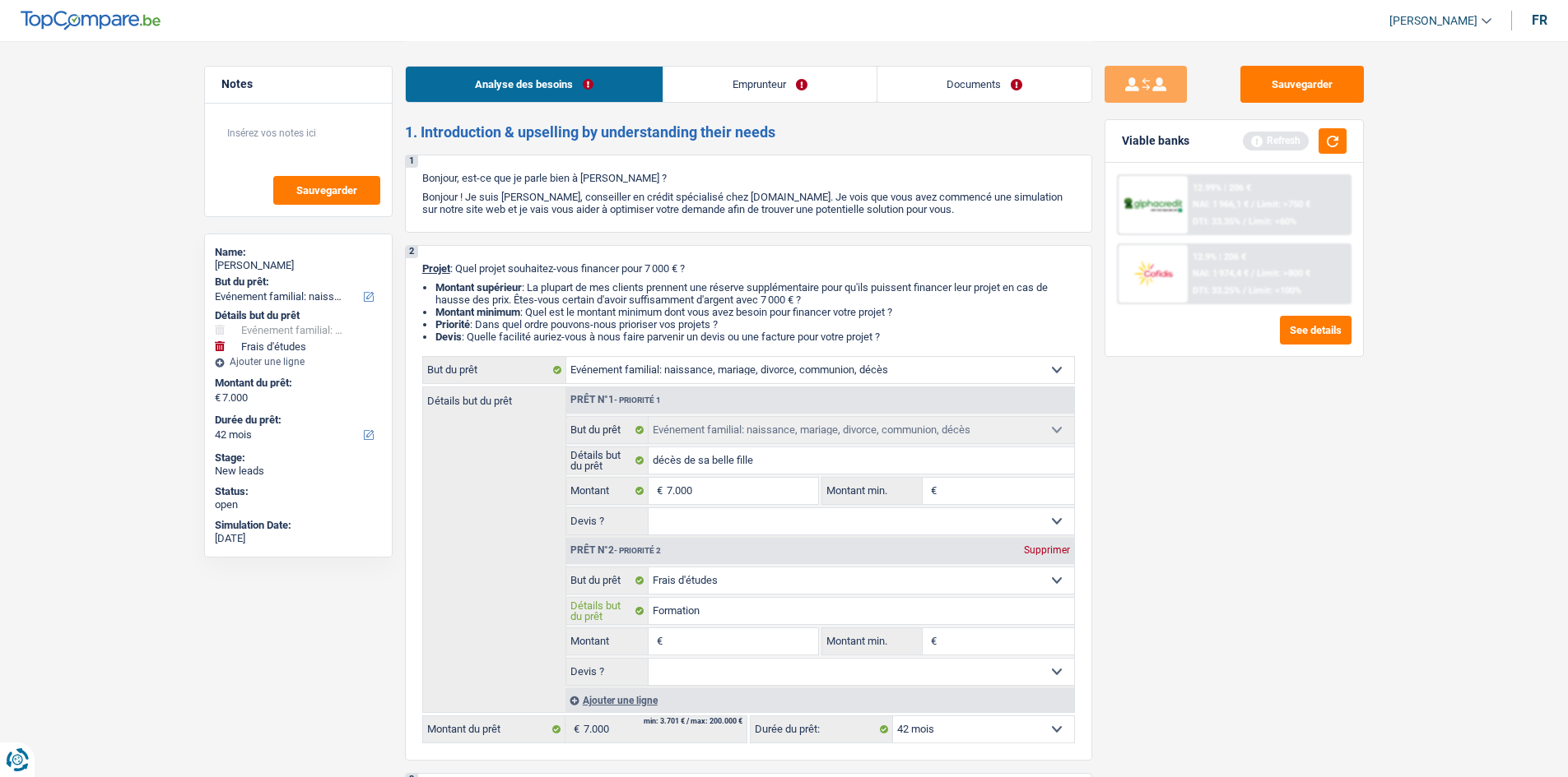
type input "Formation"
type input "Formation h"
type input "Formation hy"
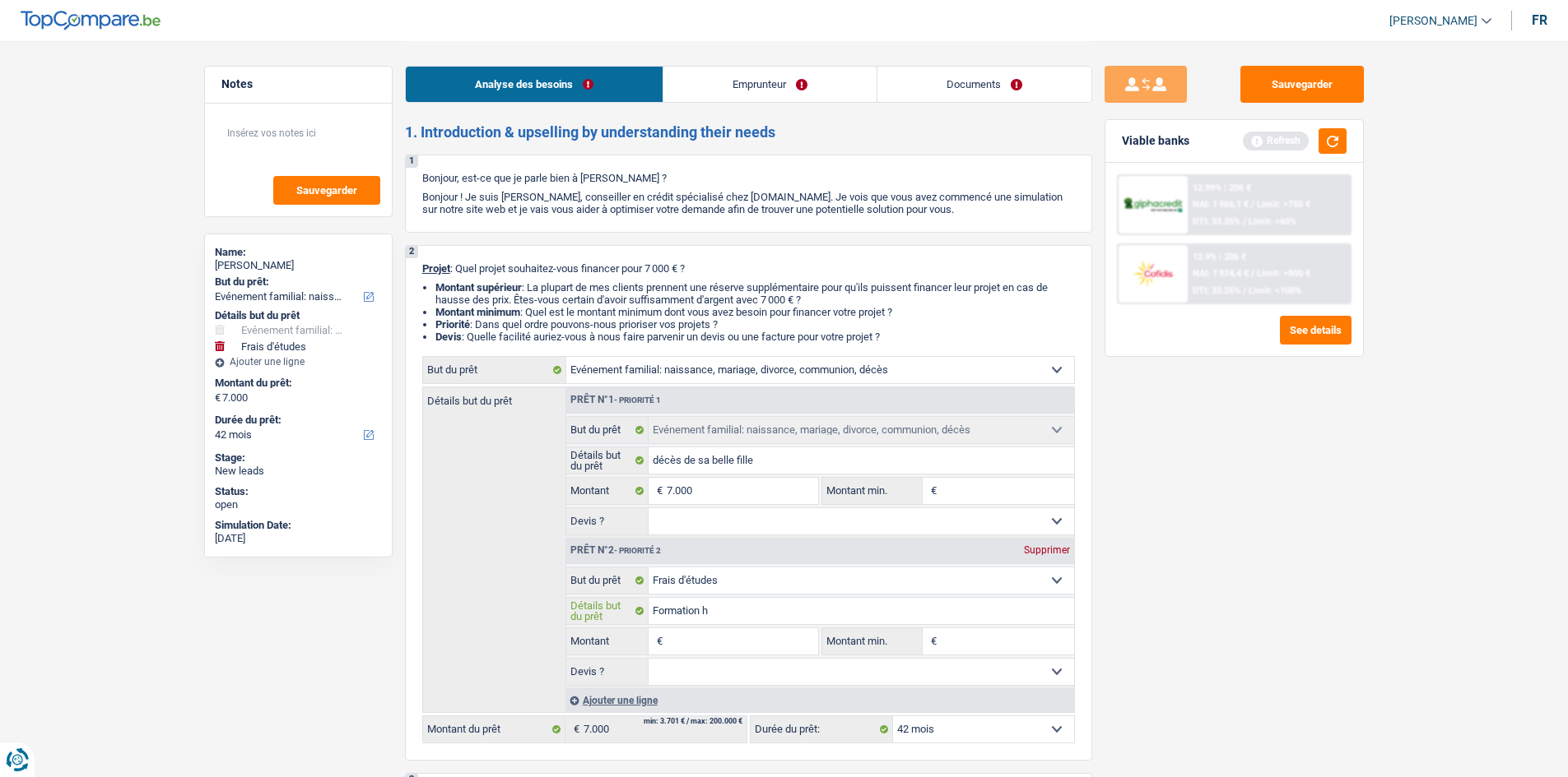
type input "Formation hy"
type input "Formation hyp"
type input "Formation hypn"
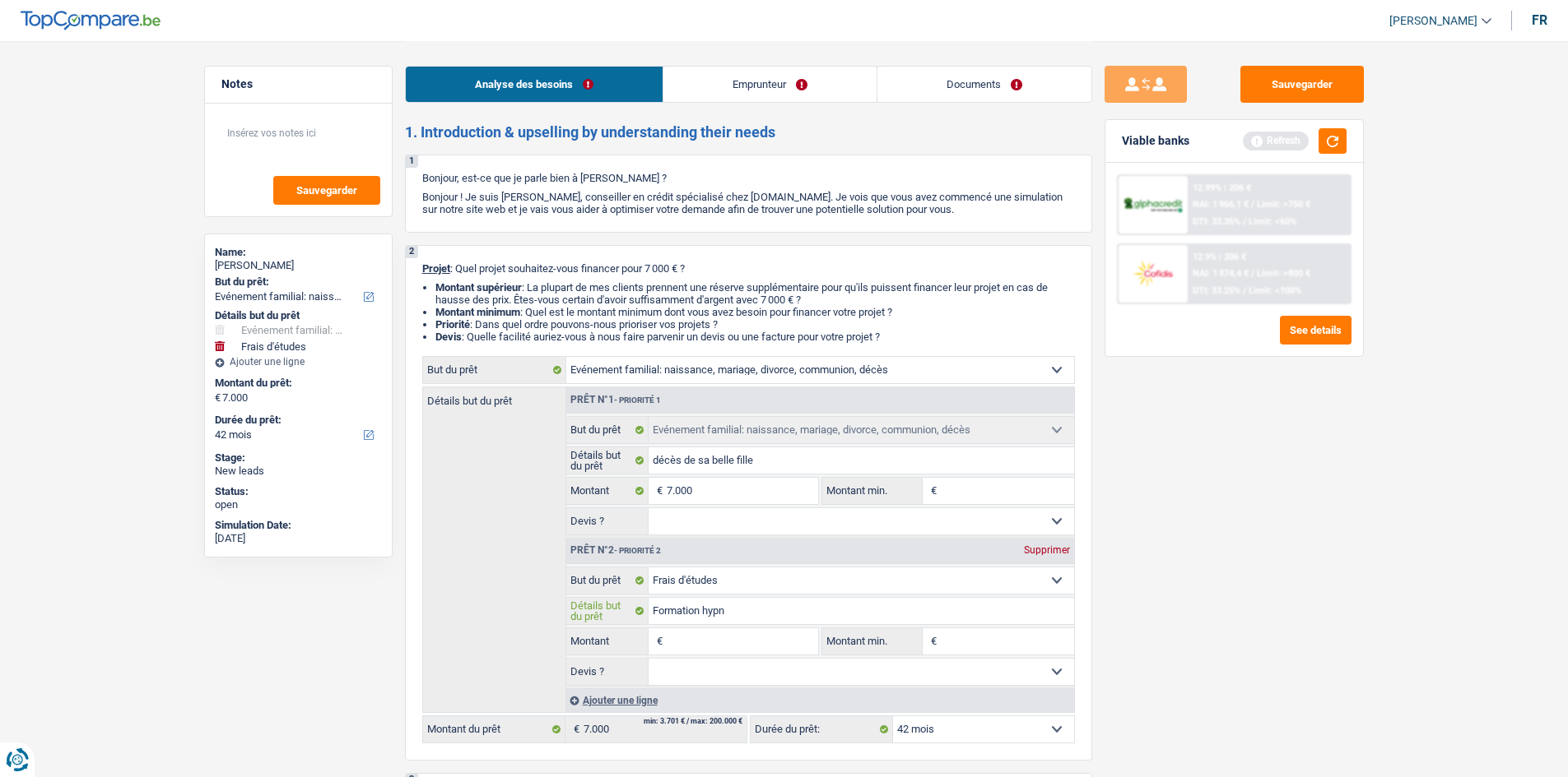
type input "Formation hypno"
type input "Formation hypnot"
type input "Formation hypnoth"
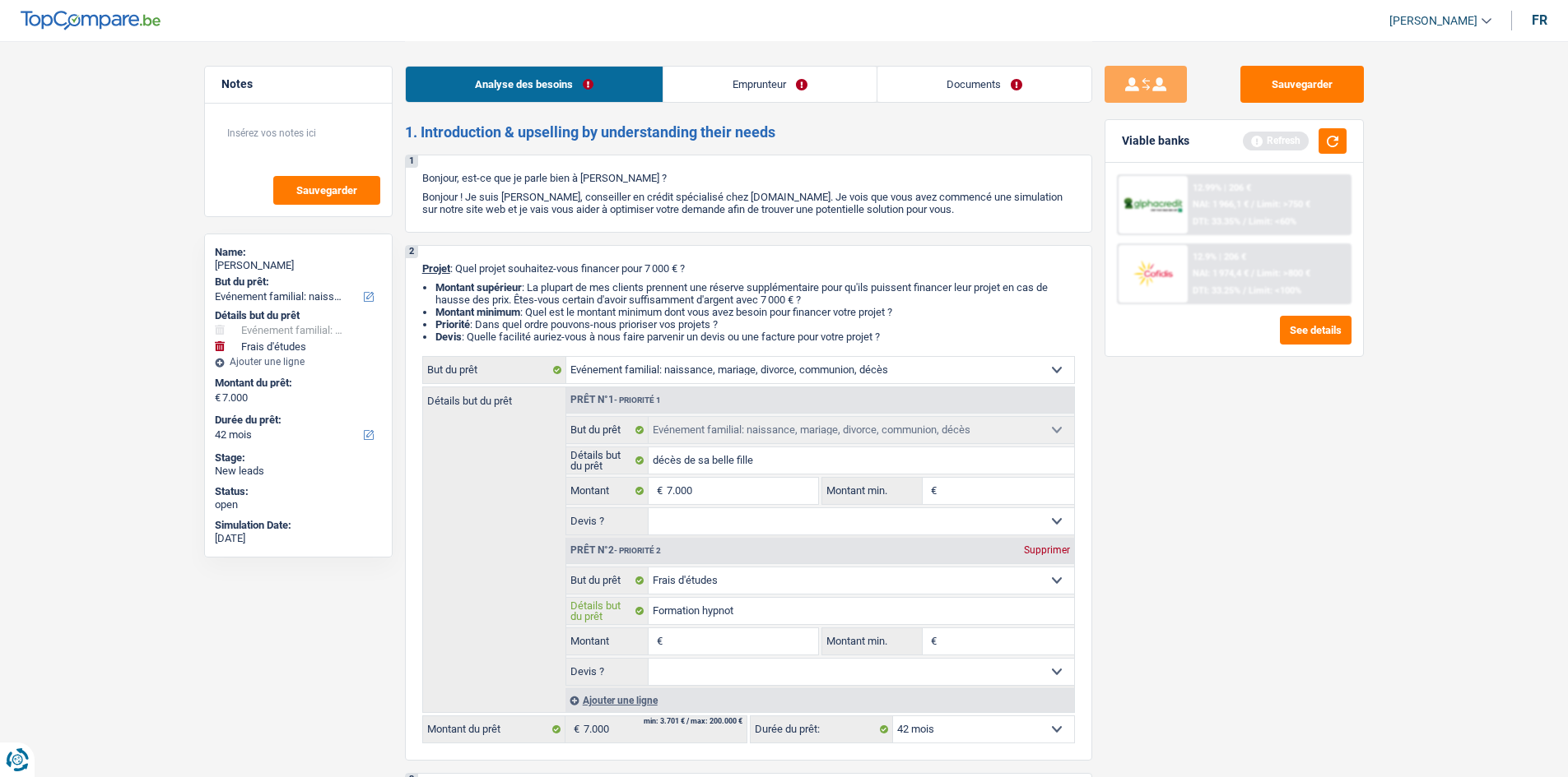
type input "Formation hypnoth"
type input "Formation hypnothé"
type input "Formation hypnothér"
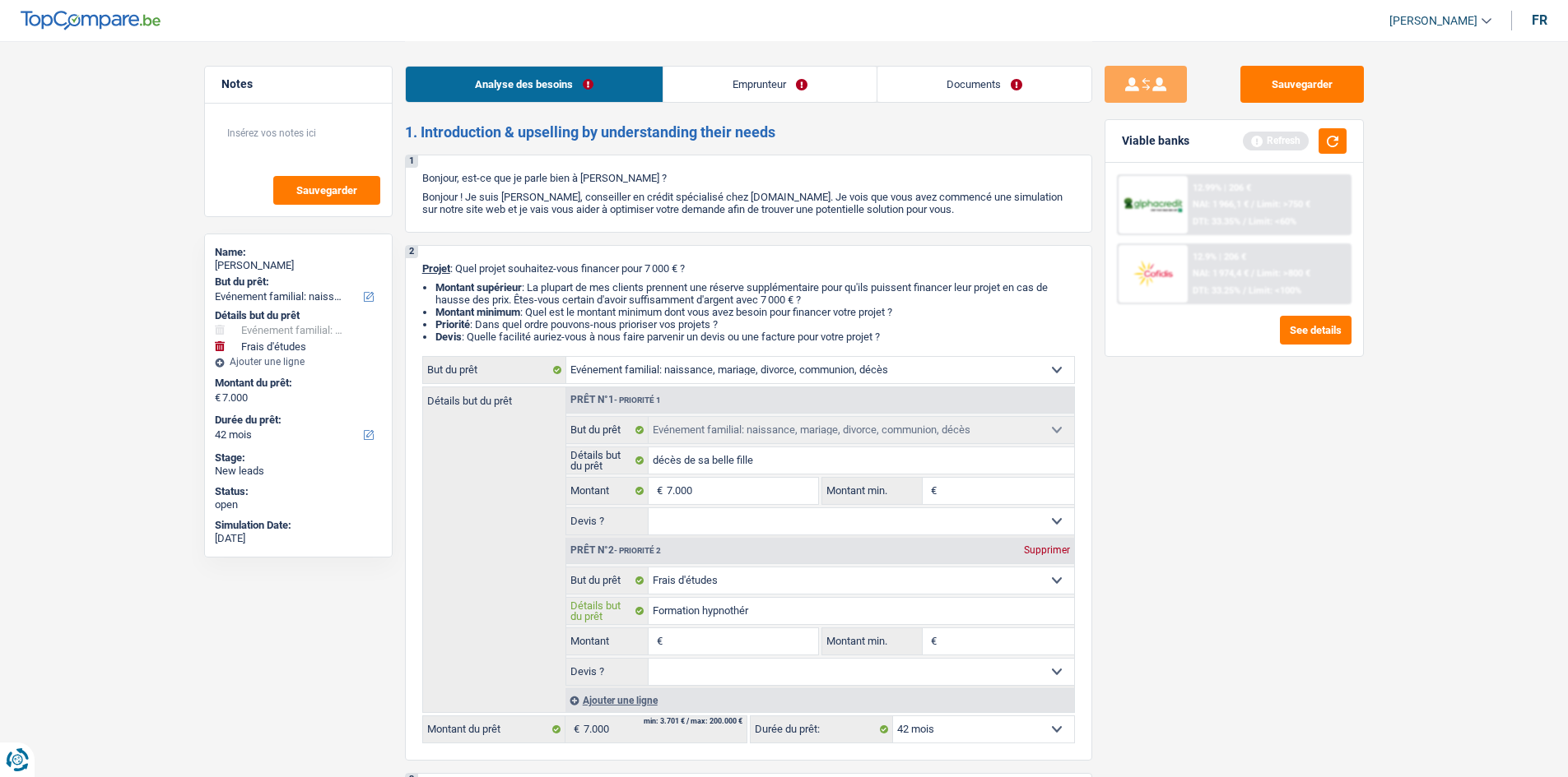
type input "Formation hypnothéra"
type input "Formation hypnothérap"
type input "Formation hypnothérapi"
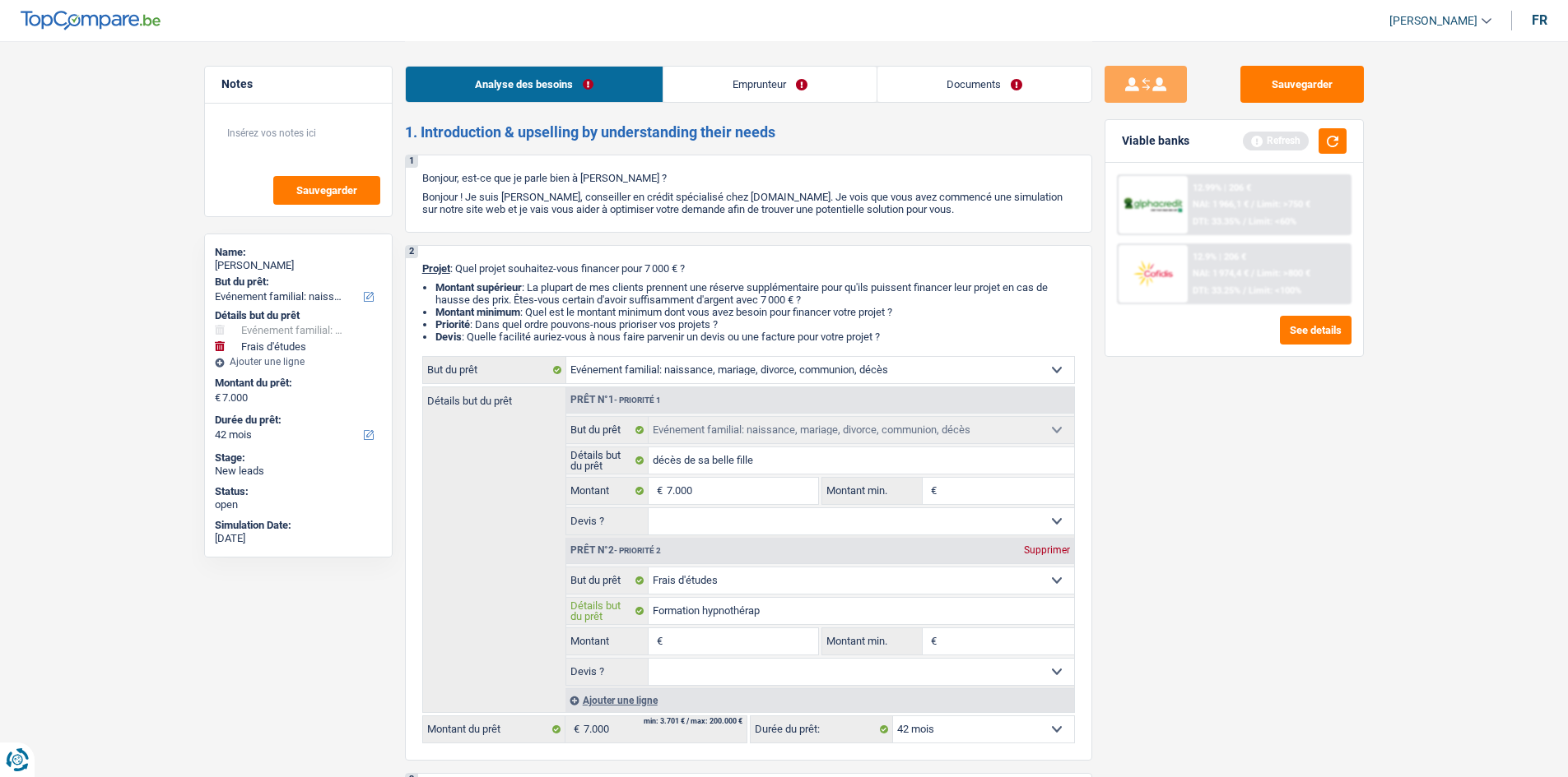
type input "Formation hypnothérapi"
type input "Formation hypnothérapie"
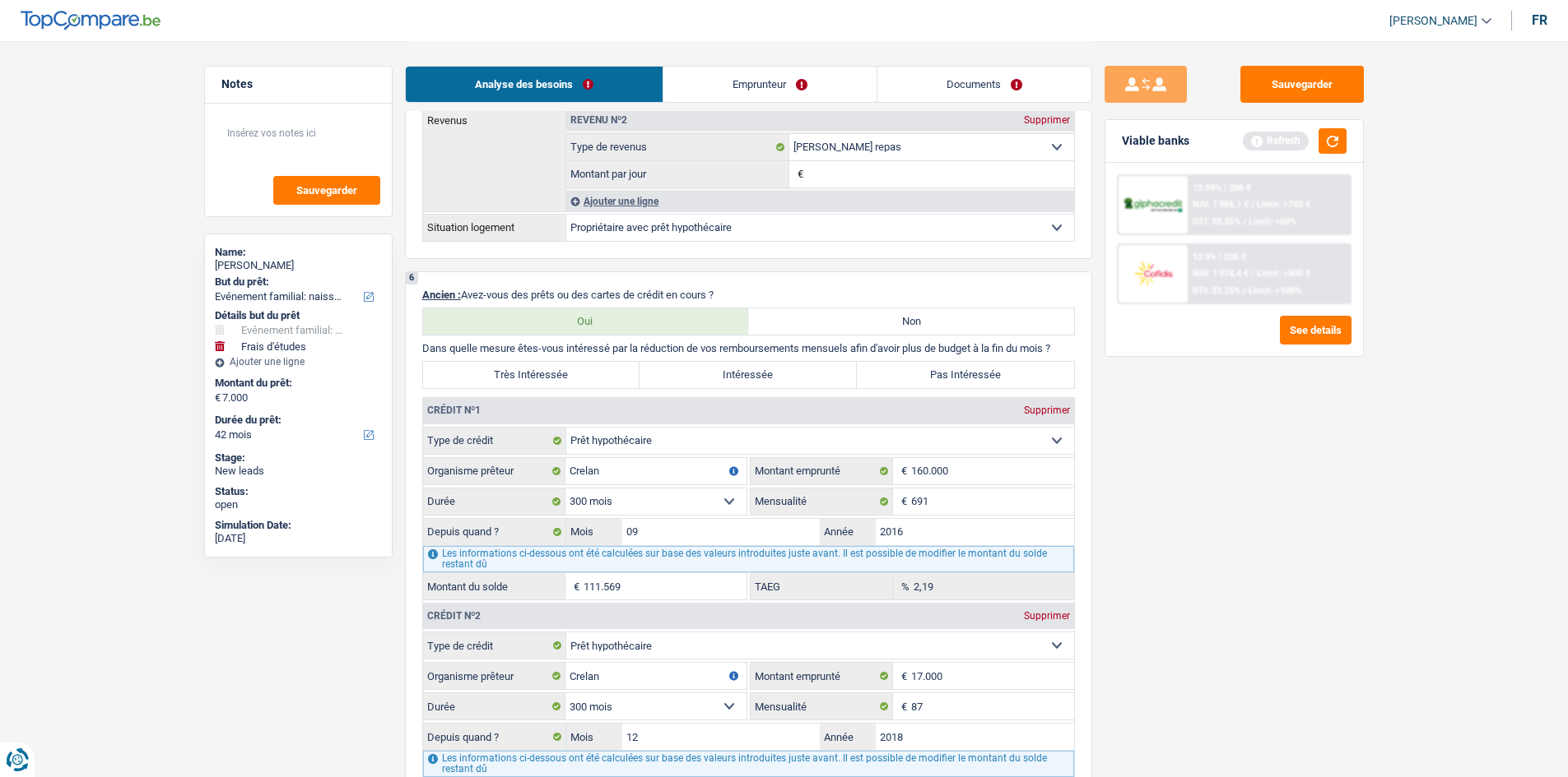
scroll to position [1234, 0]
type input "Formation hypnothérapie"
click at [943, 506] on input "691" at bounding box center [992, 500] width 163 height 26
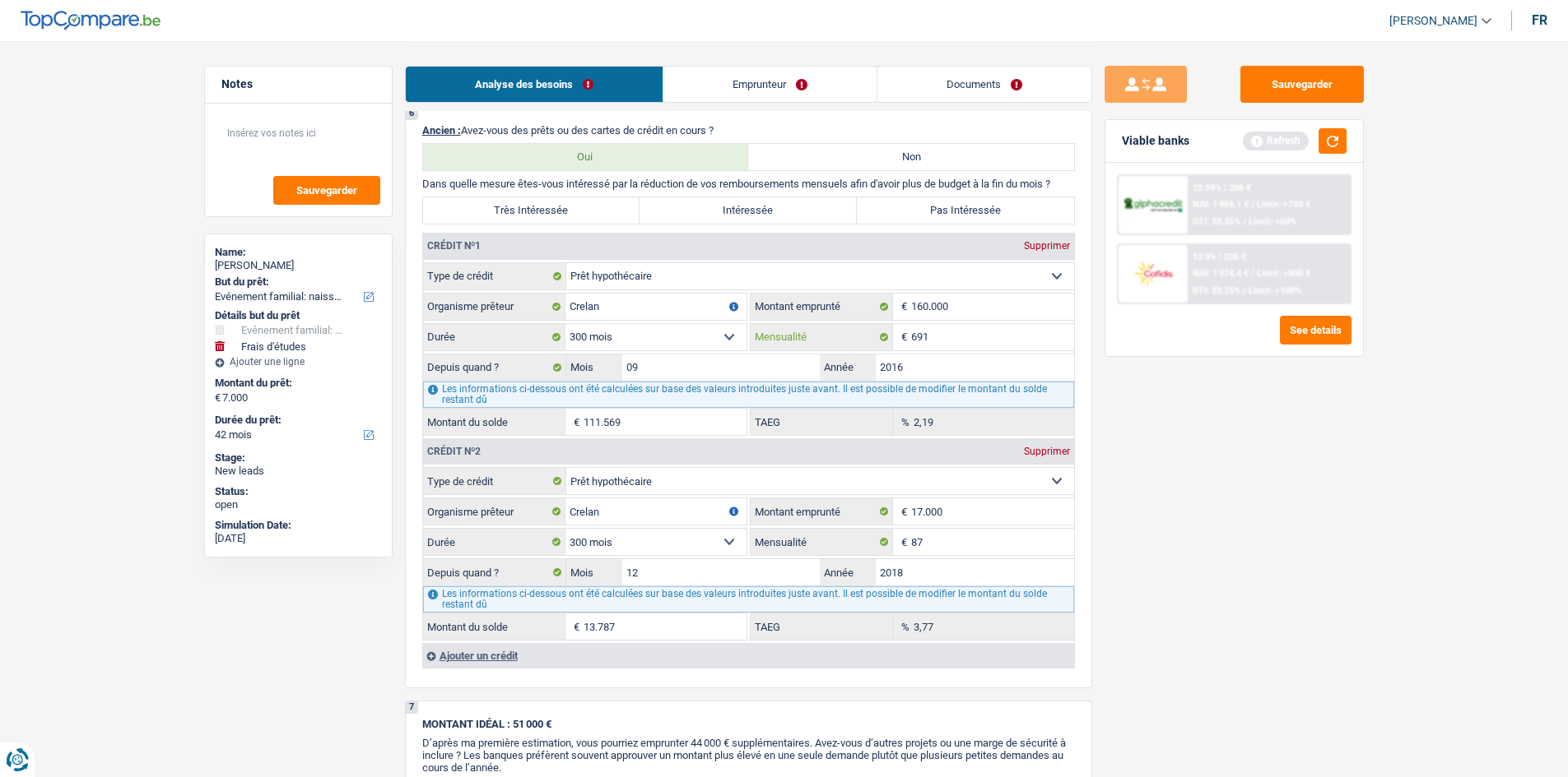
scroll to position [1398, 0]
click at [791, 76] on link "Emprunteur" at bounding box center [770, 84] width 213 height 35
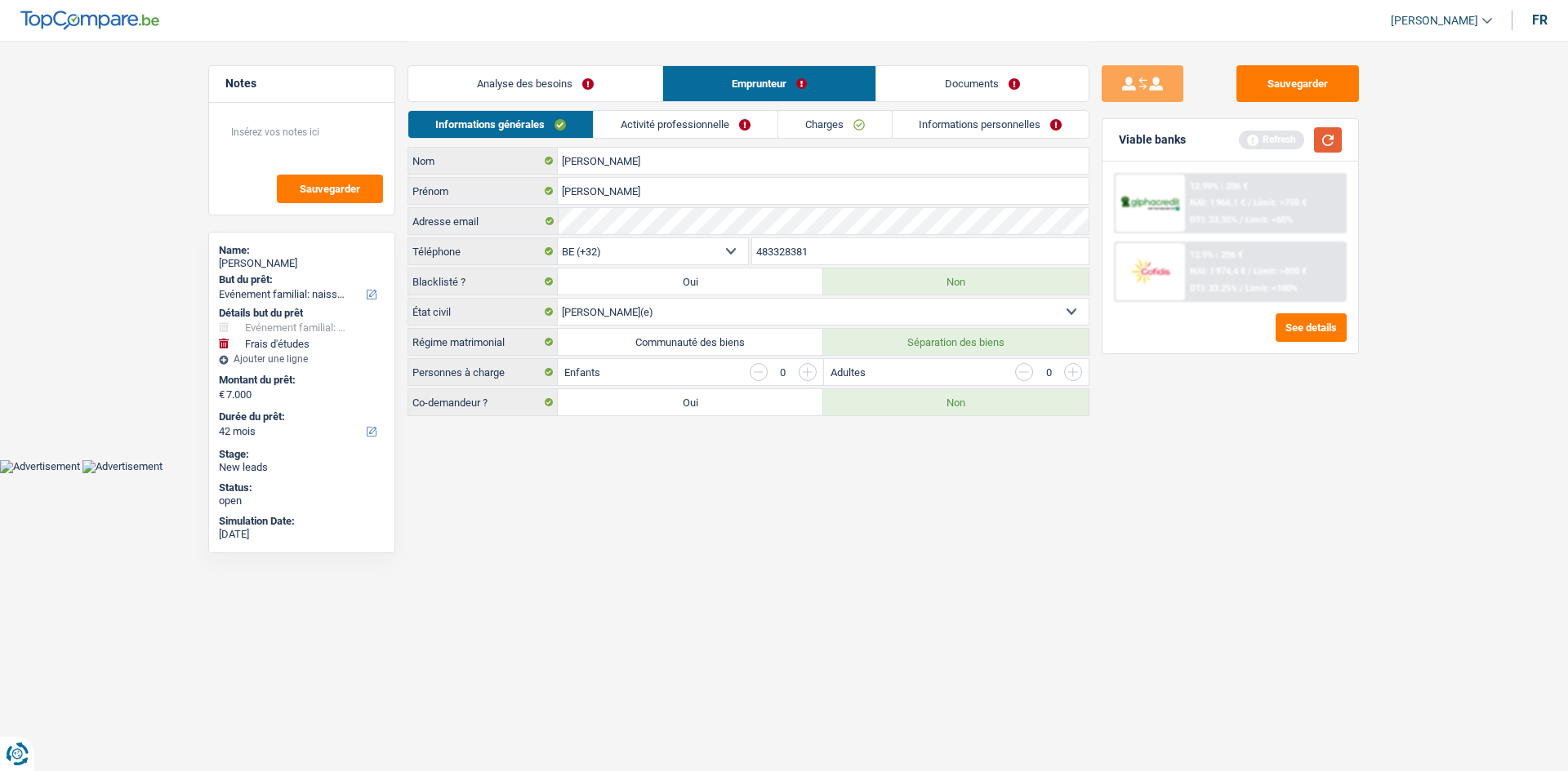
click at [1332, 148] on button "button" at bounding box center [1328, 140] width 28 height 25
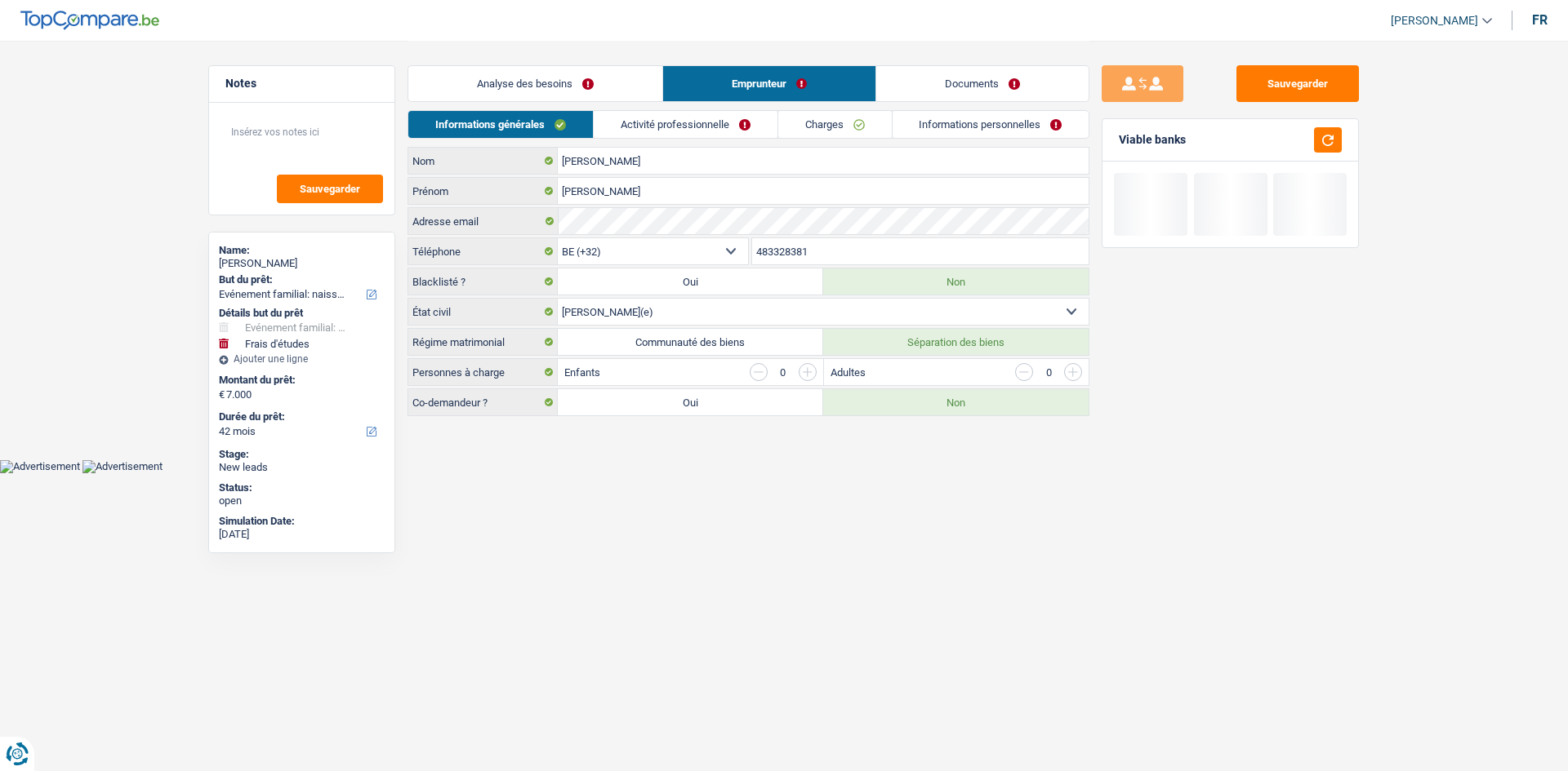
click at [599, 75] on link "Analyse des besoins" at bounding box center [535, 83] width 254 height 35
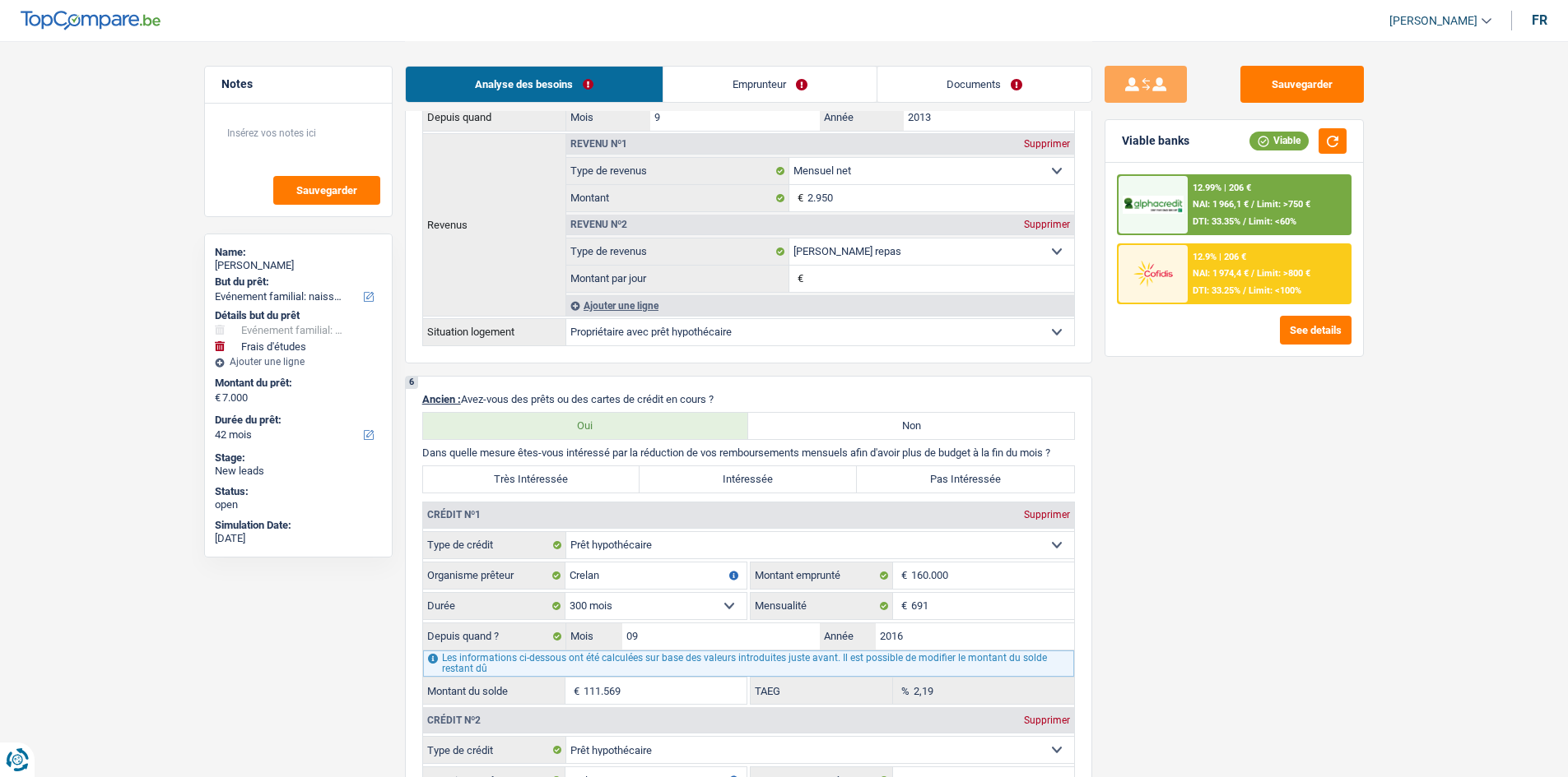
scroll to position [1398, 0]
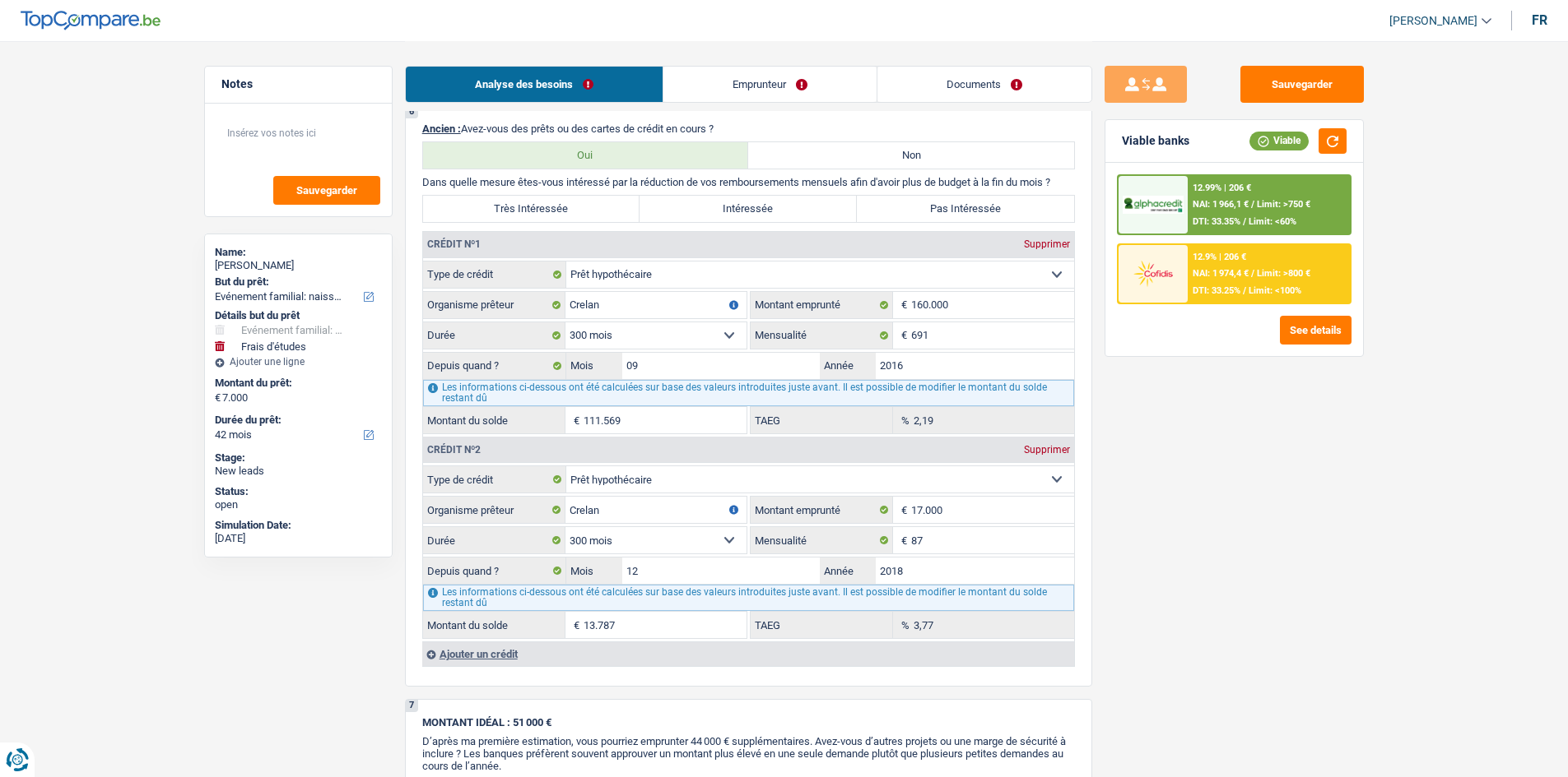
click at [743, 73] on link "Emprunteur" at bounding box center [770, 84] width 213 height 35
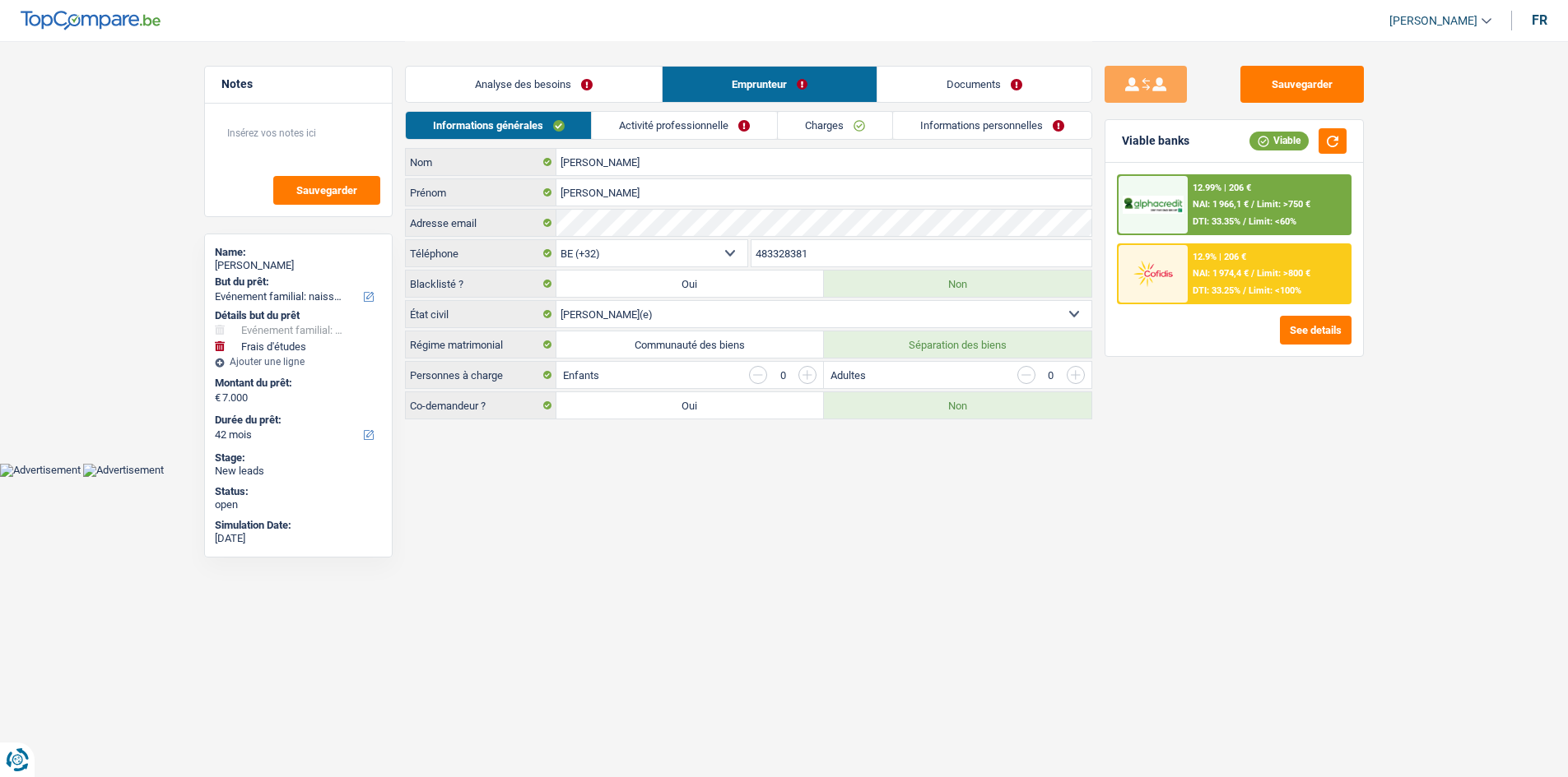
scroll to position [0, 0]
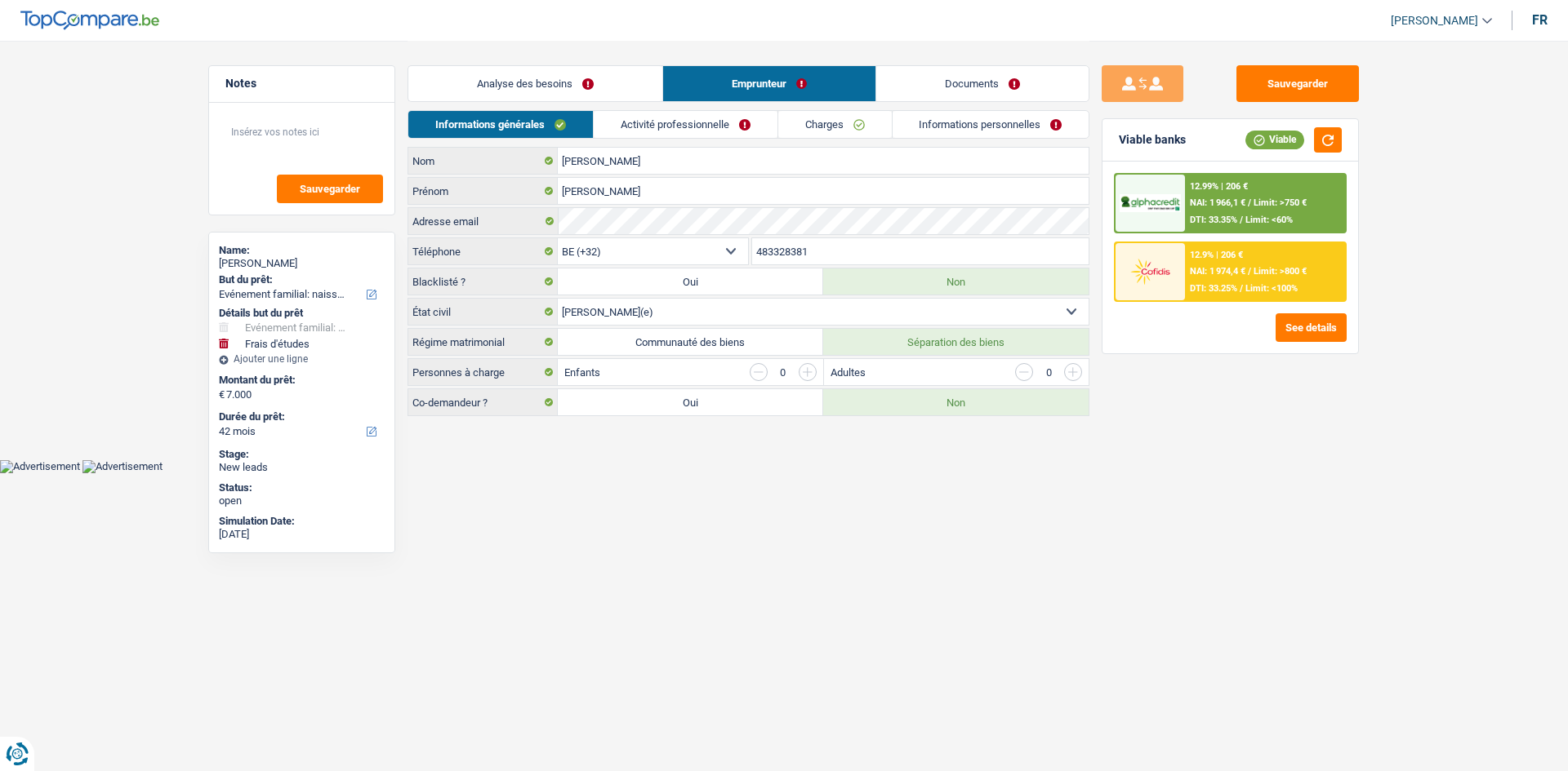
click at [741, 114] on link "Activité professionnelle" at bounding box center [685, 124] width 183 height 27
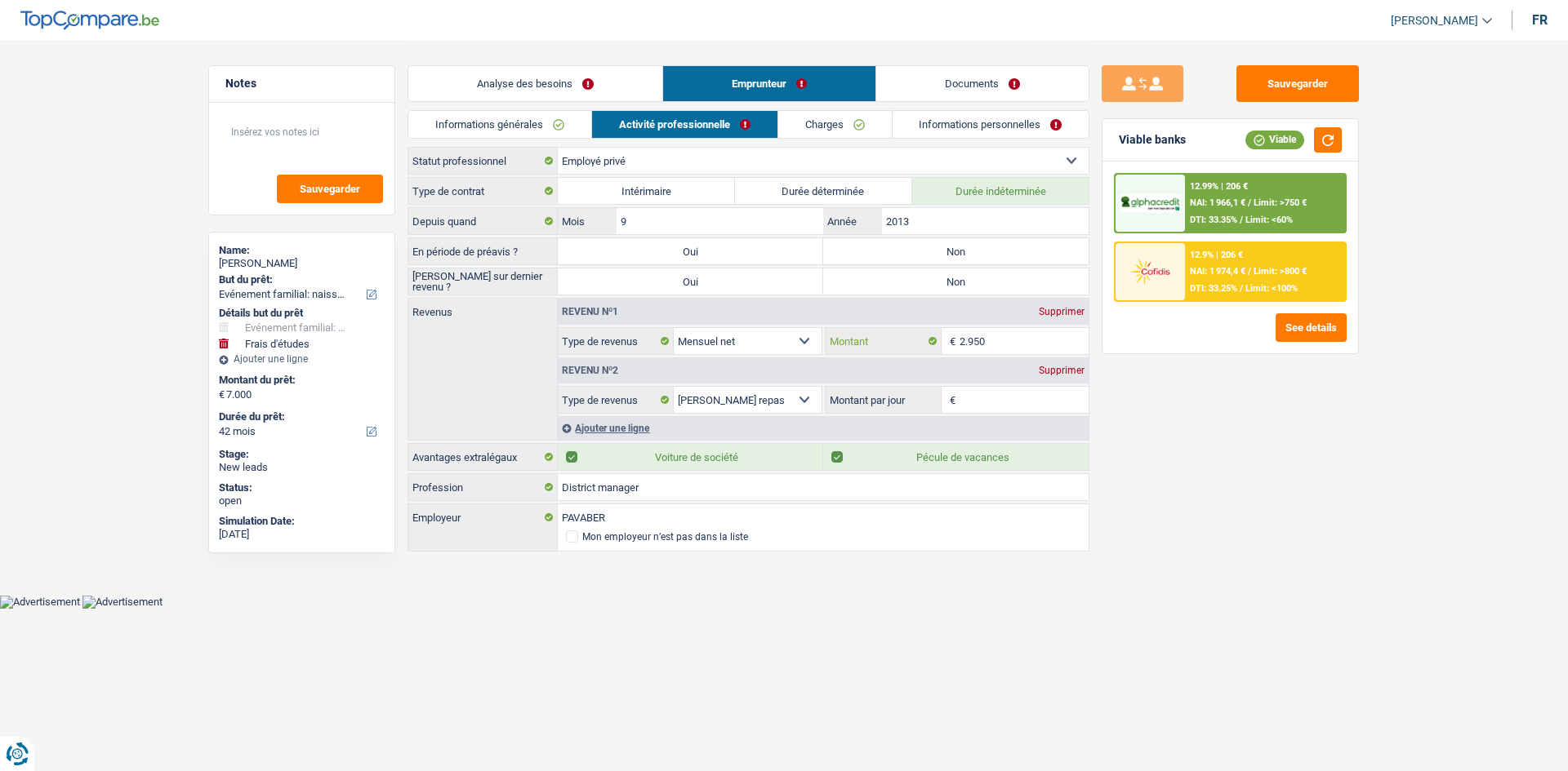
click at [1003, 344] on input "2.950" at bounding box center [1024, 341] width 130 height 26
click at [539, 96] on link "Analyse des besoins" at bounding box center [535, 83] width 254 height 35
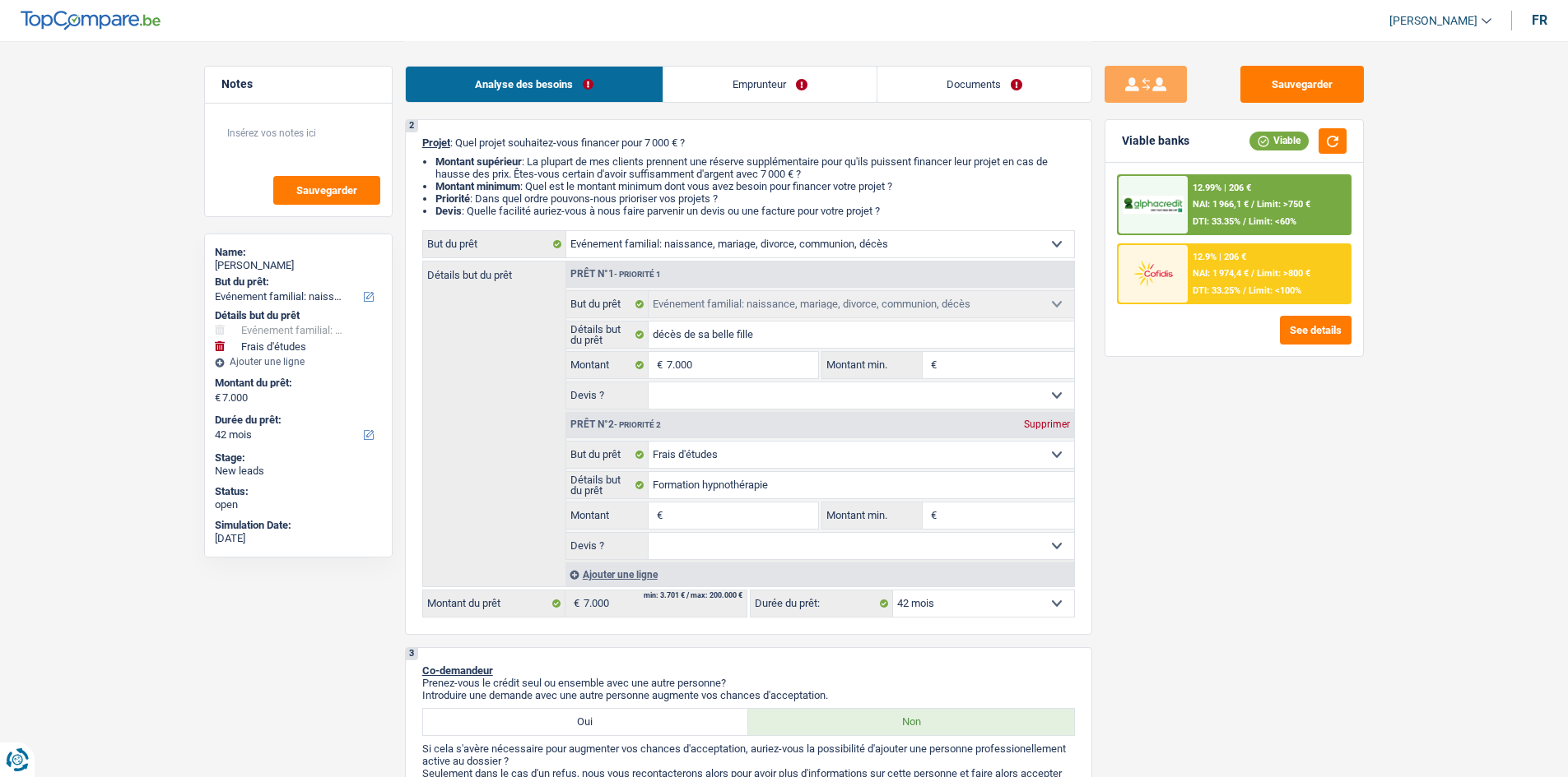
scroll to position [164, 0]
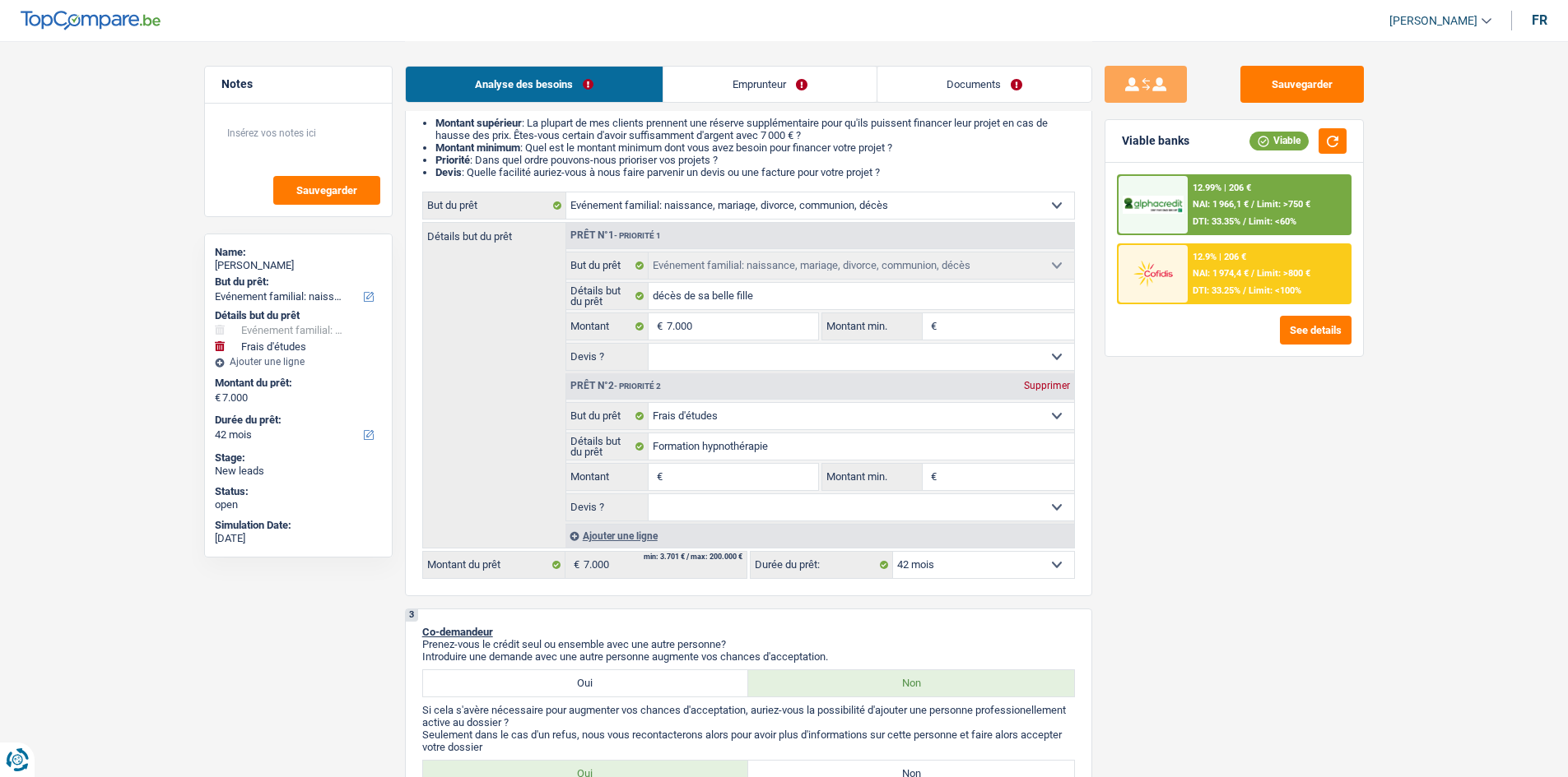
click at [666, 477] on input "Montant" at bounding box center [741, 477] width 150 height 26
click at [693, 483] on input "Montant" at bounding box center [741, 477] width 150 height 26
type input "2"
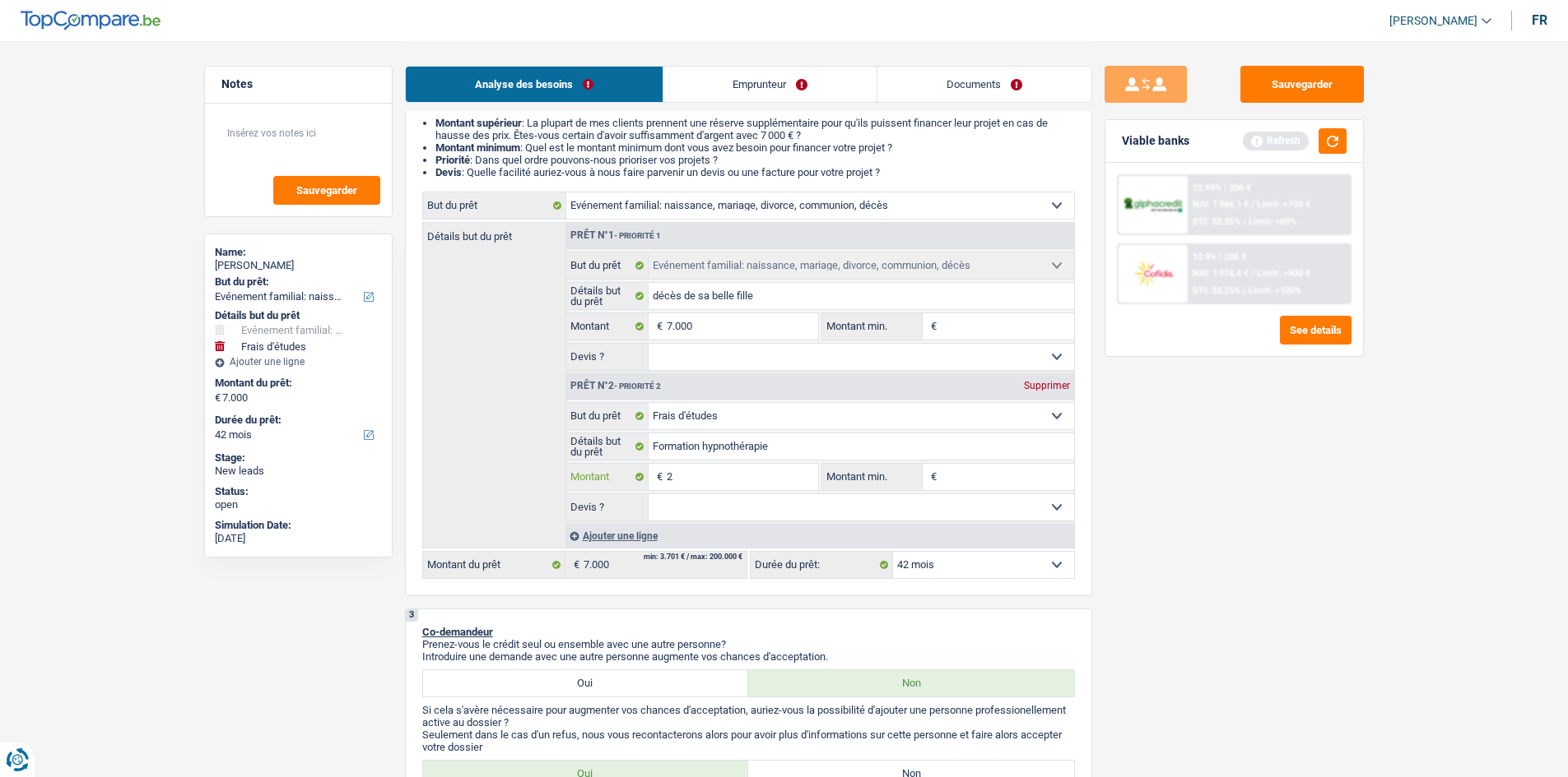
type input "20"
type input "200"
type input "2.000"
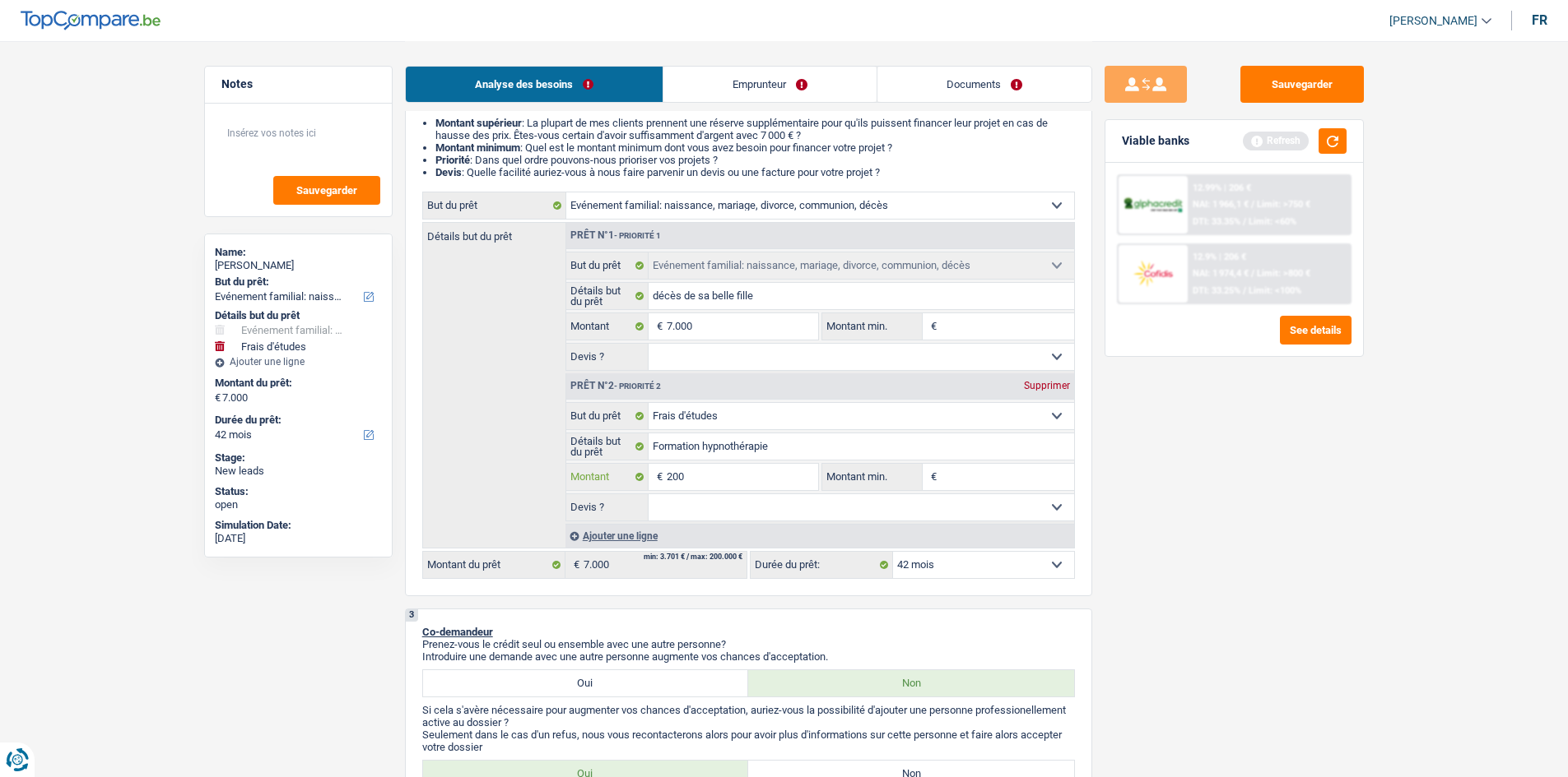
type input "2.000"
type input "9.000"
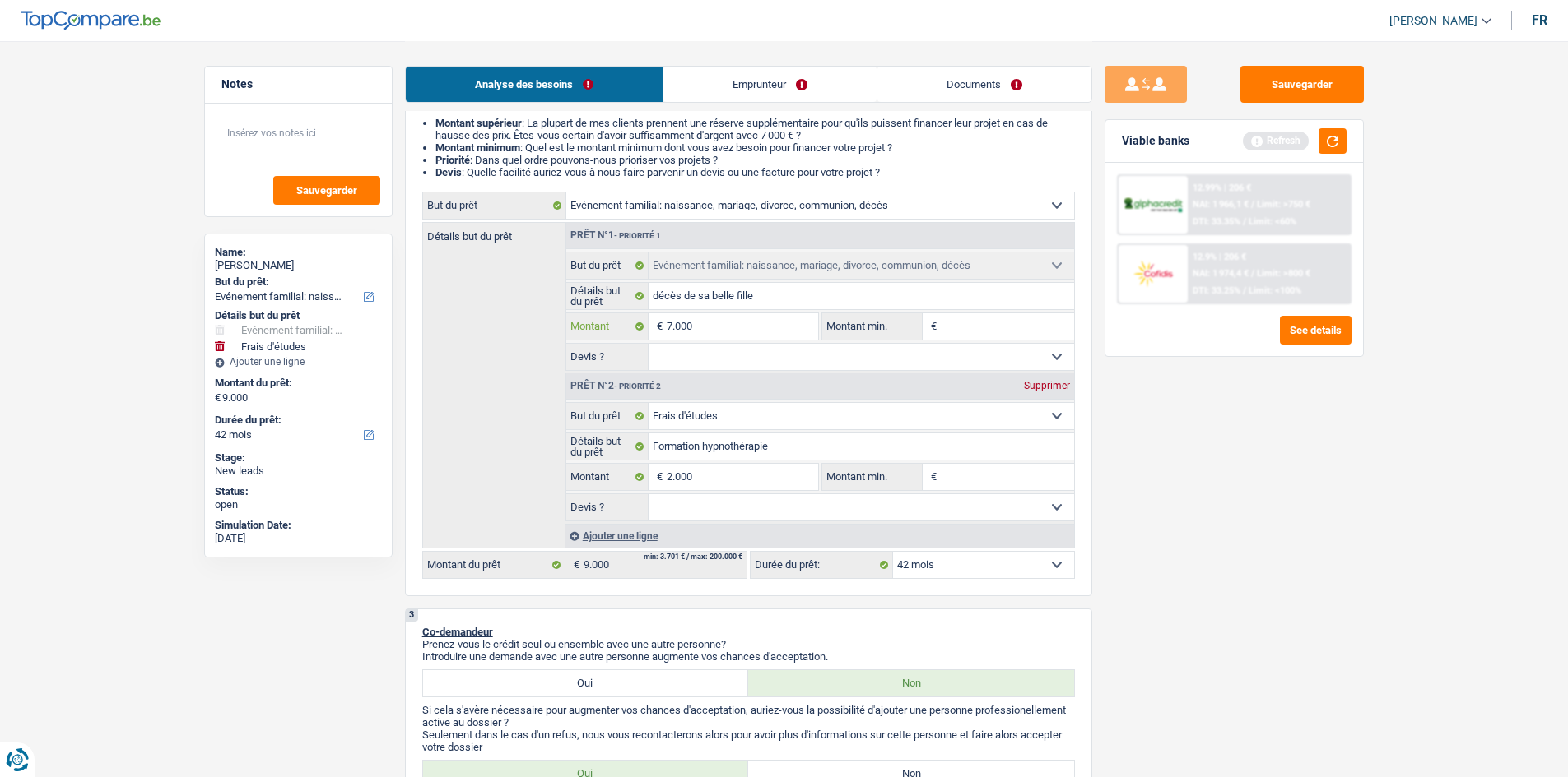
click at [672, 317] on input "7.000" at bounding box center [741, 326] width 150 height 26
select select "48"
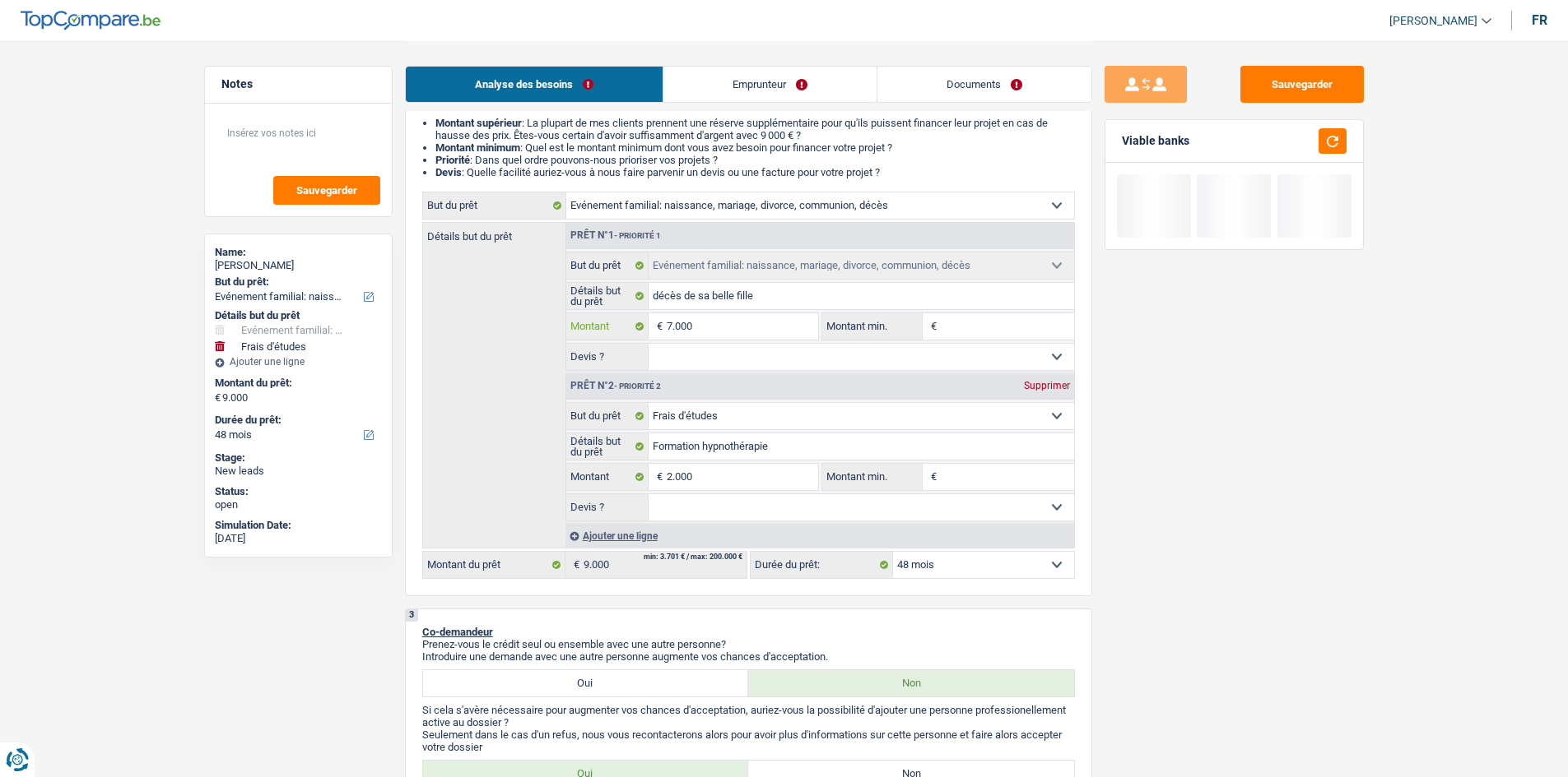
type input "0"
type input "50"
type input "500"
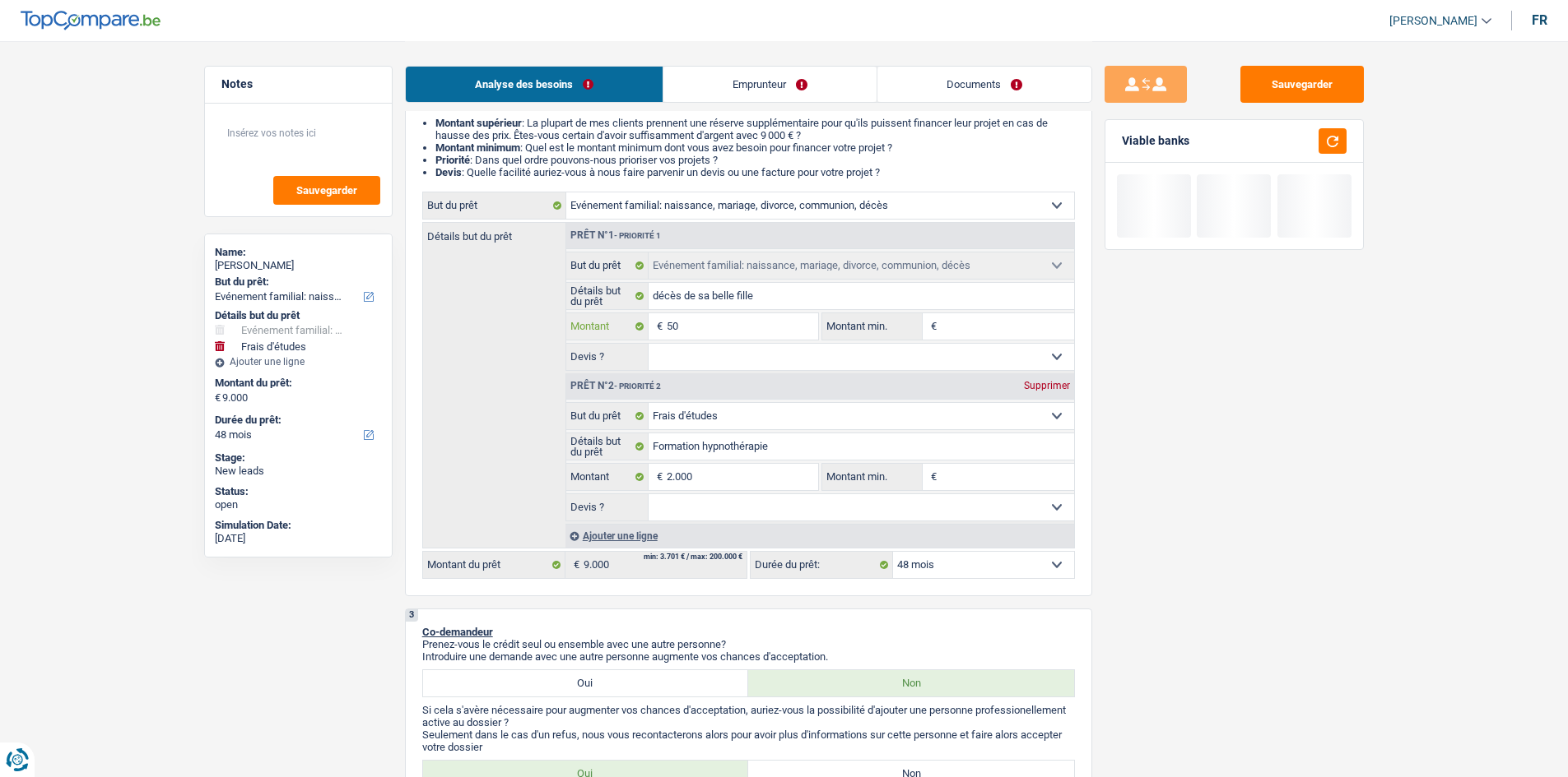
type input "500"
type input "5.000"
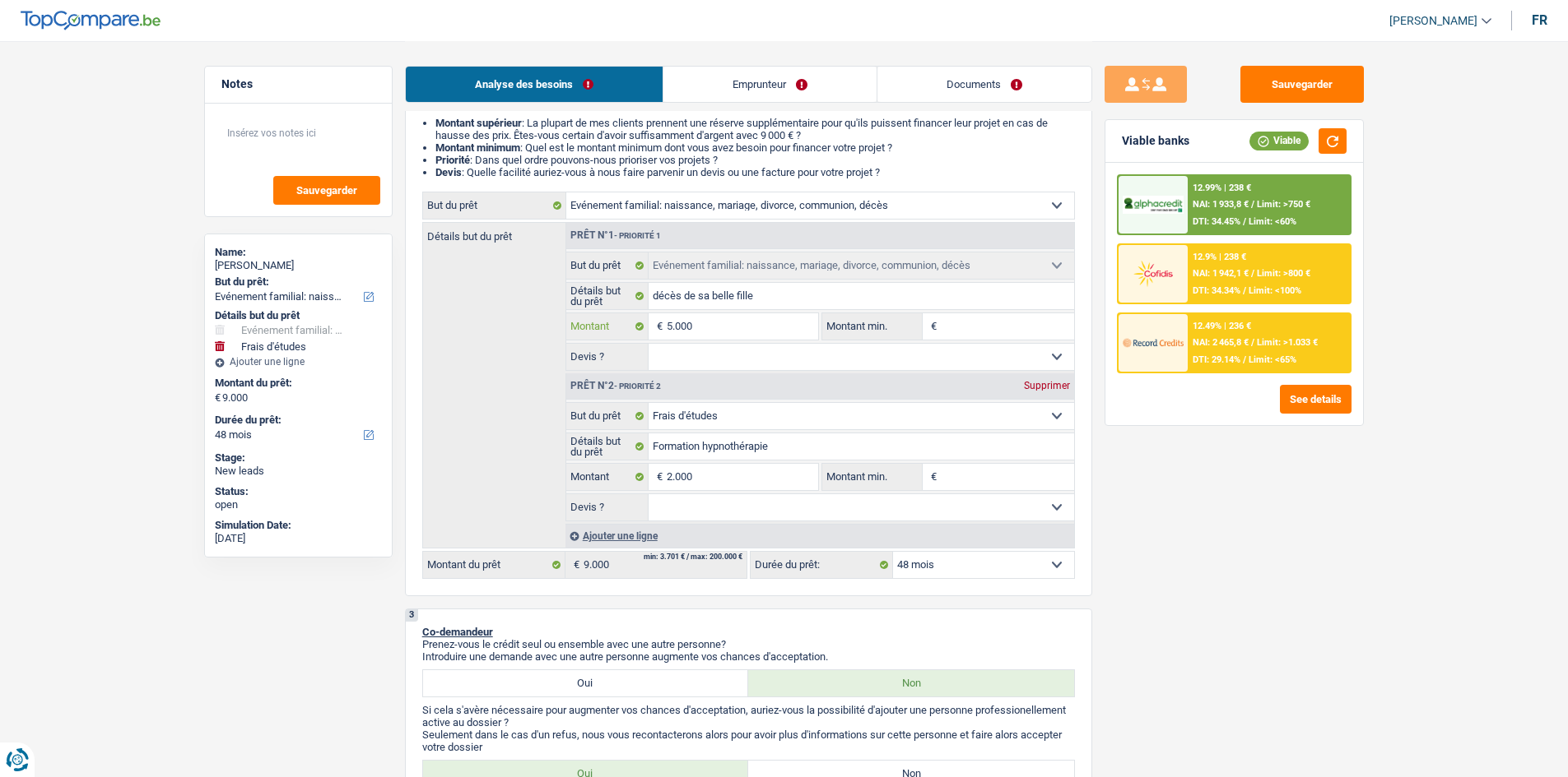
type input "5.000"
type input "7.000"
select select "42"
type input "7.000"
select select "42"
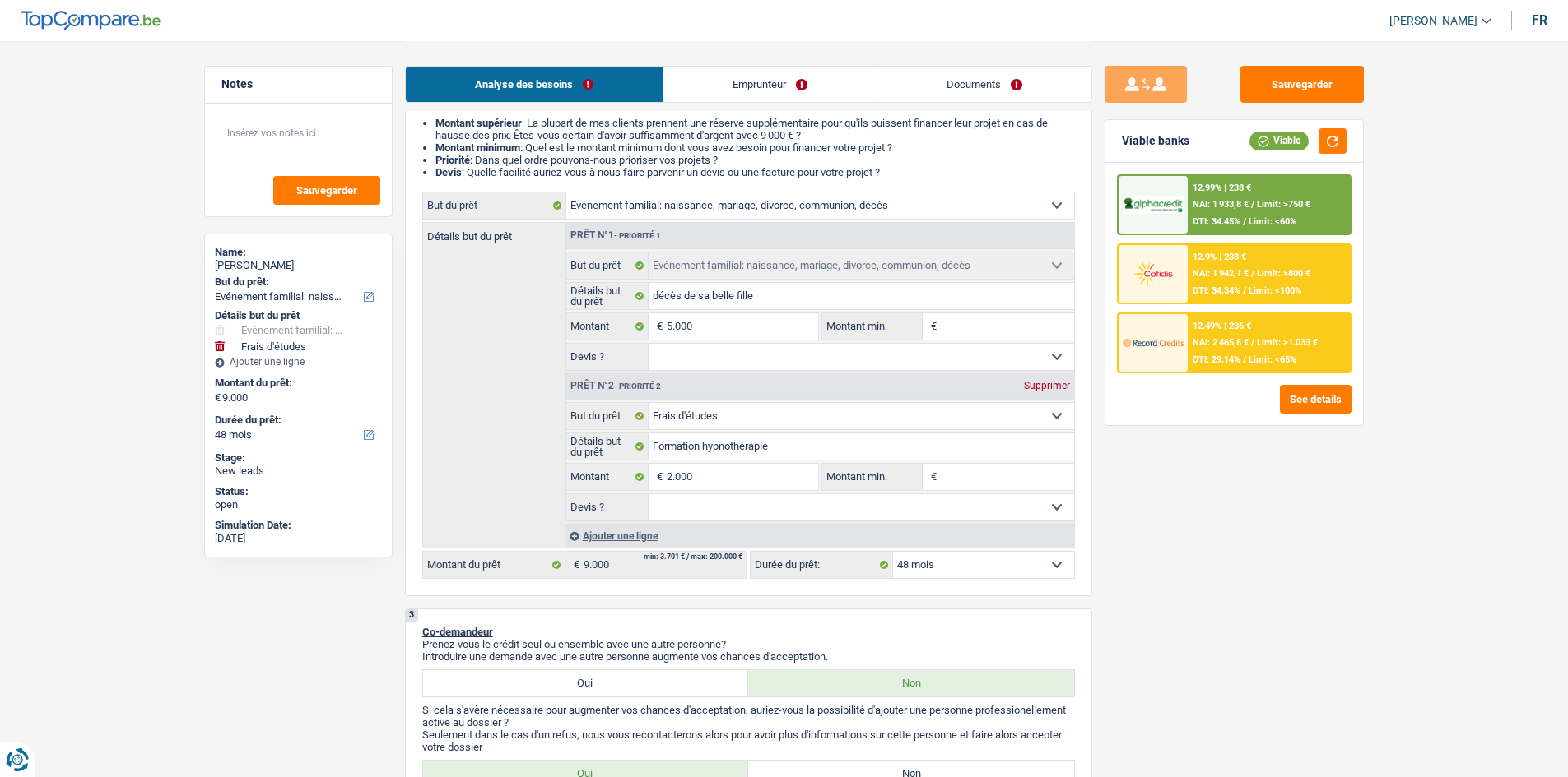
type input "7.000"
select select "42"
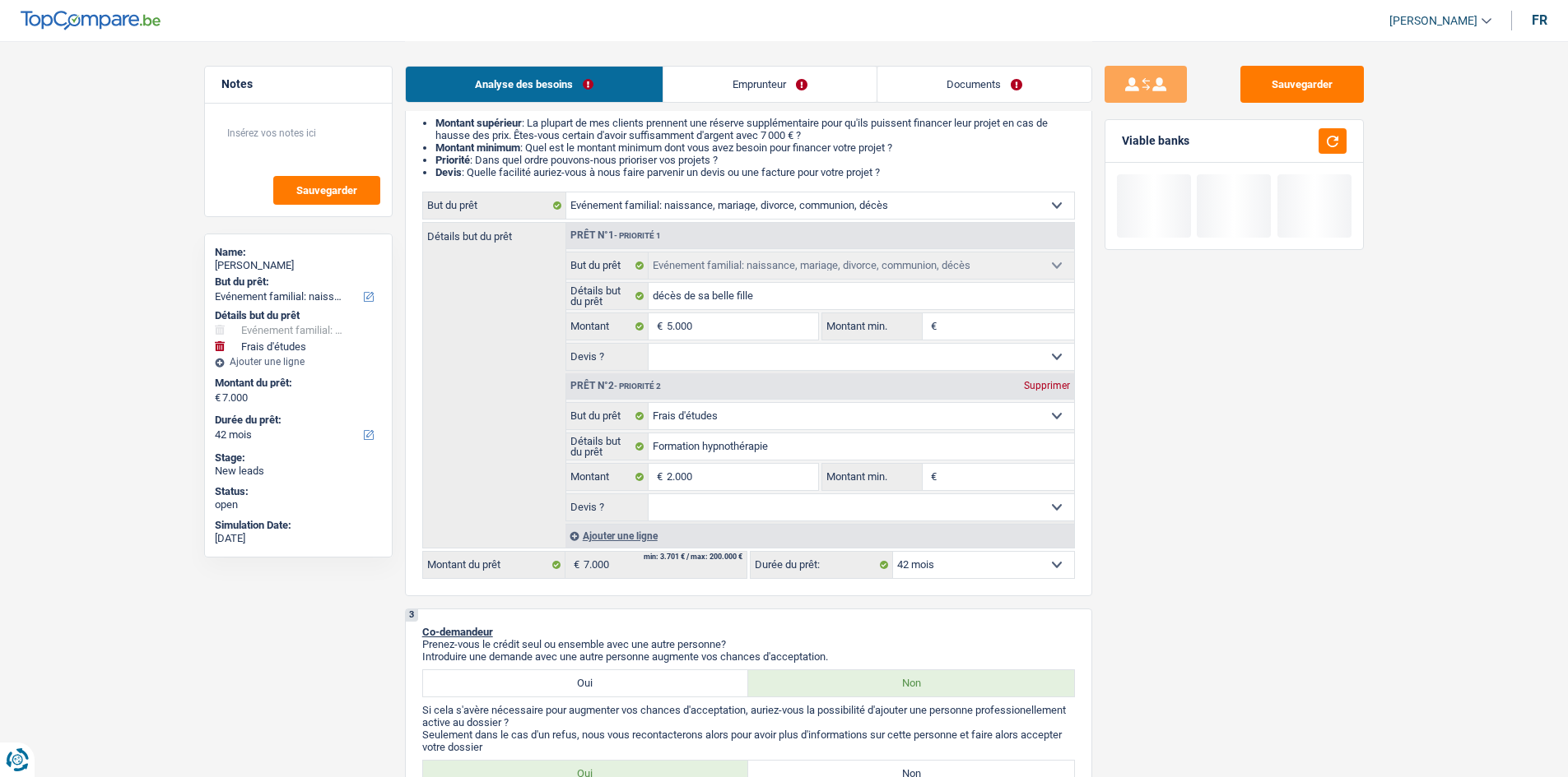
click at [1363, 517] on div "Sauvegarder Viable banks" at bounding box center [1234, 409] width 284 height 686
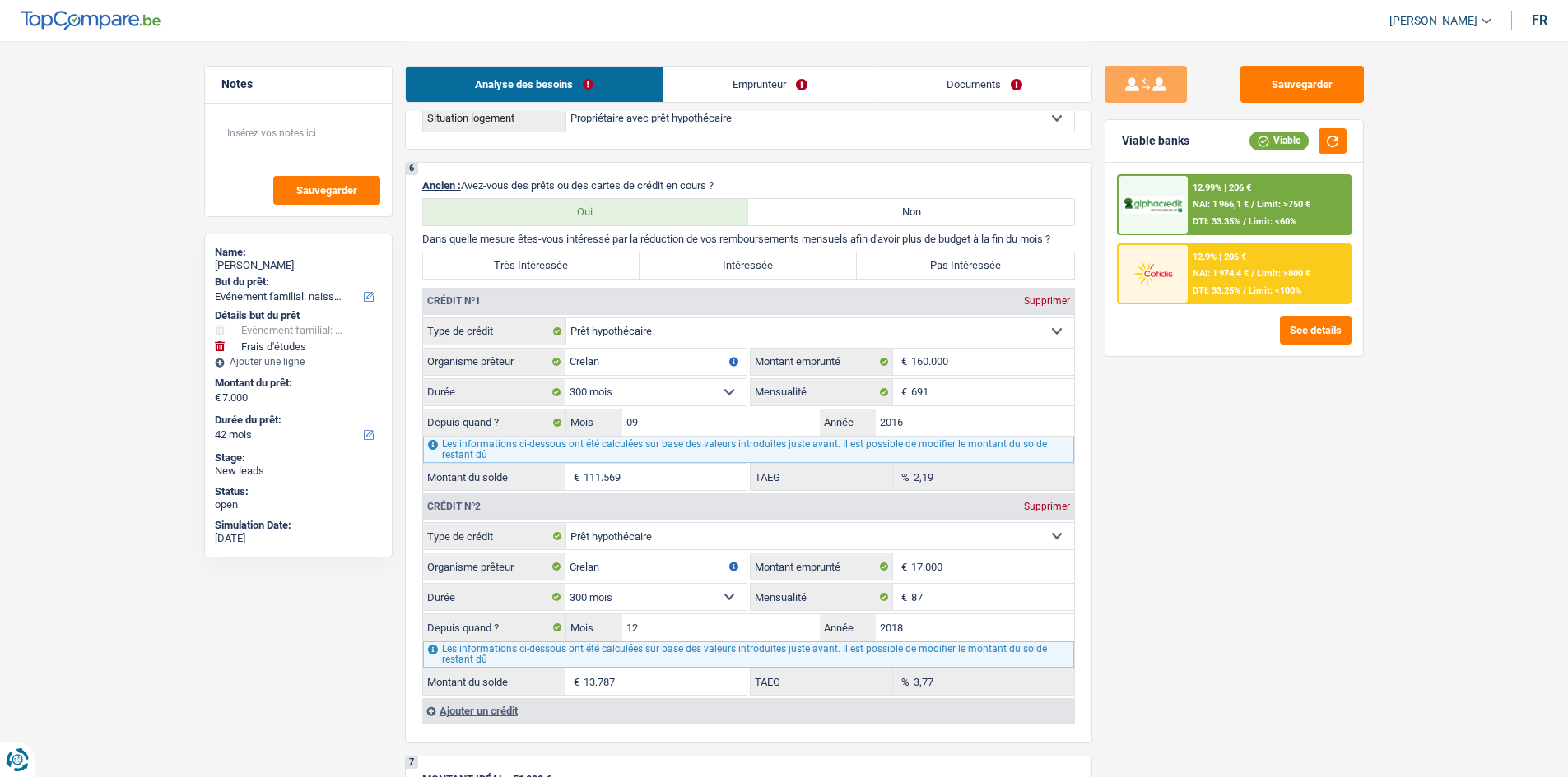
scroll to position [1480, 0]
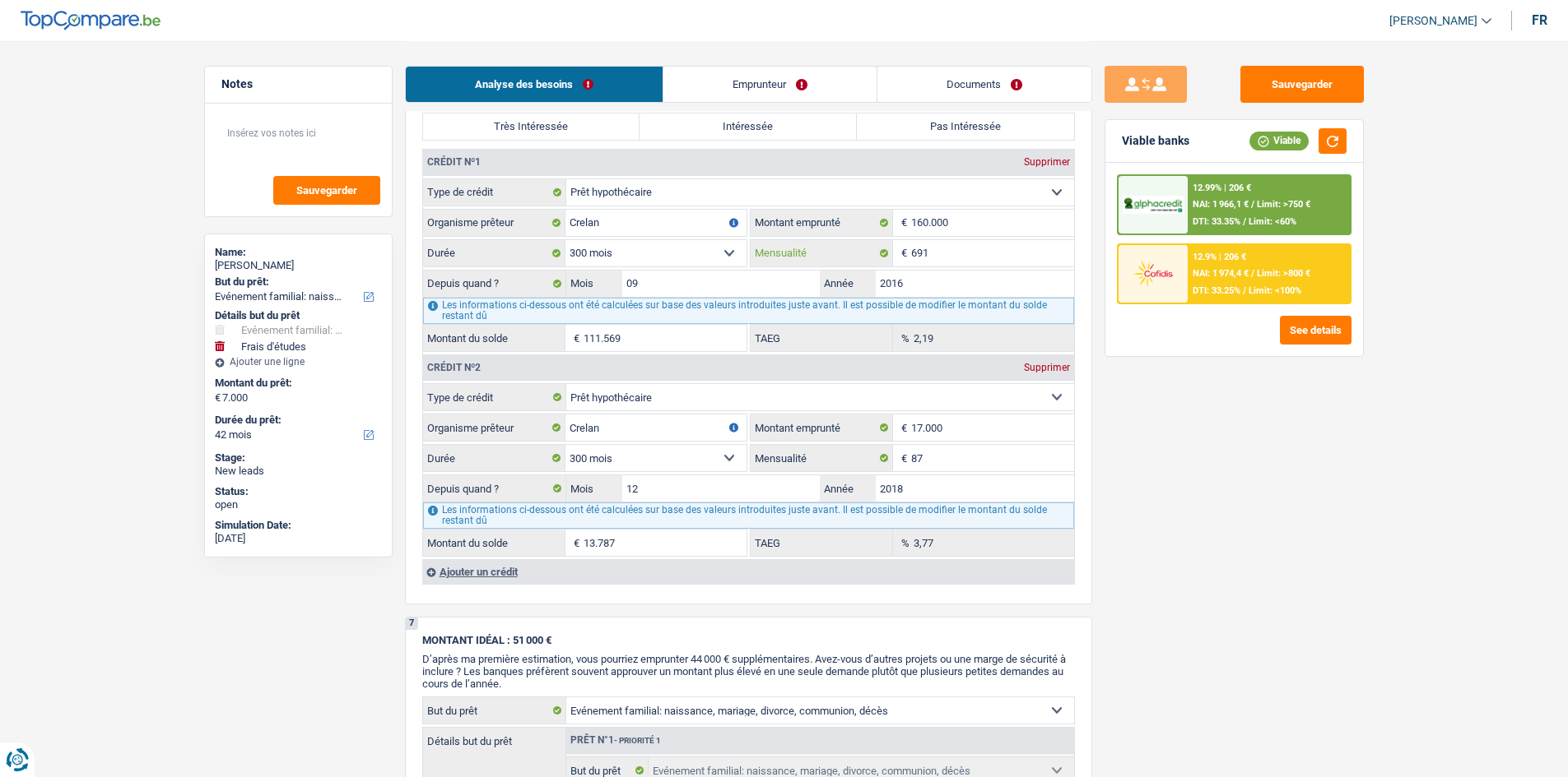
click at [953, 253] on input "691" at bounding box center [992, 253] width 163 height 26
click at [986, 463] on input "87" at bounding box center [992, 458] width 163 height 26
type input "8"
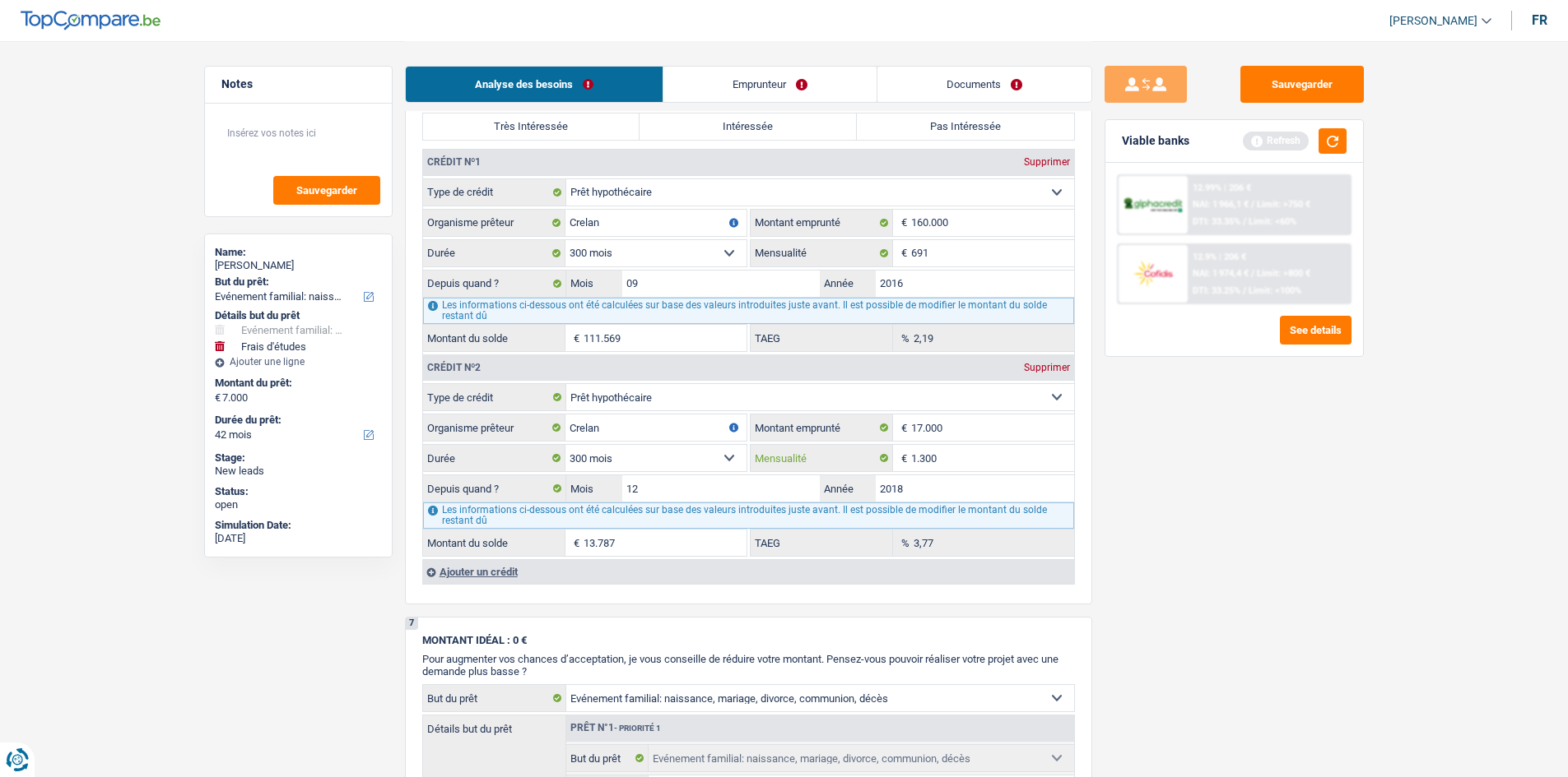
type input "1.300"
type input "0"
type input "0,00"
click at [1307, 545] on div "Sauvegarder Viable banks Refresh 12.99% | 206 € NAI: 1 966,1 € / Limit: >750 € …" at bounding box center [1234, 409] width 284 height 686
click at [525, 571] on div "Ajouter un crédit" at bounding box center [748, 572] width 651 height 24
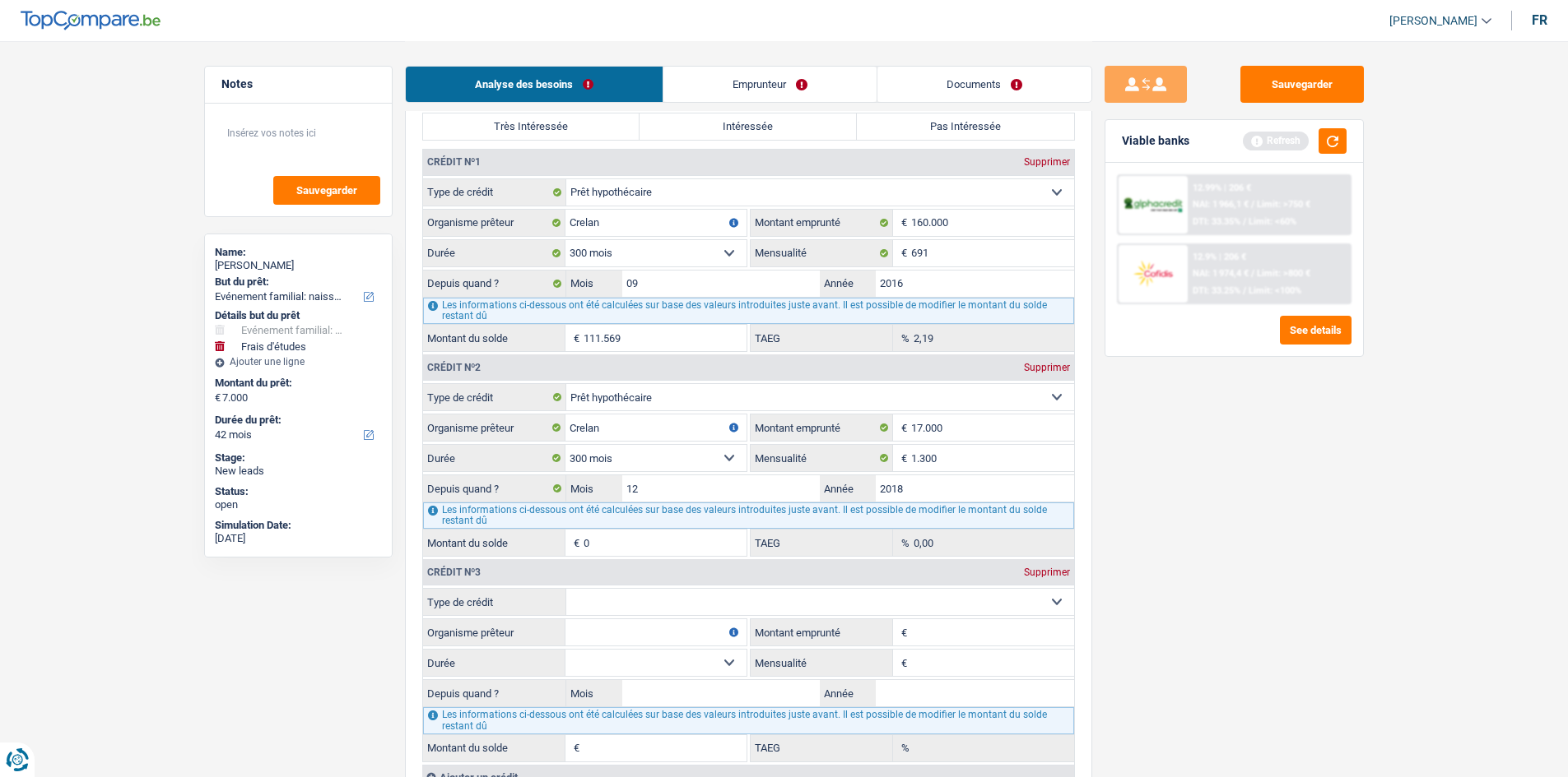
click at [646, 604] on select "Carte ou ouverture de crédit Prêt hypothécaire Vente à tempérament Prêt à tempé…" at bounding box center [820, 602] width 508 height 26
select select "personalLoan"
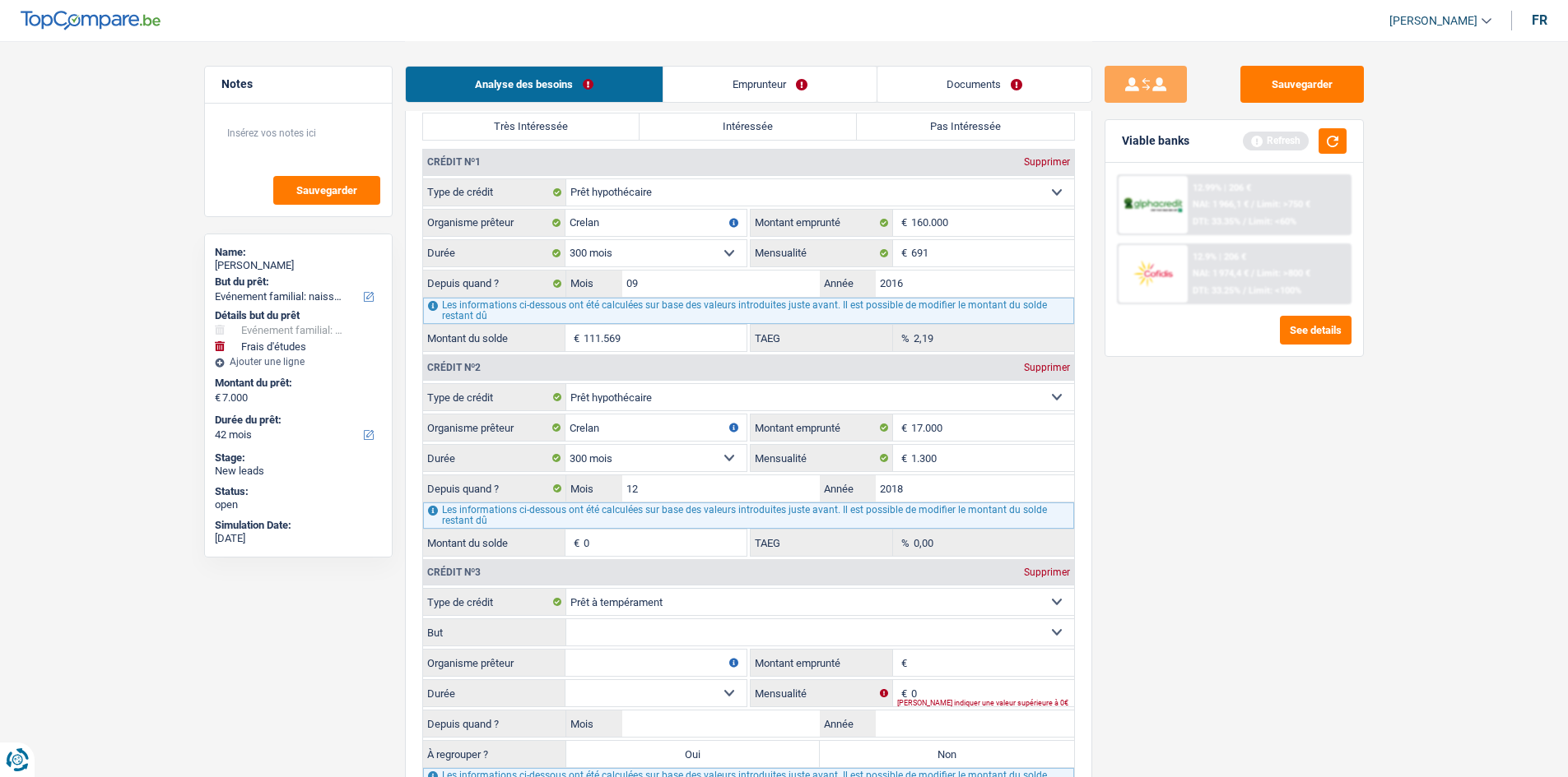
click at [957, 676] on input "Montant emprunté" at bounding box center [992, 663] width 163 height 26
click at [944, 681] on input "0" at bounding box center [992, 693] width 163 height 26
click at [1295, 590] on div "Sauvegarder Viable banks Refresh 12.99% | 206 € NAI: 1 966,1 € / Limit: >750 € …" at bounding box center [1234, 409] width 284 height 686
drag, startPoint x: 1019, startPoint y: 678, endPoint x: 1243, endPoint y: 714, distance: 226.9
click at [1017, 678] on fieldset "Carte ou ouverture de crédit Prêt hypothécaire Vente à tempérament Prêt à tempé…" at bounding box center [748, 704] width 651 height 234
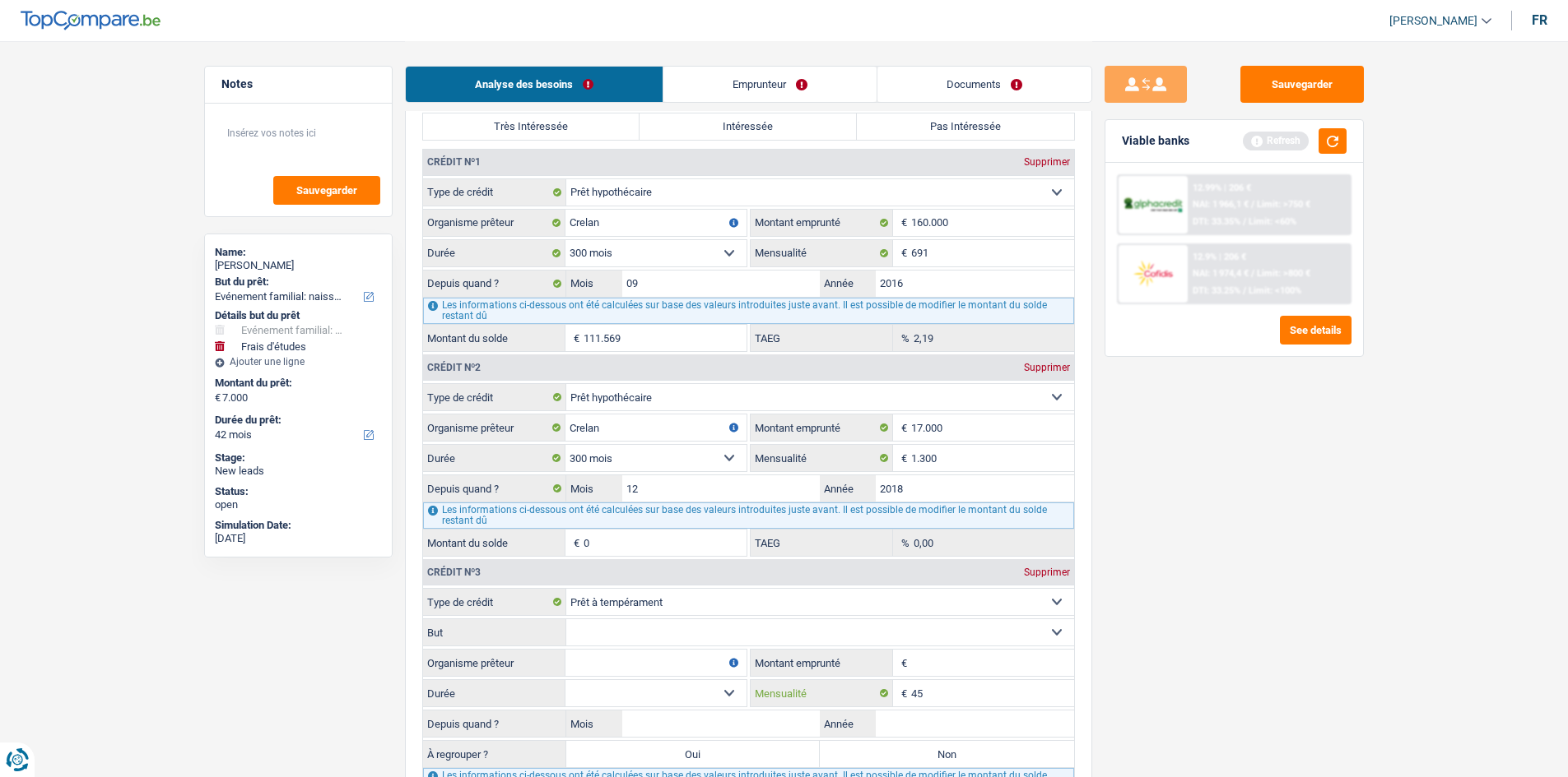
click at [1001, 702] on input "45" at bounding box center [992, 693] width 163 height 26
type input "450"
click at [1334, 631] on div "Sauvegarder Viable banks Refresh 12.99% | 206 € NAI: 1 966,1 € / Limit: >750 € …" at bounding box center [1234, 409] width 284 height 686
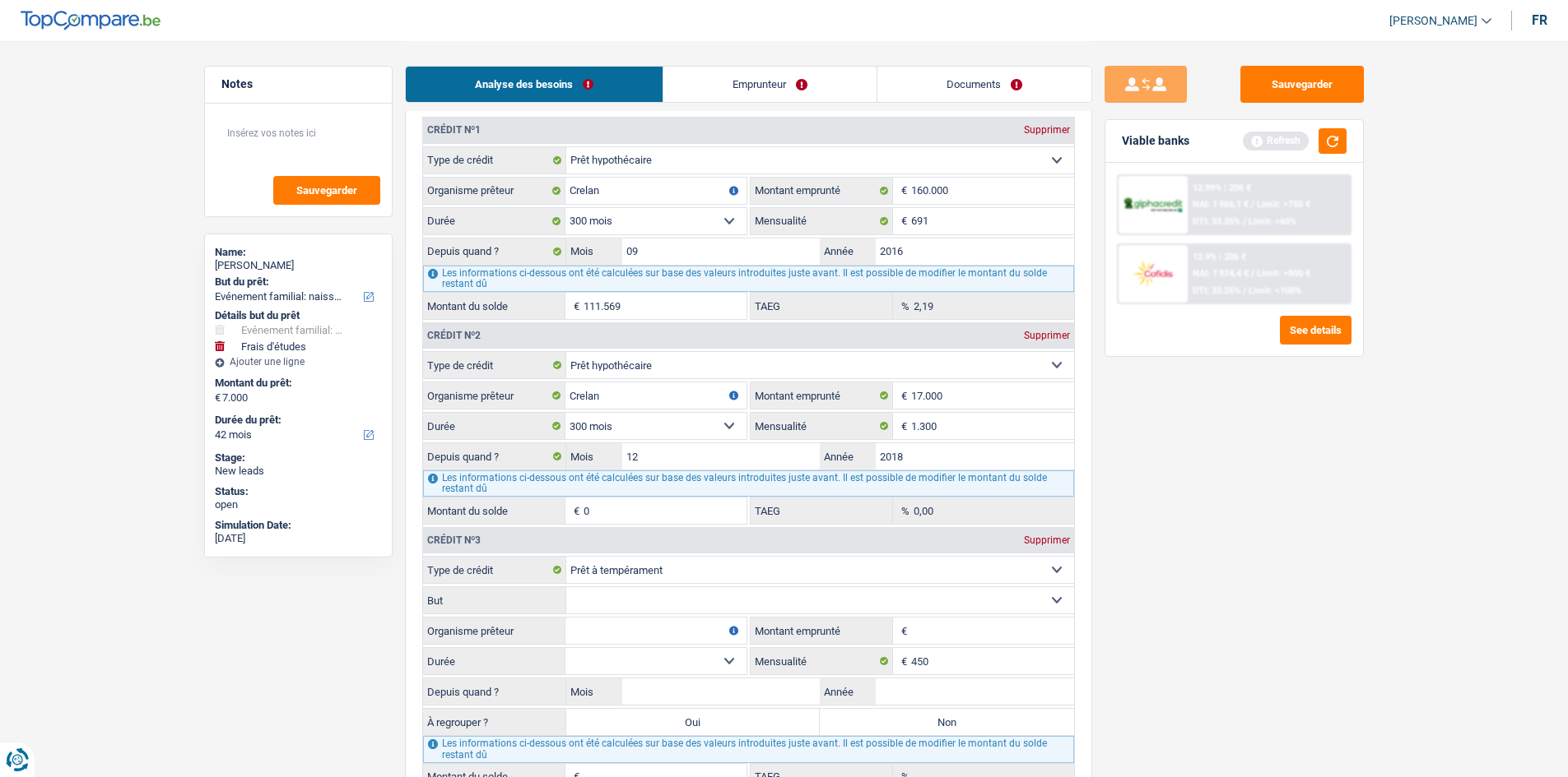
scroll to position [1562, 0]
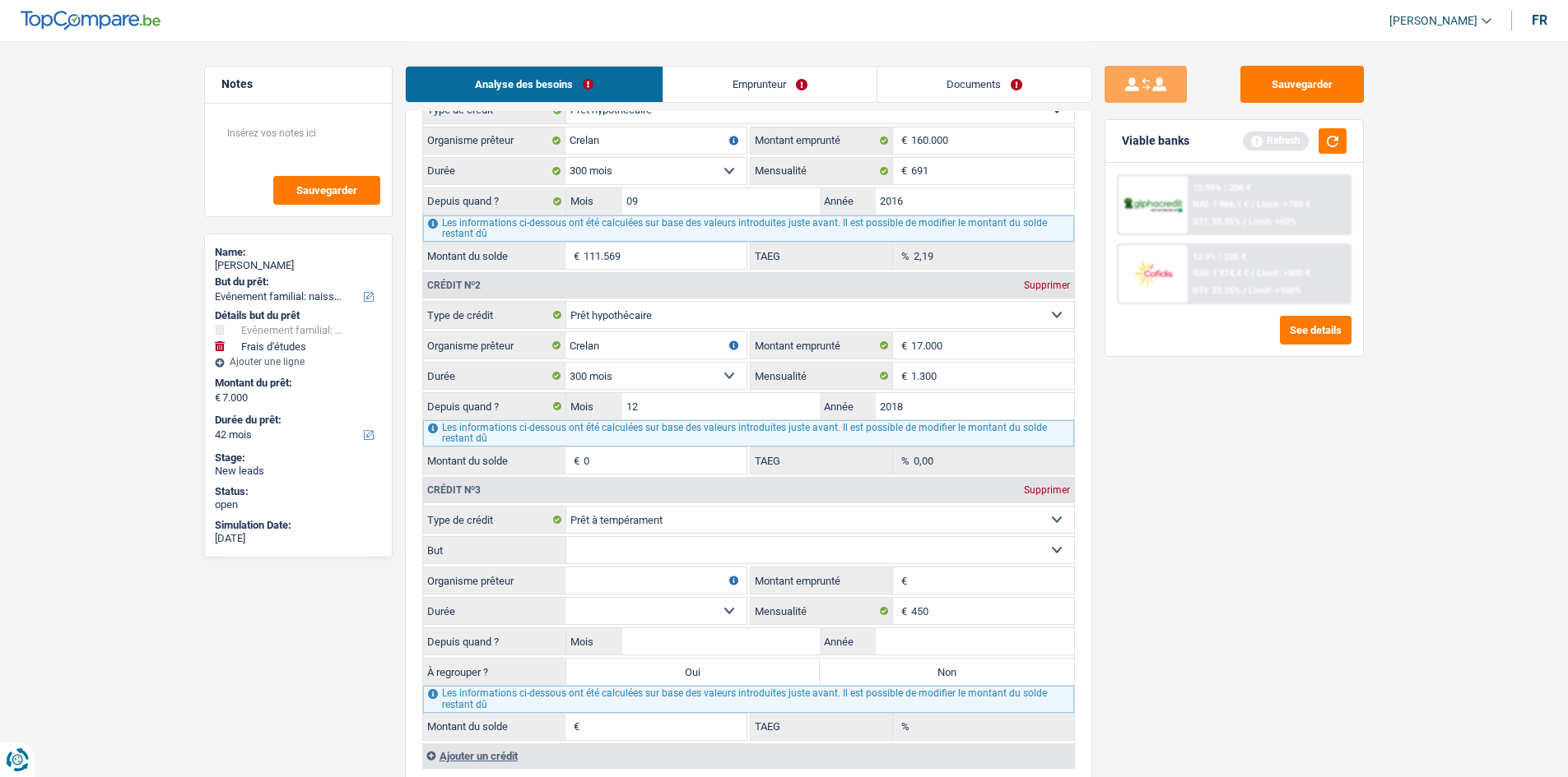
click at [987, 674] on label "Non" at bounding box center [946, 672] width 254 height 26
click at [987, 674] on input "Non" at bounding box center [946, 672] width 254 height 26
radio input "true"
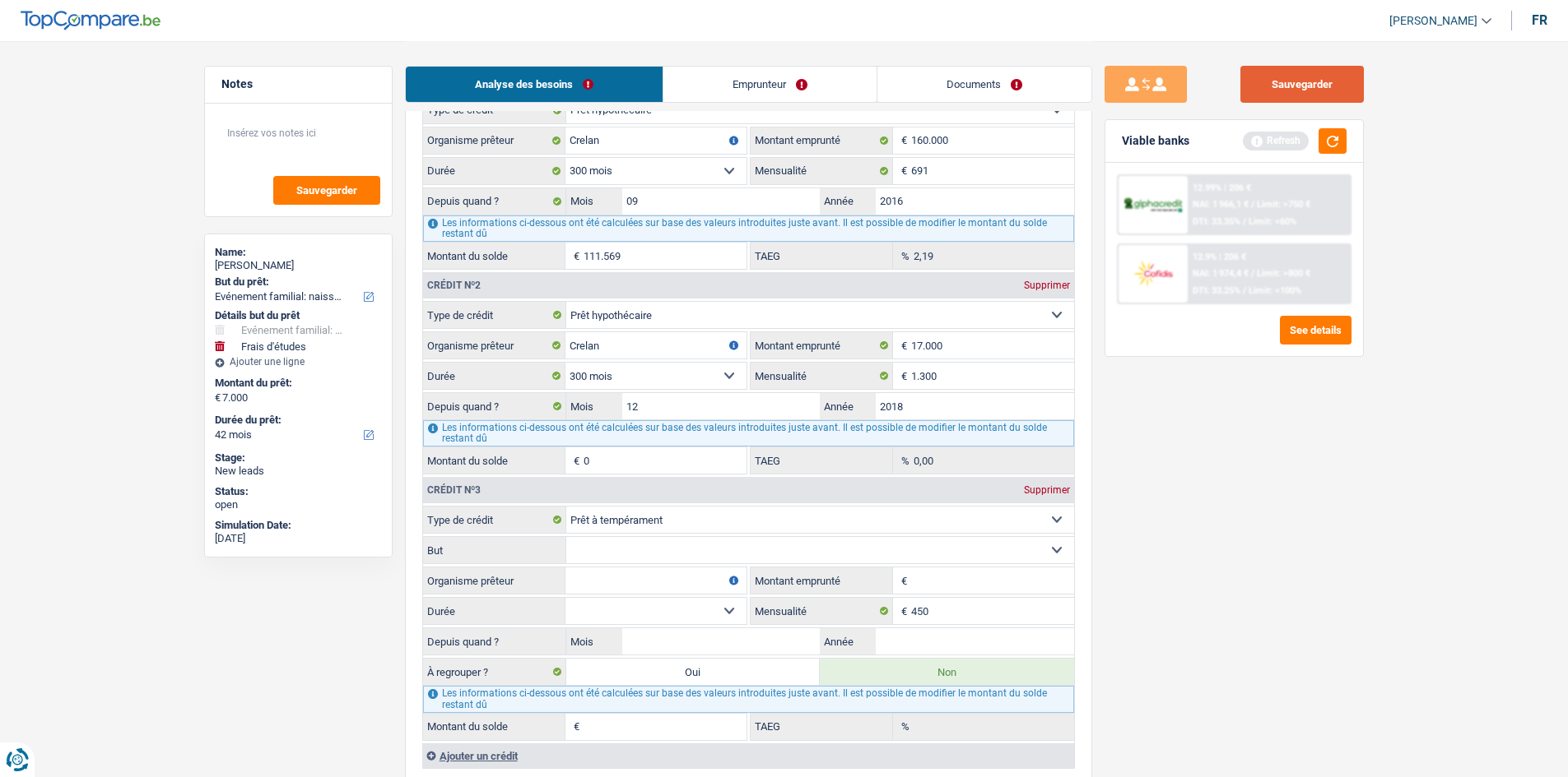
click at [1327, 76] on button "Sauvegarder" at bounding box center [1302, 85] width 123 height 37
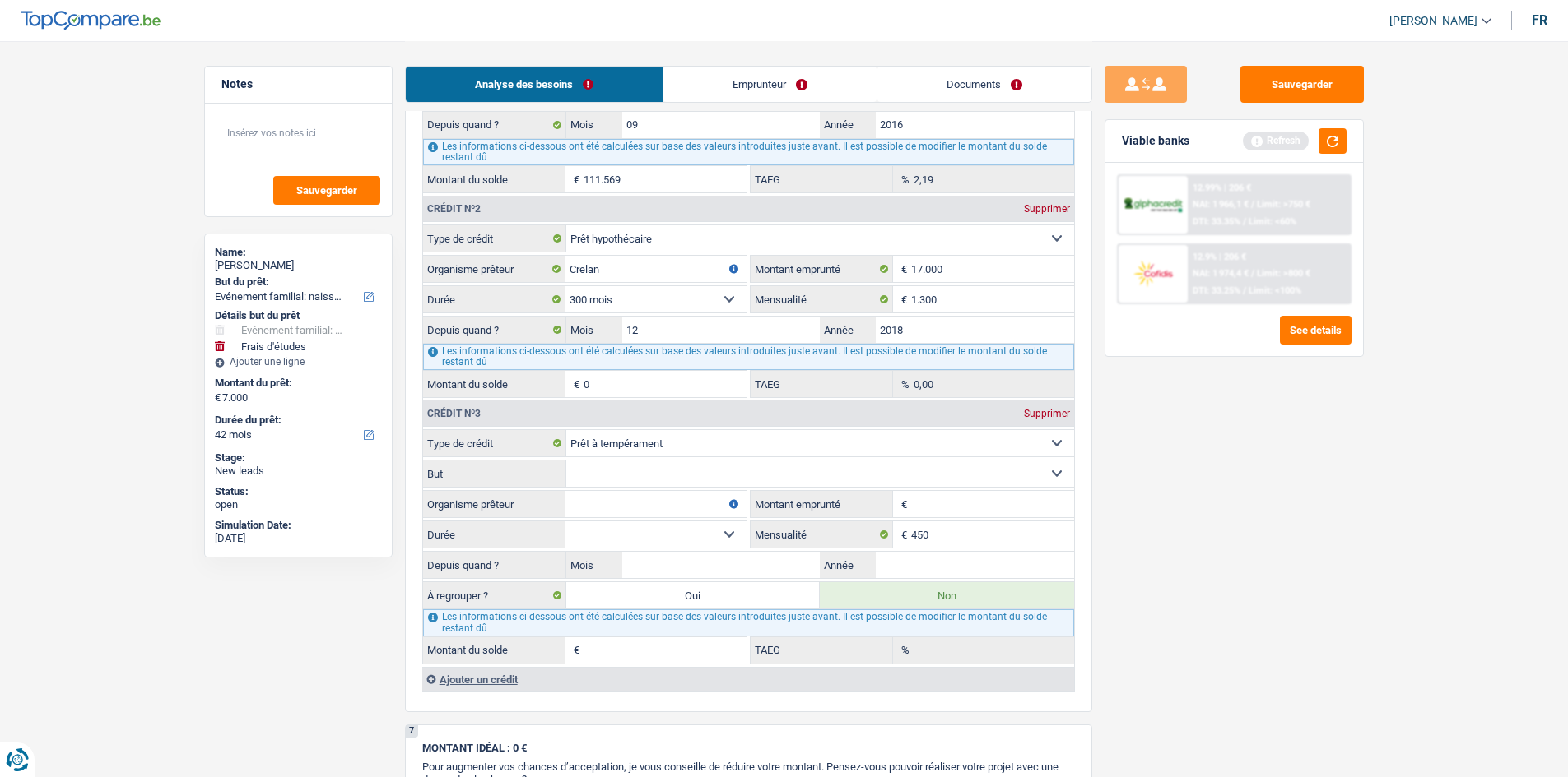
scroll to position [1727, 0]
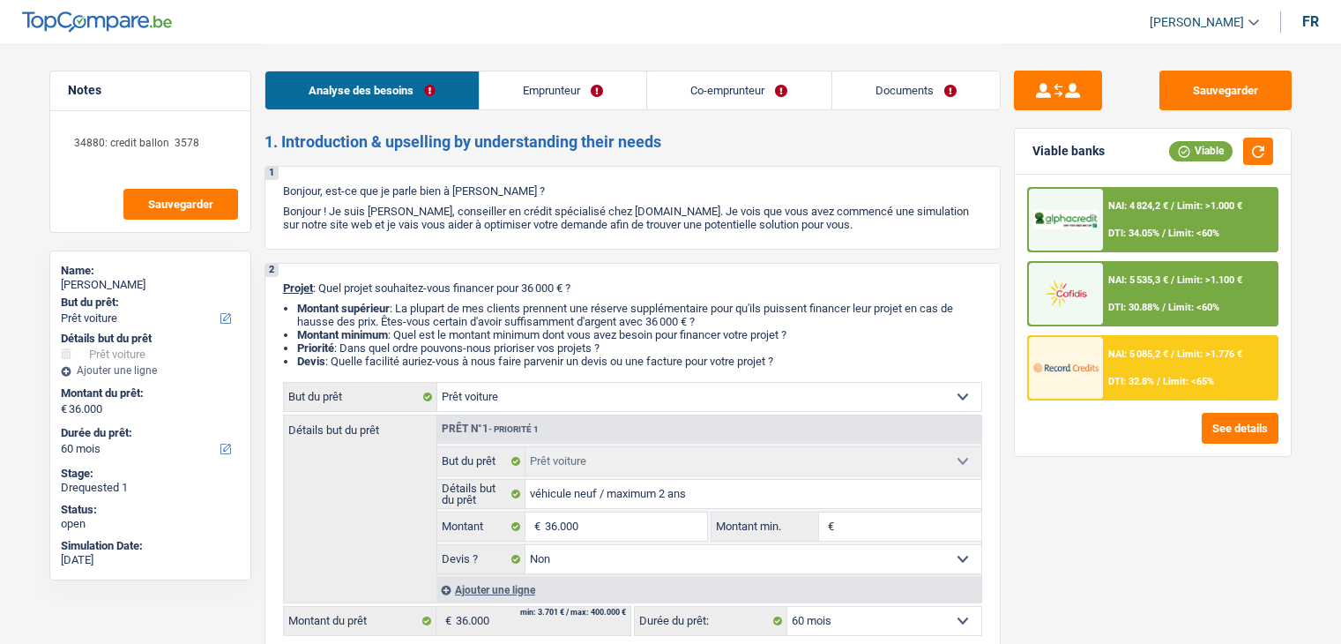
select select "car"
select select "60"
select select "car"
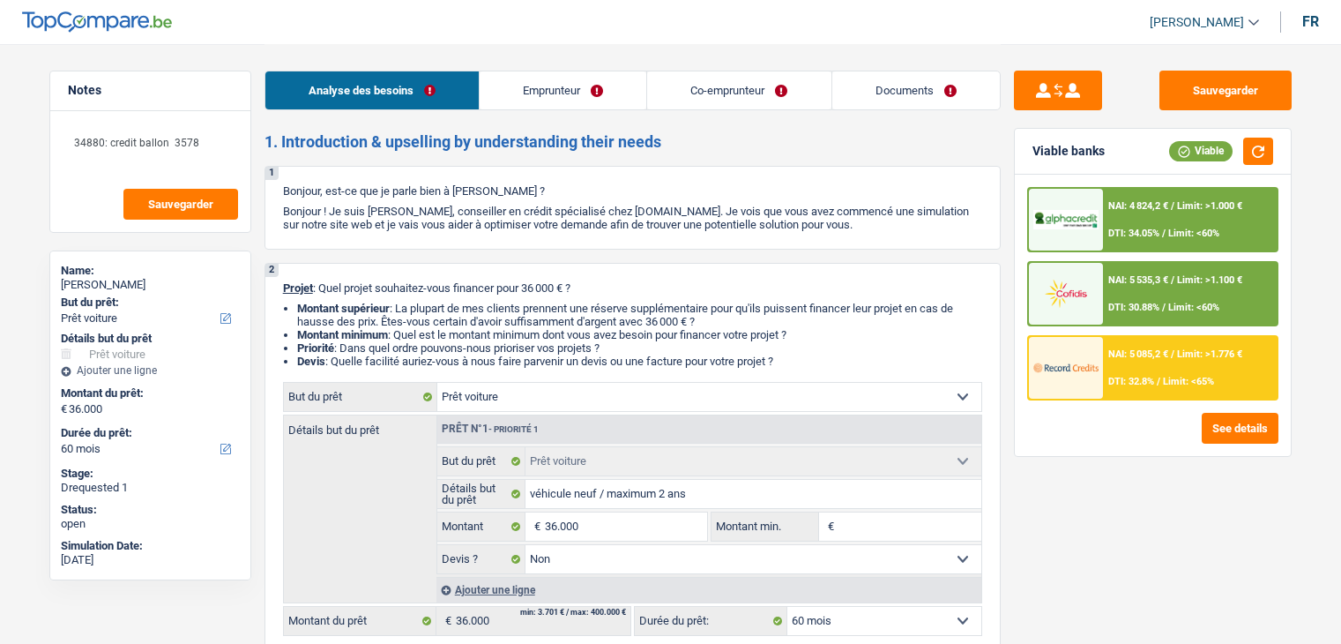
select select "false"
select select "60"
select select "publicEmployee"
select select "familyAllowances"
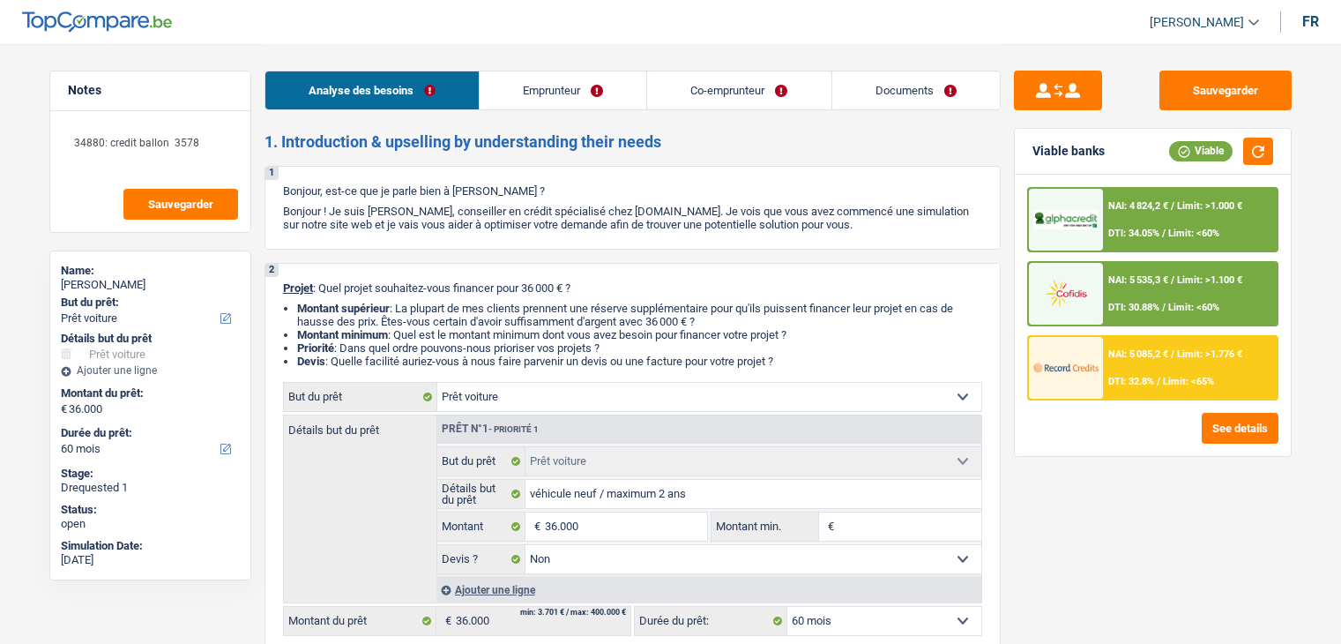
select select "netSalary"
select select "mealVouchers"
select select "netSalary"
select select "mealVouchers"
select select "ownerWithMortgage"
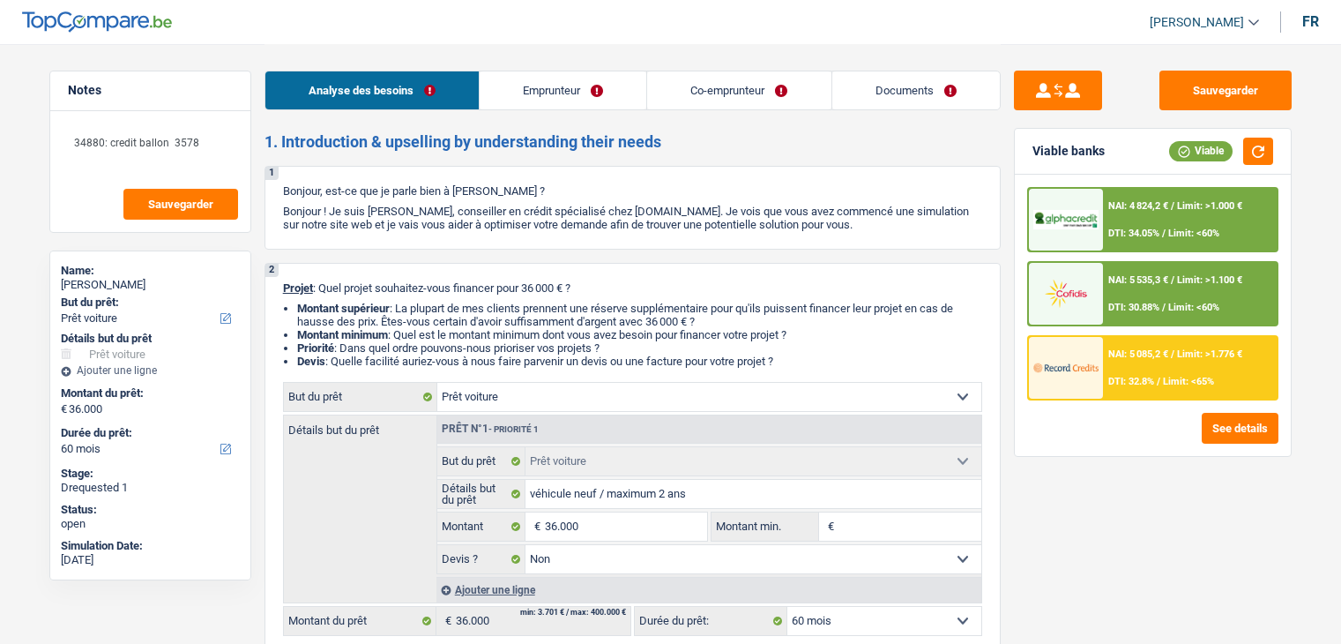
select select "mortgage"
select select "240"
select select "carLoan"
select select "84"
select select "carLoan"
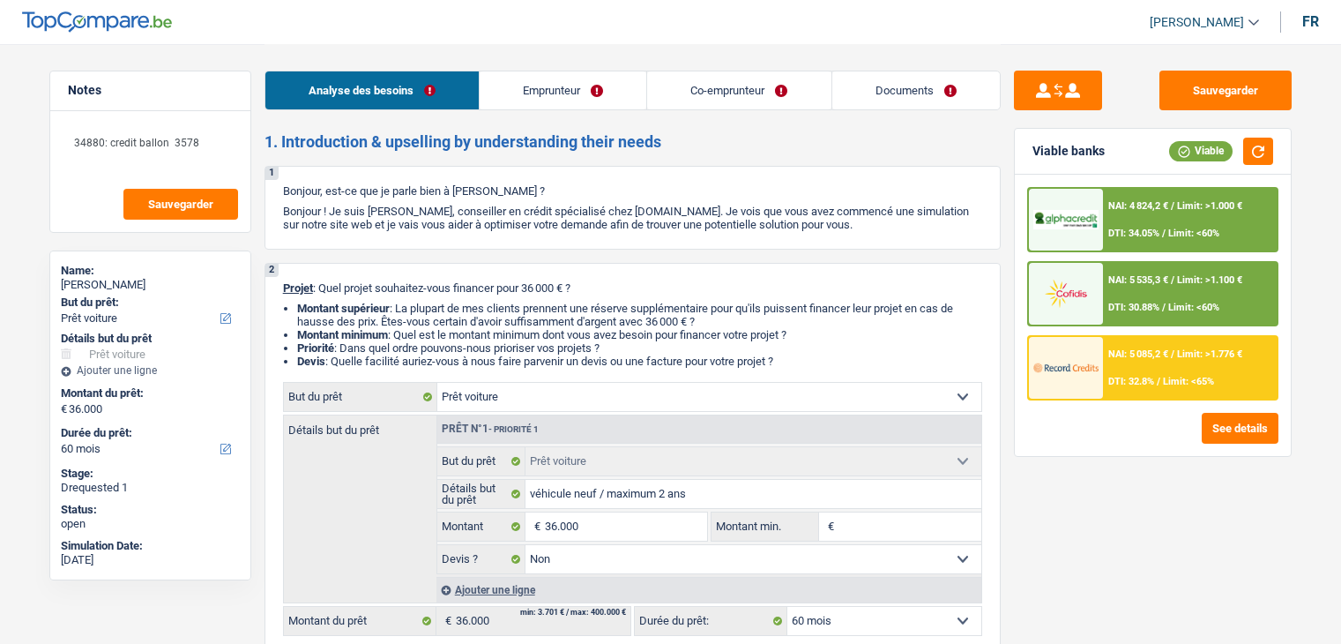
select select "24"
select select "personalLoan"
select select "other"
select select "36"
select select "car"
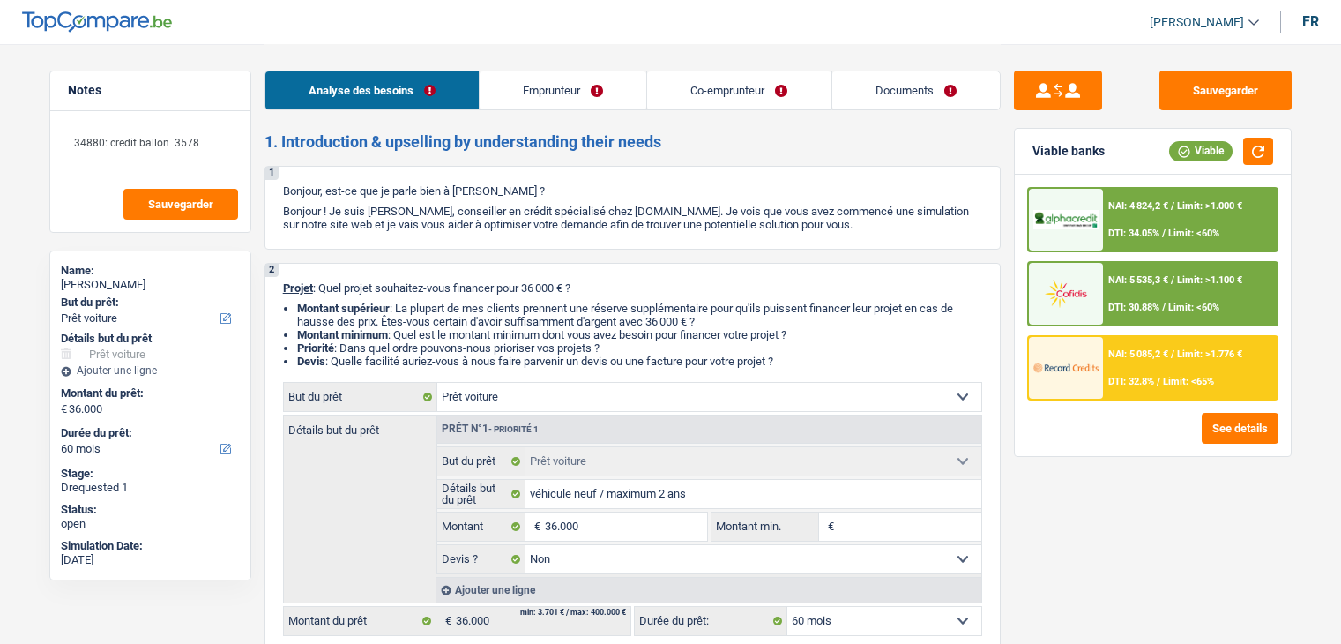
select select "car"
select select "false"
select select "60"
select select "applicant"
click at [889, 82] on link "Documents" at bounding box center [916, 90] width 168 height 38
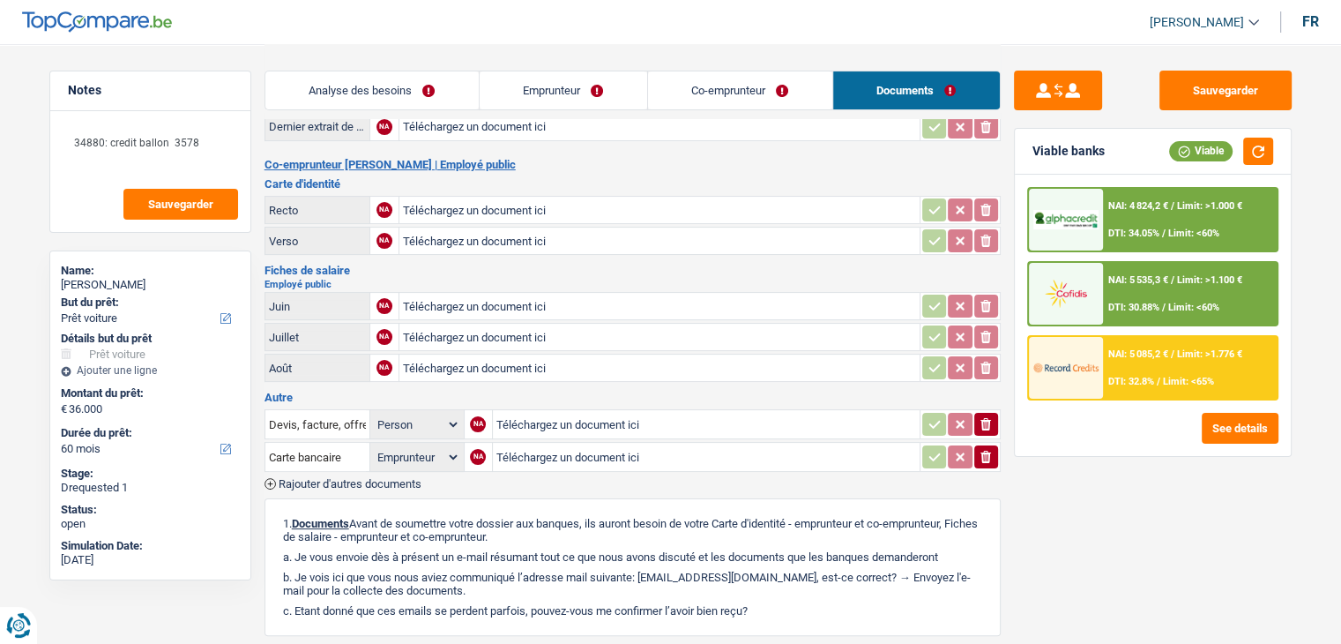
scroll to position [176, 0]
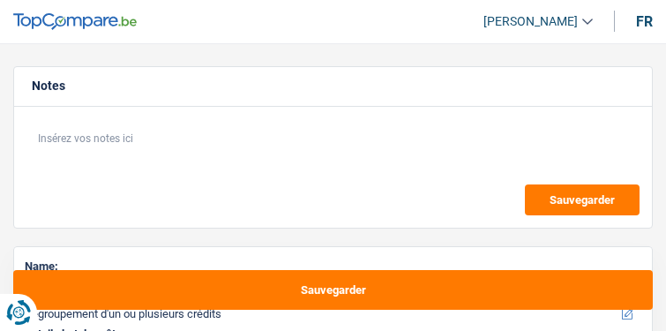
select select "refinancing"
select select "120"
select select "refinancing"
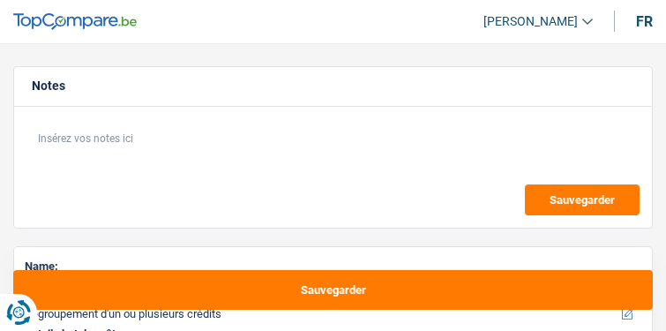
select select "120"
select select "worker"
select select "netSalary"
select select "liveWithParents"
select select "creditConsolidation"
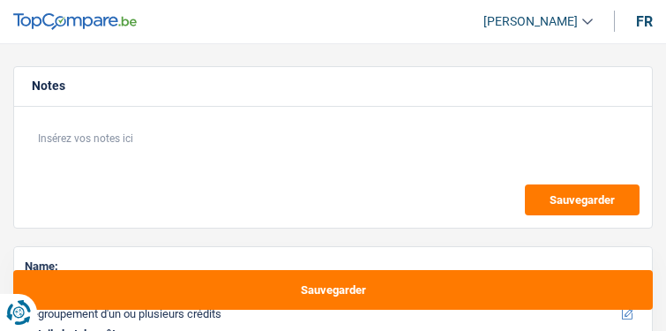
select select "120"
select select "refinancing"
select select "120"
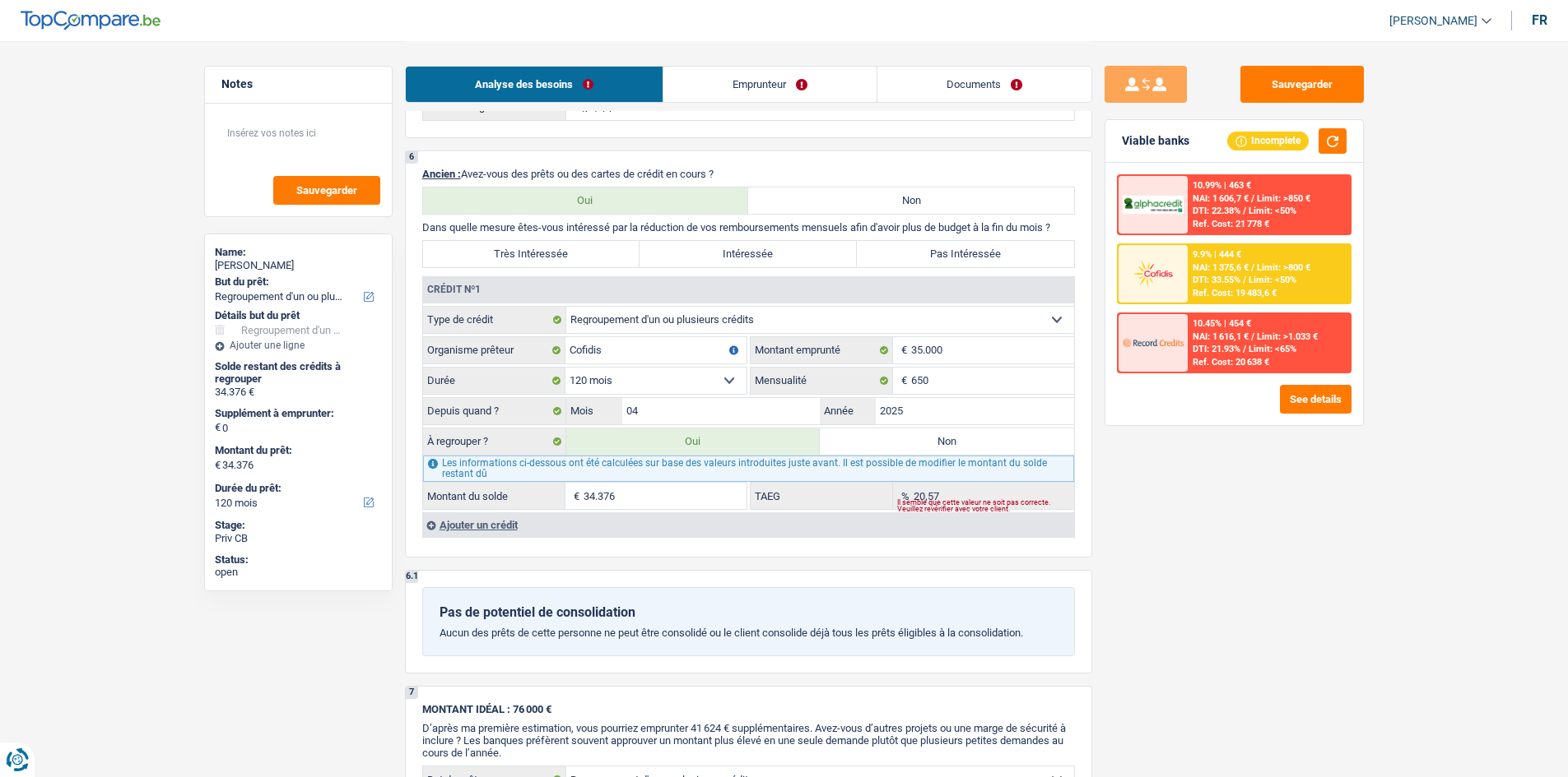
scroll to position [1234, 0]
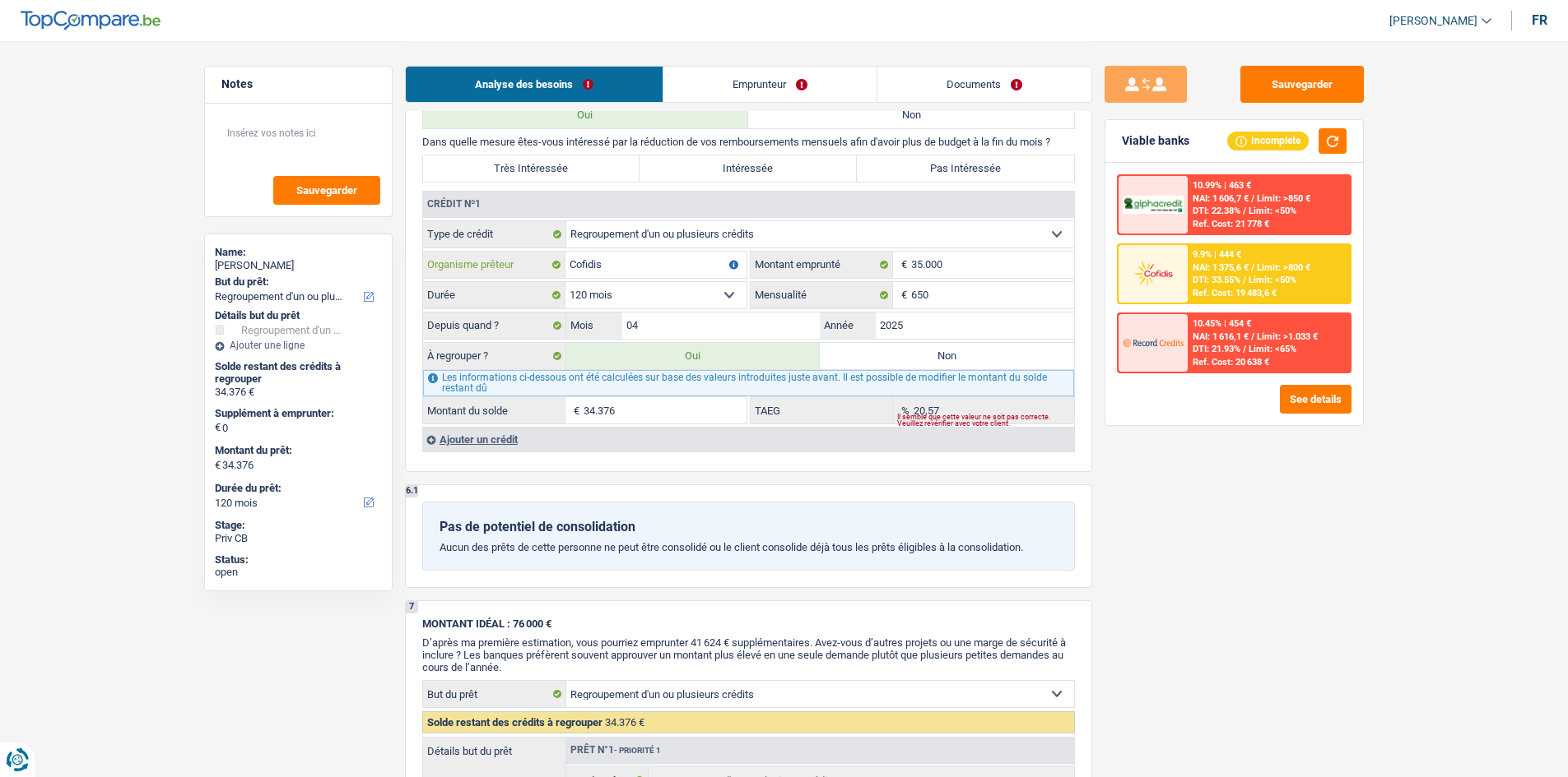
click at [621, 276] on input "Cofidis" at bounding box center [656, 265] width 181 height 26
click at [621, 289] on select "12 mois 18 mois 24 mois 30 mois 36 mois 42 mois 48 mois 60 mois 72 mois 84 mois…" at bounding box center [656, 295] width 181 height 26
click at [621, 301] on input "650" at bounding box center [992, 295] width 163 height 26
click at [621, 261] on input "35.000" at bounding box center [992, 265] width 163 height 26
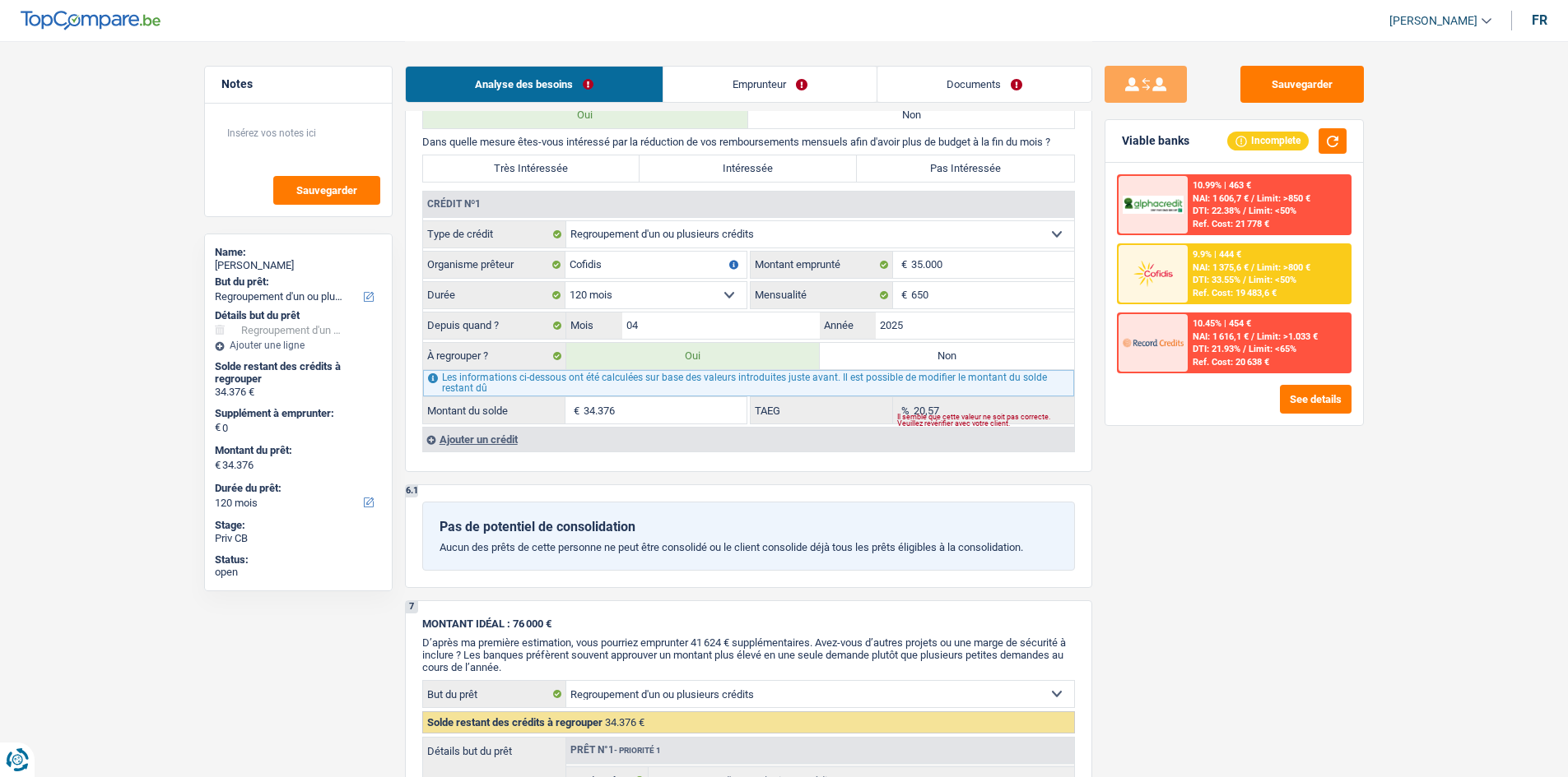
click at [621, 308] on div "Sauvegarder Viable banks Incomplete 10.99% | 463 € NAI: 1 606,7 € / Limit: >850…" at bounding box center [1234, 409] width 284 height 686
click at [621, 257] on input "35.000" at bounding box center [992, 265] width 163 height 26
type input "3.500"
select select
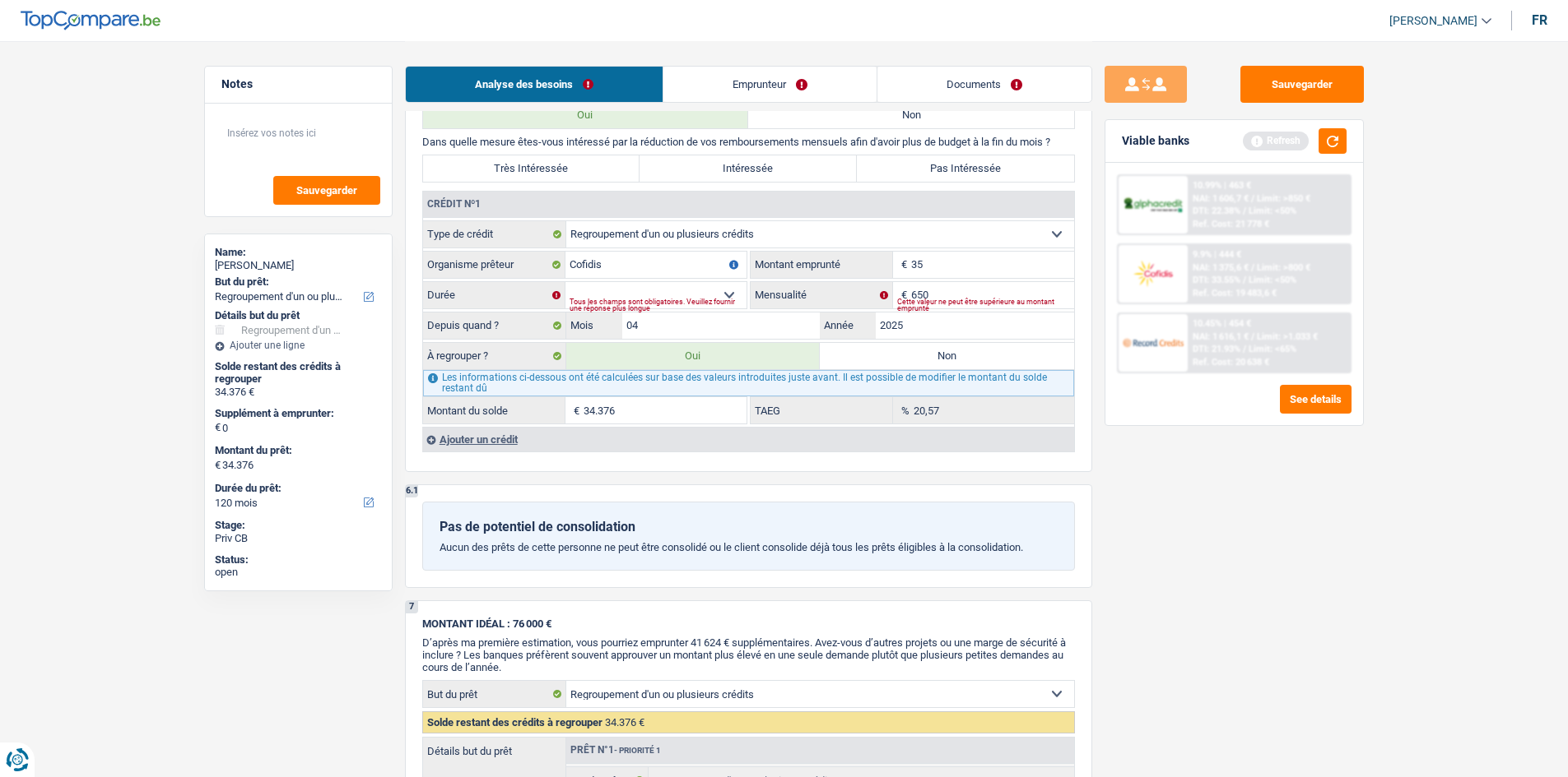
type input "3"
type input "42.000"
click at [621, 308] on div "Sauvegarder Viable banks Refresh 10.99% | 463 € NAI: 1 606,7 € / Limit: >850 € …" at bounding box center [1234, 409] width 284 height 686
click at [614, 284] on select "12 mois 18 mois 24 mois 30 mois 36 mois 42 mois 48 mois 60 mois 72 mois 84 mois…" at bounding box center [656, 295] width 181 height 26
select select "120"
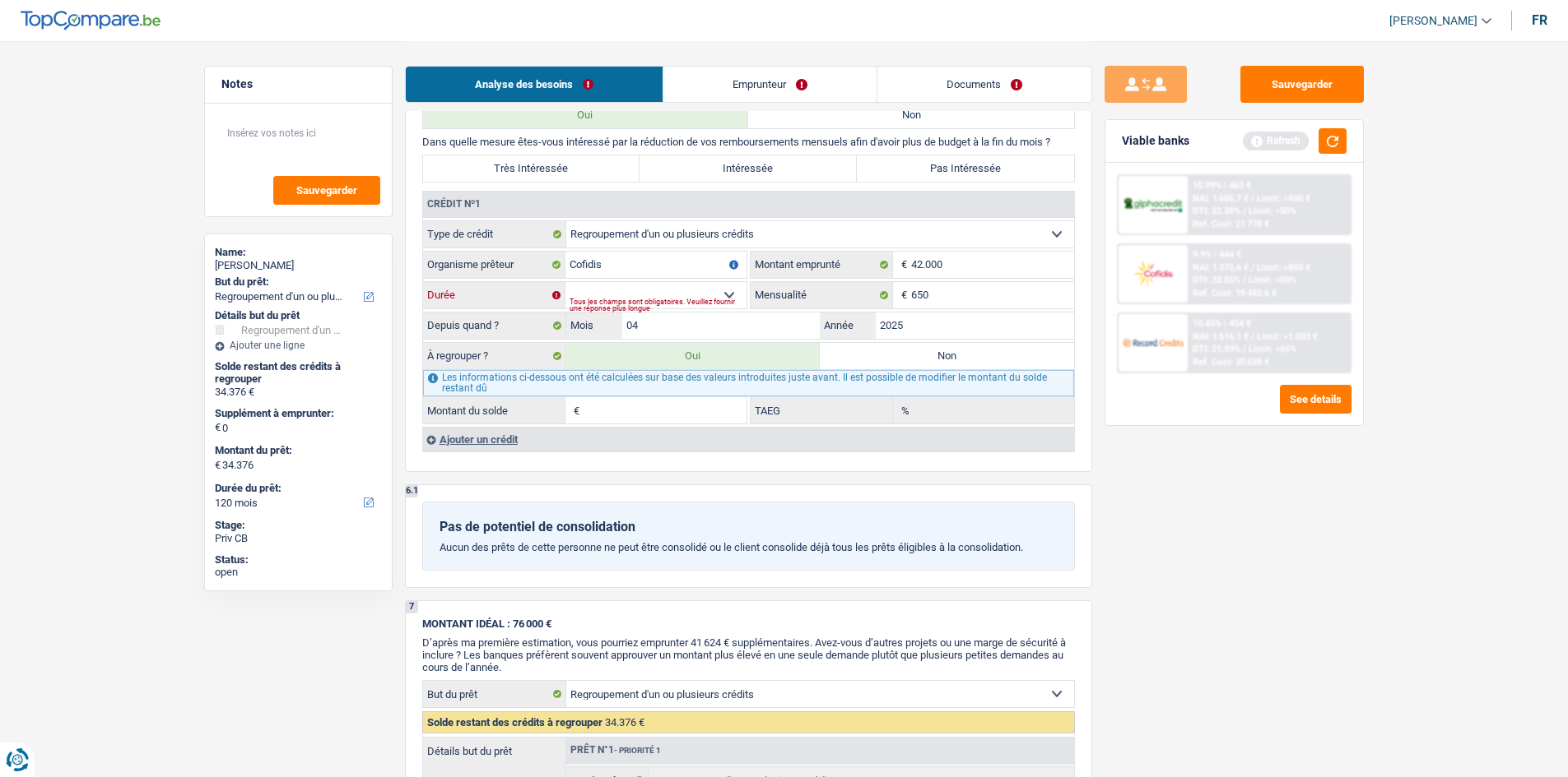
click at [566, 282] on select "12 mois 18 mois 24 mois 30 mois 36 mois 42 mois 48 mois 60 mois 72 mois 84 mois…" at bounding box center [656, 295] width 181 height 26
type input "40.994"
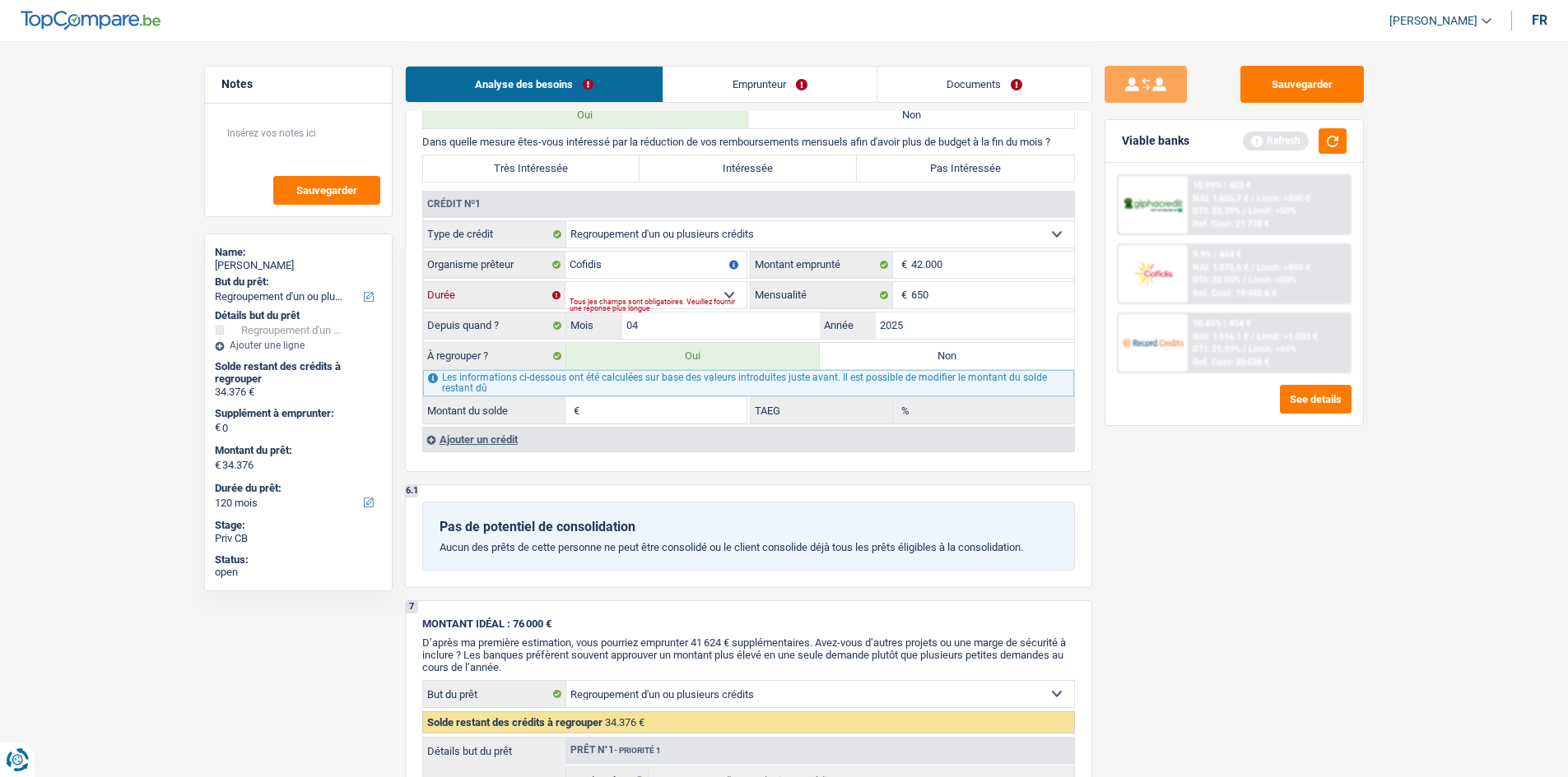
type input "14,84"
type input "40.994"
select select "144"
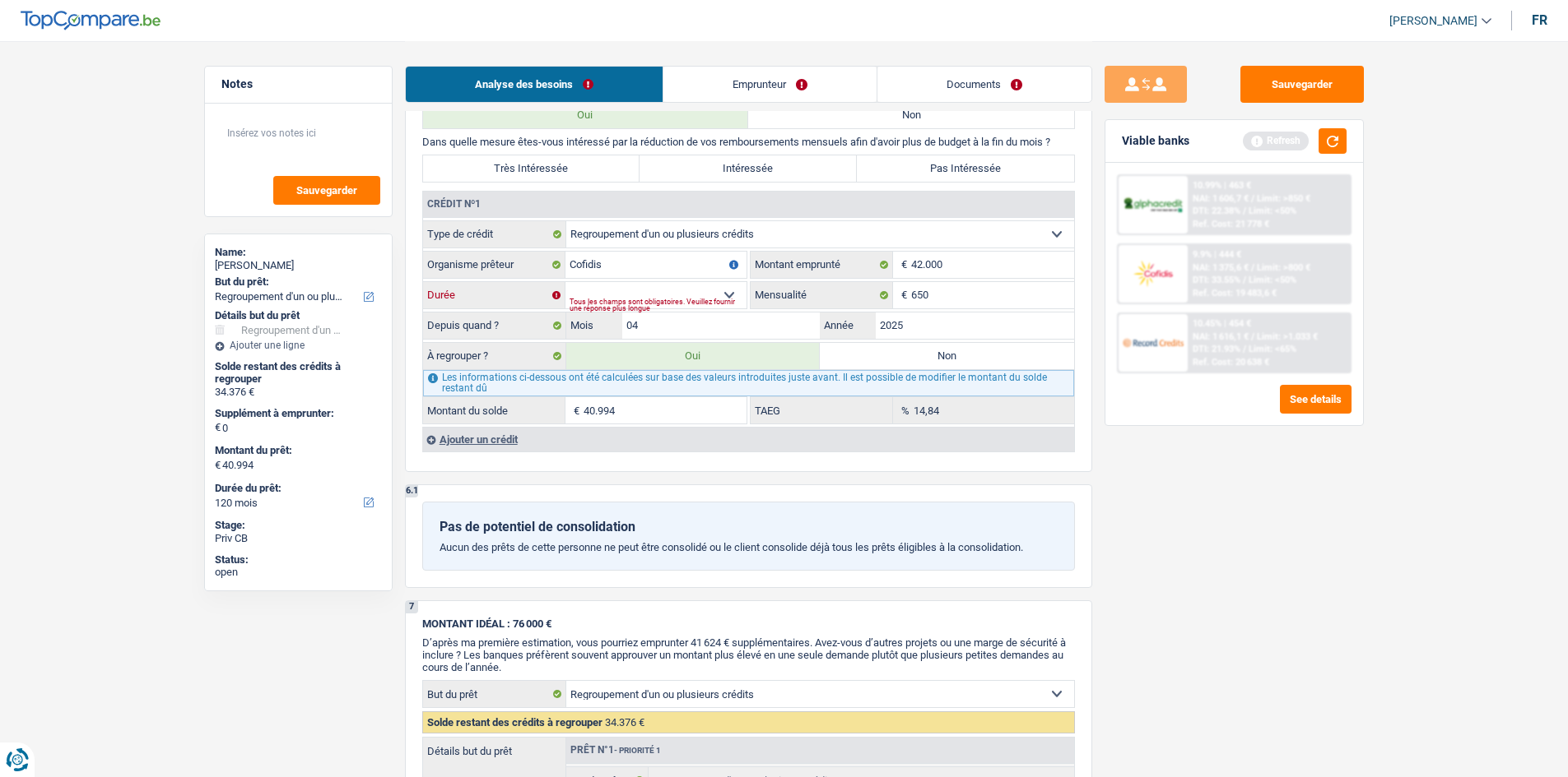
select select "144"
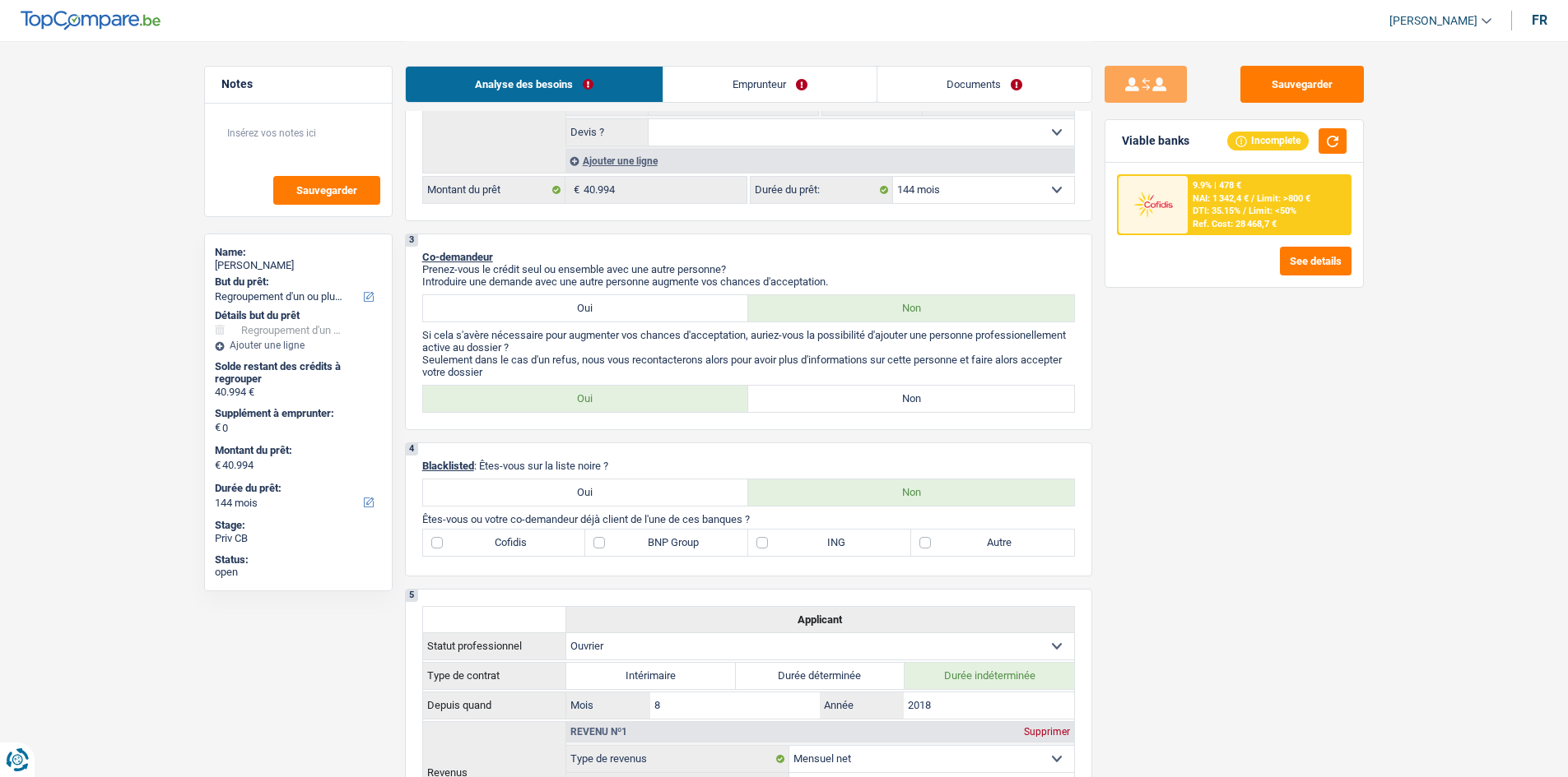
scroll to position [247, 0]
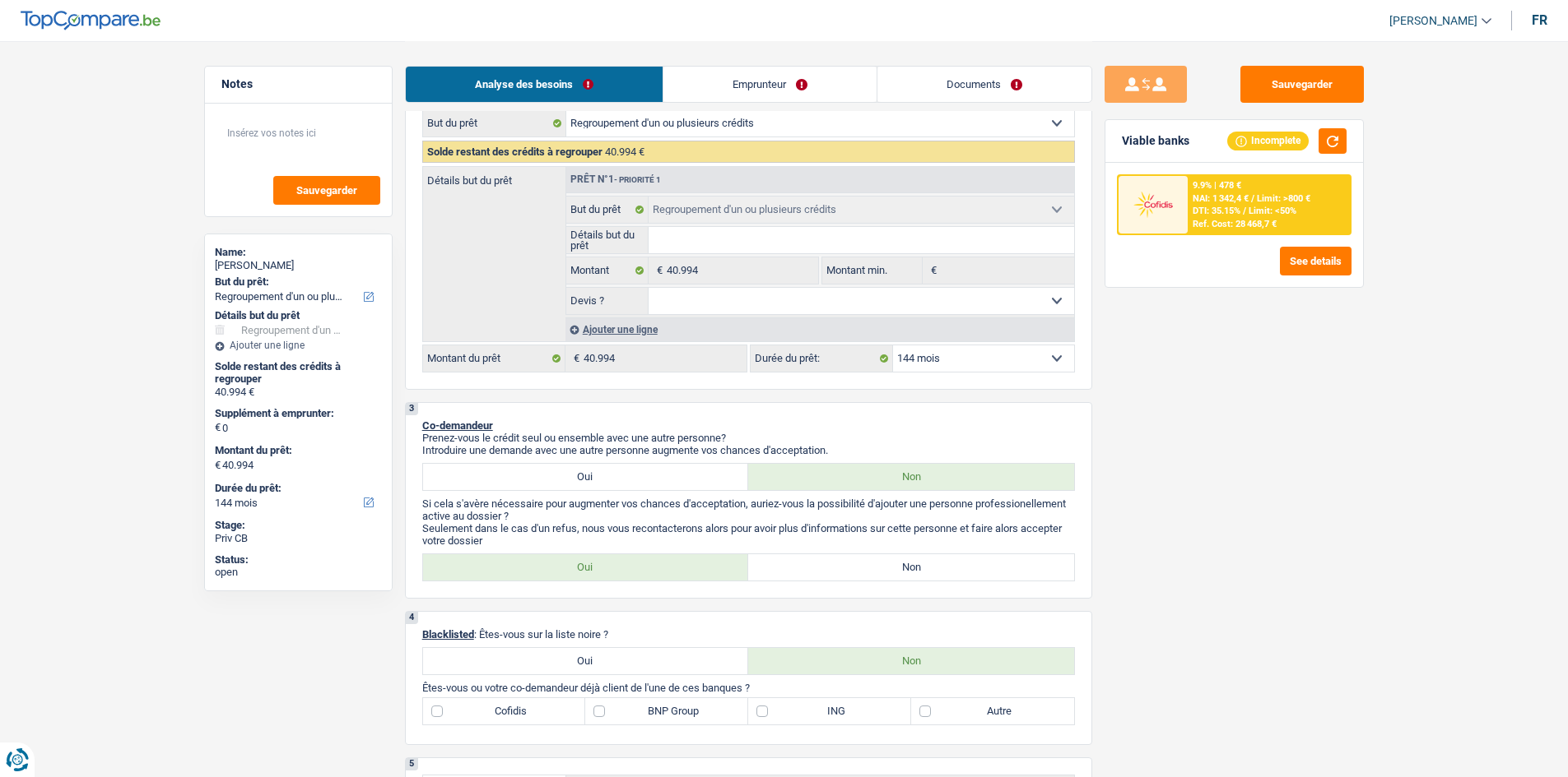
click at [621, 308] on select "12 mois 18 mois 24 mois 30 mois 36 mois 42 mois 48 mois 60 mois 72 mois 84 mois…" at bounding box center [984, 358] width 181 height 26
select select "120"
click at [621, 308] on select "12 mois 18 mois 24 mois 30 mois 36 mois 42 mois 48 mois 60 mois 72 mois 84 mois…" at bounding box center [984, 358] width 181 height 26
select select "120"
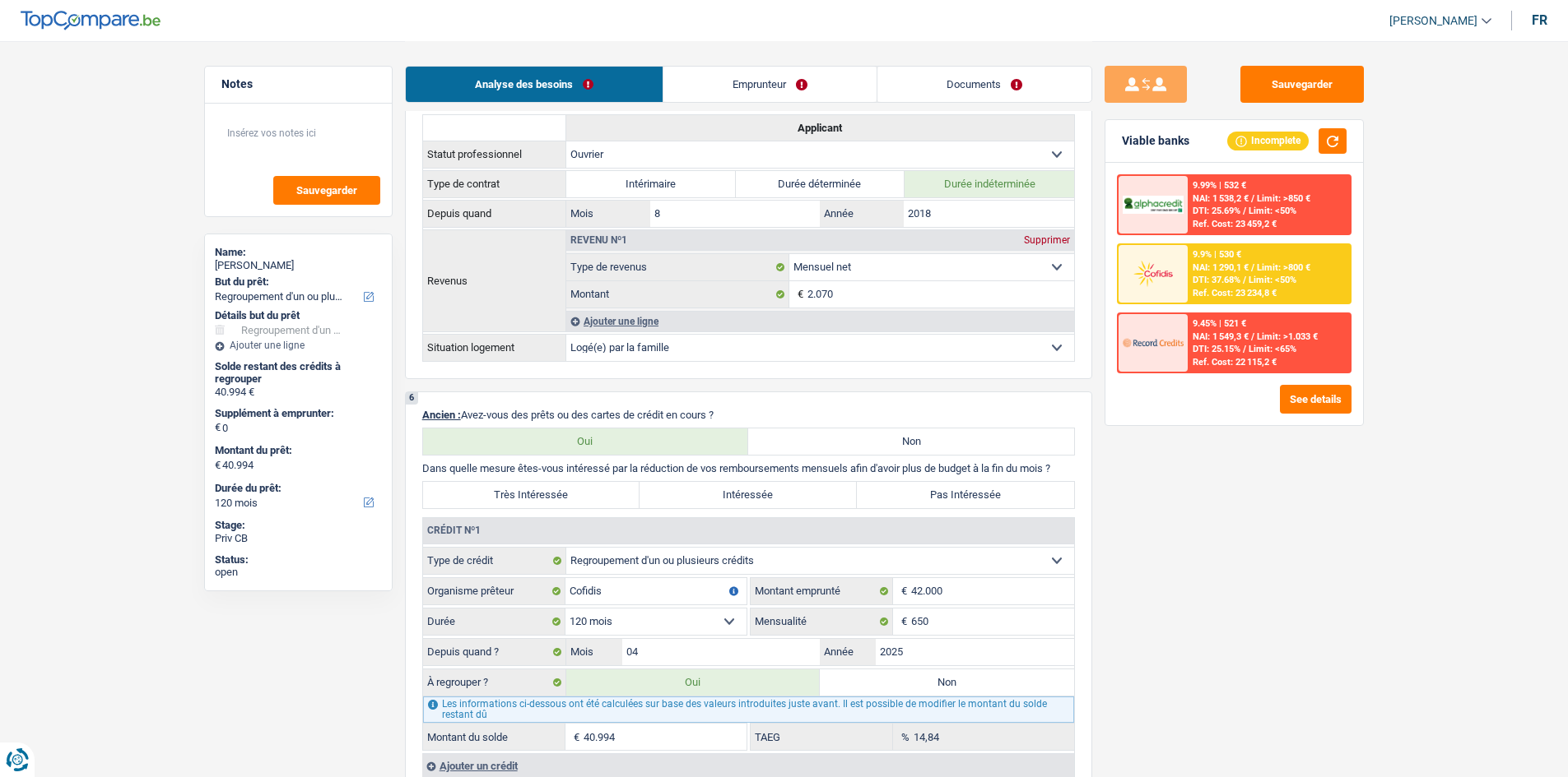
scroll to position [1069, 0]
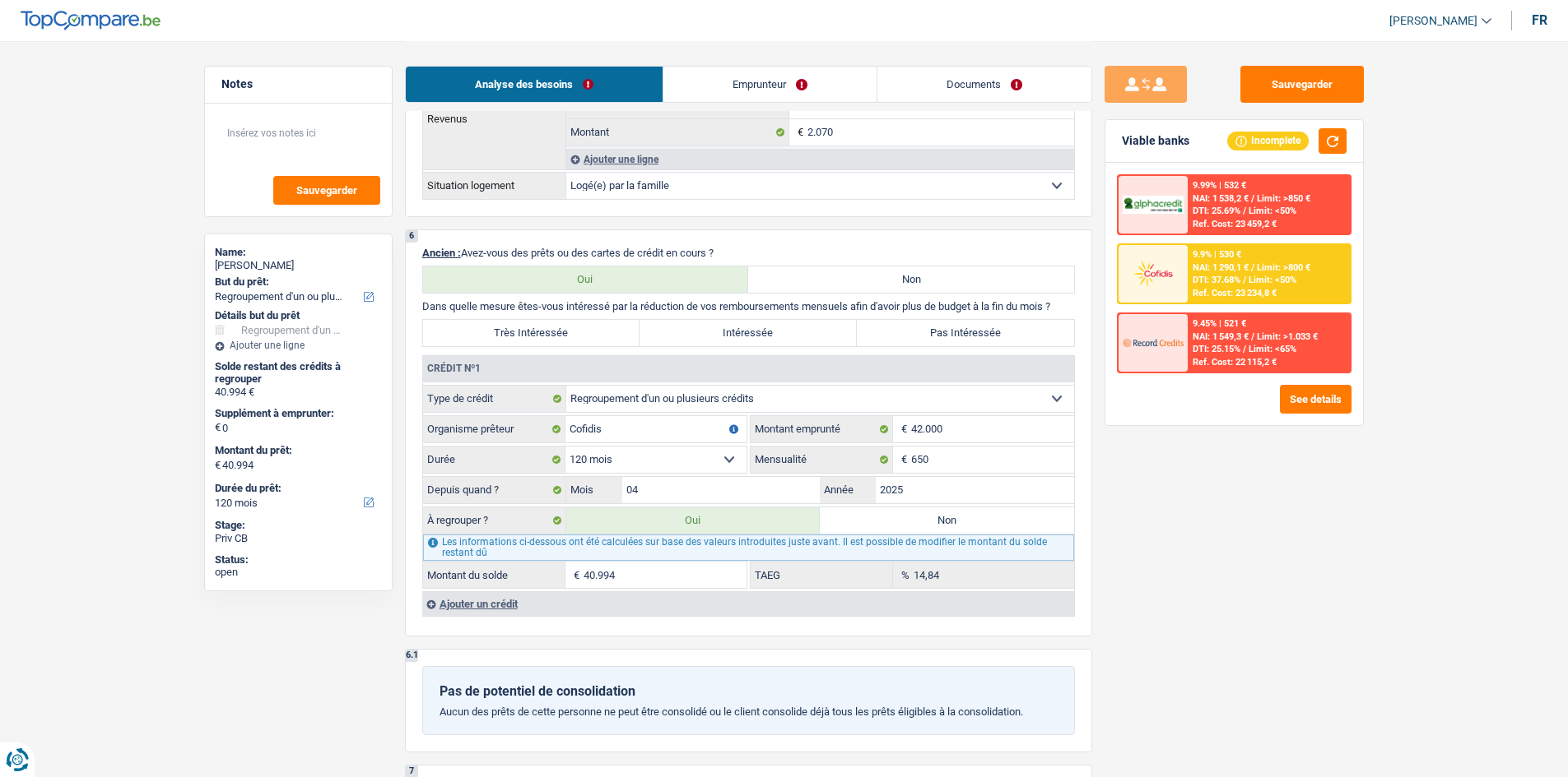
click at [562, 308] on label "Très Intéressée" at bounding box center [531, 333] width 217 height 26
click at [562, 308] on input "Très Intéressée" at bounding box center [531, 333] width 217 height 26
radio input "true"
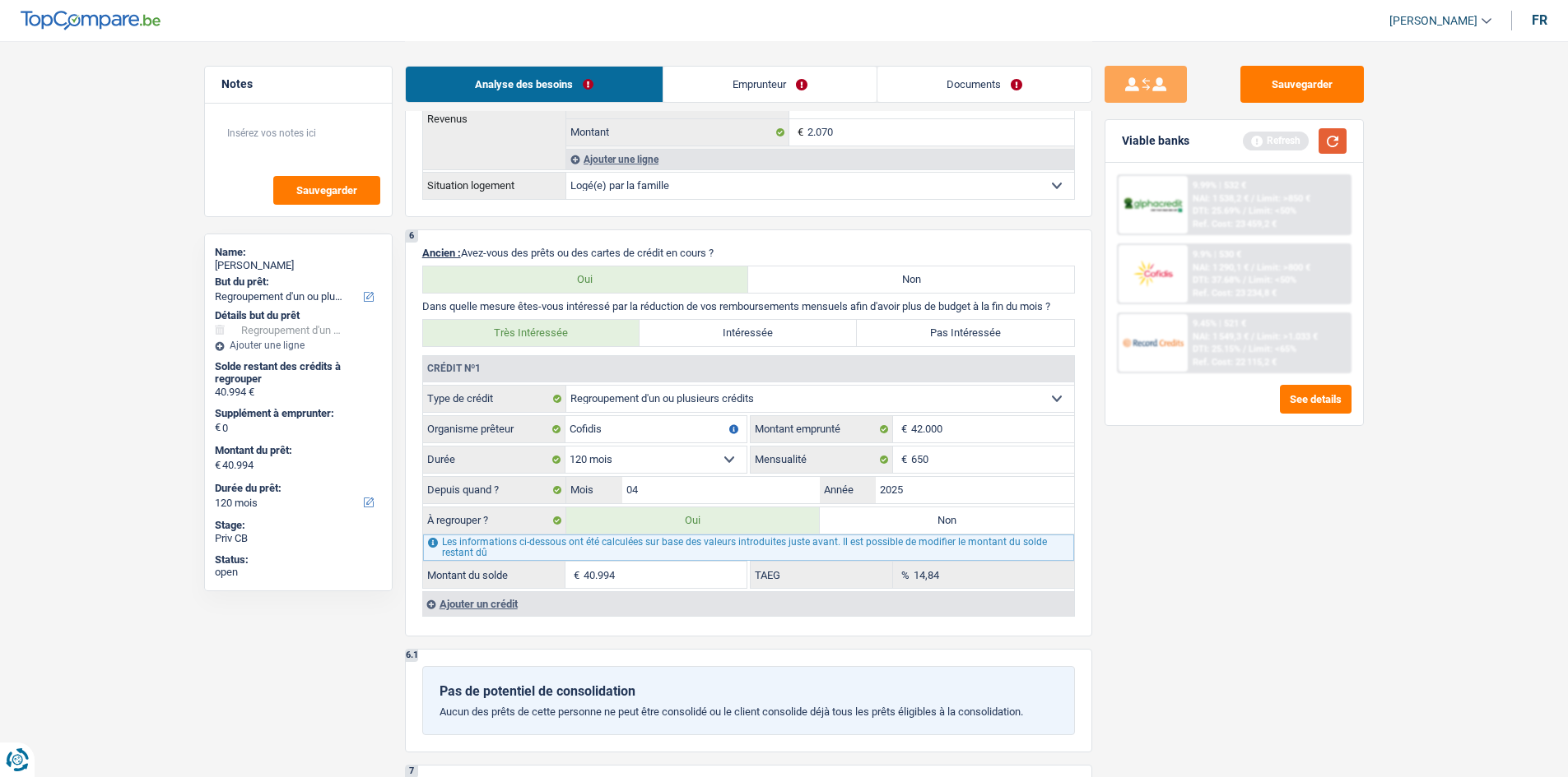
click at [621, 141] on button "button" at bounding box center [1333, 141] width 28 height 25
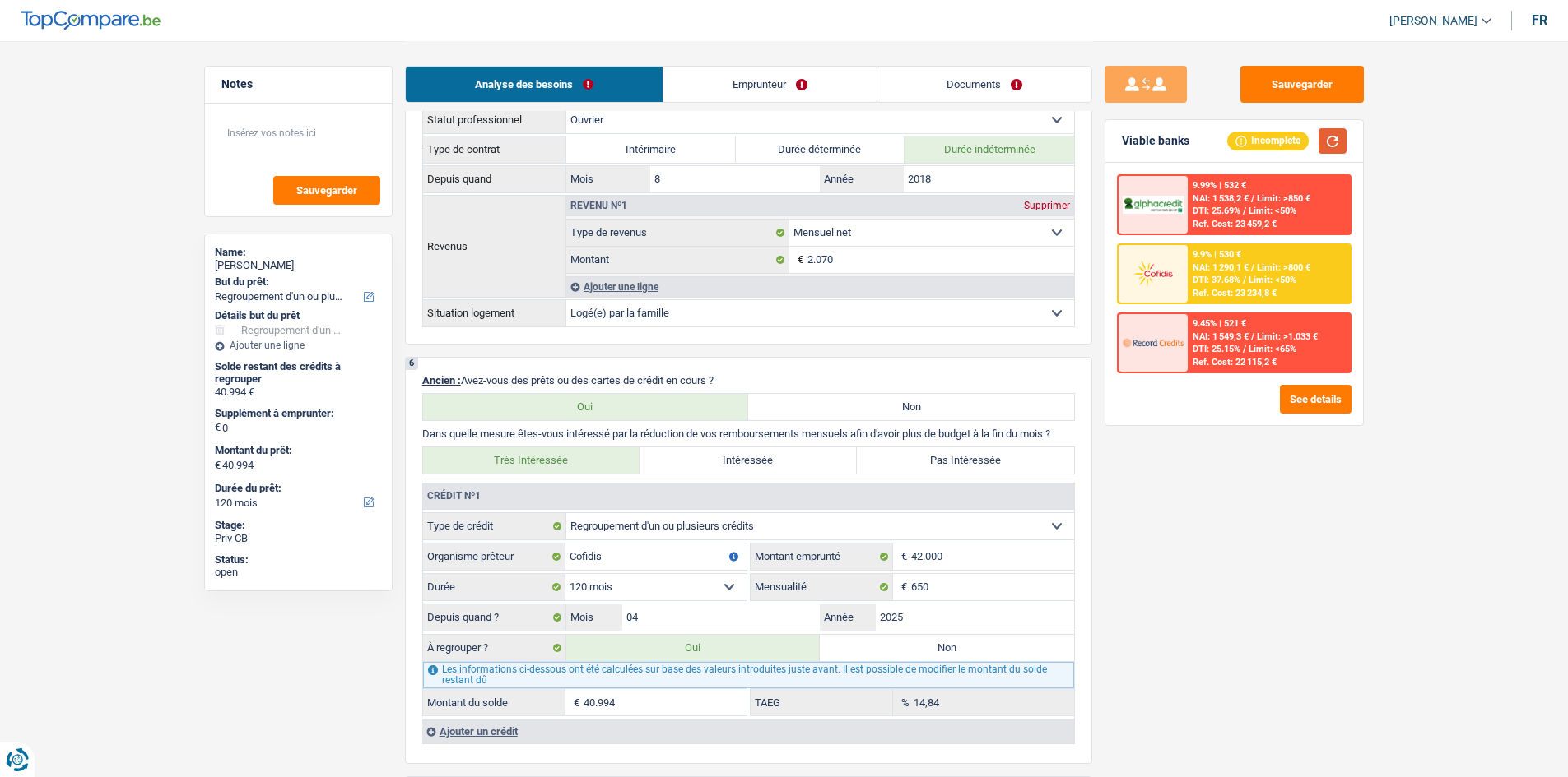
scroll to position [658, 0]
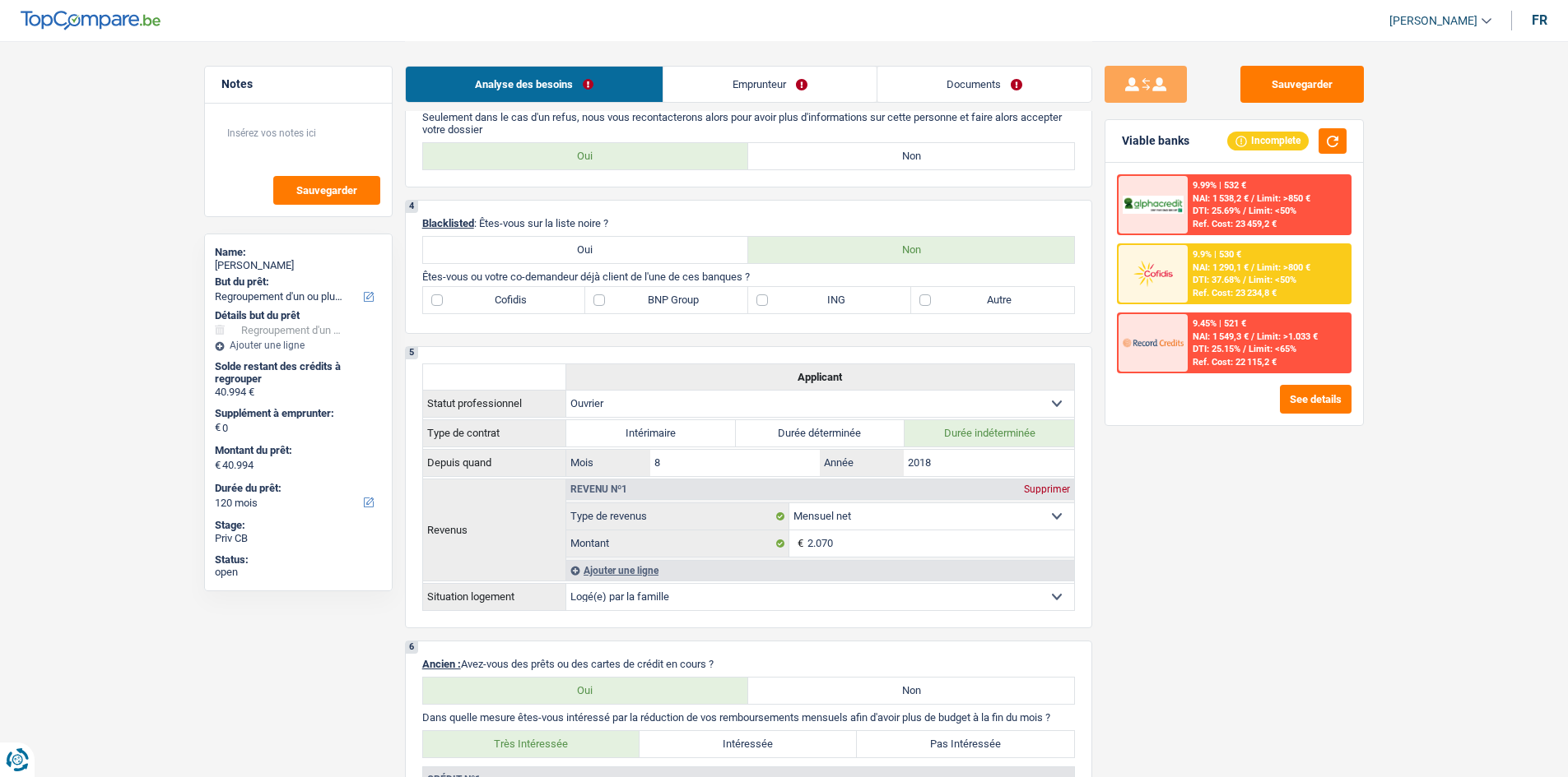
click at [521, 297] on label "Cofidis" at bounding box center [504, 300] width 163 height 26
click at [521, 297] on input "Cofidis" at bounding box center [504, 300] width 163 height 26
checkbox input "true"
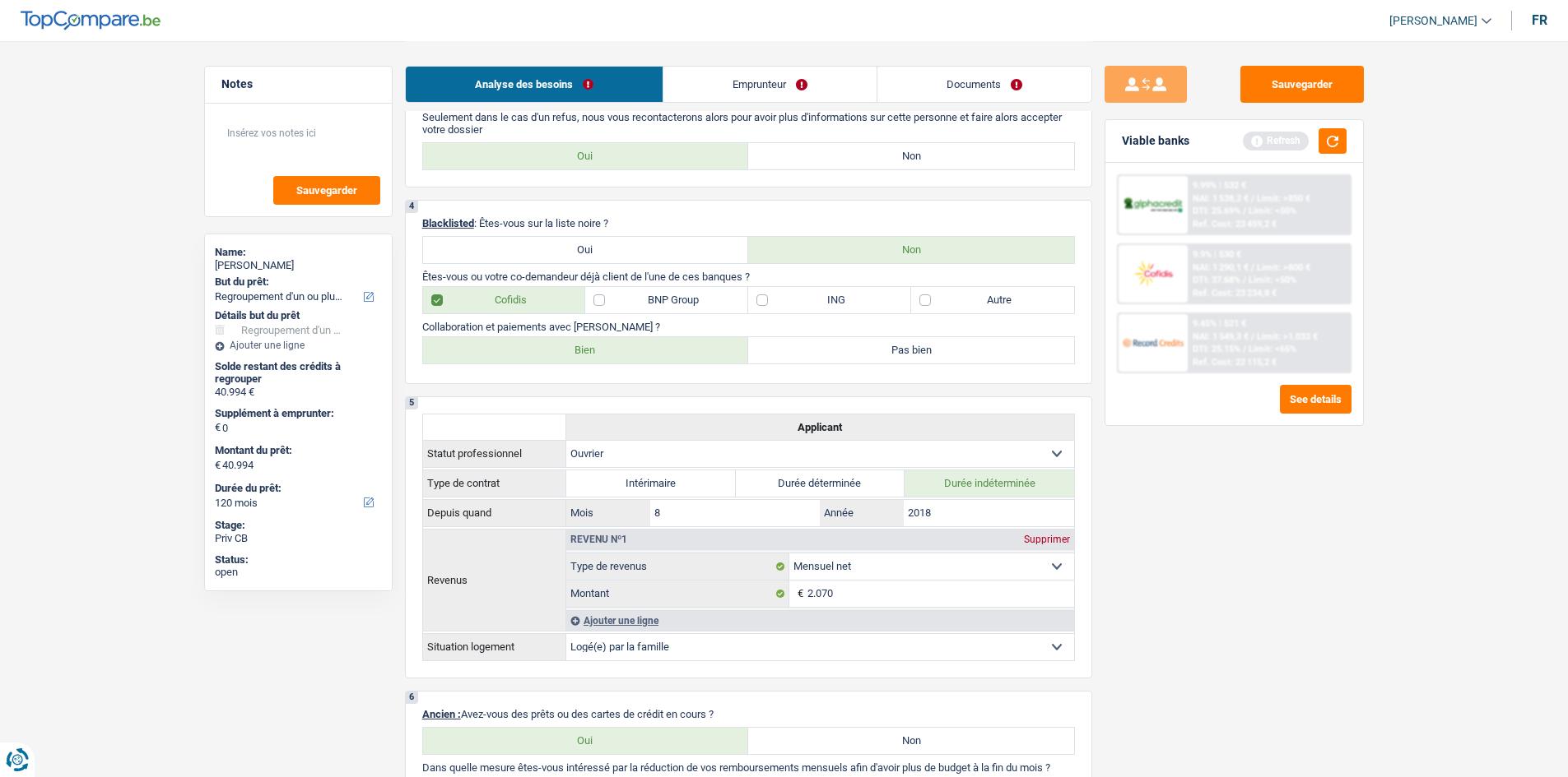
drag, startPoint x: 539, startPoint y: 350, endPoint x: 1026, endPoint y: 472, distance: 502.0
click at [539, 308] on label "Bien" at bounding box center [585, 351] width 326 height 26
click at [539, 308] on input "Bien" at bounding box center [585, 351] width 326 height 26
radio input "true"
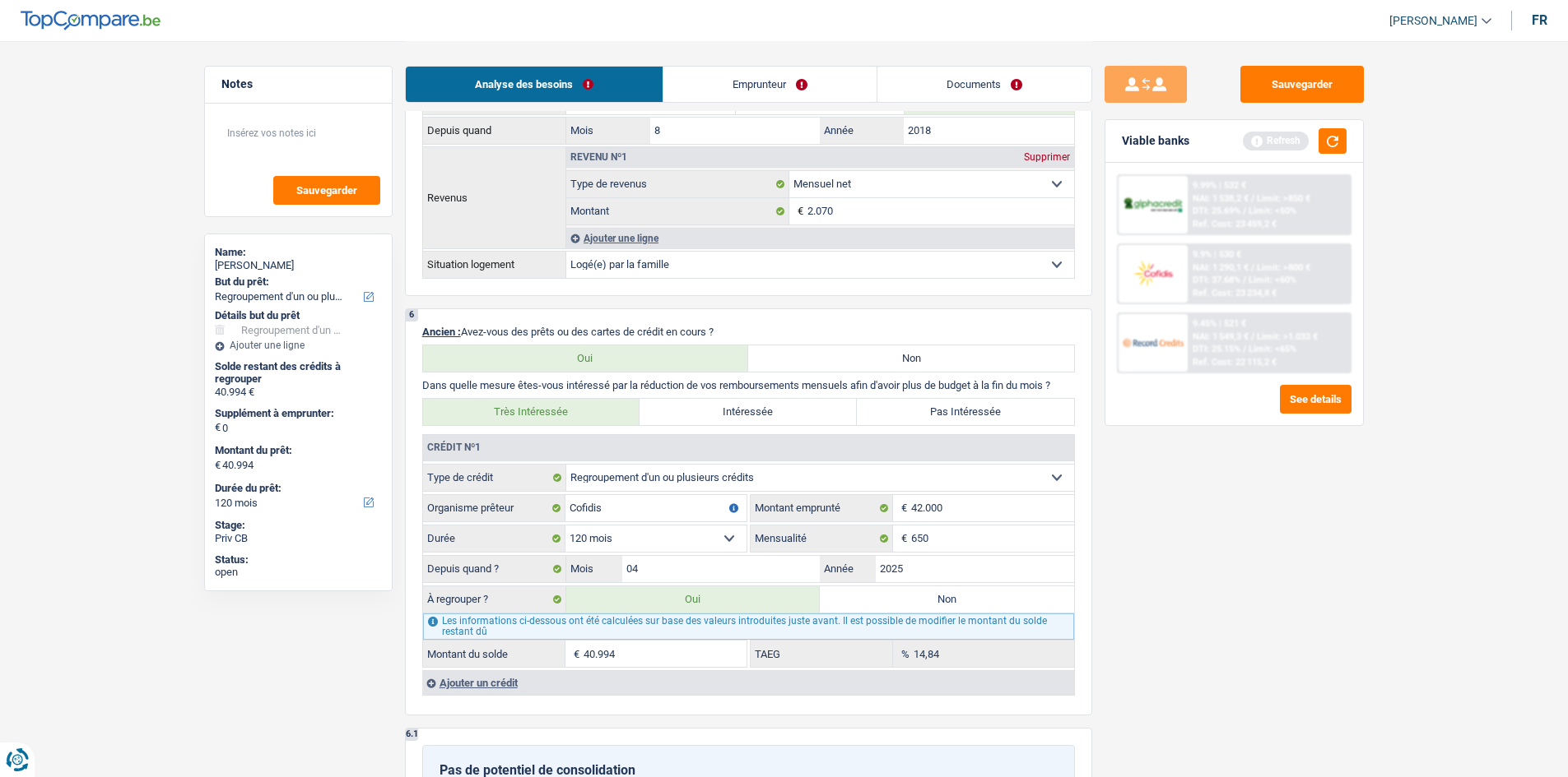
scroll to position [1069, 0]
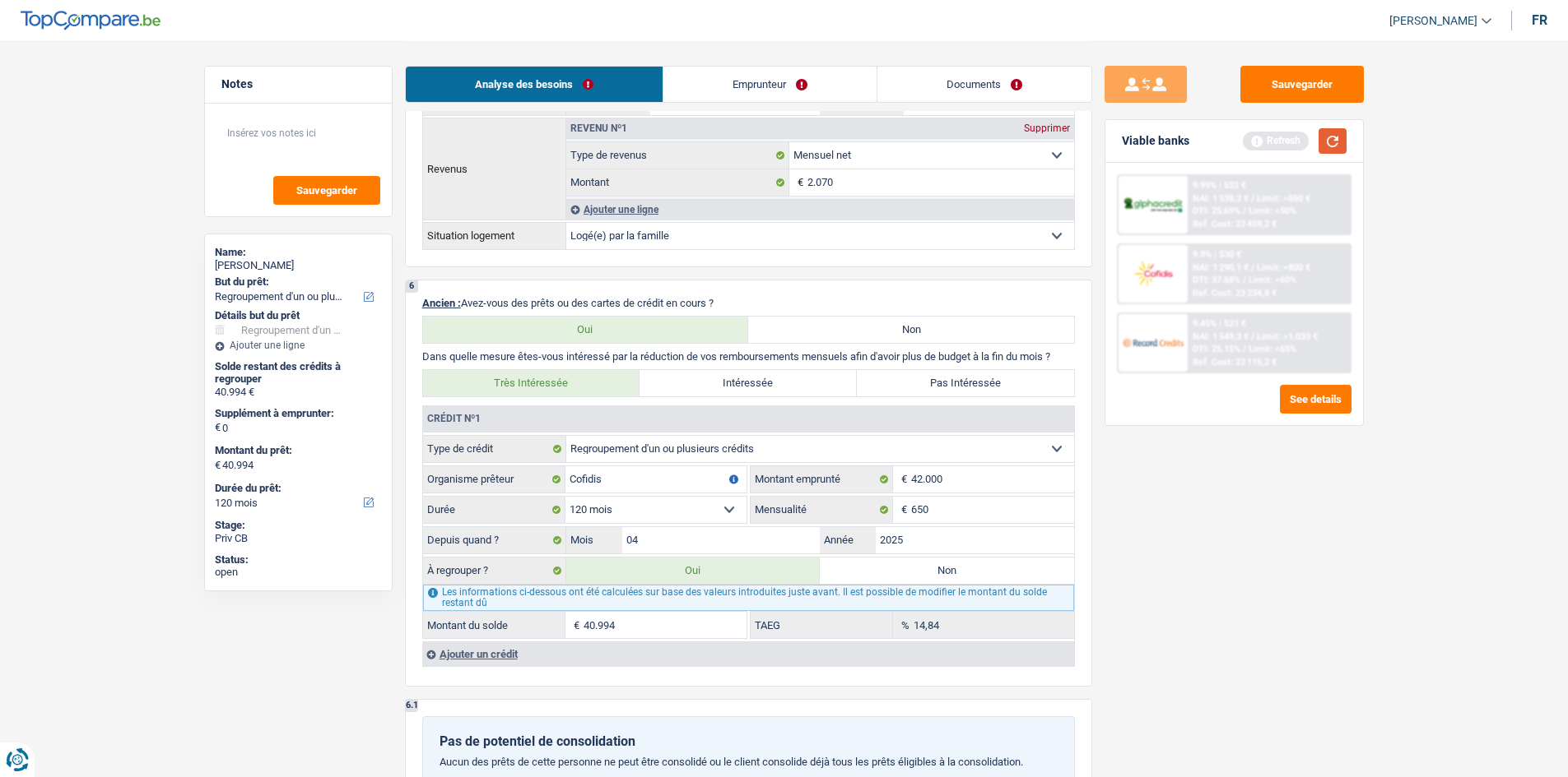
click at [621, 135] on button "button" at bounding box center [1333, 141] width 28 height 25
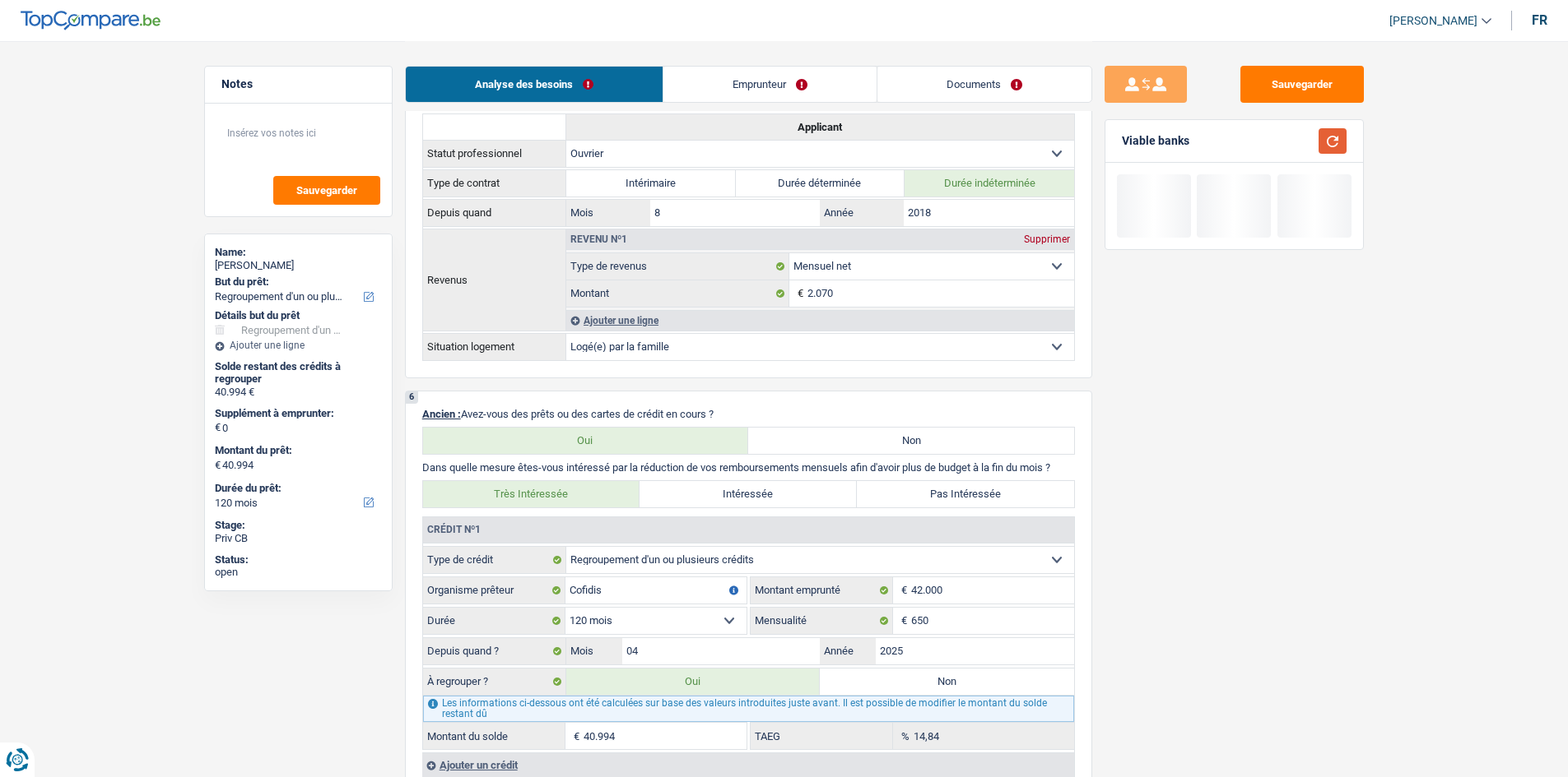
scroll to position [987, 0]
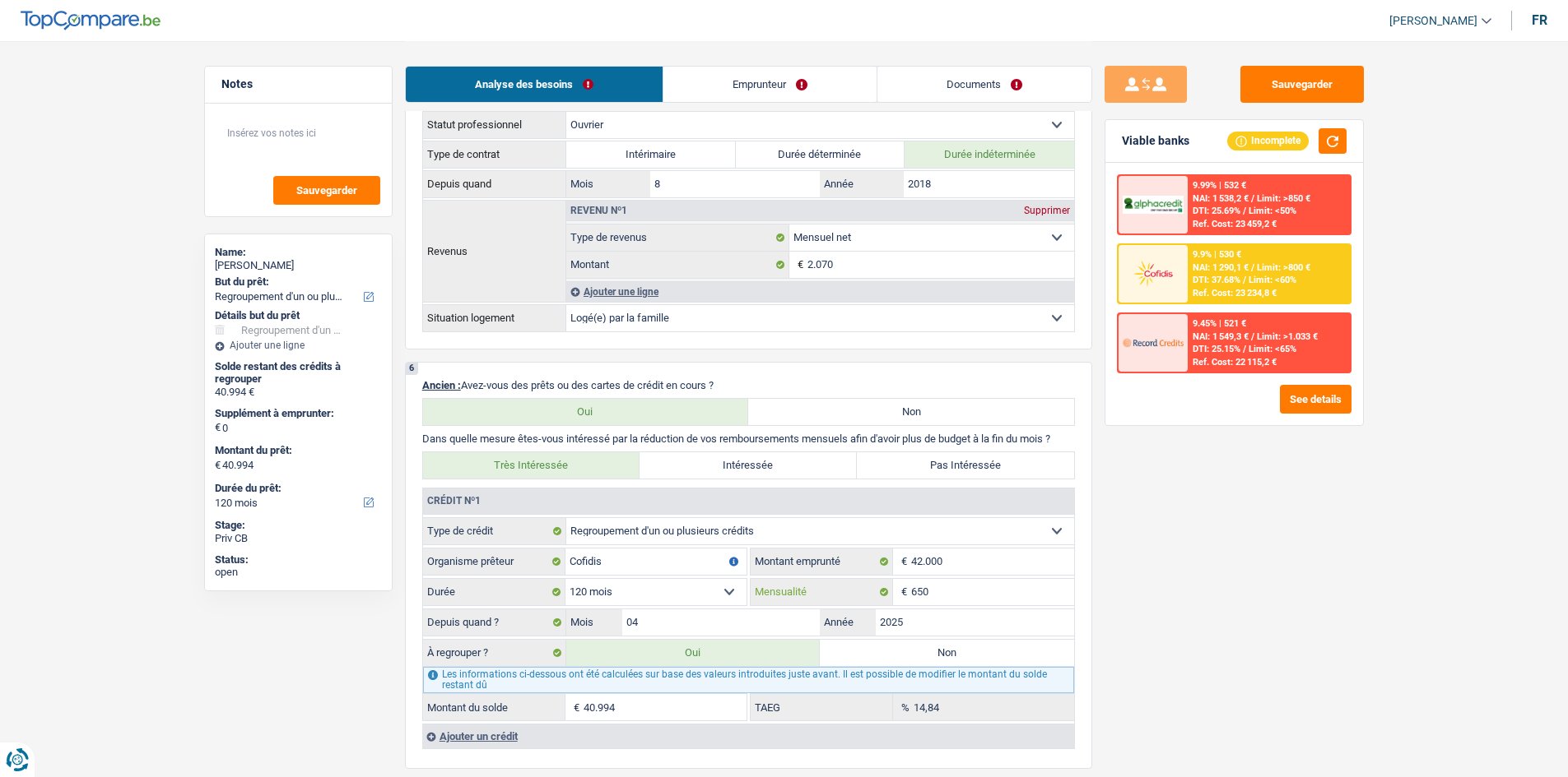
click at [621, 308] on input "650" at bounding box center [992, 592] width 163 height 26
click at [621, 276] on span "DTI: 37.68%" at bounding box center [1216, 280] width 48 height 10
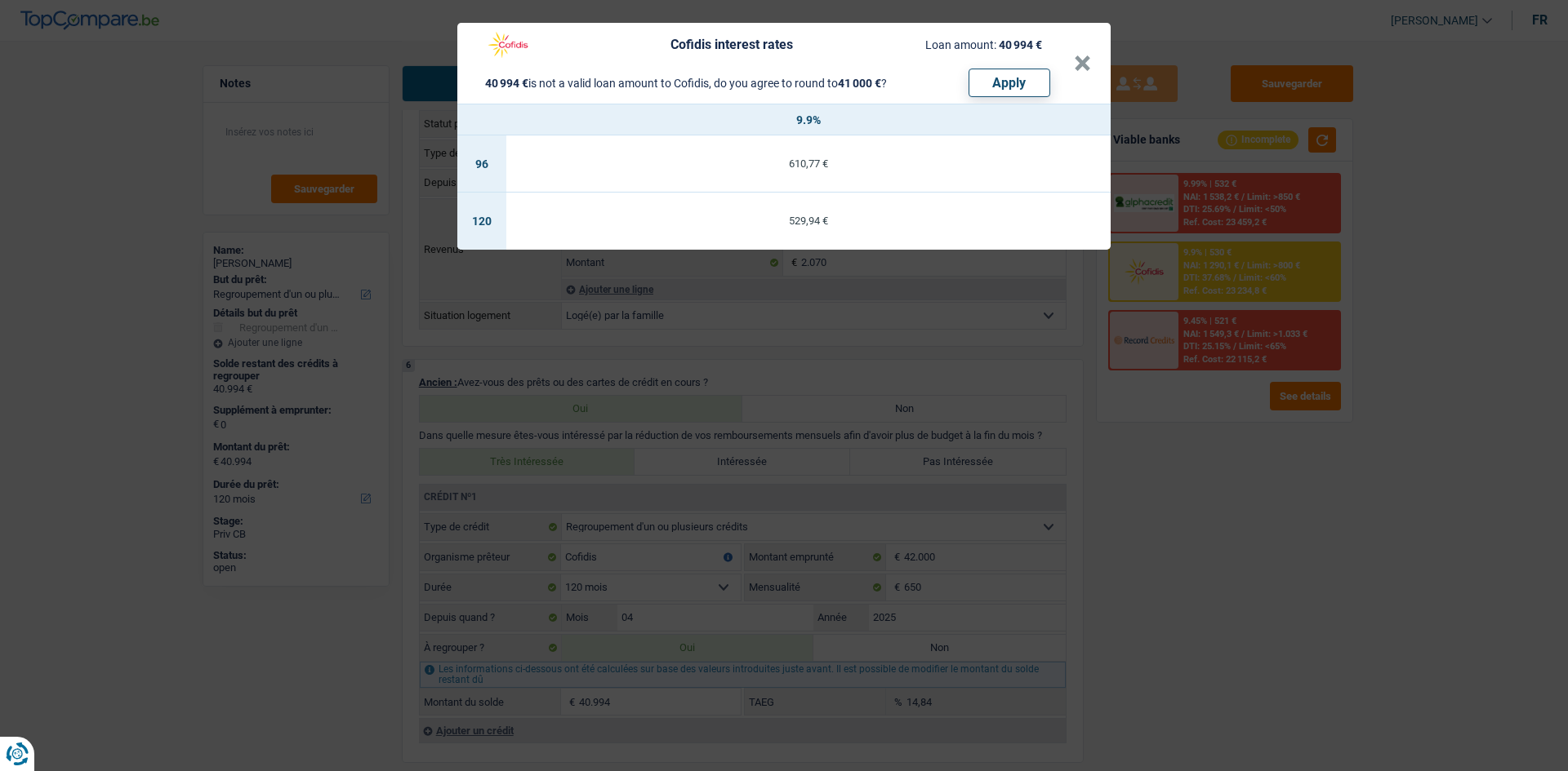
click at [616, 305] on div "Cofidis interest rates Loan amount: 40 994 € 40 994 € is not a valid loan amoun…" at bounding box center [784, 385] width 1568 height 771
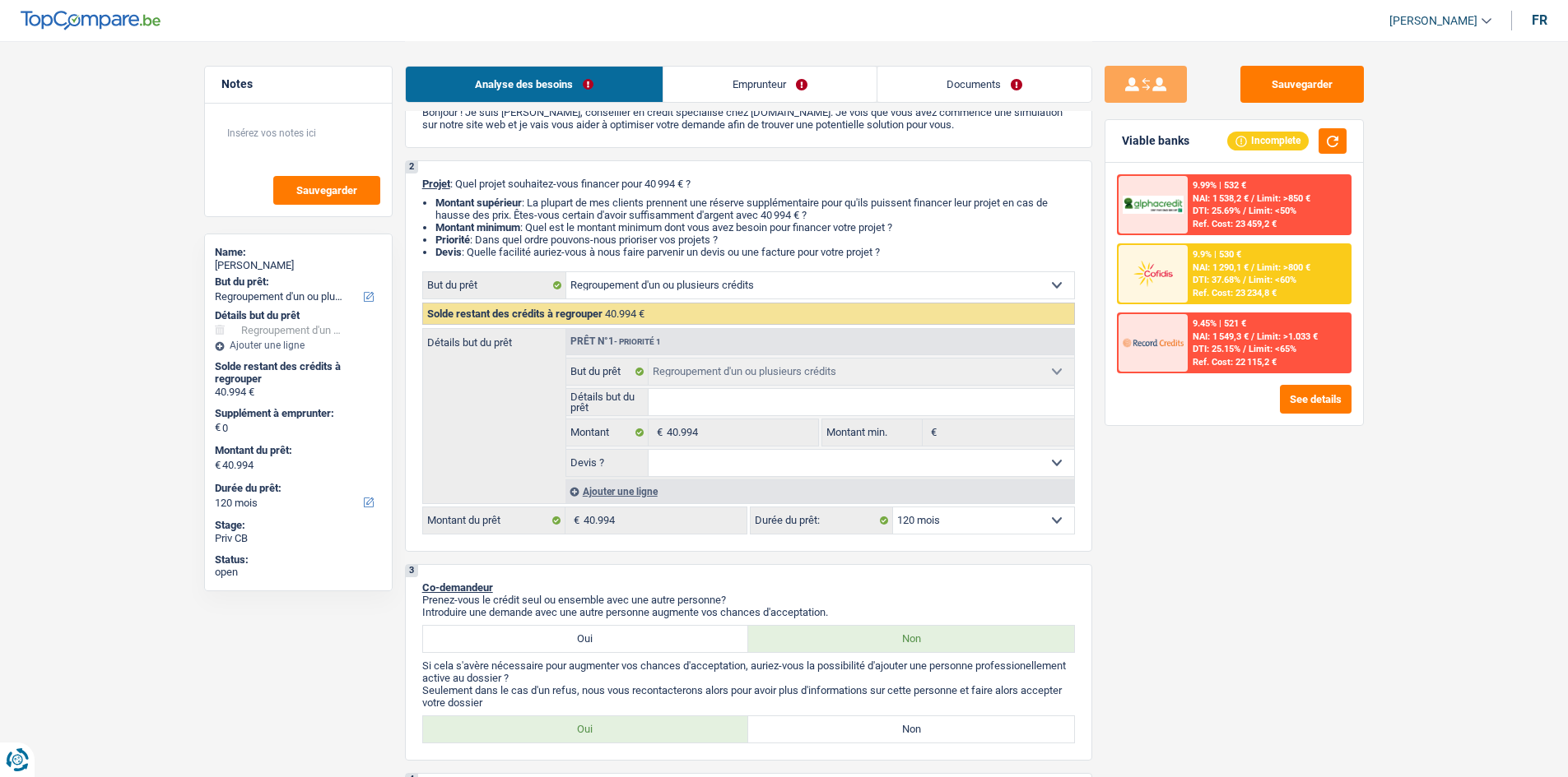
scroll to position [329, 0]
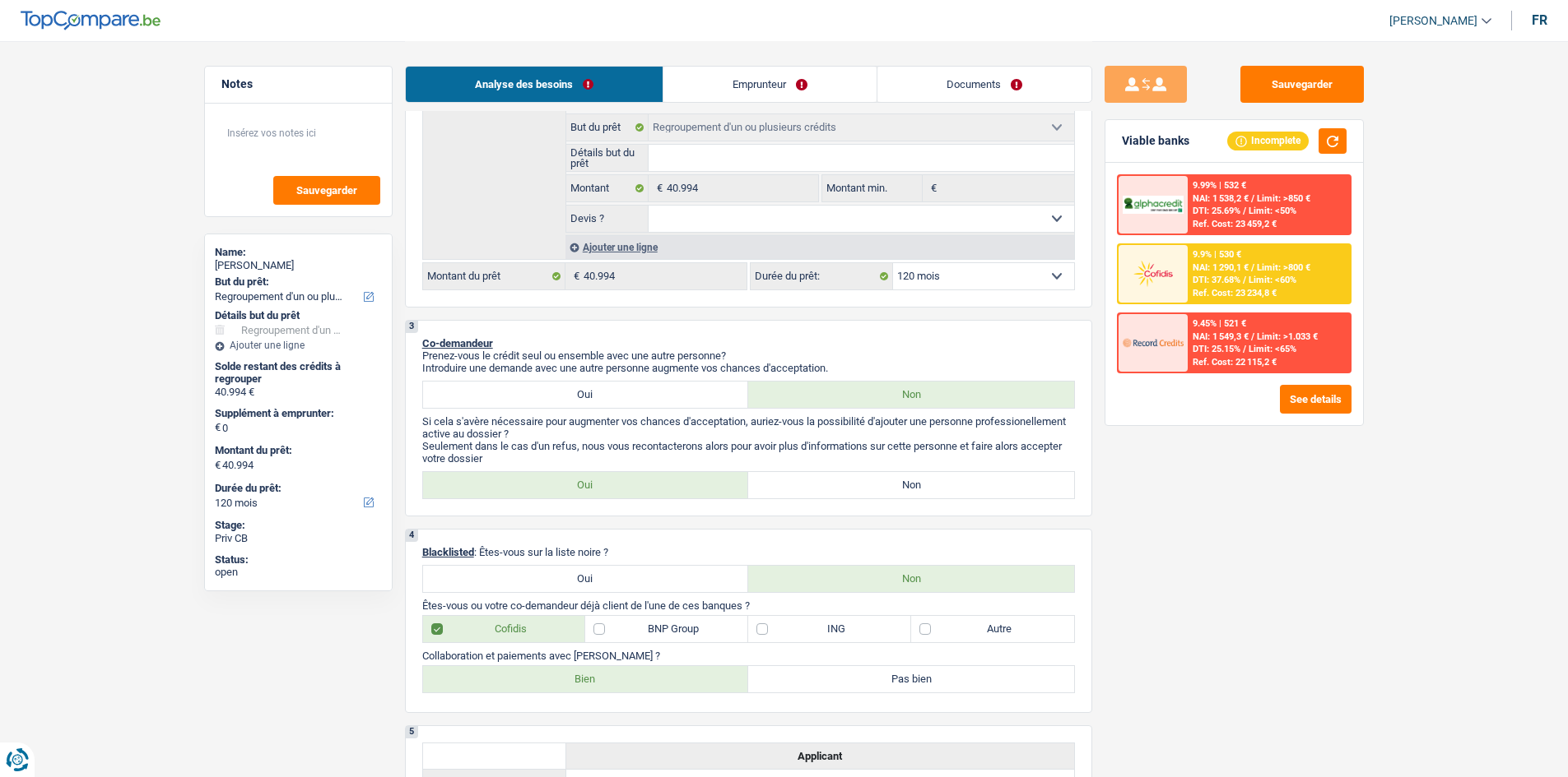
click at [621, 308] on label "Non" at bounding box center [911, 485] width 326 height 26
click at [621, 308] on input "Non" at bounding box center [911, 485] width 326 height 26
radio input "true"
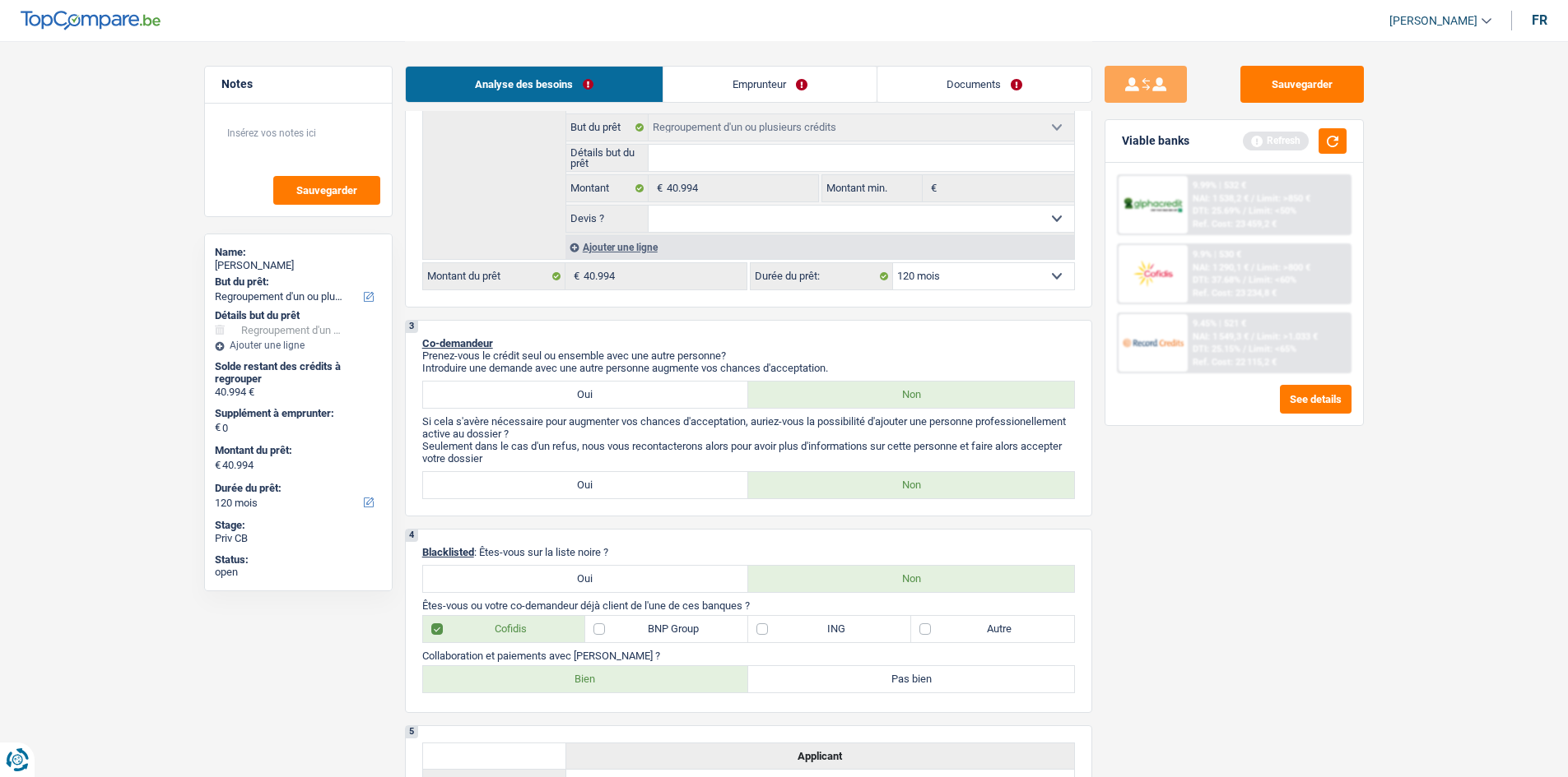
click at [621, 77] on link "Emprunteur" at bounding box center [770, 84] width 213 height 35
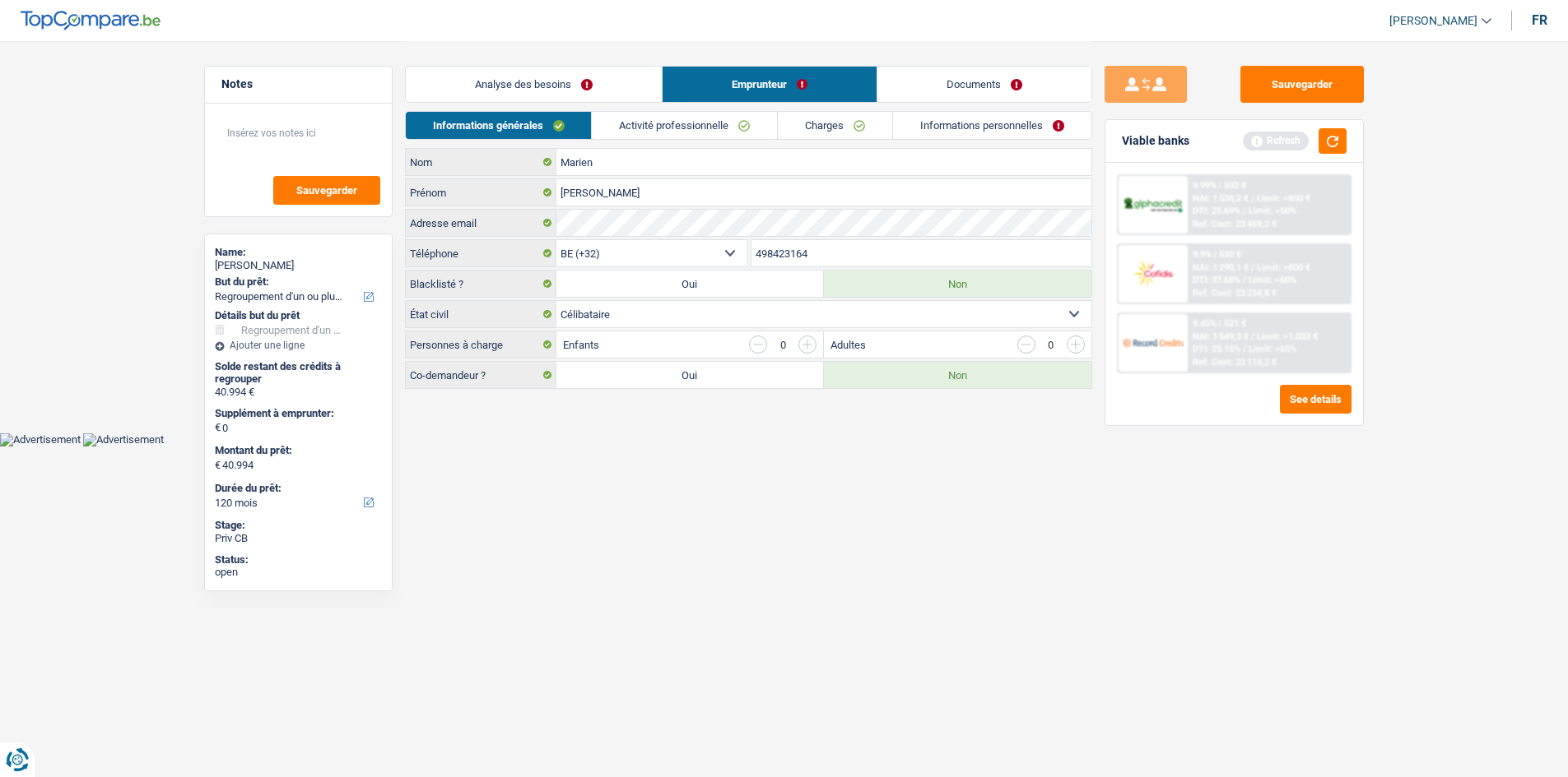
scroll to position [0, 0]
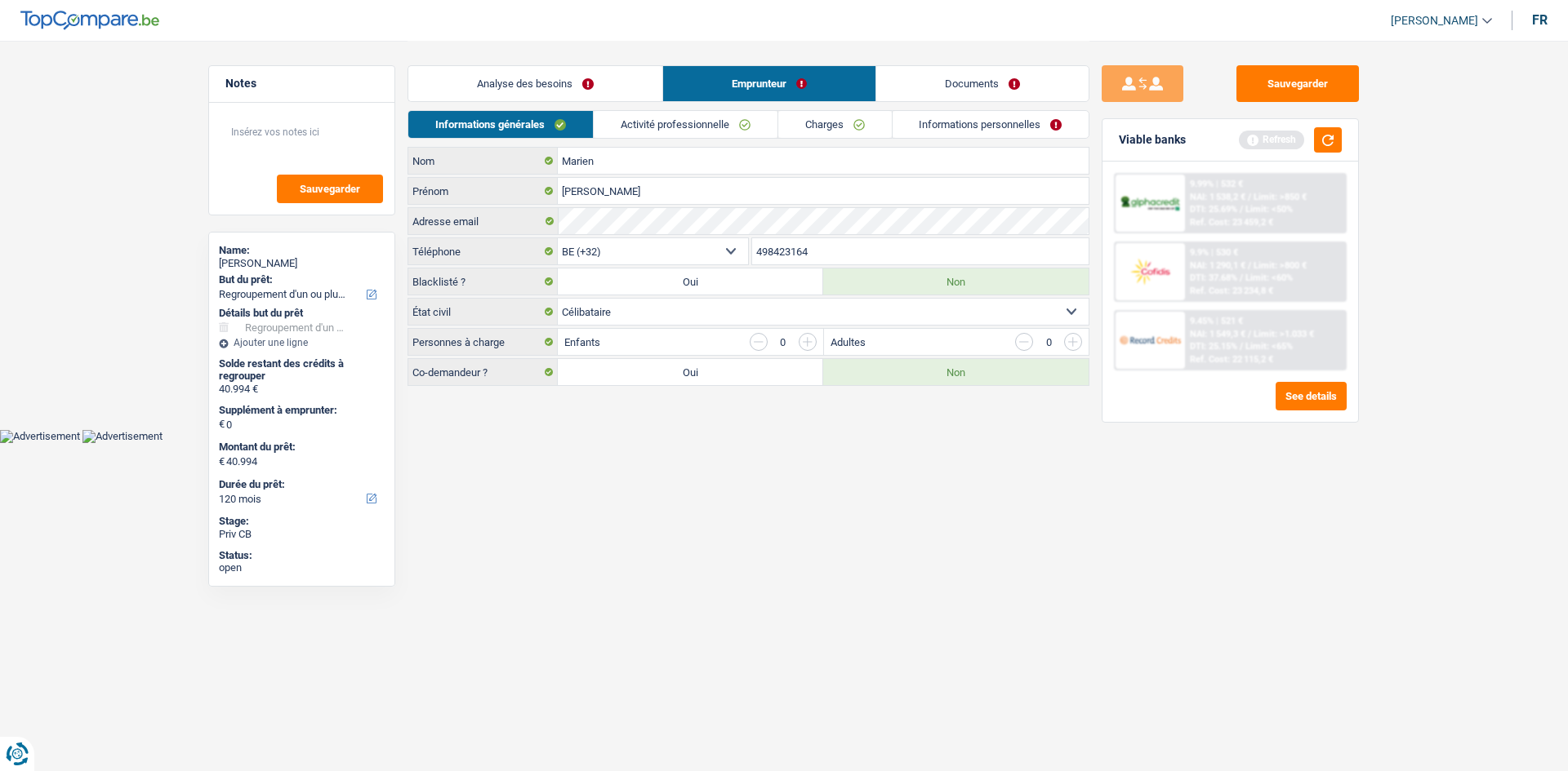
click at [558, 77] on link "Analyse des besoins" at bounding box center [535, 83] width 254 height 35
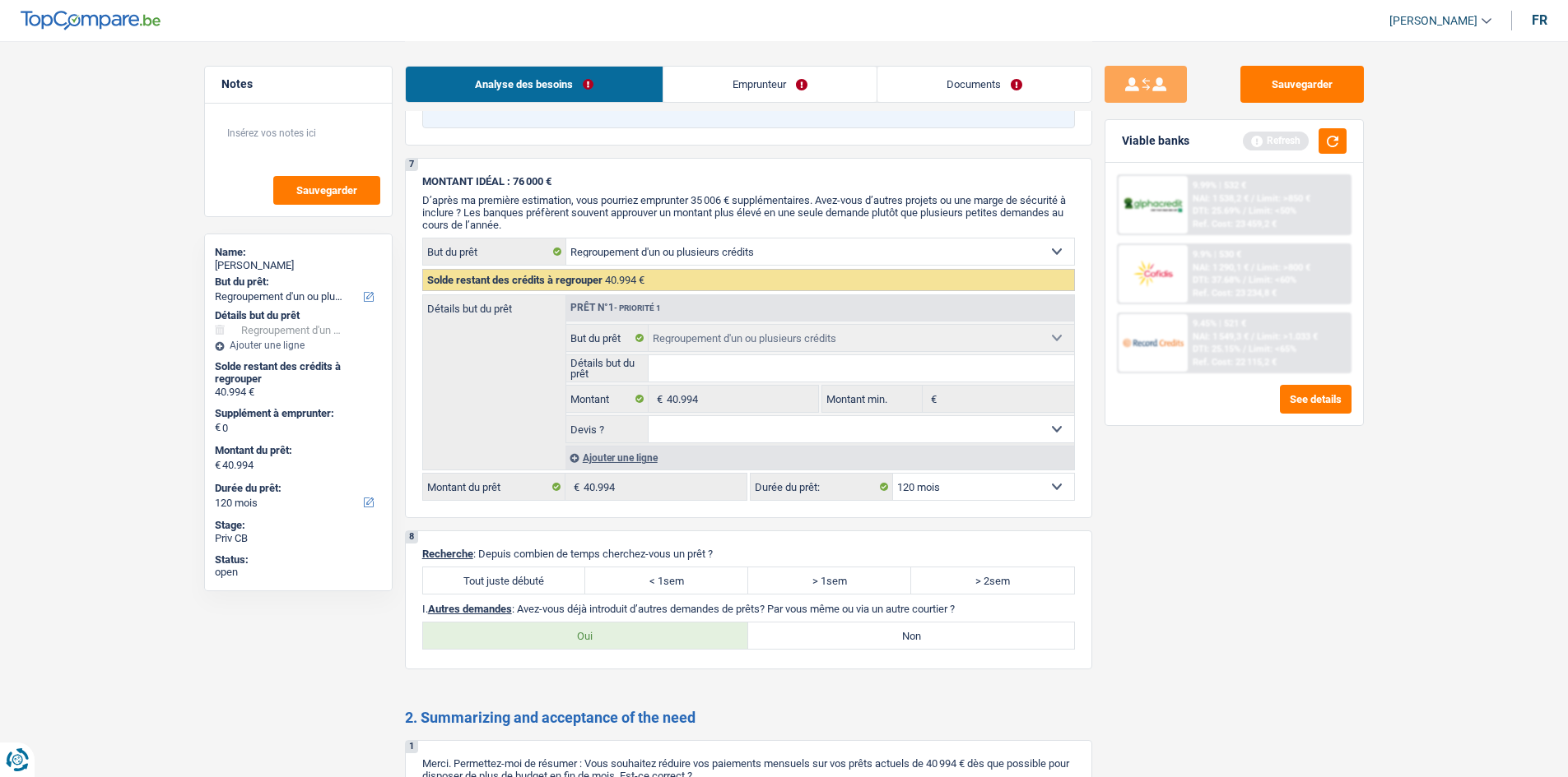
scroll to position [1727, 0]
click at [507, 308] on label "Tout juste débuté" at bounding box center [504, 580] width 163 height 26
click at [507, 308] on input "Tout juste débuté" at bounding box center [504, 580] width 163 height 26
radio input "true"
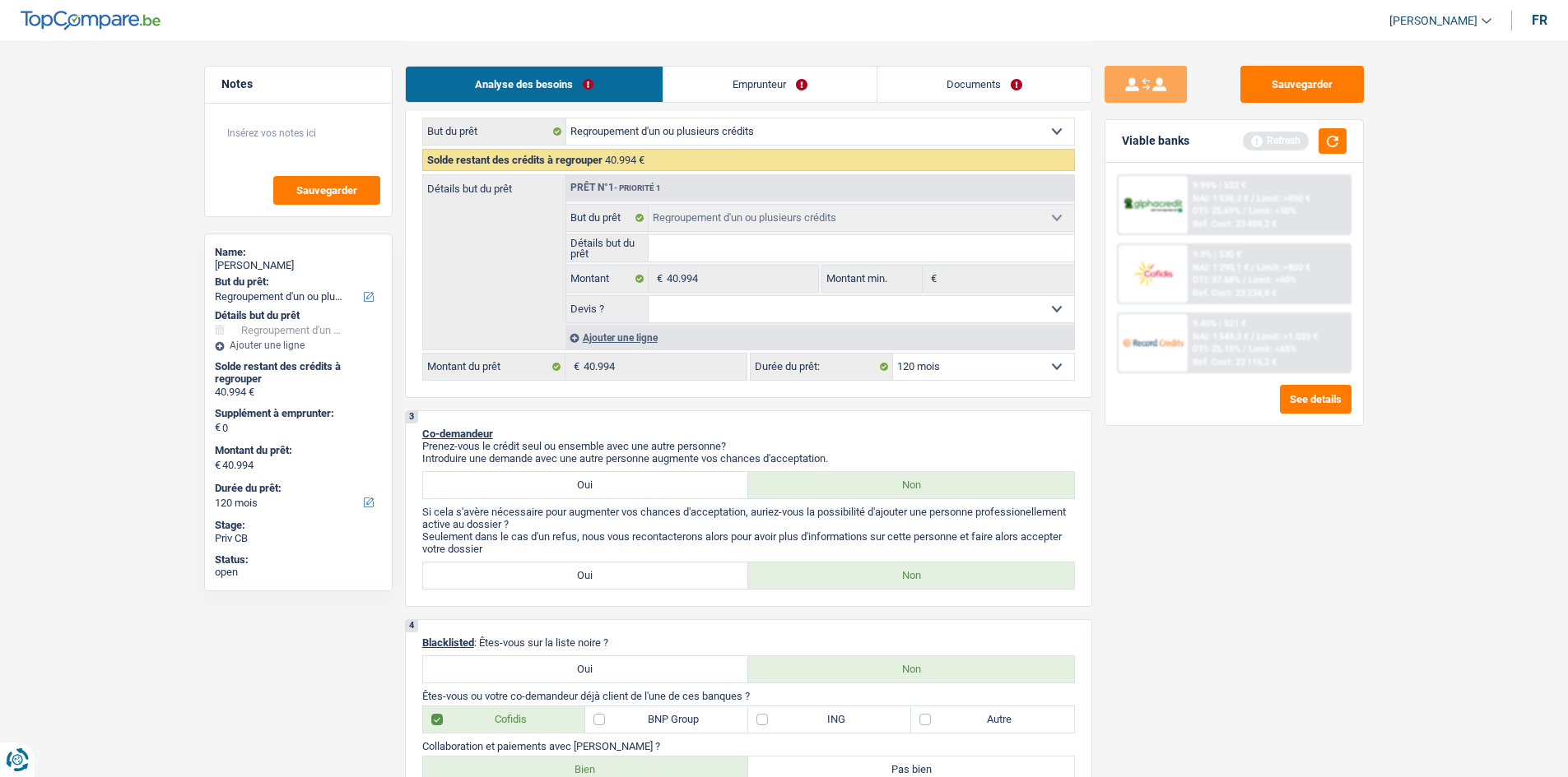
scroll to position [164, 0]
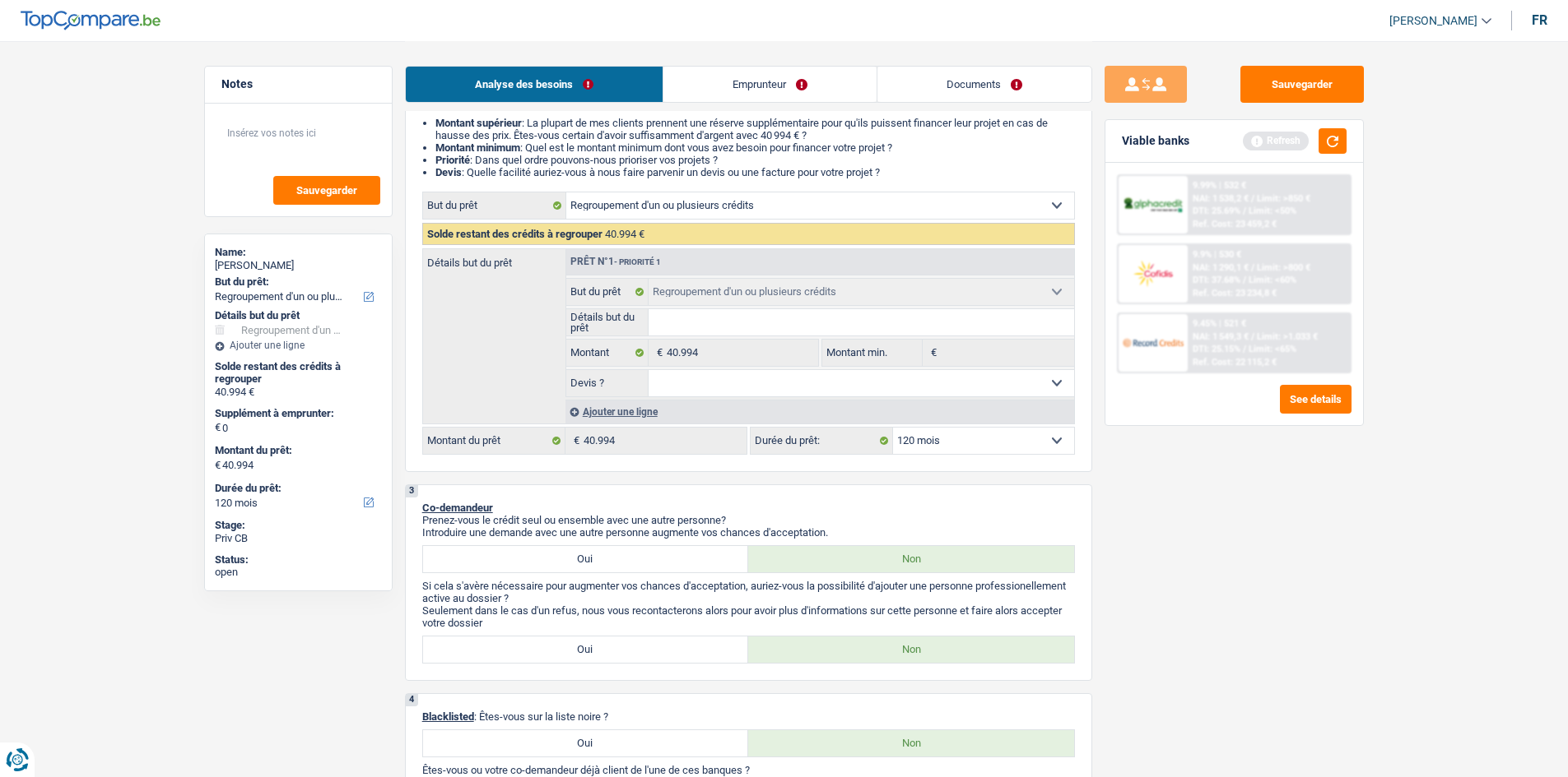
click at [621, 308] on select "Oui Non Non répondu Sélectionner une option" at bounding box center [861, 383] width 426 height 26
click at [621, 308] on div "Ajouter une ligne" at bounding box center [819, 412] width 509 height 24
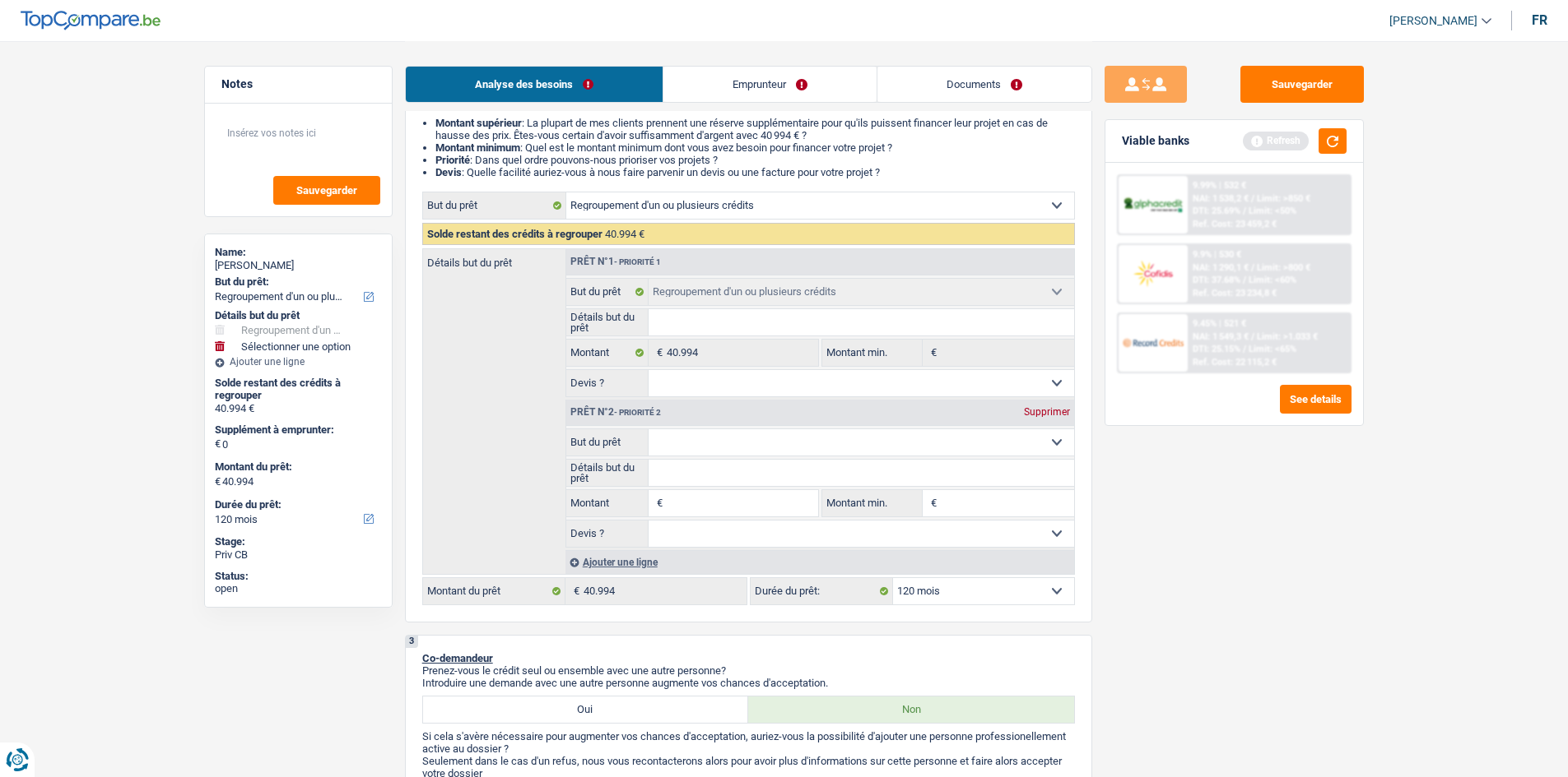
click at [621, 308] on select "Confort maison: meubles, textile, peinture, électroménager, outillage non-profe…" at bounding box center [861, 442] width 426 height 26
select select "tech"
click at [621, 308] on select "Confort maison: meubles, textile, peinture, électroménager, outillage non-profe…" at bounding box center [861, 442] width 426 height 26
select select "tech"
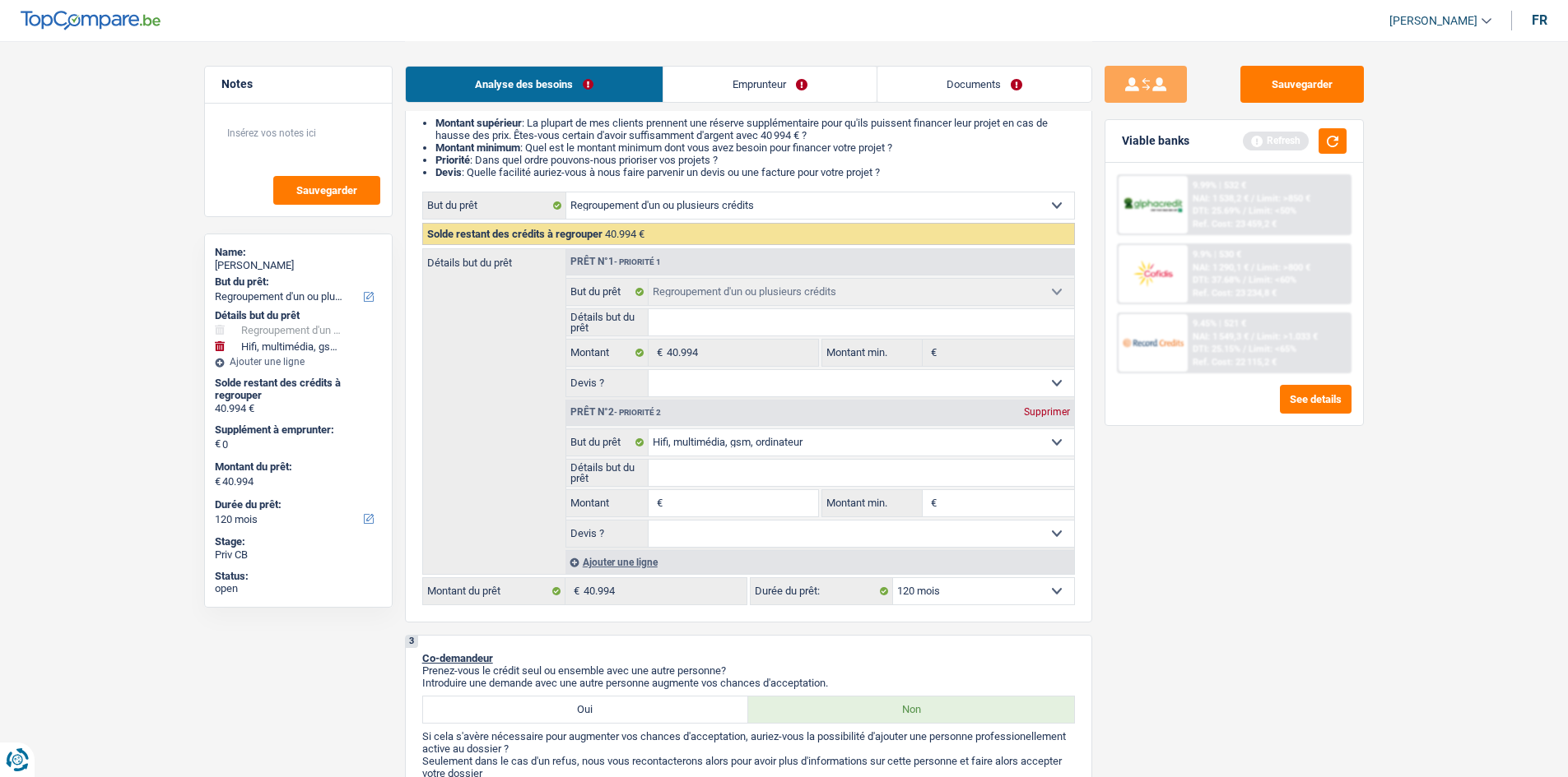
click at [621, 308] on input "Montant" at bounding box center [741, 504] width 150 height 26
type input "2"
type input "20"
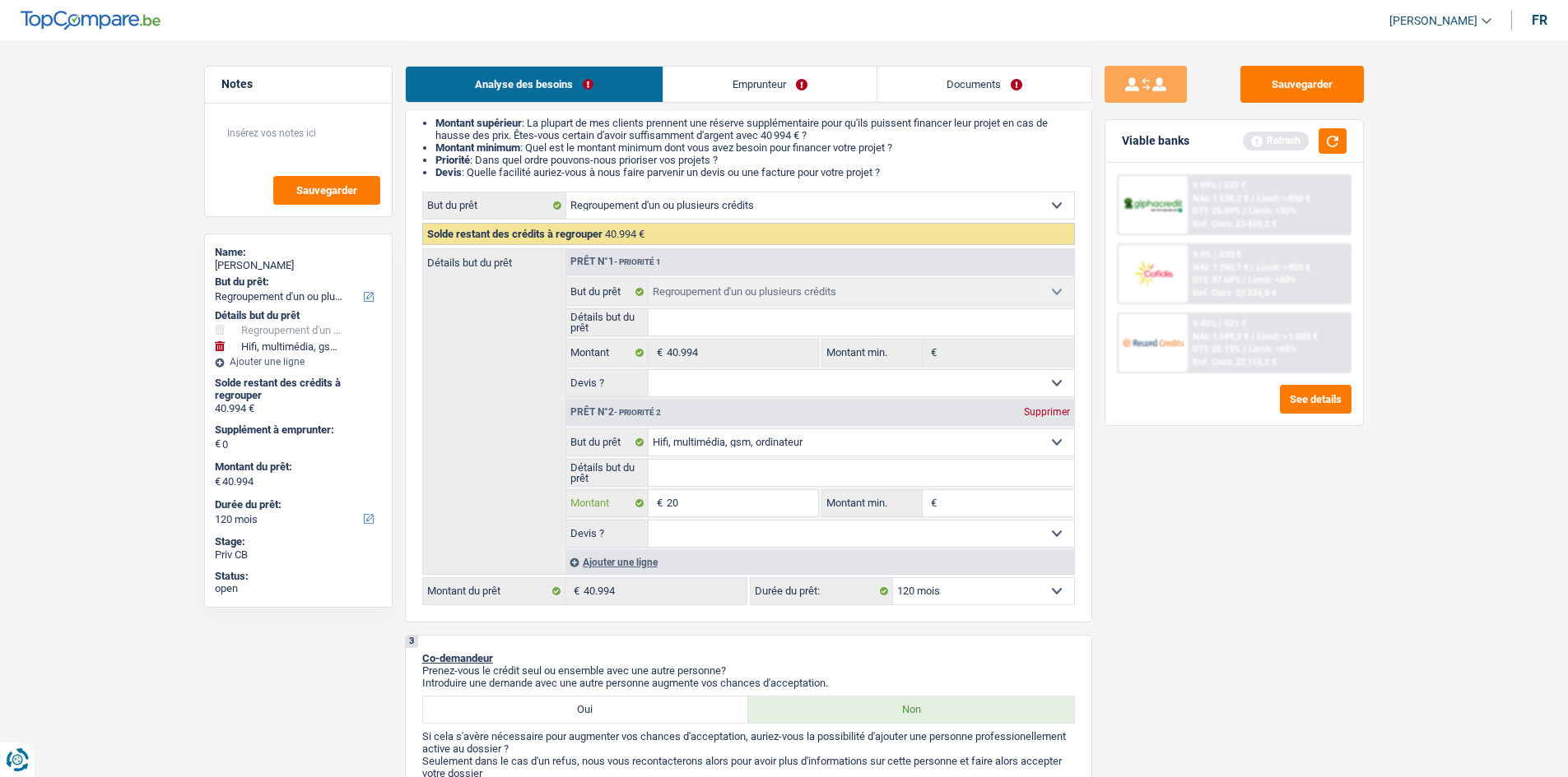
type input "200"
type input "2.000"
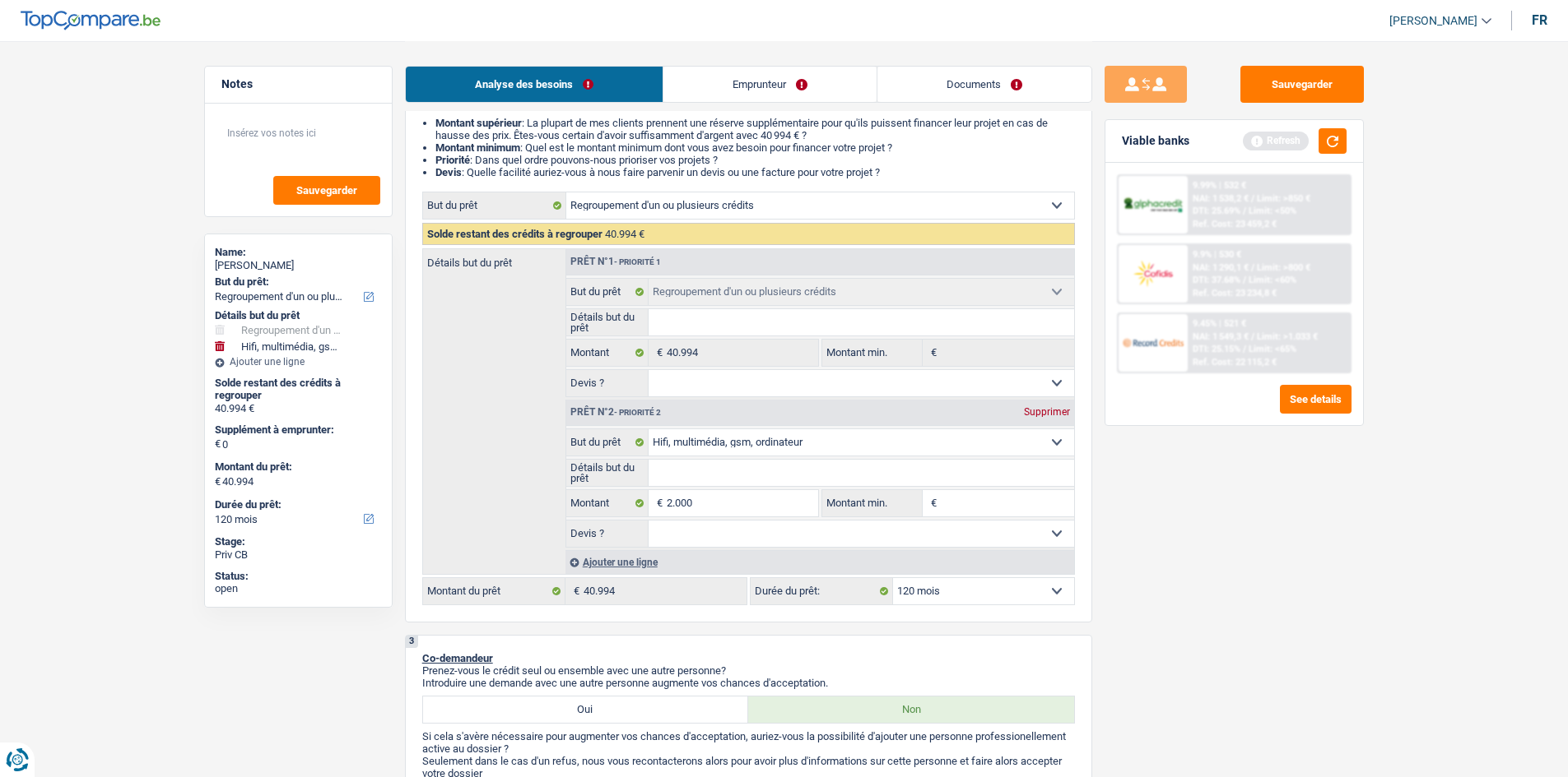
type input "2.000"
type input "42.994"
select select "144"
type input "42.994"
select select "144"
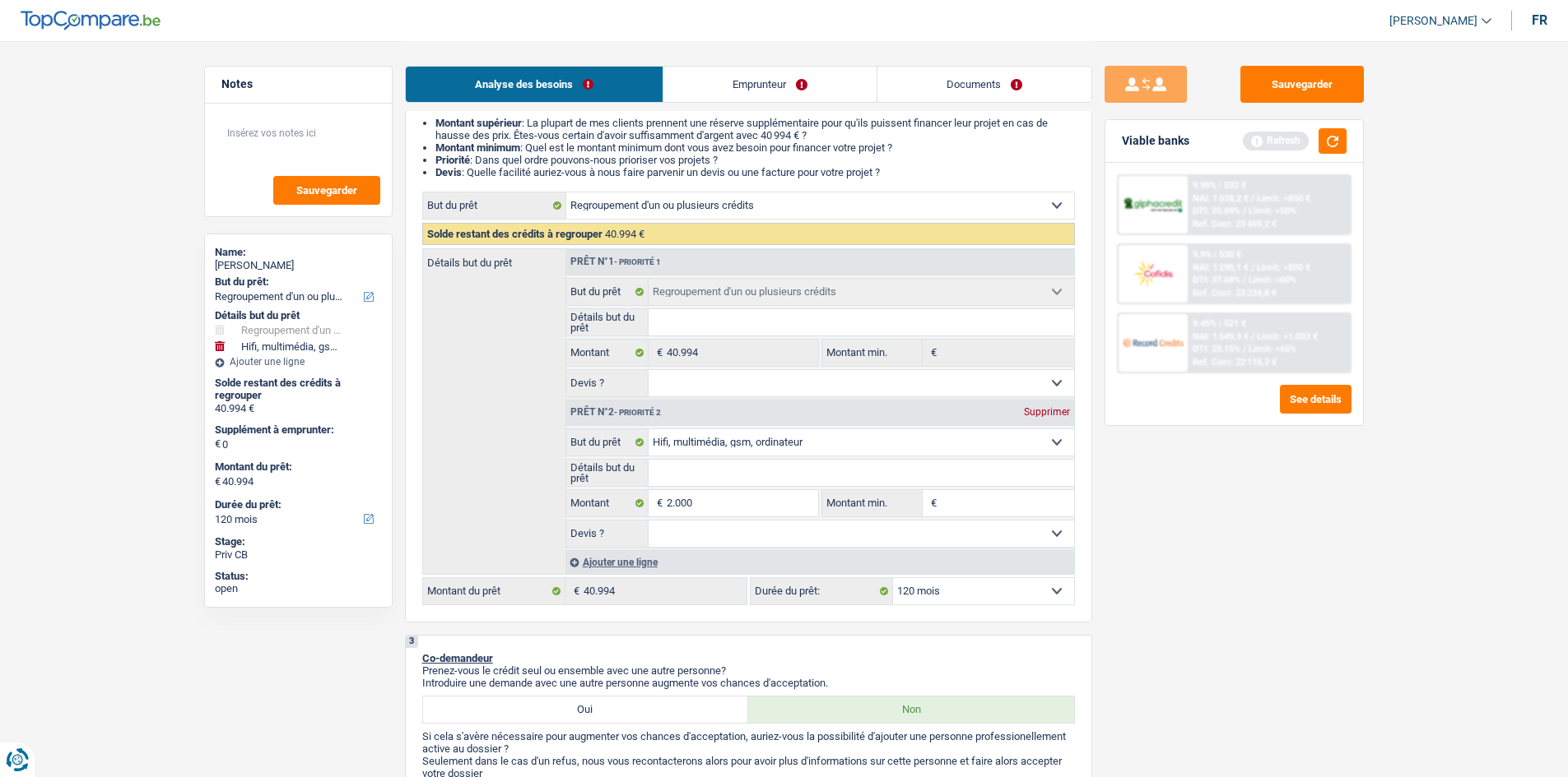
type input "42.994"
select select "144"
drag, startPoint x: 1317, startPoint y: 619, endPoint x: 1243, endPoint y: 585, distance: 81.4
click at [621, 308] on div "Sauvegarder Viable banks Refresh 9.99% | 532 € NAI: 1 538,2 € / Limit: >850 € D…" at bounding box center [1234, 409] width 284 height 686
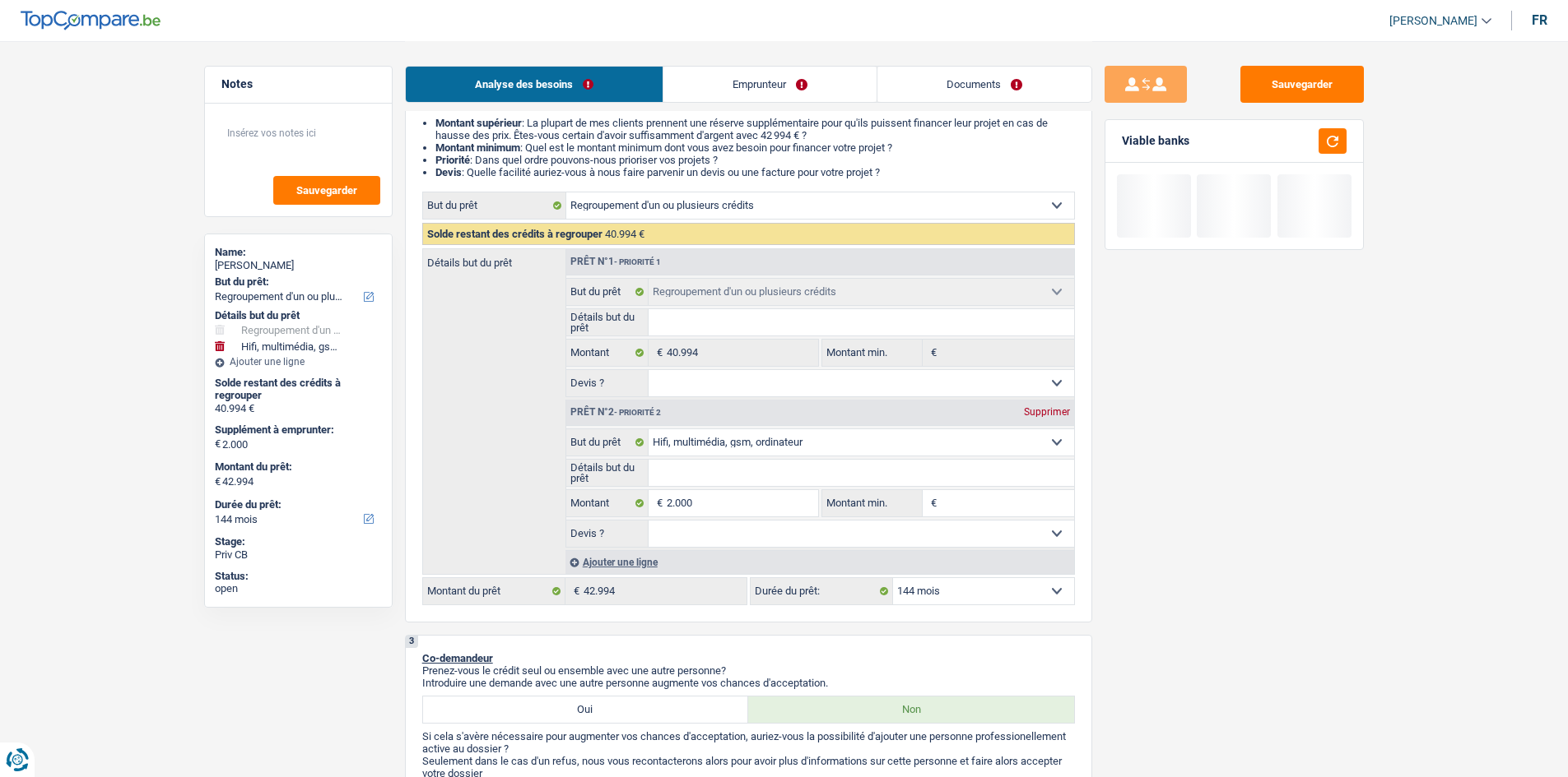
click at [621, 308] on select "12 mois 18 mois 24 mois 30 mois 36 mois 42 mois 48 mois 60 mois 72 mois 84 mois…" at bounding box center [984, 591] width 181 height 26
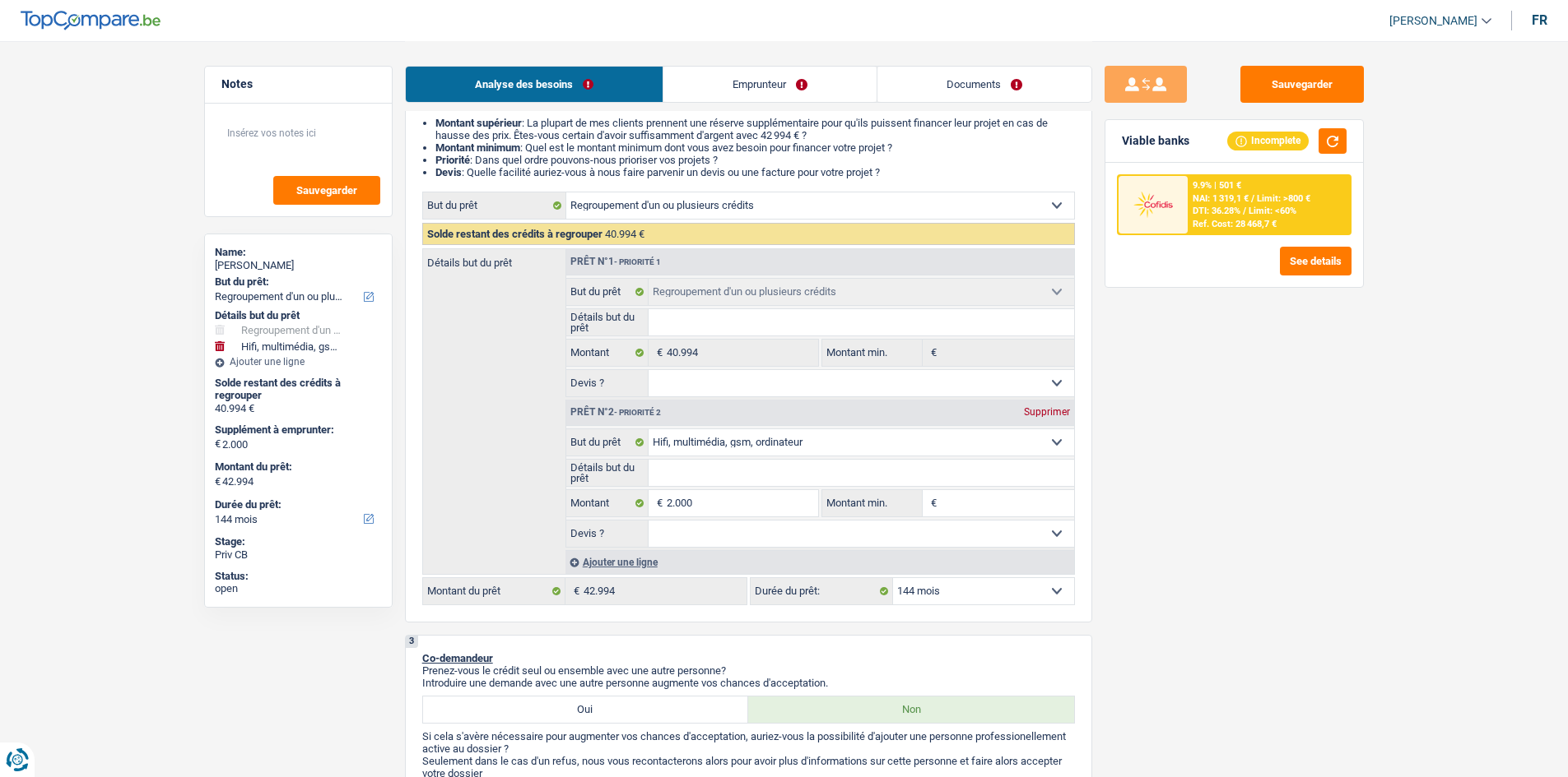
select select "120"
click at [621, 308] on select "12 mois 18 mois 24 mois 30 mois 36 mois 42 mois 48 mois 60 mois 72 mois 84 mois…" at bounding box center [984, 591] width 181 height 26
select select "120"
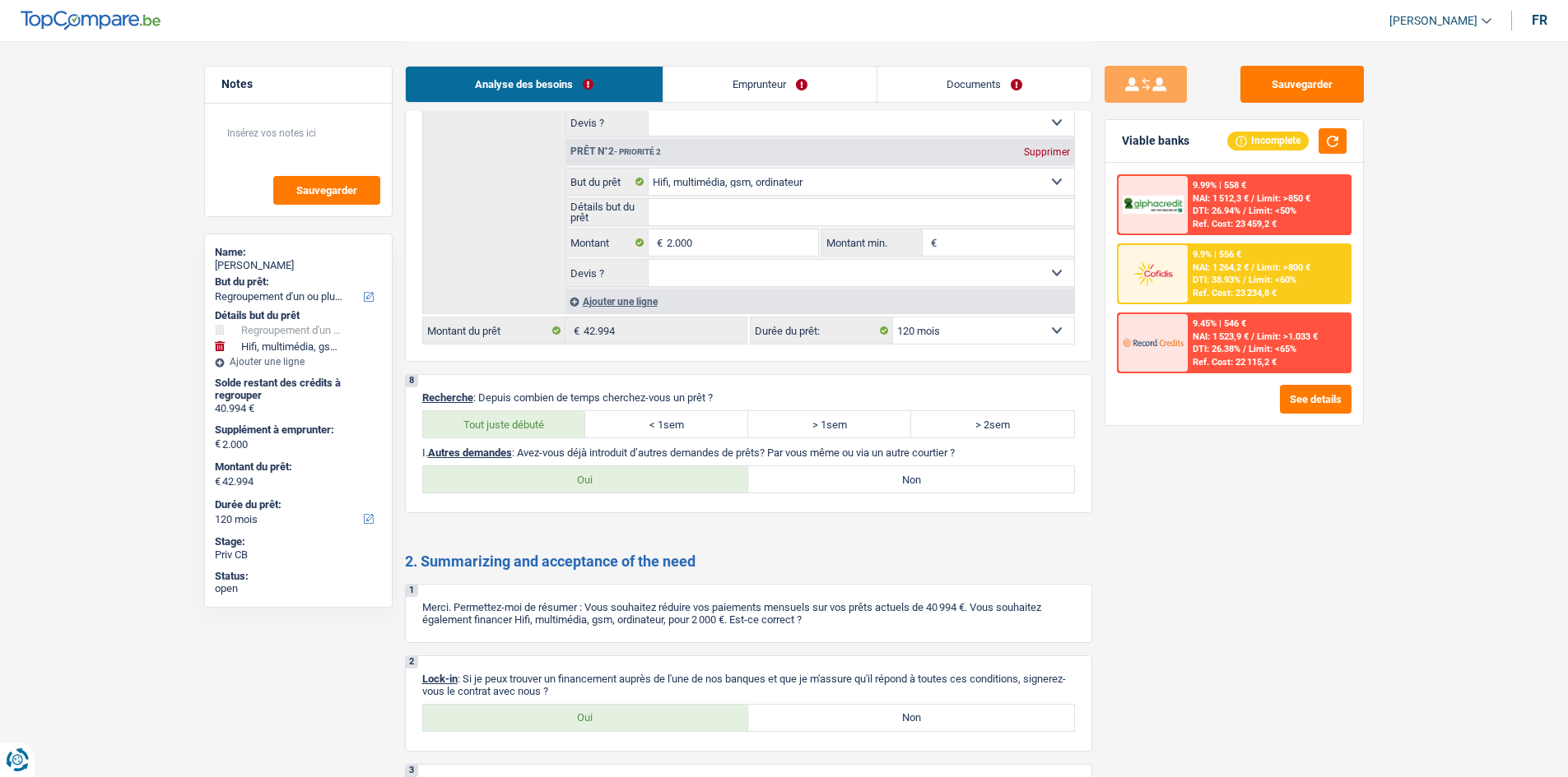
scroll to position [2303, 0]
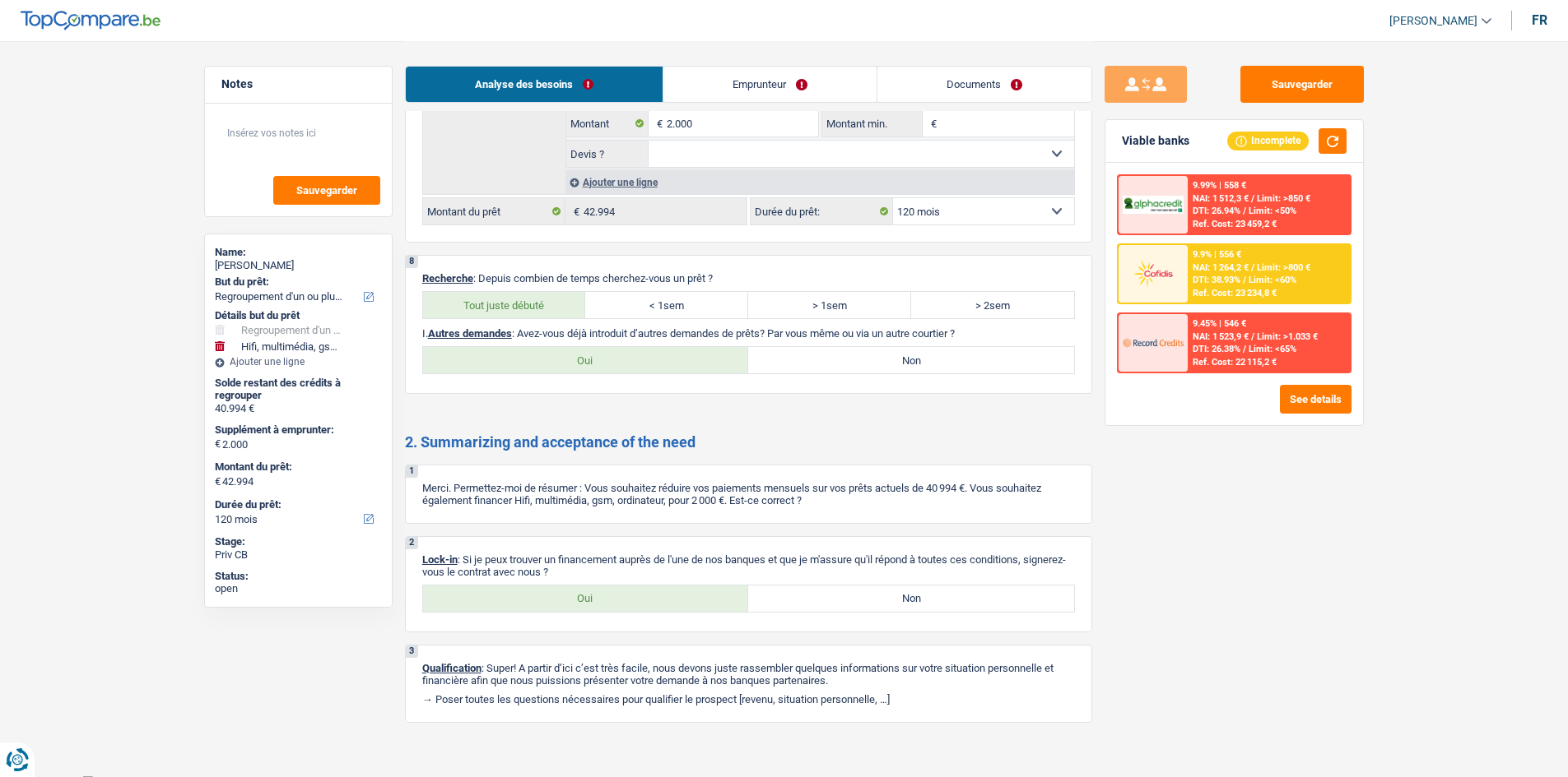
drag, startPoint x: 595, startPoint y: 362, endPoint x: 693, endPoint y: 407, distance: 107.8
click at [592, 308] on label "Oui" at bounding box center [585, 360] width 326 height 26
click at [617, 308] on div "2. Summarizing and acceptance of the need 1 Merci. Permettez-moi de résumer : V…" at bounding box center [749, 578] width 687 height 289
click at [621, 308] on div "2 Lock-in : Si je peux trouver un financement auprès de l'une de nos banques et…" at bounding box center [749, 584] width 687 height 96
click at [621, 308] on label "Non" at bounding box center [911, 360] width 326 height 26
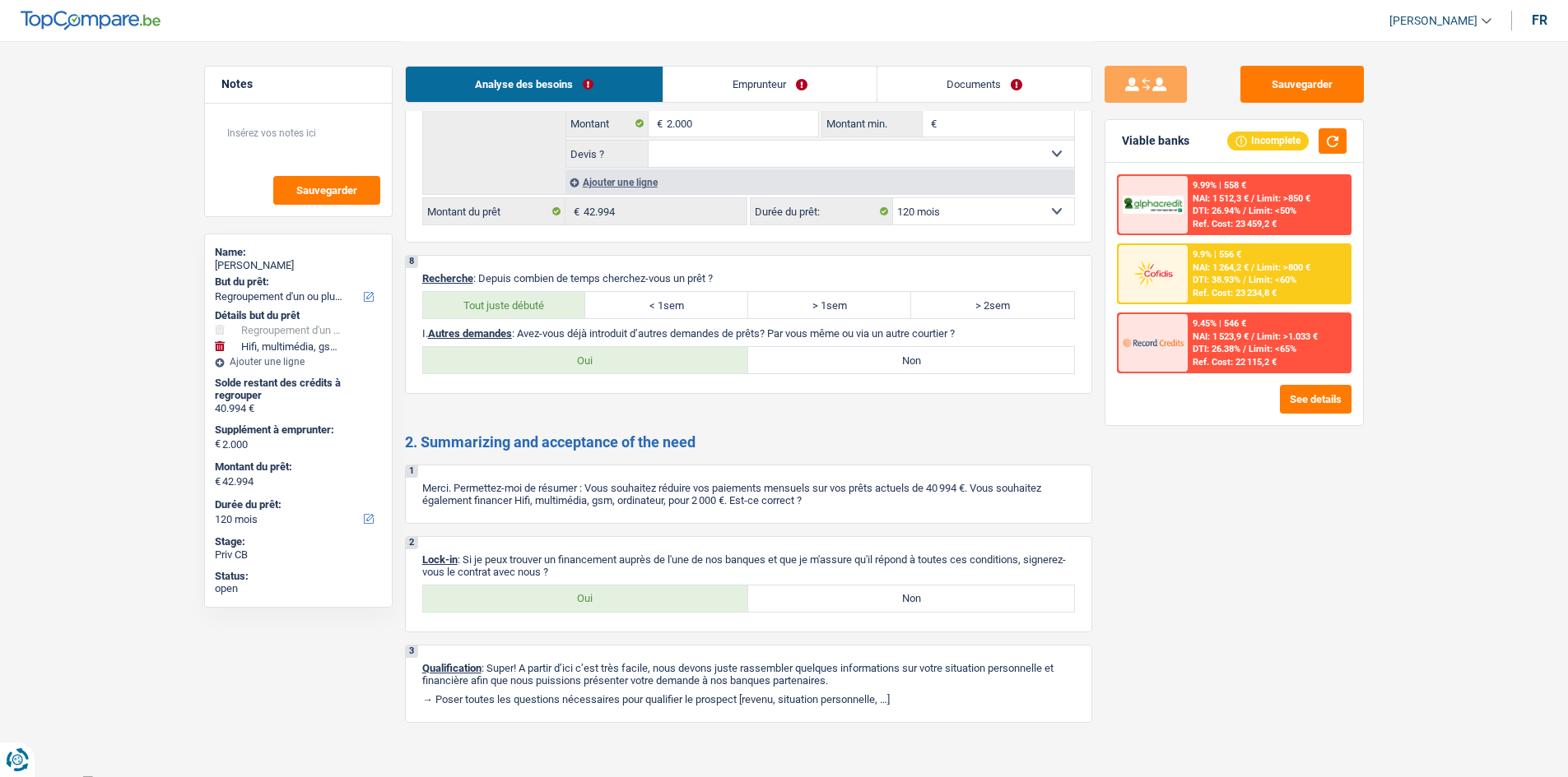
click at [621, 308] on input "Non" at bounding box center [911, 360] width 326 height 26
radio input "true"
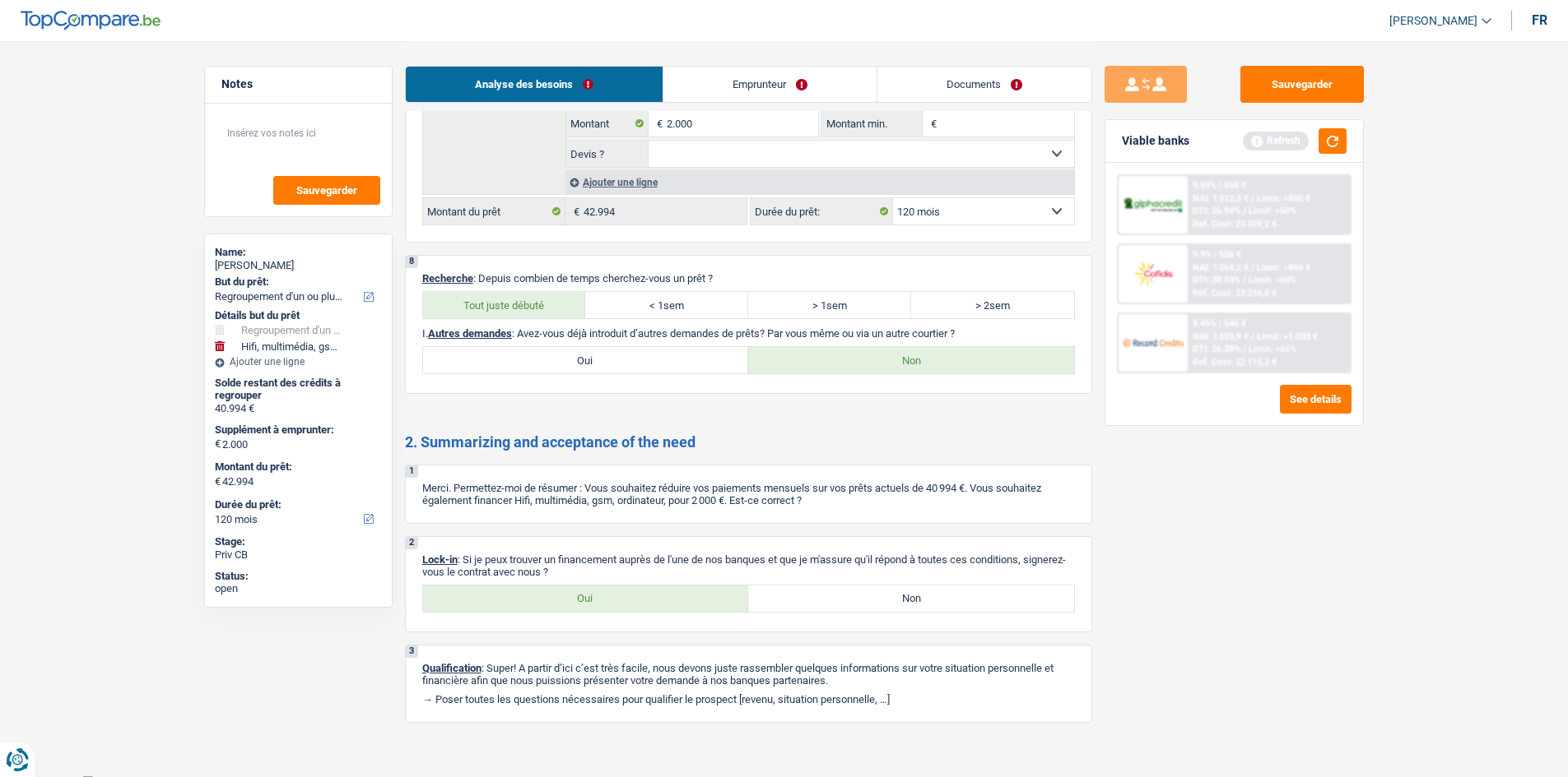
drag, startPoint x: 582, startPoint y: 585, endPoint x: 846, endPoint y: 15, distance: 628.2
click at [586, 308] on label "Oui" at bounding box center [585, 599] width 326 height 26
click at [586, 308] on input "Oui" at bounding box center [585, 599] width 326 height 26
radio input "true"
click at [621, 80] on link "Emprunteur" at bounding box center [770, 84] width 213 height 35
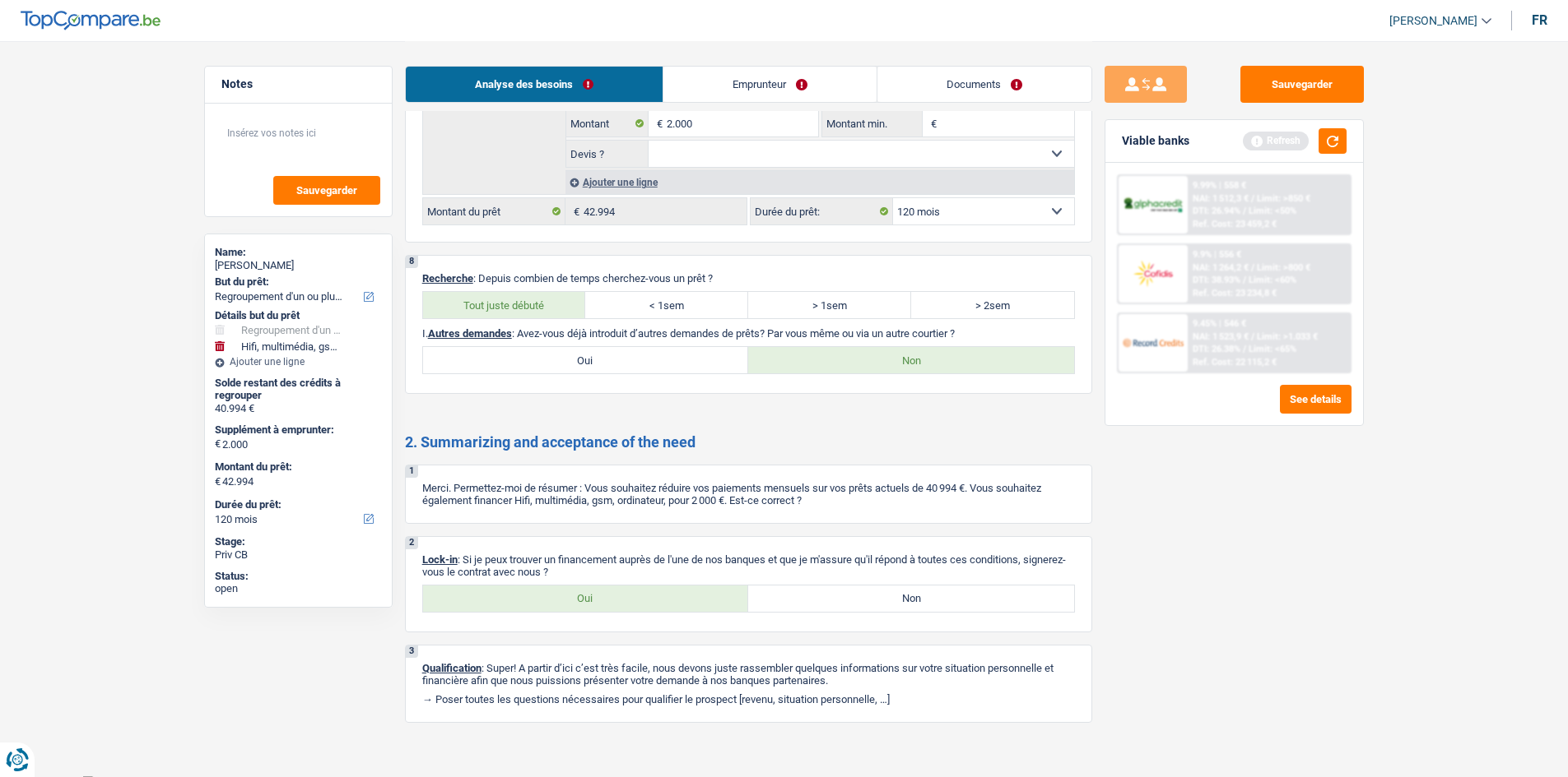
scroll to position [0, 0]
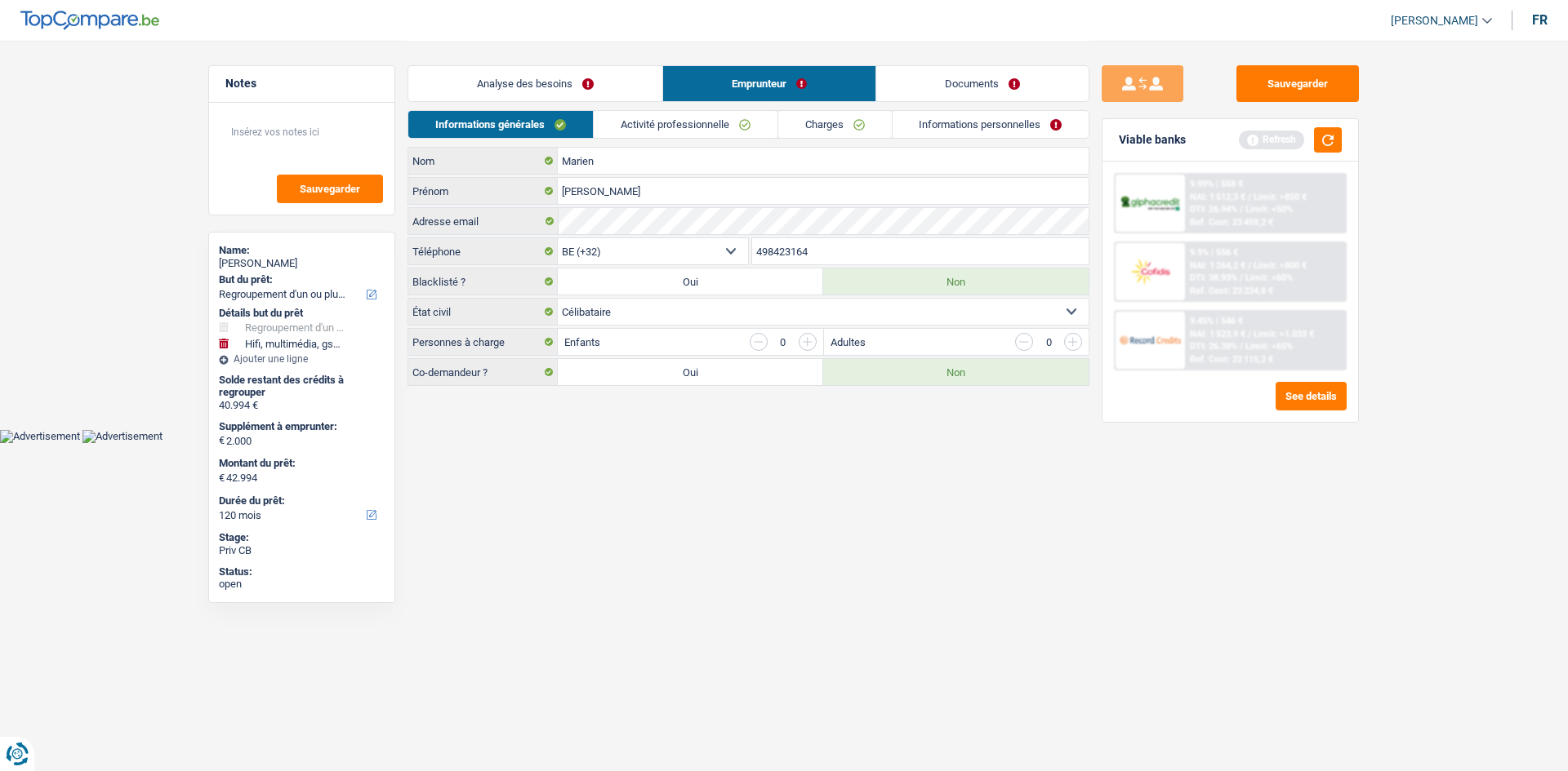
click at [616, 127] on link "Activité professionnelle" at bounding box center [685, 124] width 183 height 27
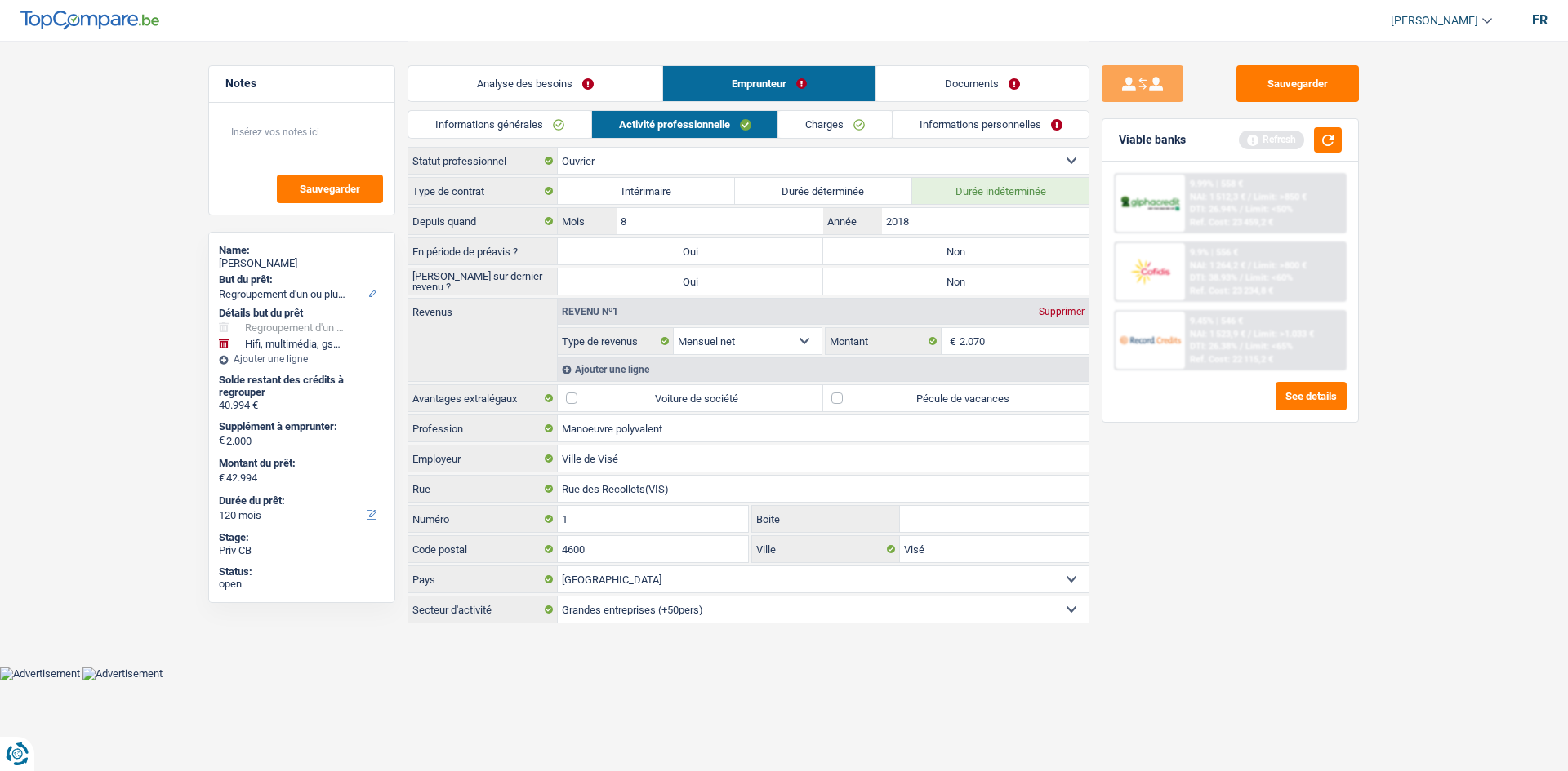
click at [616, 238] on label "Non" at bounding box center [956, 251] width 266 height 26
click at [616, 238] on input "Non" at bounding box center [956, 251] width 266 height 26
radio input "true"
click at [616, 267] on div "Type de contrat Intérimaire Durée déterminée Durée indéterminée Depuis quand 8 …" at bounding box center [748, 400] width 682 height 446
click at [616, 274] on label "Non" at bounding box center [956, 281] width 266 height 26
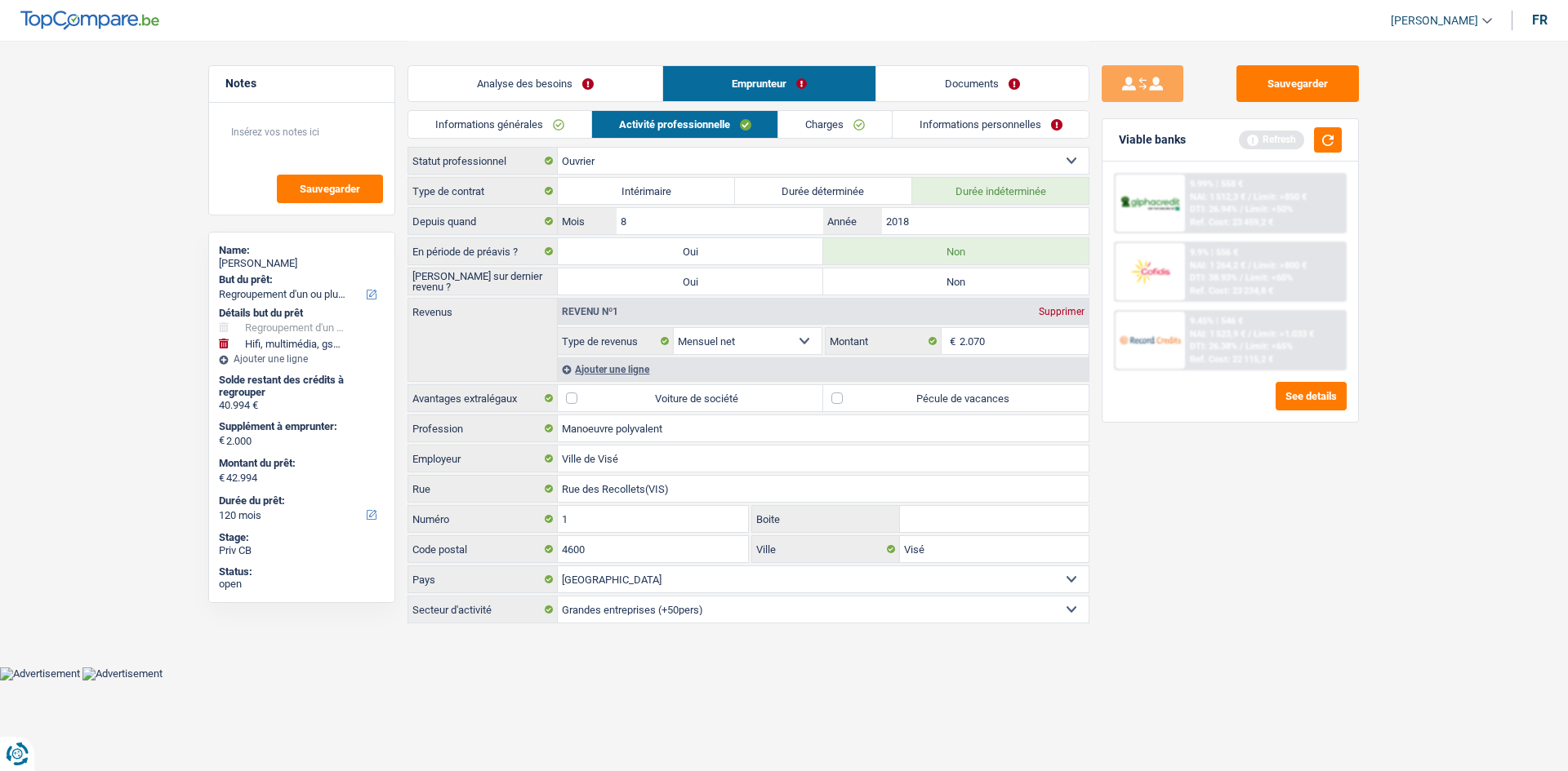
click at [616, 274] on input "Non" at bounding box center [956, 281] width 266 height 26
radio input "true"
click at [616, 229] on input "2018" at bounding box center [985, 221] width 207 height 26
drag, startPoint x: 964, startPoint y: 404, endPoint x: 1294, endPoint y: 472, distance: 336.9
click at [616, 305] on label "Pécule de vacances" at bounding box center [956, 398] width 266 height 26
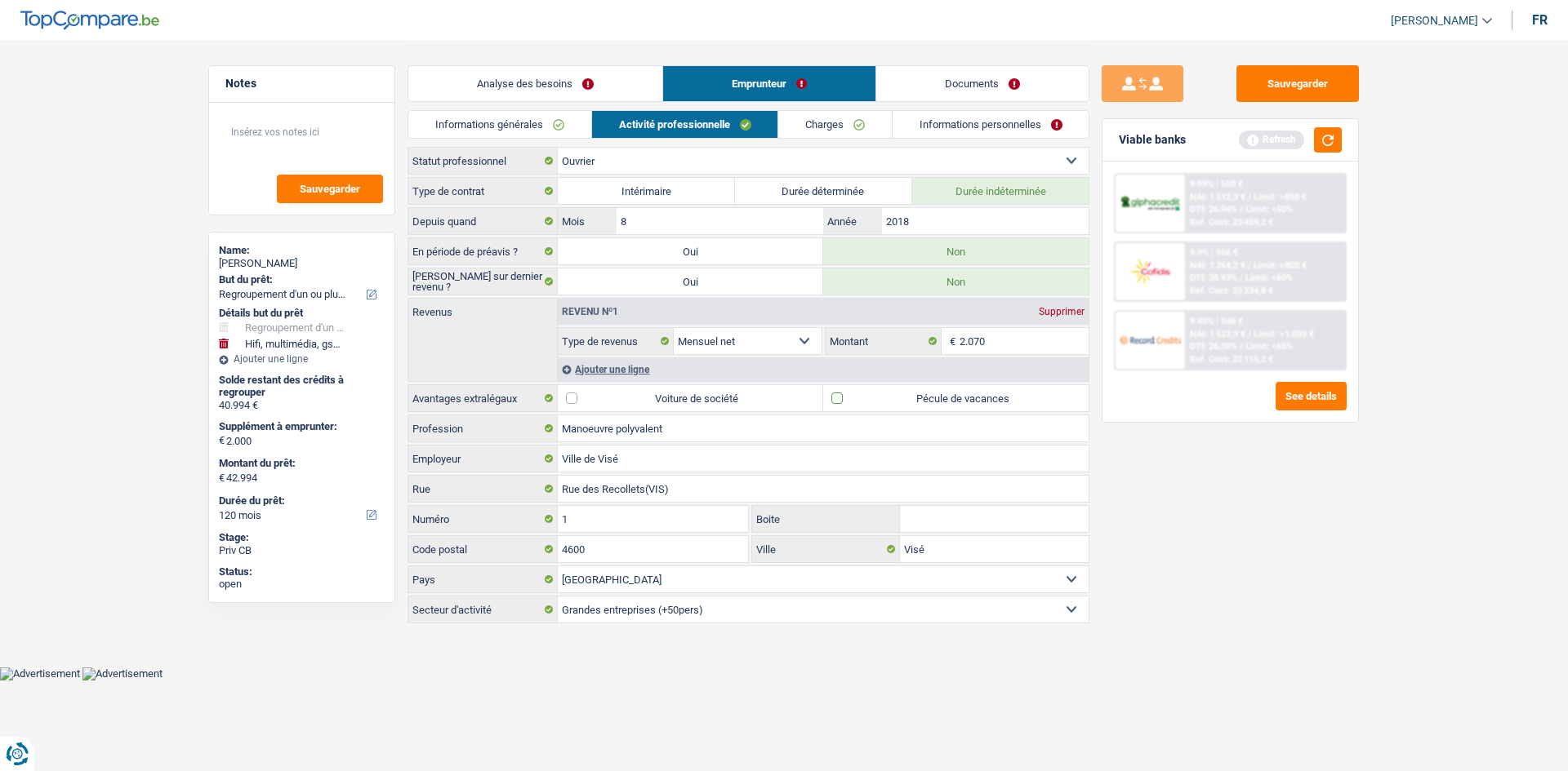
click at [616, 305] on input "Pécule de vacances" at bounding box center [956, 398] width 266 height 26
checkbox input "true"
click at [616, 305] on div "Sauvegarder Viable banks Refresh 9.99% | 558 € NAI: 1 512,3 € / Limit: >850 € D…" at bounding box center [1230, 405] width 282 height 680
drag, startPoint x: 1042, startPoint y: 344, endPoint x: 792, endPoint y: 334, distance: 250.2
click at [616, 305] on input "2.070" at bounding box center [1024, 341] width 130 height 26
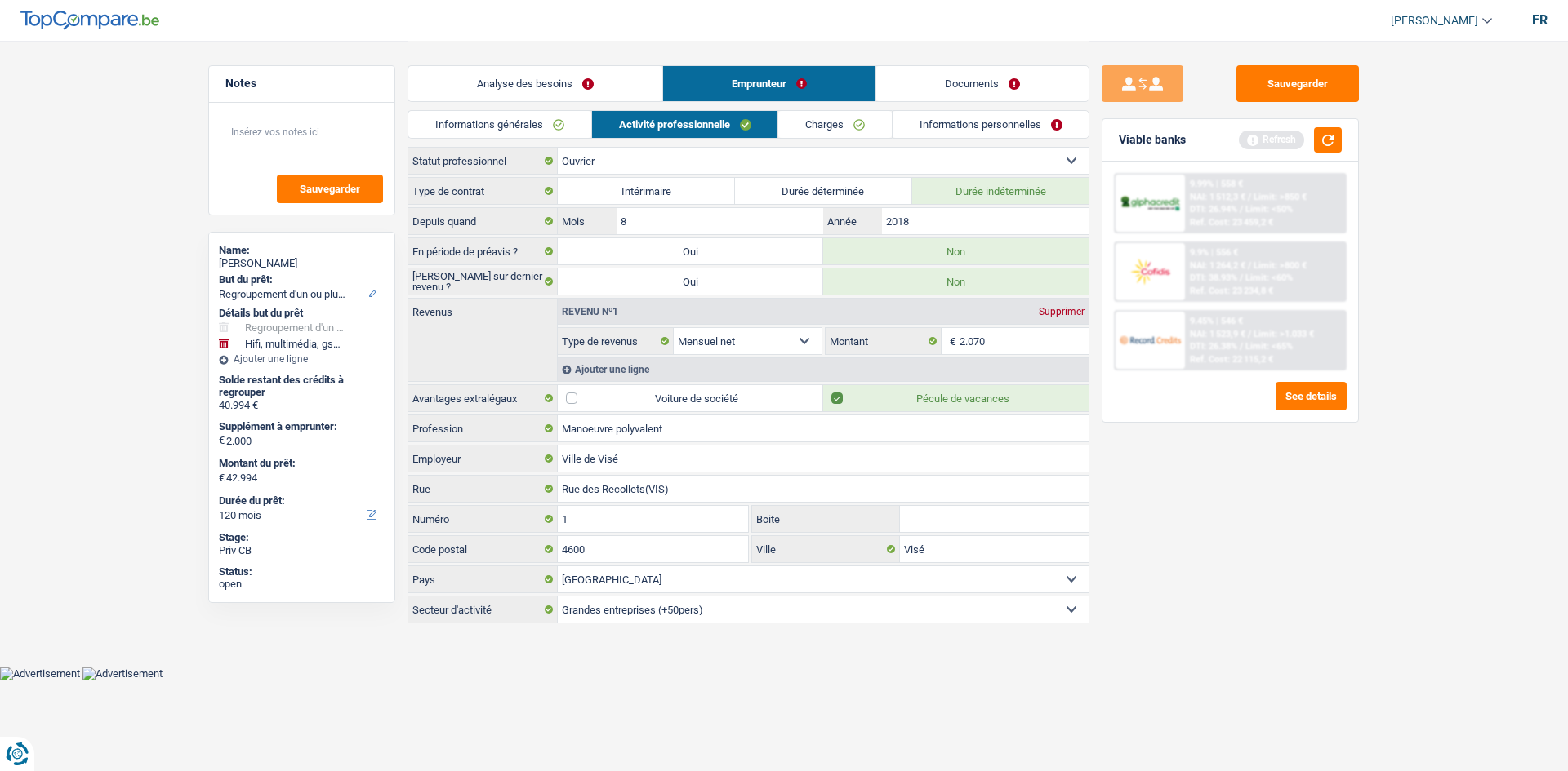
click at [616, 305] on div "Ajouter une ligne" at bounding box center [822, 369] width 531 height 24
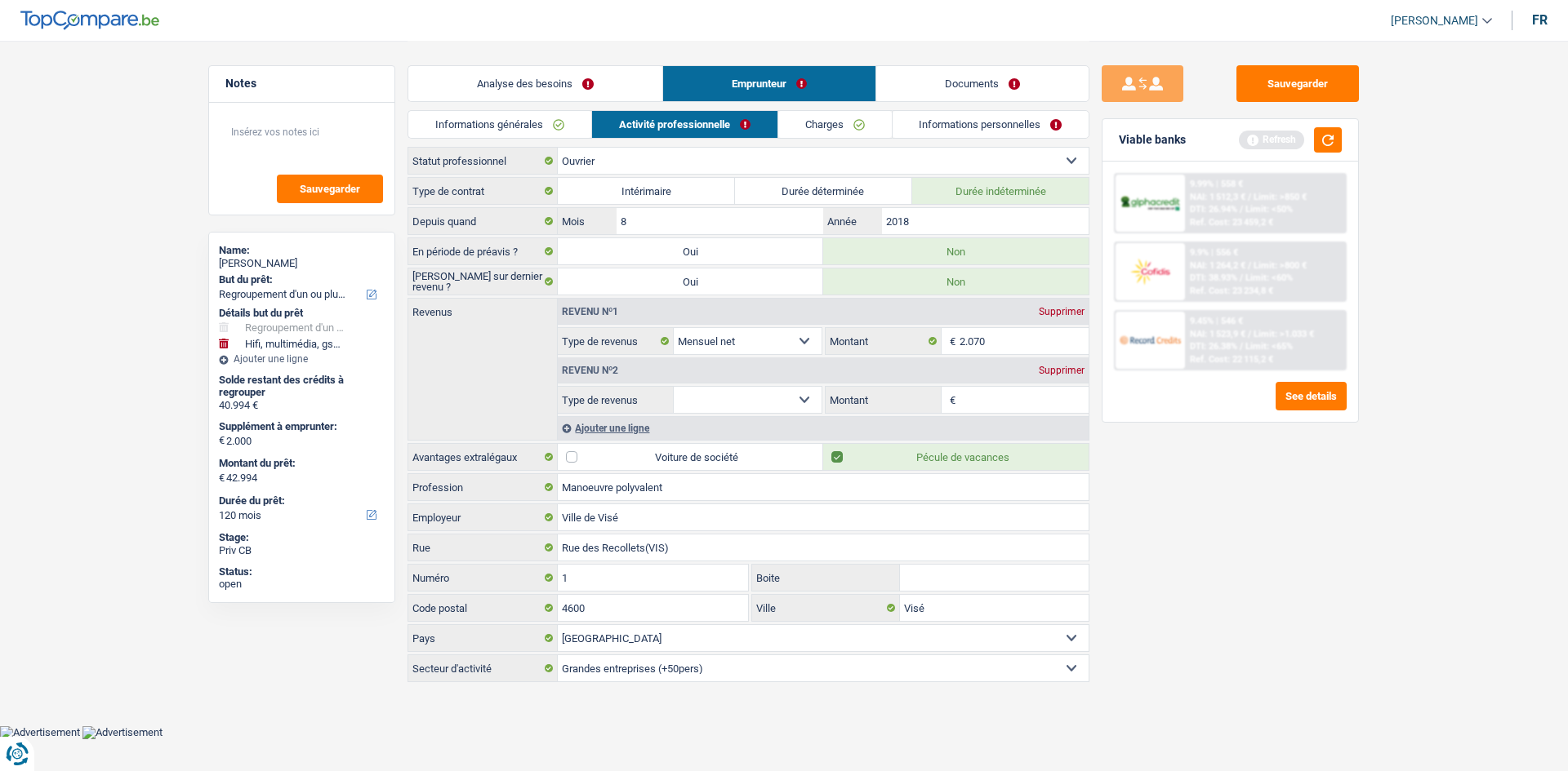
drag, startPoint x: 772, startPoint y: 397, endPoint x: 771, endPoint y: 411, distance: 14.0
click at [616, 305] on select "Allocation d'handicap Allocations chômage Allocations familiales Chèques repas …" at bounding box center [747, 400] width 148 height 26
select select "mealVouchers"
click at [616, 305] on select "Allocation d'handicap Allocations chômage Allocations familiales Chèques repas …" at bounding box center [747, 400] width 148 height 26
click at [616, 305] on input "Montant par jour" at bounding box center [1024, 400] width 130 height 26
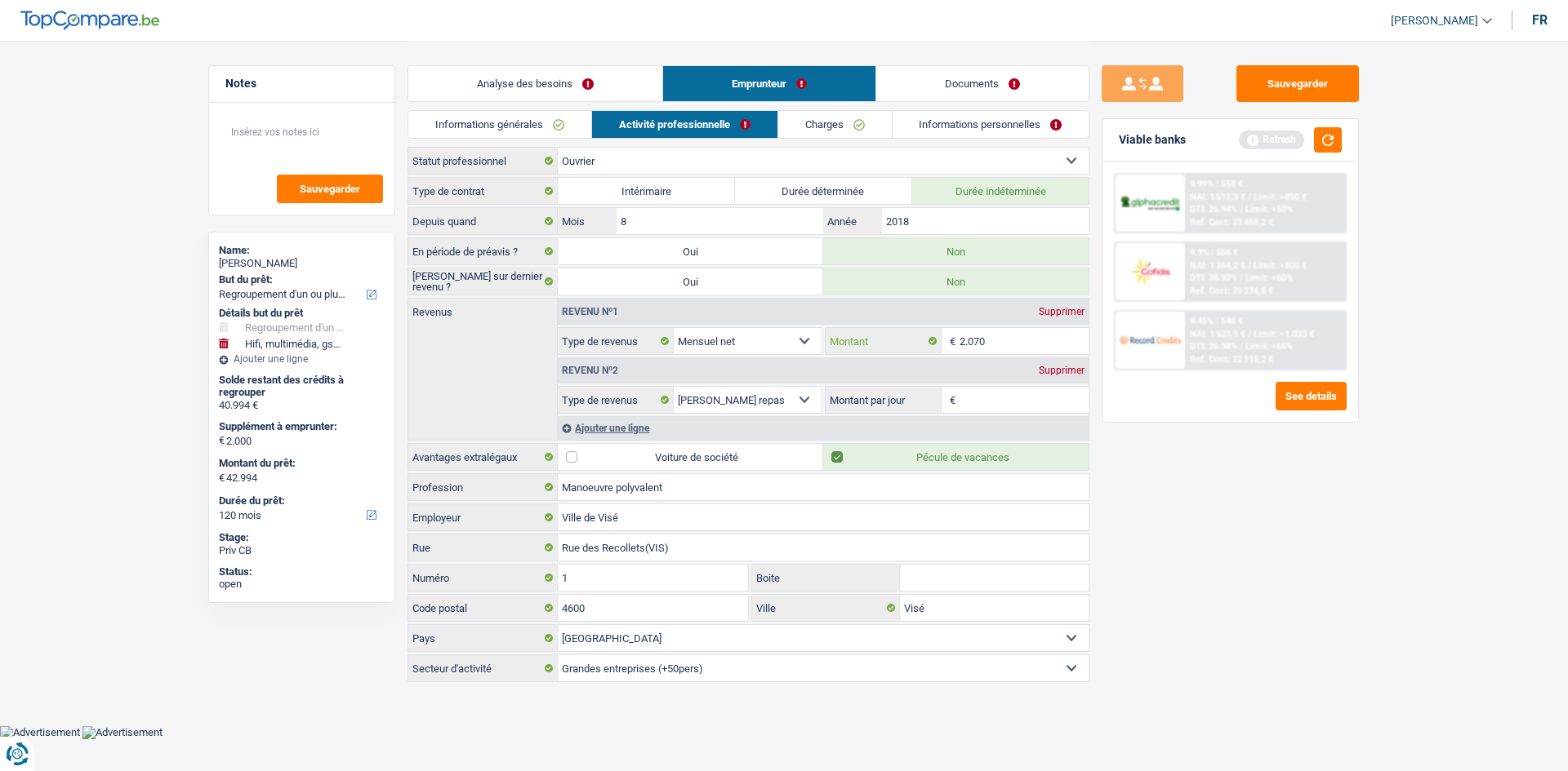
drag, startPoint x: 978, startPoint y: 328, endPoint x: 985, endPoint y: 333, distance: 8.6
click at [616, 305] on input "2.070" at bounding box center [1024, 341] width 130 height 26
type input "2"
type input "2.128"
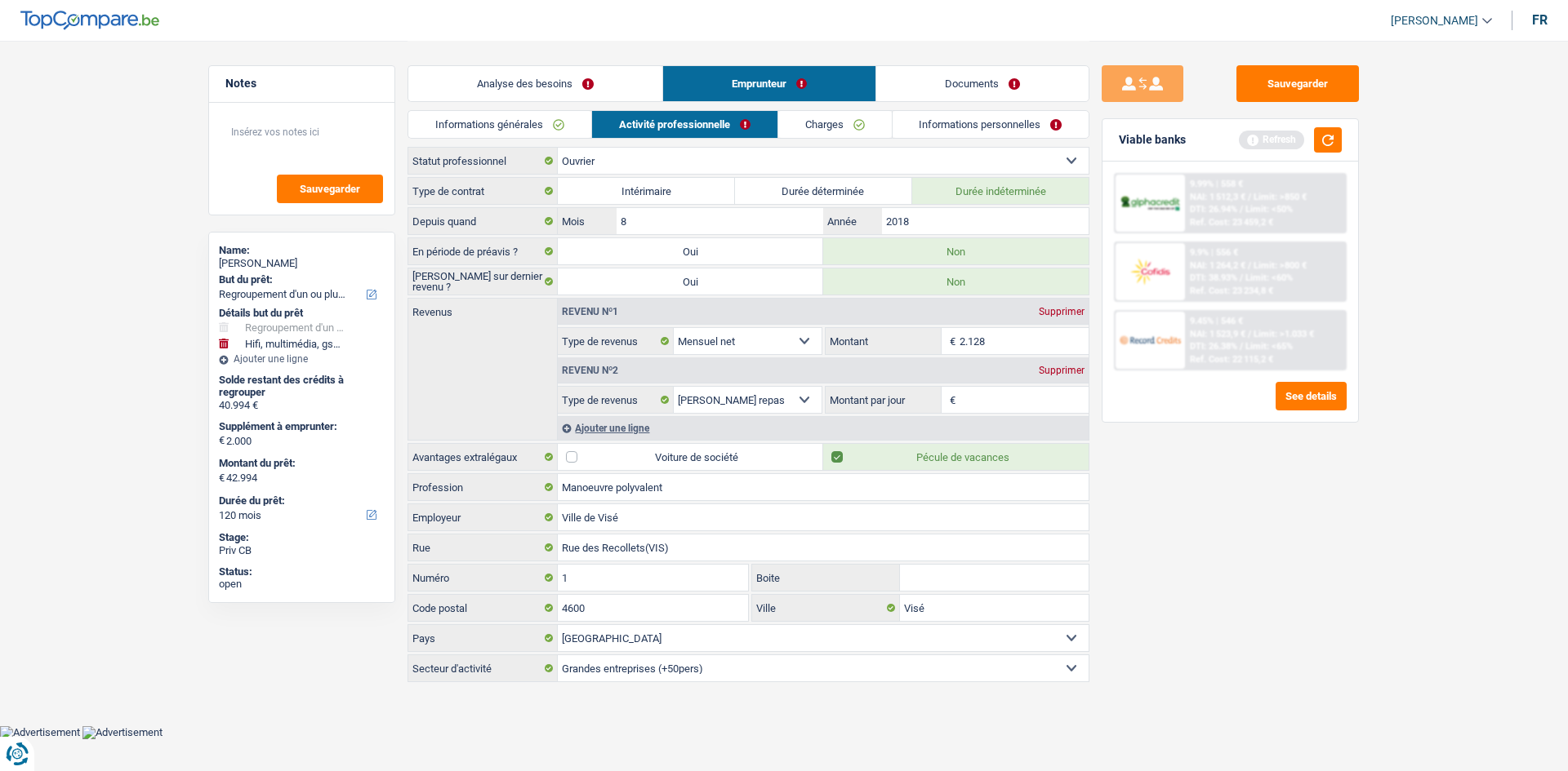
click at [616, 305] on div "Sauvegarder Viable banks Refresh 9.99% | 558 € NAI: 1 512,3 € / Limit: >850 € D…" at bounding box center [1230, 405] width 282 height 680
drag, startPoint x: 559, startPoint y: 106, endPoint x: 552, endPoint y: 118, distance: 13.9
click at [559, 106] on div "Analyse des besoins Emprunteur Documents" at bounding box center [748, 75] width 682 height 69
click at [551, 119] on link "Informations générales" at bounding box center [500, 124] width 183 height 27
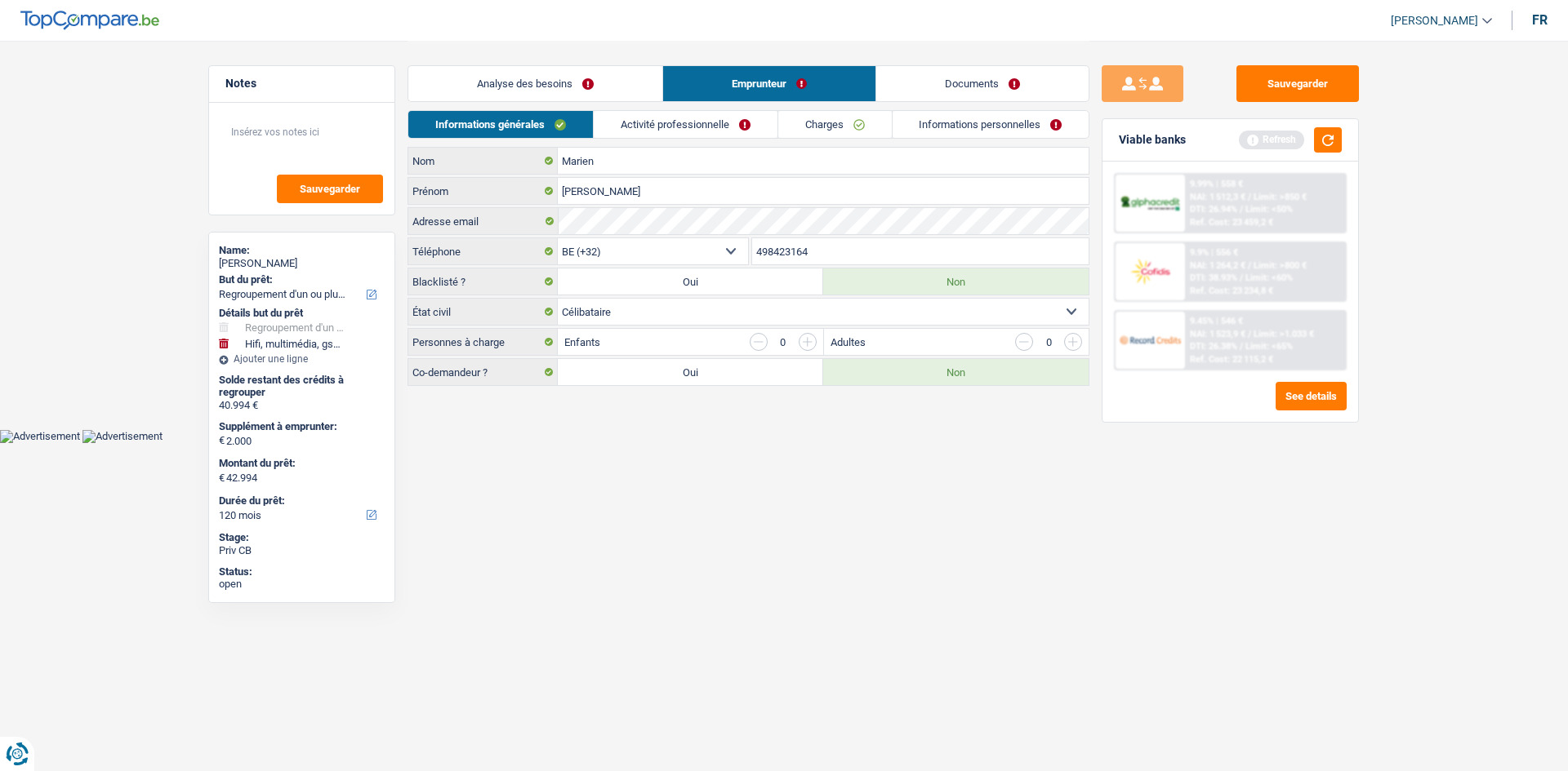
click at [616, 128] on link "Activité professionnelle" at bounding box center [685, 124] width 183 height 27
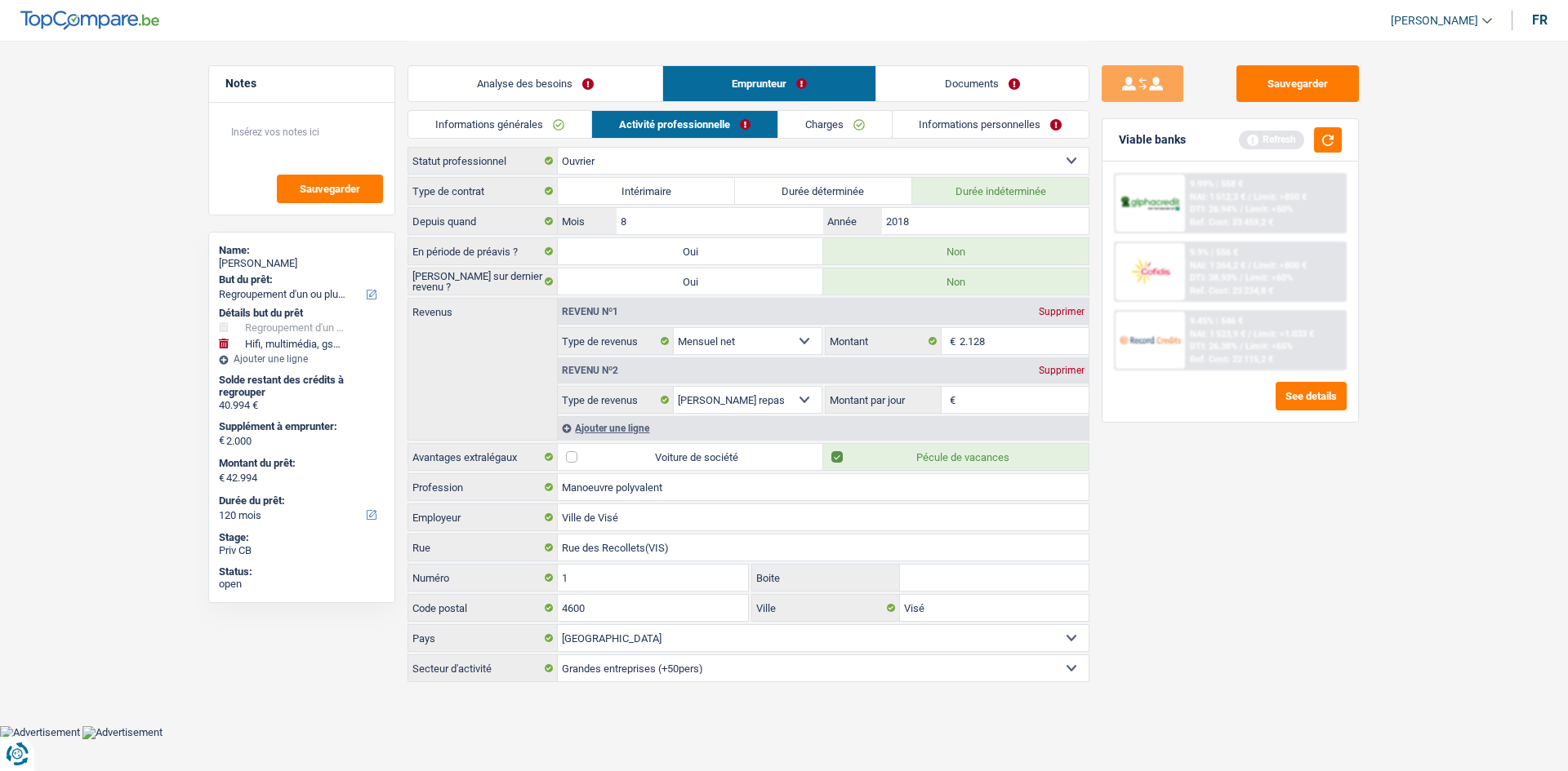
click at [616, 305] on span "€" at bounding box center [950, 400] width 18 height 26
click at [616, 305] on input "Montant par jour" at bounding box center [1024, 400] width 130 height 26
click at [616, 305] on div "Supprimer" at bounding box center [1061, 370] width 54 height 10
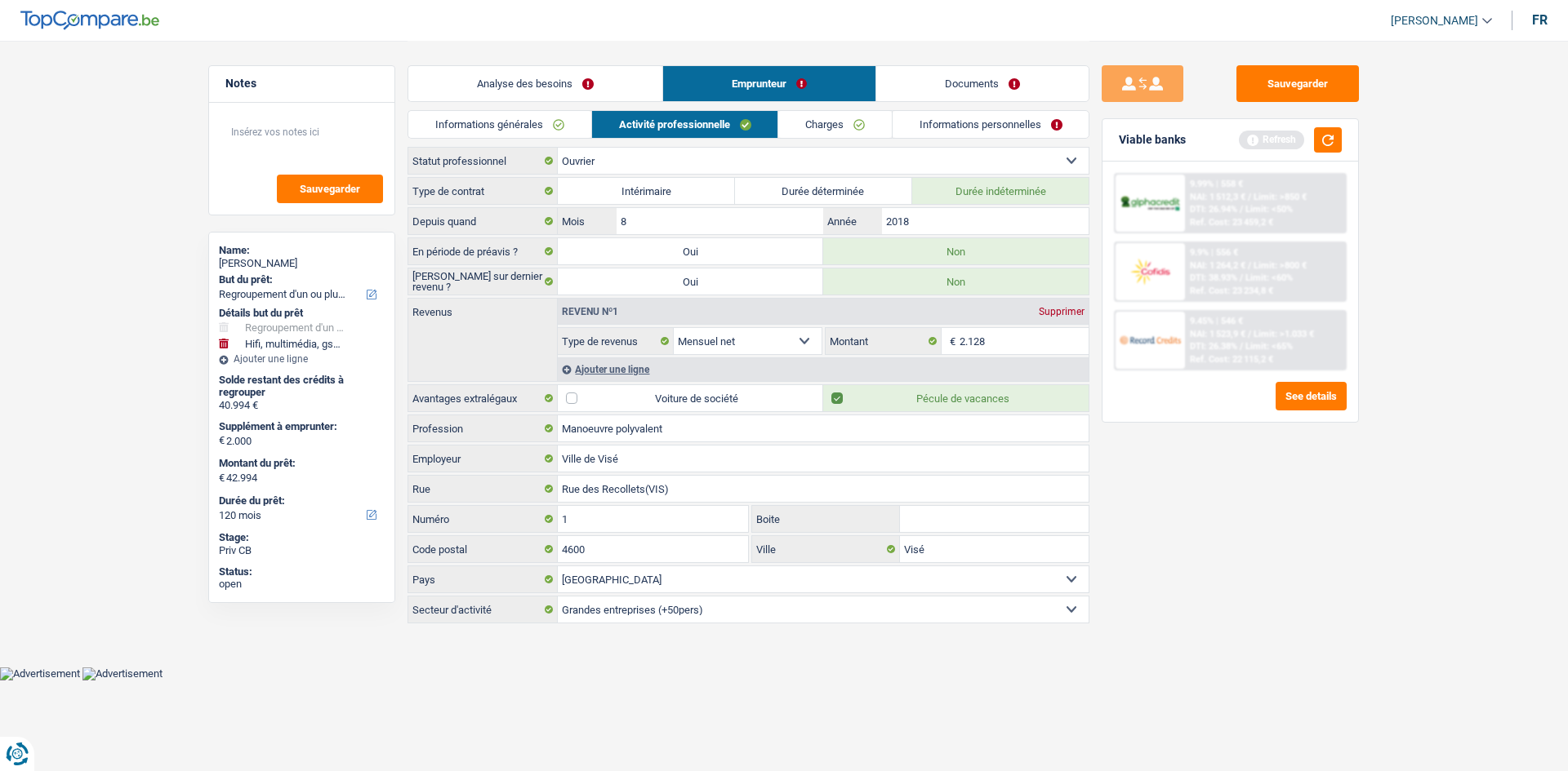
click at [616, 134] on link "Charges" at bounding box center [834, 124] width 114 height 27
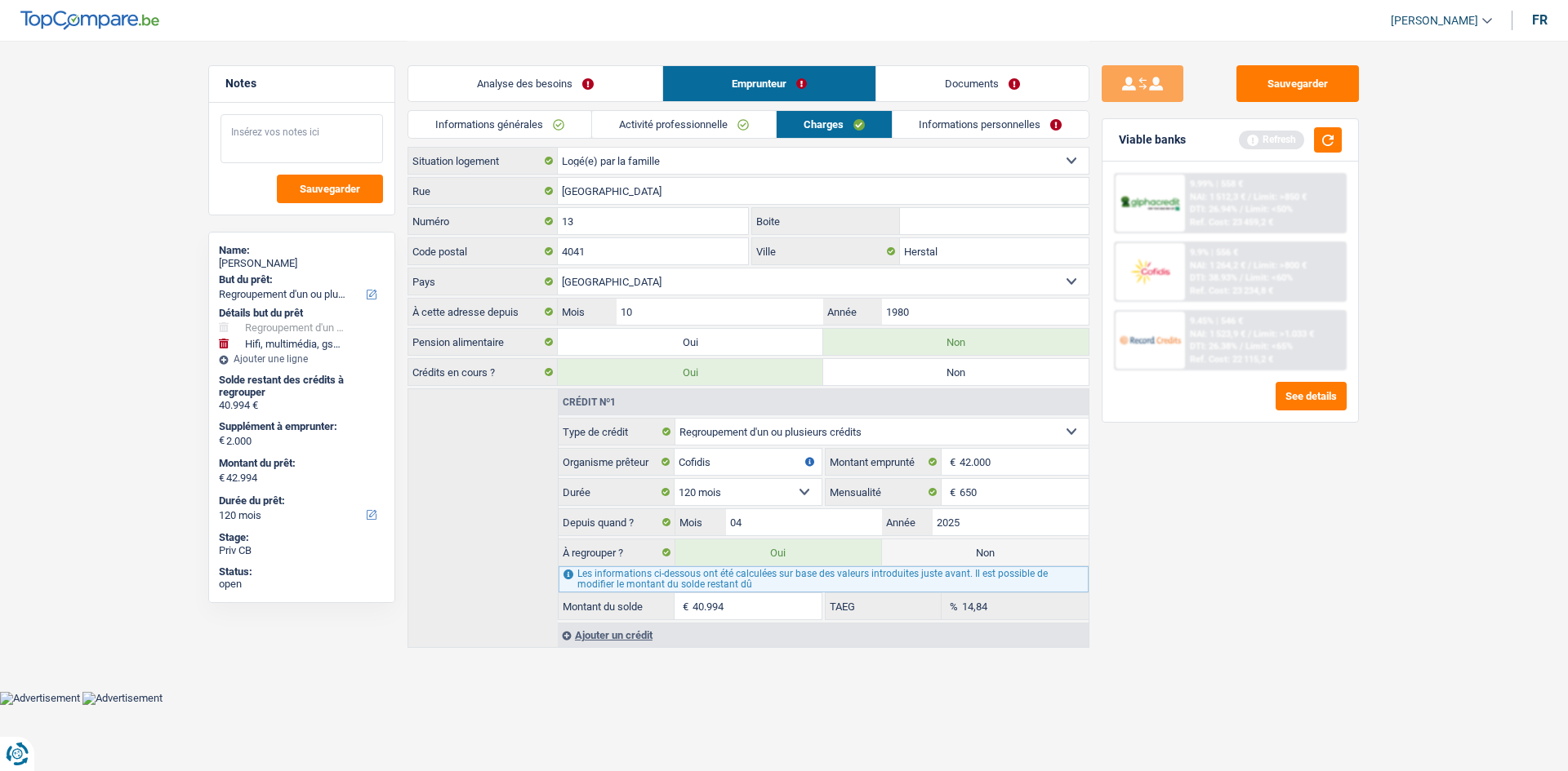
click at [342, 127] on textarea at bounding box center [301, 138] width 162 height 49
type textarea "Loger chez ses parents"
click at [290, 164] on div "Loger chez ses parents Sauvegarder" at bounding box center [302, 158] width 185 height 112
click at [302, 198] on button "Sauvegarder" at bounding box center [330, 189] width 107 height 29
click at [616, 305] on input "1980" at bounding box center [985, 312] width 207 height 26
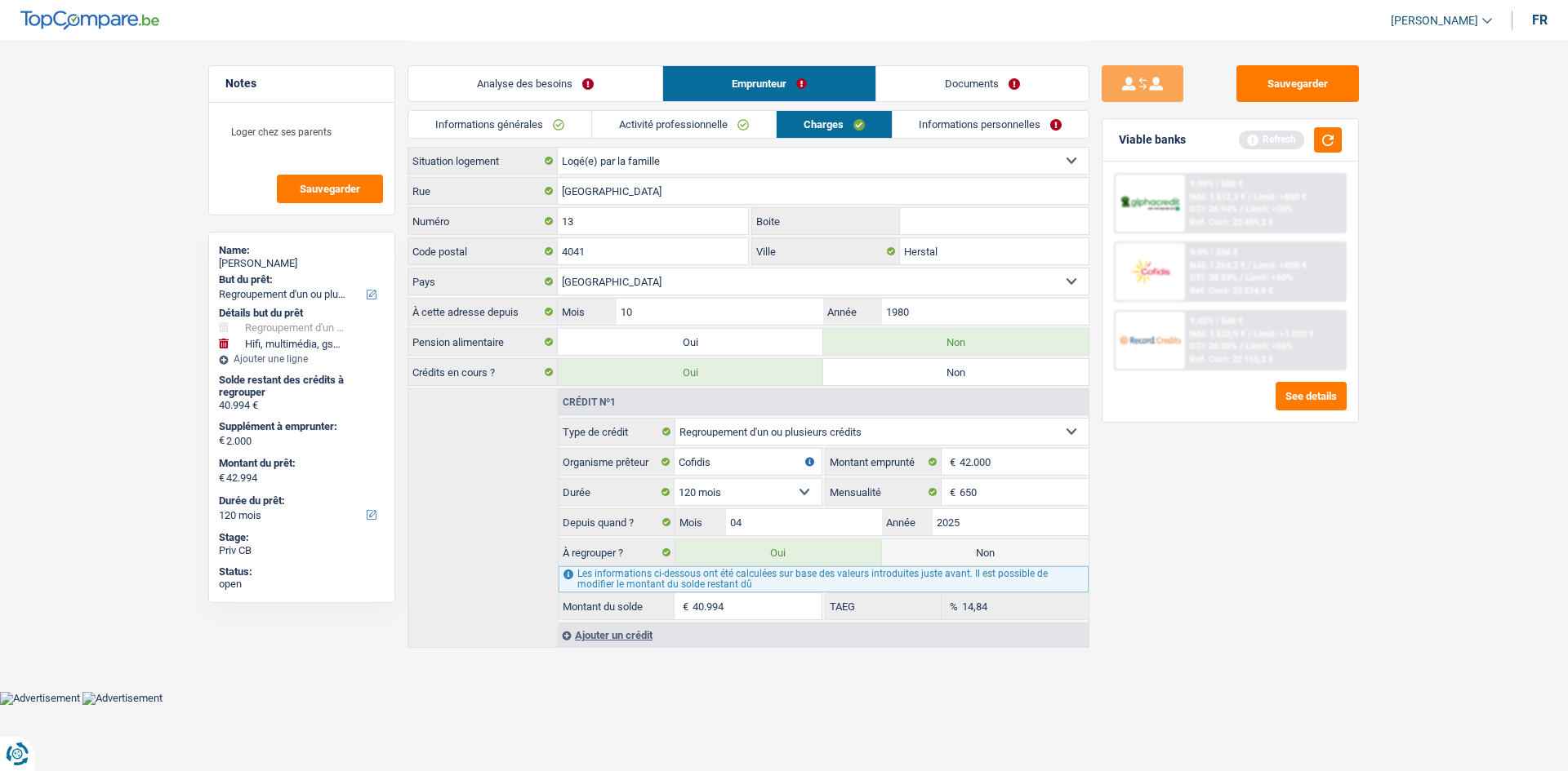
click at [616, 136] on link "Informations personnelles" at bounding box center [991, 124] width 197 height 27
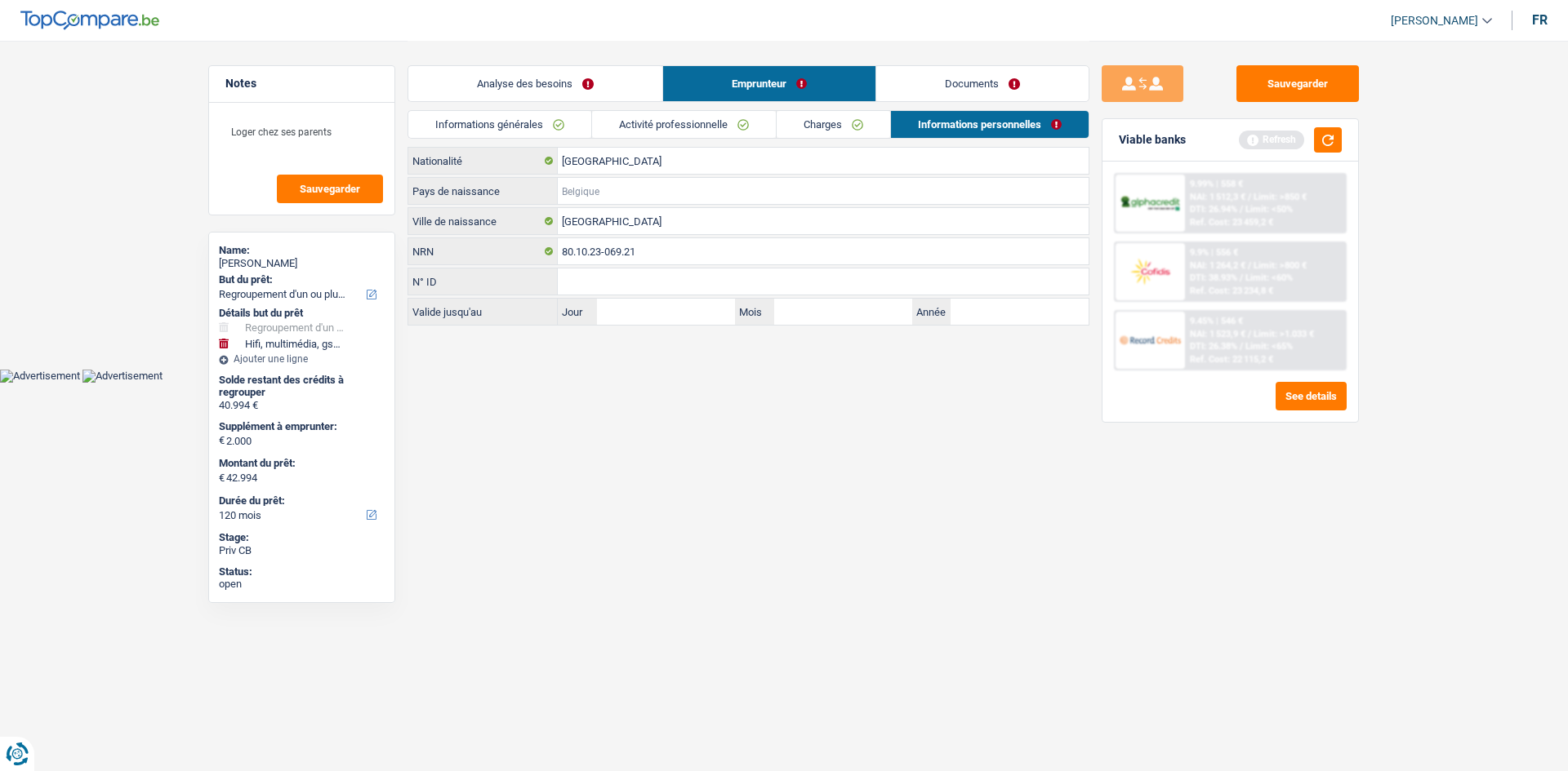
click at [615, 184] on input "Pays de naissance" at bounding box center [822, 191] width 531 height 26
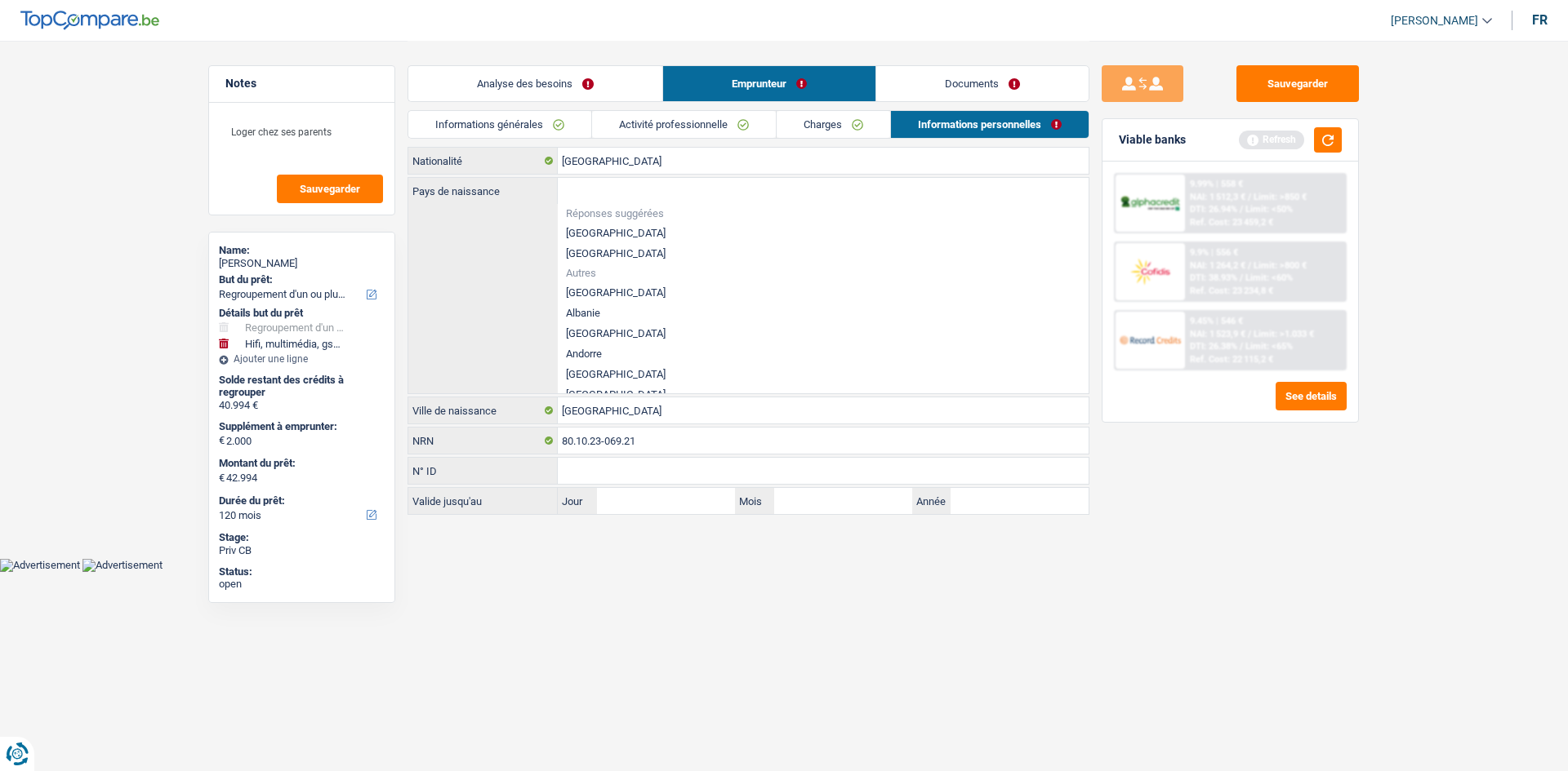
click at [613, 237] on li "[GEOGRAPHIC_DATA]" at bounding box center [822, 233] width 531 height 20
type input "[GEOGRAPHIC_DATA]"
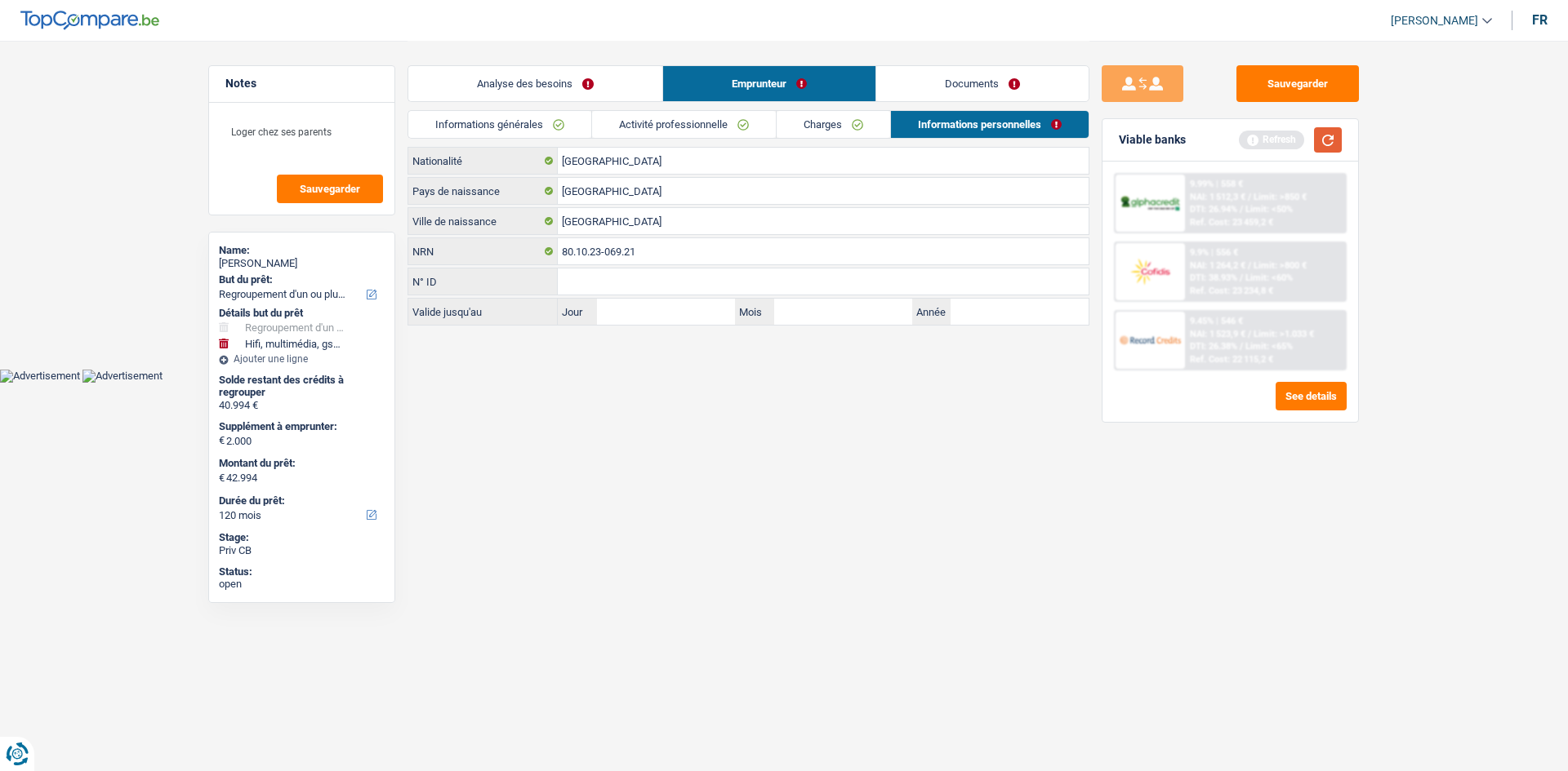
click at [616, 148] on button "button" at bounding box center [1328, 140] width 28 height 25
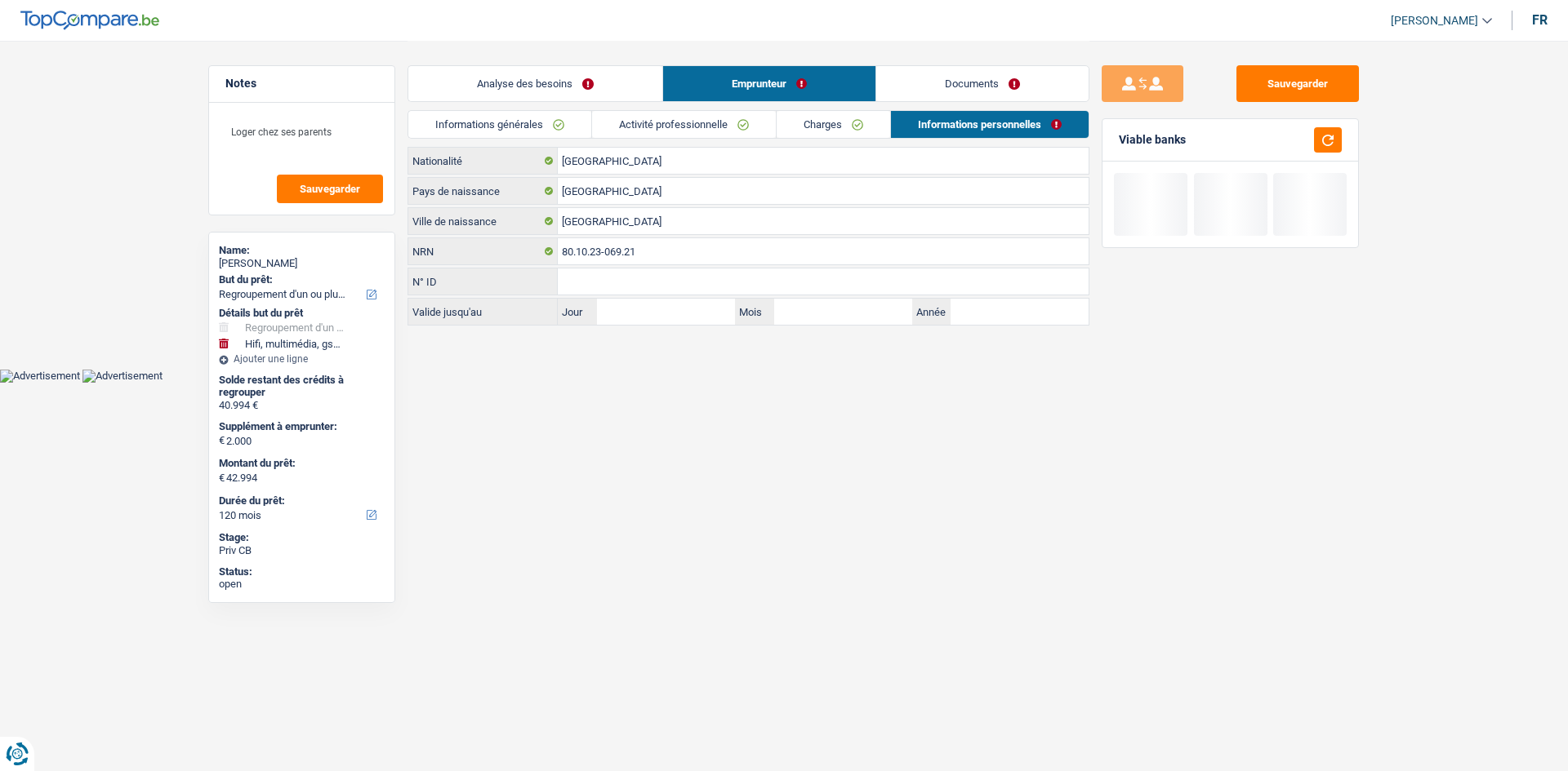
click at [616, 85] on link "Documents" at bounding box center [982, 83] width 212 height 35
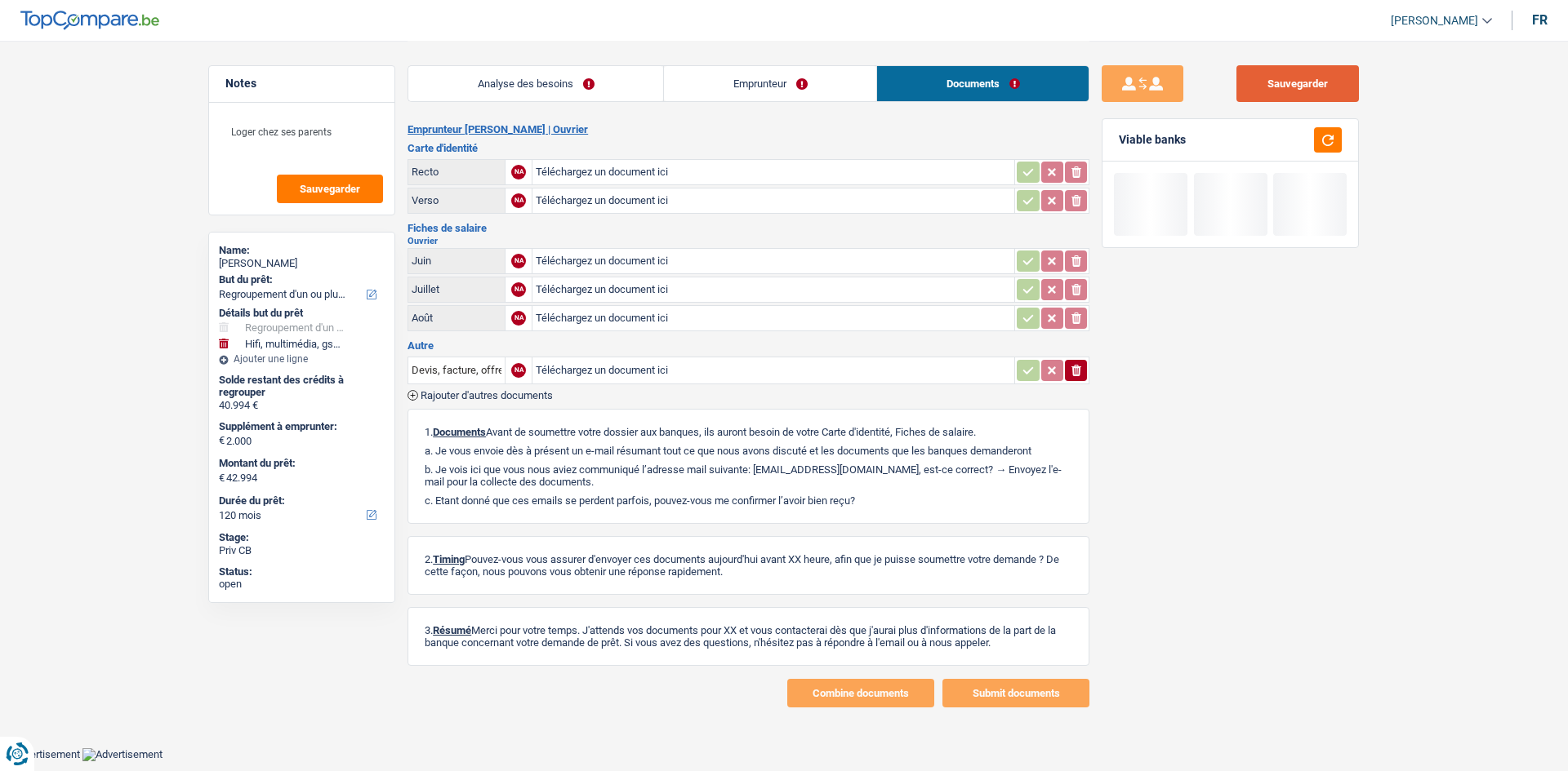
click at [616, 89] on button "Sauvegarder" at bounding box center [1298, 84] width 122 height 37
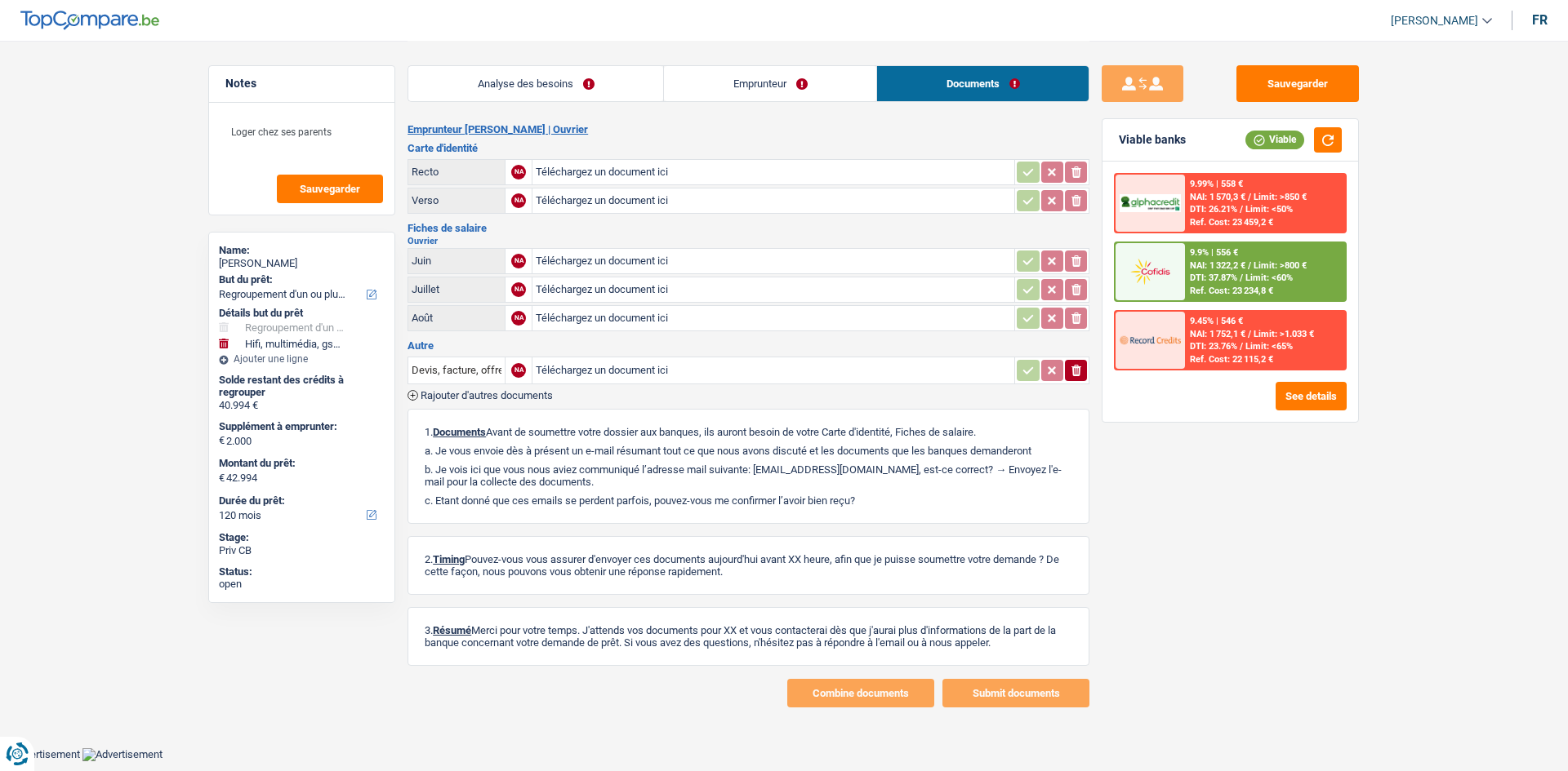
drag, startPoint x: 511, startPoint y: 83, endPoint x: 825, endPoint y: 197, distance: 334.1
click at [510, 83] on link "Analyse des besoins" at bounding box center [535, 83] width 255 height 35
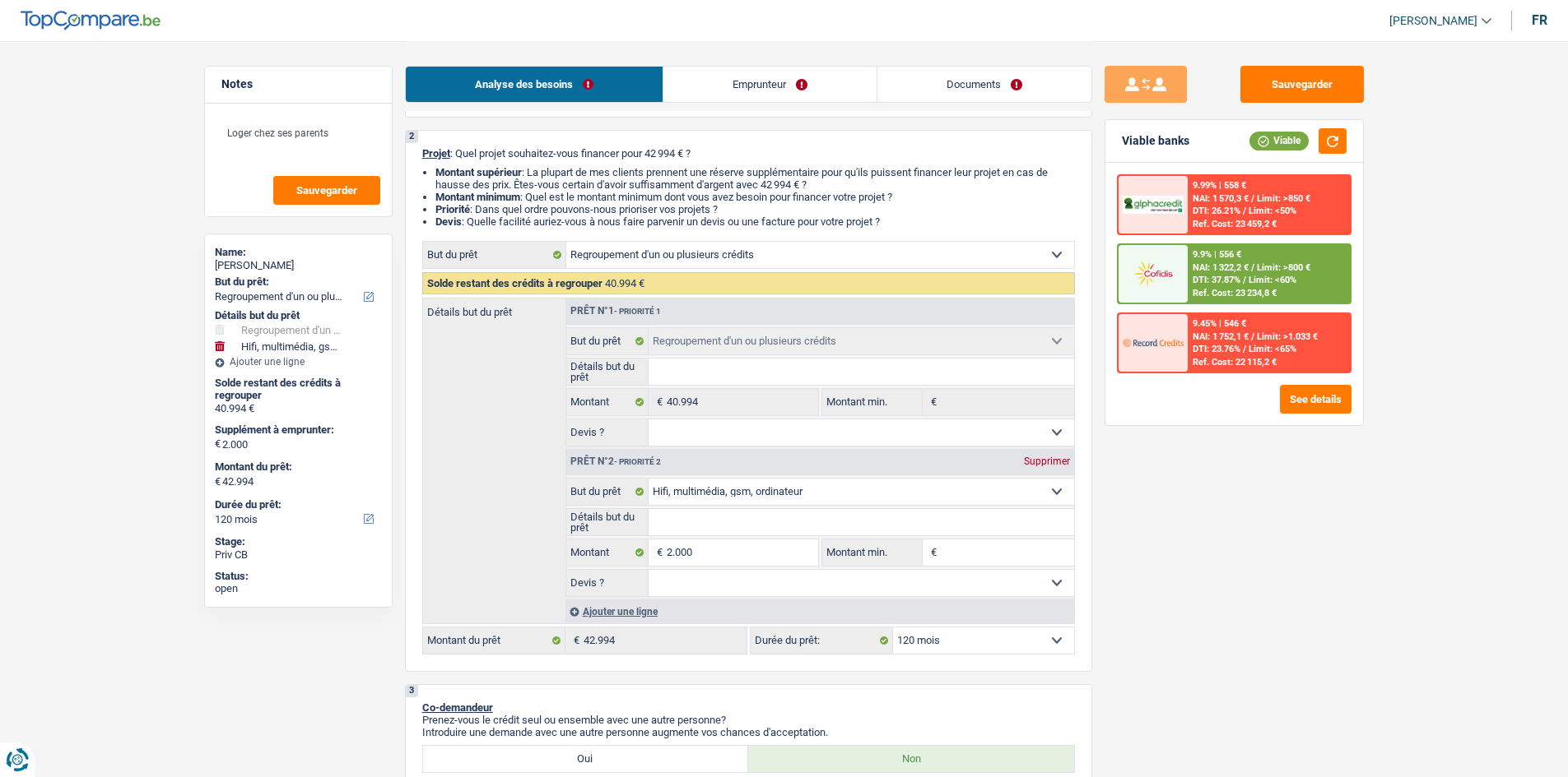
scroll to position [247, 0]
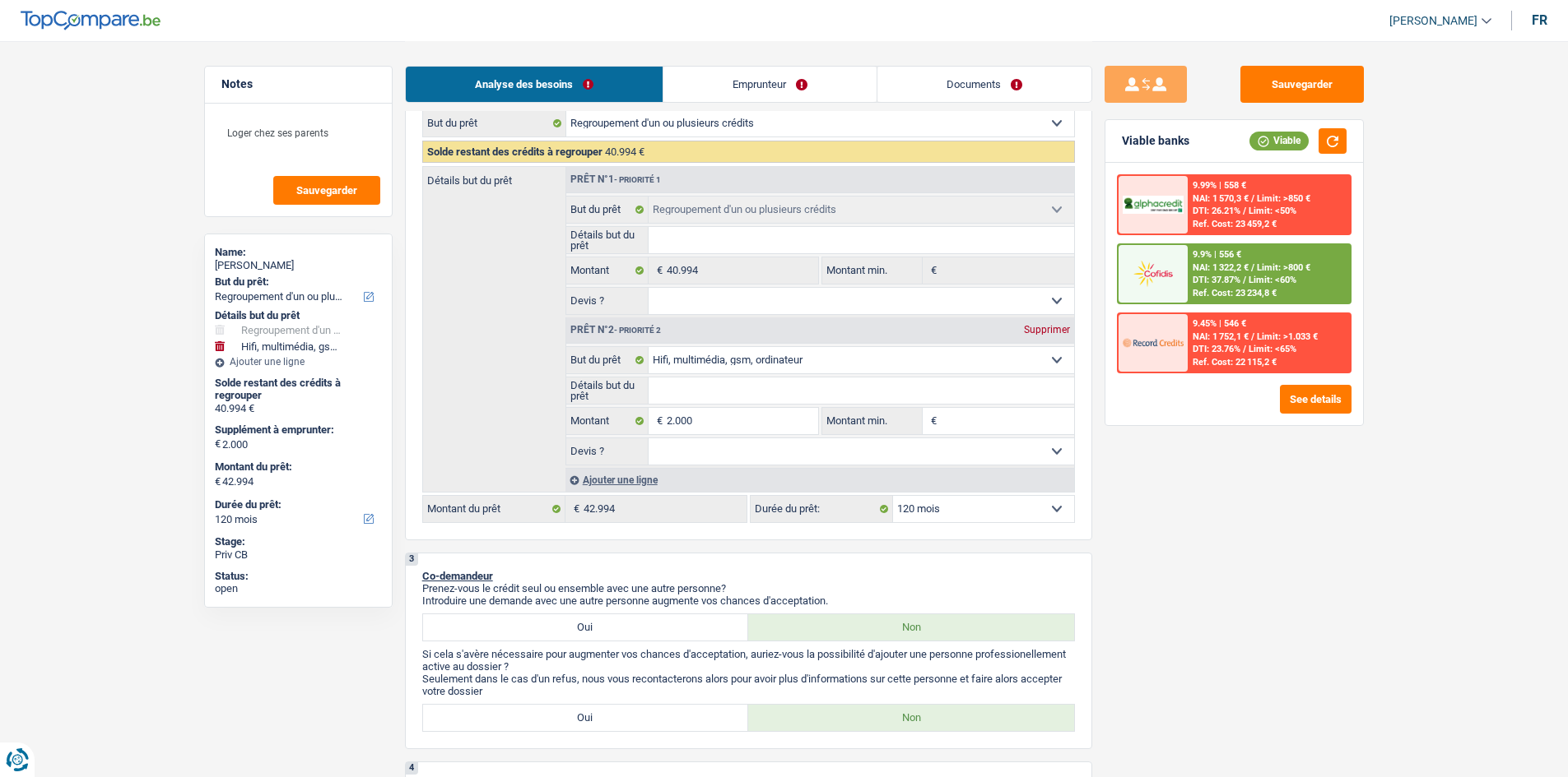
click at [621, 92] on link "Documents" at bounding box center [984, 84] width 214 height 35
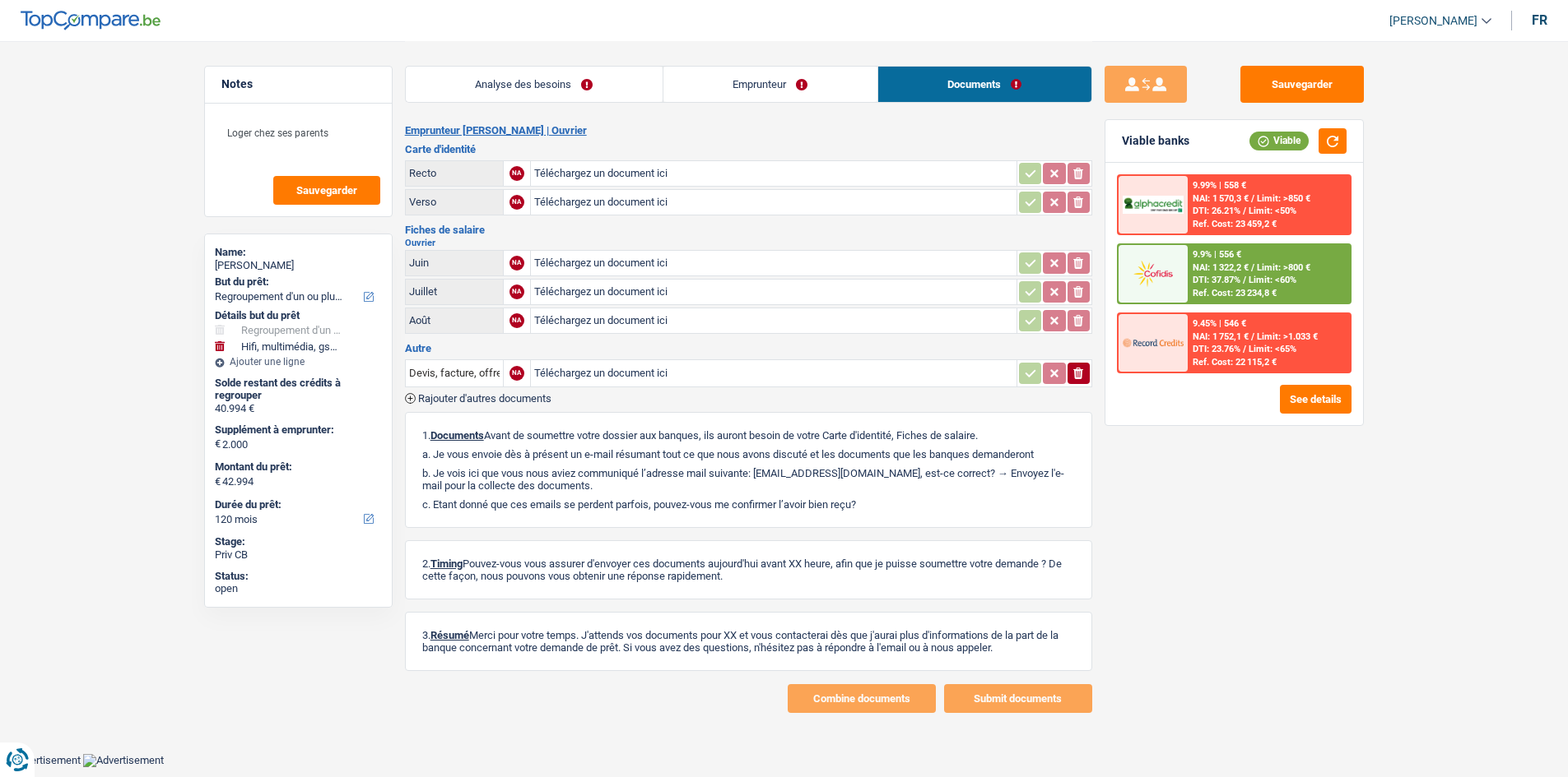
scroll to position [0, 0]
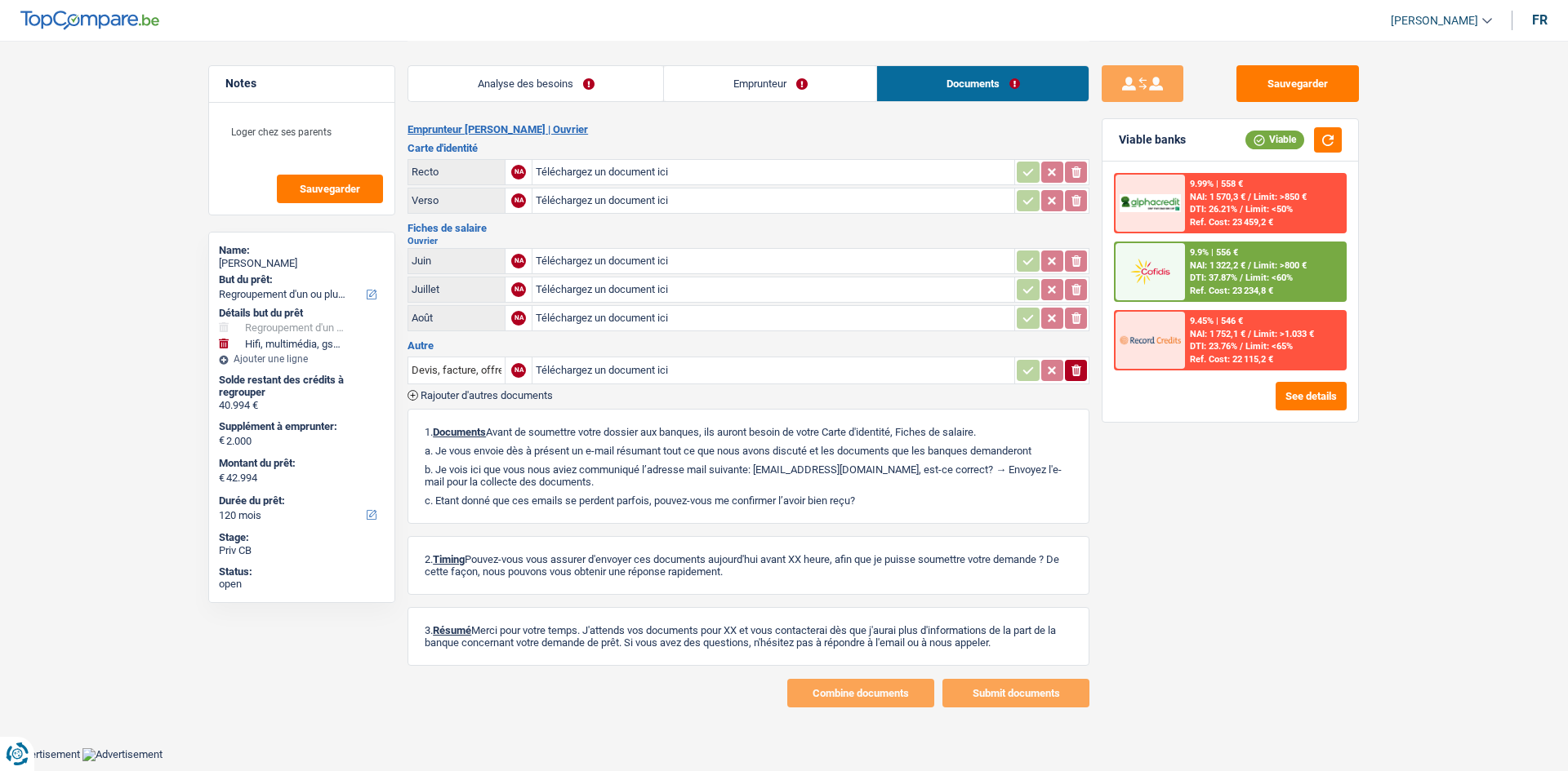
click at [608, 96] on link "Analyse des besoins" at bounding box center [535, 83] width 255 height 35
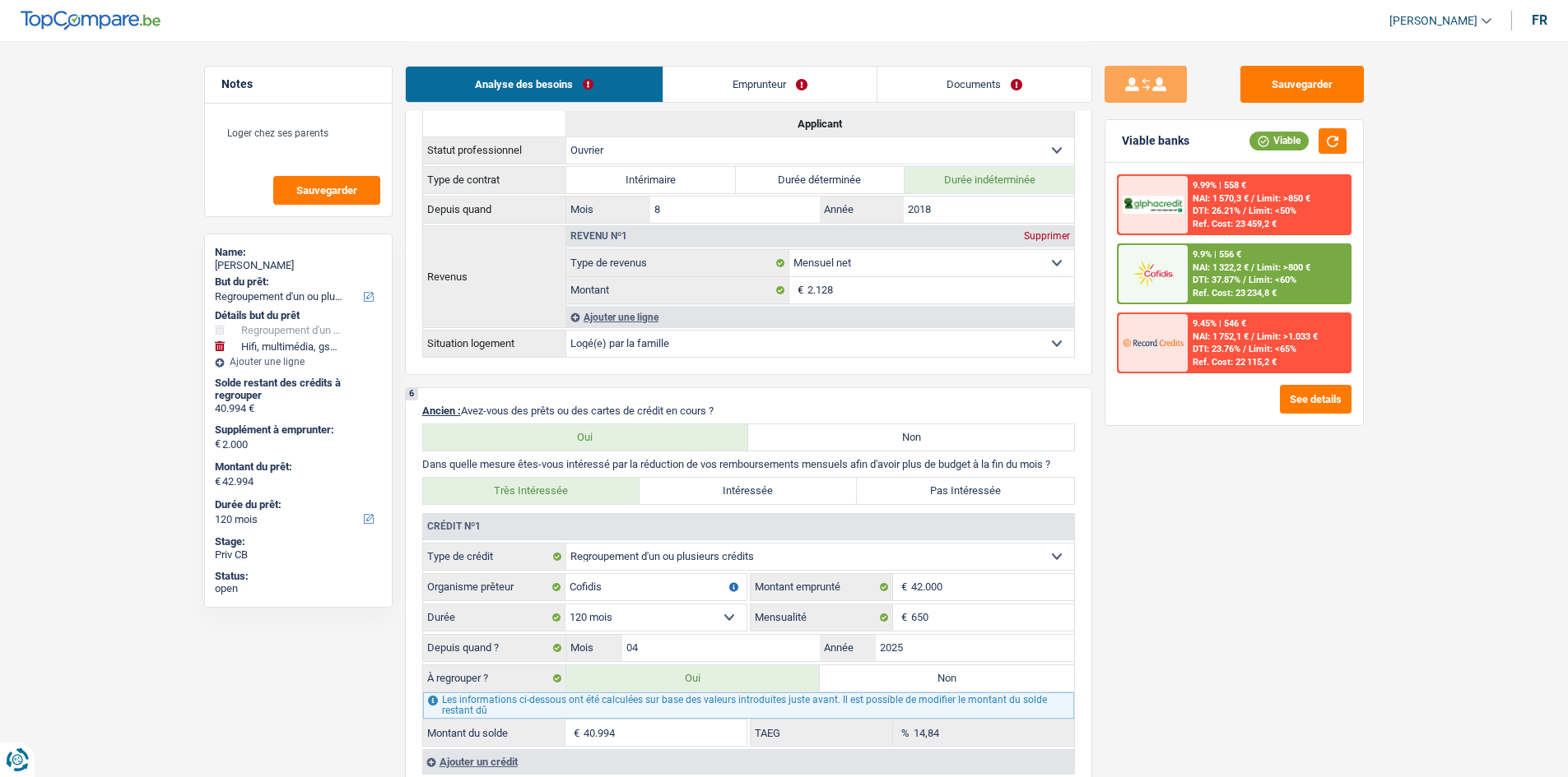
scroll to position [1234, 0]
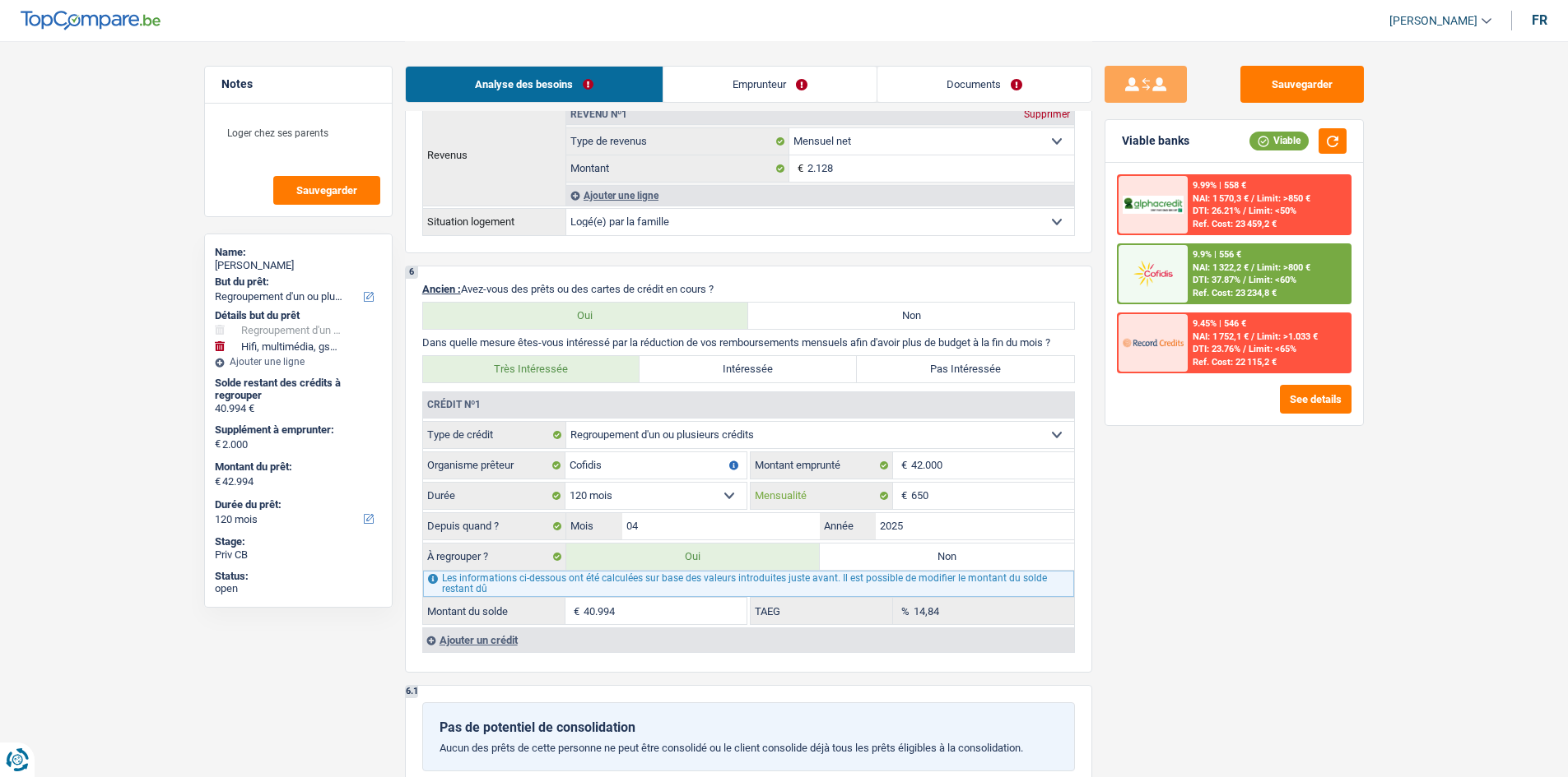
click at [621, 308] on fieldset "Carte ou ouverture de crédit Prêt hypothécaire Vente à tempérament Prêt à tempé…" at bounding box center [748, 522] width 651 height 204
drag, startPoint x: 1170, startPoint y: 550, endPoint x: 1188, endPoint y: 551, distance: 18.0
click at [621, 308] on div "Sauvegarder Viable banks Viable 9.99% | 558 € NAI: 1 570,3 € / Limit: >850 € DT…" at bounding box center [1234, 409] width 284 height 686
click at [621, 85] on link "Documents" at bounding box center [984, 84] width 214 height 35
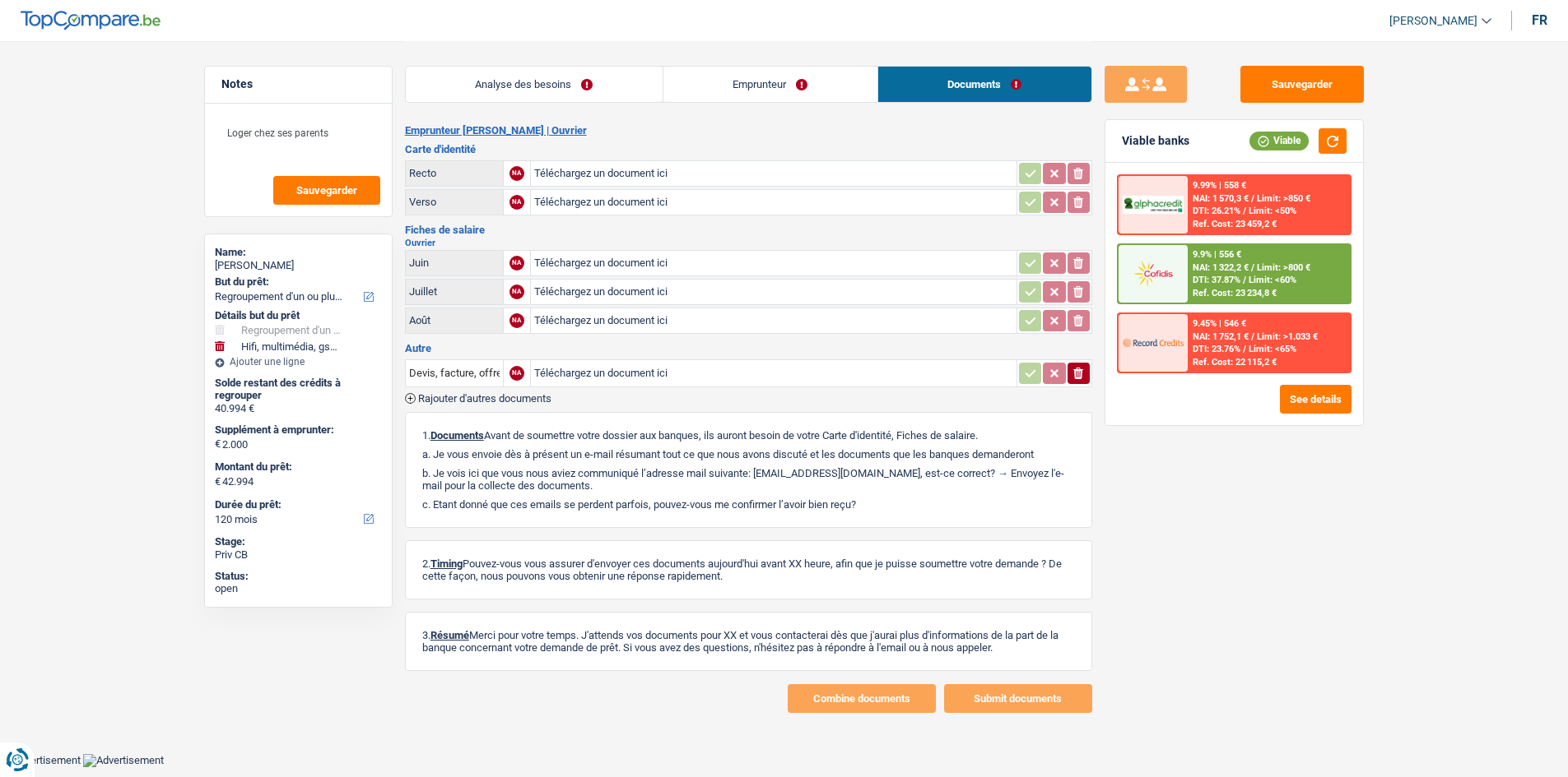
scroll to position [0, 0]
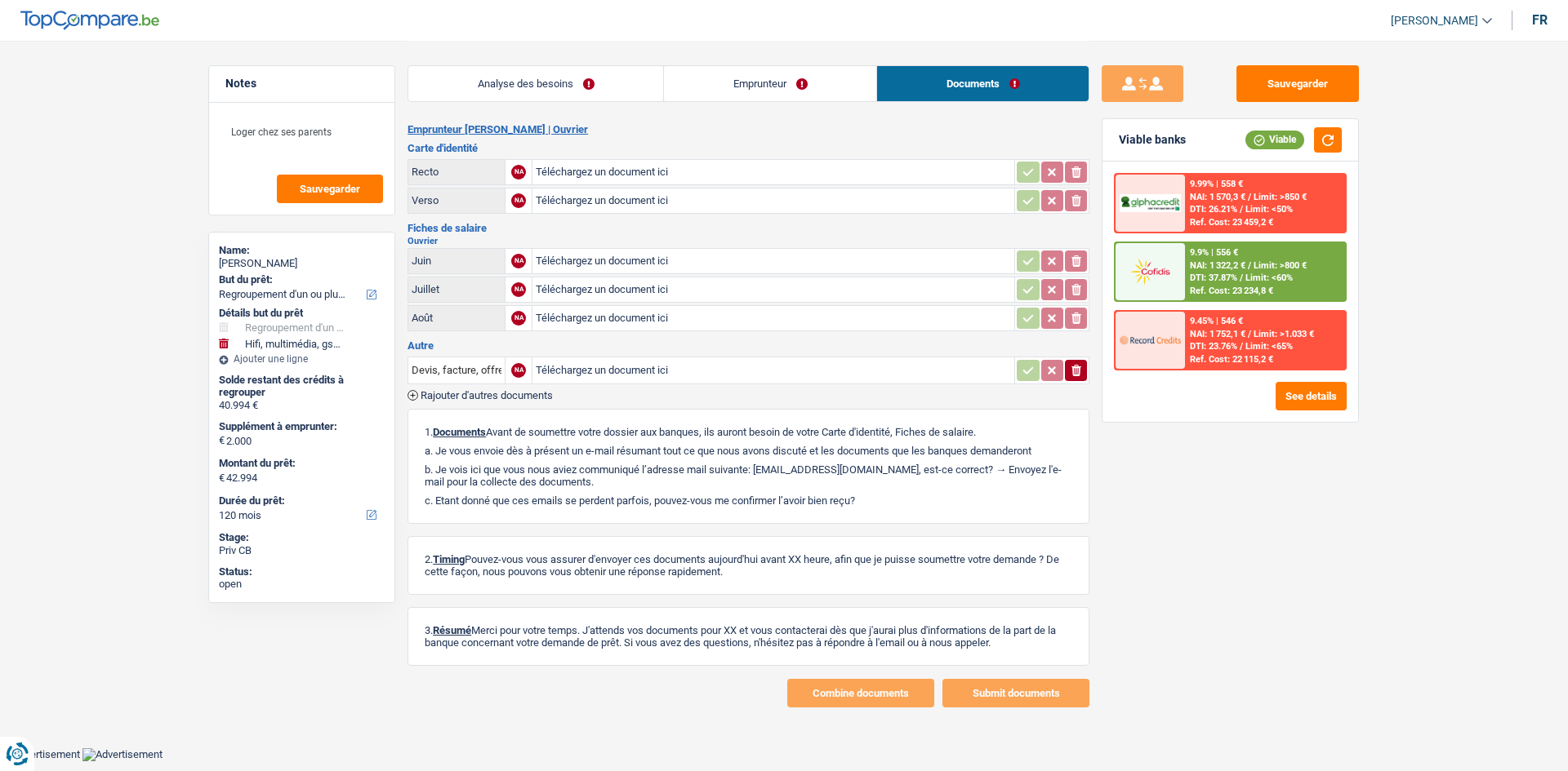
drag, startPoint x: 599, startPoint y: 92, endPoint x: 1084, endPoint y: 135, distance: 486.9
click at [599, 92] on link "Analyse des besoins" at bounding box center [535, 83] width 255 height 35
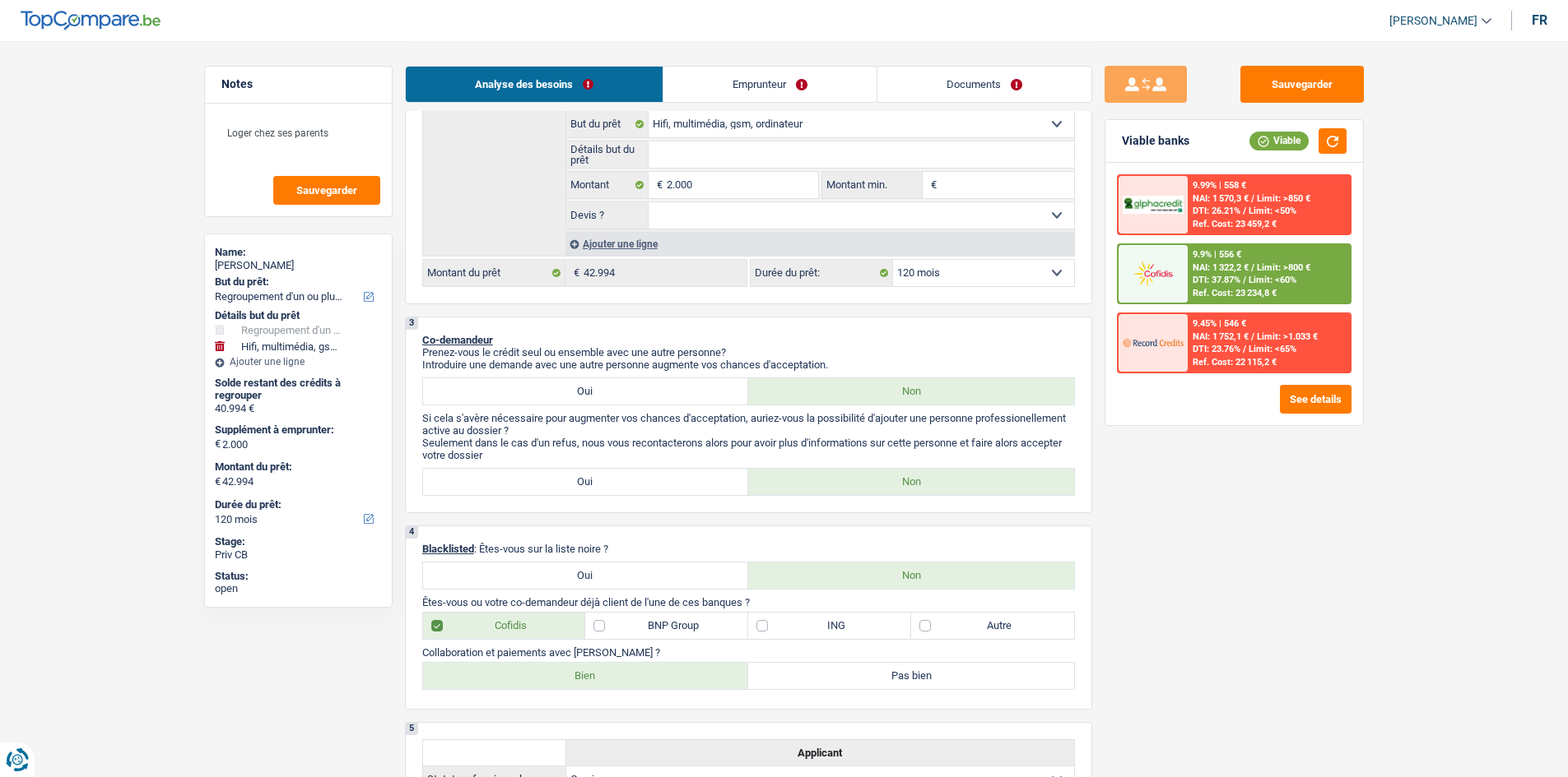
scroll to position [493, 0]
